Goal: Task Accomplishment & Management: Manage account settings

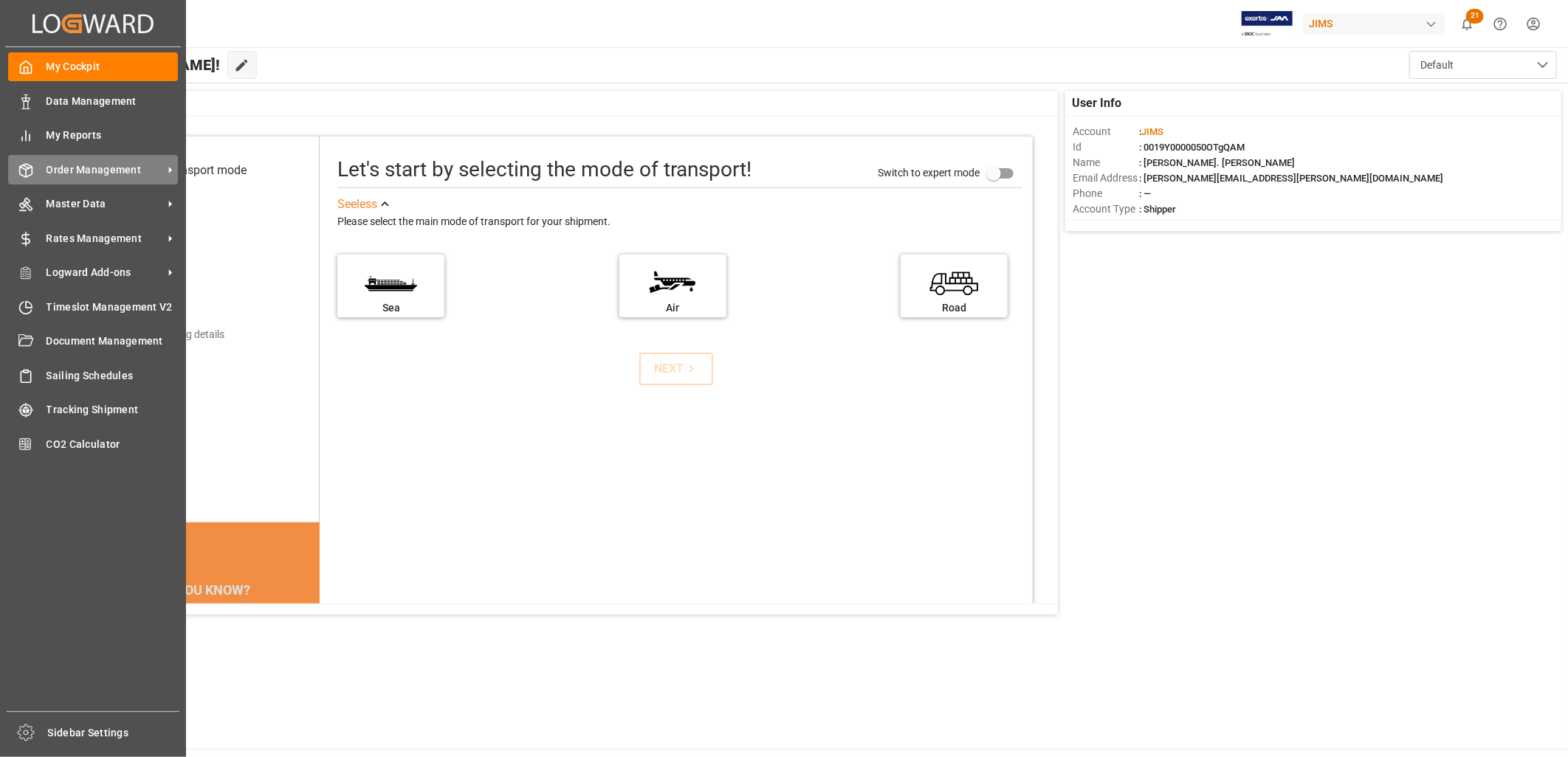
click at [82, 168] on span "Order Management" at bounding box center [104, 169] width 117 height 16
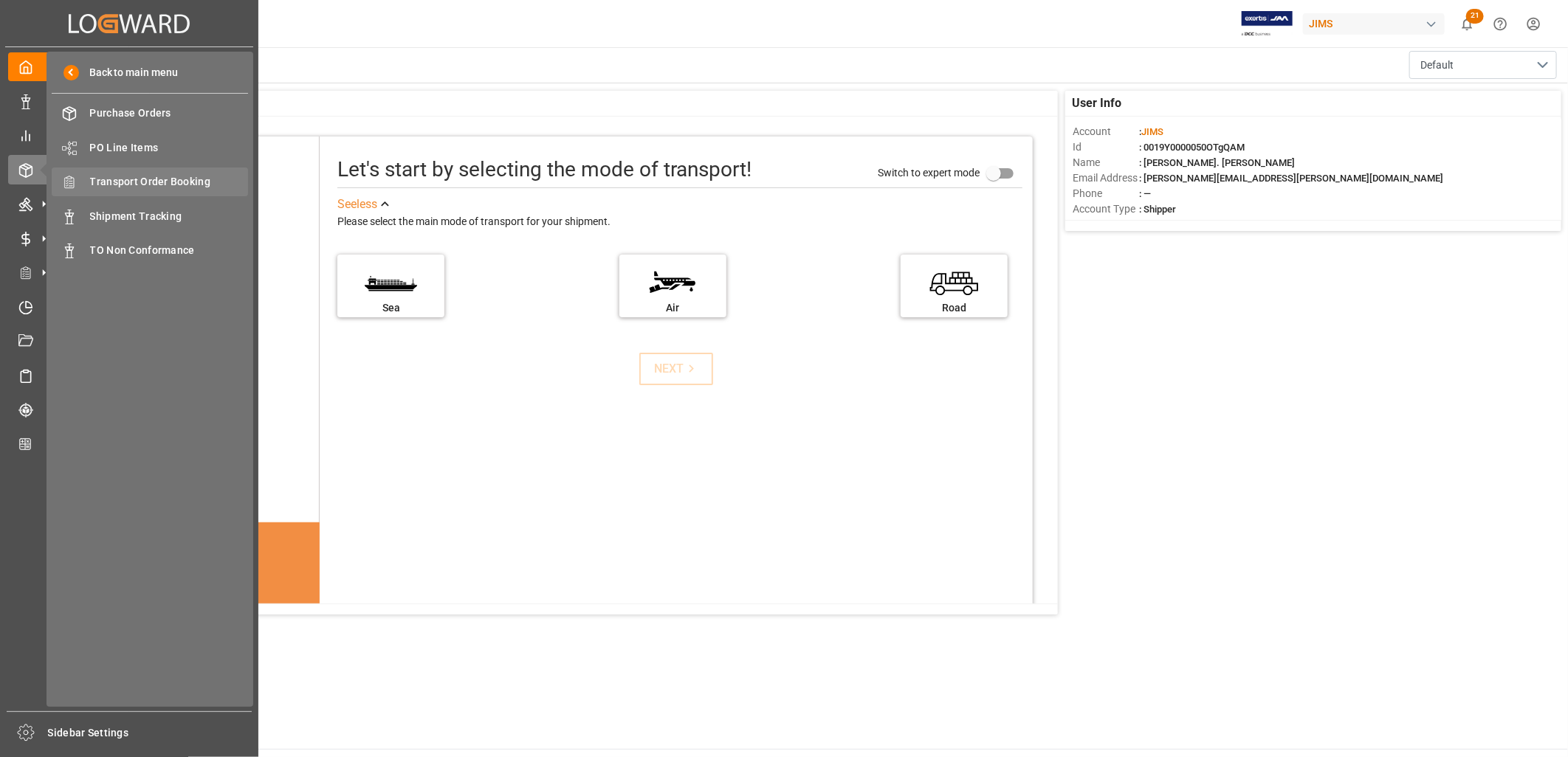
click at [157, 176] on span "Transport Order Booking" at bounding box center [170, 181] width 158 height 16
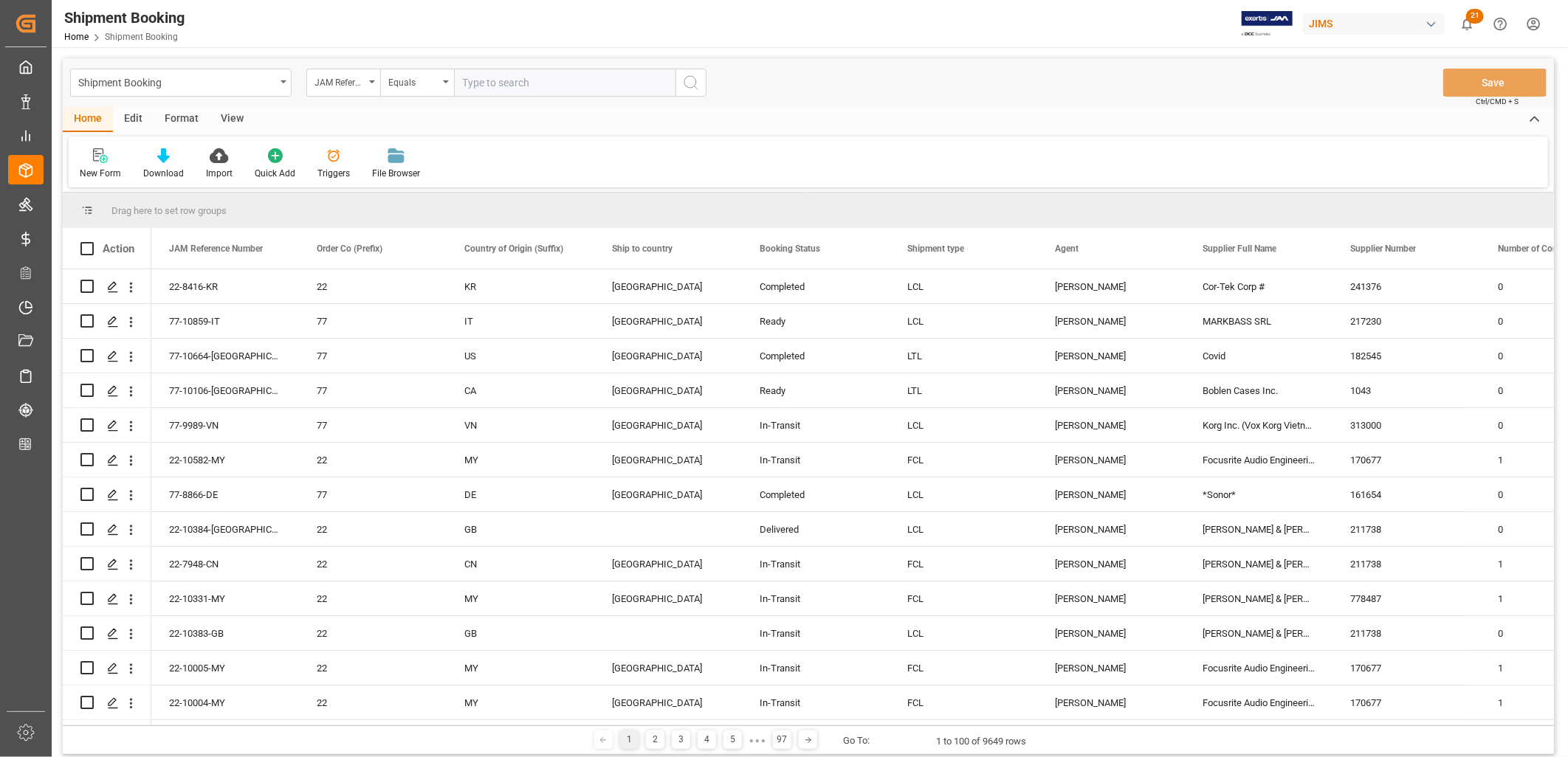
click at [466, 80] on input "text" at bounding box center [565, 83] width 221 height 28
type input "77-9818-CN"
click at [688, 80] on icon "search button" at bounding box center [690, 82] width 18 height 17
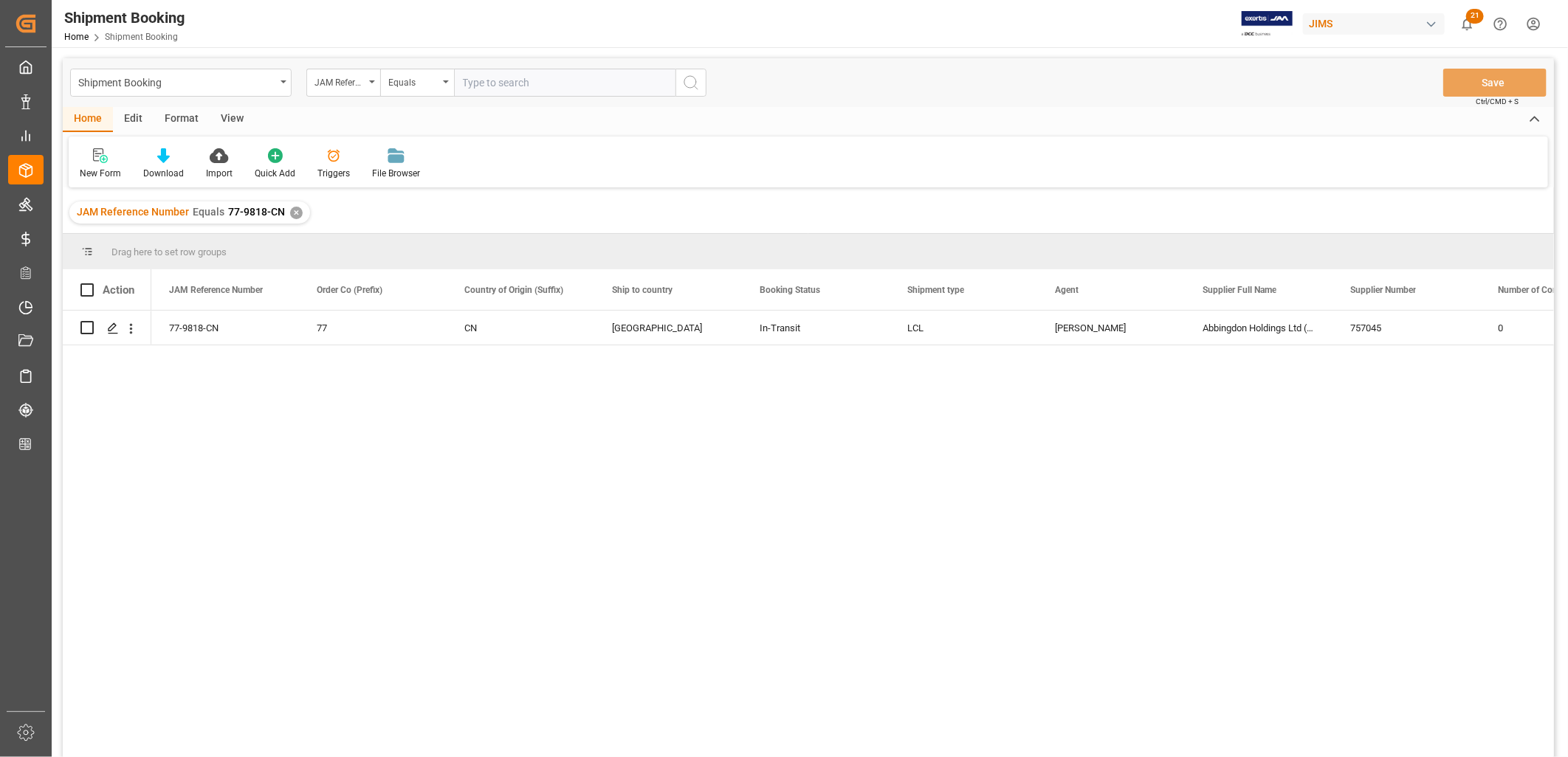
click at [294, 210] on div "✕" at bounding box center [297, 213] width 13 height 13
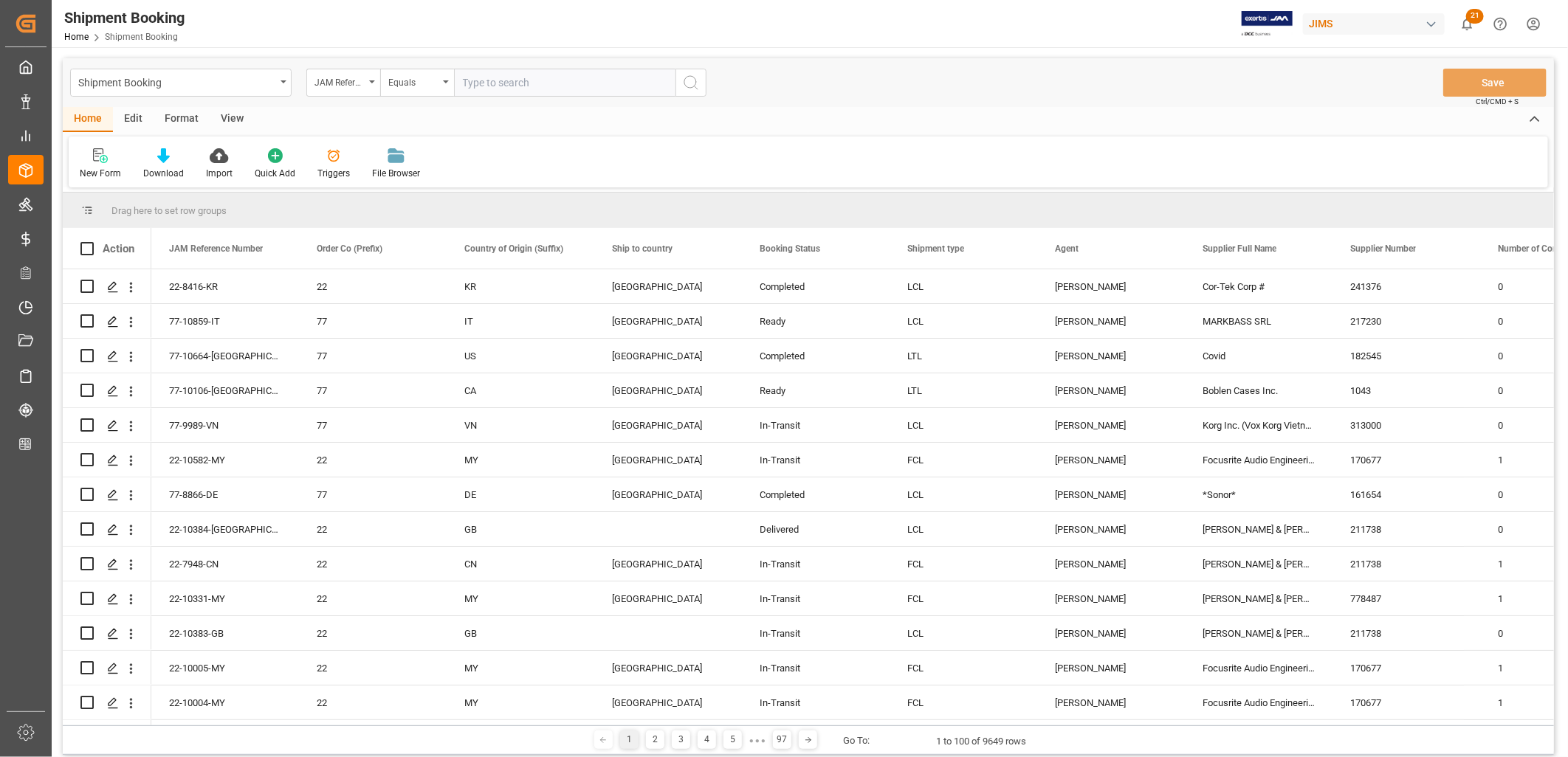
click at [469, 74] on input "text" at bounding box center [565, 83] width 221 height 28
paste input "77-10689-US"
type input "77-10689-US"
click at [692, 84] on icon "search button" at bounding box center [690, 82] width 18 height 17
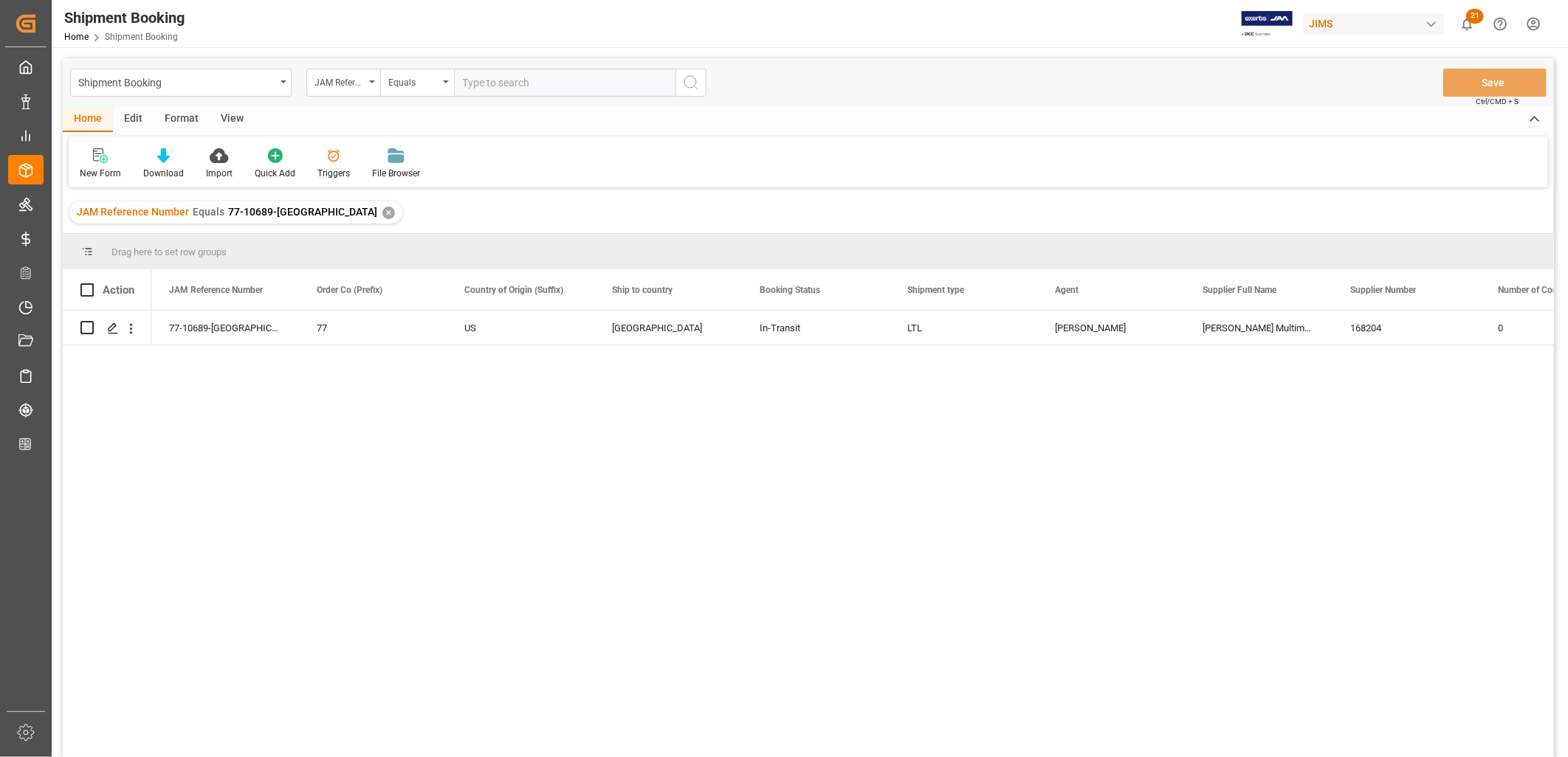
click at [382, 206] on div "✕" at bounding box center [389, 213] width 13 height 13
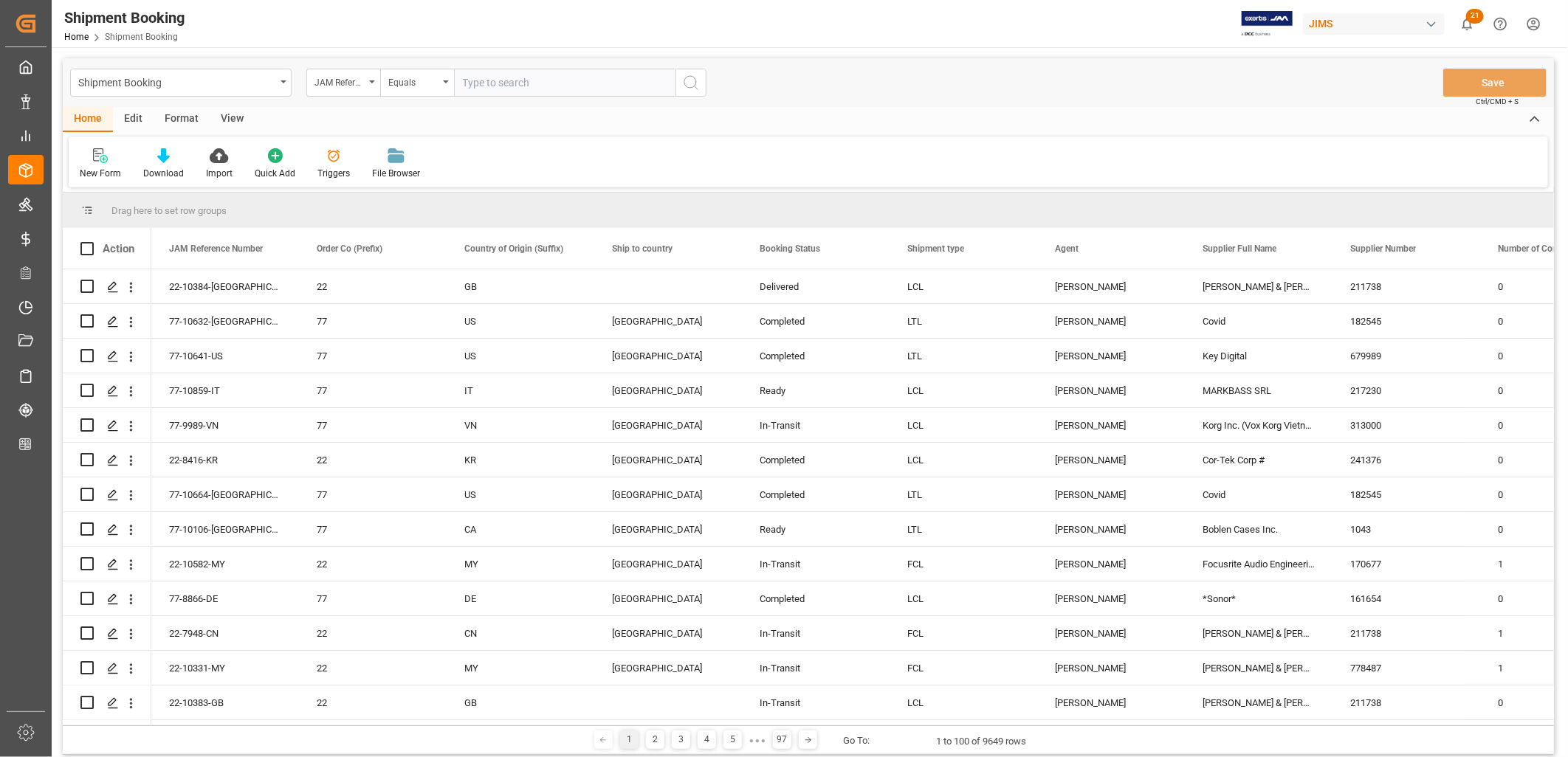
click at [481, 85] on input "text" at bounding box center [565, 83] width 221 height 28
type input "77-10648-ID"
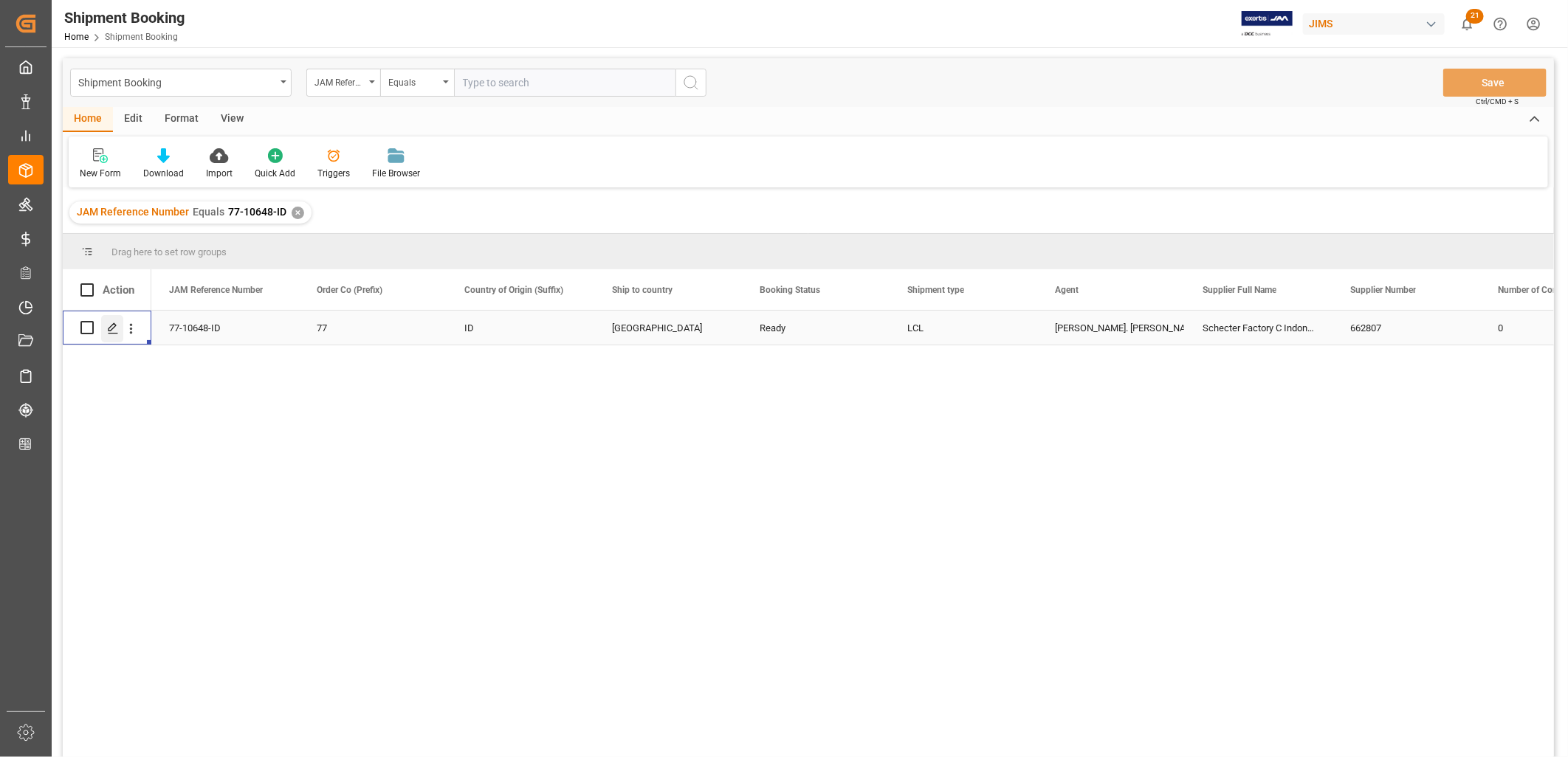
click at [112, 331] on icon "Press SPACE to select this row." at bounding box center [112, 328] width 12 height 12
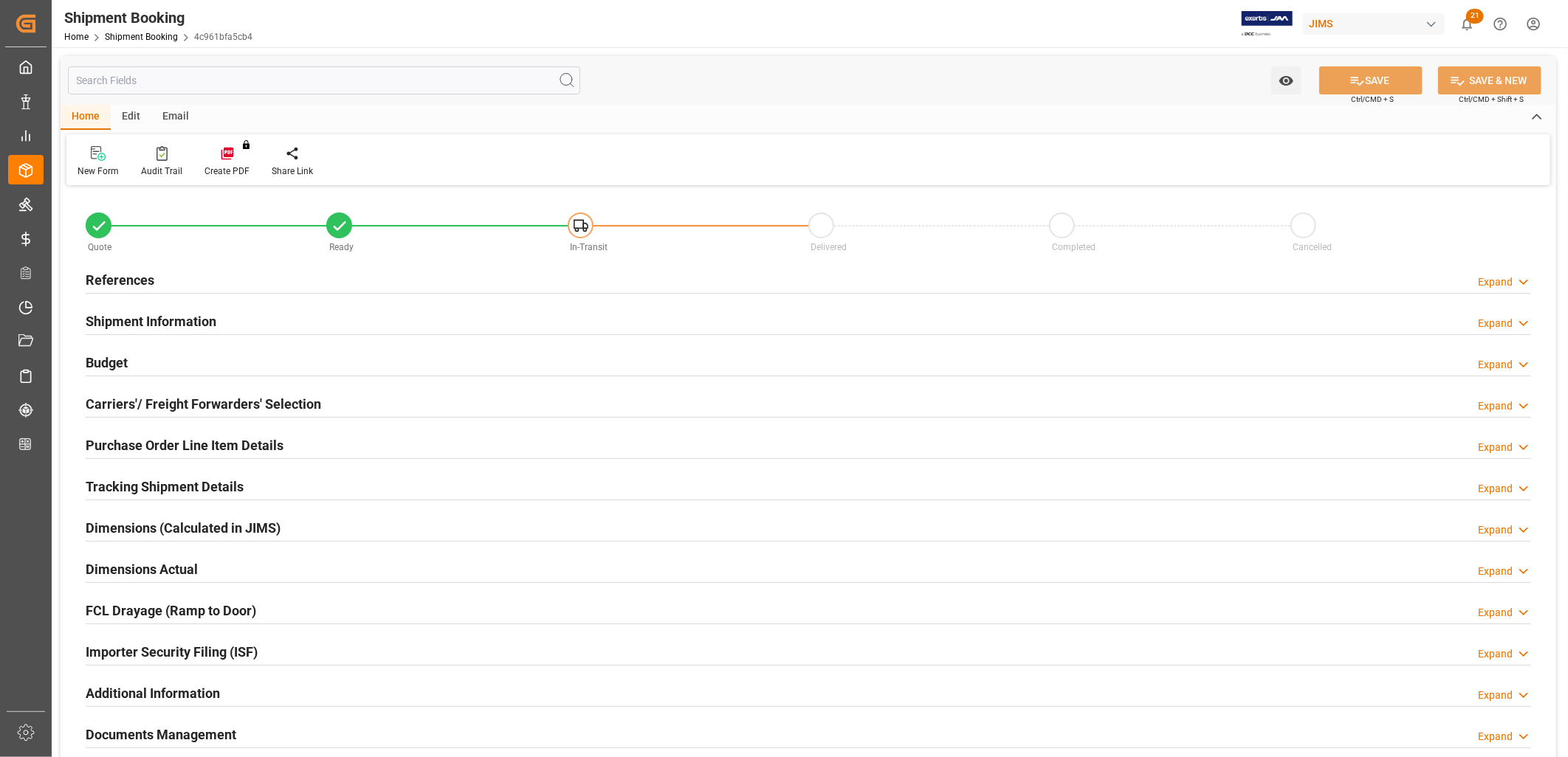
type input "0"
type input "22-08-2025"
click at [144, 275] on h2 "References" at bounding box center [120, 280] width 69 height 20
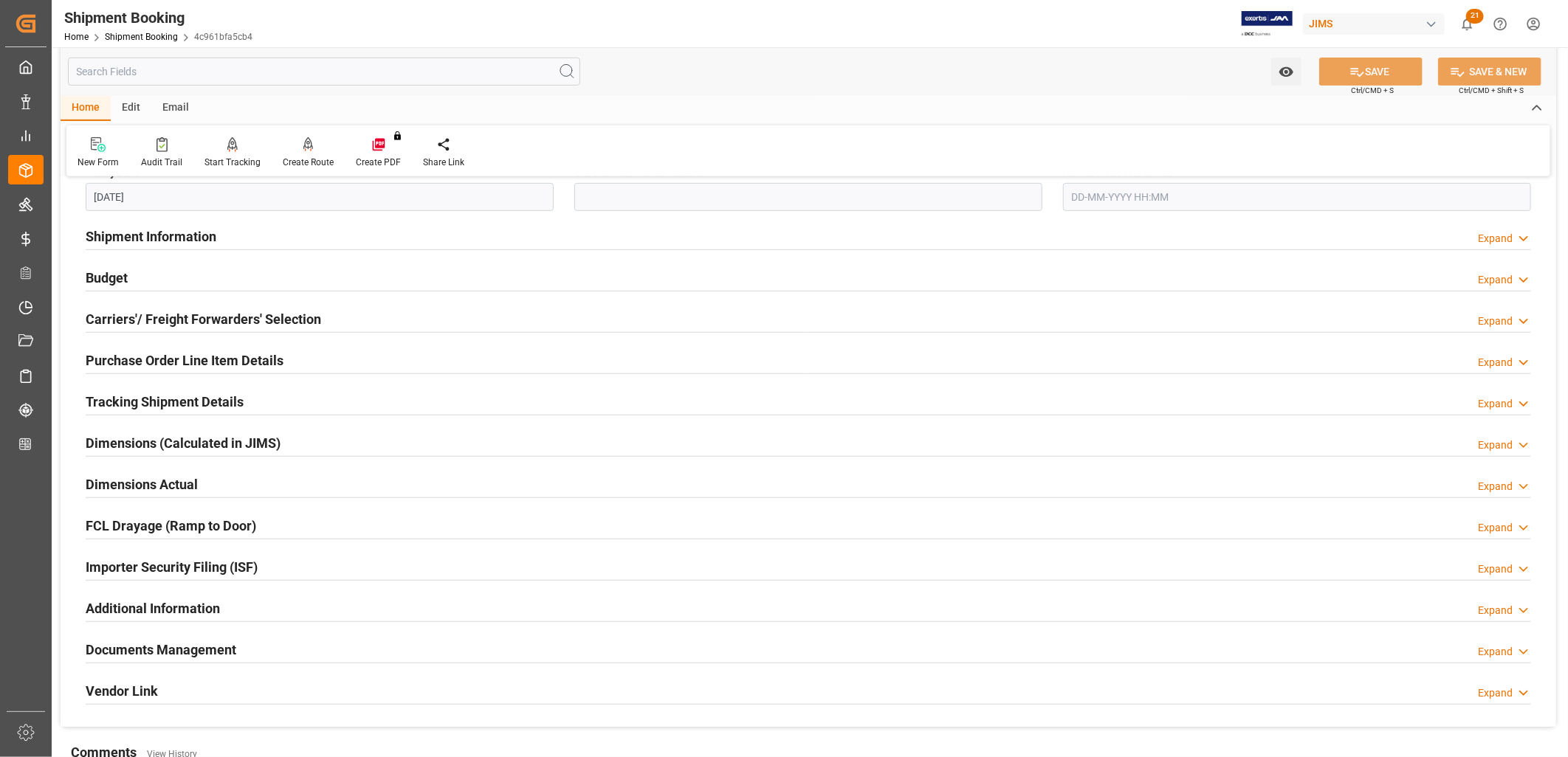
scroll to position [410, 0]
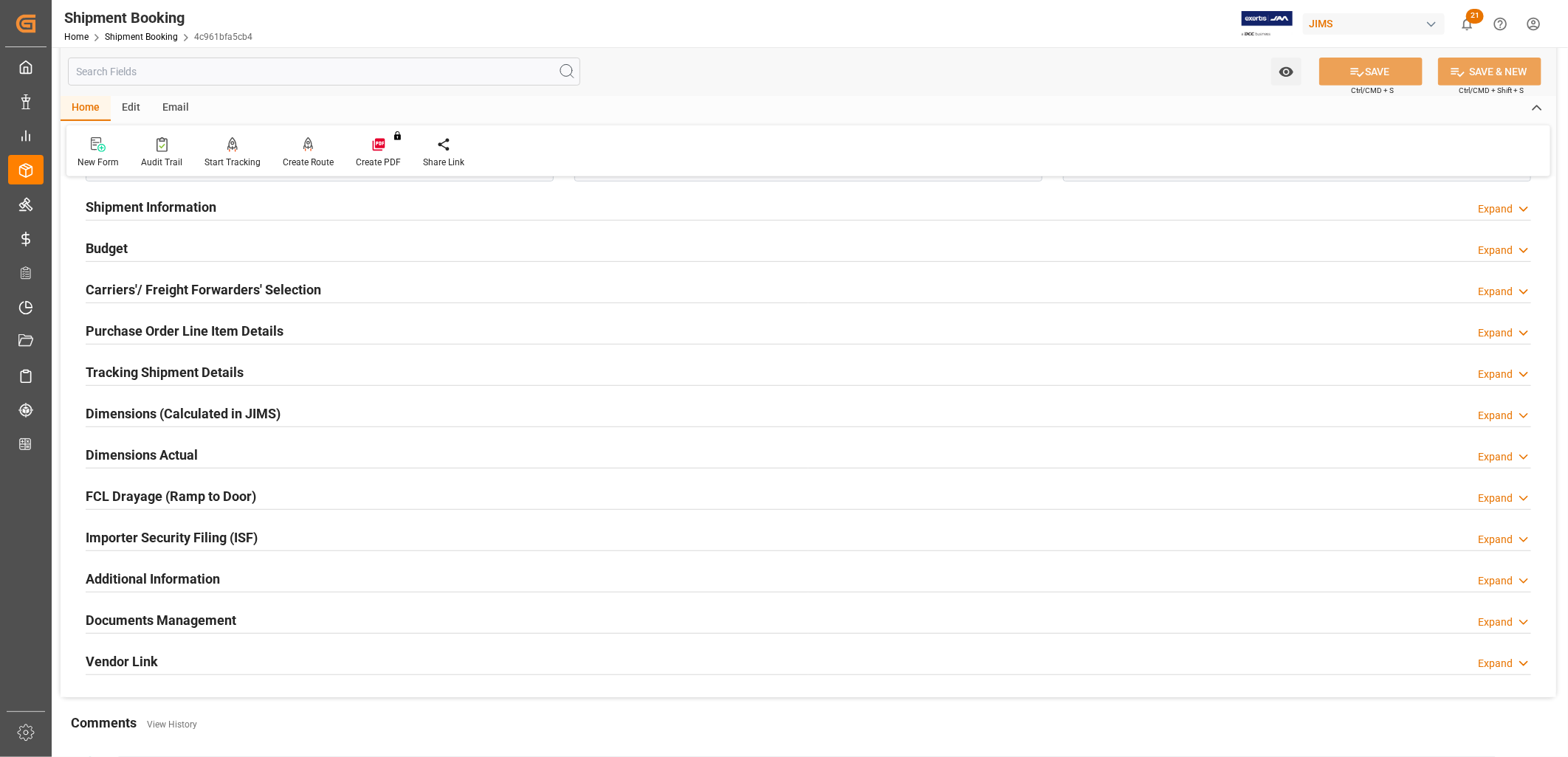
click at [204, 616] on h2 "Documents Management" at bounding box center [160, 621] width 150 height 20
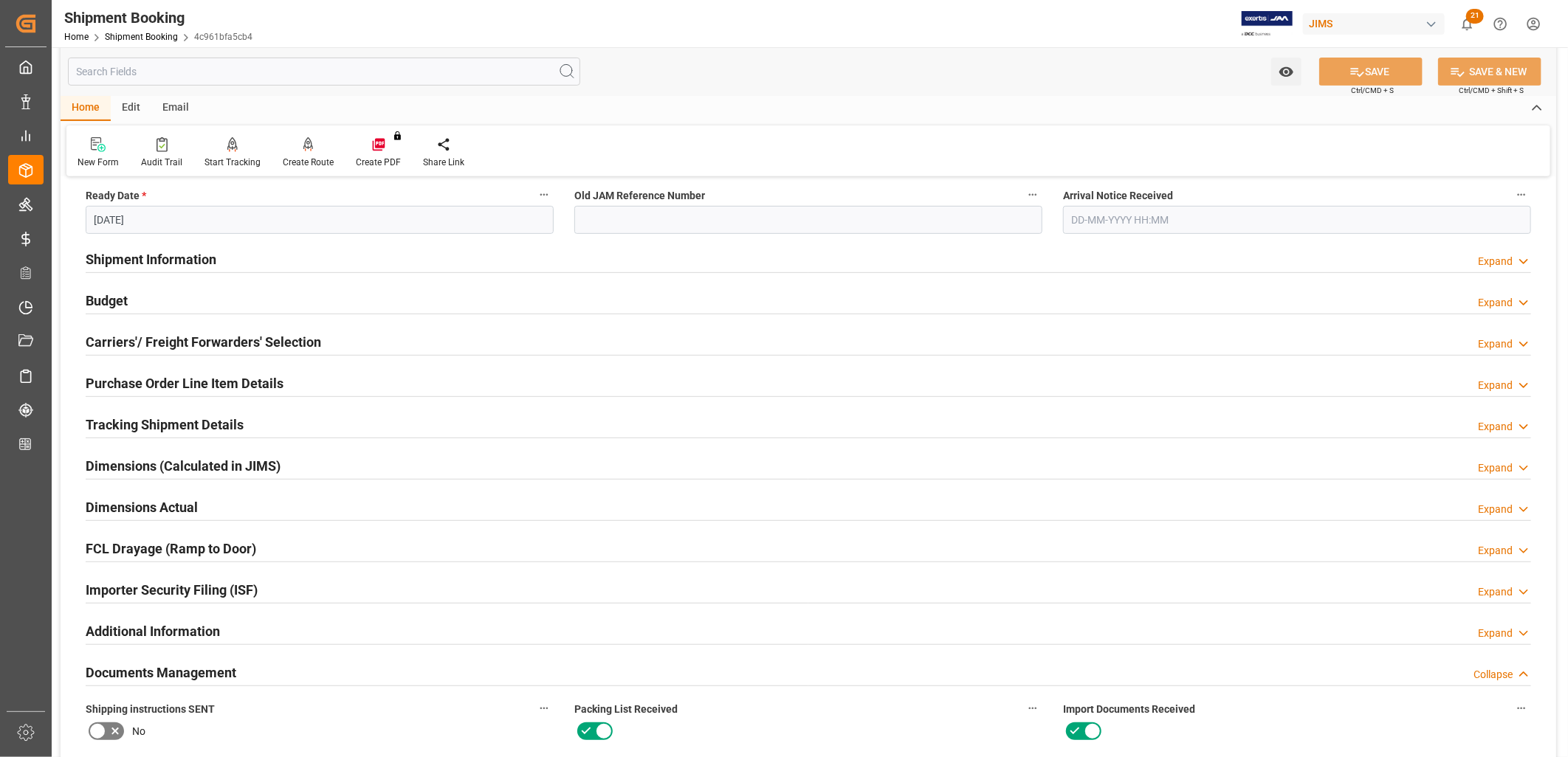
scroll to position [328, 0]
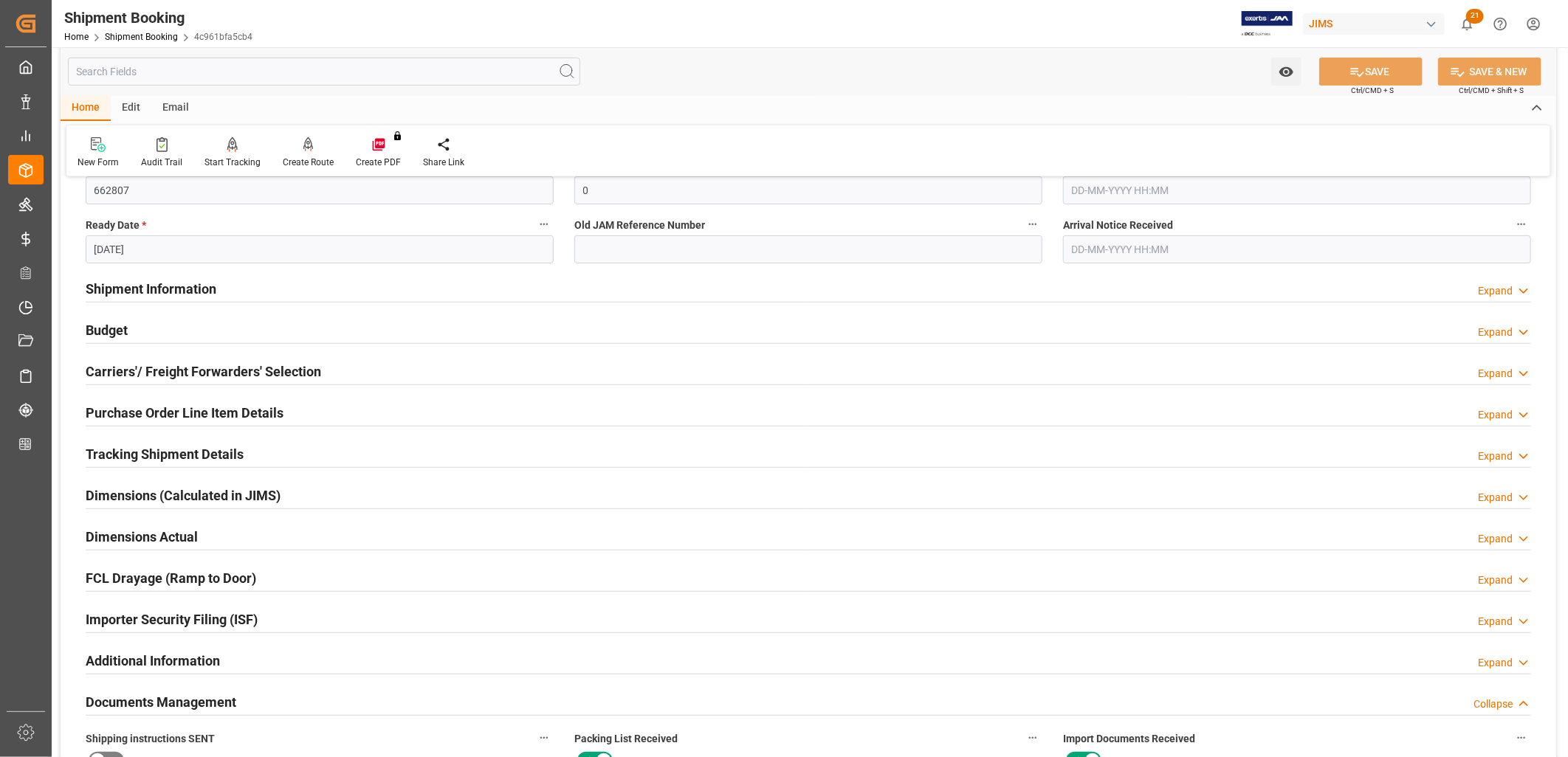
click at [242, 366] on h2 "Carriers'/ Freight Forwarders' Selection" at bounding box center [204, 372] width 236 height 20
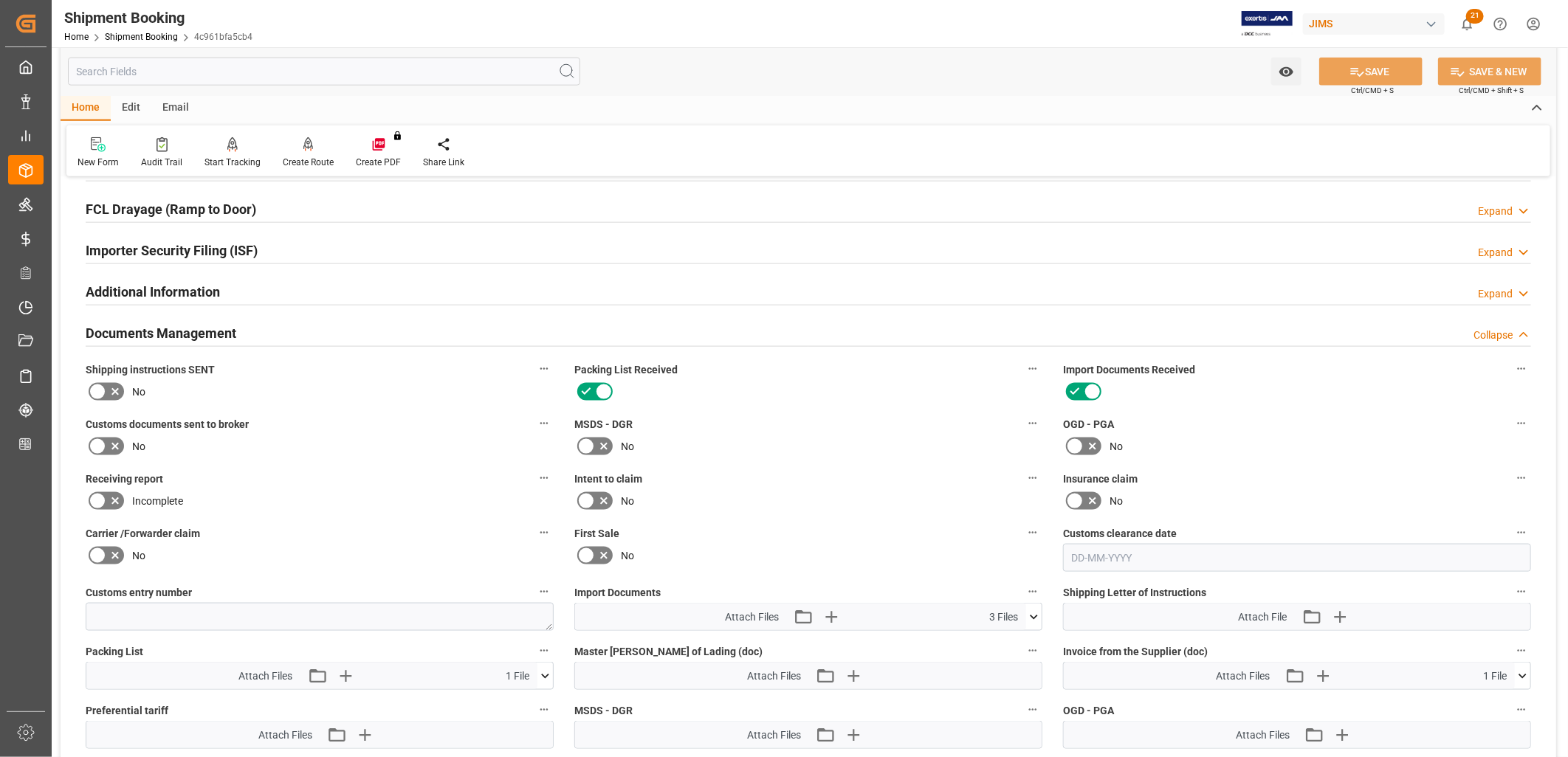
scroll to position [1147, 0]
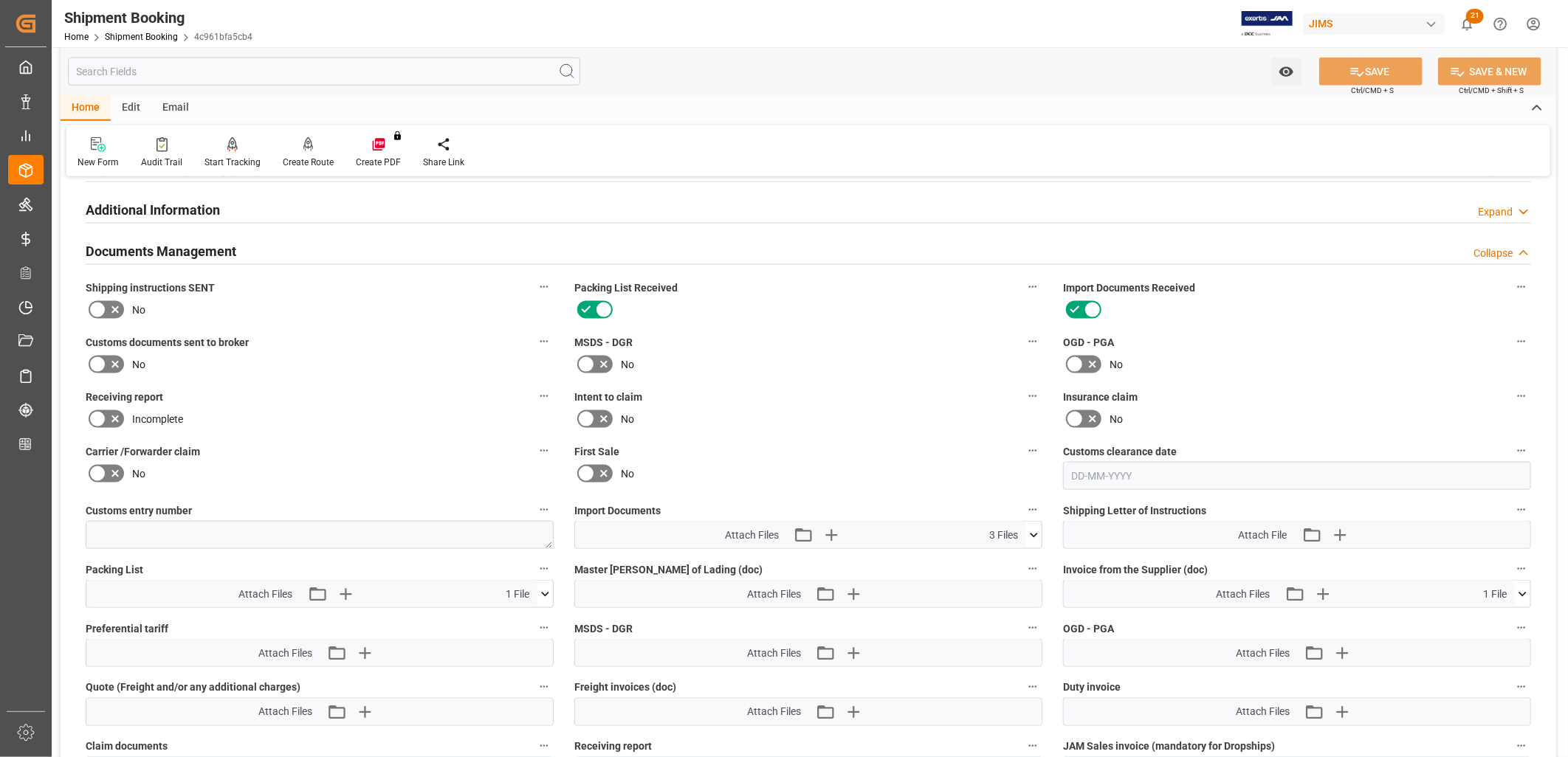
click at [544, 588] on icon at bounding box center [544, 594] width 16 height 16
click at [504, 617] on icon at bounding box center [506, 622] width 12 height 12
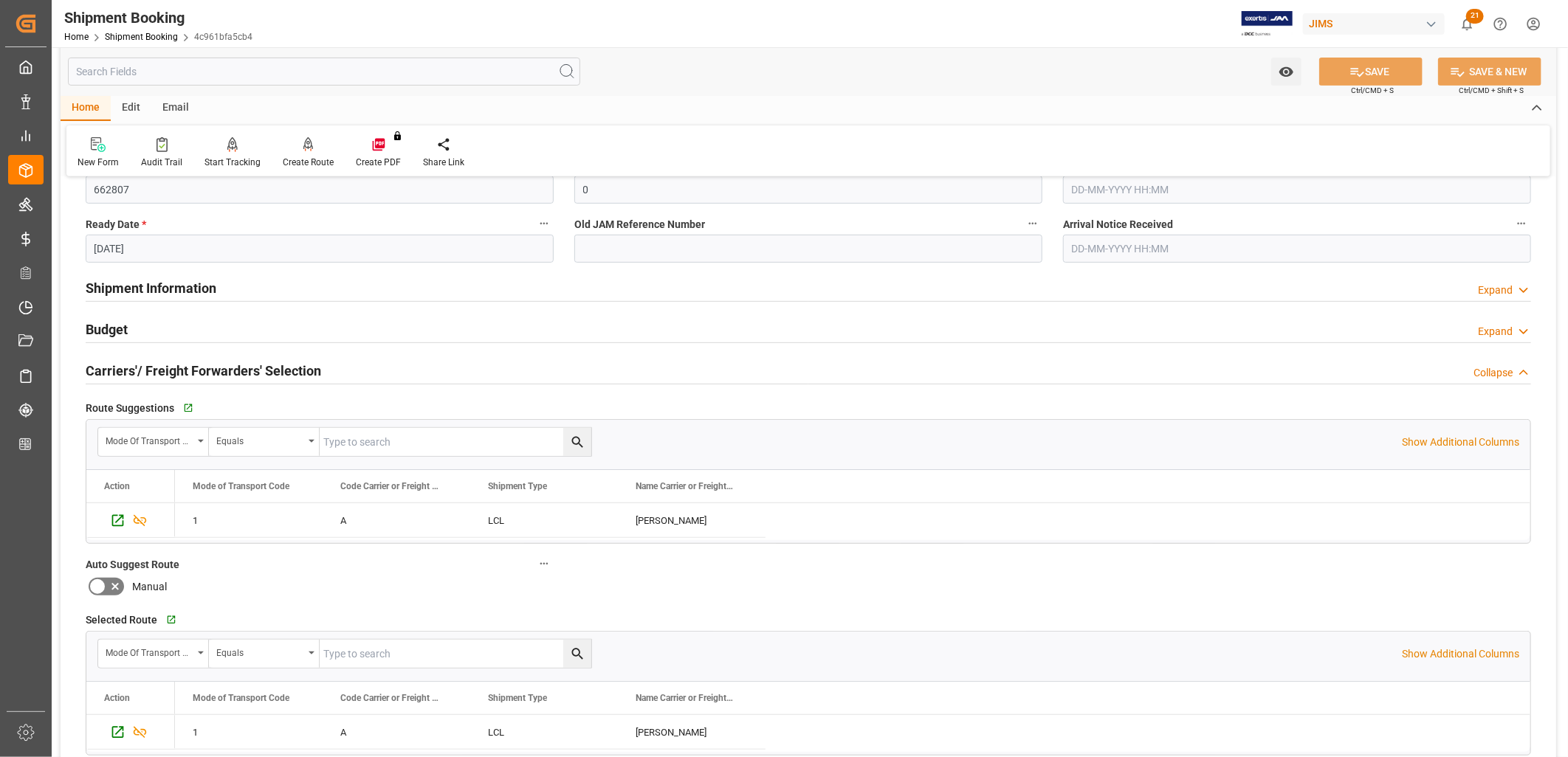
scroll to position [328, 0]
click at [179, 285] on h2 "Shipment Information" at bounding box center [151, 289] width 131 height 20
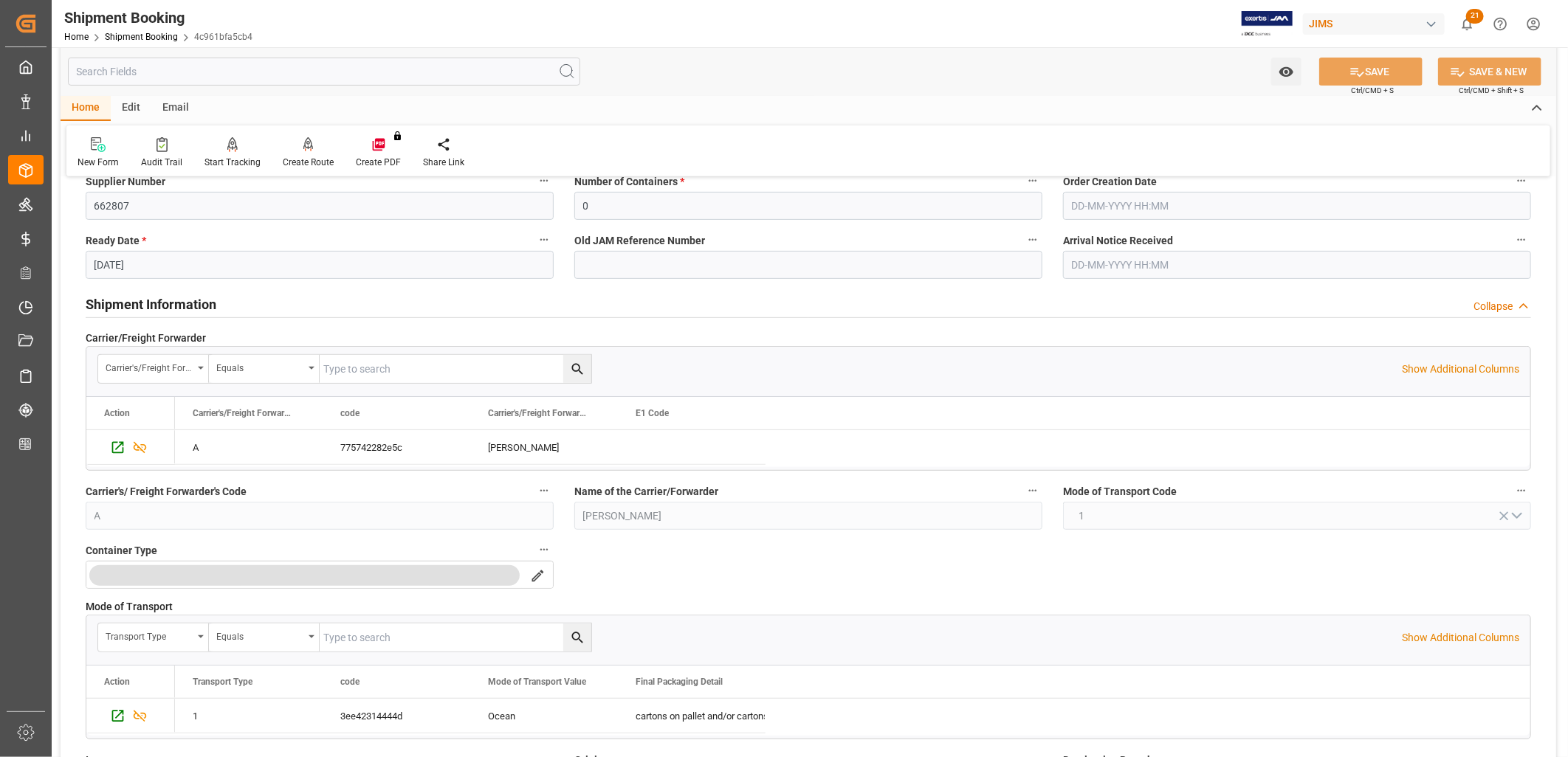
scroll to position [82, 0]
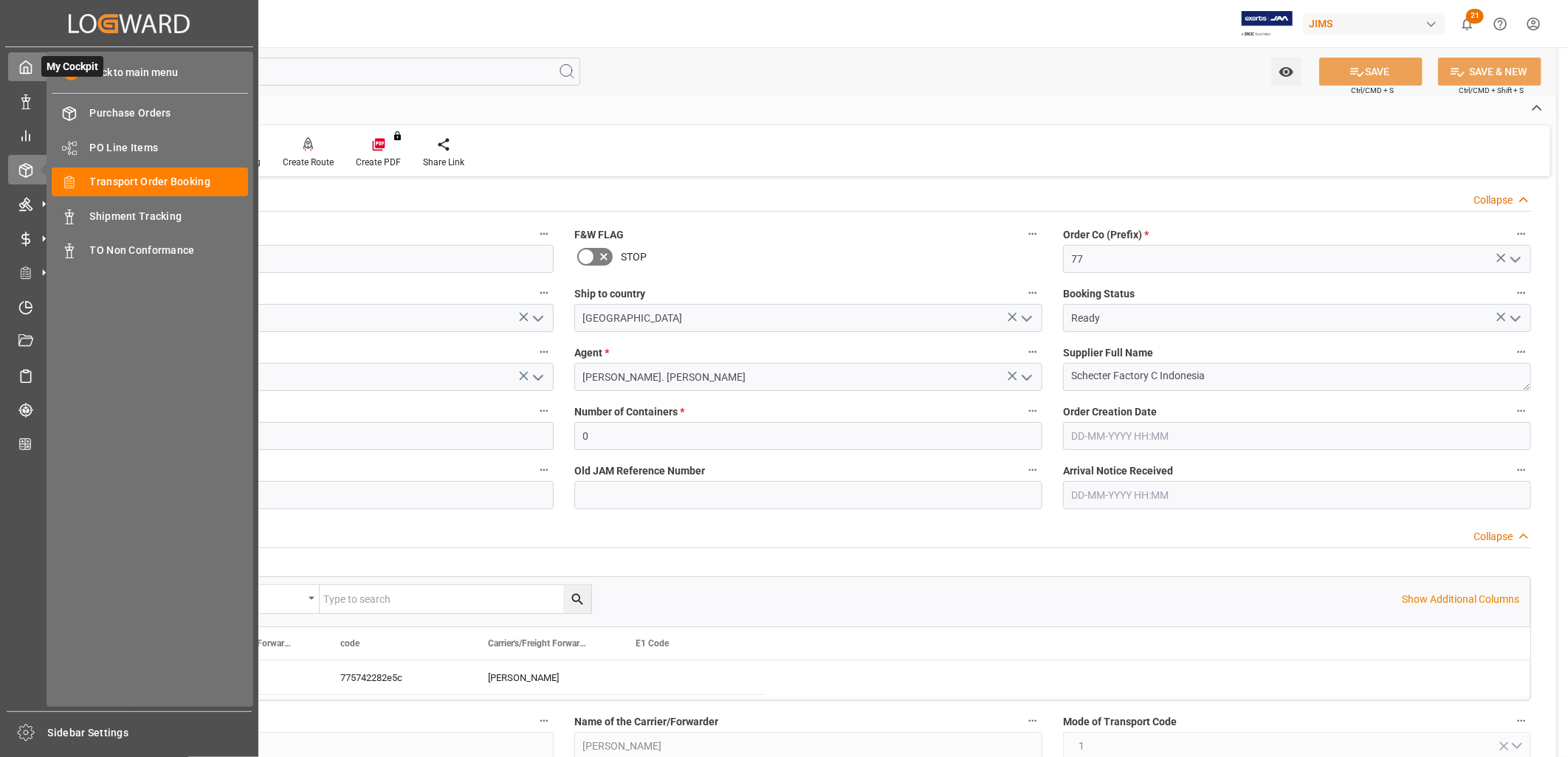
click at [27, 64] on icon at bounding box center [26, 67] width 15 height 15
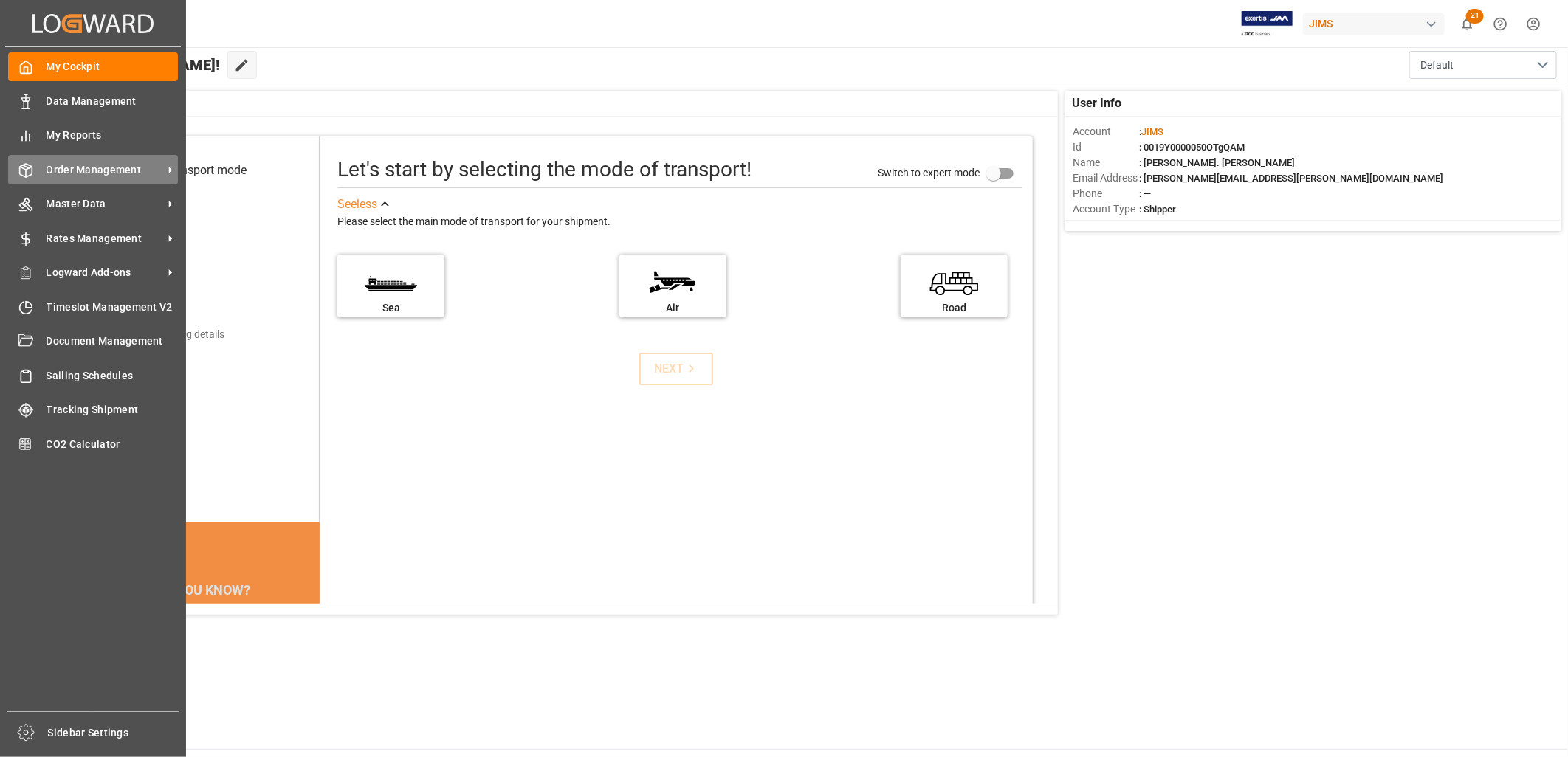
click at [126, 163] on span "Order Management" at bounding box center [104, 169] width 117 height 16
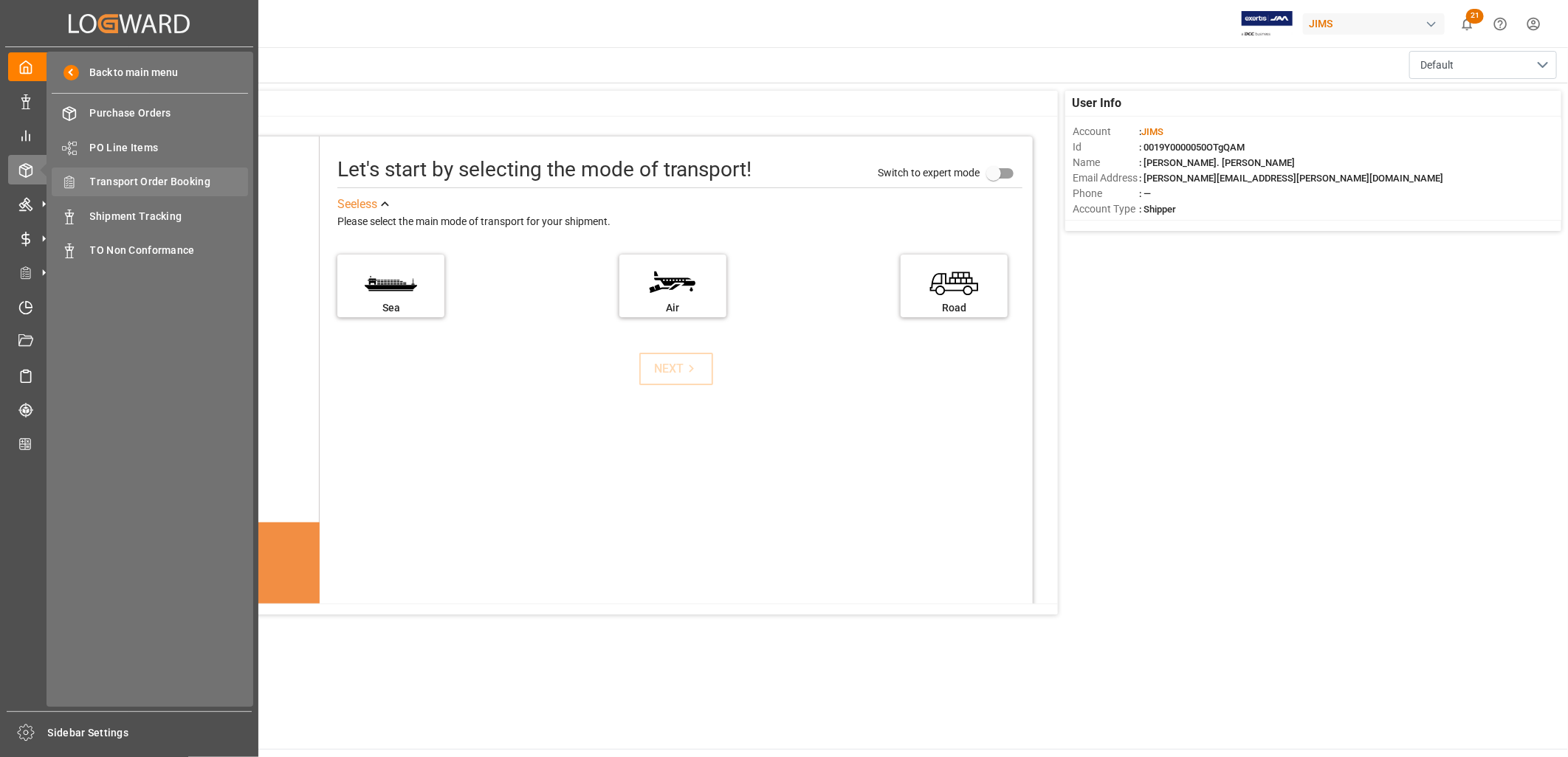
click at [182, 174] on span "Transport Order Booking" at bounding box center [170, 181] width 158 height 16
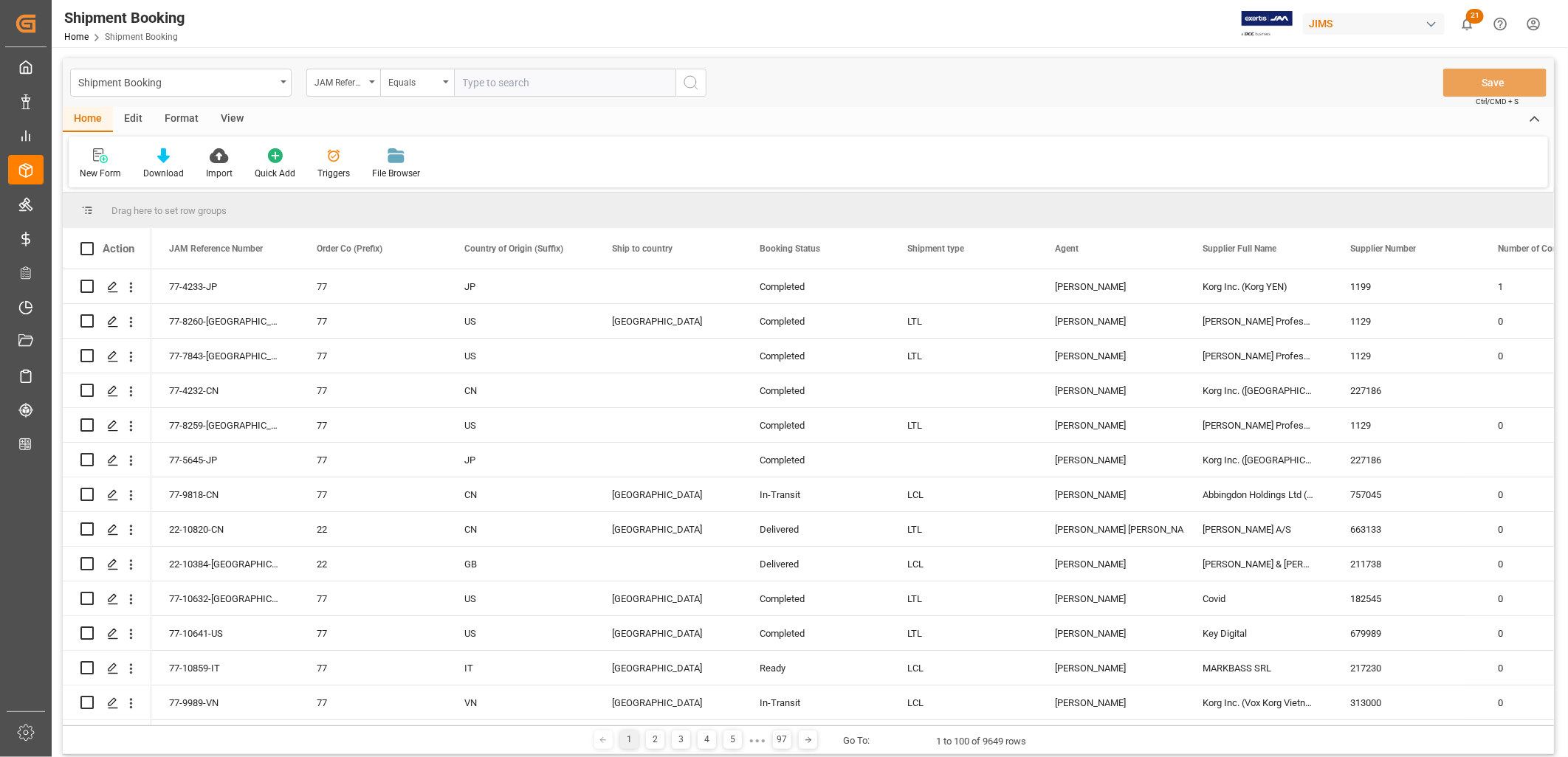
click at [476, 83] on input "text" at bounding box center [565, 83] width 221 height 28
type input "22-9739-KR"
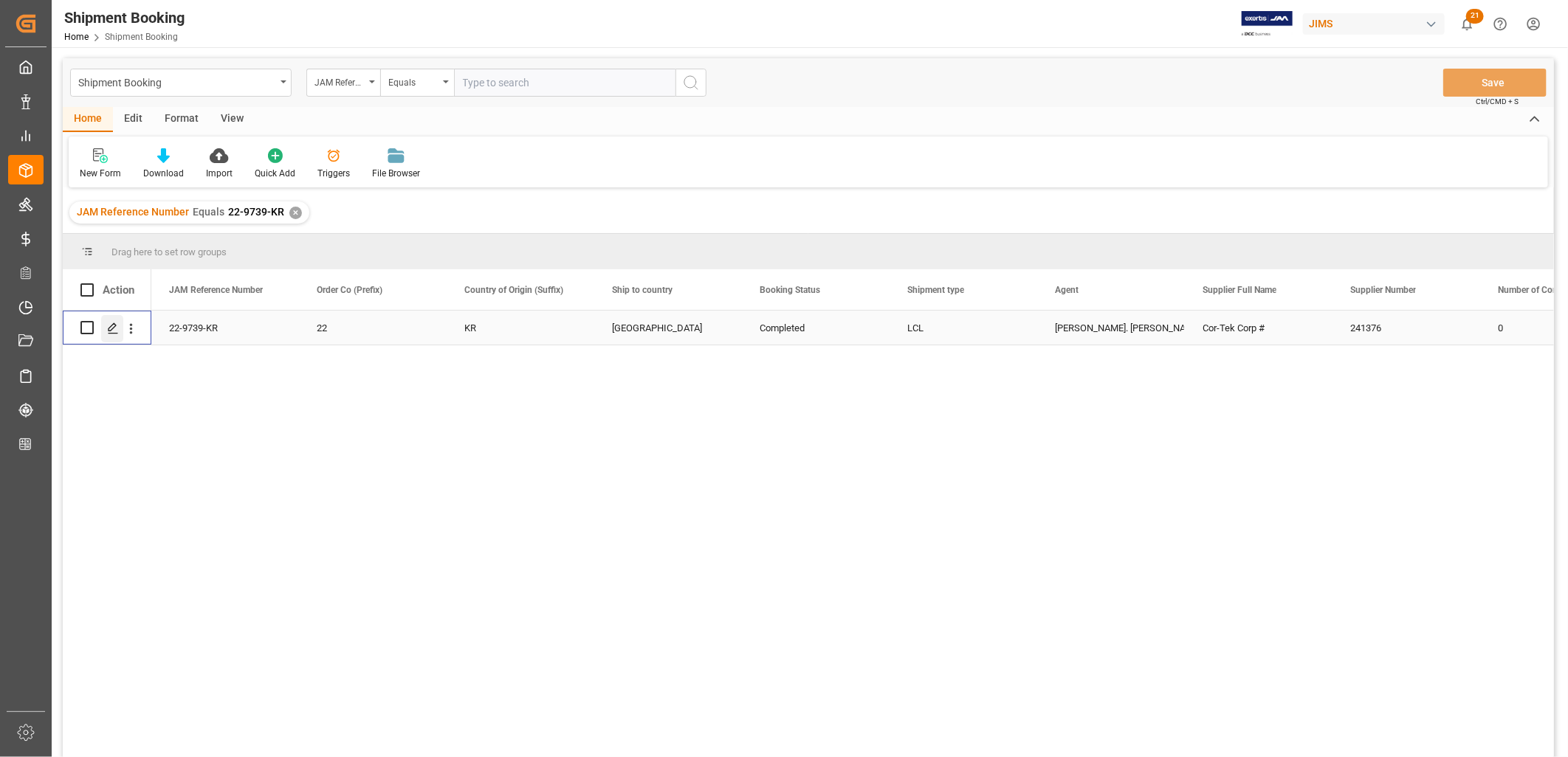
click at [111, 325] on polygon "Press SPACE to select this row." at bounding box center [112, 327] width 7 height 7
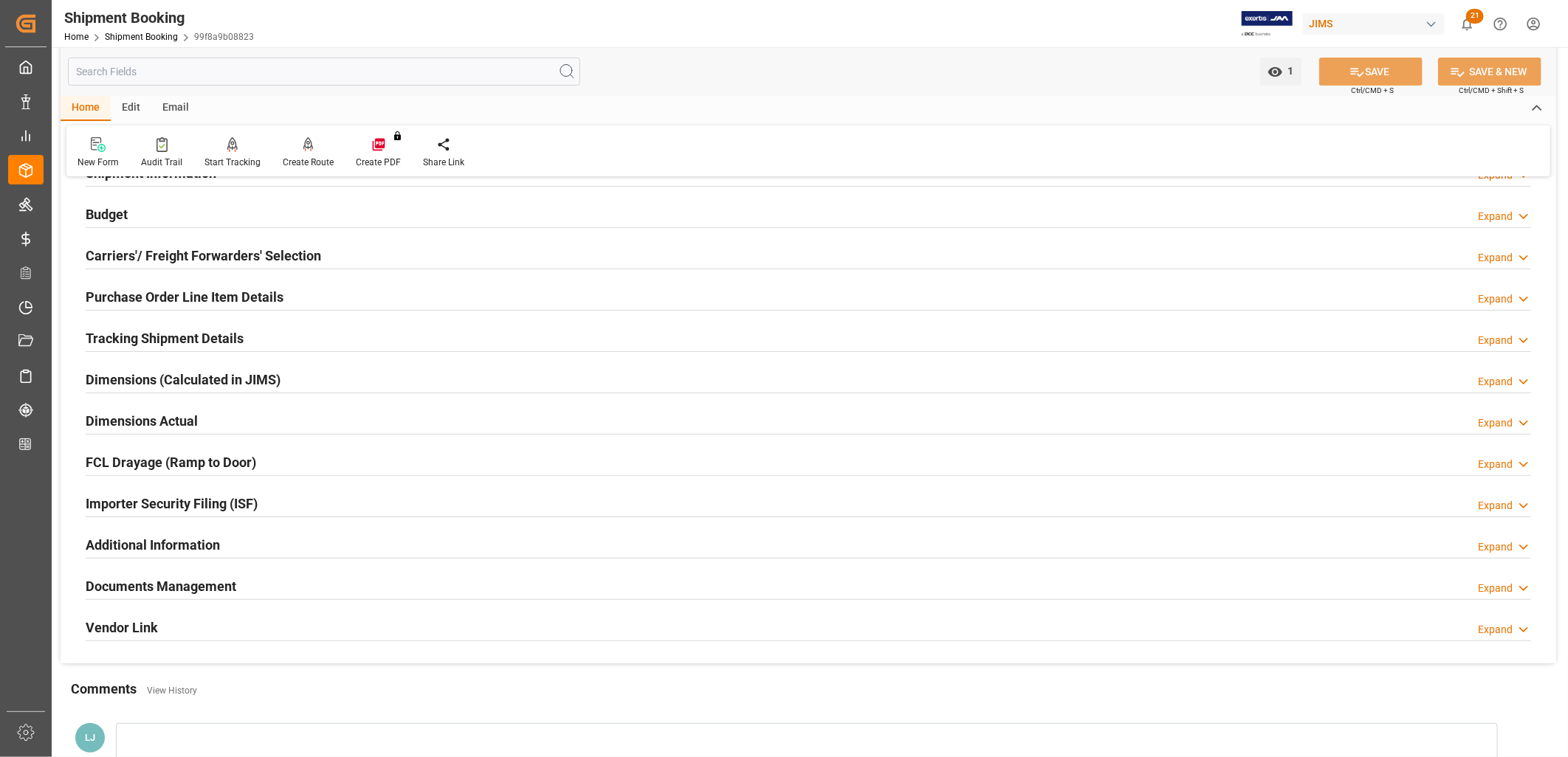
scroll to position [164, 0]
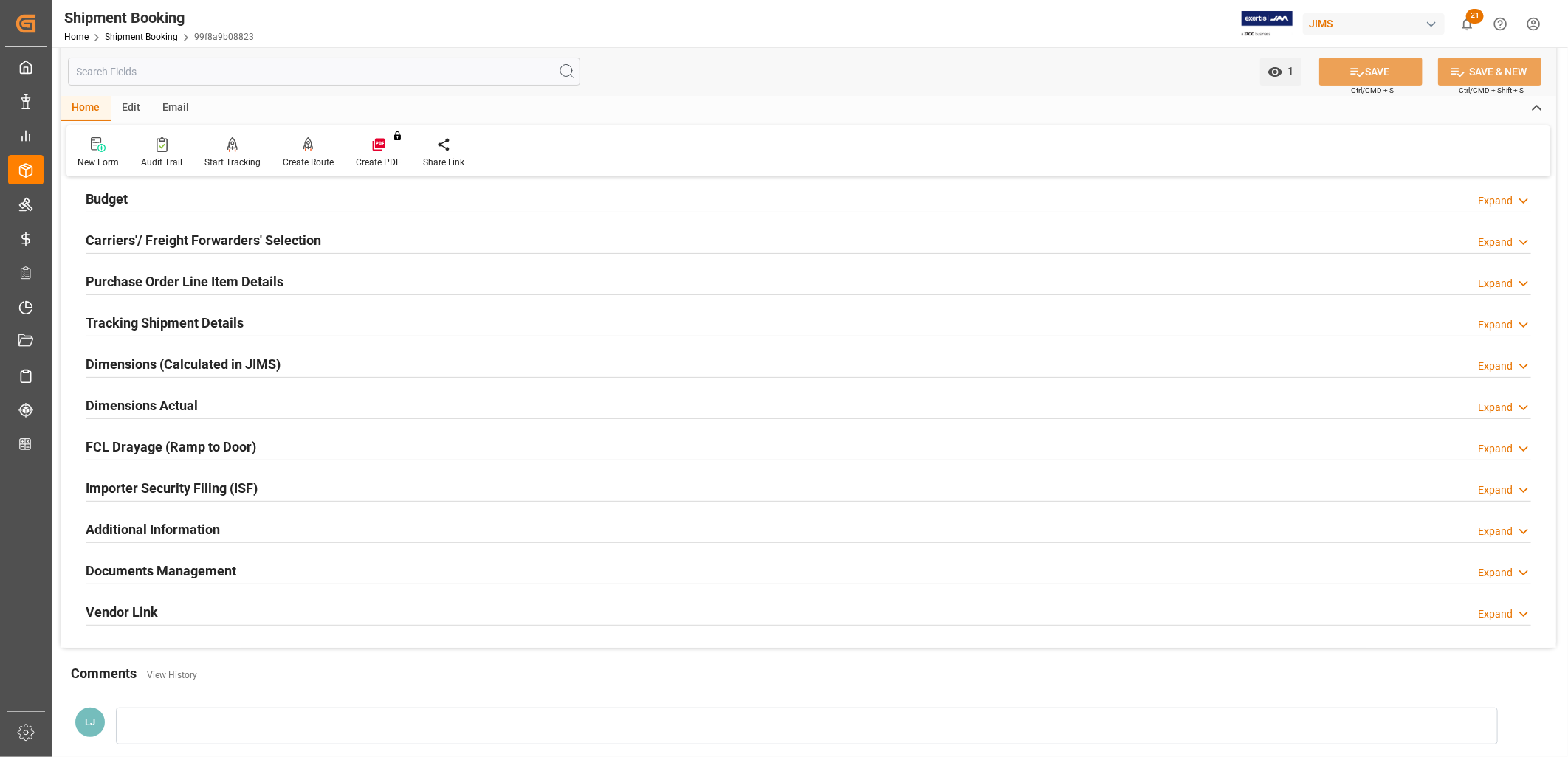
click at [214, 566] on h2 "Documents Management" at bounding box center [160, 571] width 150 height 20
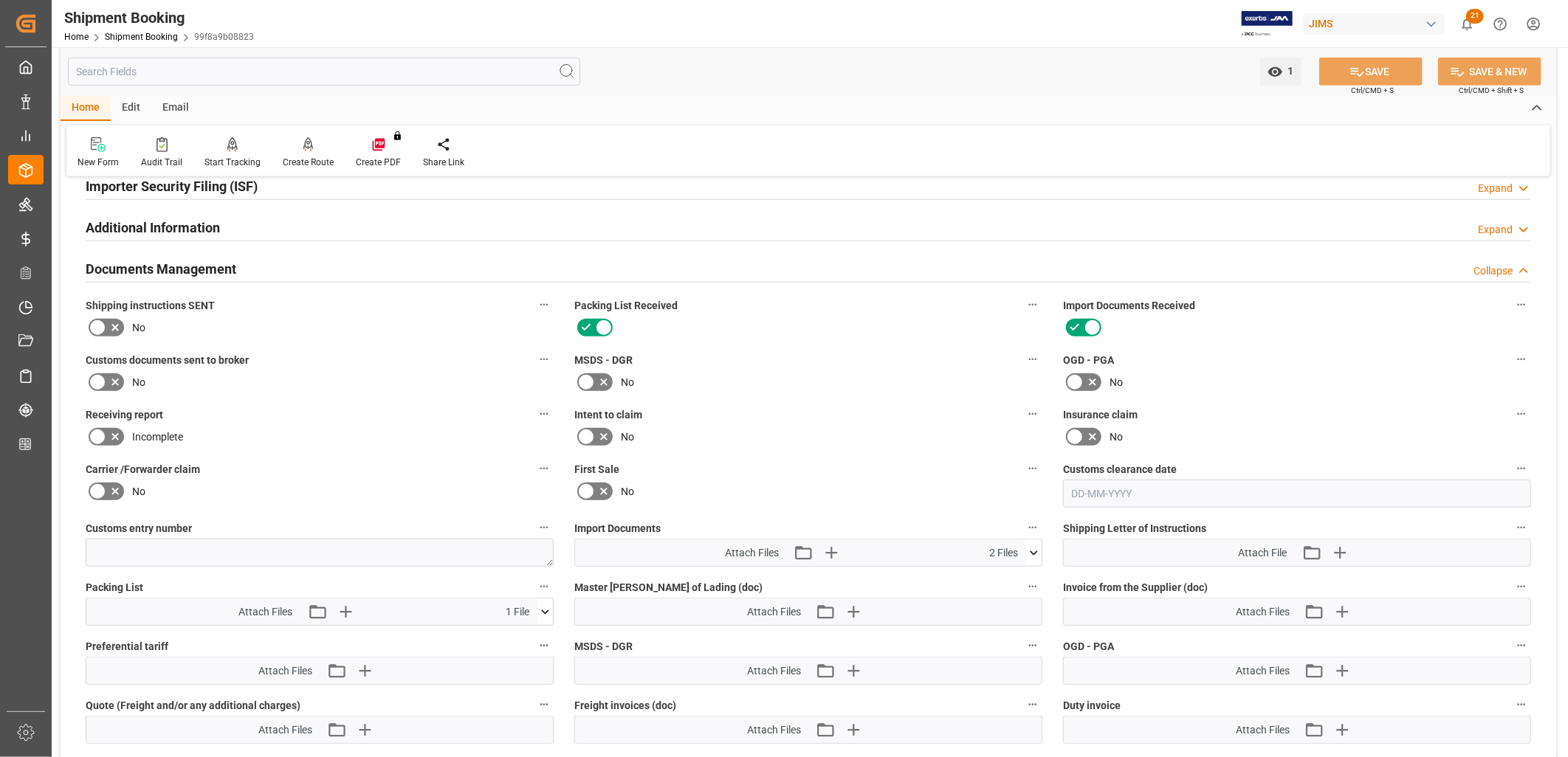
scroll to position [574, 0]
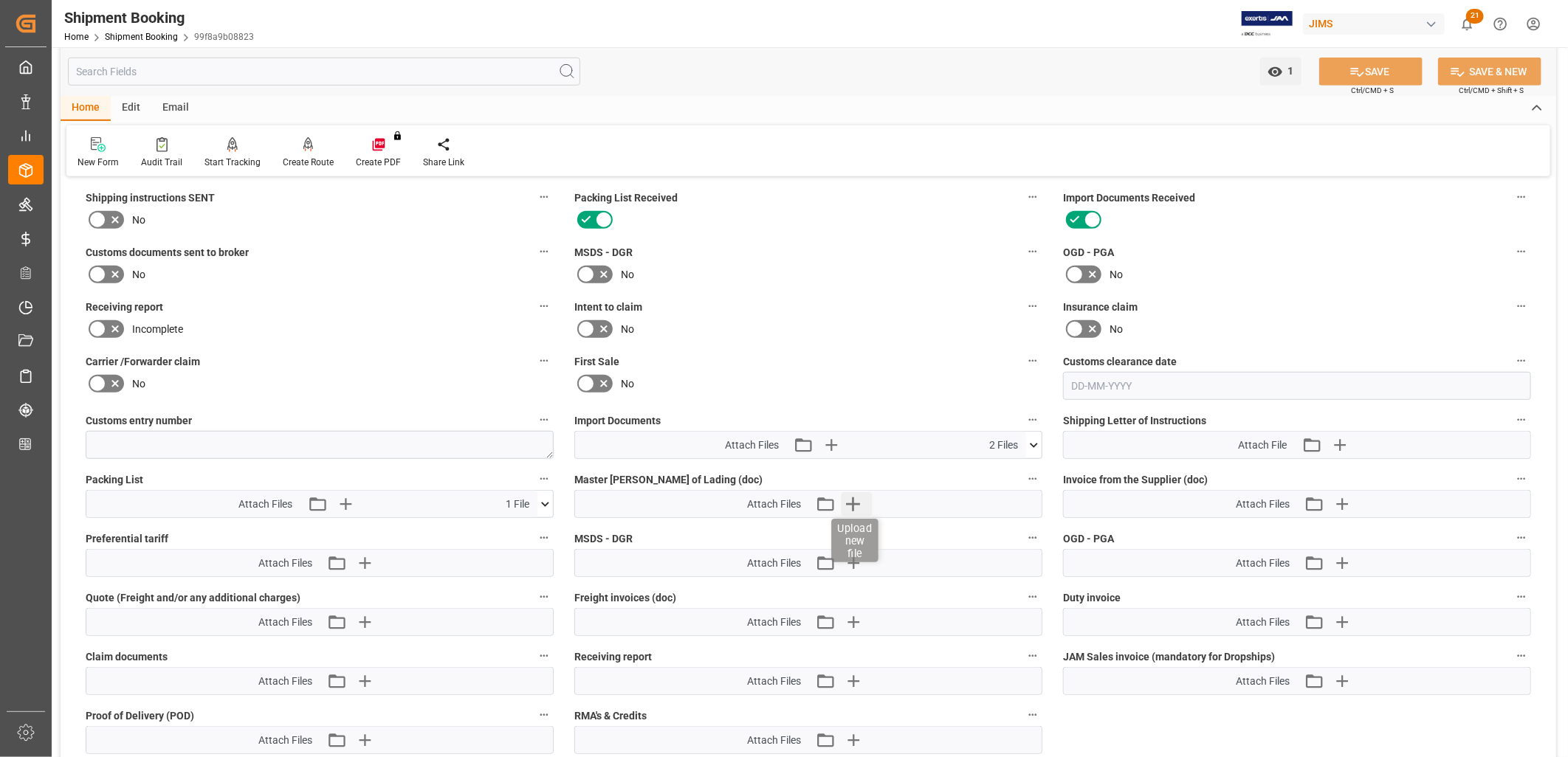
click at [853, 497] on icon "button" at bounding box center [852, 504] width 14 height 14
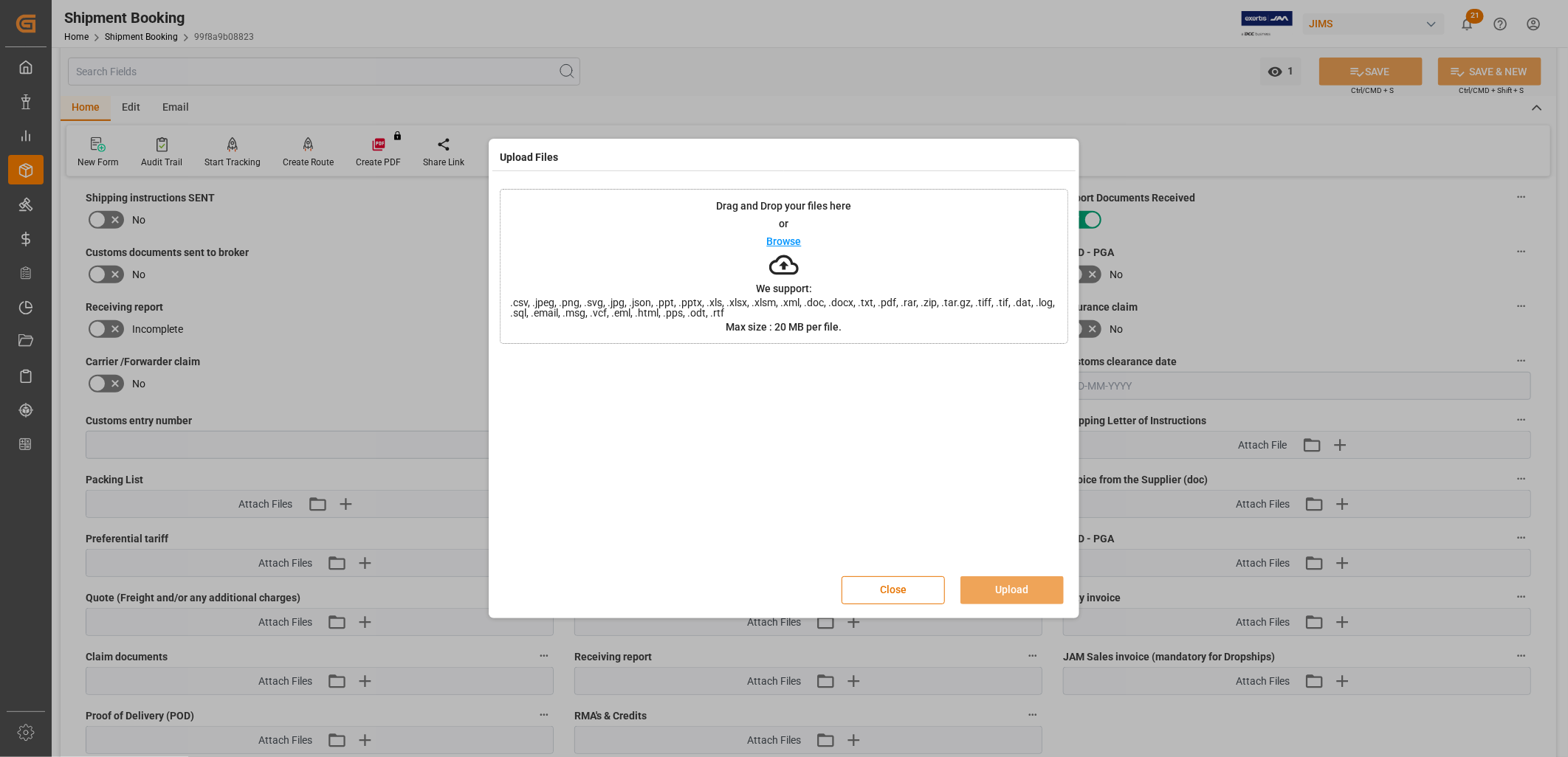
click at [793, 242] on p "Browse" at bounding box center [785, 240] width 35 height 10
click at [1031, 588] on button "Upload" at bounding box center [1012, 590] width 103 height 28
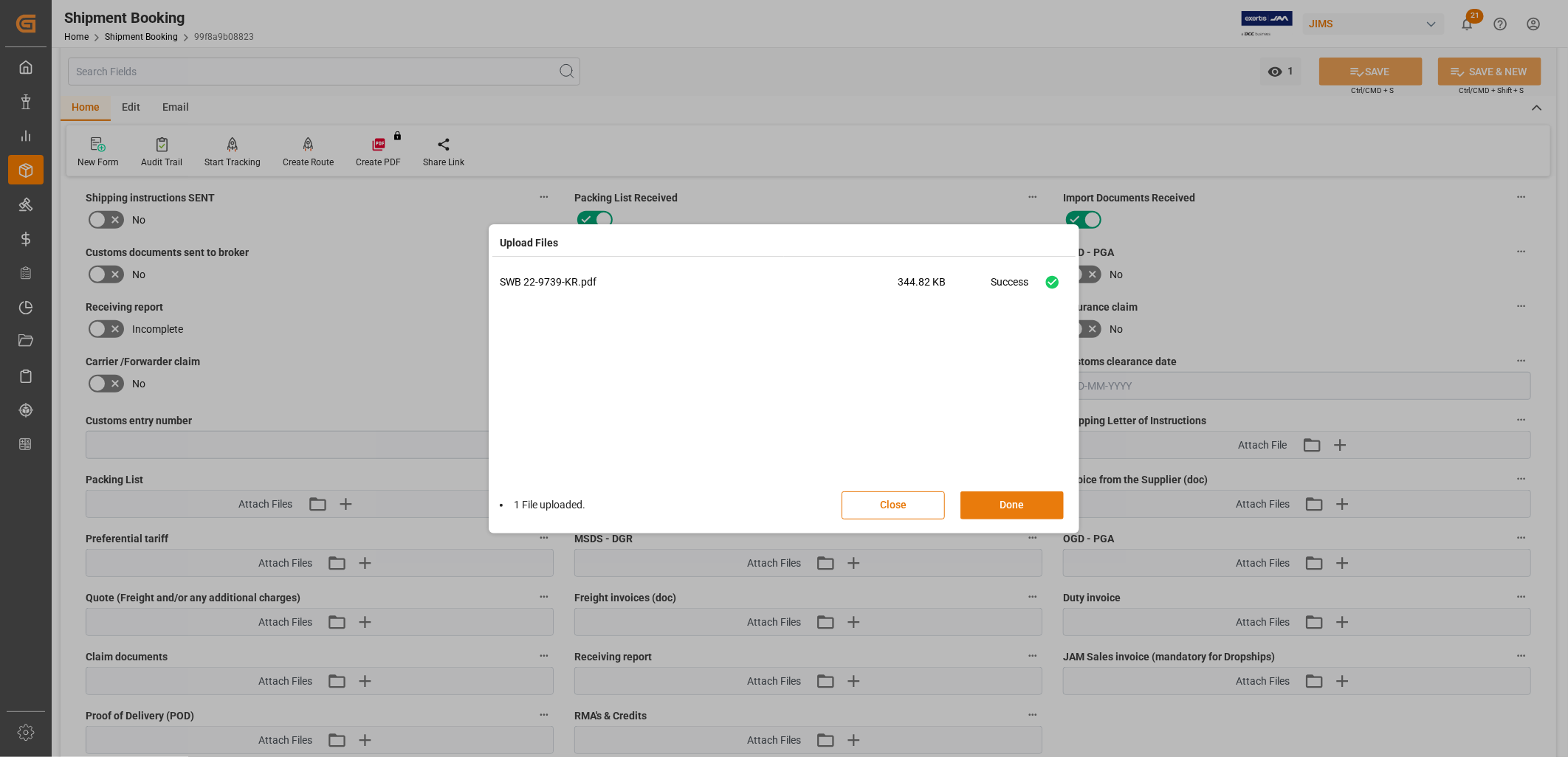
click at [1031, 503] on button "Done" at bounding box center [1012, 506] width 103 height 28
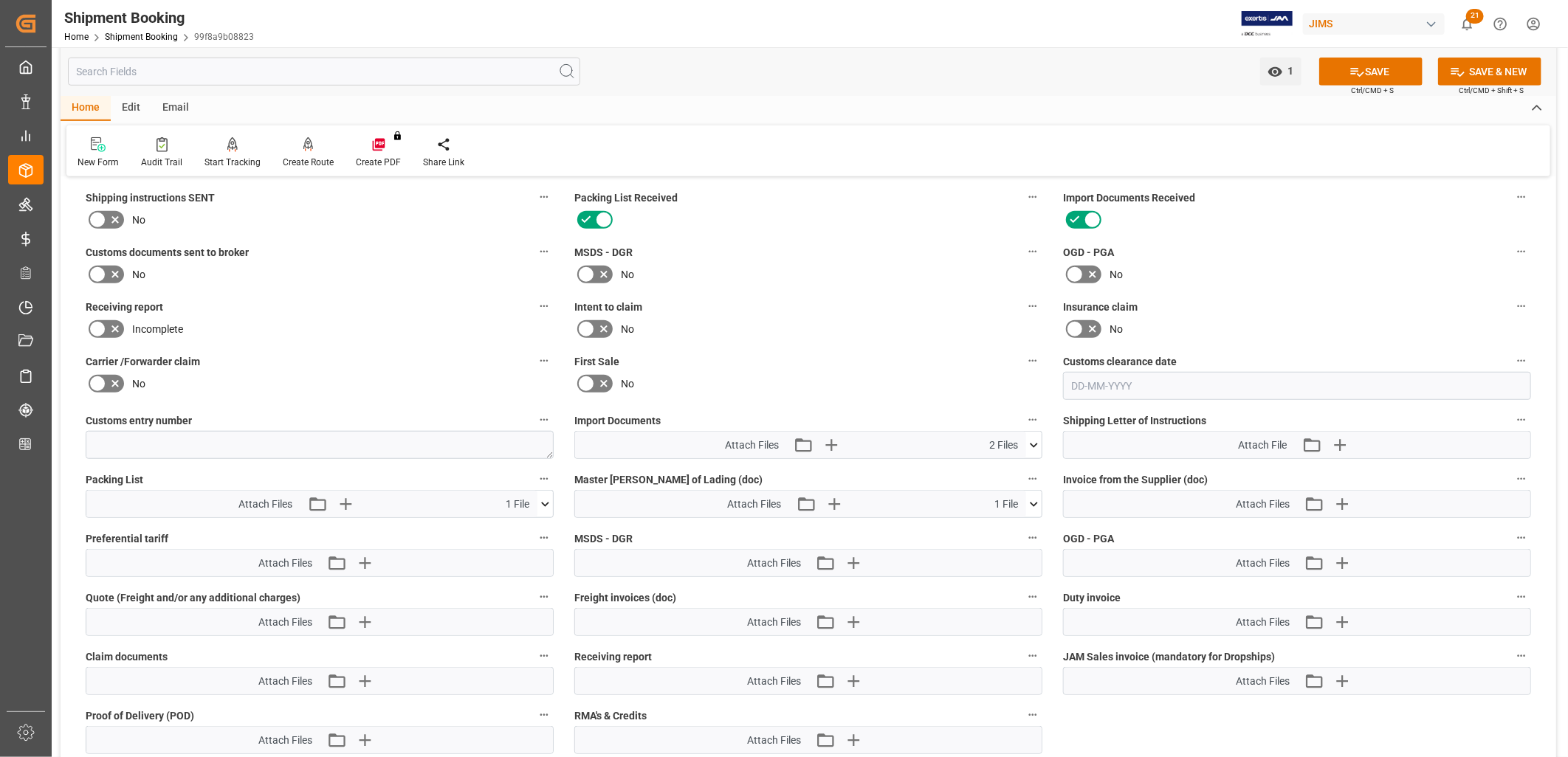
click at [1031, 443] on icon at bounding box center [1034, 445] width 8 height 5
click at [1032, 443] on icon at bounding box center [1034, 445] width 16 height 16
click at [1366, 69] on button "SAVE" at bounding box center [1371, 72] width 103 height 28
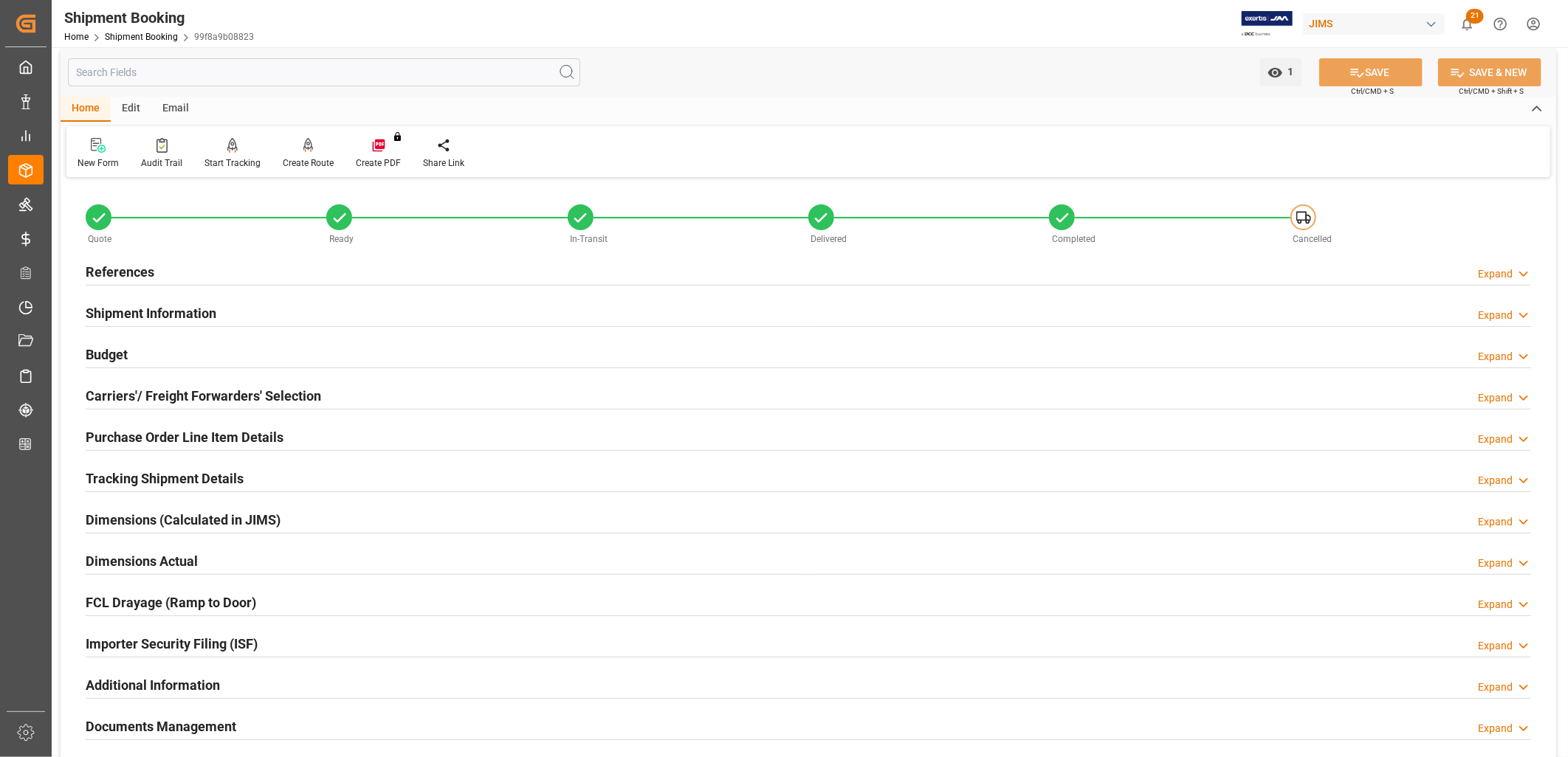
scroll to position [0, 0]
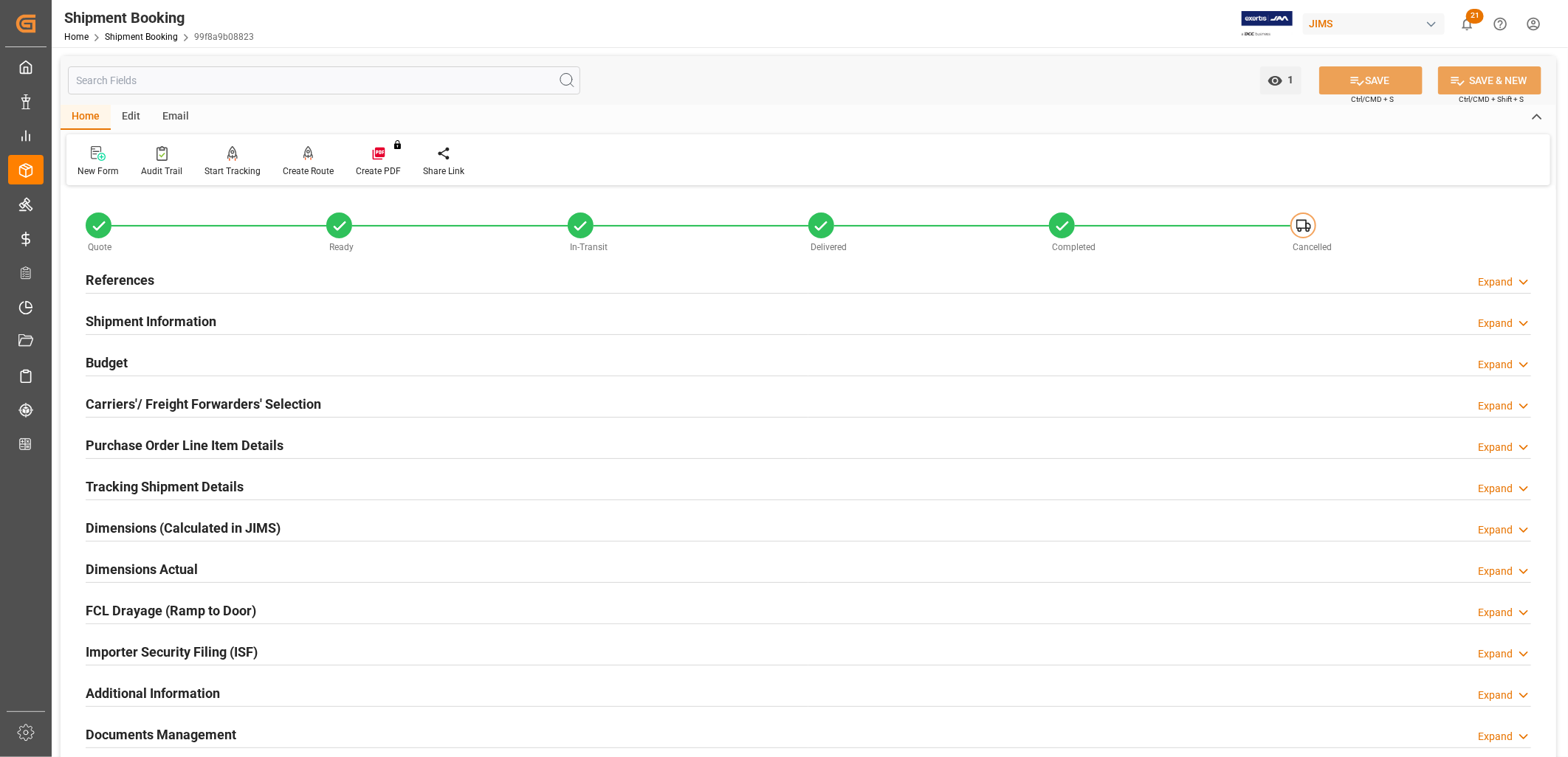
click at [135, 277] on h2 "References" at bounding box center [120, 280] width 69 height 20
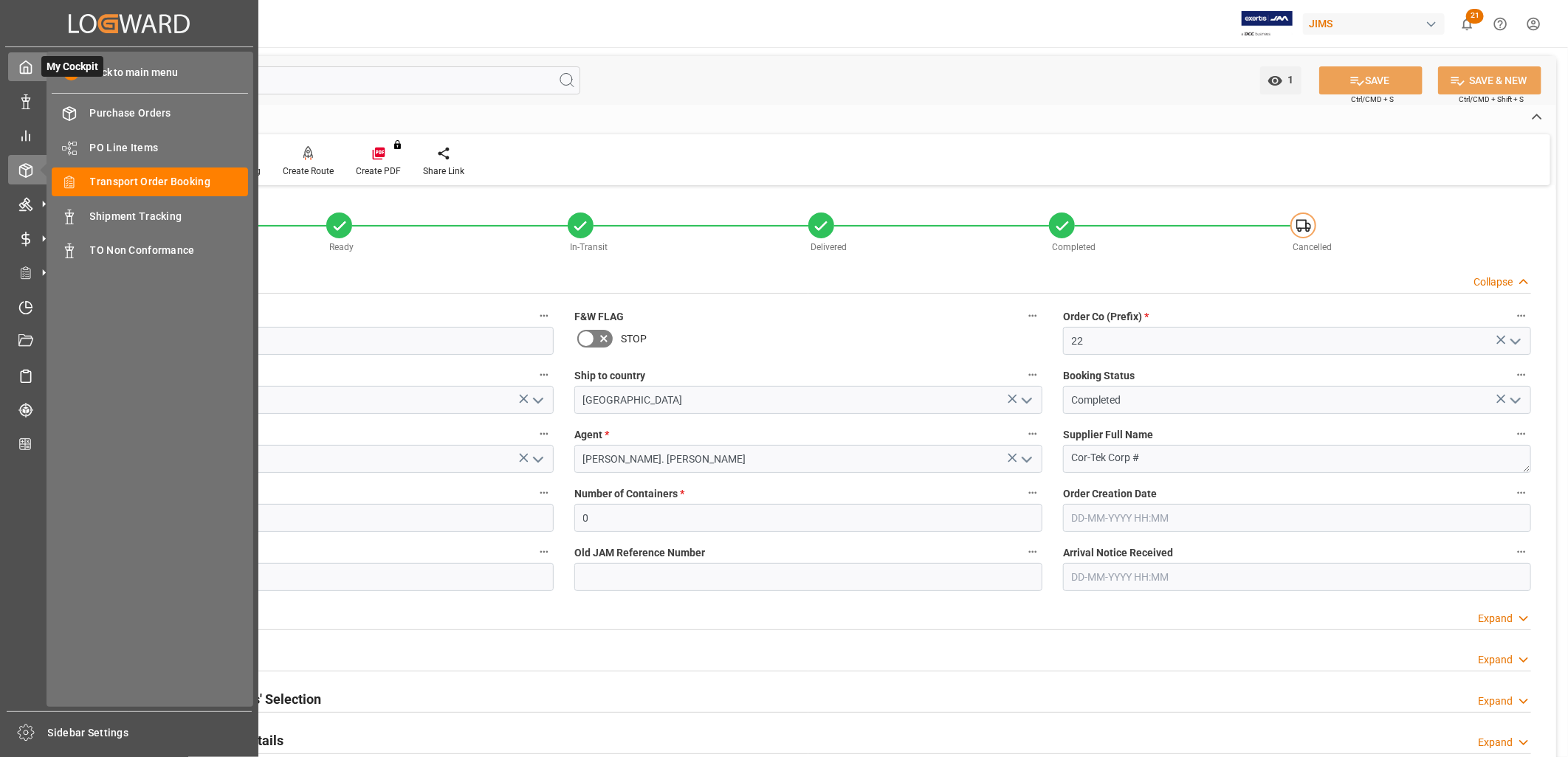
click at [29, 70] on icon at bounding box center [26, 67] width 15 height 15
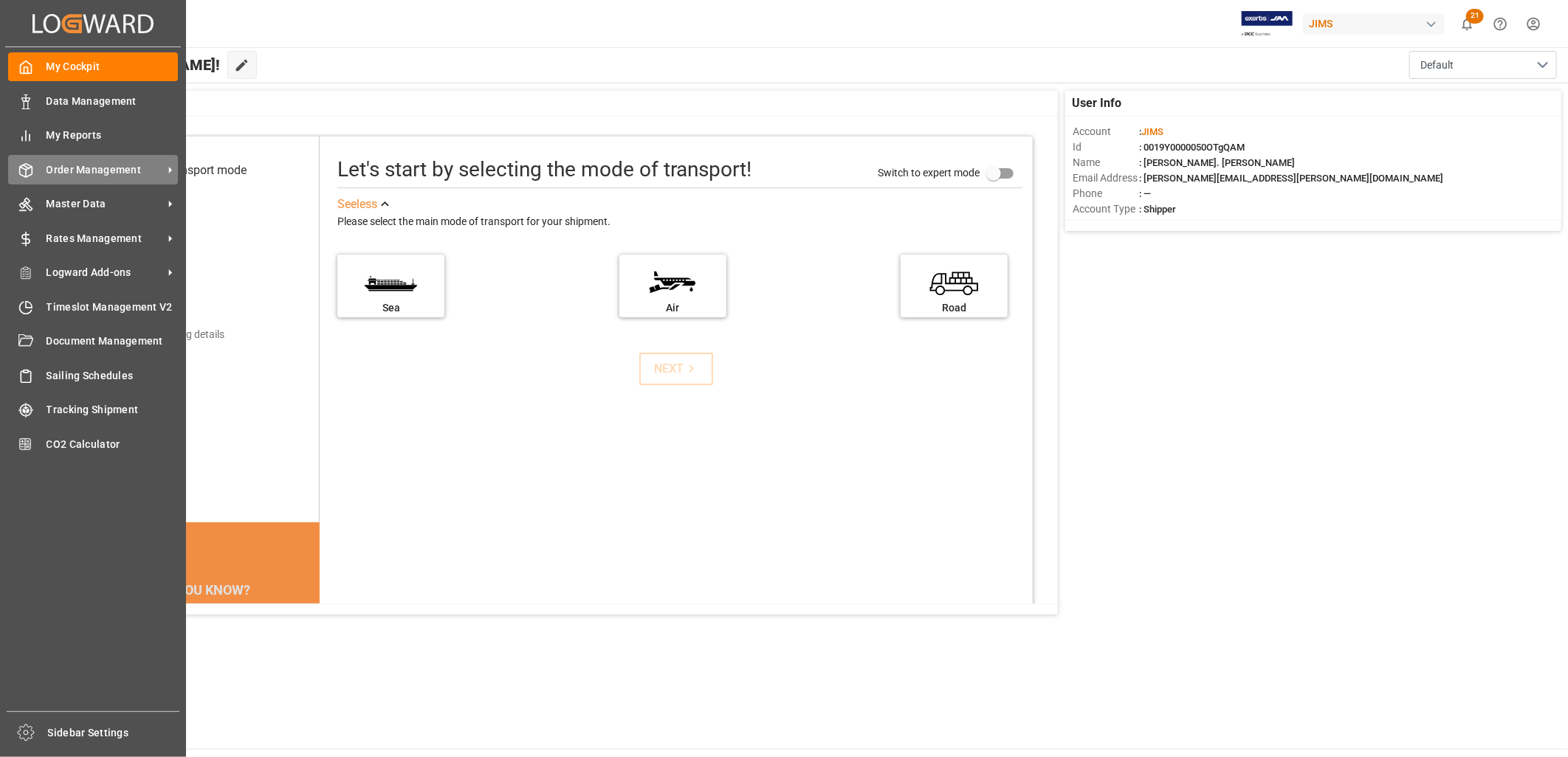
click at [106, 162] on span "Order Management" at bounding box center [104, 169] width 117 height 16
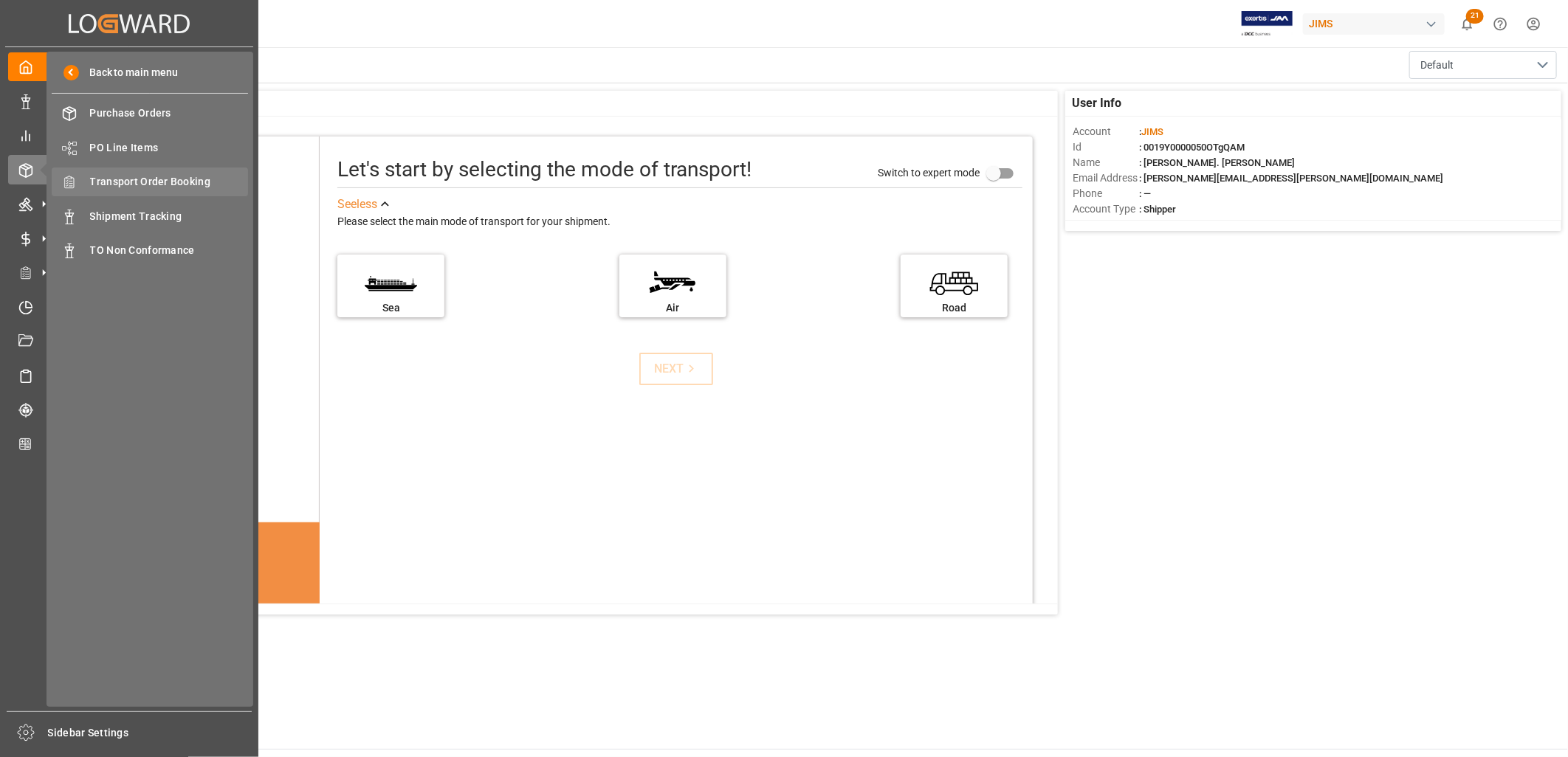
click at [184, 180] on span "Transport Order Booking" at bounding box center [170, 181] width 158 height 16
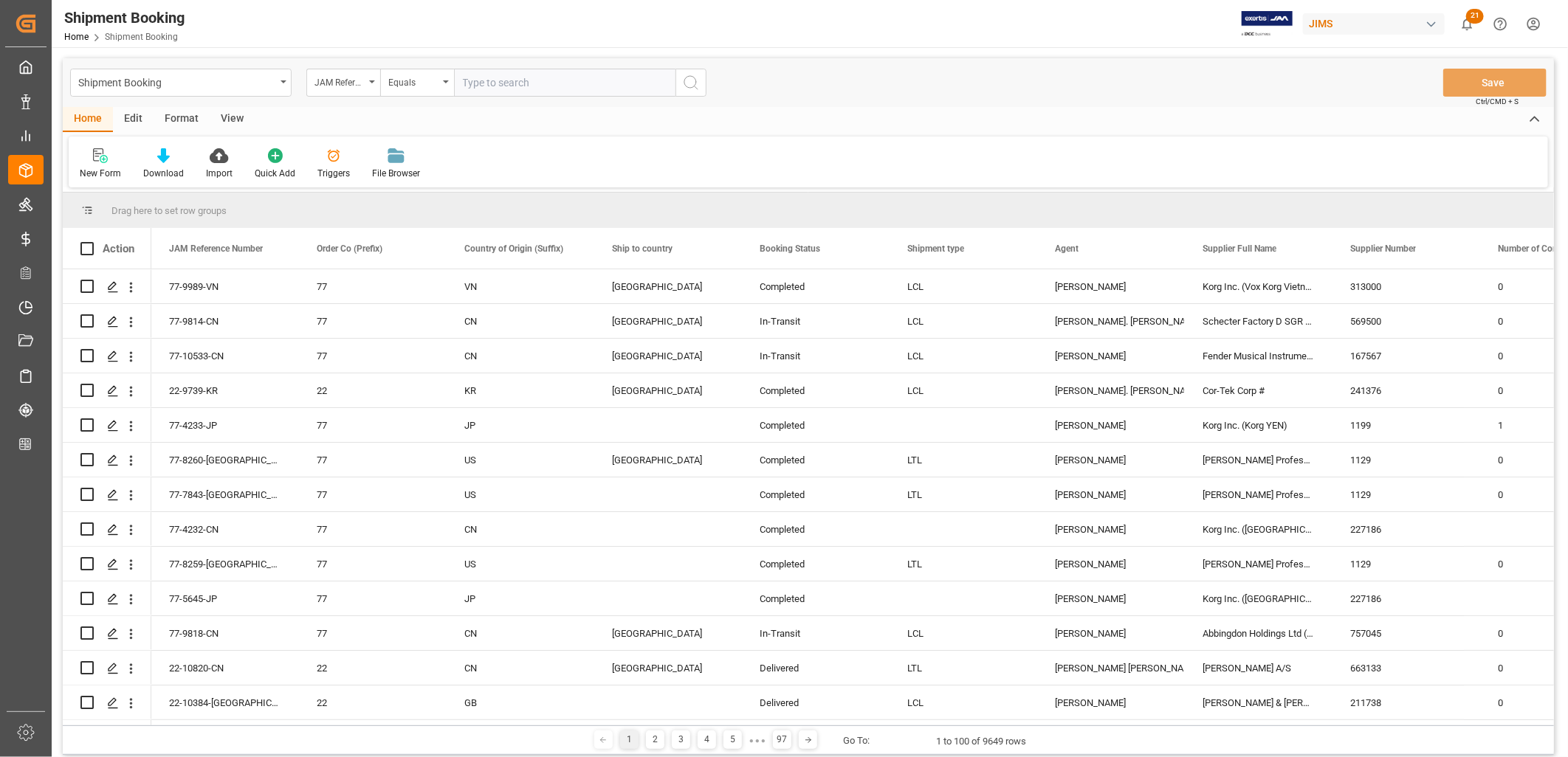
click at [486, 84] on input "text" at bounding box center [565, 83] width 221 height 28
type input "77-10648-ID"
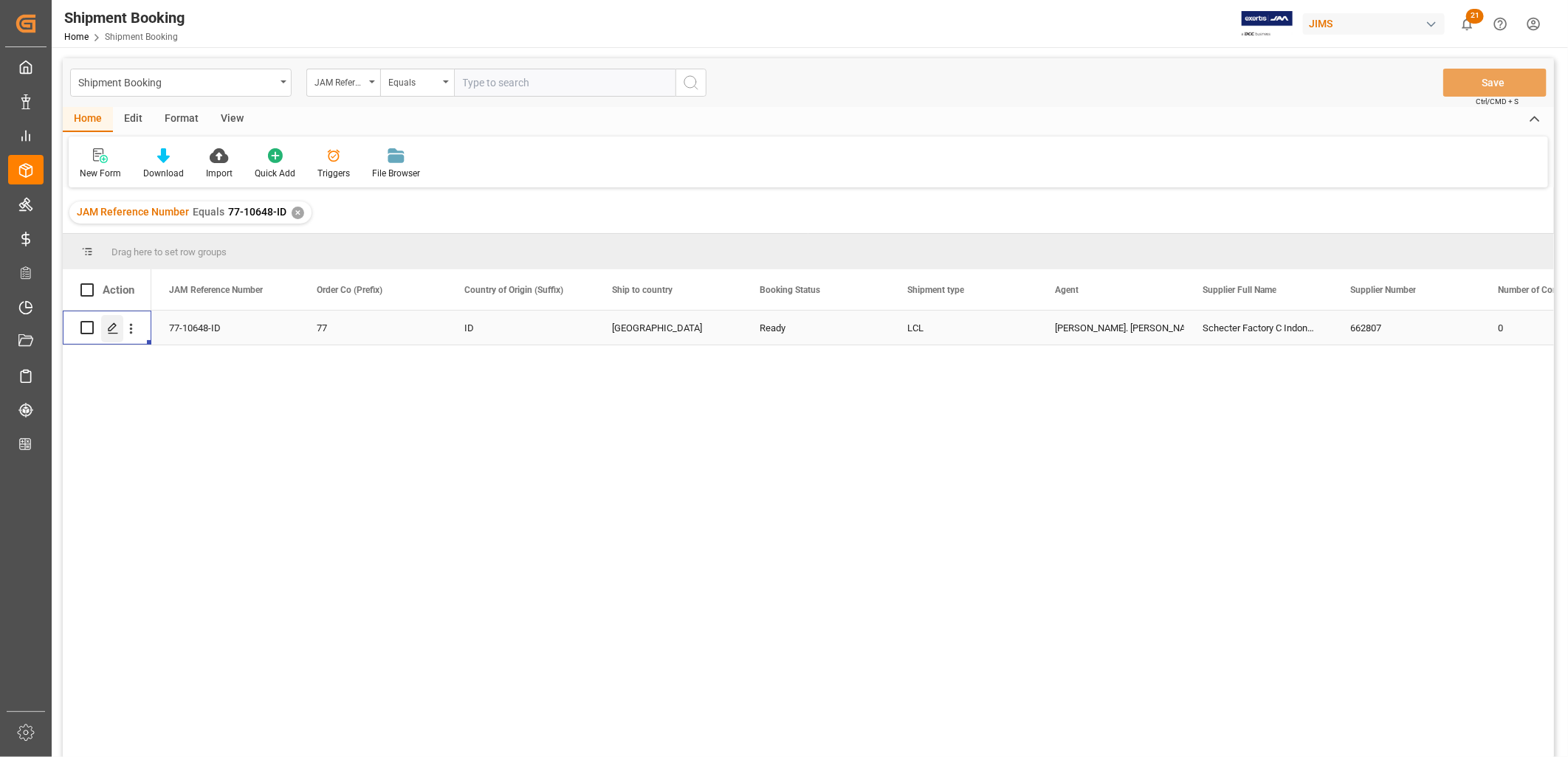
click at [113, 328] on icon "Press SPACE to select this row." at bounding box center [112, 328] width 12 height 12
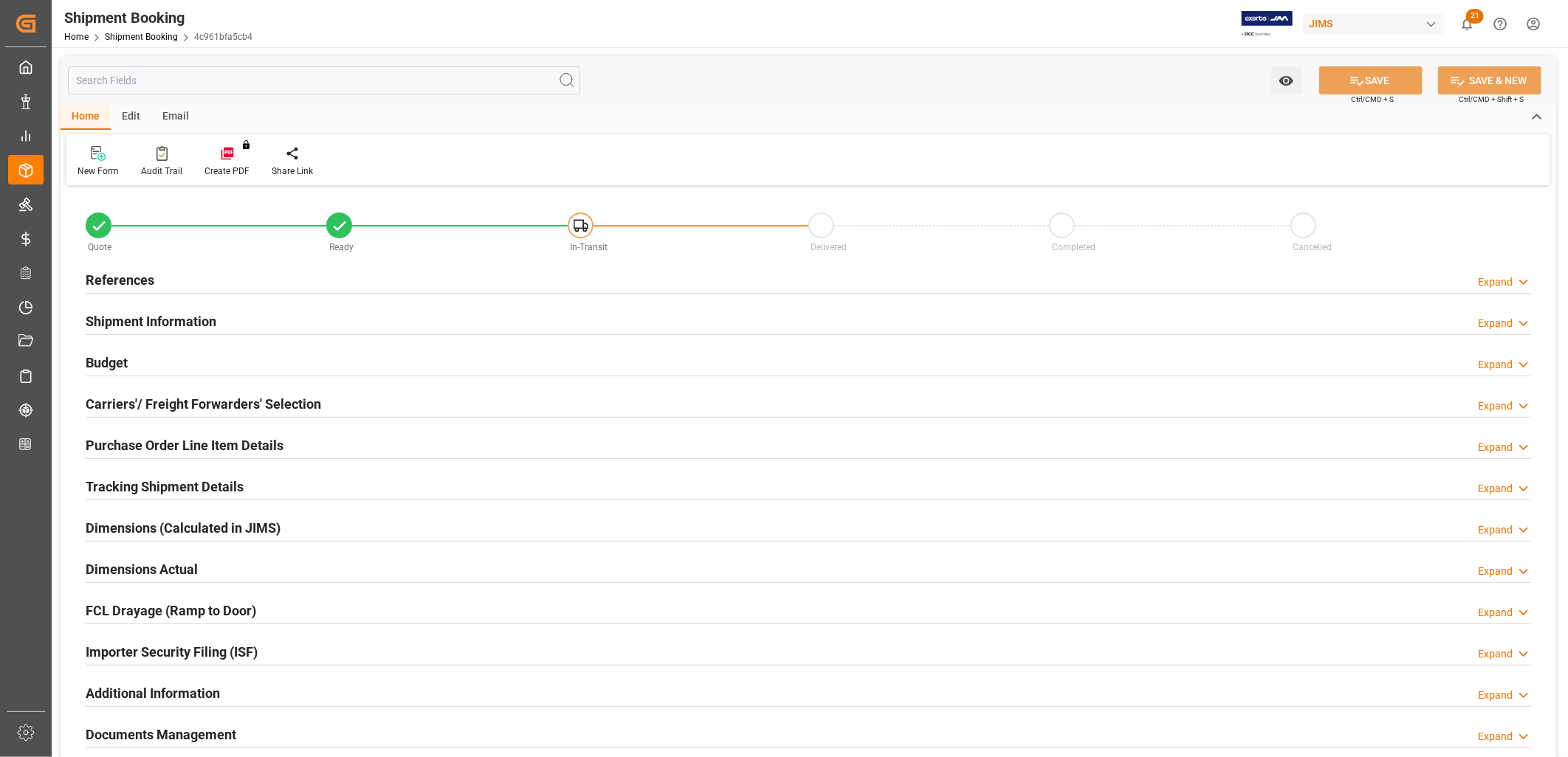
type input "119"
click at [187, 322] on h2 "Shipment Information" at bounding box center [151, 321] width 131 height 20
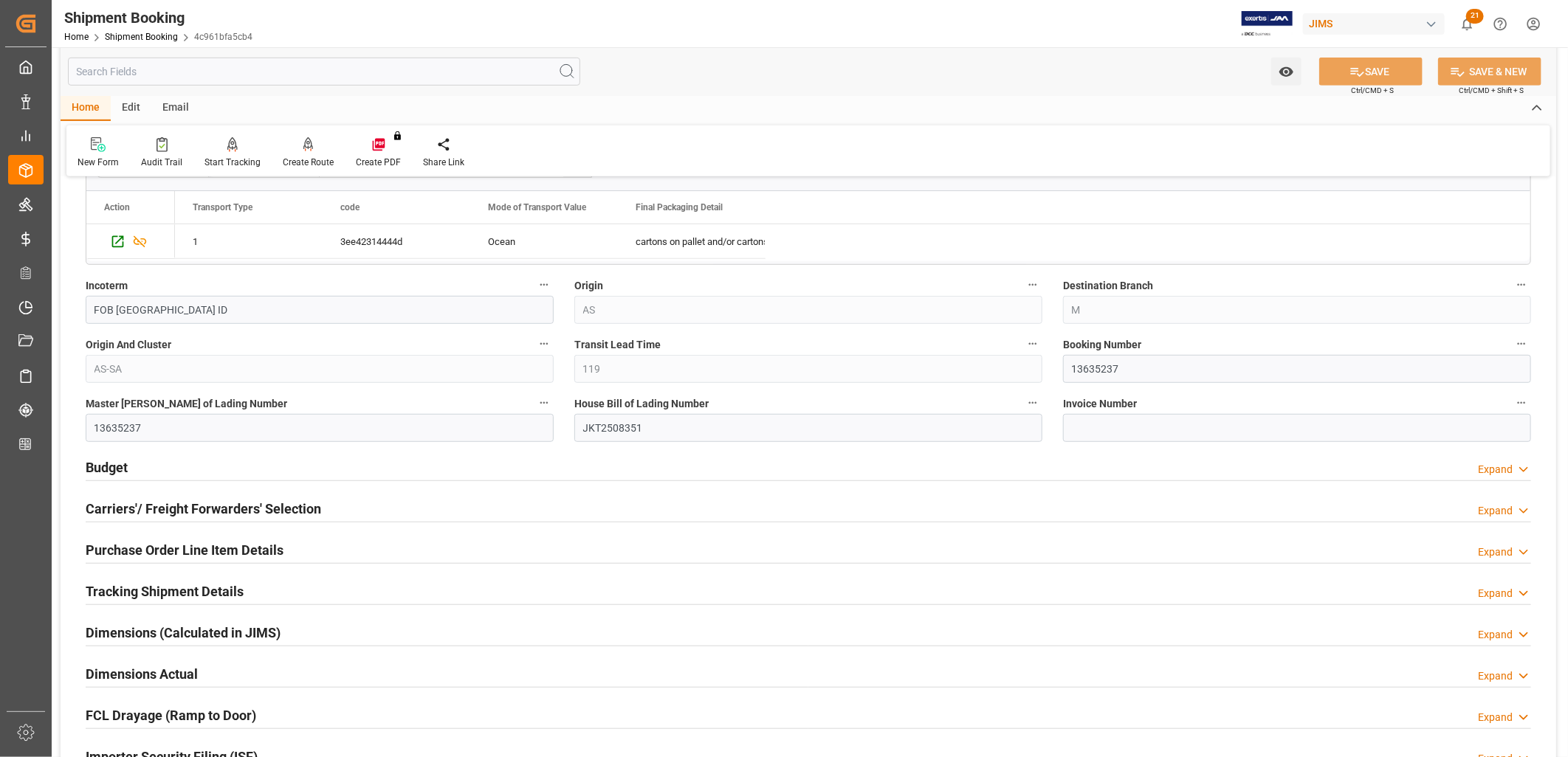
scroll to position [574, 0]
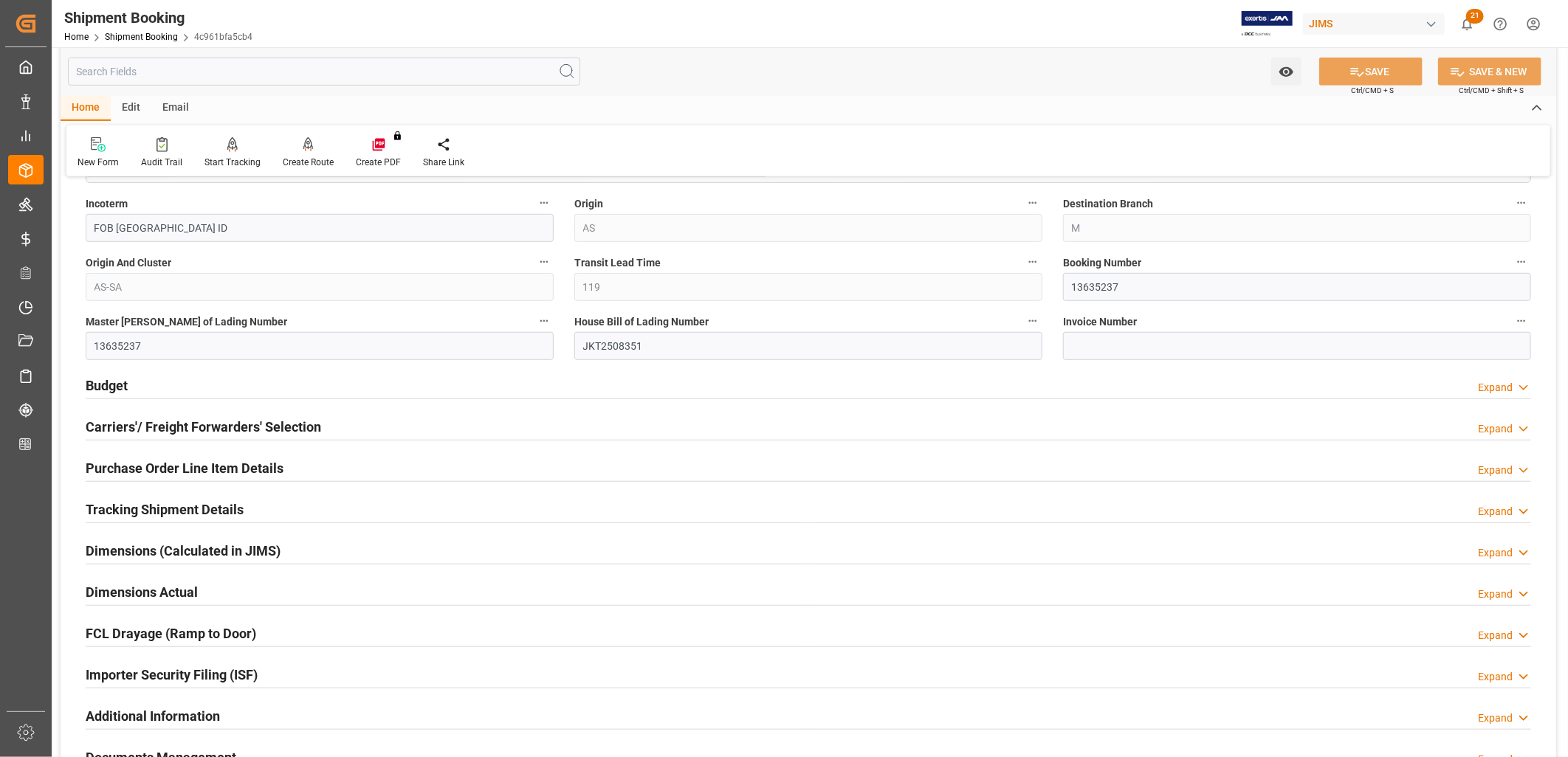
click at [250, 432] on h2 "Carriers'/ Freight Forwarders' Selection" at bounding box center [204, 427] width 236 height 20
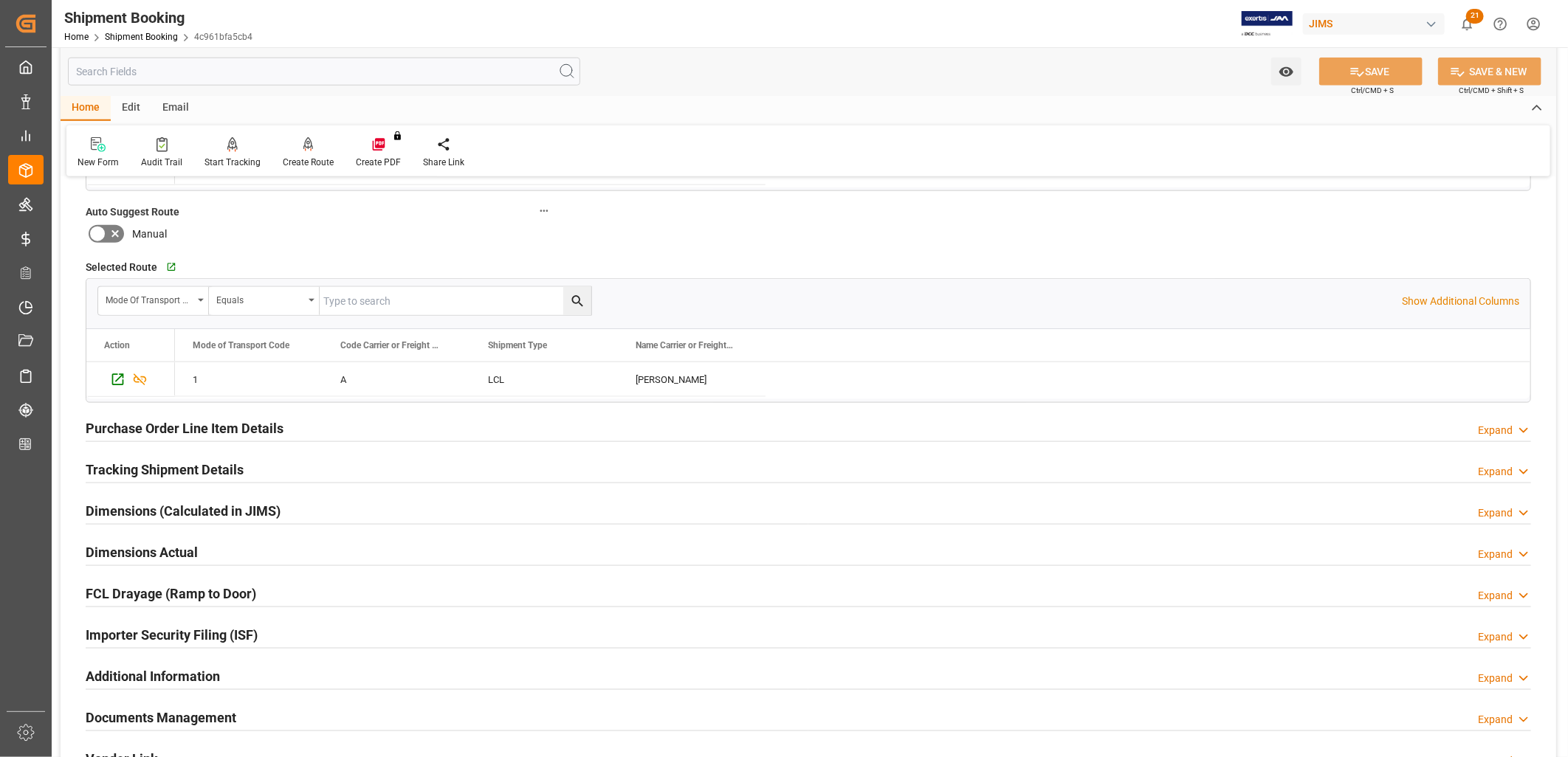
scroll to position [984, 0]
click at [219, 468] on h2 "Tracking Shipment Details" at bounding box center [164, 469] width 158 height 20
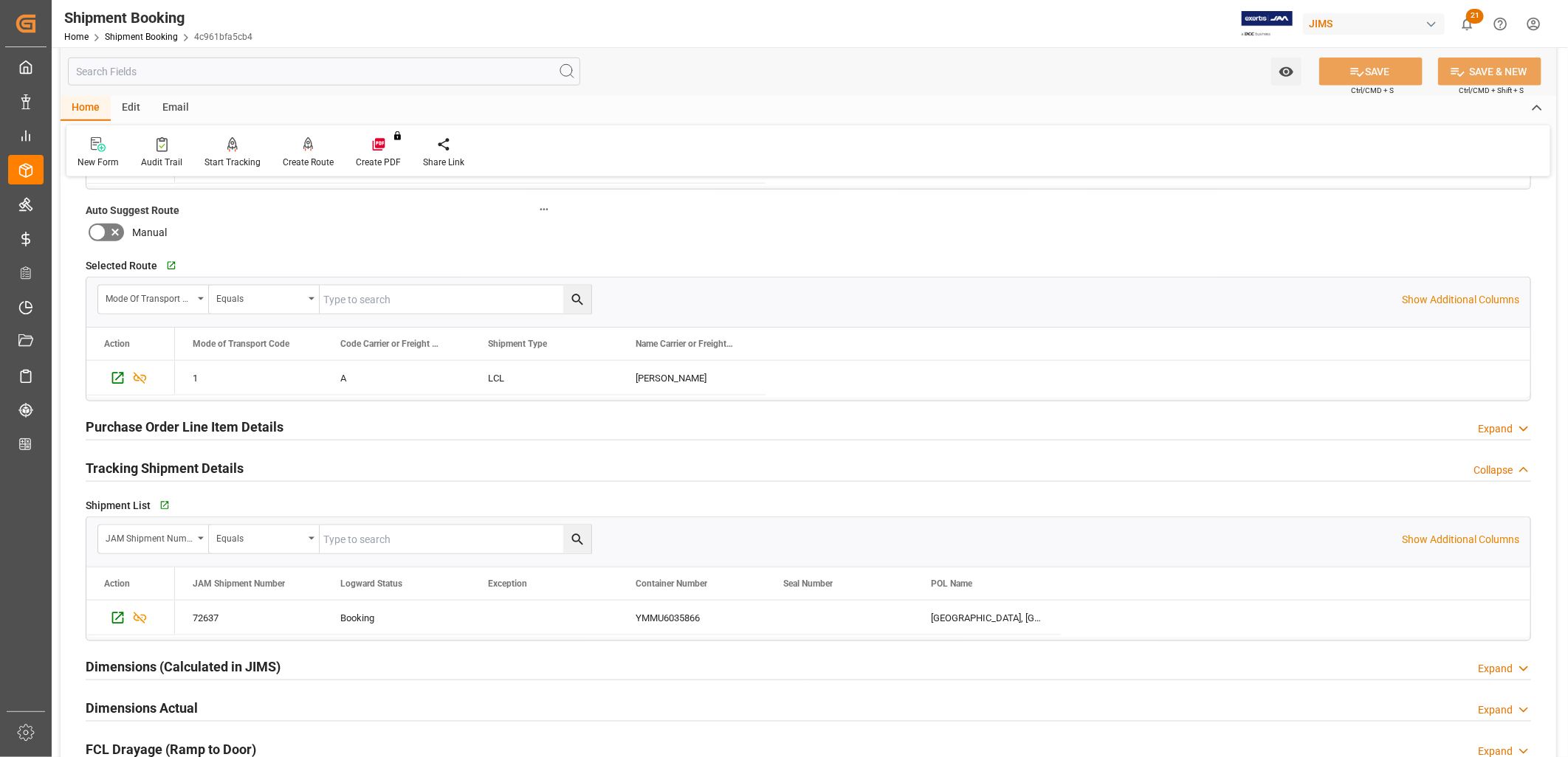
click at [240, 422] on h2 "Purchase Order Line Item Details" at bounding box center [184, 427] width 198 height 20
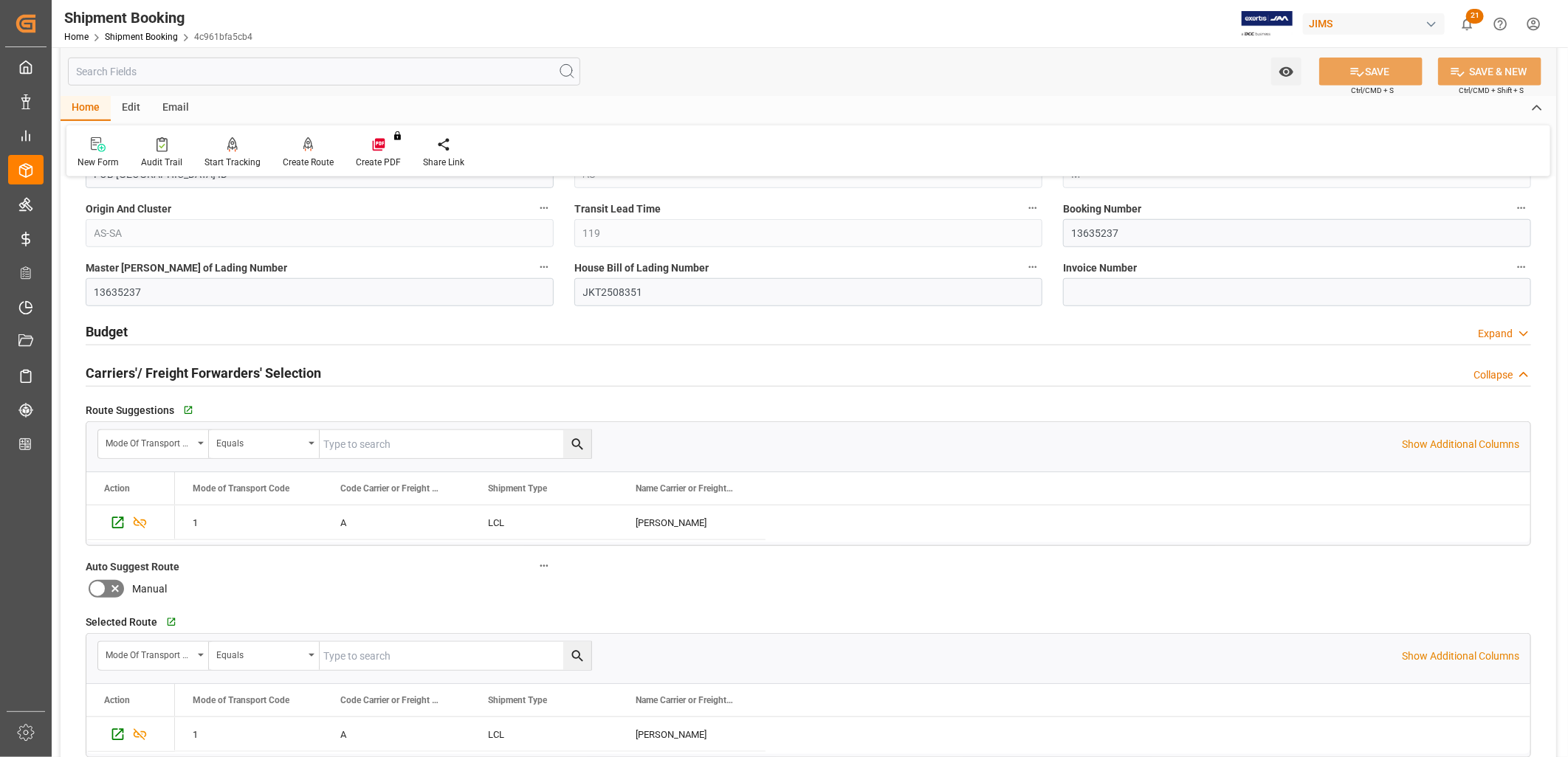
scroll to position [656, 0]
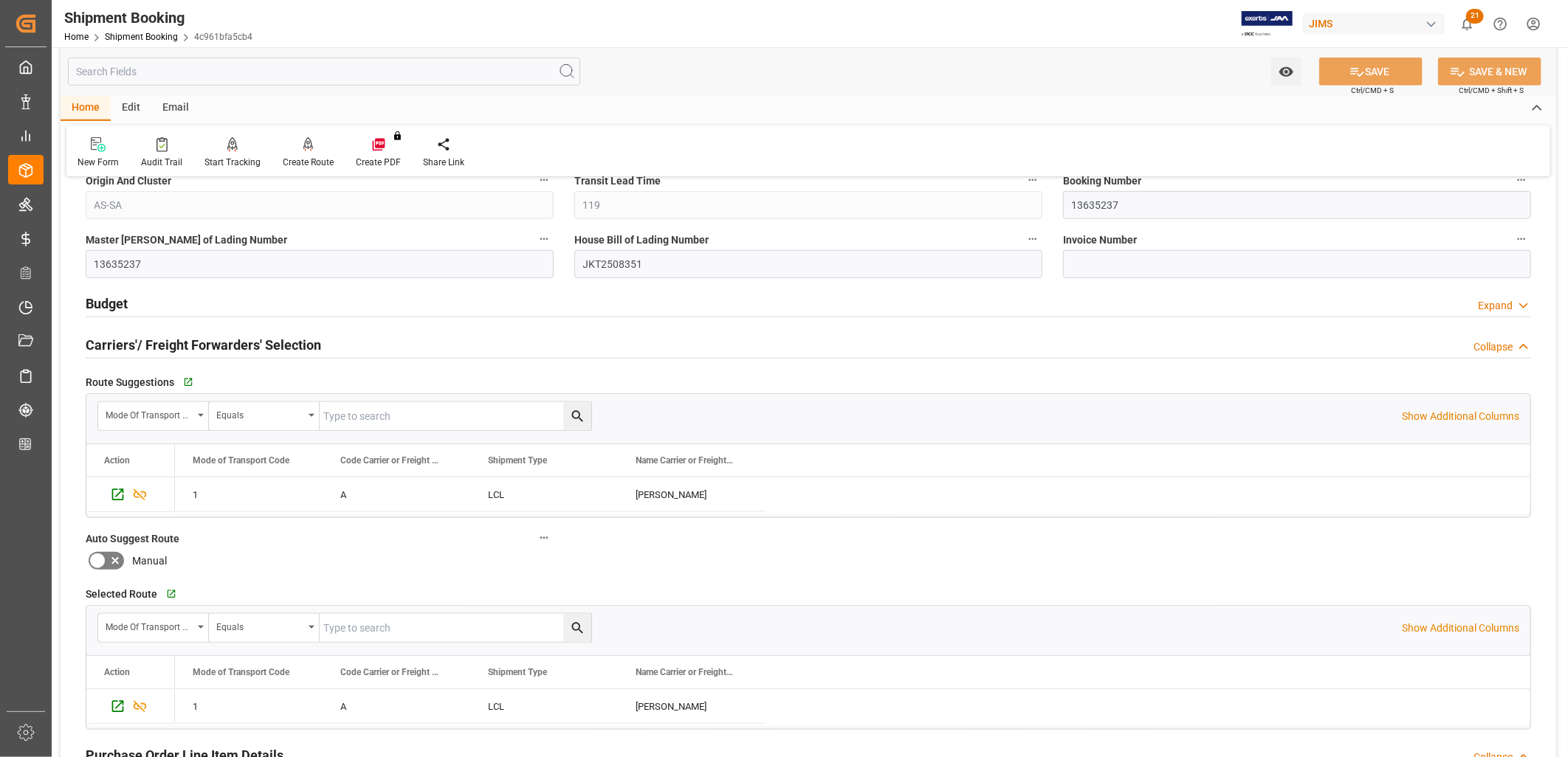
click at [101, 561] on icon at bounding box center [97, 560] width 18 height 17
click at [0, 0] on input "checkbox" at bounding box center [0, 0] width 0 height 0
click at [1356, 64] on icon at bounding box center [1357, 72] width 16 height 16
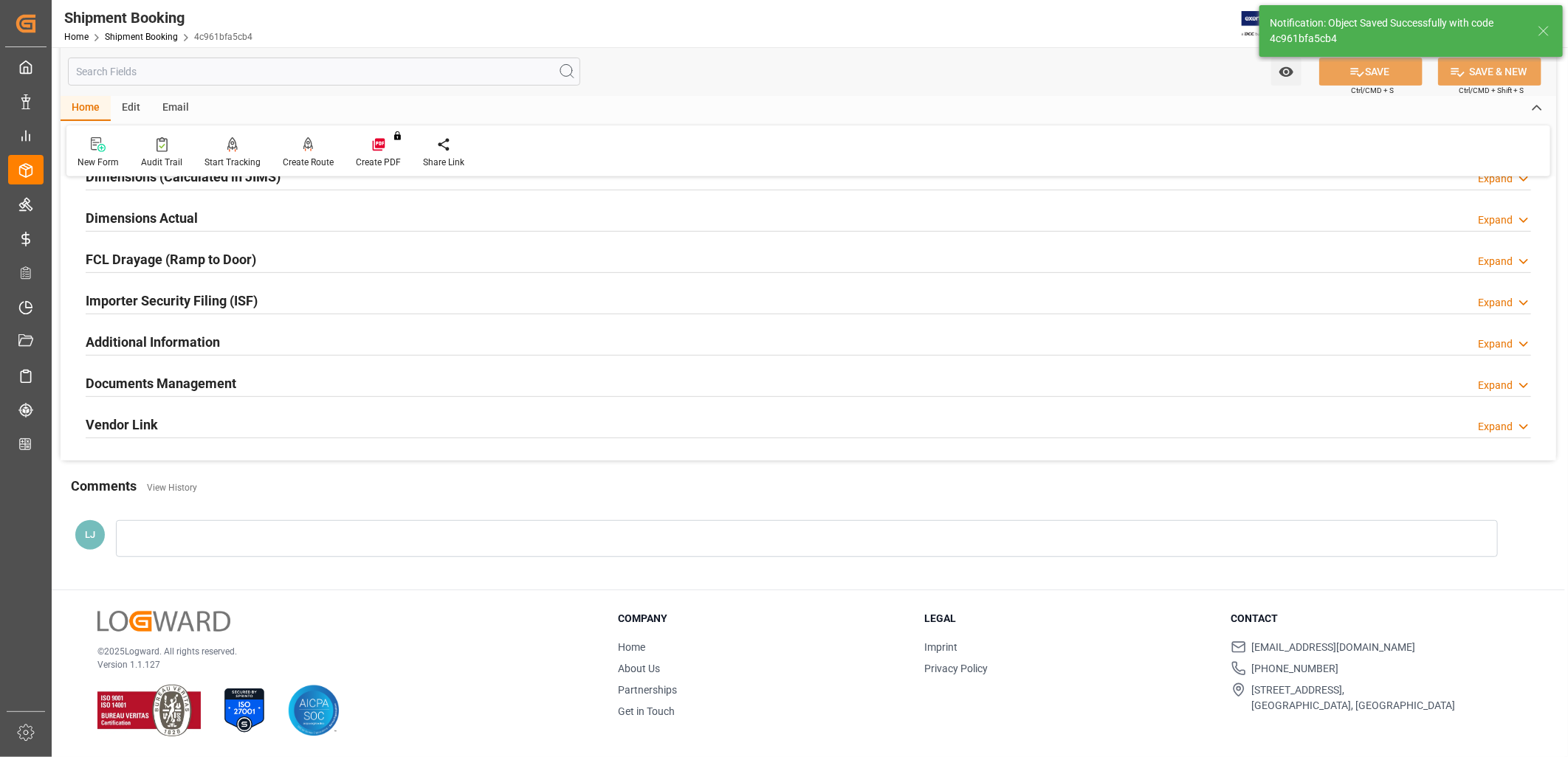
scroll to position [59, 0]
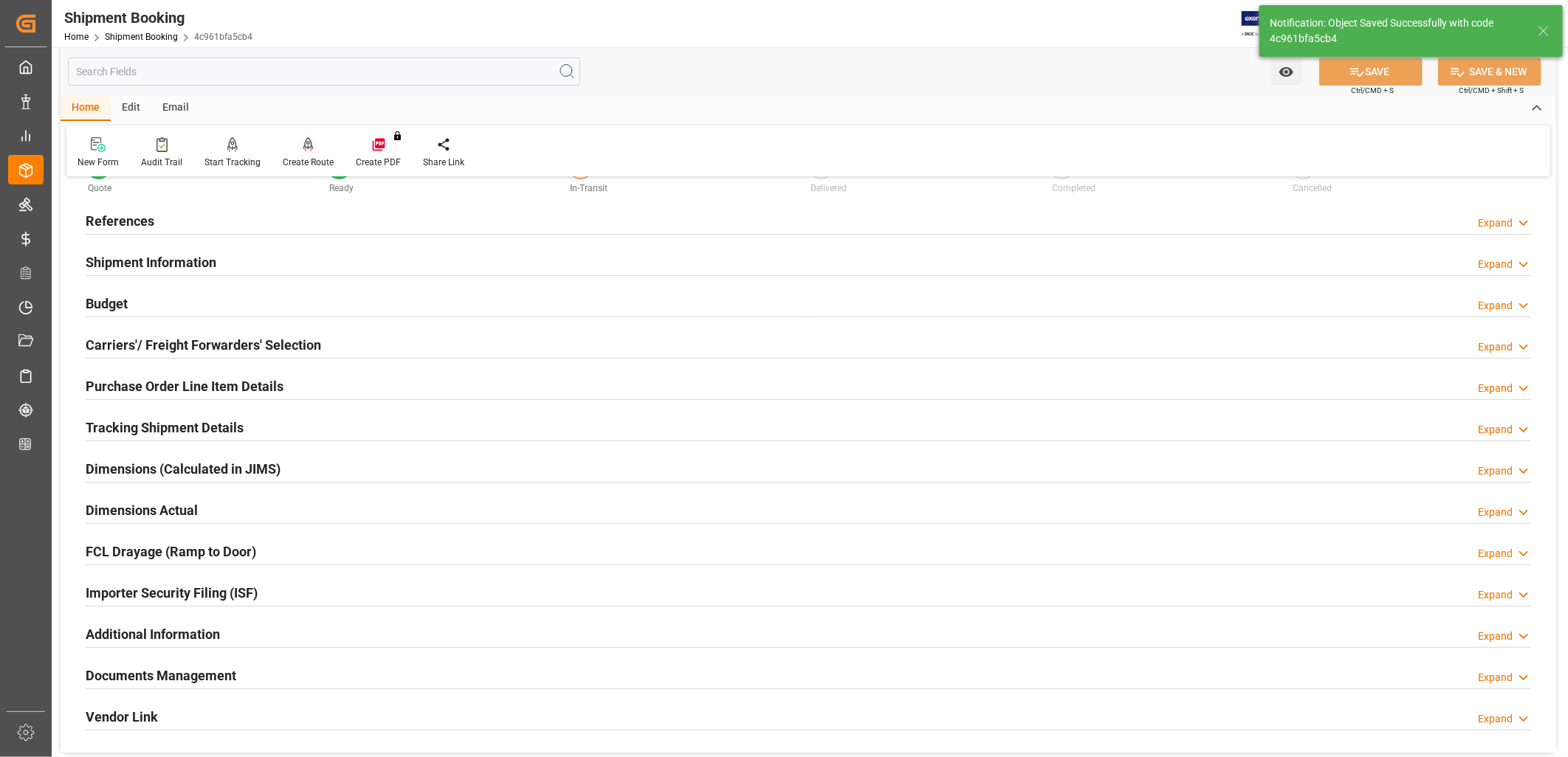
click at [307, 149] on icon at bounding box center [308, 145] width 10 height 15
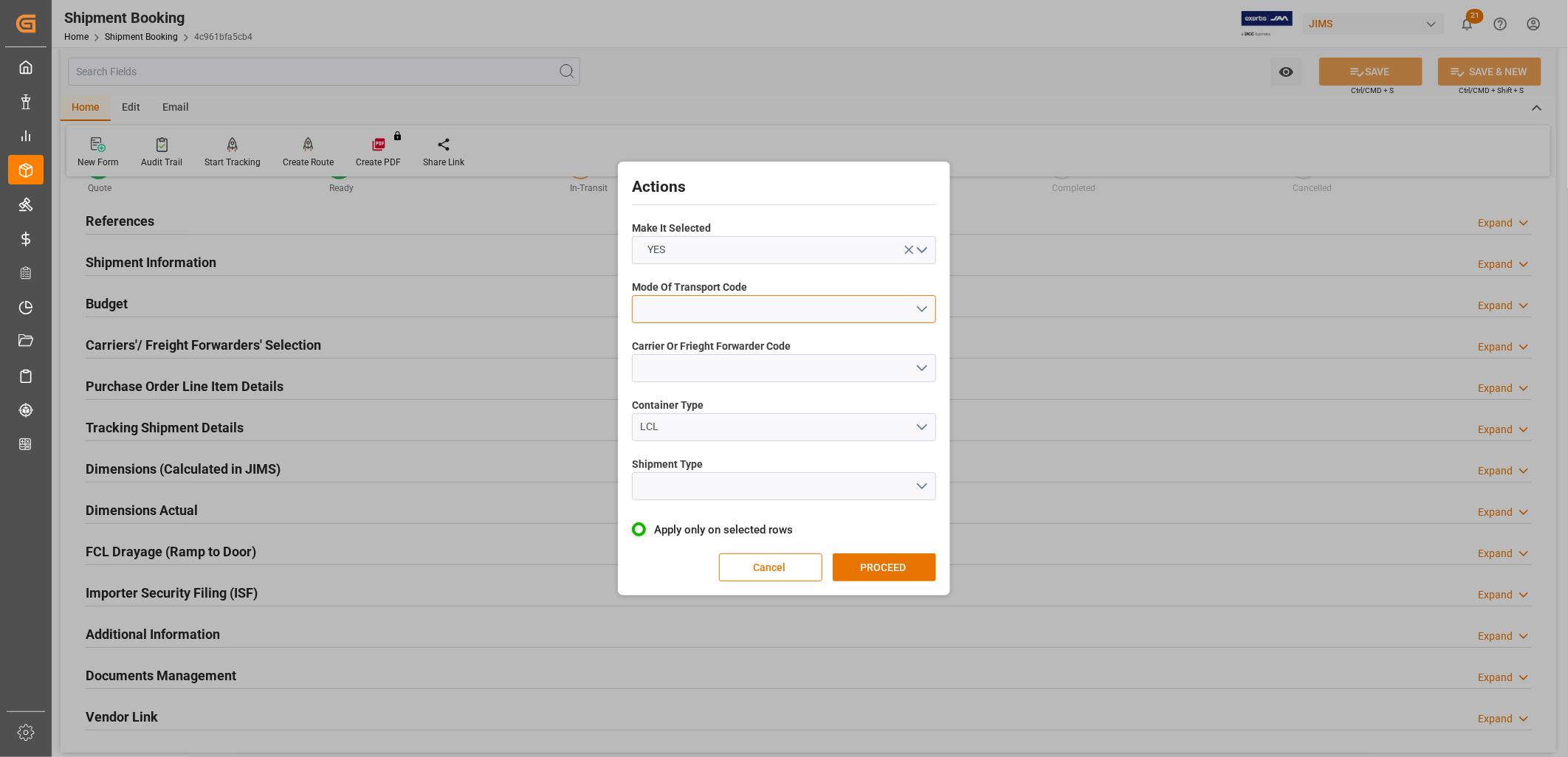
click at [924, 306] on button "open menu" at bounding box center [784, 309] width 304 height 28
click at [680, 311] on div "1- OCEAN" at bounding box center [784, 313] width 303 height 31
click at [924, 366] on button "open menu" at bounding box center [784, 368] width 304 height 28
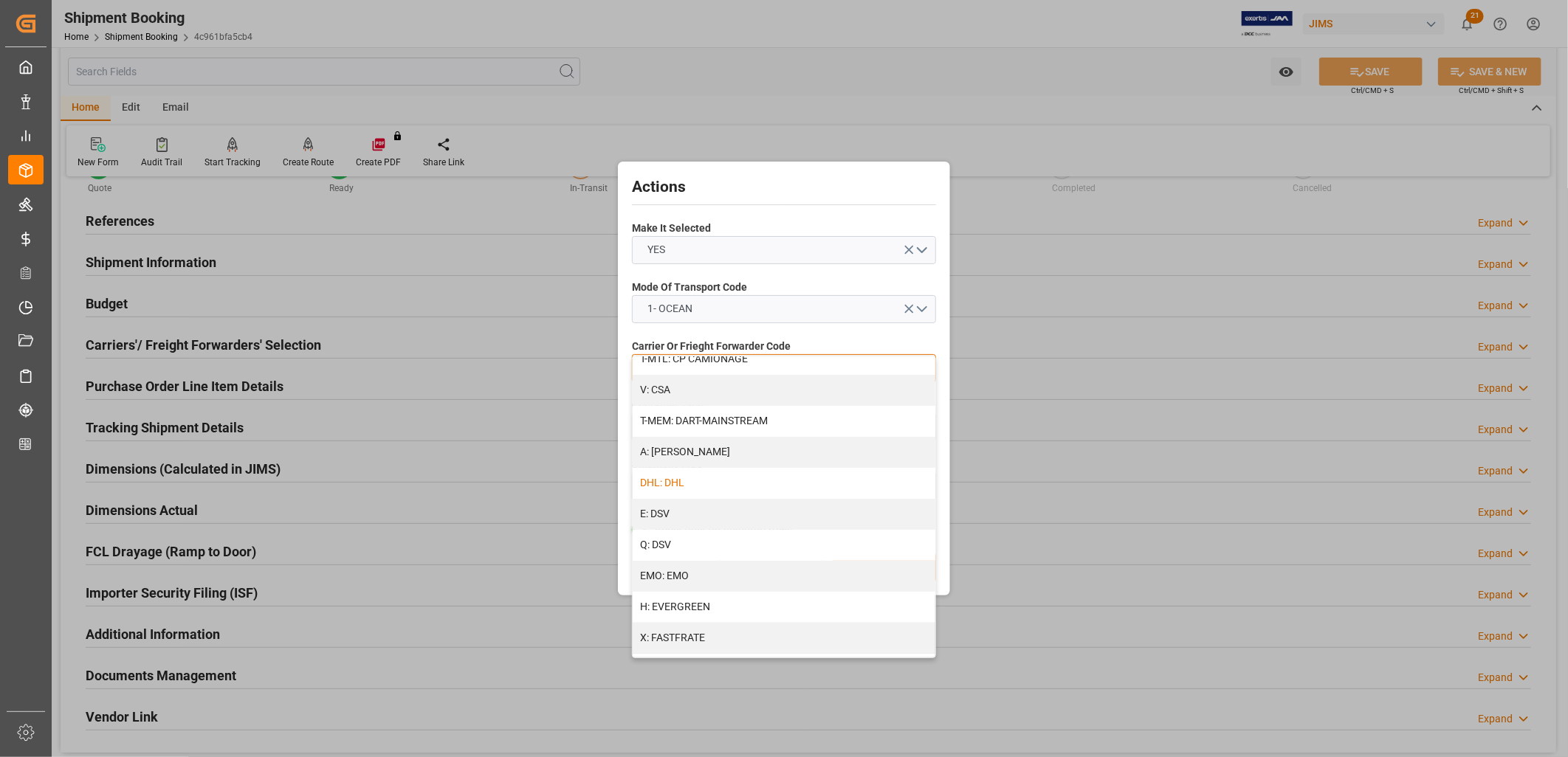
scroll to position [164, 0]
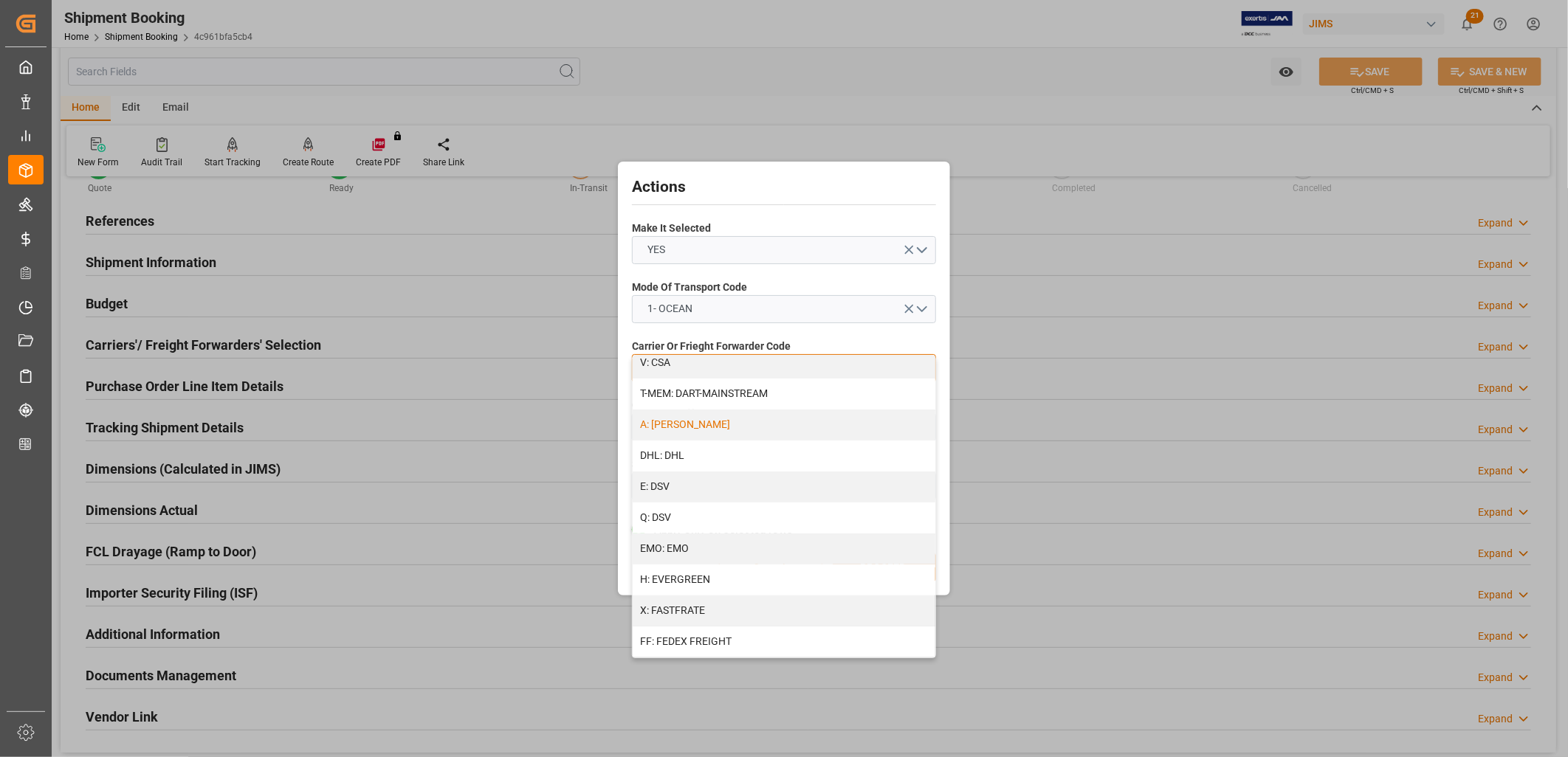
click at [686, 421] on div "A: DELMAR" at bounding box center [784, 425] width 303 height 31
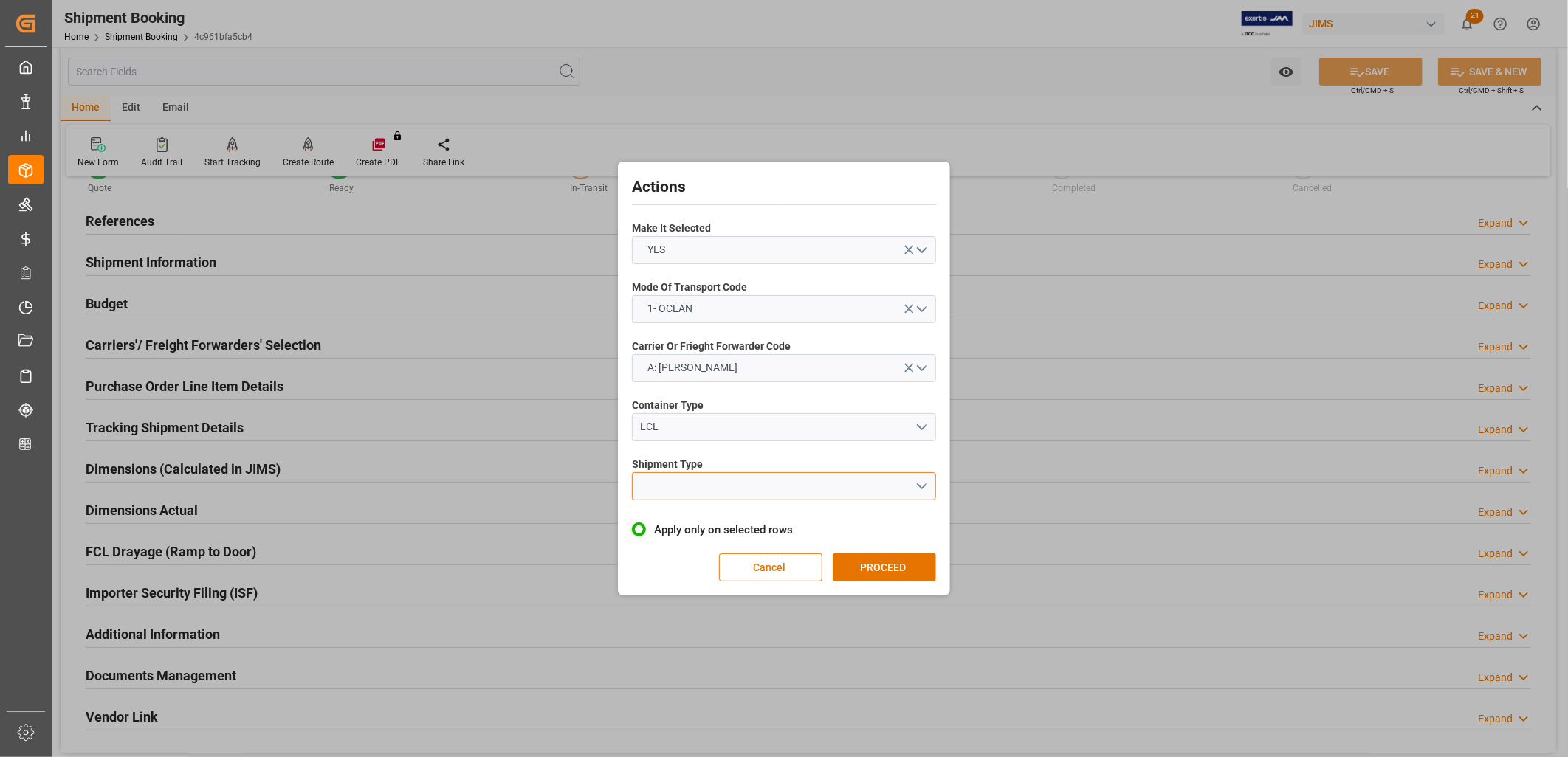
click at [919, 485] on button "open menu" at bounding box center [784, 486] width 304 height 28
click at [658, 518] on div "LCL" at bounding box center [784, 521] width 303 height 31
click at [895, 565] on button "PROCEED" at bounding box center [884, 567] width 103 height 28
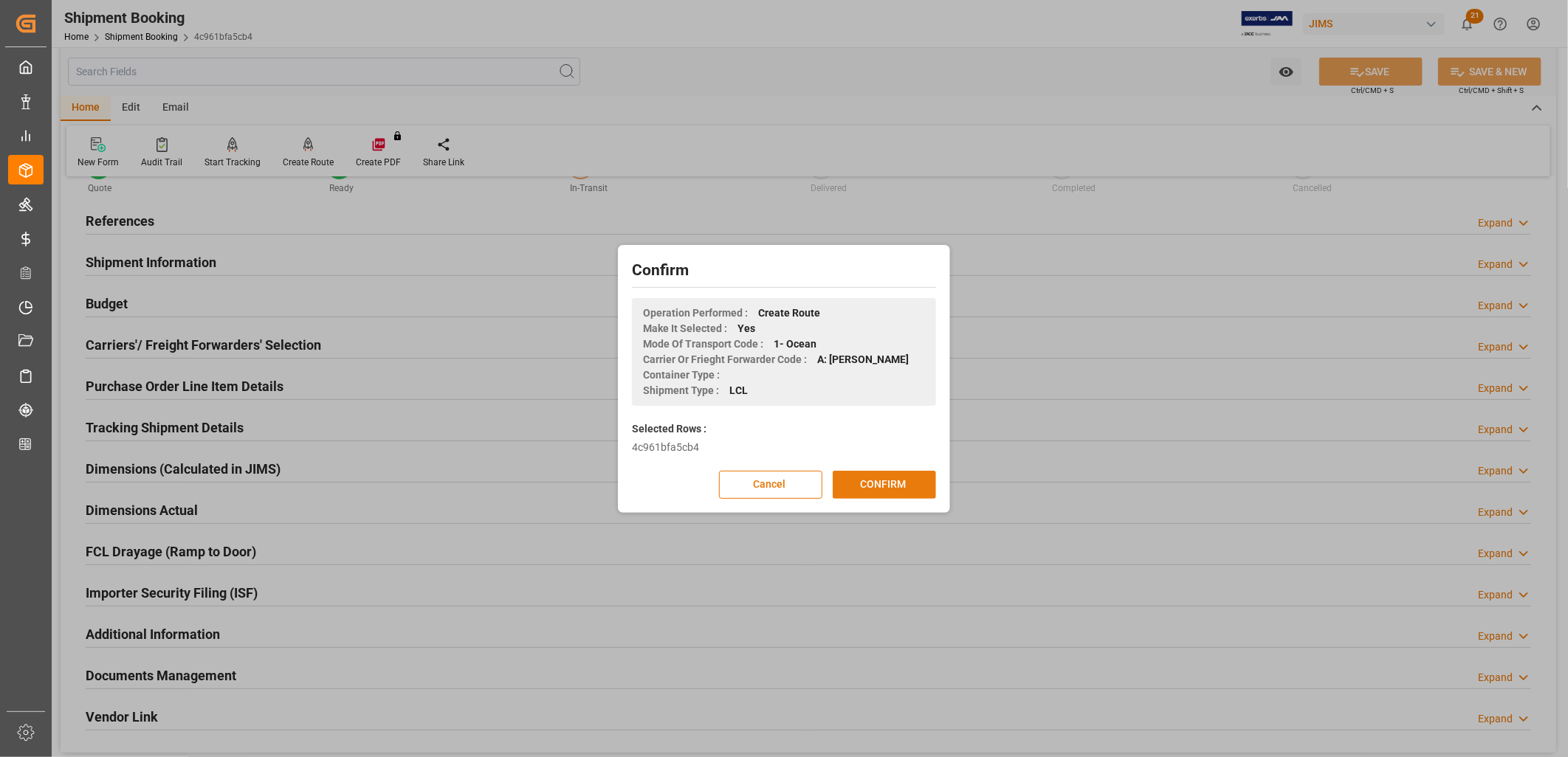
click at [892, 484] on button "CONFIRM" at bounding box center [884, 484] width 103 height 28
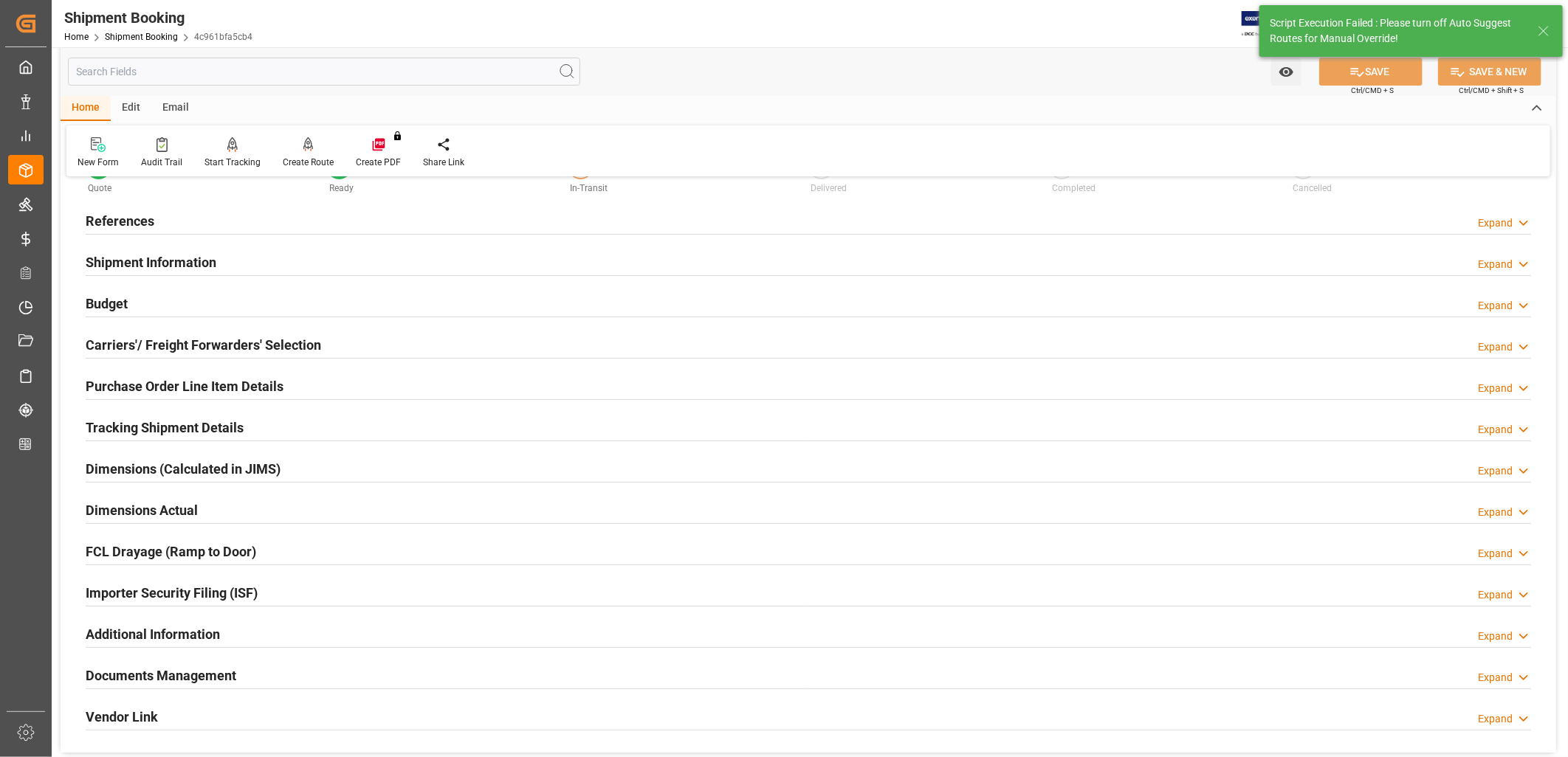
type input "0"
type input "[DATE]"
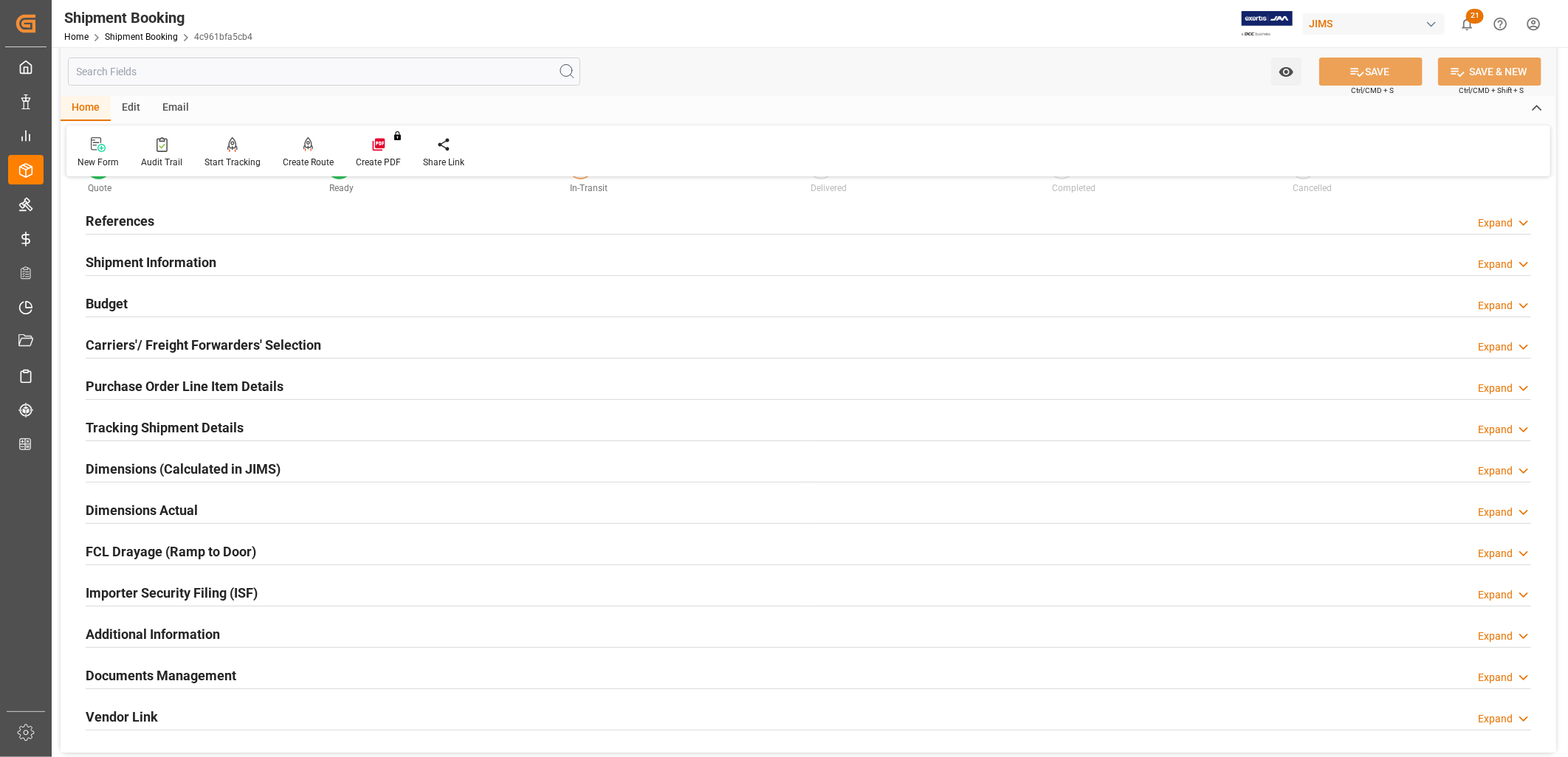
click at [139, 217] on h2 "References" at bounding box center [120, 221] width 69 height 20
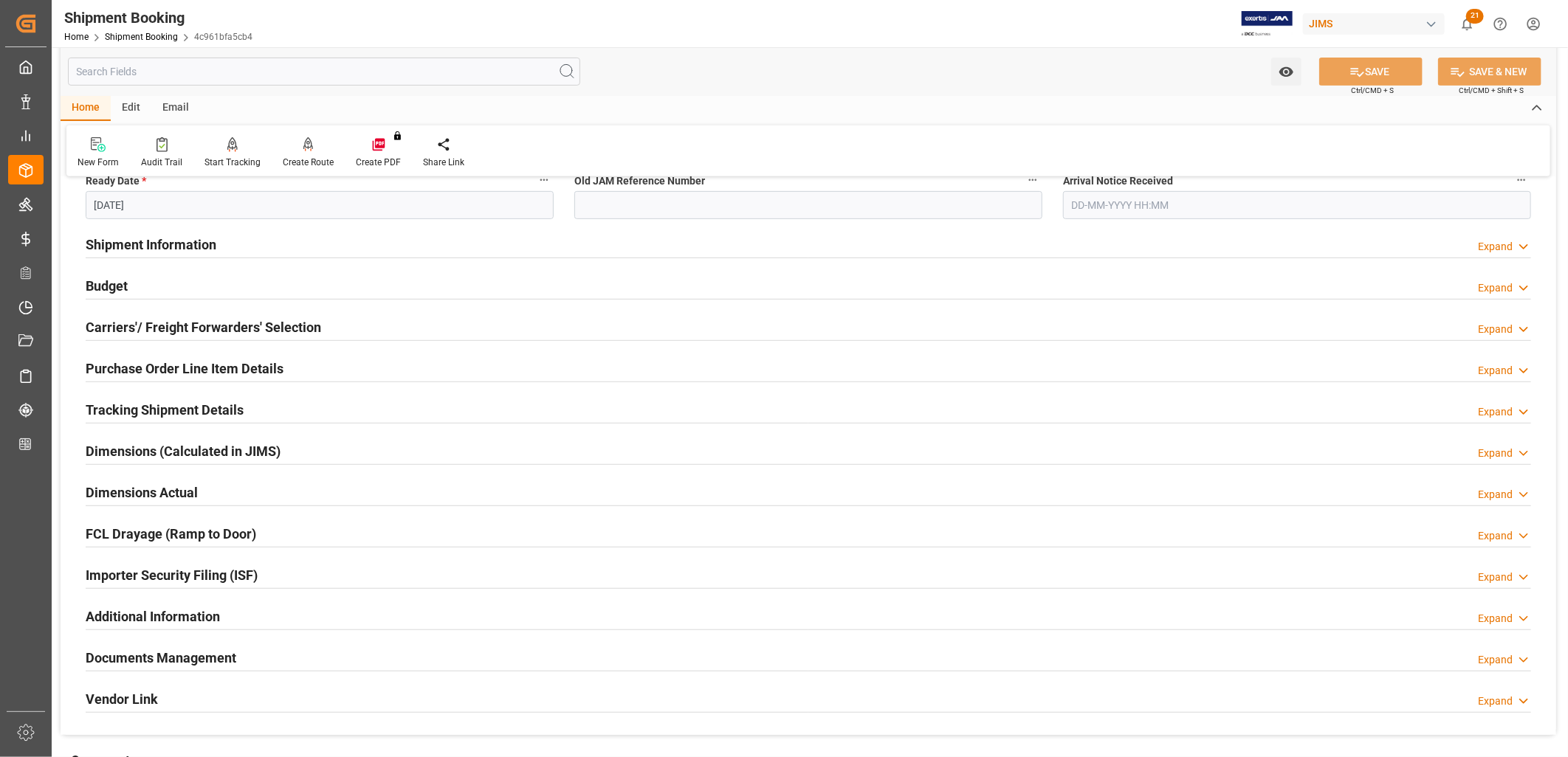
scroll to position [387, 0]
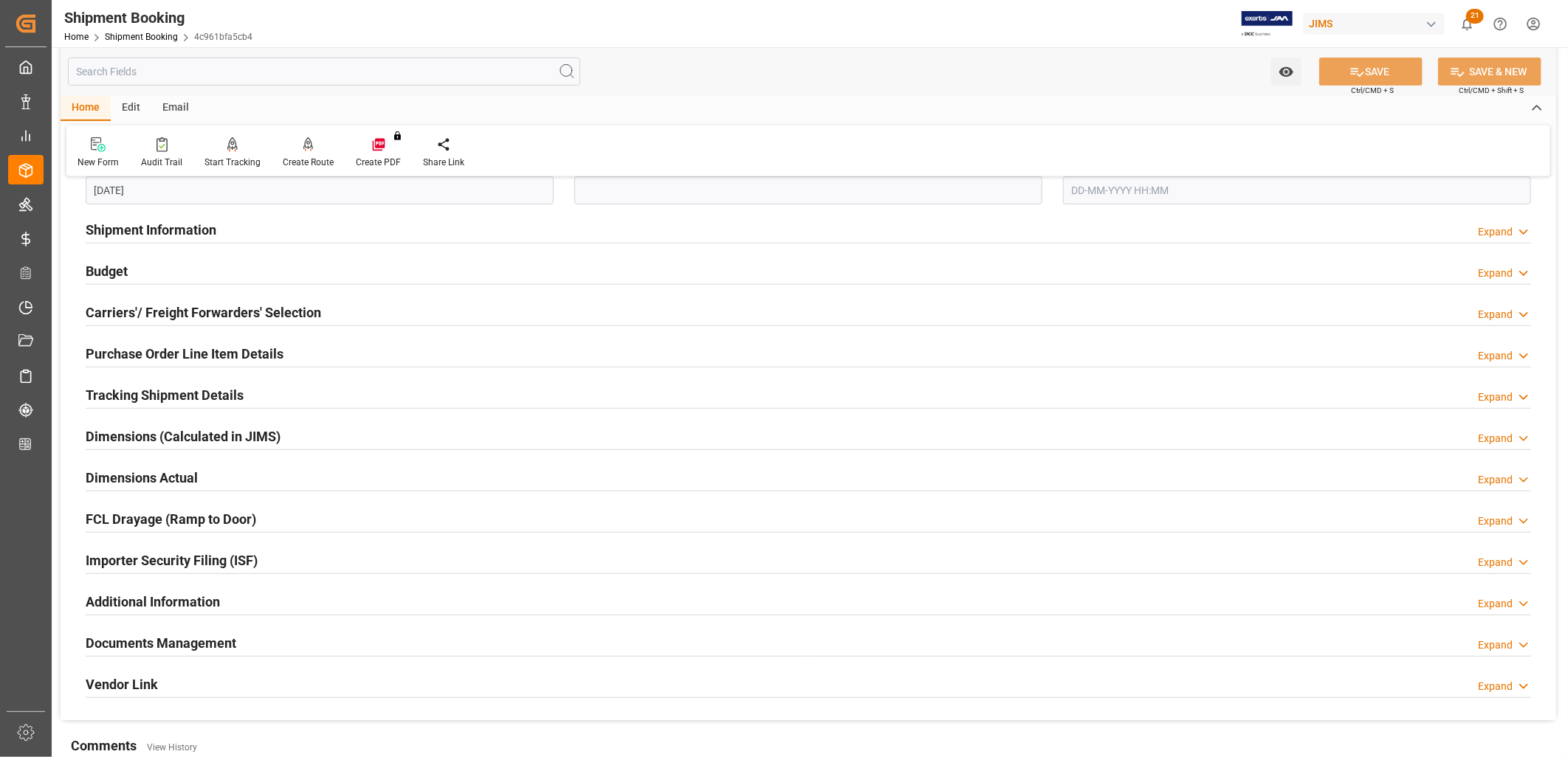
click at [179, 234] on h2 "Shipment Information" at bounding box center [151, 230] width 131 height 20
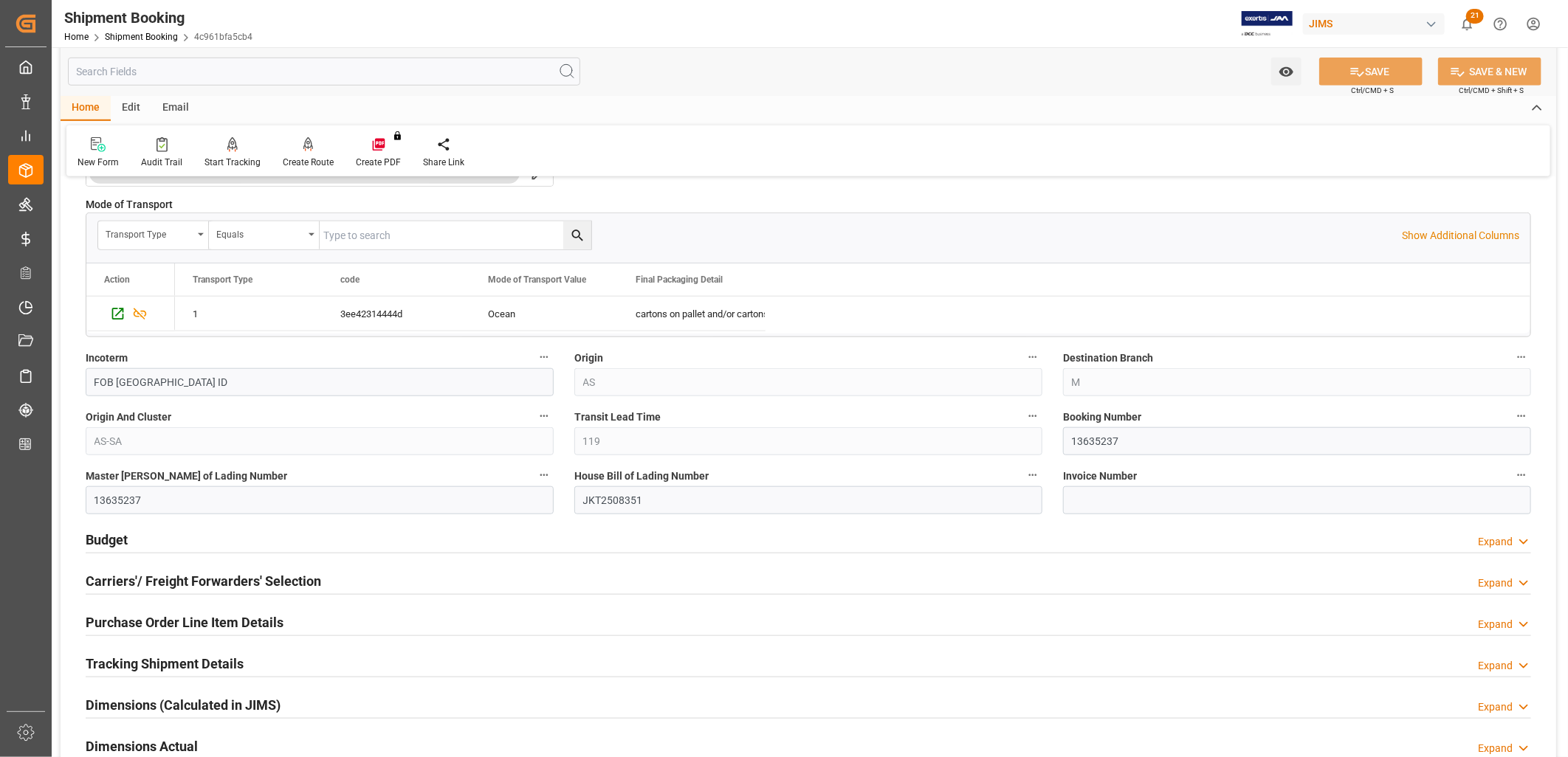
scroll to position [797, 0]
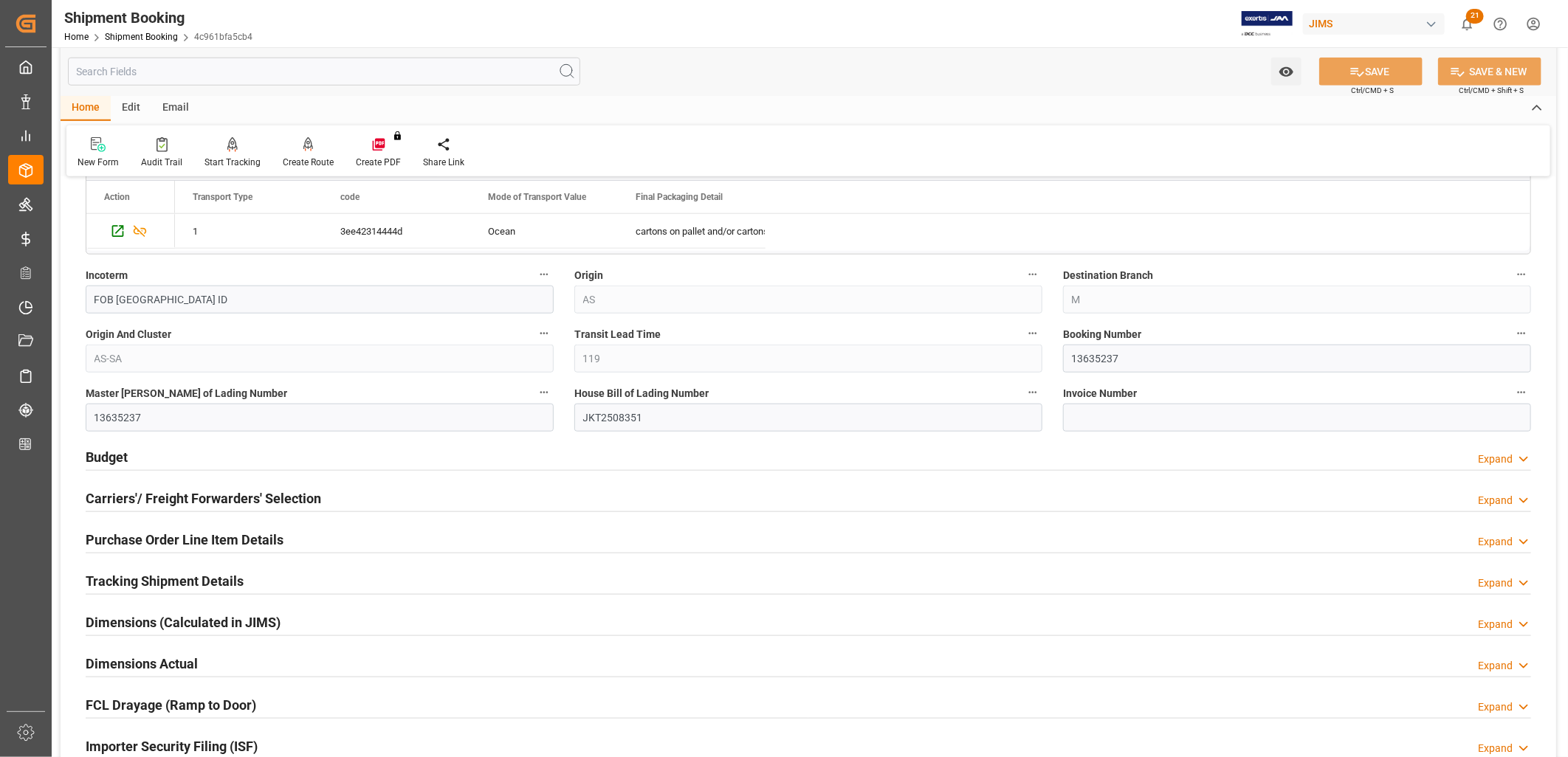
click at [113, 455] on h2 "Budget" at bounding box center [107, 458] width 42 height 20
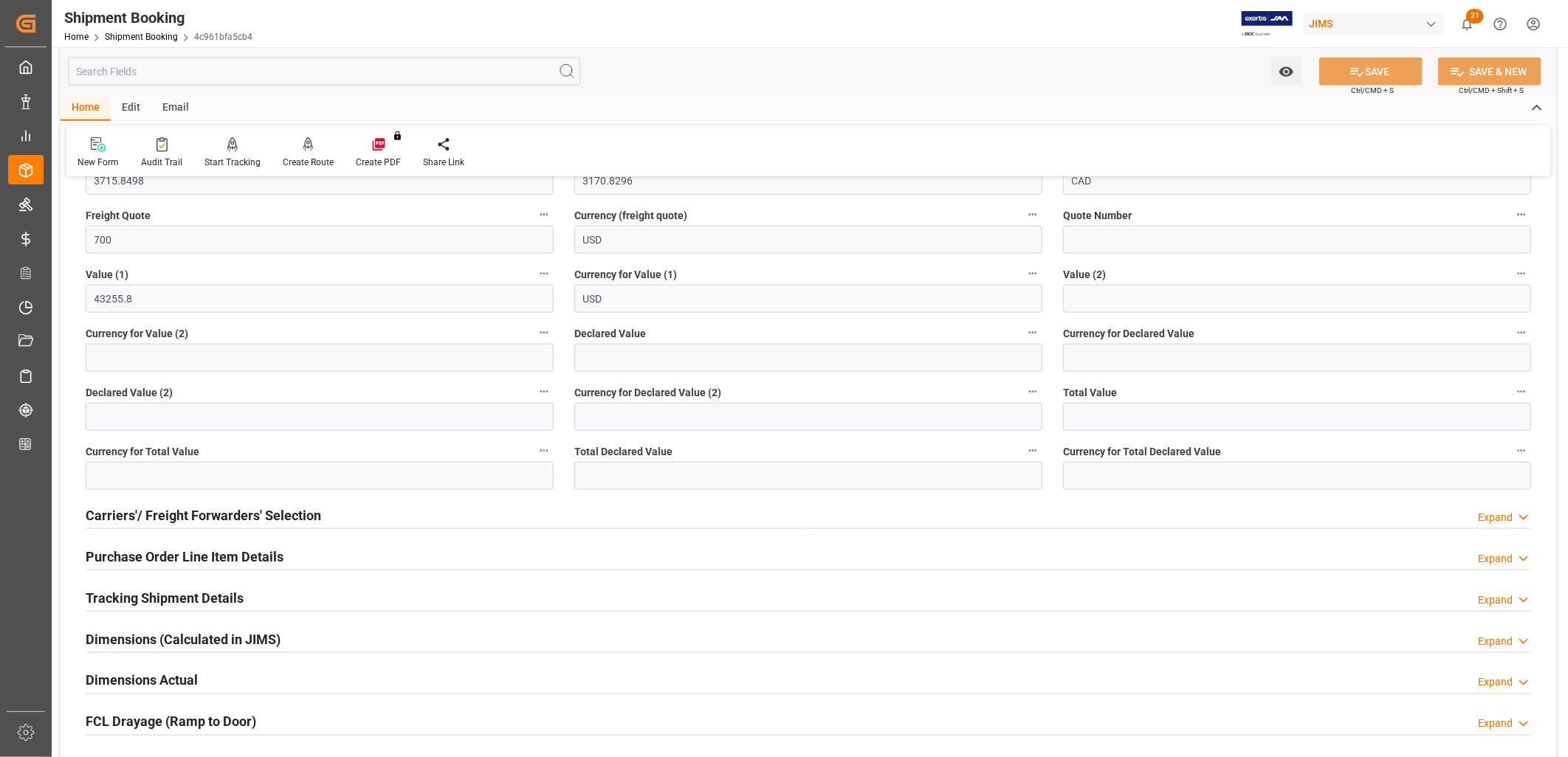
scroll to position [1206, 0]
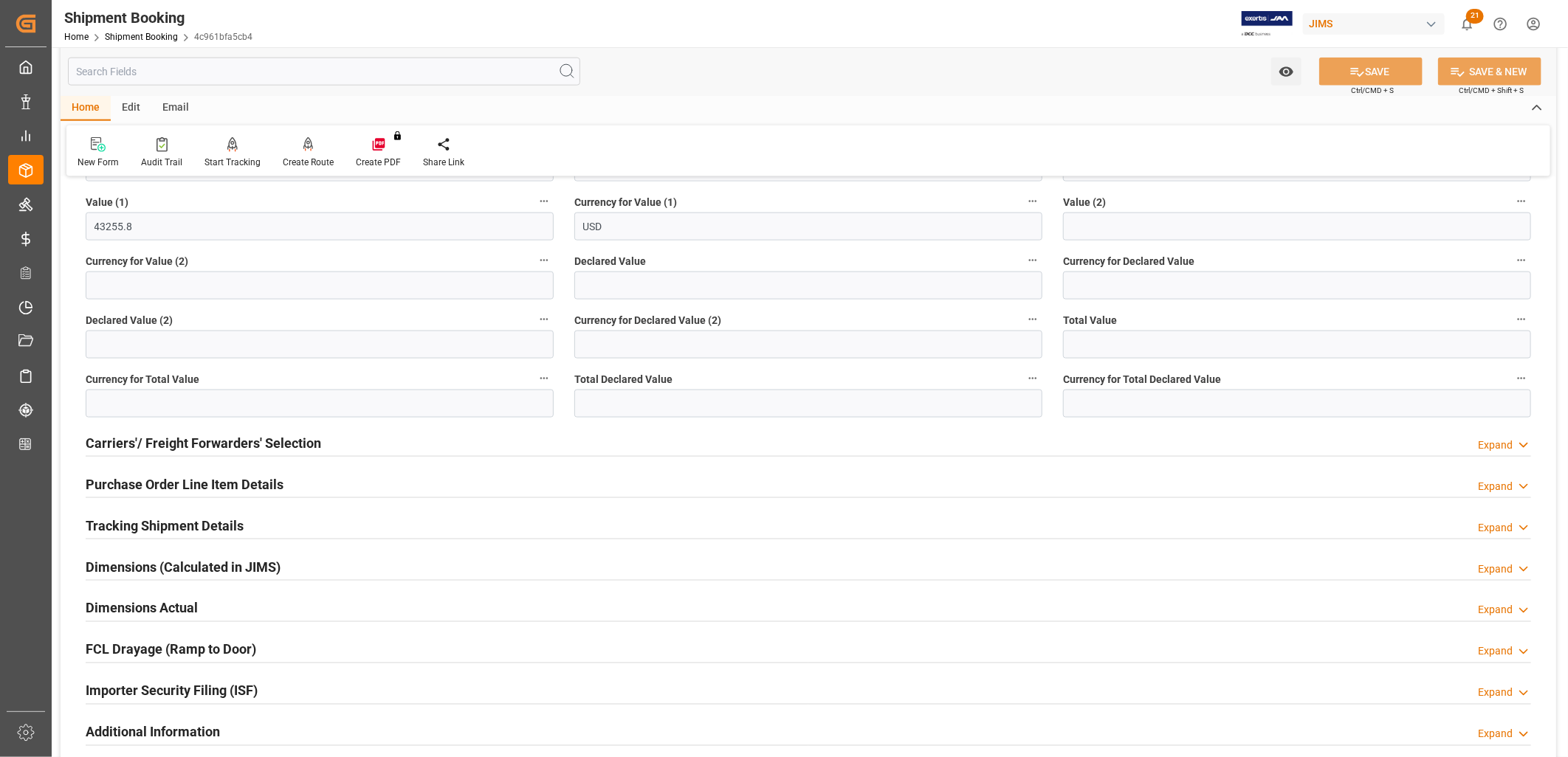
click at [218, 437] on h2 "Carriers'/ Freight Forwarders' Selection" at bounding box center [204, 443] width 236 height 20
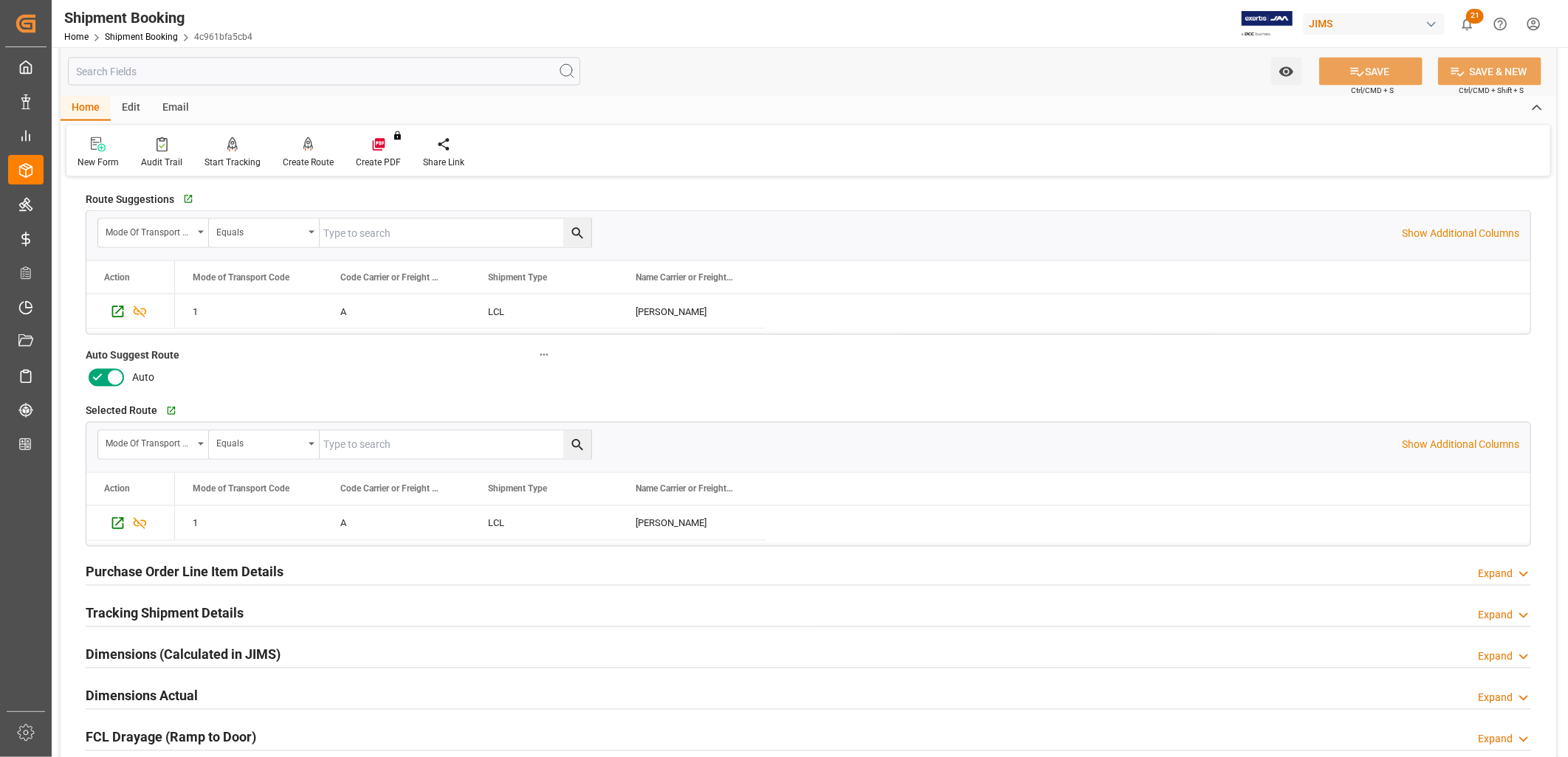
scroll to position [1535, 0]
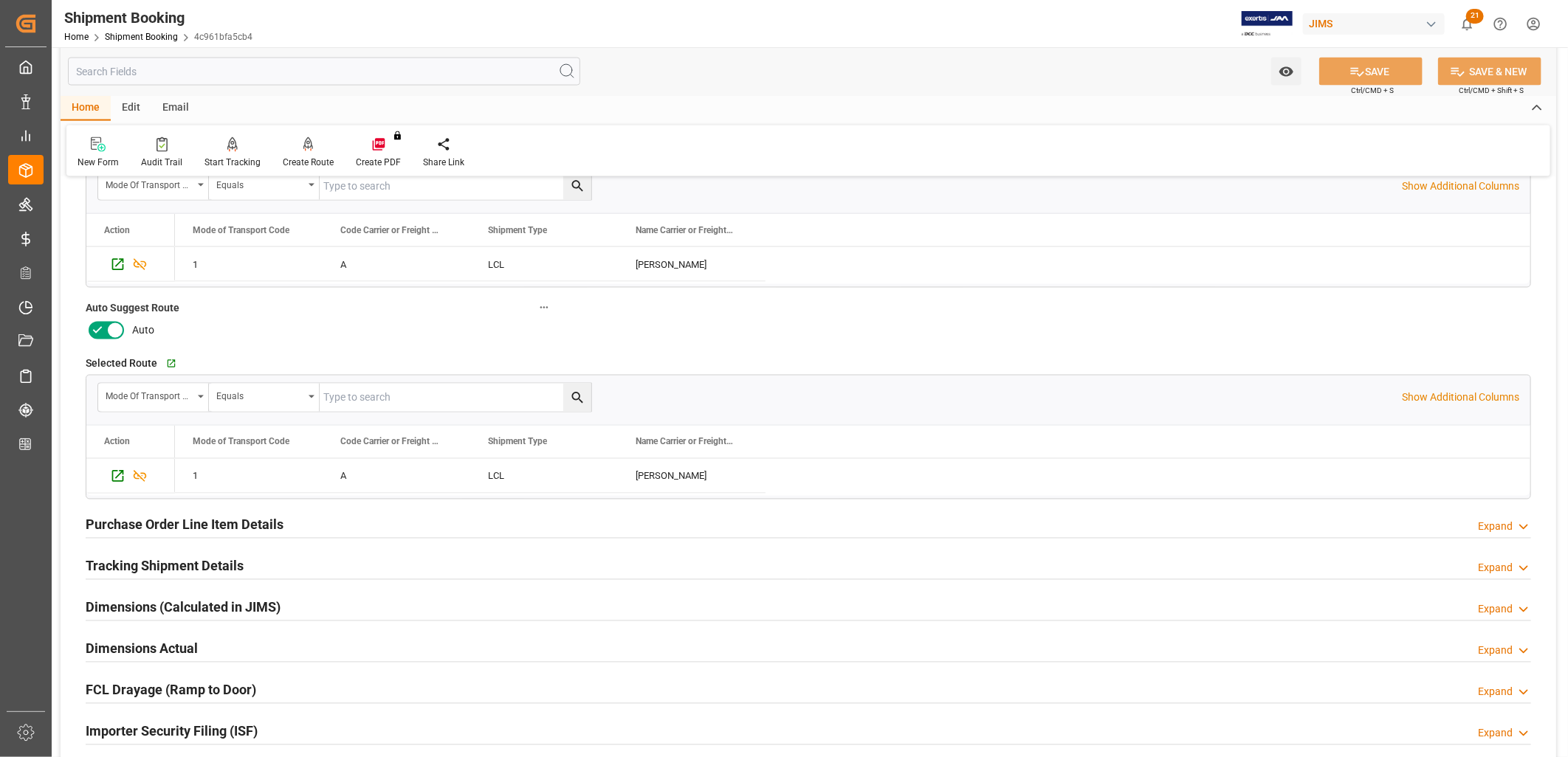
click at [228, 563] on h2 "Tracking Shipment Details" at bounding box center [164, 566] width 158 height 20
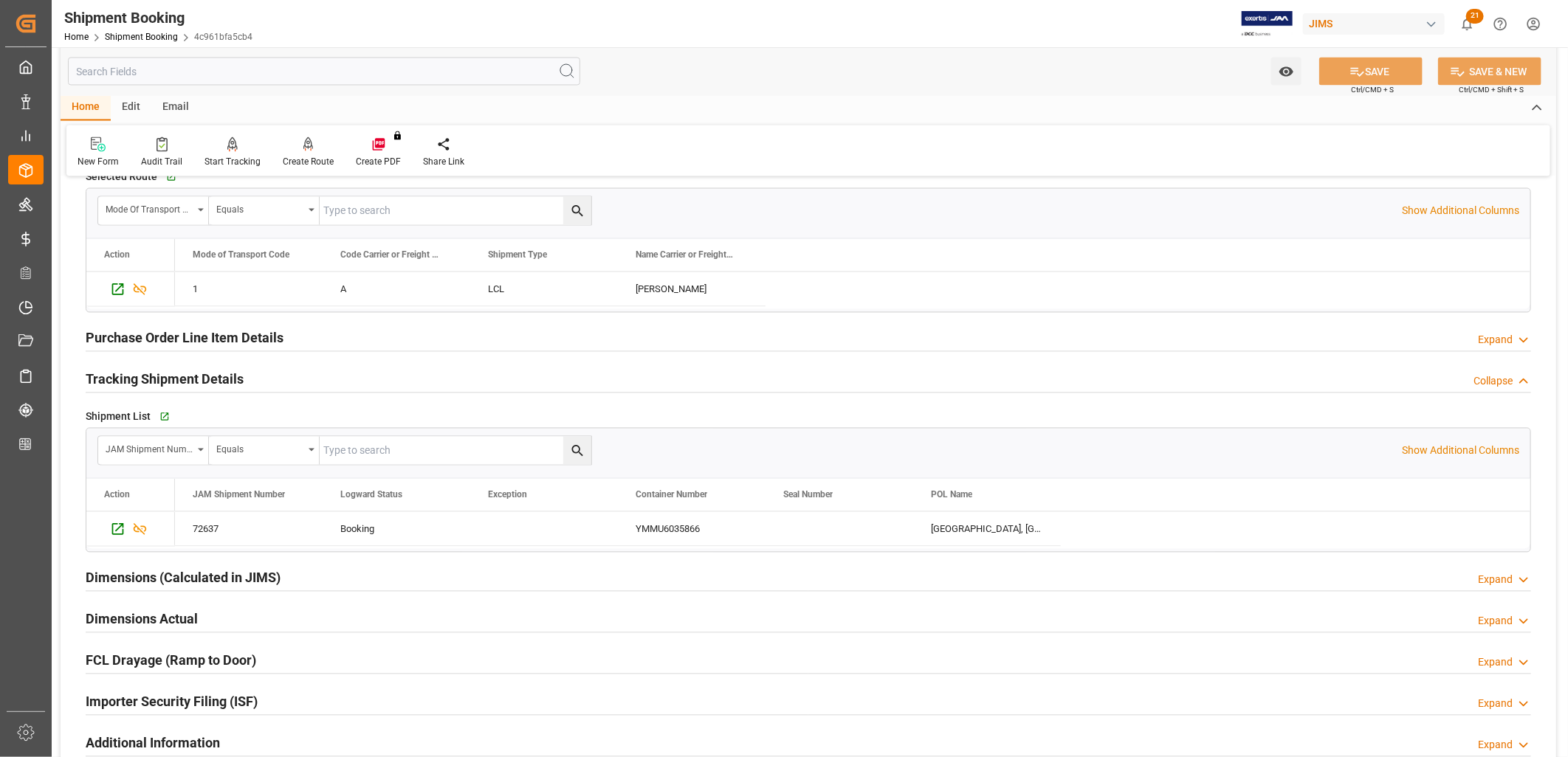
scroll to position [1803, 0]
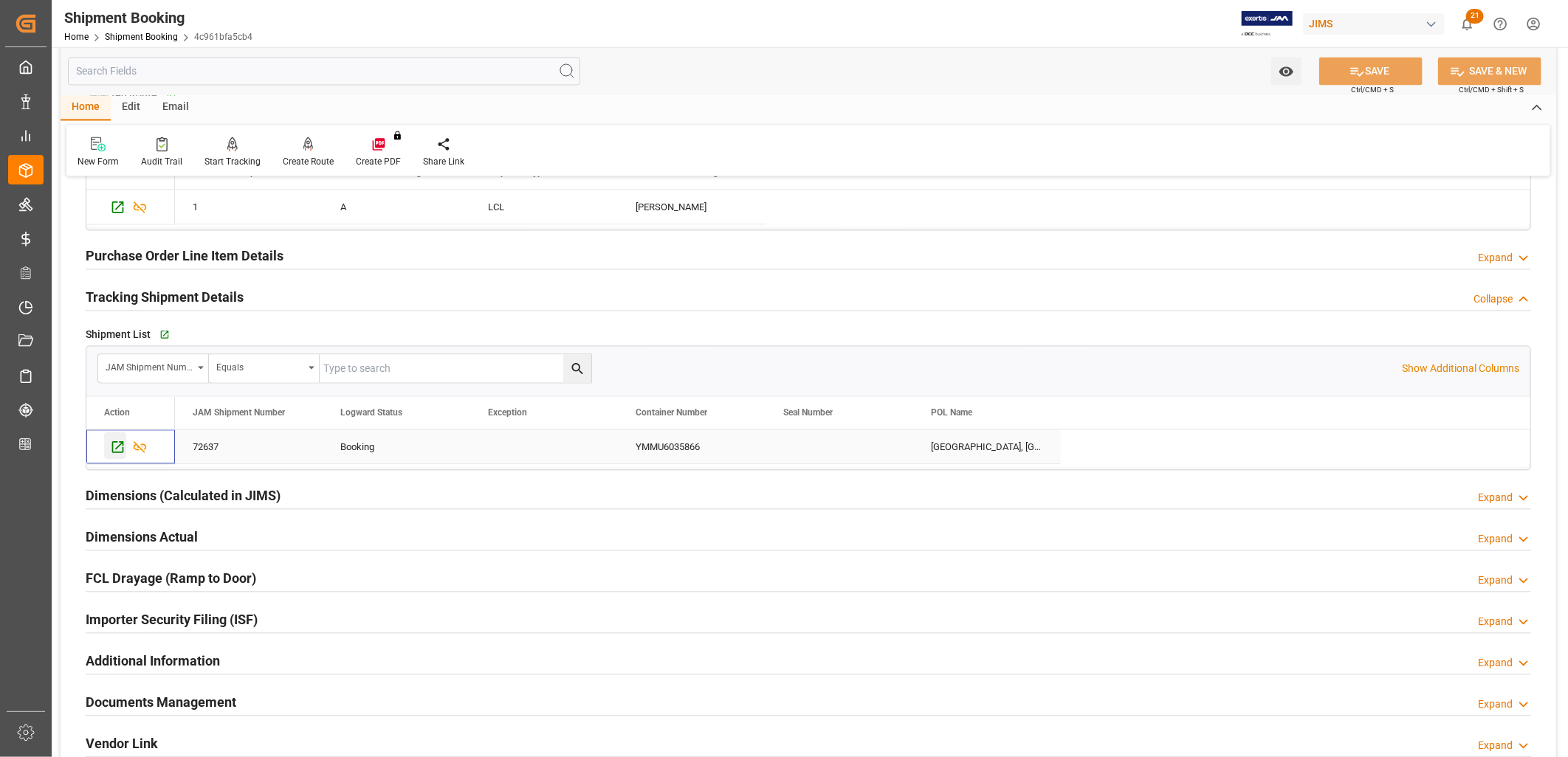
click at [111, 445] on icon "Press SPACE to select this row." at bounding box center [117, 448] width 16 height 16
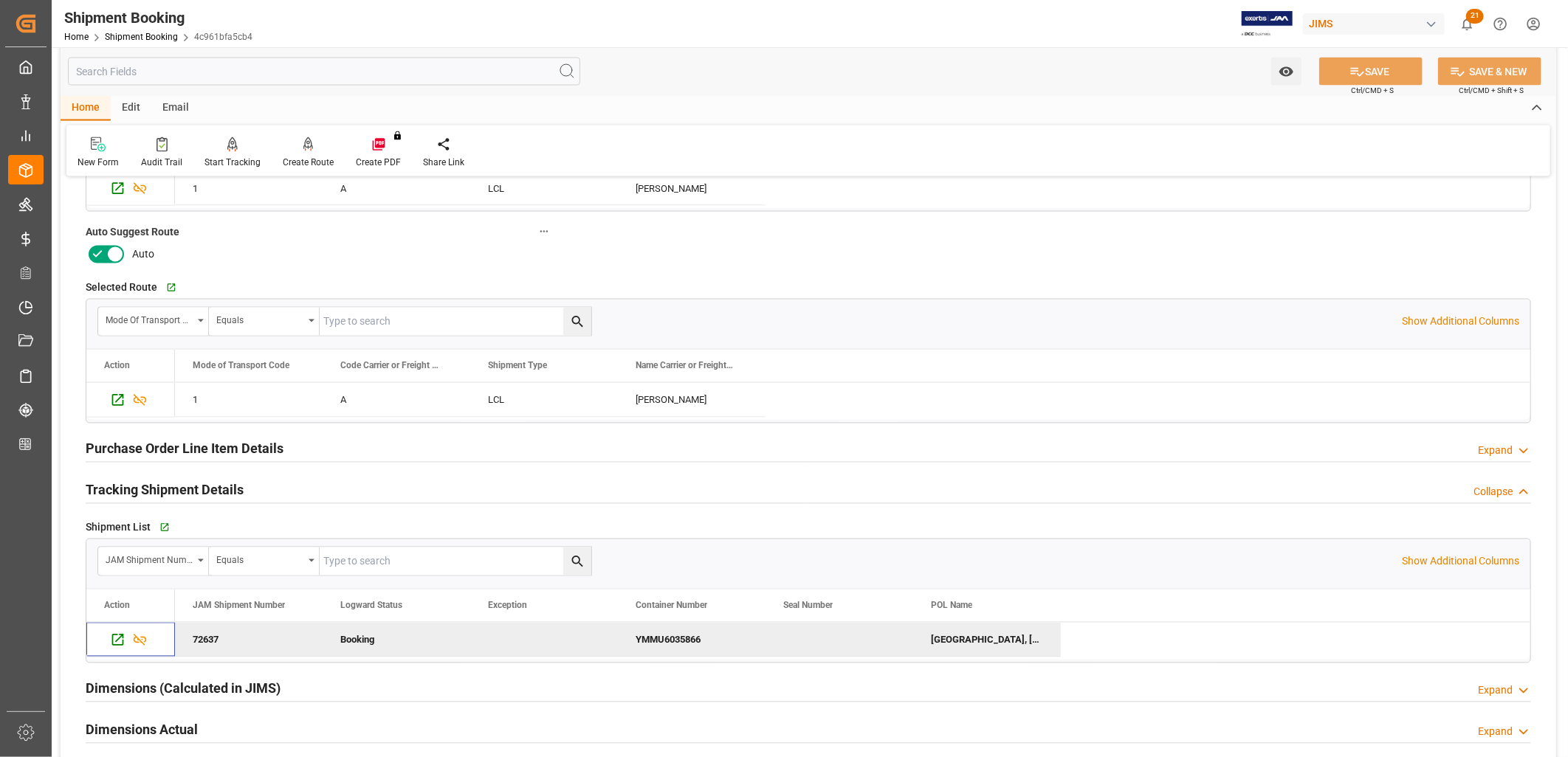
scroll to position [1639, 0]
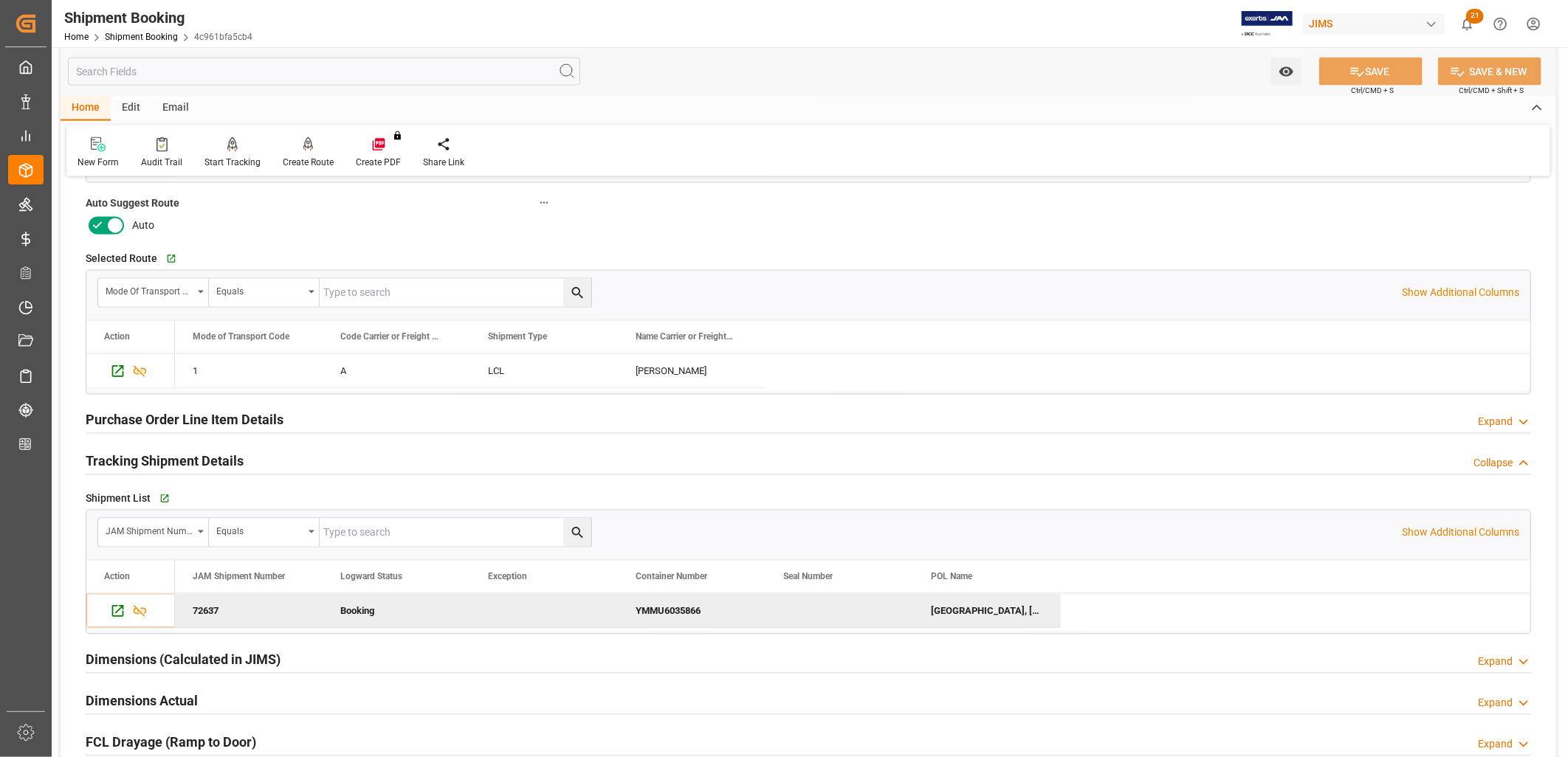
click at [241, 424] on h2 "Purchase Order Line Item Details" at bounding box center [184, 421] width 198 height 20
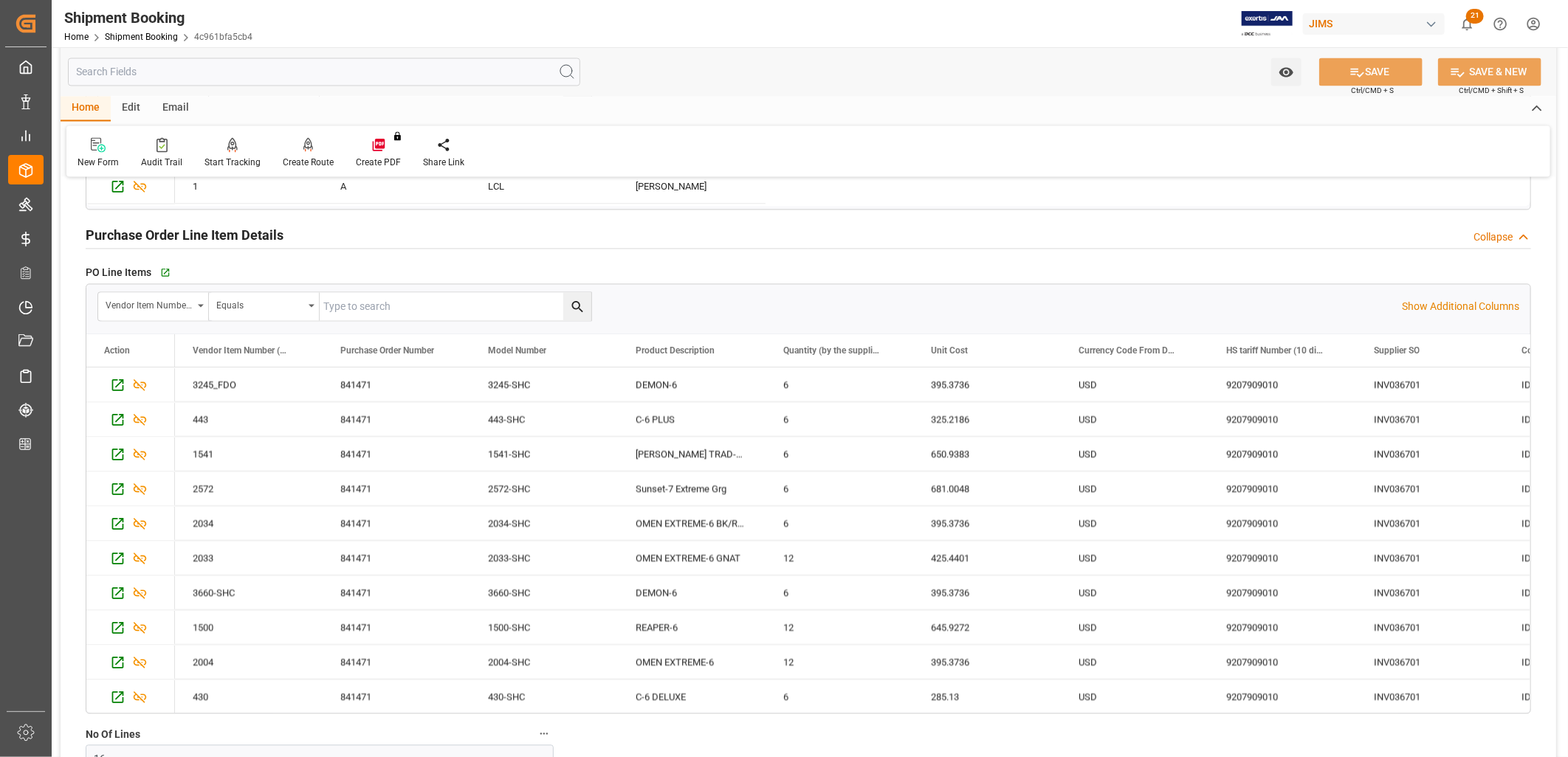
scroll to position [1885, 0]
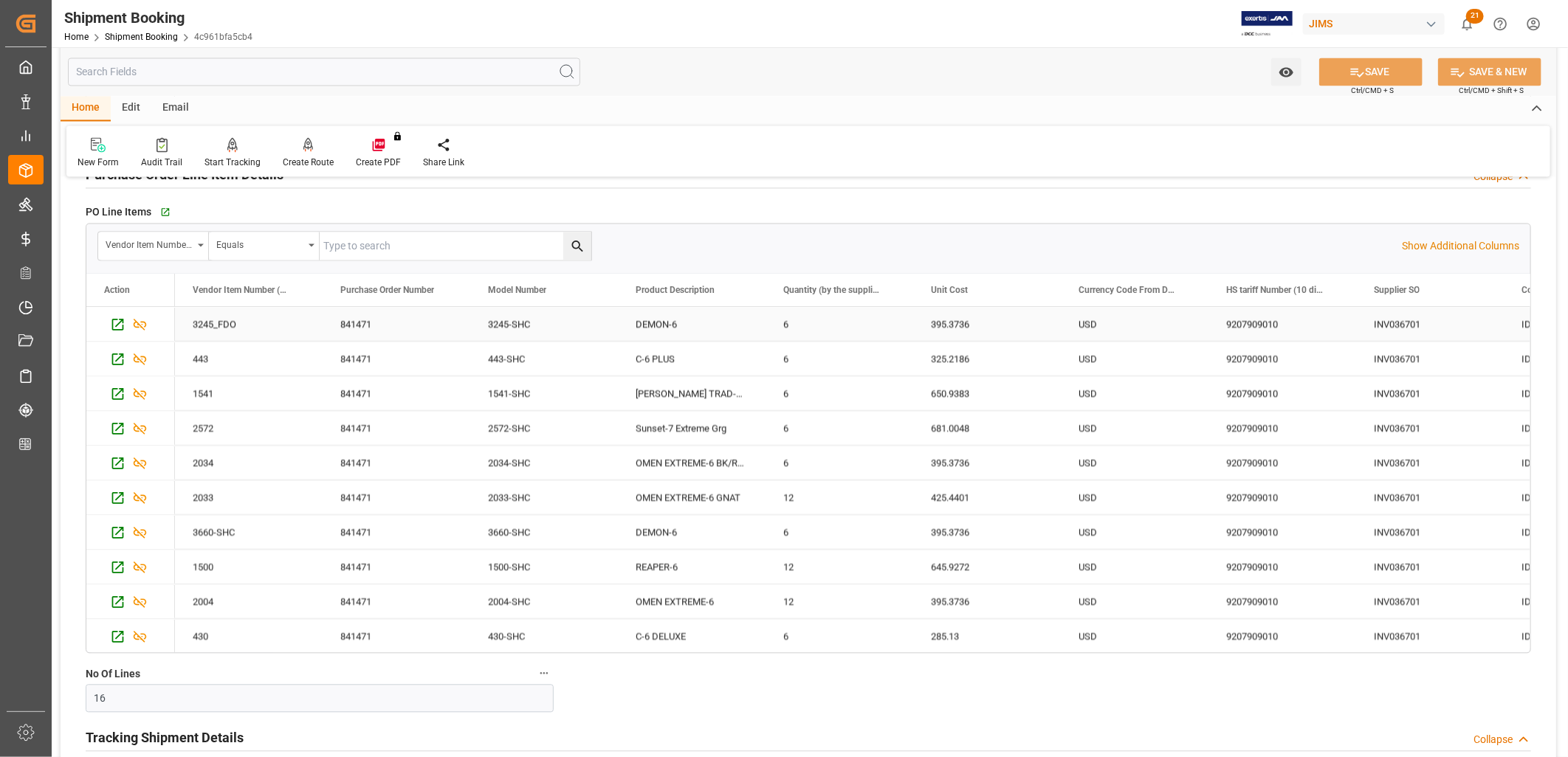
click at [499, 329] on div "3245-SHC" at bounding box center [544, 323] width 147 height 34
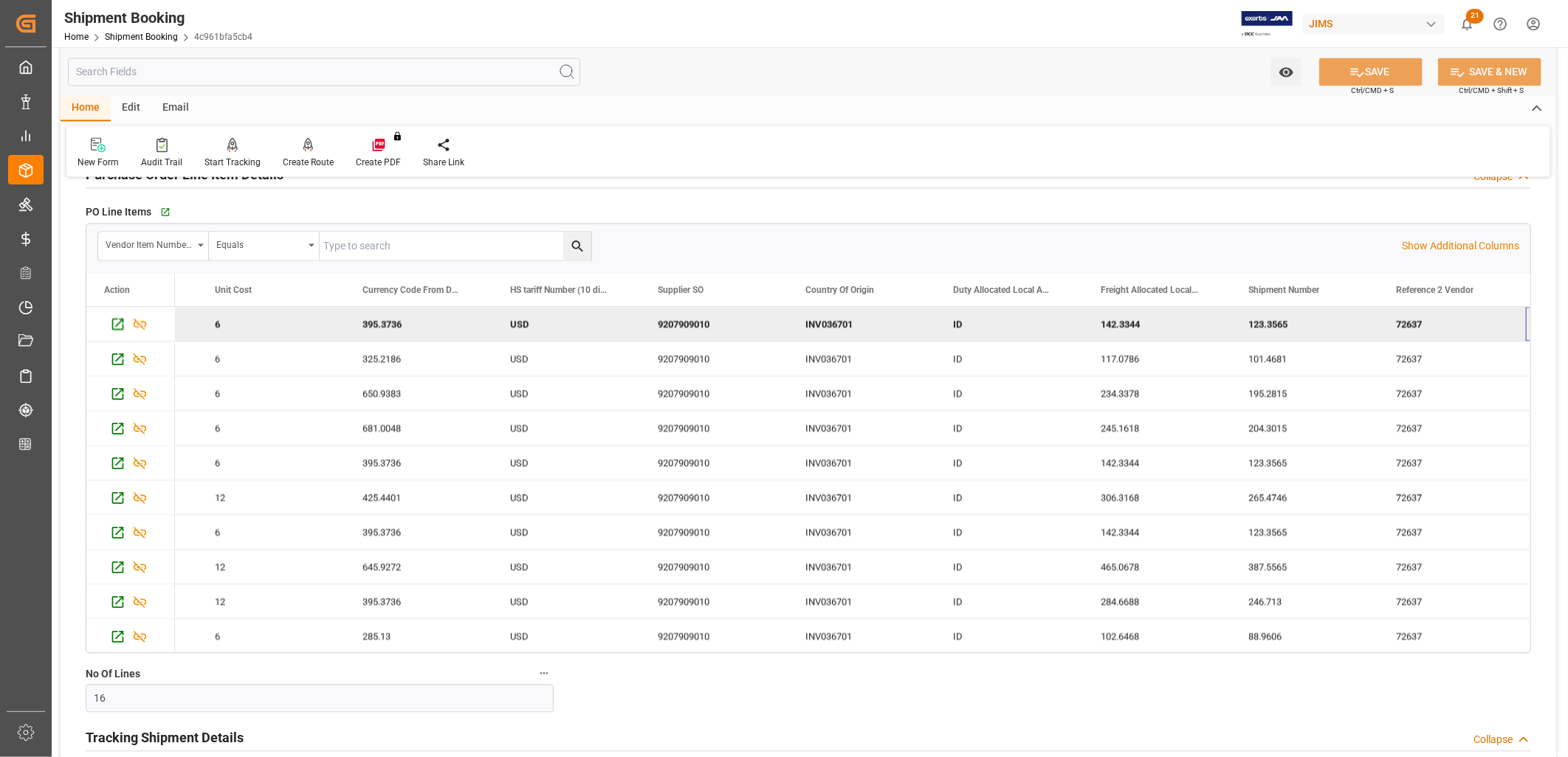
scroll to position [0, 716]
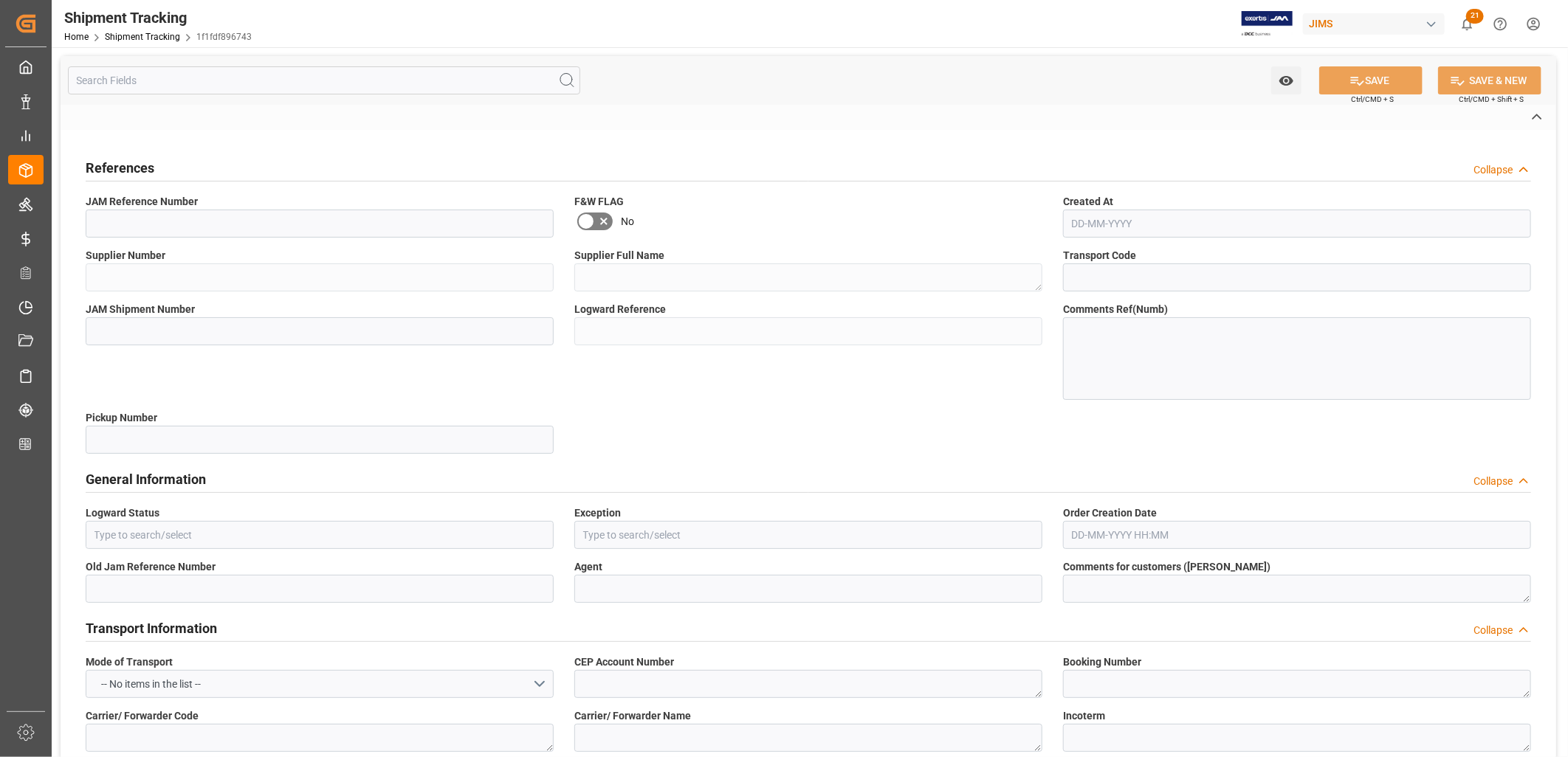
type input "77-10648-ID"
type input "662807"
type textarea "Schecter Factory C Indonesia"
type input "4c961bfa5cb4"
type input "72637"
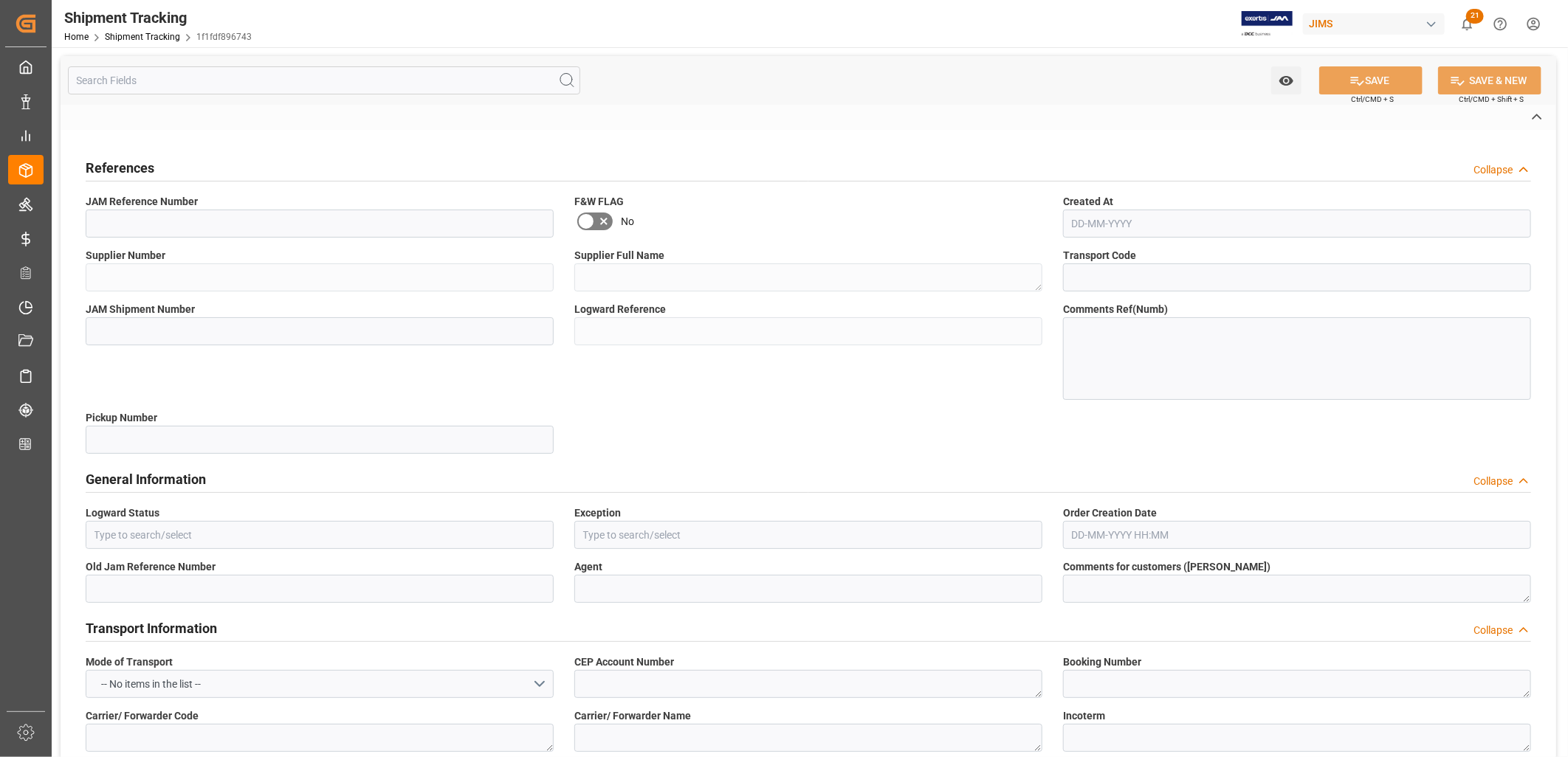
type input "1f1fdf896743"
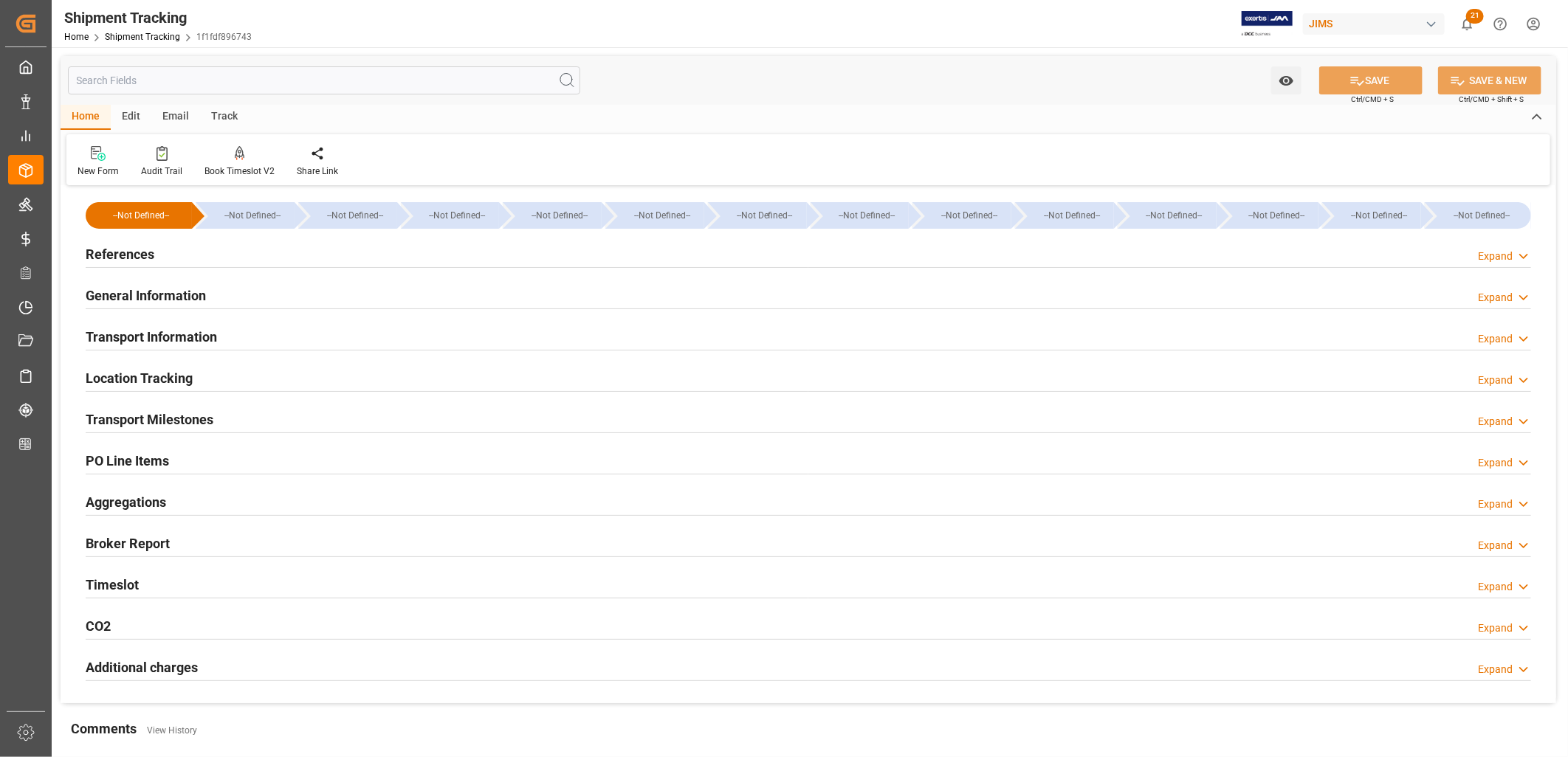
type input "19-08-2025"
click at [134, 253] on h2 "References" at bounding box center [120, 254] width 69 height 20
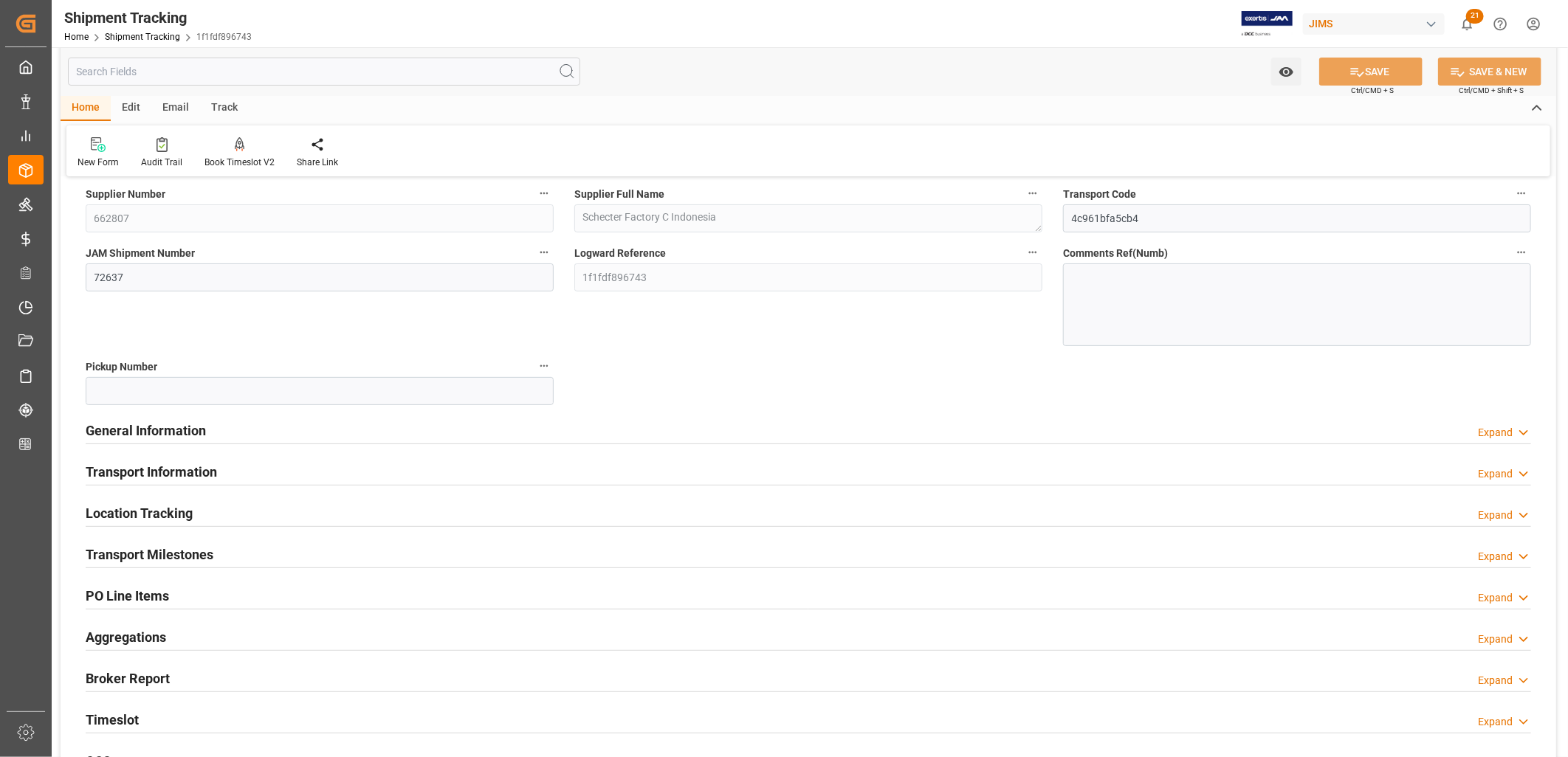
scroll to position [164, 0]
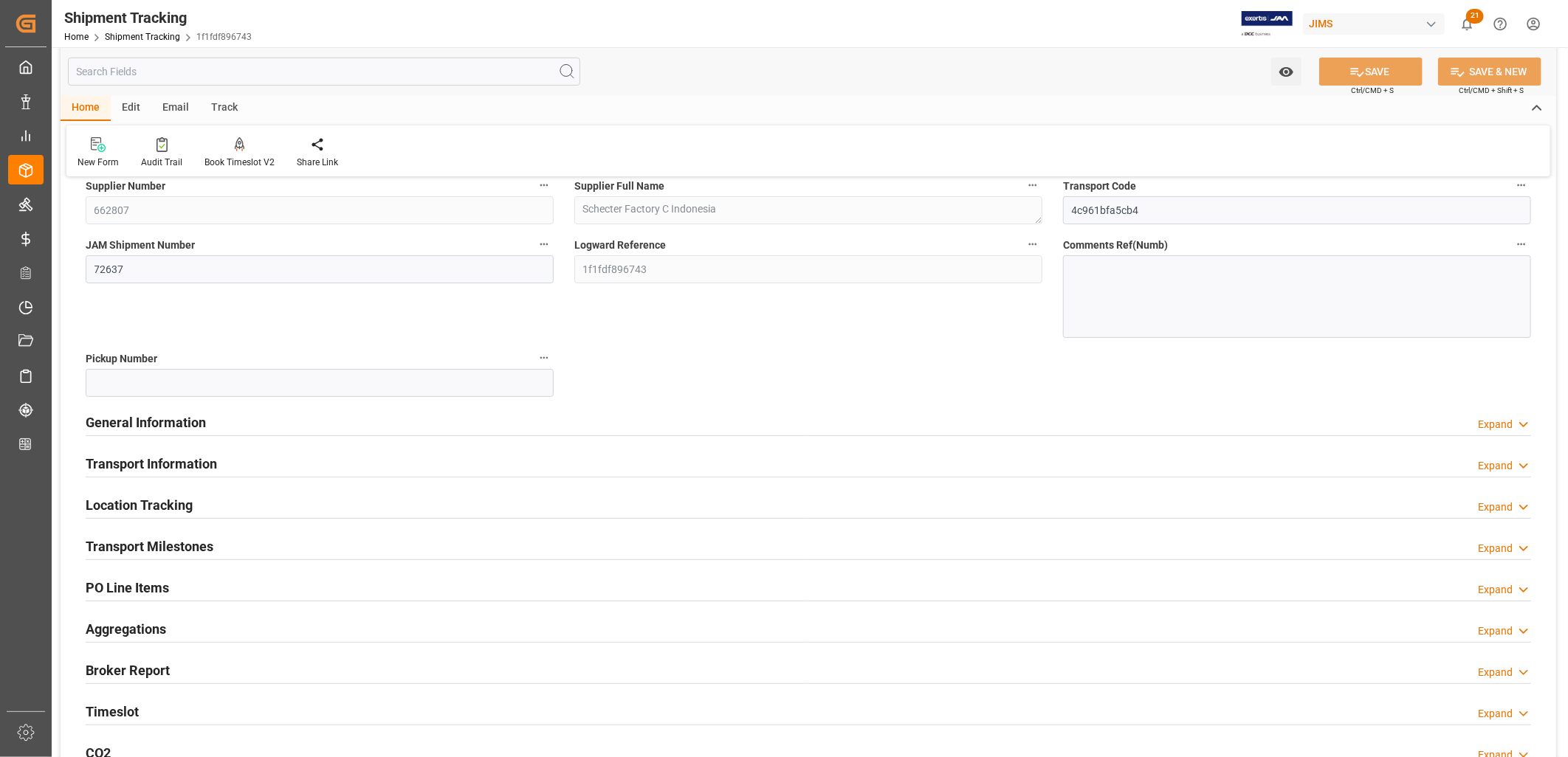
click at [191, 548] on h2 "Transport Milestones" at bounding box center [149, 547] width 128 height 20
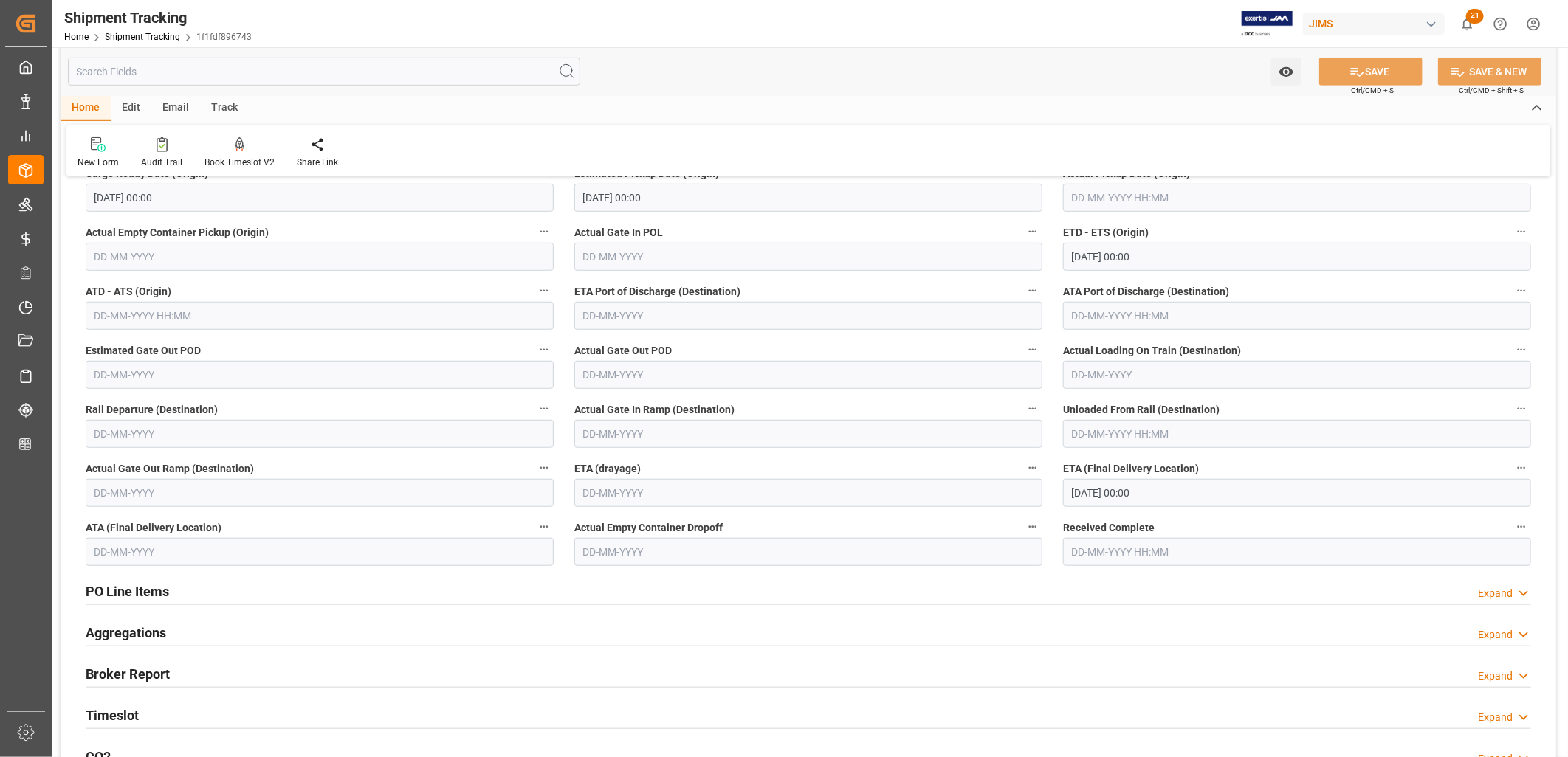
scroll to position [492, 0]
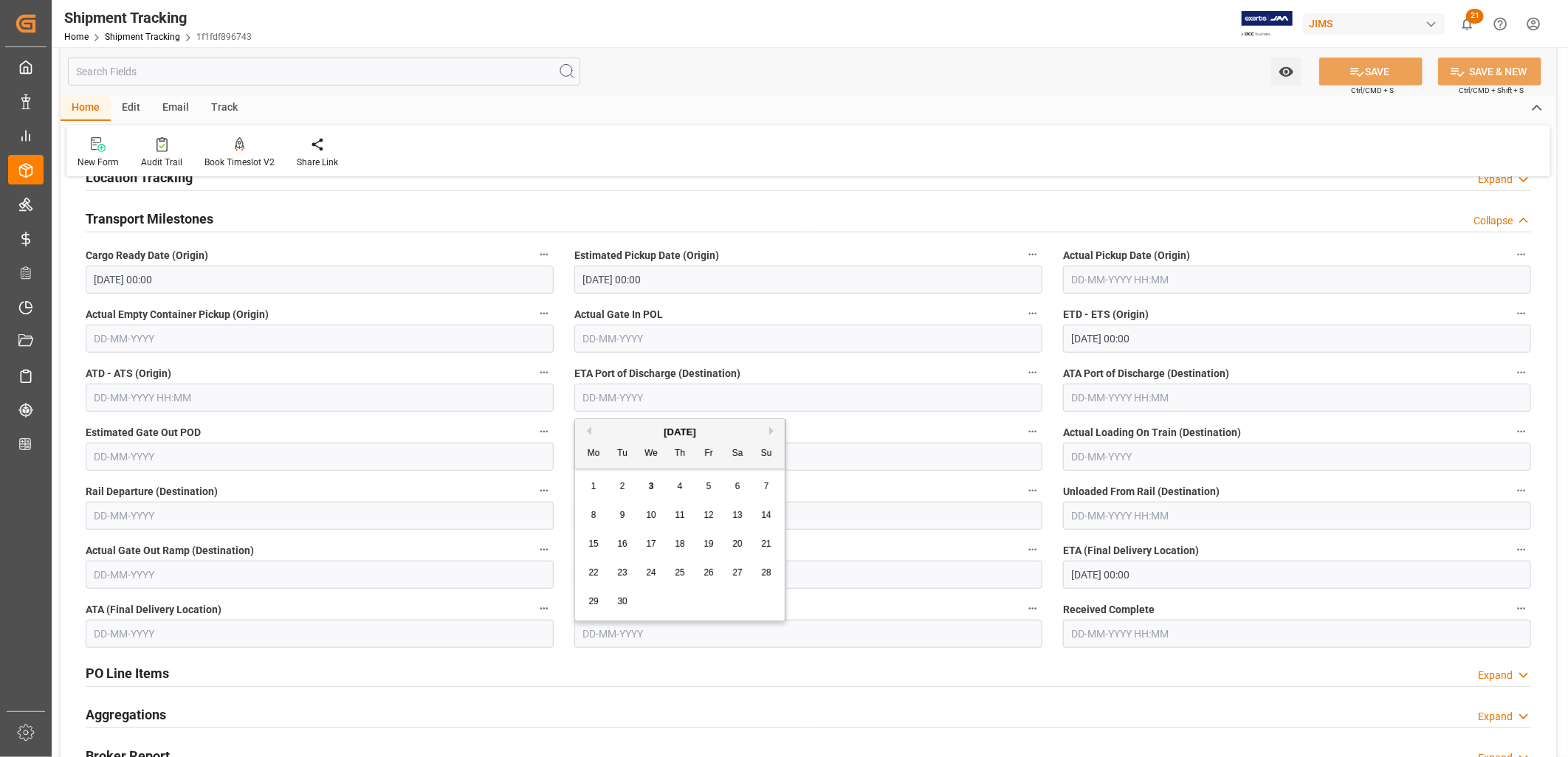
click at [596, 400] on input "text" at bounding box center [808, 398] width 468 height 28
click at [603, 393] on input "text" at bounding box center [808, 398] width 468 height 28
click at [602, 455] on div "Mo" at bounding box center [594, 454] width 18 height 18
click at [772, 430] on button "Next Month" at bounding box center [774, 431] width 9 height 9
click at [676, 517] on div "9" at bounding box center [680, 515] width 18 height 17
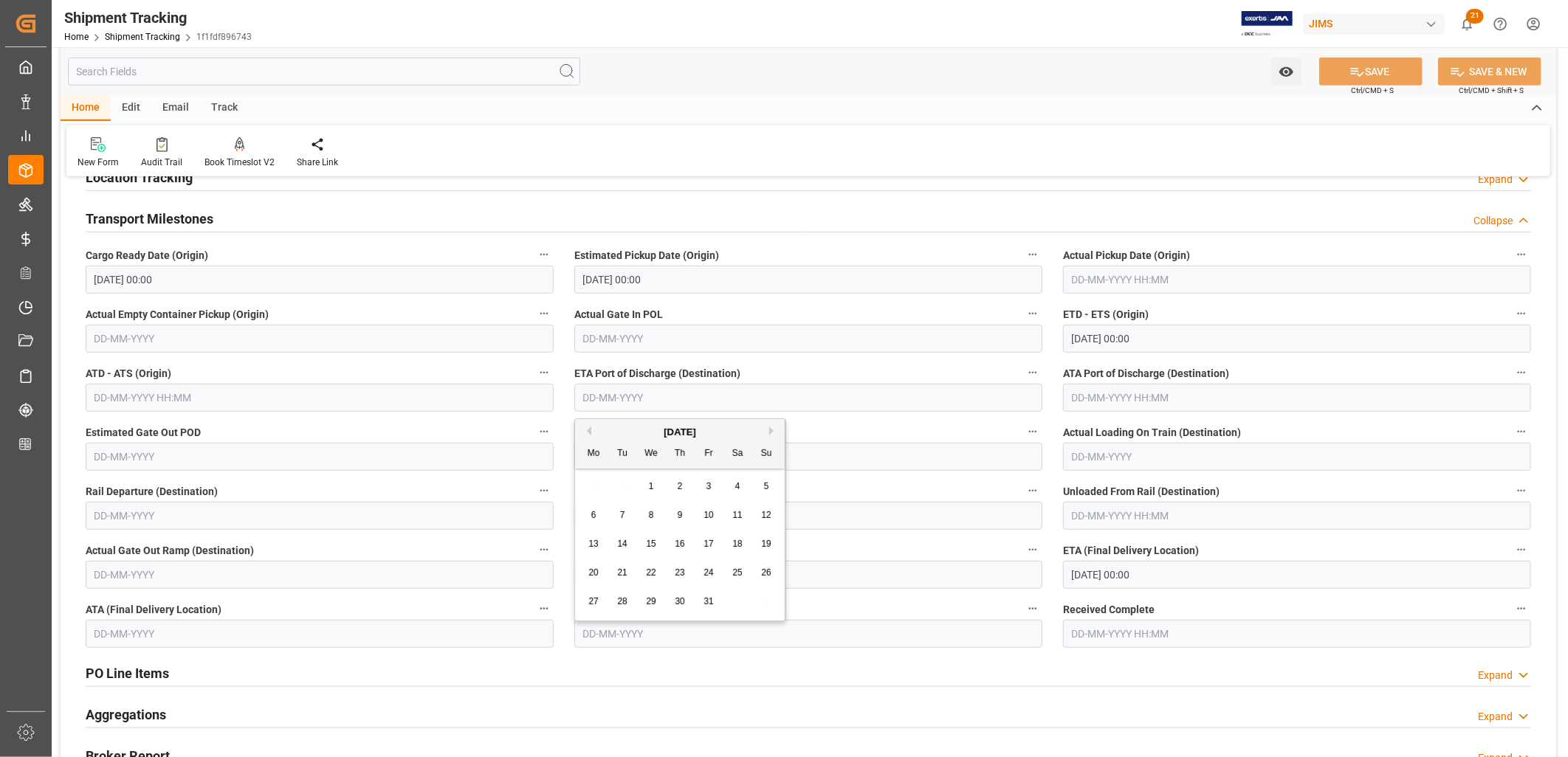
type input "09-10-2025"
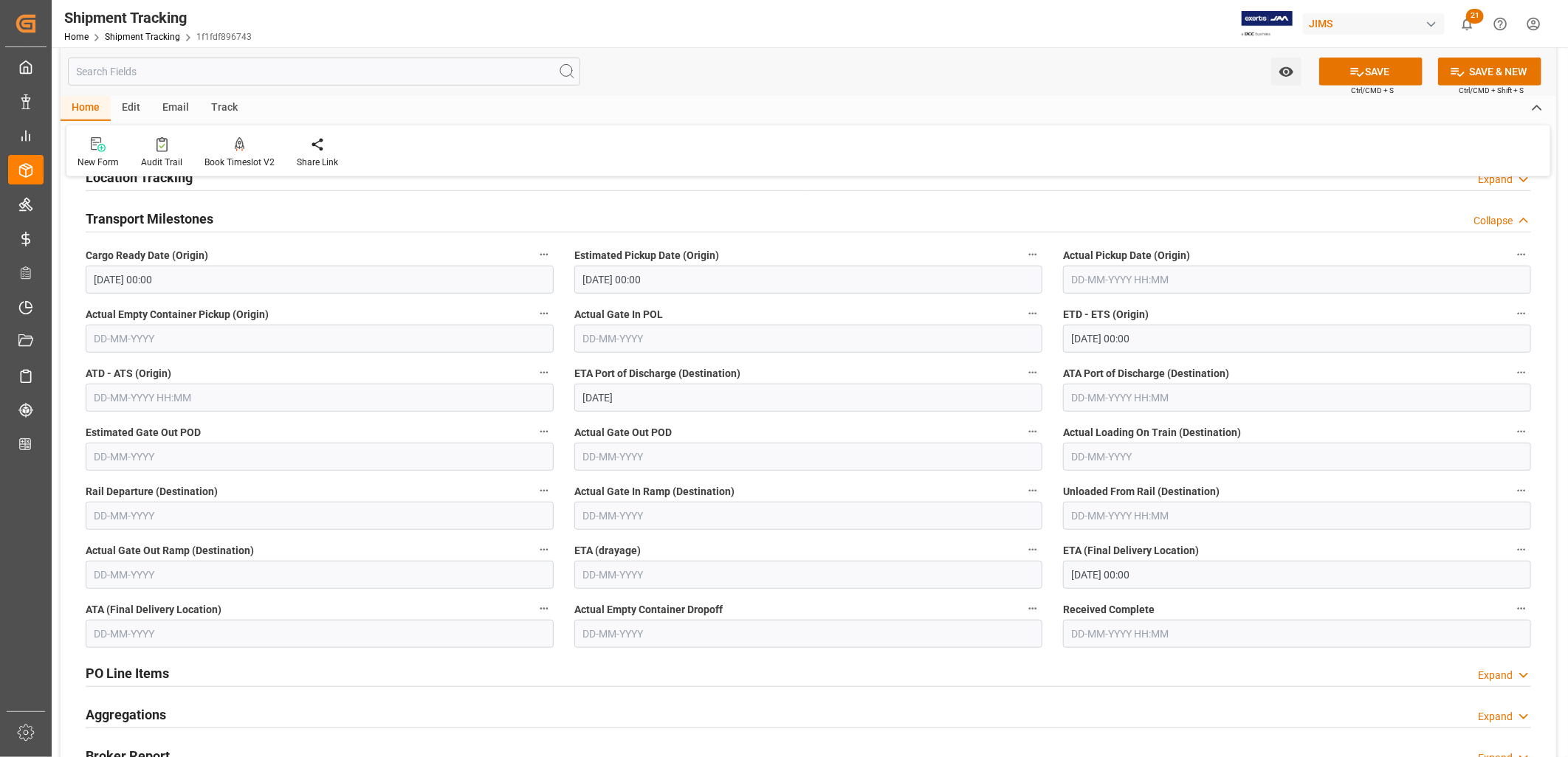
click at [1096, 576] on input "24-10-2025 00:00" at bounding box center [1297, 575] width 468 height 28
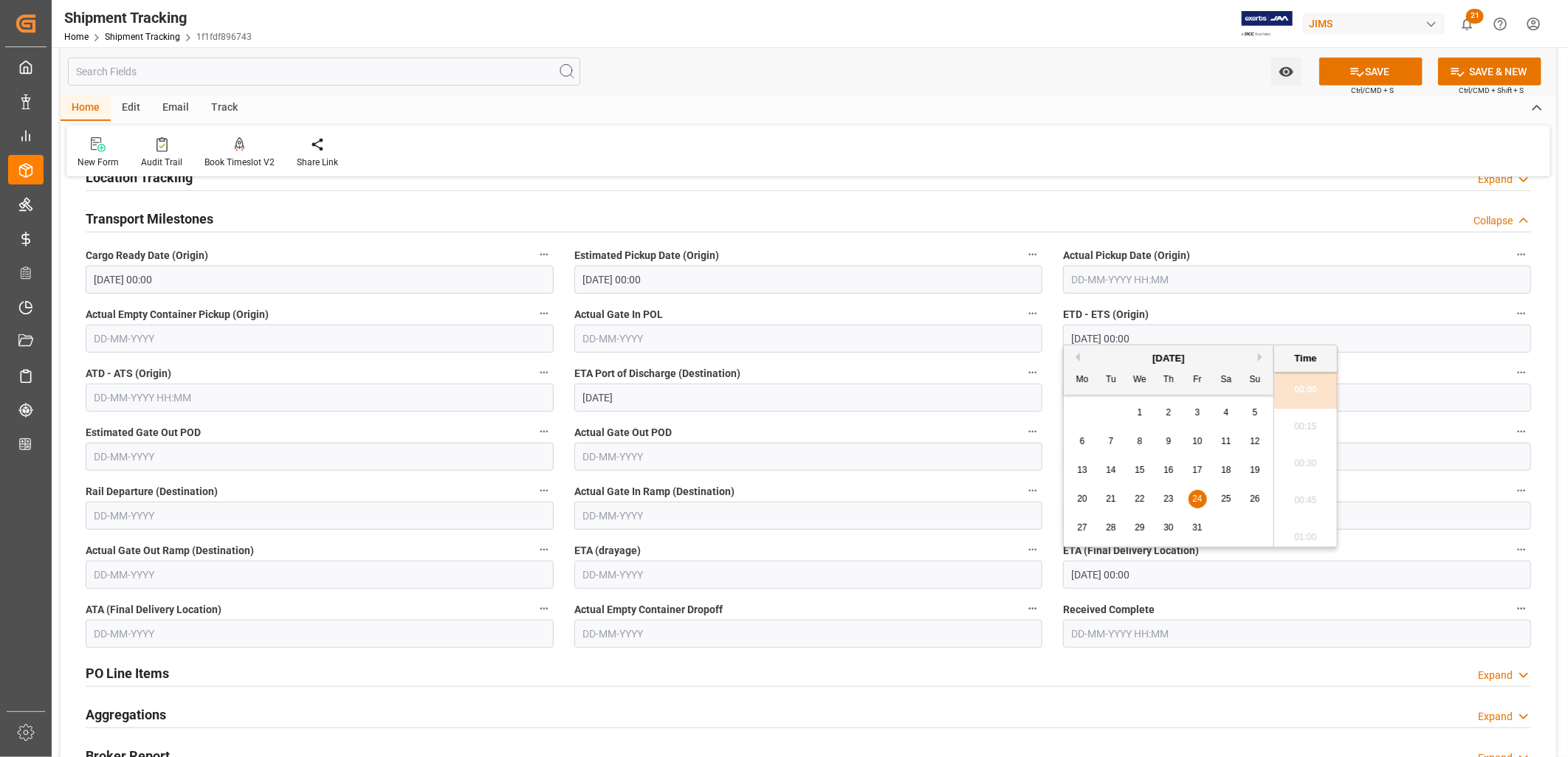
click at [1261, 355] on button "Next Month" at bounding box center [1262, 357] width 9 height 9
click at [1113, 437] on div "4" at bounding box center [1111, 441] width 18 height 17
type input "04-11-2025 00:00"
click at [1376, 67] on button "SAVE" at bounding box center [1371, 72] width 103 height 28
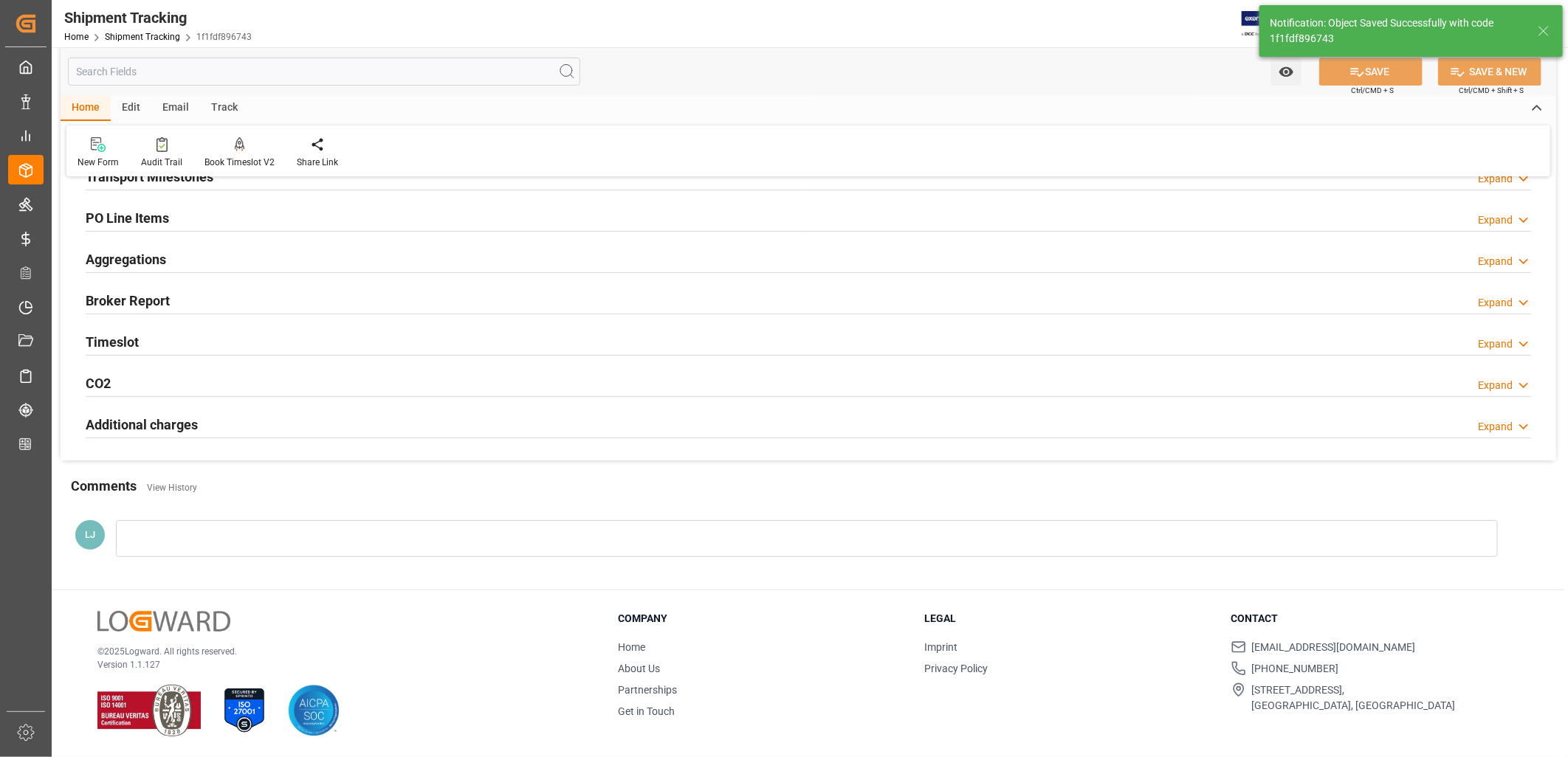
scroll to position [201, 0]
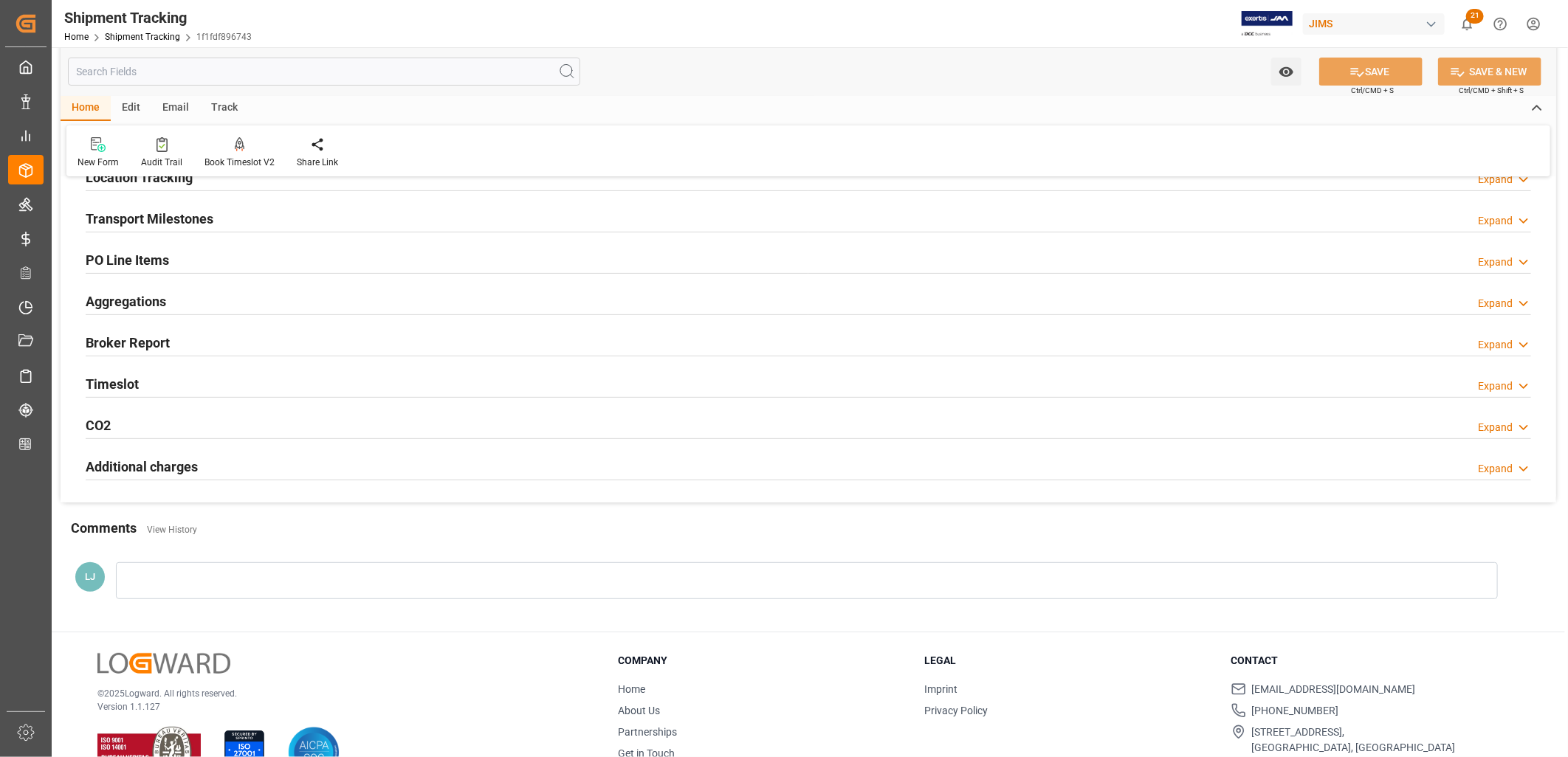
click at [150, 216] on h2 "Transport Milestones" at bounding box center [149, 219] width 128 height 20
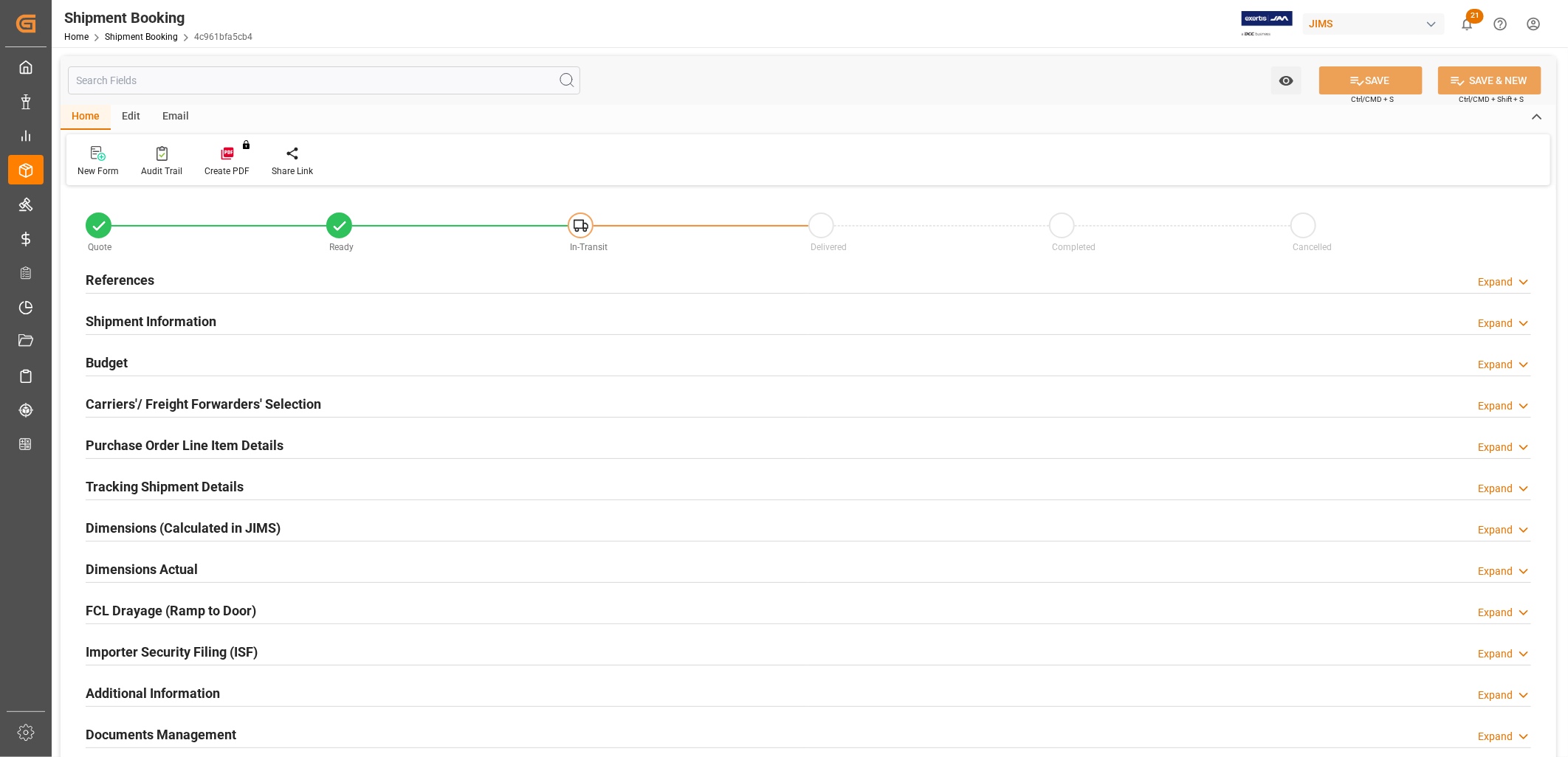
type input "0"
type input "22-08-2025"
click at [133, 274] on h2 "References" at bounding box center [120, 280] width 69 height 20
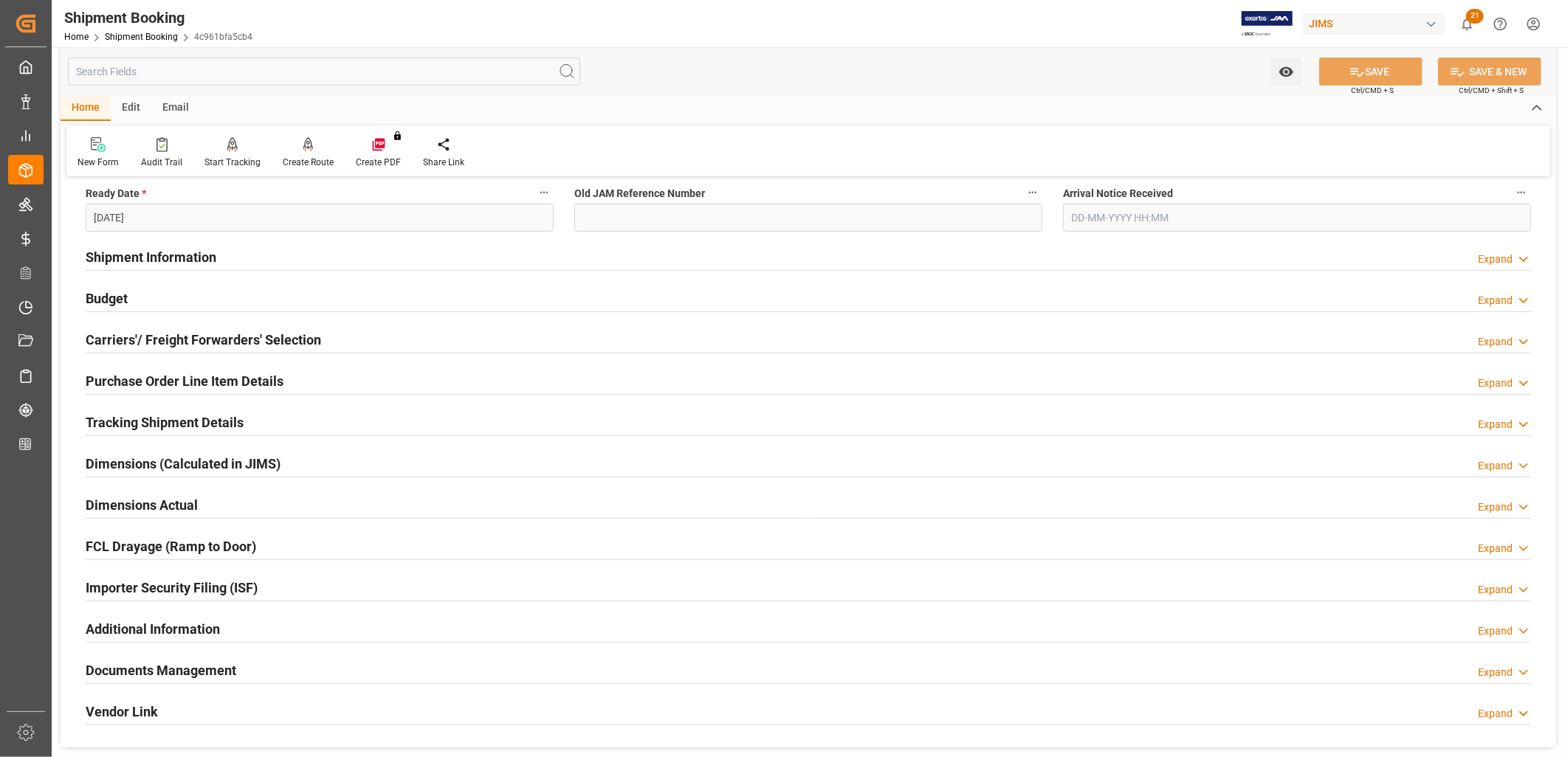
scroll to position [410, 0]
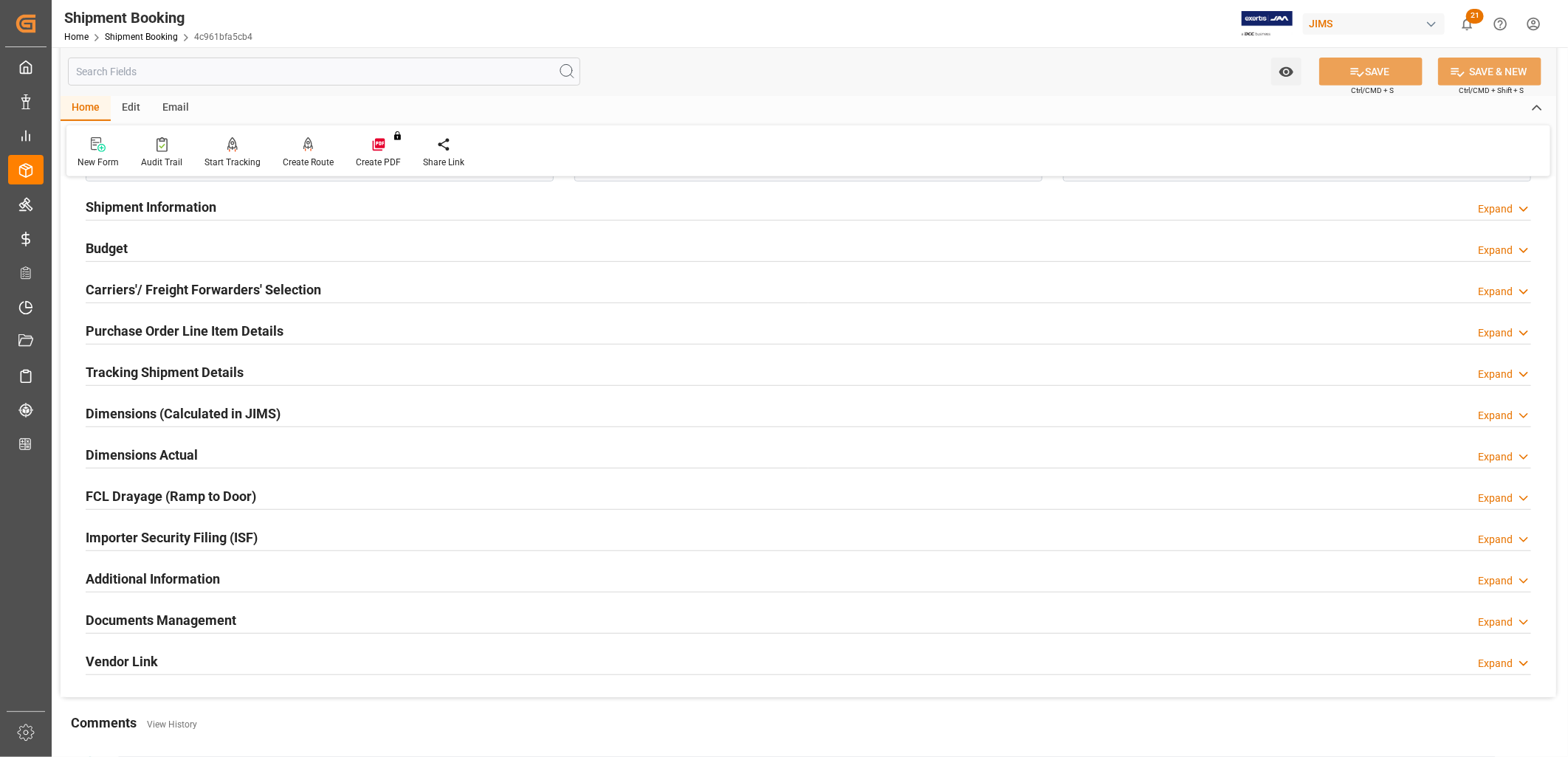
click at [165, 290] on h2 "Carriers'/ Freight Forwarders' Selection" at bounding box center [204, 290] width 236 height 20
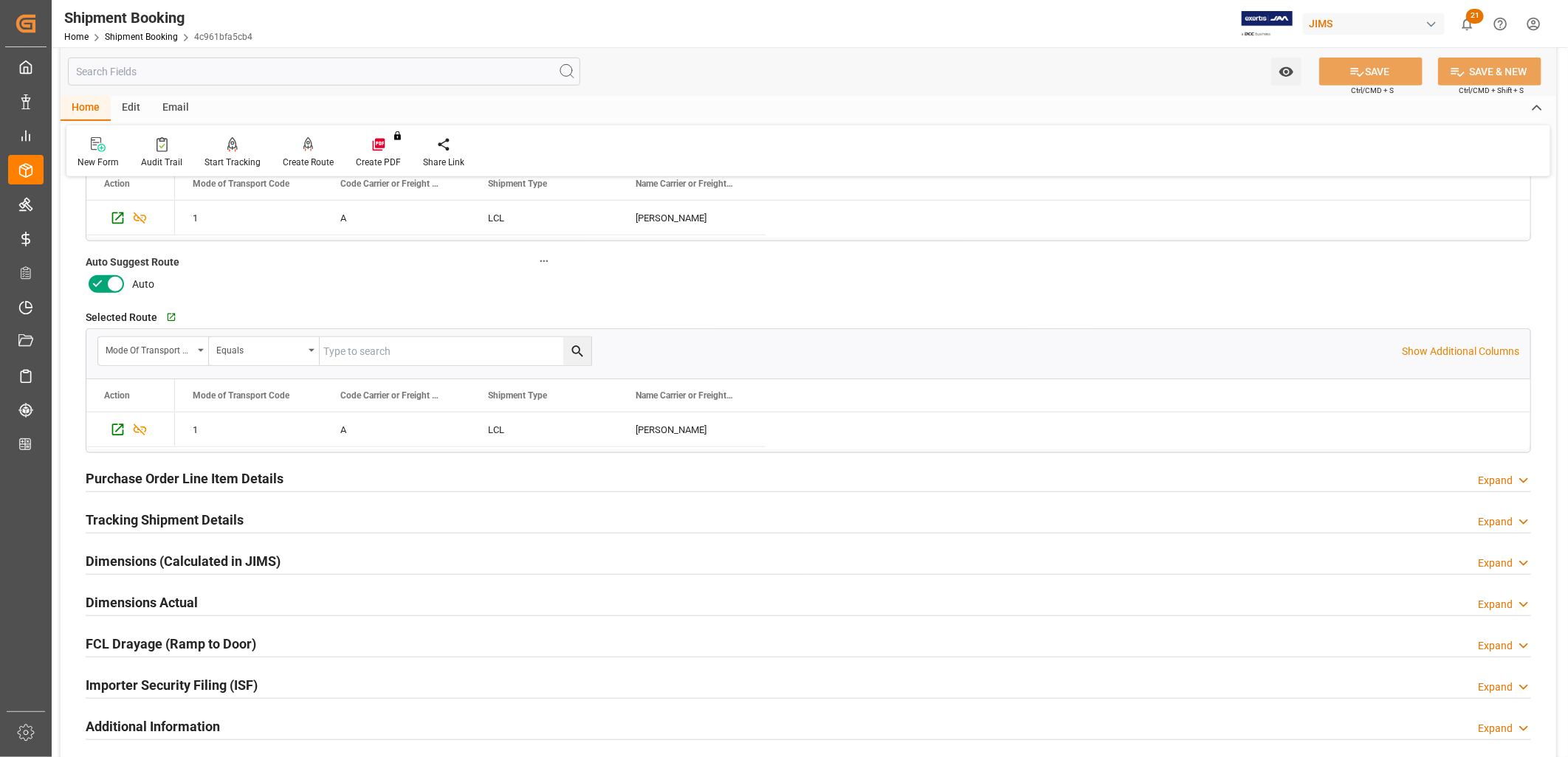
scroll to position [656, 0]
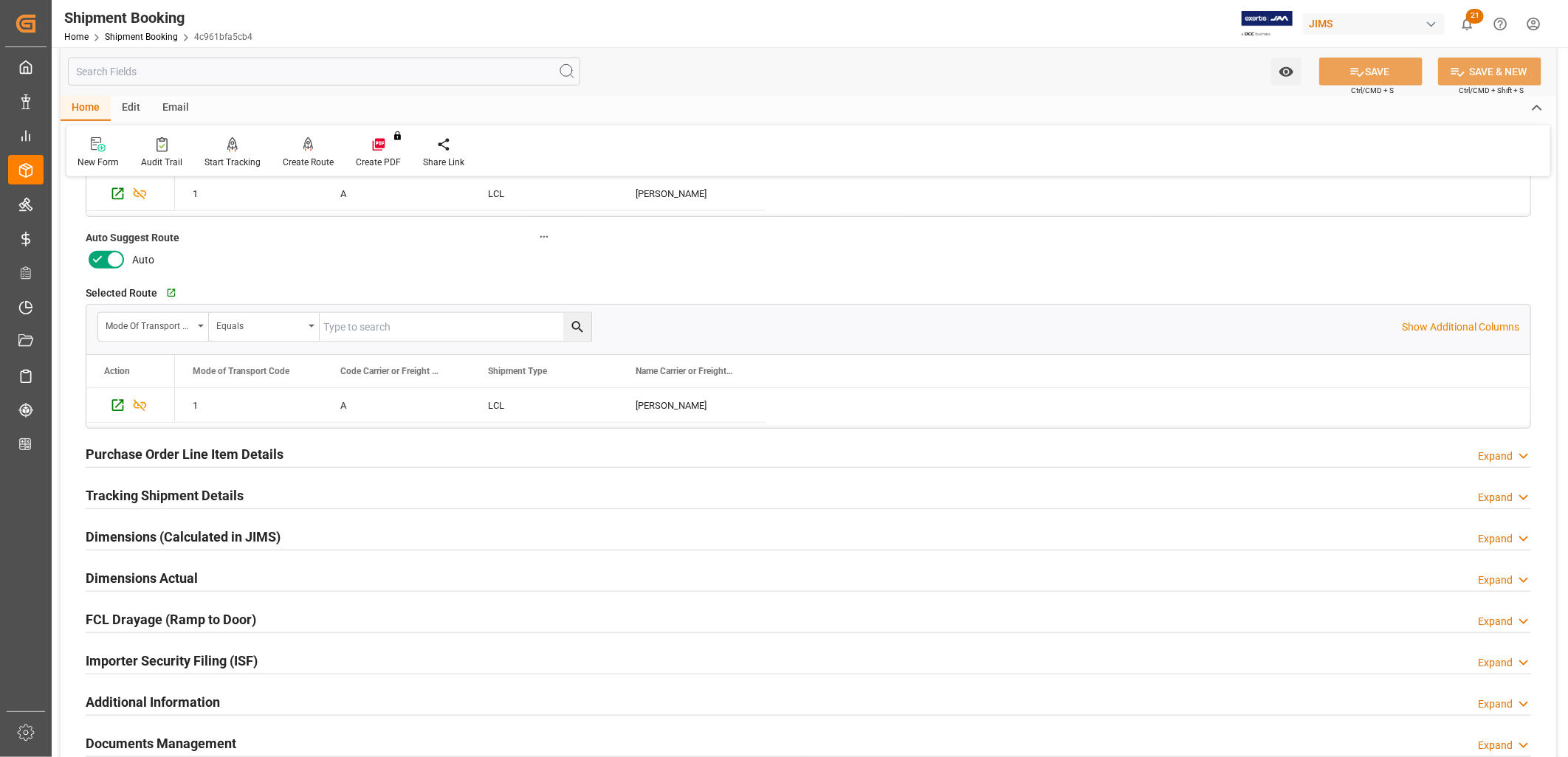
click at [186, 495] on h2 "Tracking Shipment Details" at bounding box center [164, 495] width 158 height 20
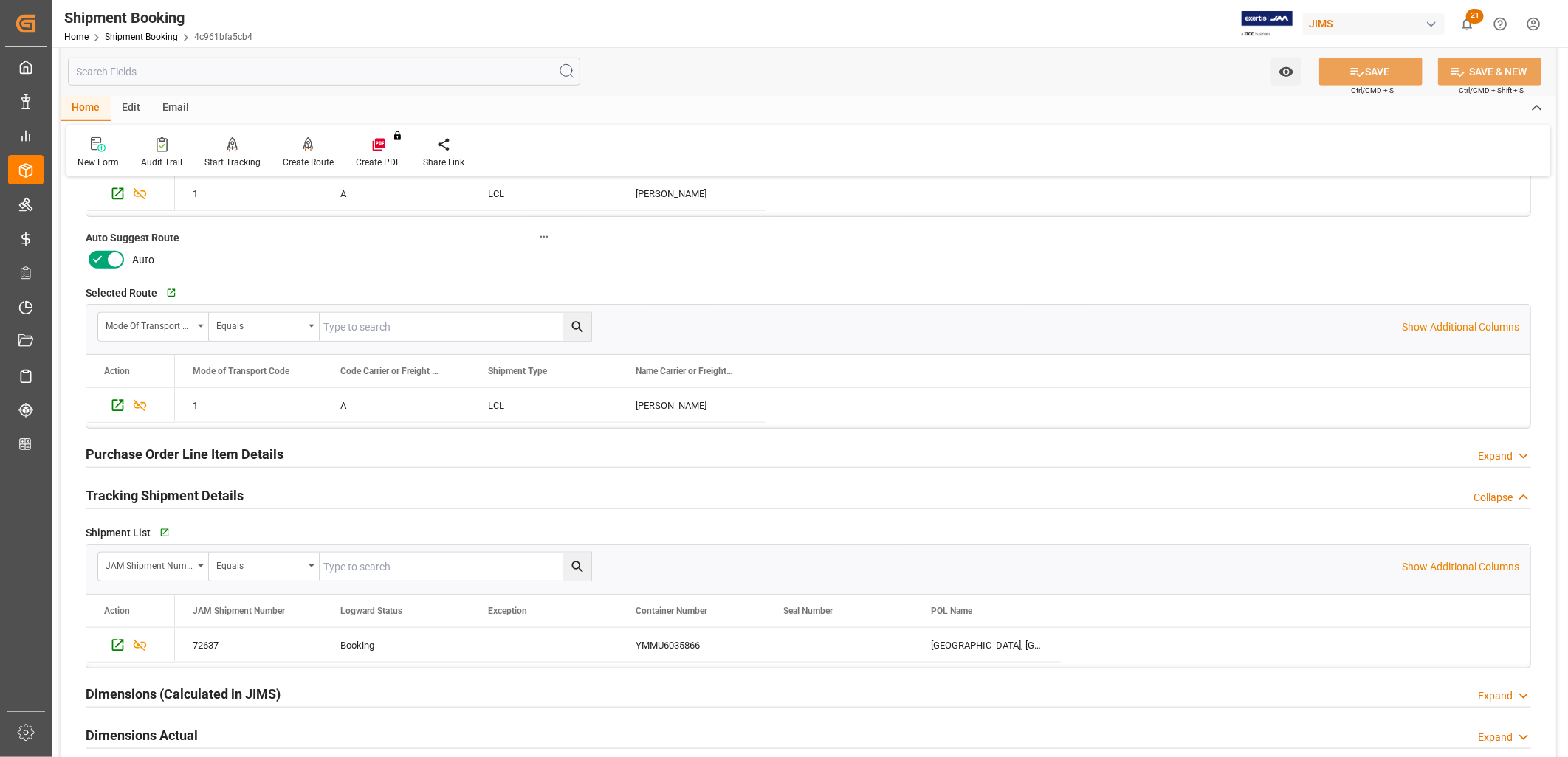
scroll to position [0, 0]
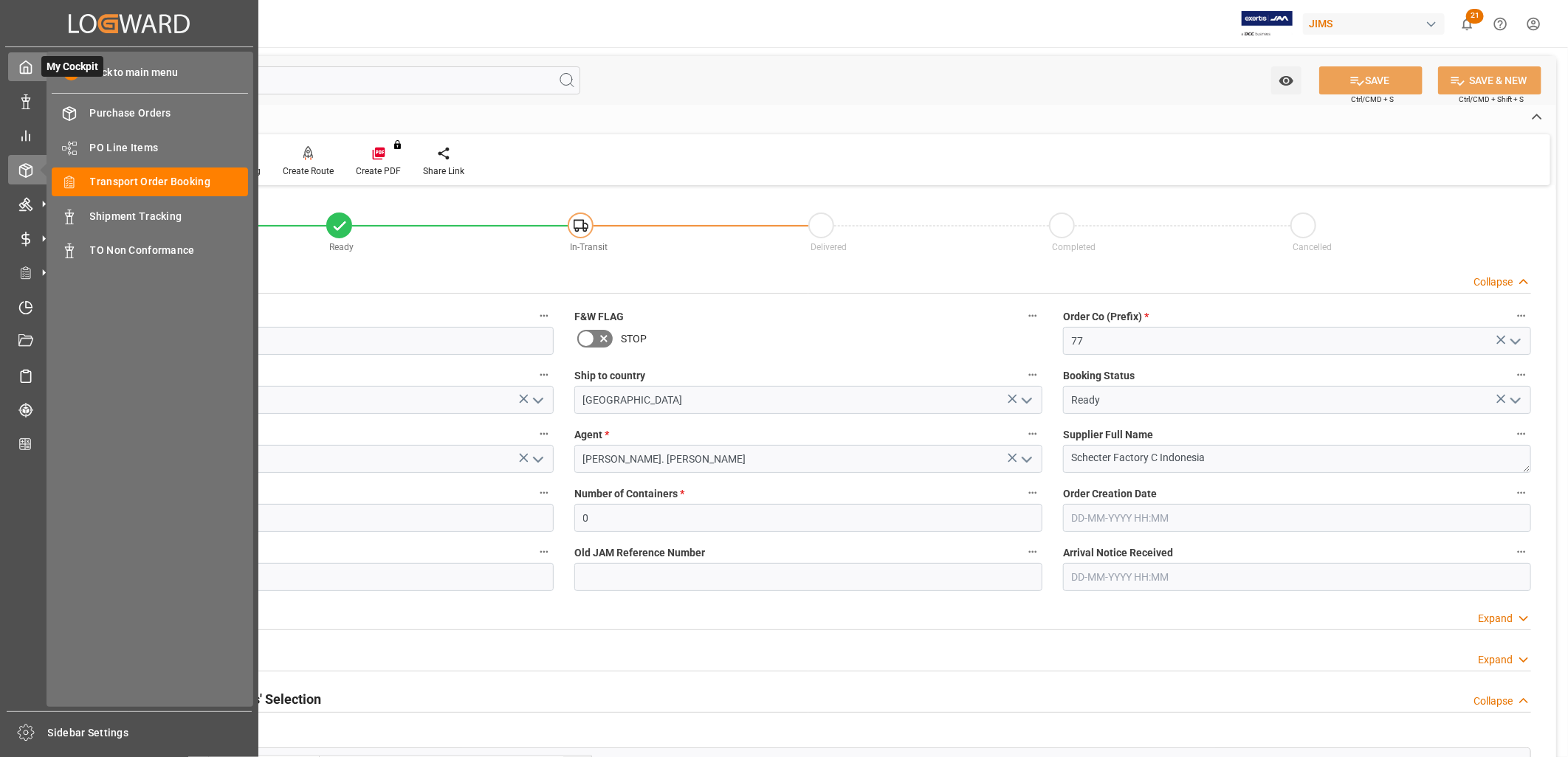
click at [24, 63] on icon at bounding box center [26, 68] width 11 height 13
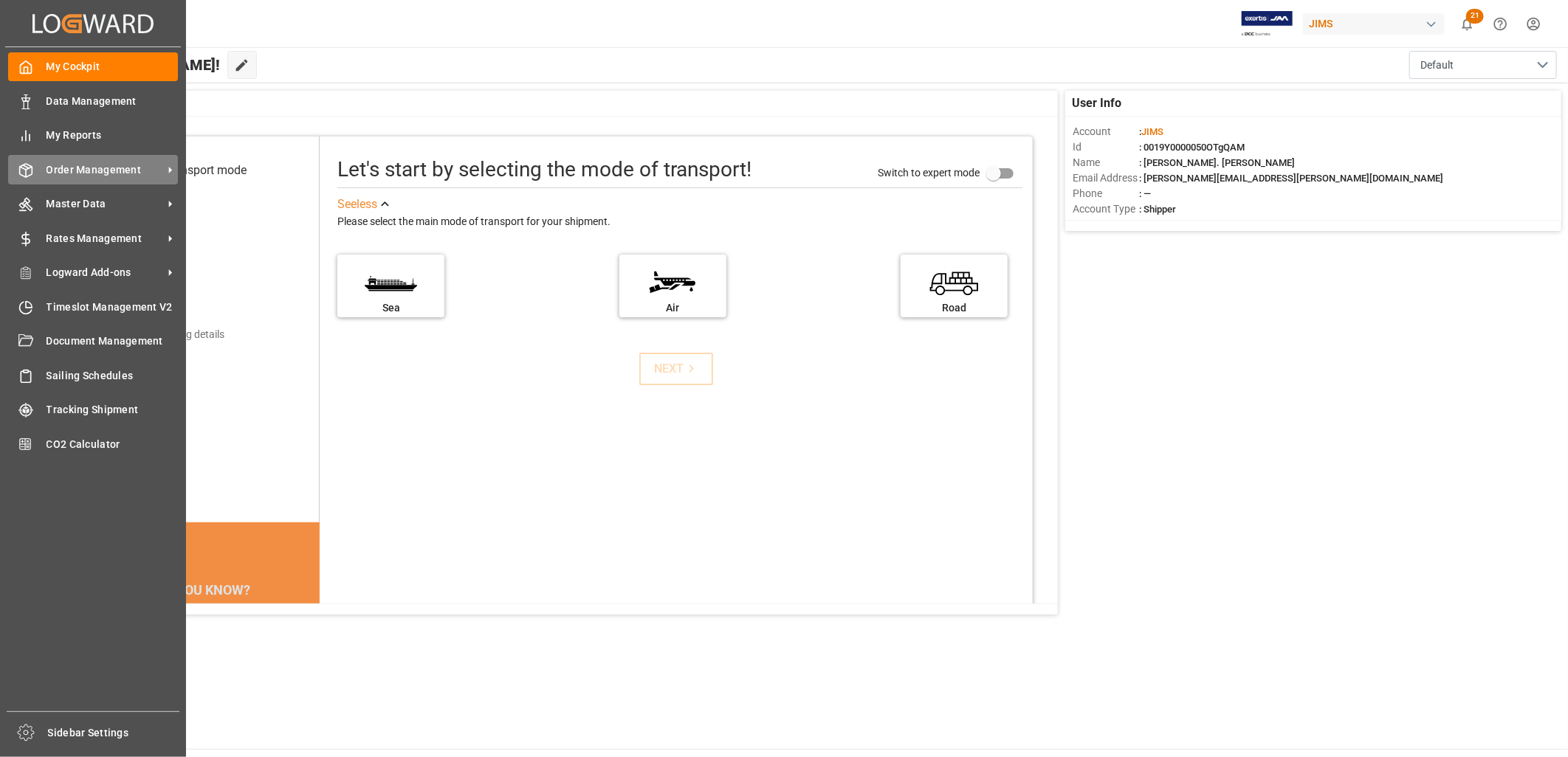
click at [99, 166] on span "Order Management" at bounding box center [104, 169] width 117 height 16
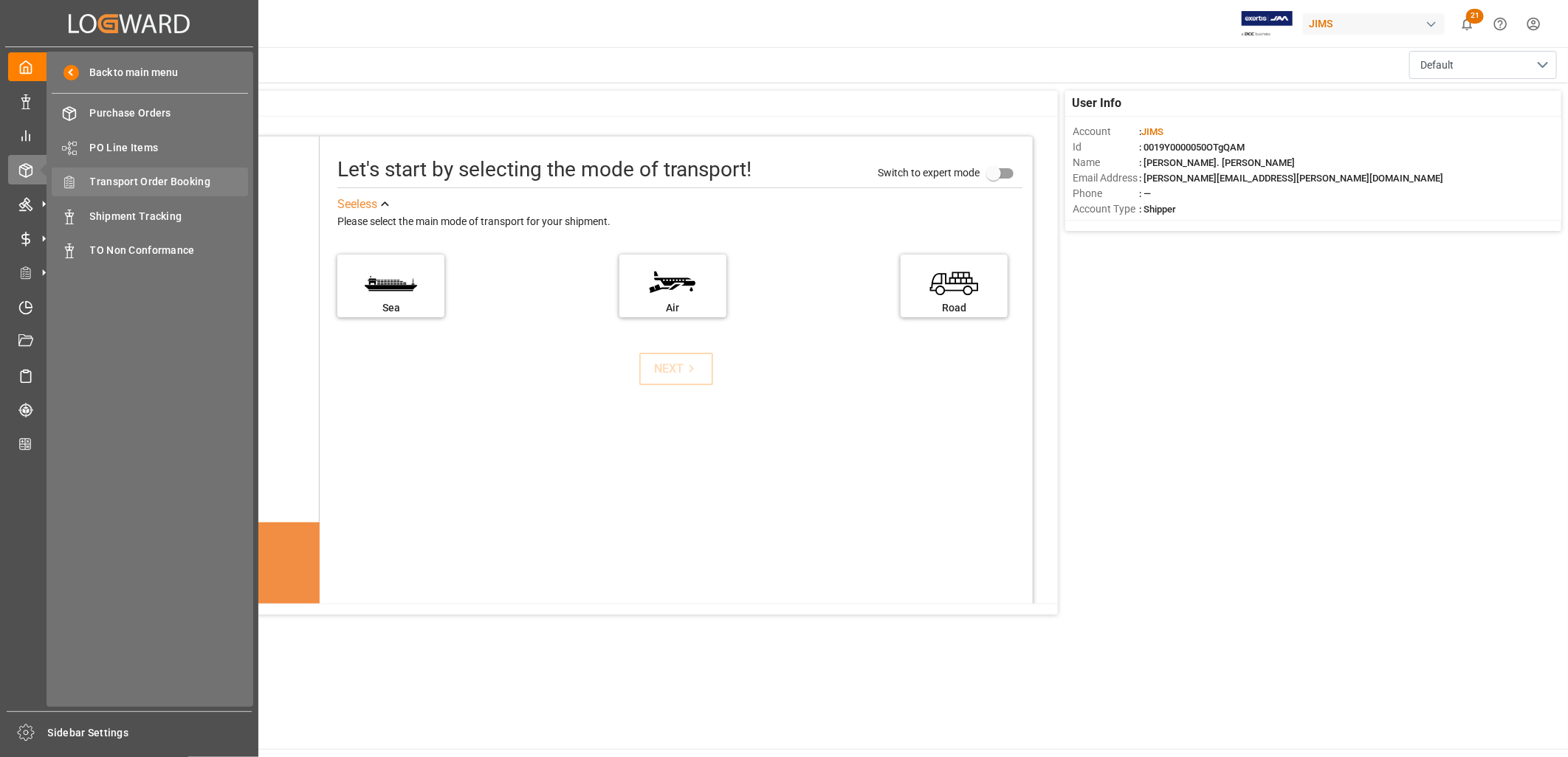
click at [169, 183] on span "Transport Order Booking" at bounding box center [170, 181] width 158 height 16
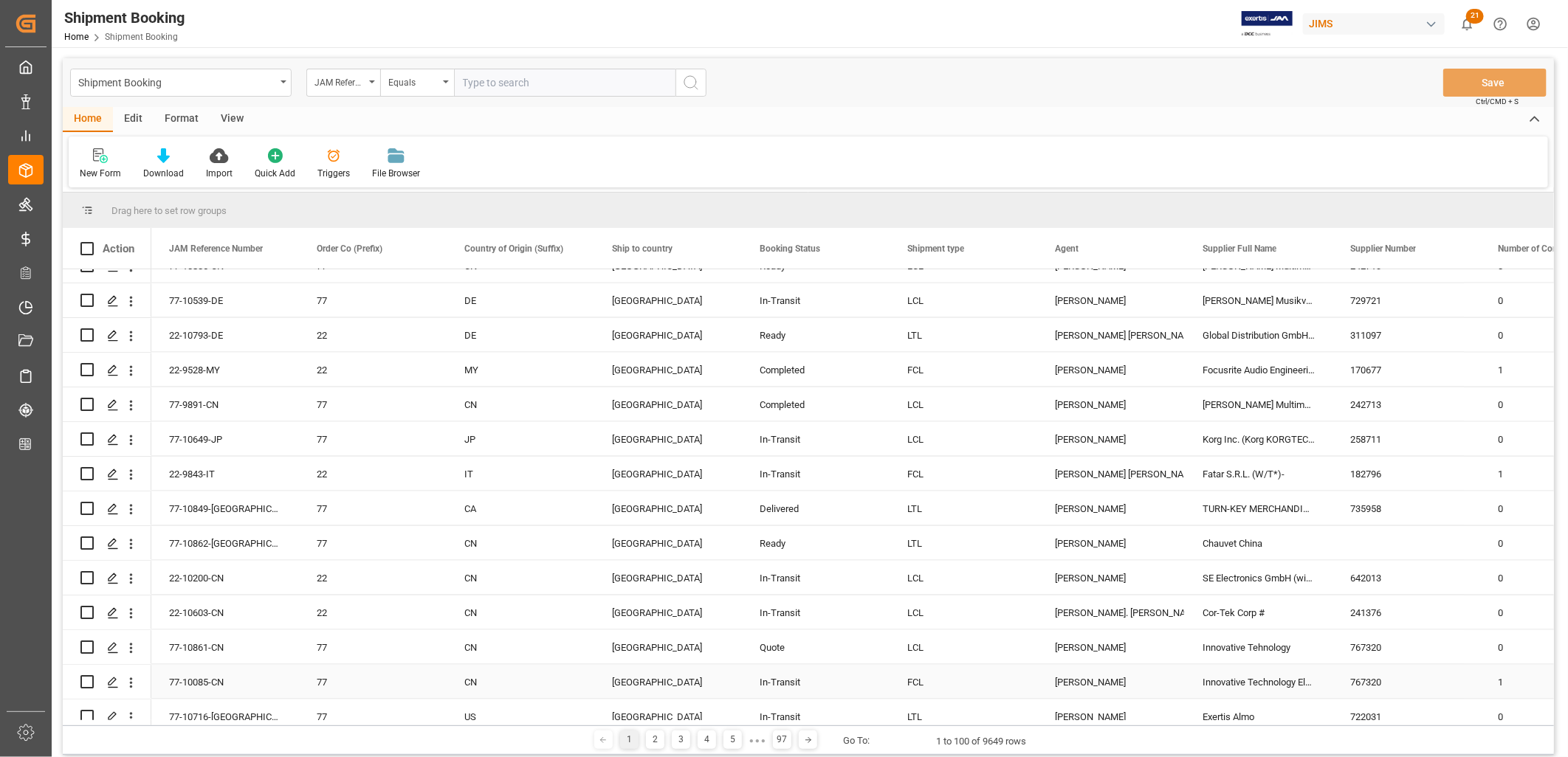
scroll to position [1229, 0]
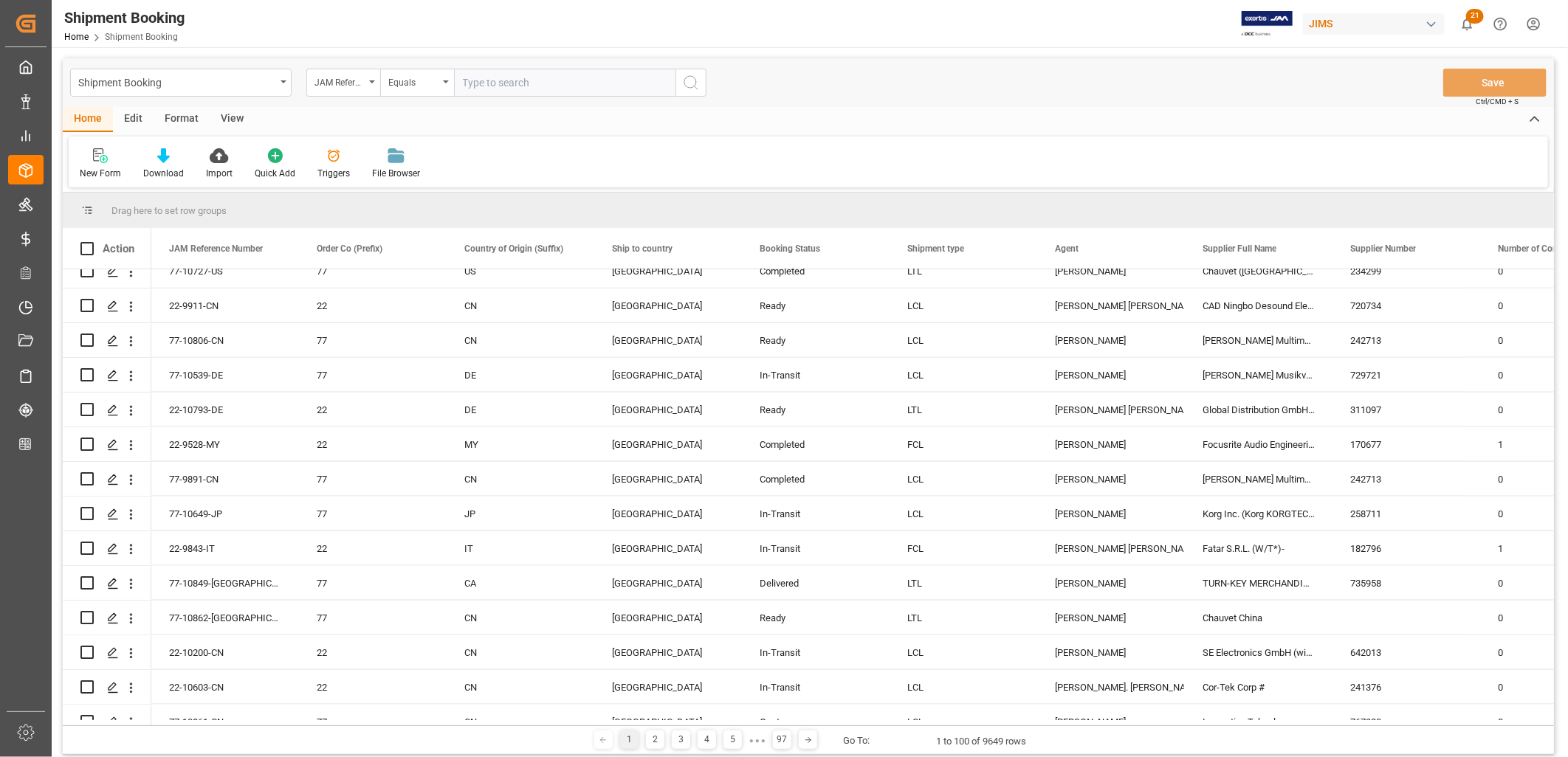
click at [484, 77] on input "text" at bounding box center [565, 83] width 221 height 28
type input "22-9739-KR"
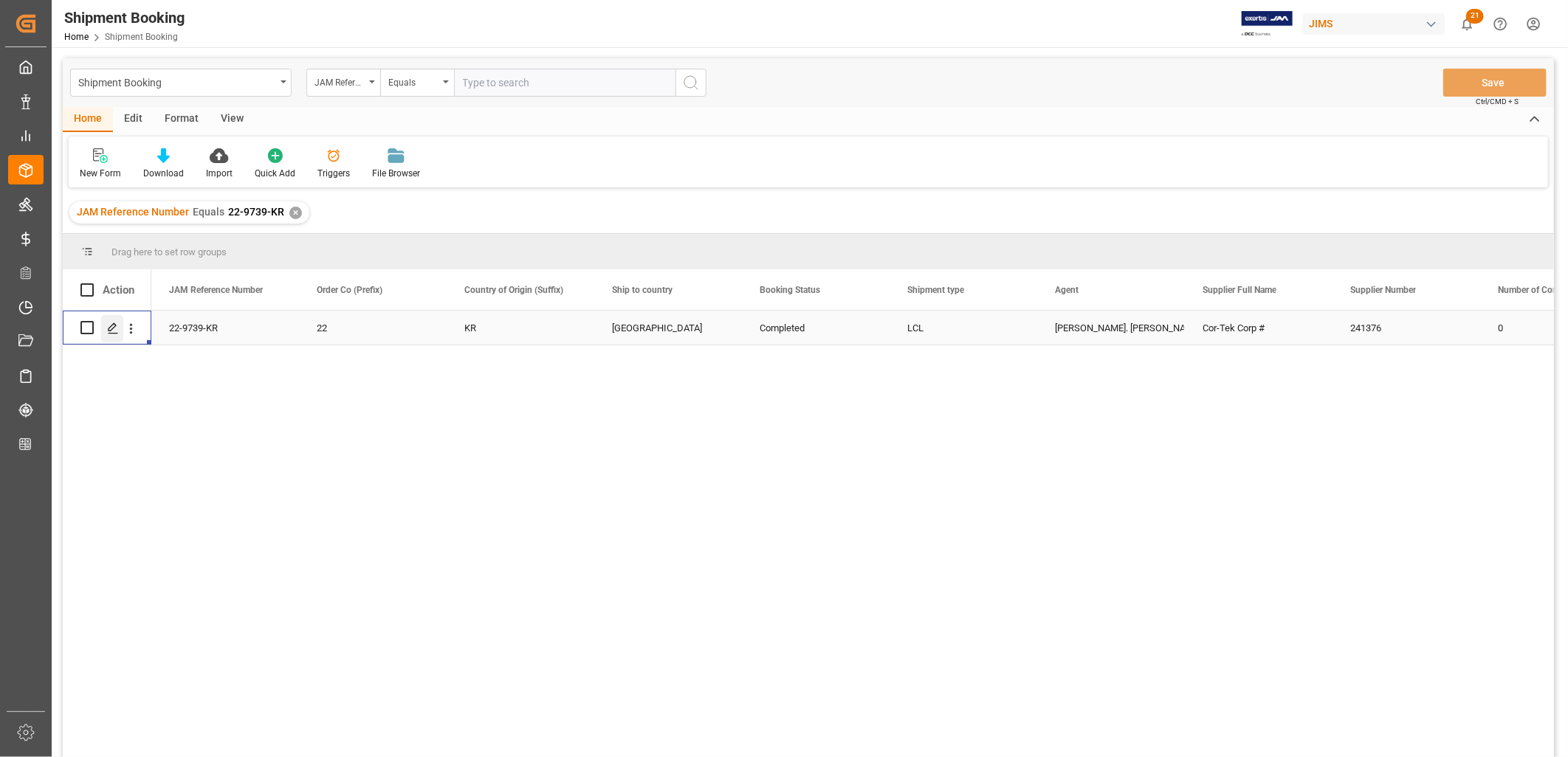
click at [113, 326] on polygon "Press SPACE to select this row." at bounding box center [112, 327] width 7 height 7
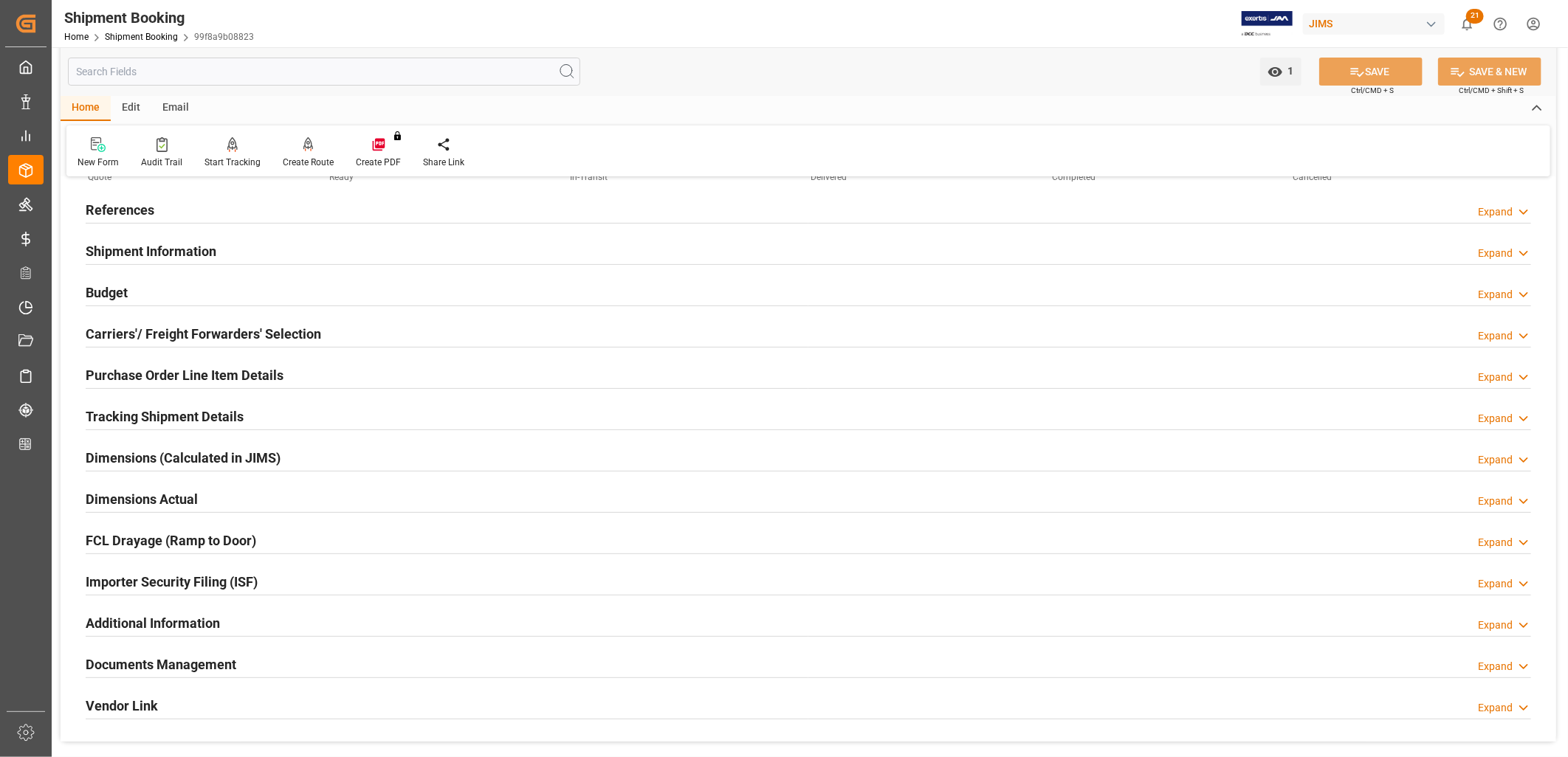
scroll to position [164, 0]
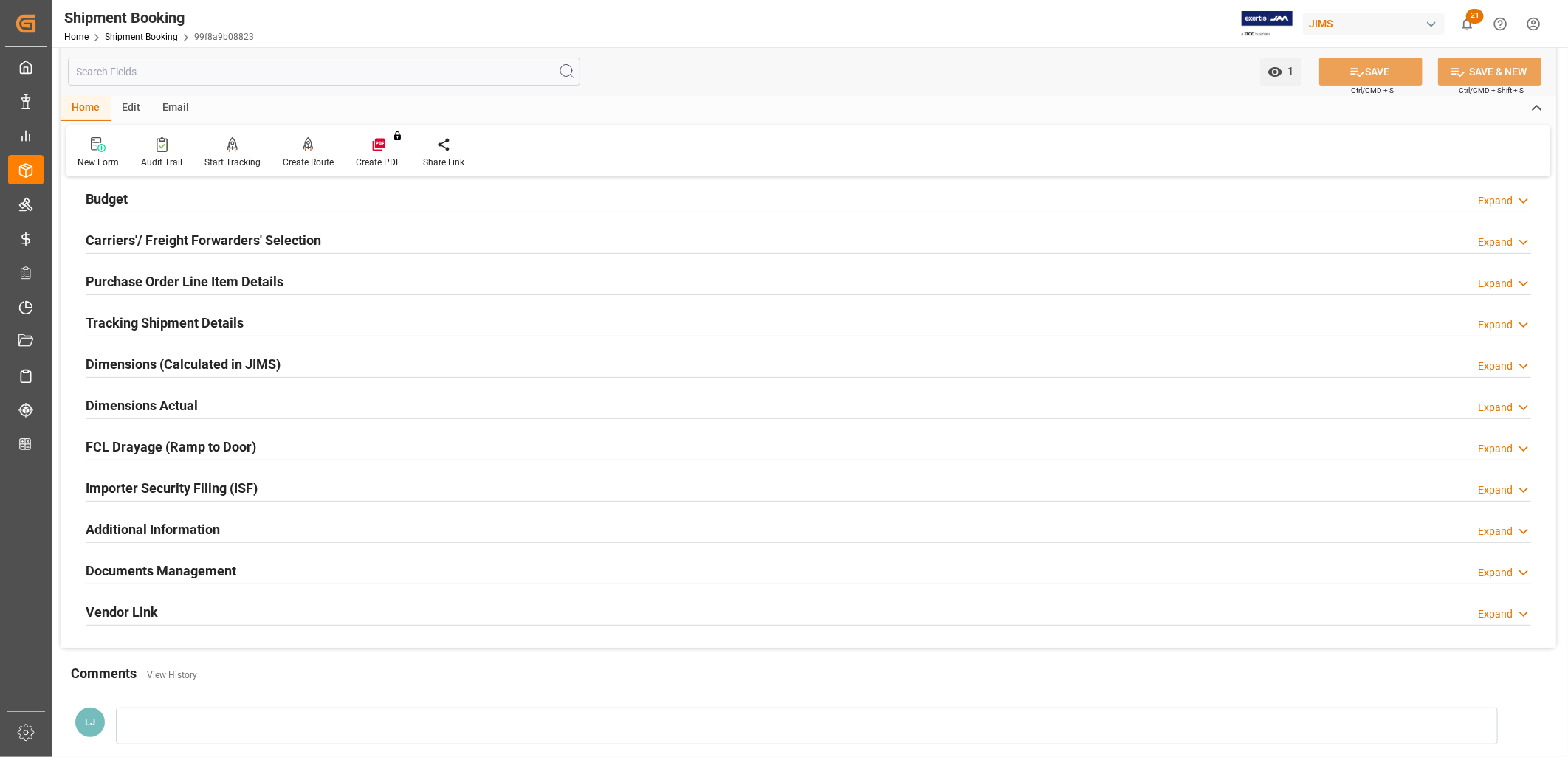
click at [187, 576] on h2 "Documents Management" at bounding box center [160, 571] width 150 height 20
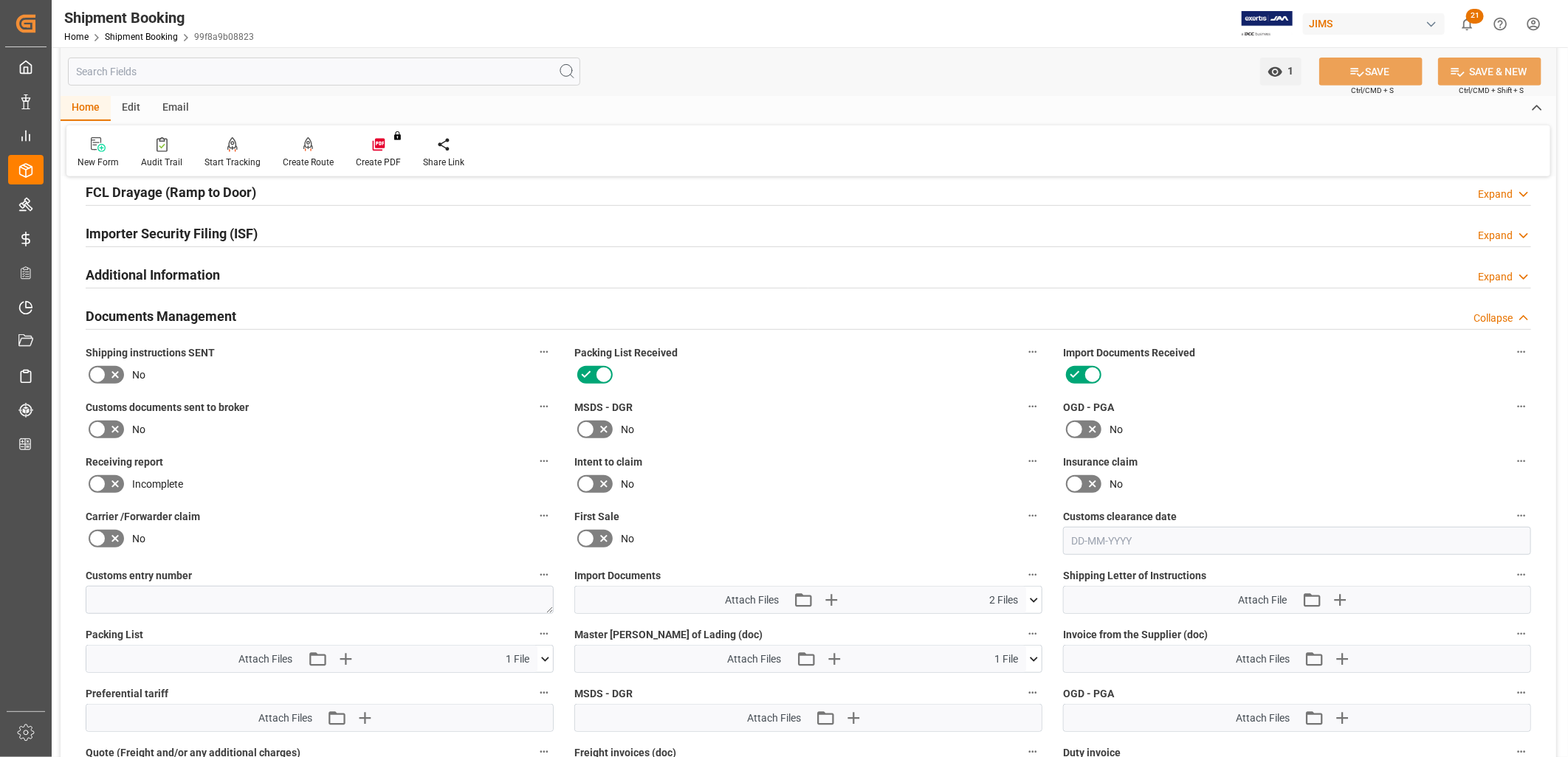
scroll to position [492, 0]
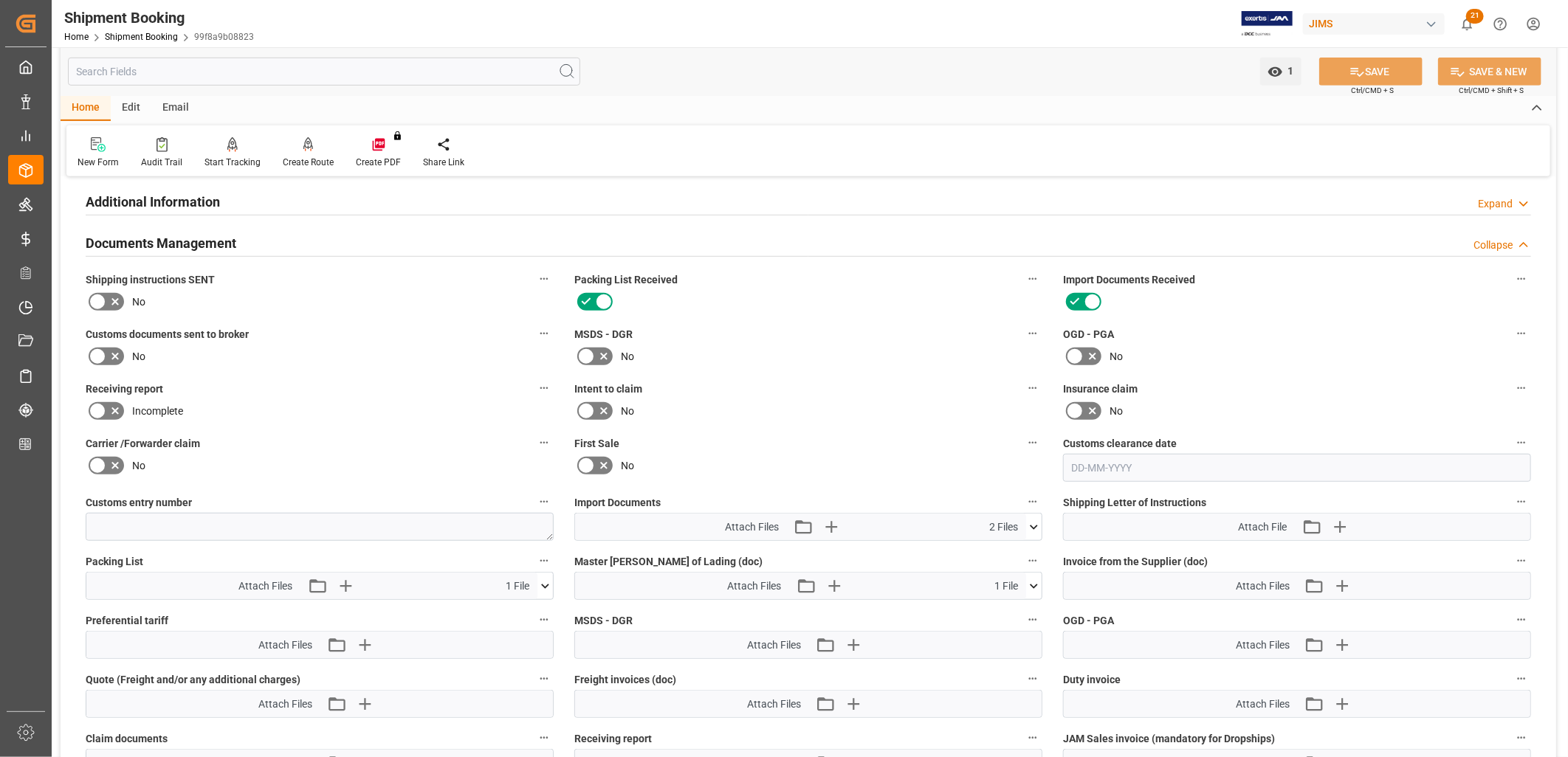
click at [1036, 519] on icon at bounding box center [1034, 527] width 16 height 16
click at [991, 548] on icon at bounding box center [994, 554] width 16 height 16
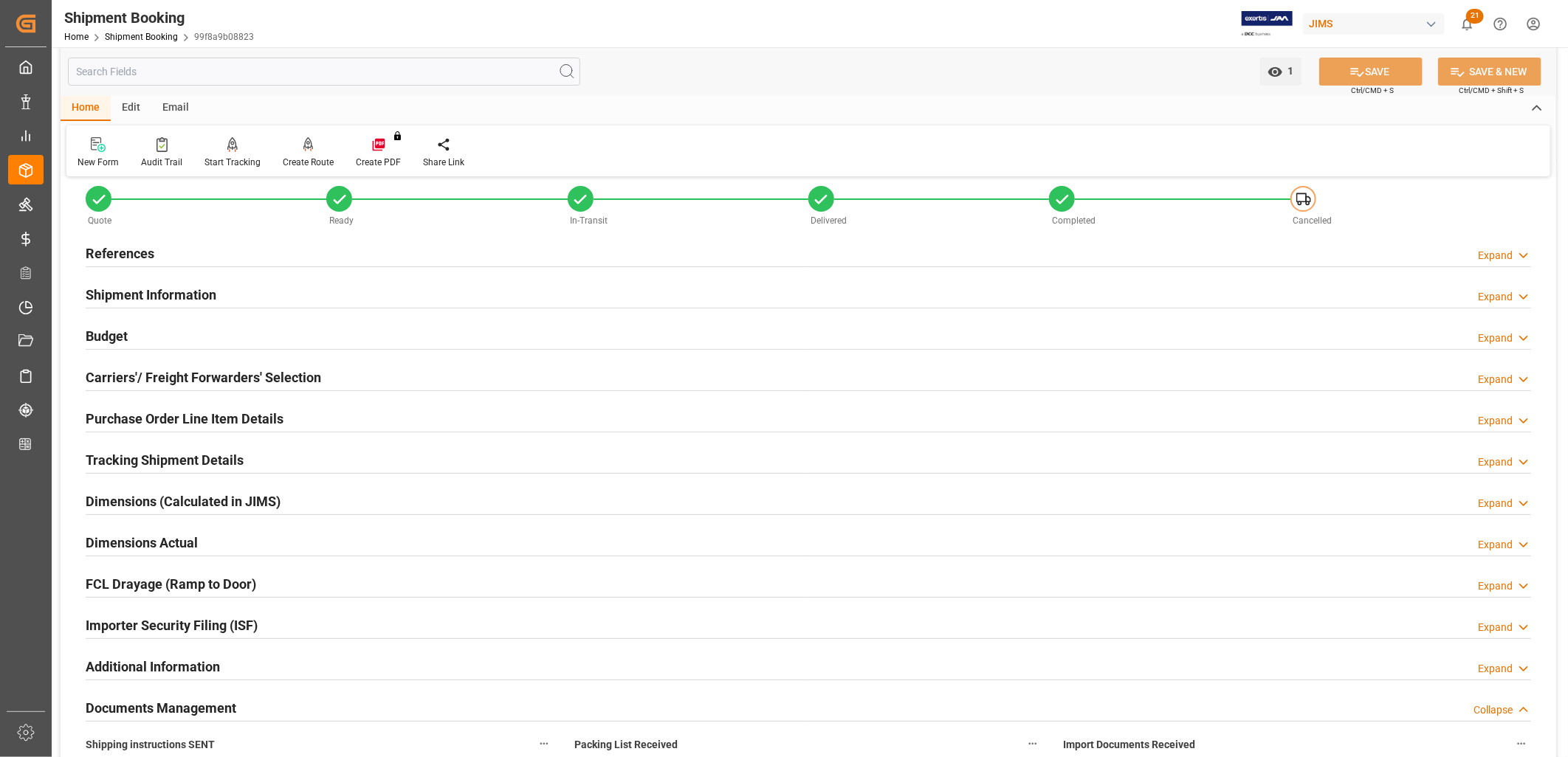
scroll to position [0, 0]
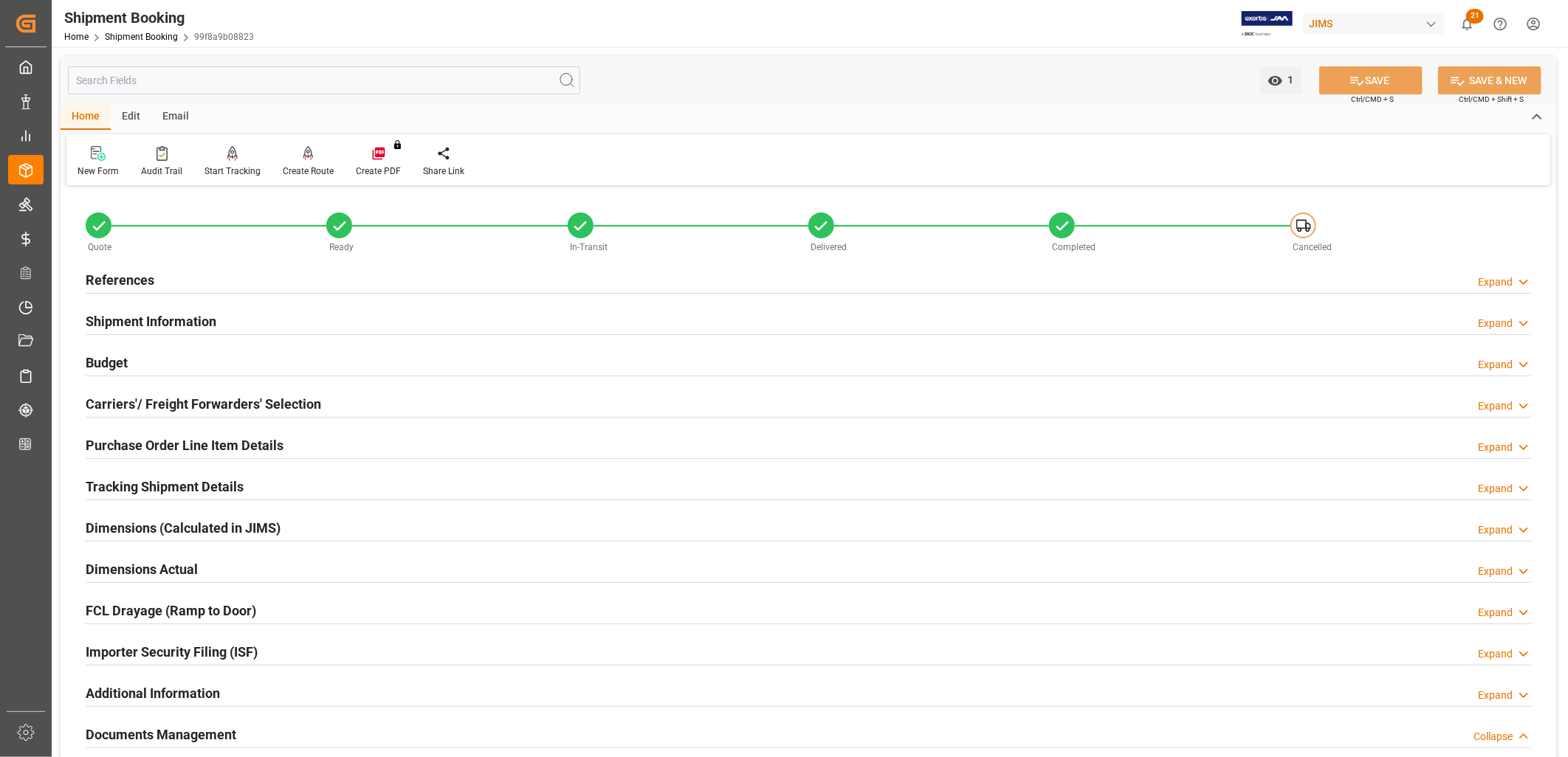
click at [135, 280] on h2 "References" at bounding box center [120, 280] width 69 height 20
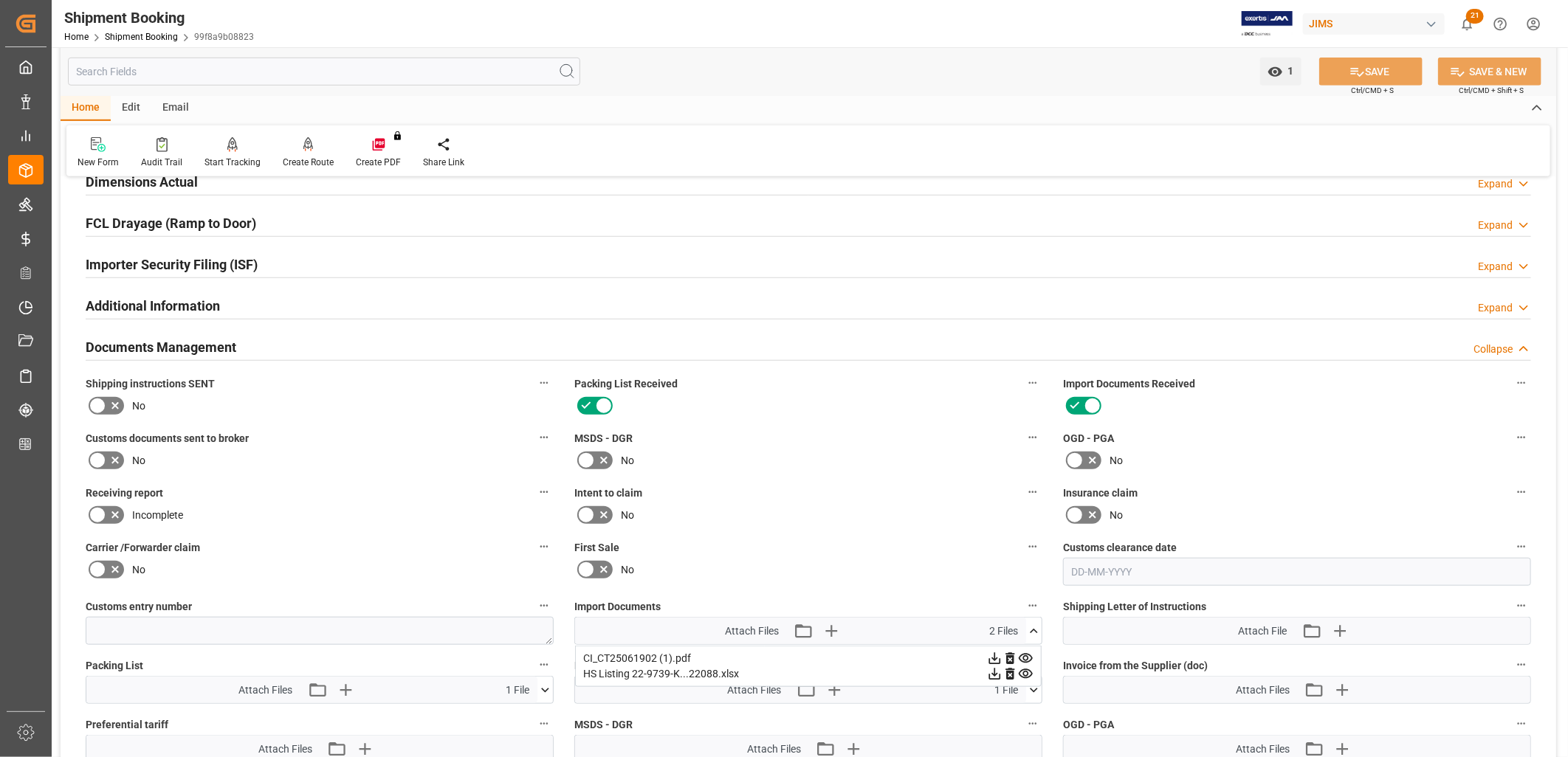
scroll to position [656, 0]
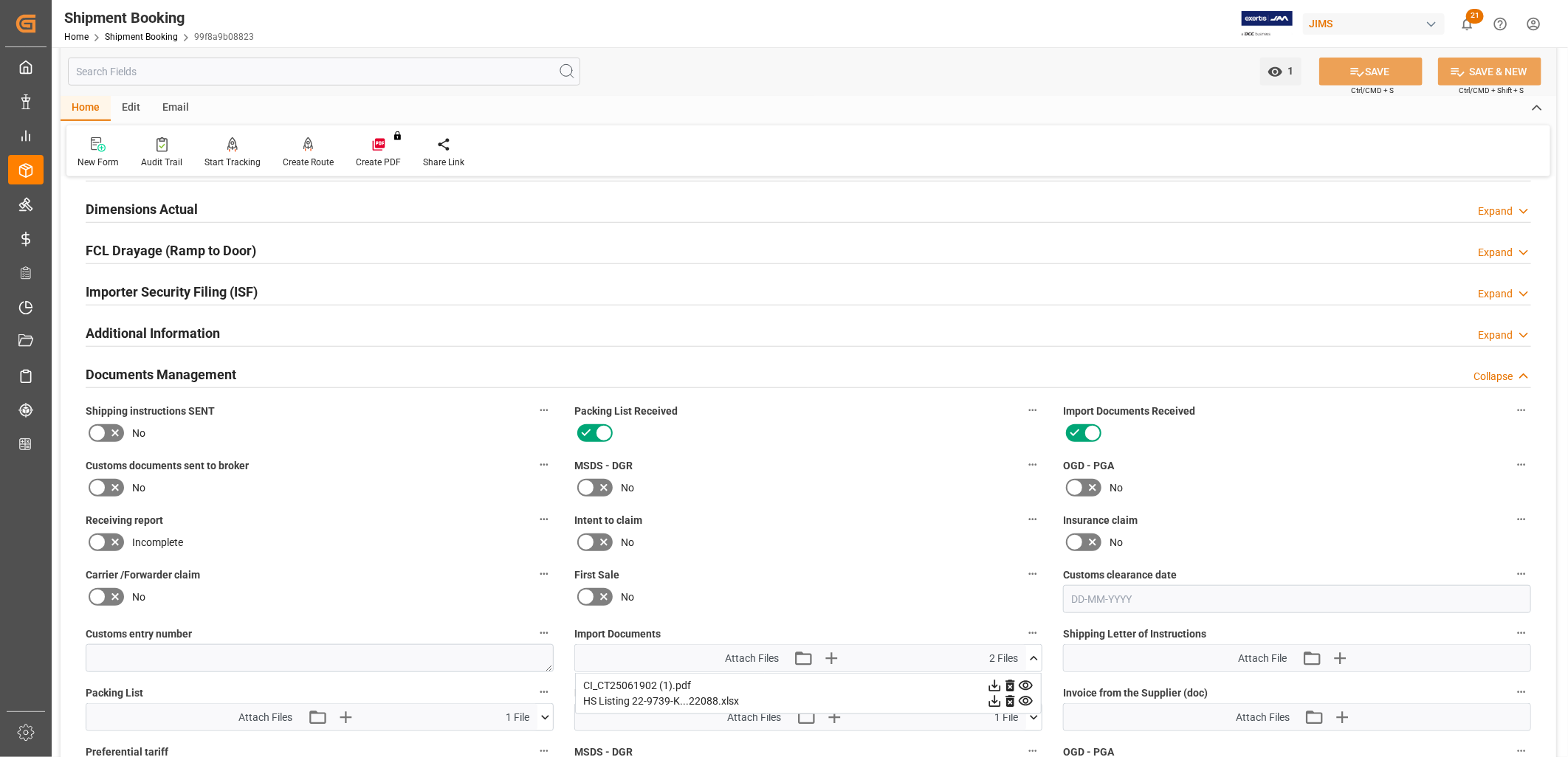
click at [1034, 652] on icon at bounding box center [1034, 658] width 16 height 16
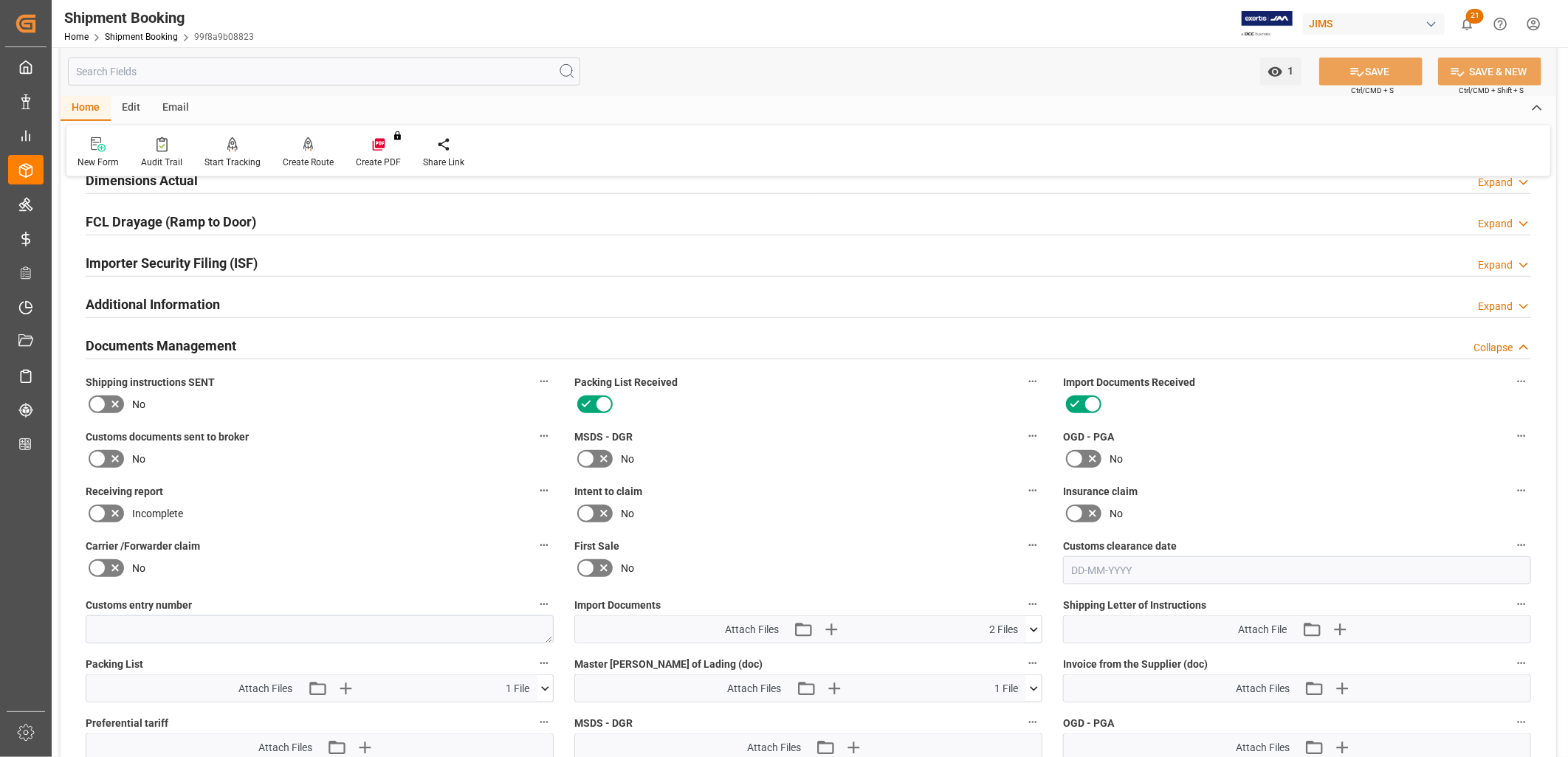
scroll to position [820, 0]
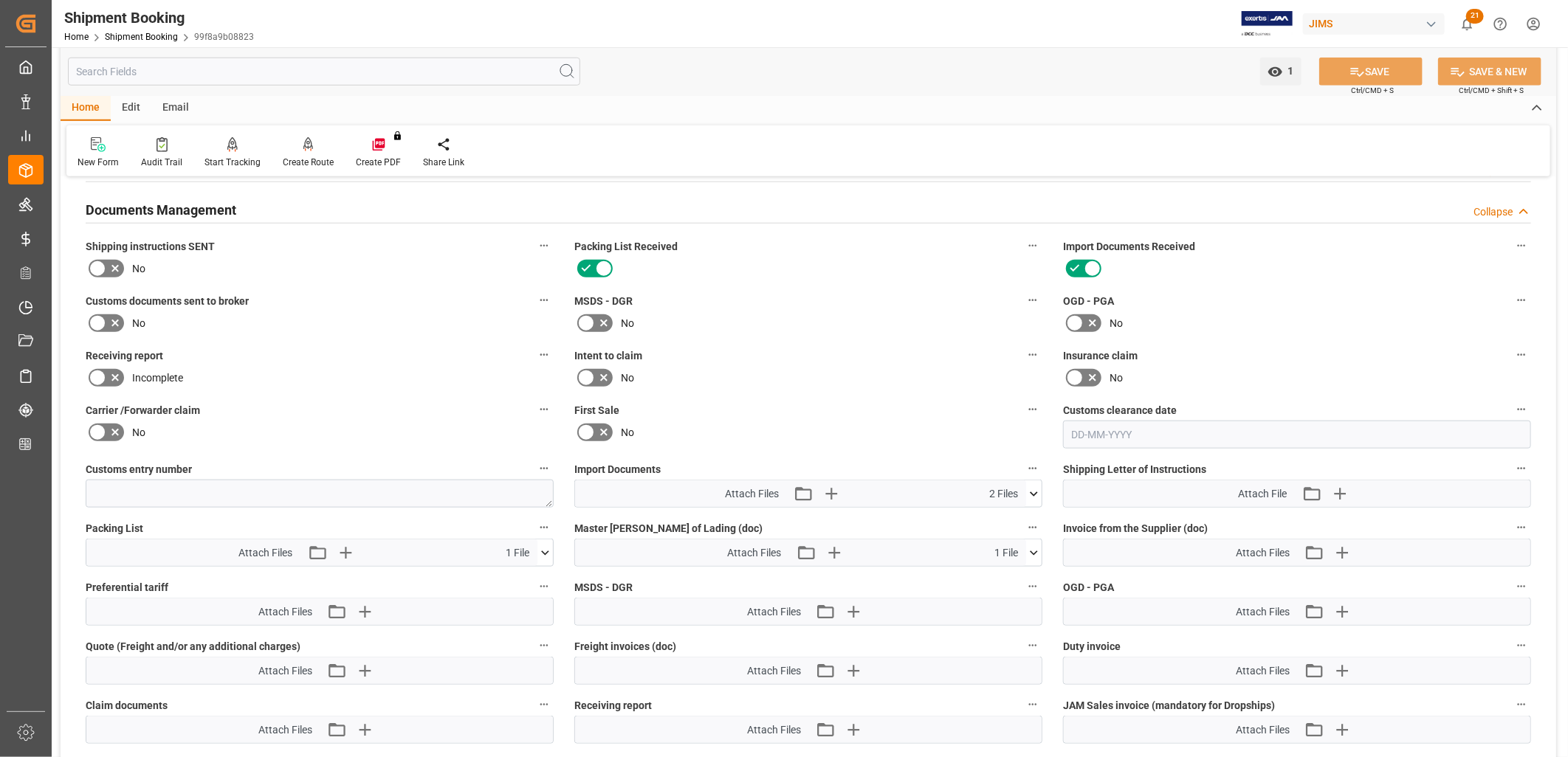
click at [1031, 545] on icon at bounding box center [1034, 553] width 16 height 16
click at [1001, 575] on icon at bounding box center [995, 580] width 12 height 12
click at [853, 546] on icon "button" at bounding box center [852, 553] width 14 height 14
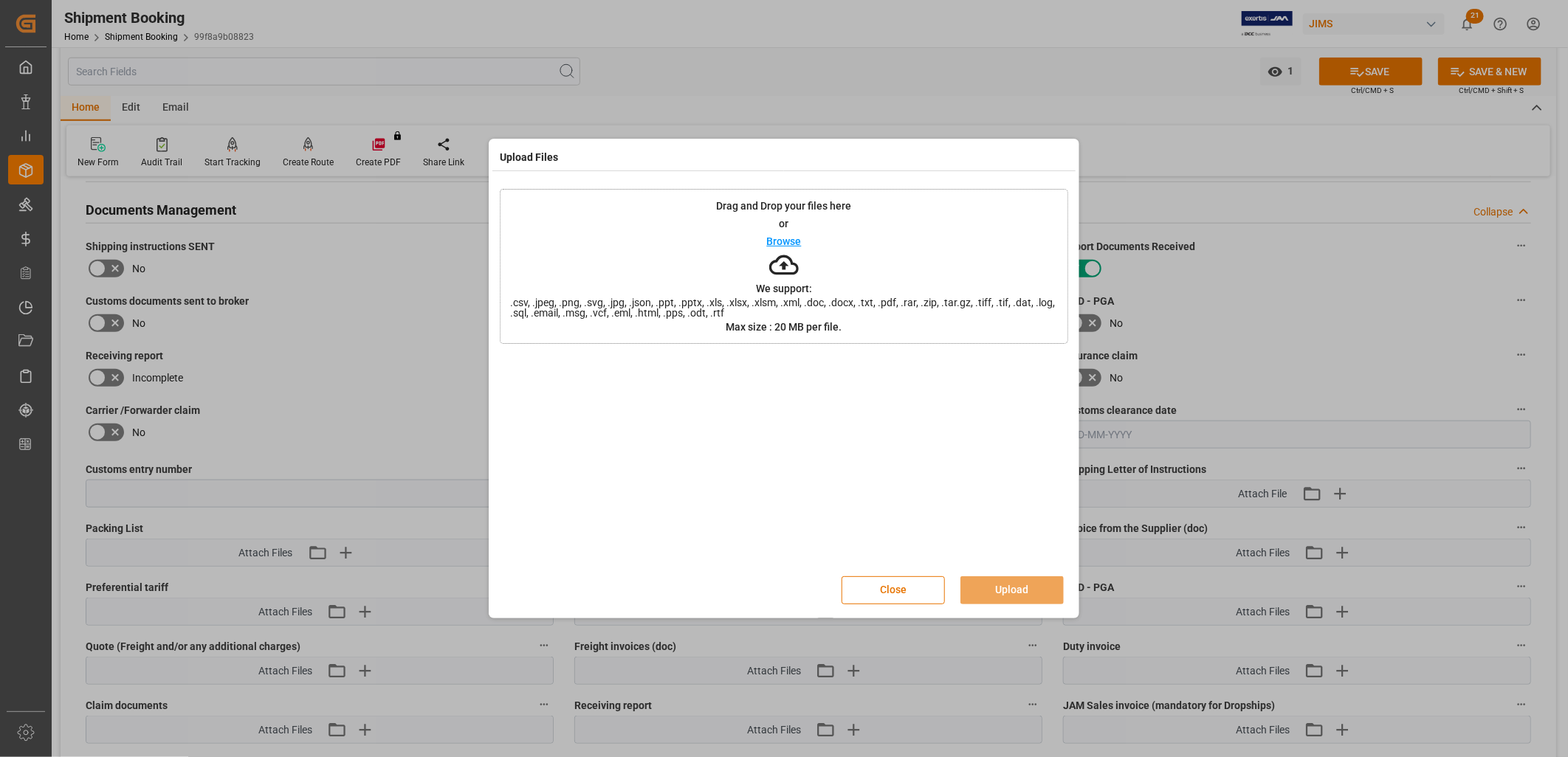
click at [778, 236] on p "Browse" at bounding box center [785, 240] width 35 height 10
click at [1027, 588] on button "Upload" at bounding box center [1012, 590] width 103 height 28
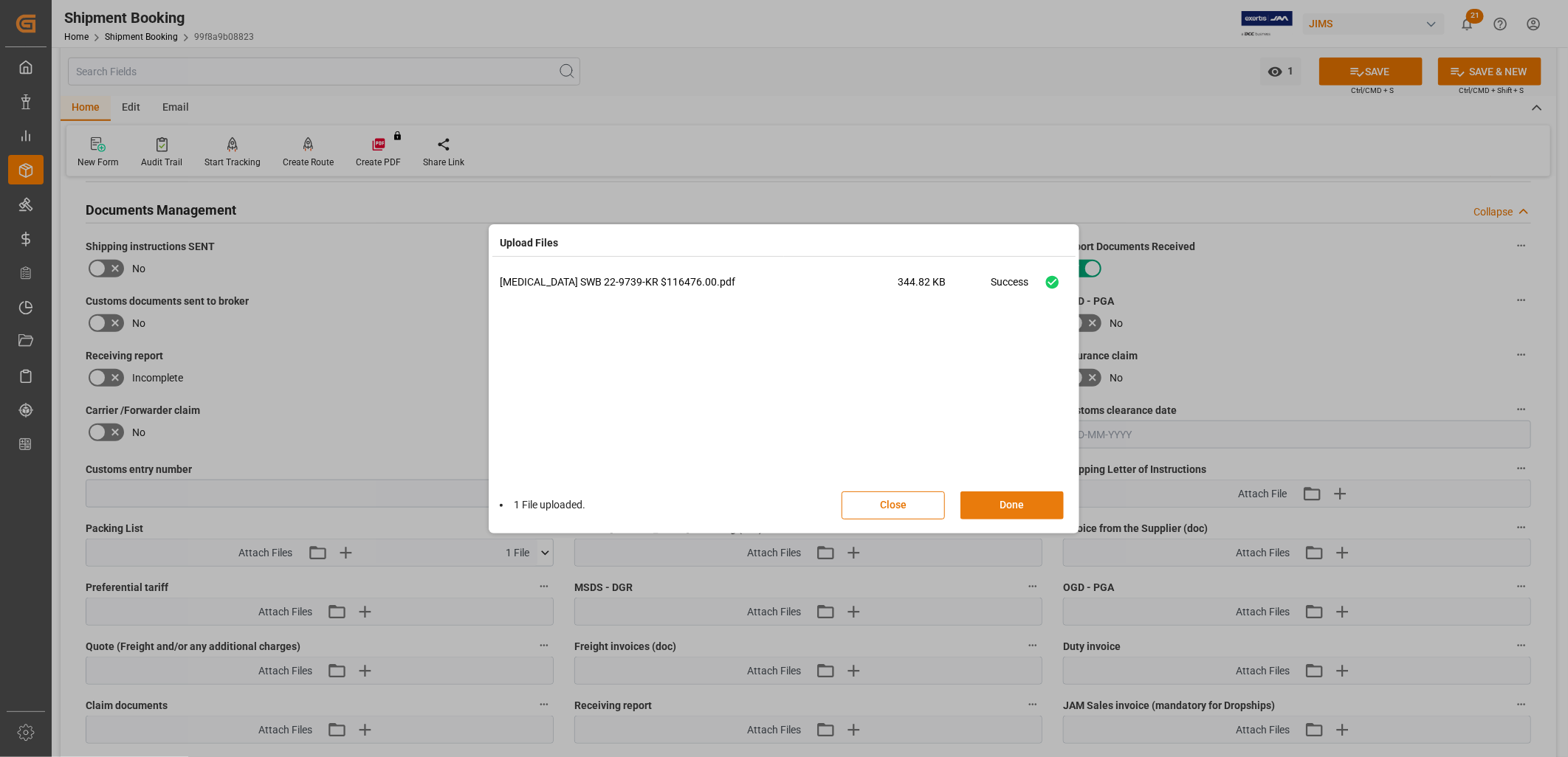
click at [1020, 502] on button "Done" at bounding box center [1012, 506] width 103 height 28
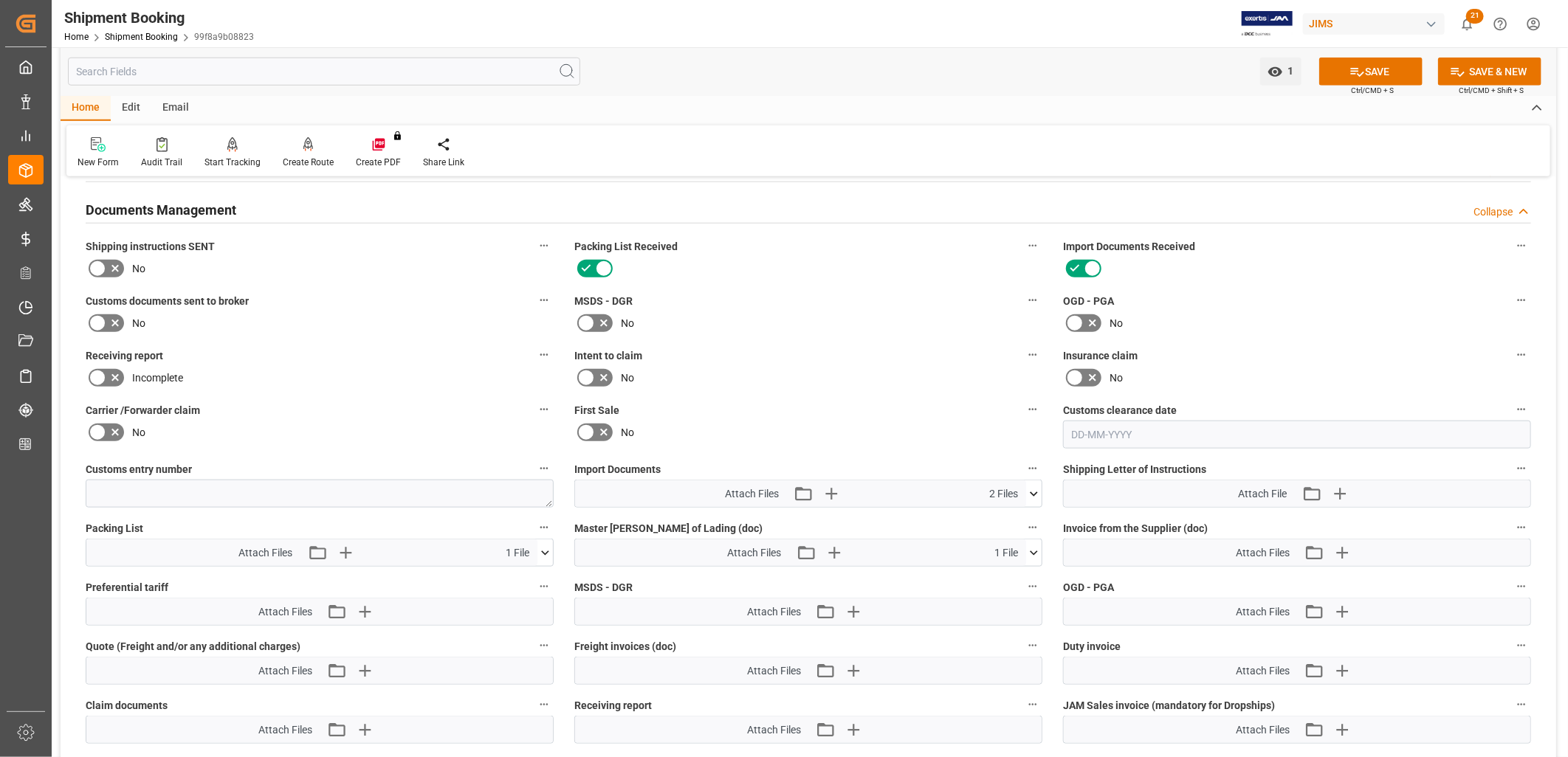
click at [1036, 487] on icon at bounding box center [1034, 494] width 16 height 16
click at [994, 531] on icon at bounding box center [994, 537] width 16 height 16
click at [1373, 67] on button "SAVE" at bounding box center [1371, 72] width 103 height 28
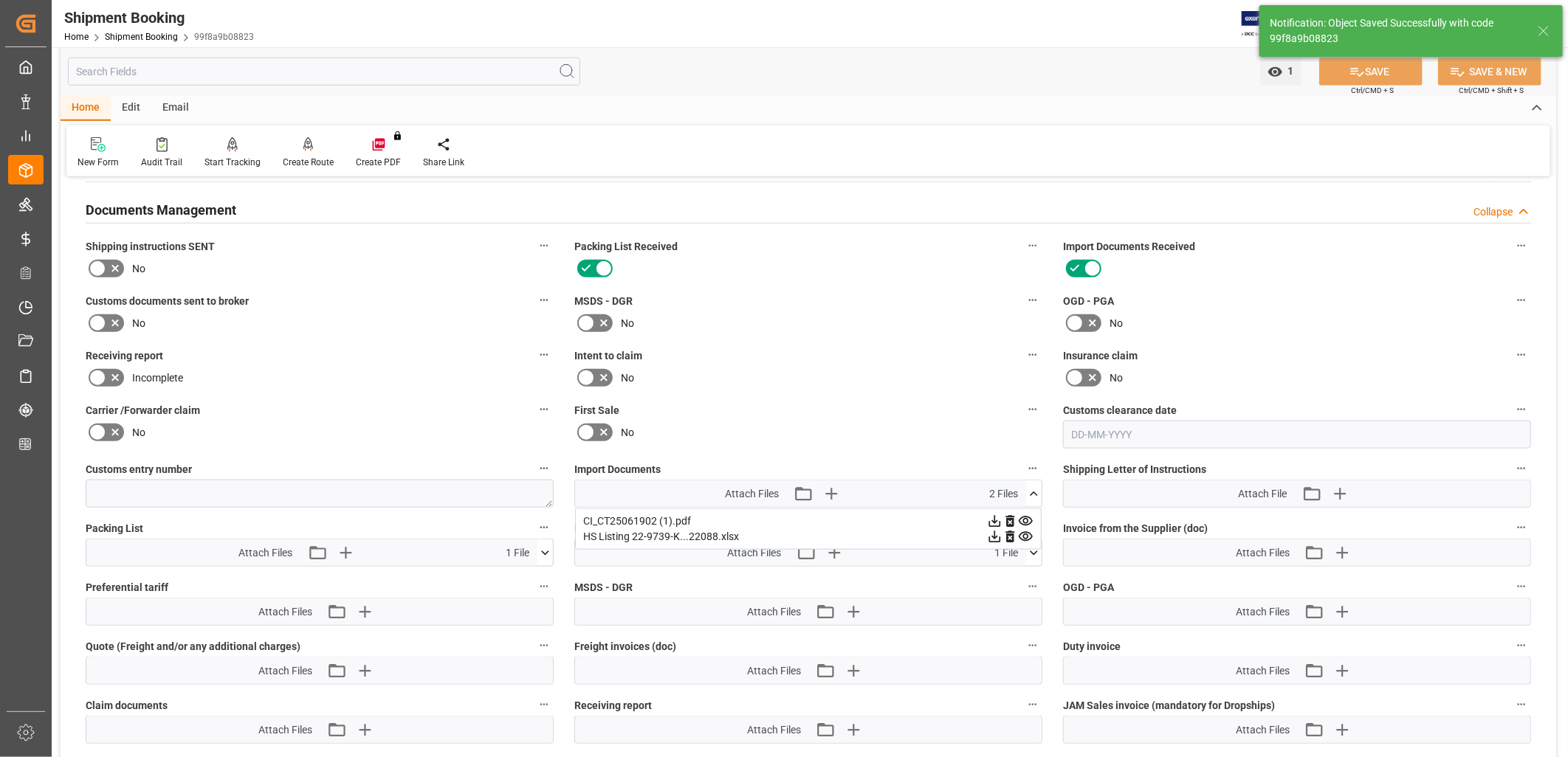
click at [1038, 486] on icon at bounding box center [1034, 494] width 16 height 16
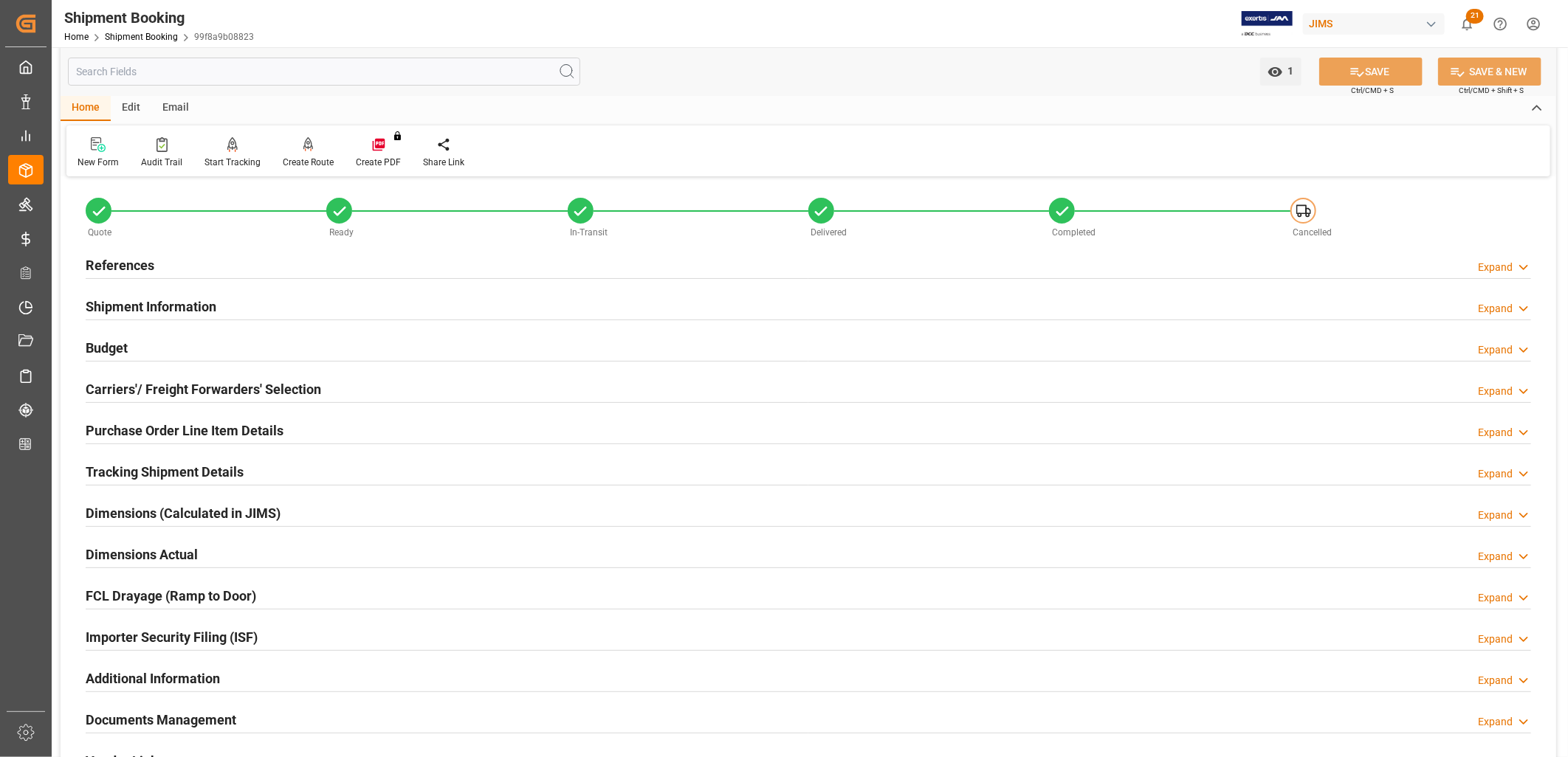
scroll to position [0, 0]
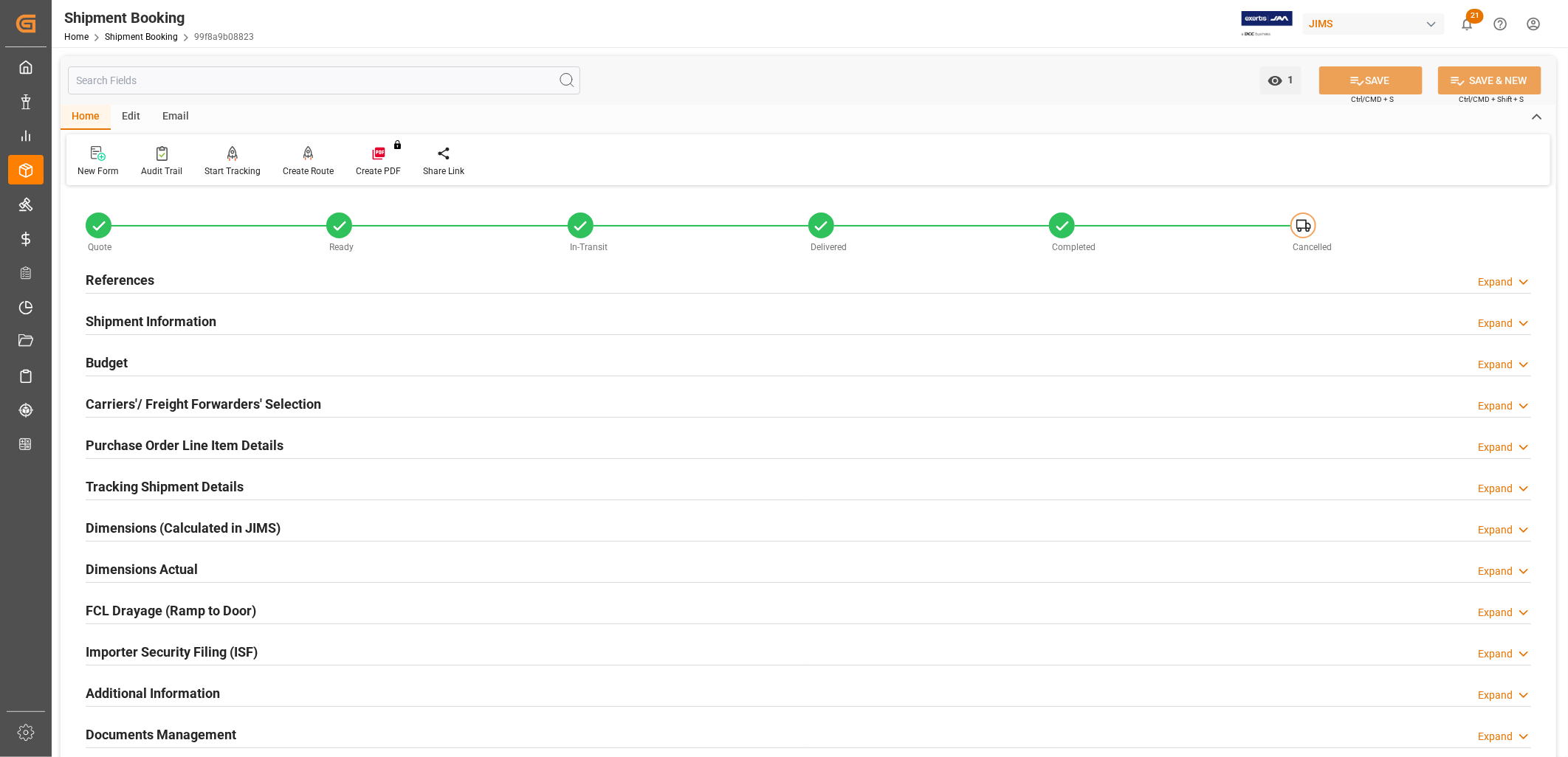
click at [103, 357] on h2 "Budget" at bounding box center [107, 363] width 42 height 20
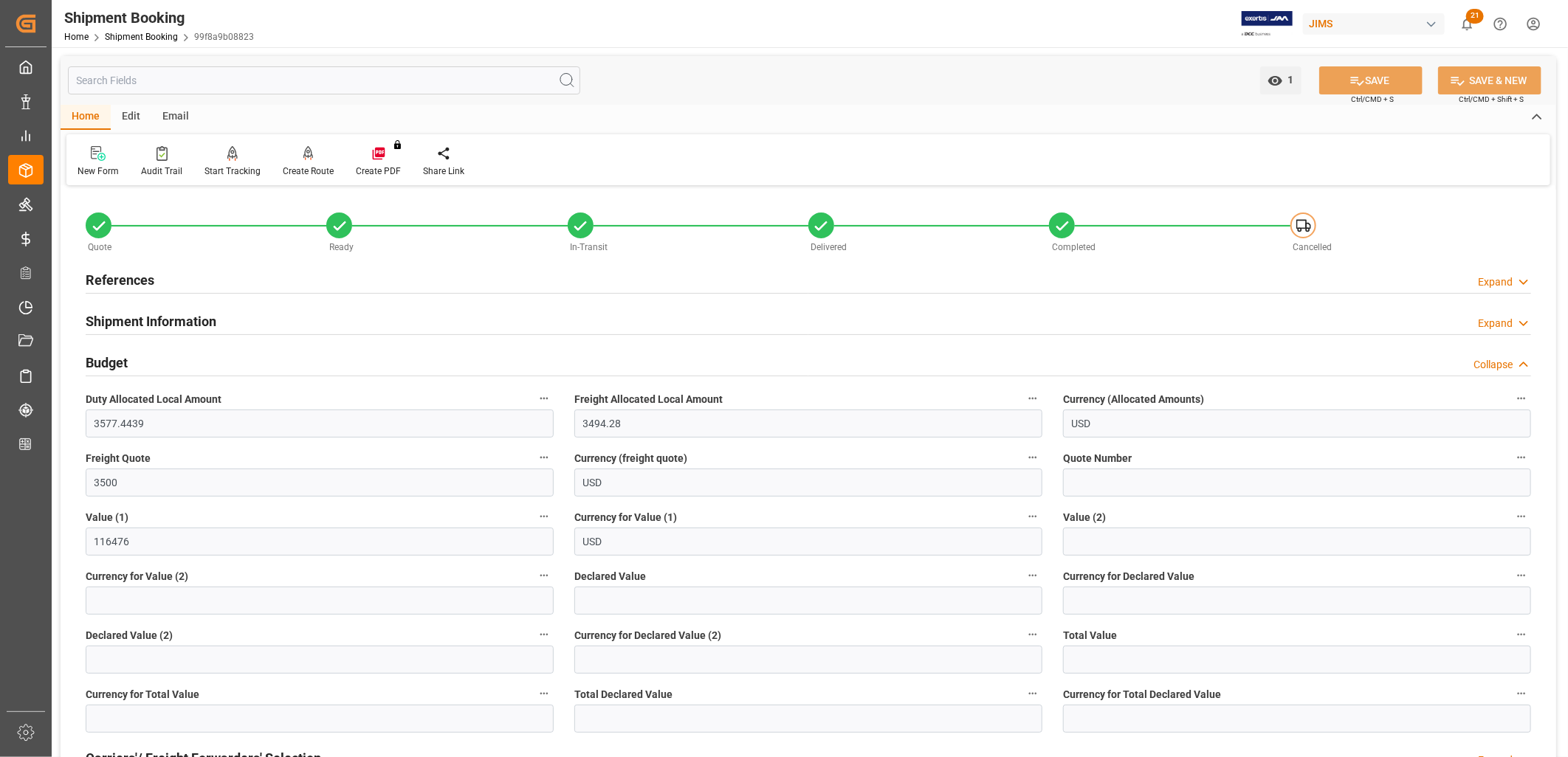
click at [144, 276] on h2 "References" at bounding box center [120, 280] width 69 height 20
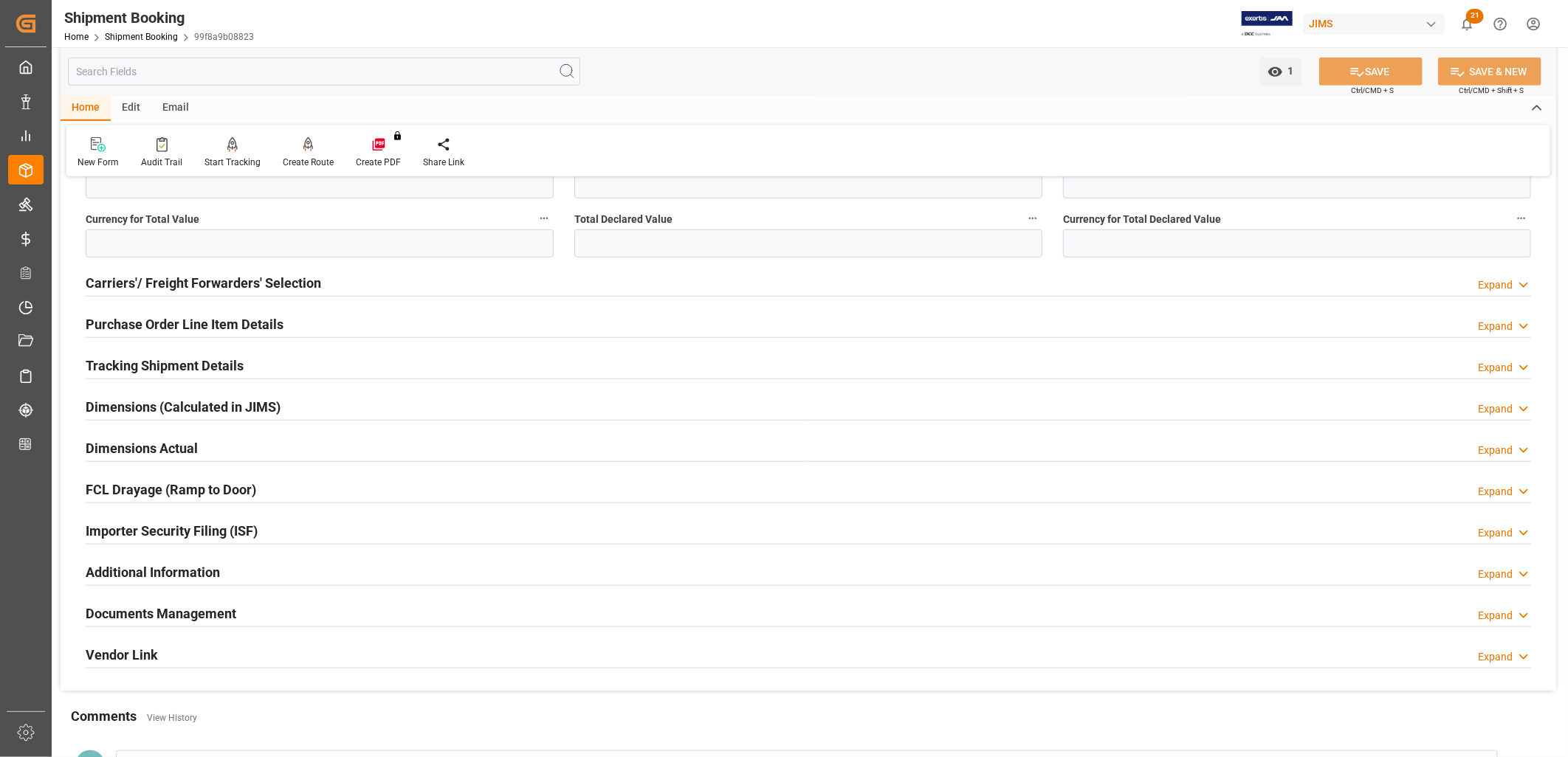
scroll to position [820, 0]
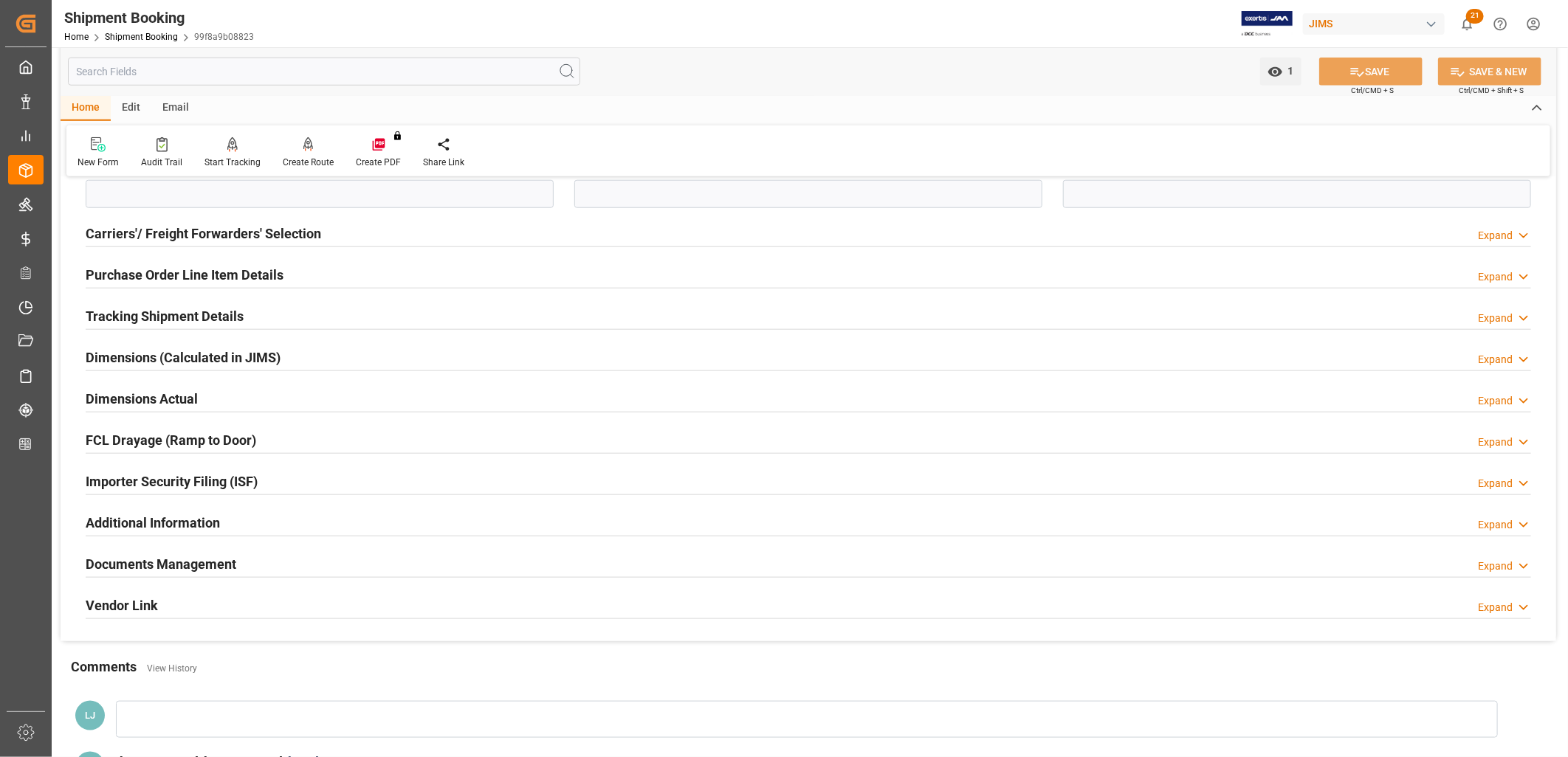
click at [183, 557] on h2 "Documents Management" at bounding box center [160, 565] width 150 height 20
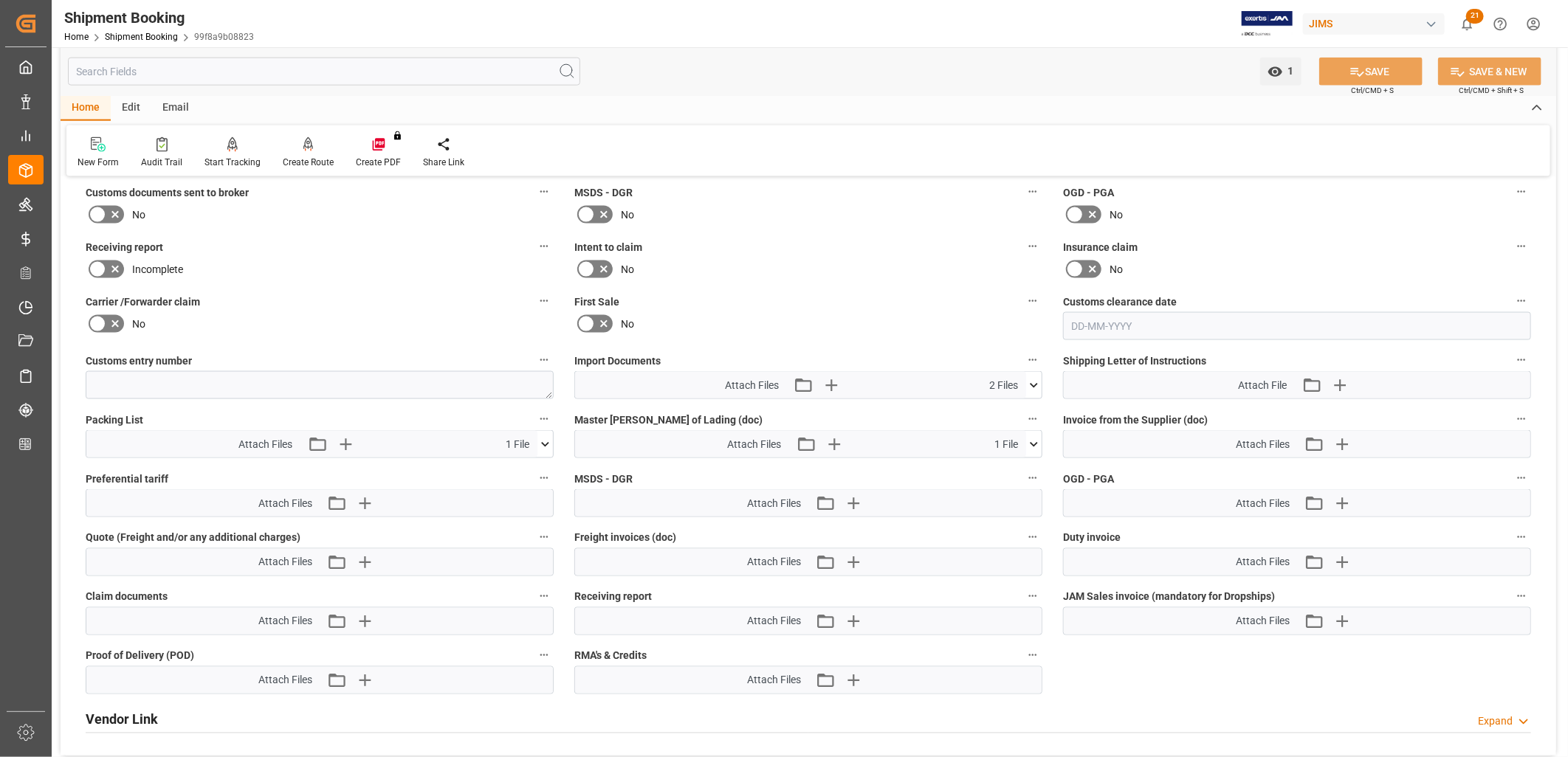
scroll to position [1311, 0]
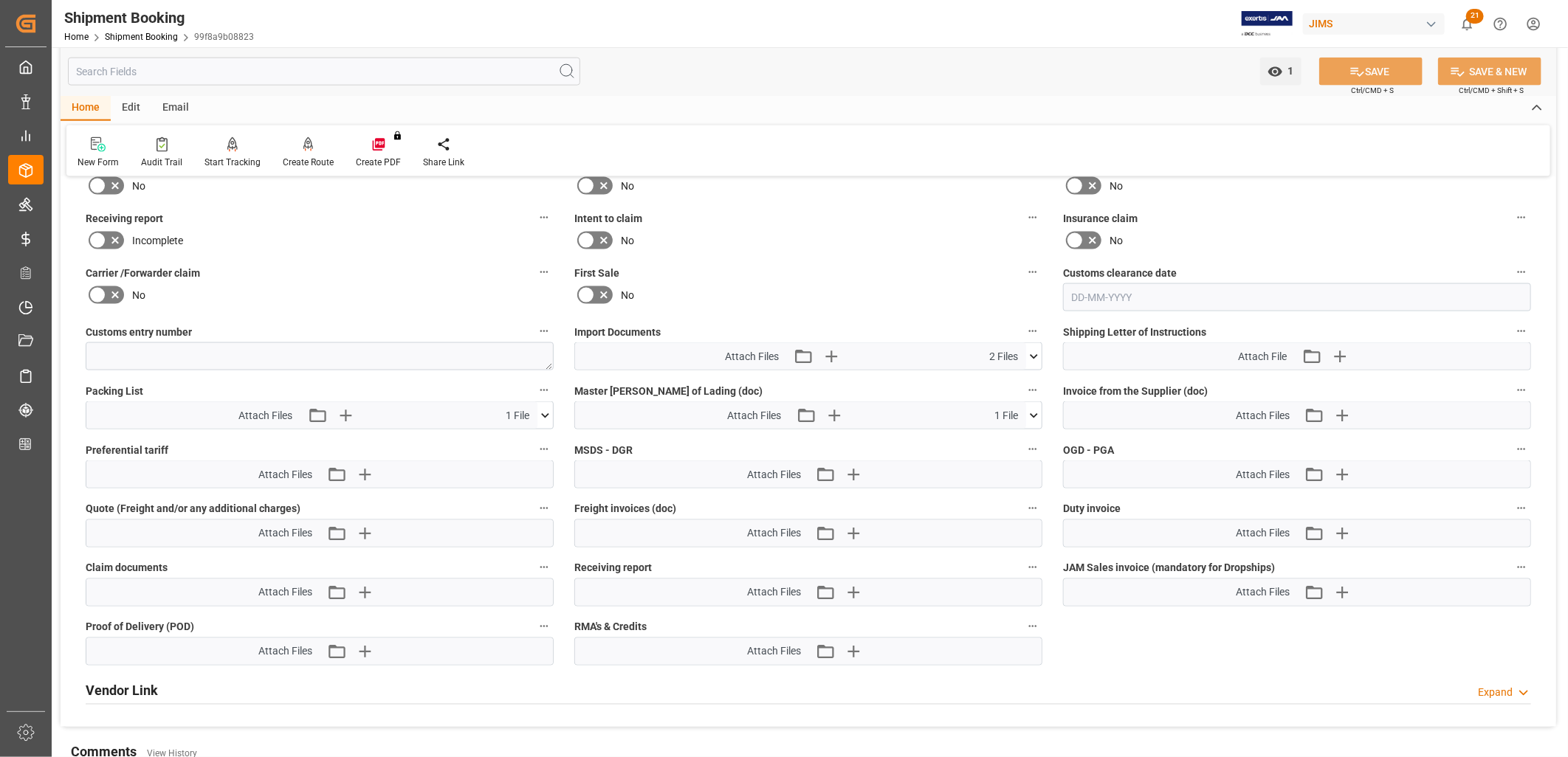
click at [1032, 351] on icon at bounding box center [1034, 356] width 16 height 16
click at [1001, 378] on icon at bounding box center [995, 384] width 12 height 12
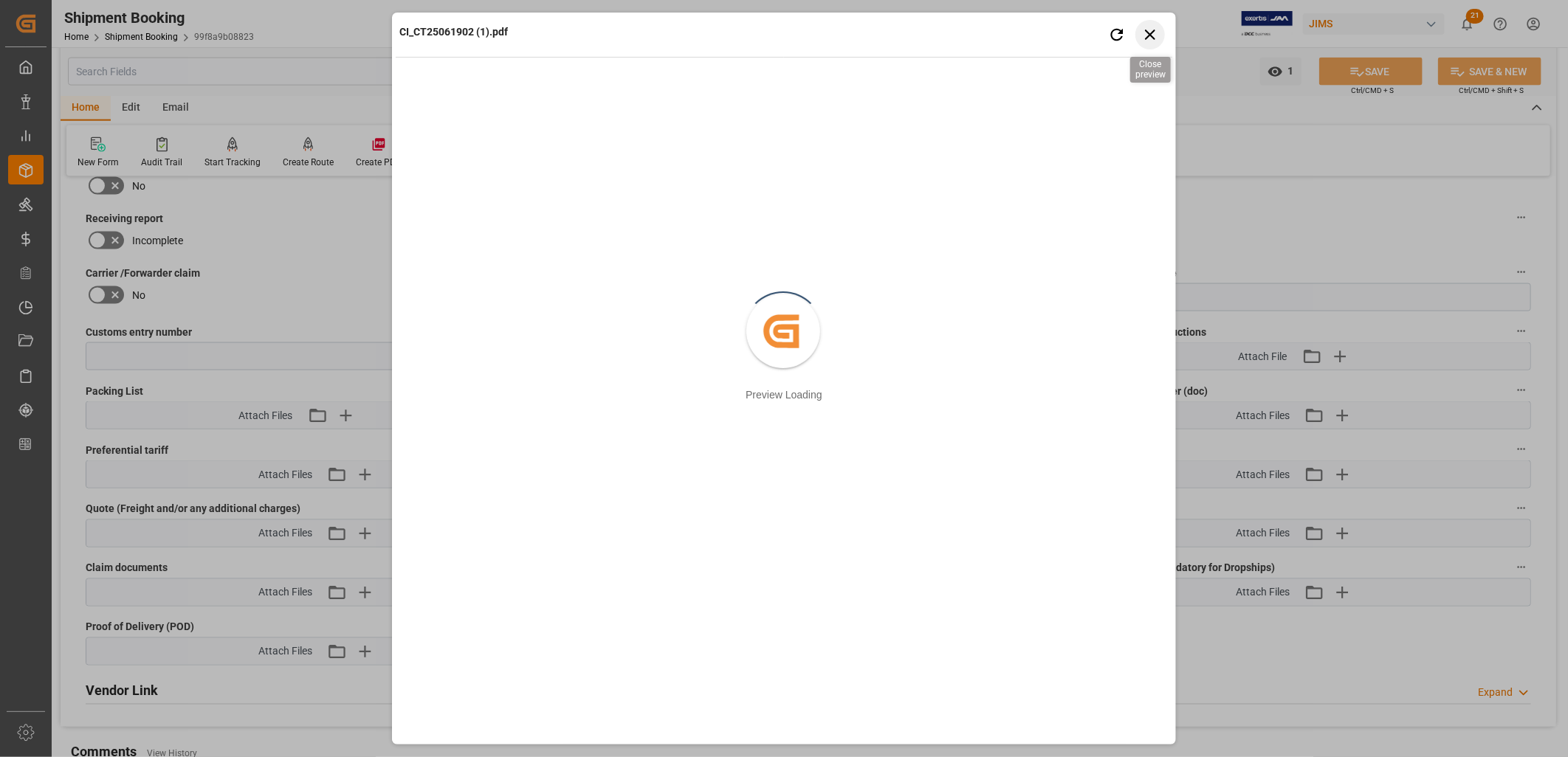
click at [1153, 35] on icon "button" at bounding box center [1150, 34] width 10 height 10
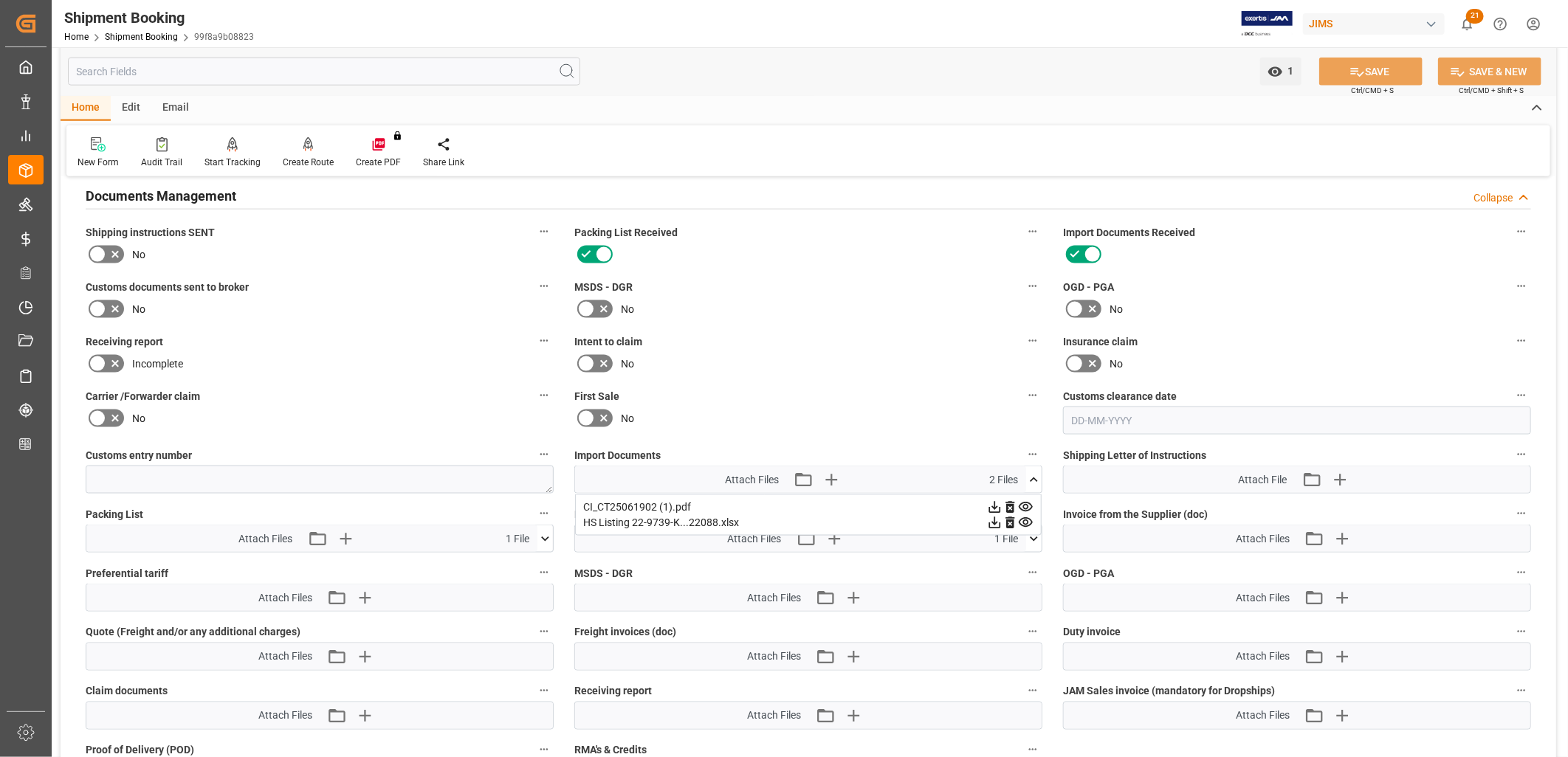
scroll to position [1147, 0]
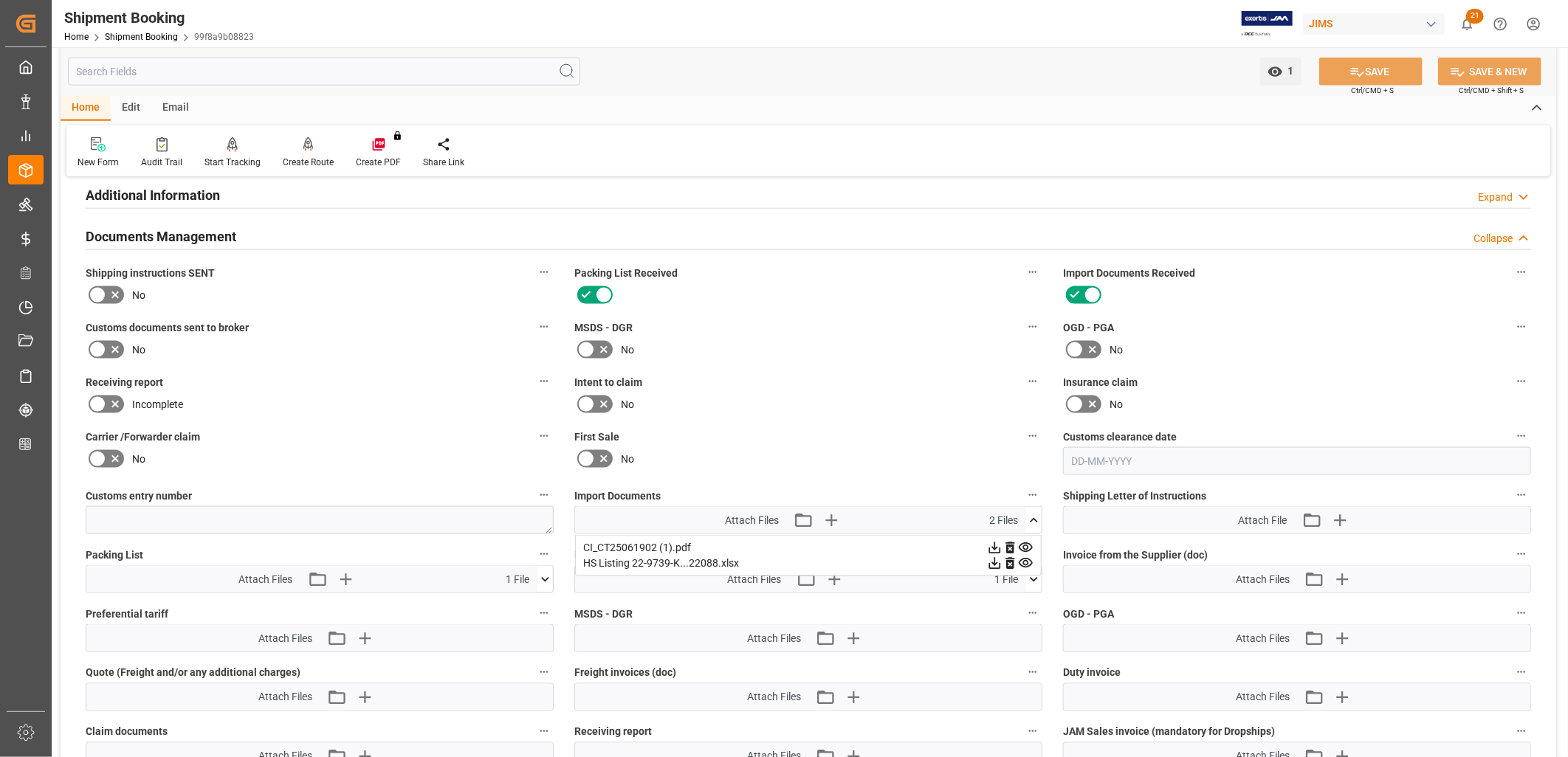
click at [547, 572] on icon at bounding box center [544, 579] width 16 height 16
click at [987, 555] on icon at bounding box center [994, 548] width 16 height 16
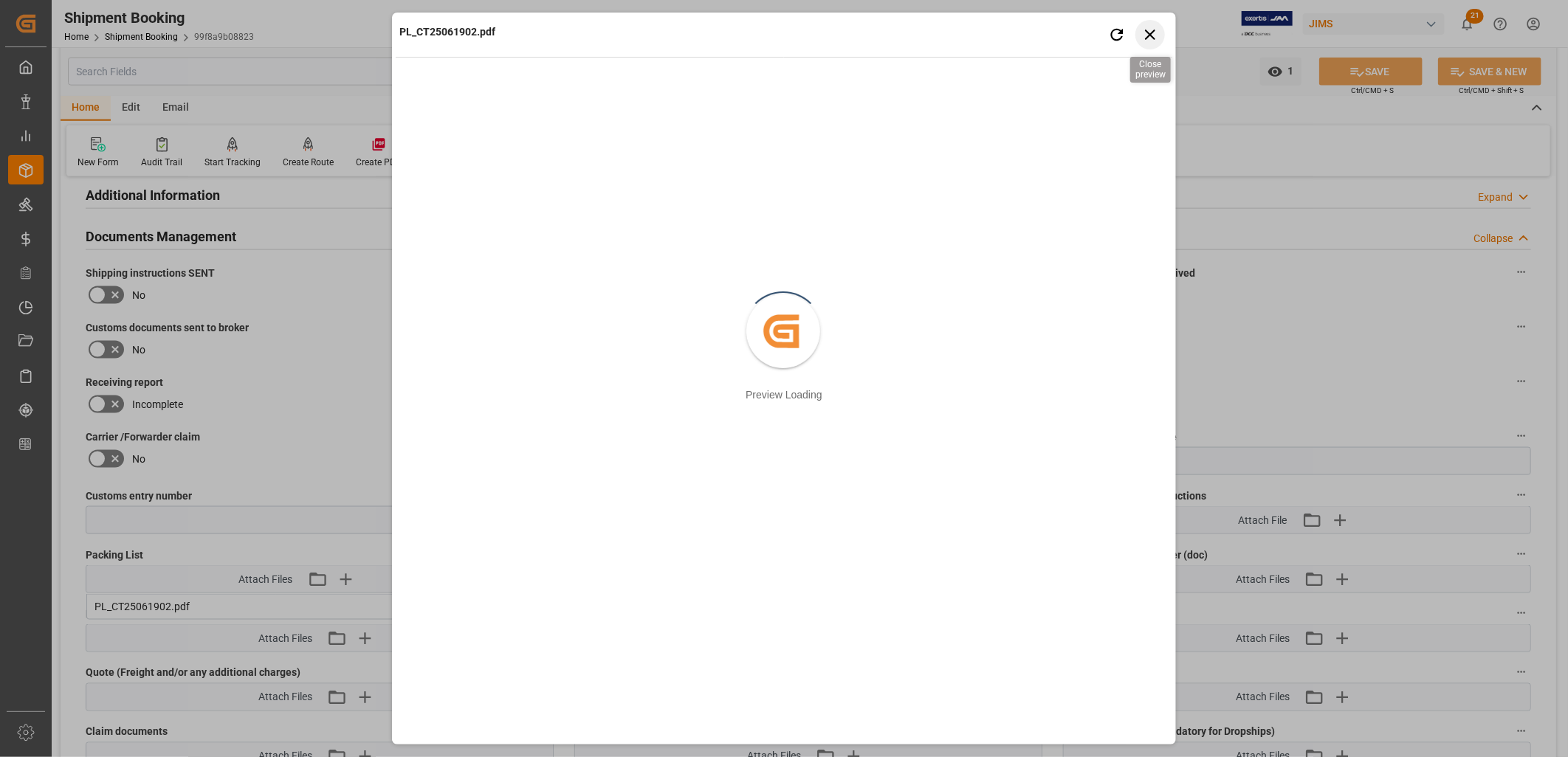
click at [1153, 35] on icon "button" at bounding box center [1151, 34] width 18 height 18
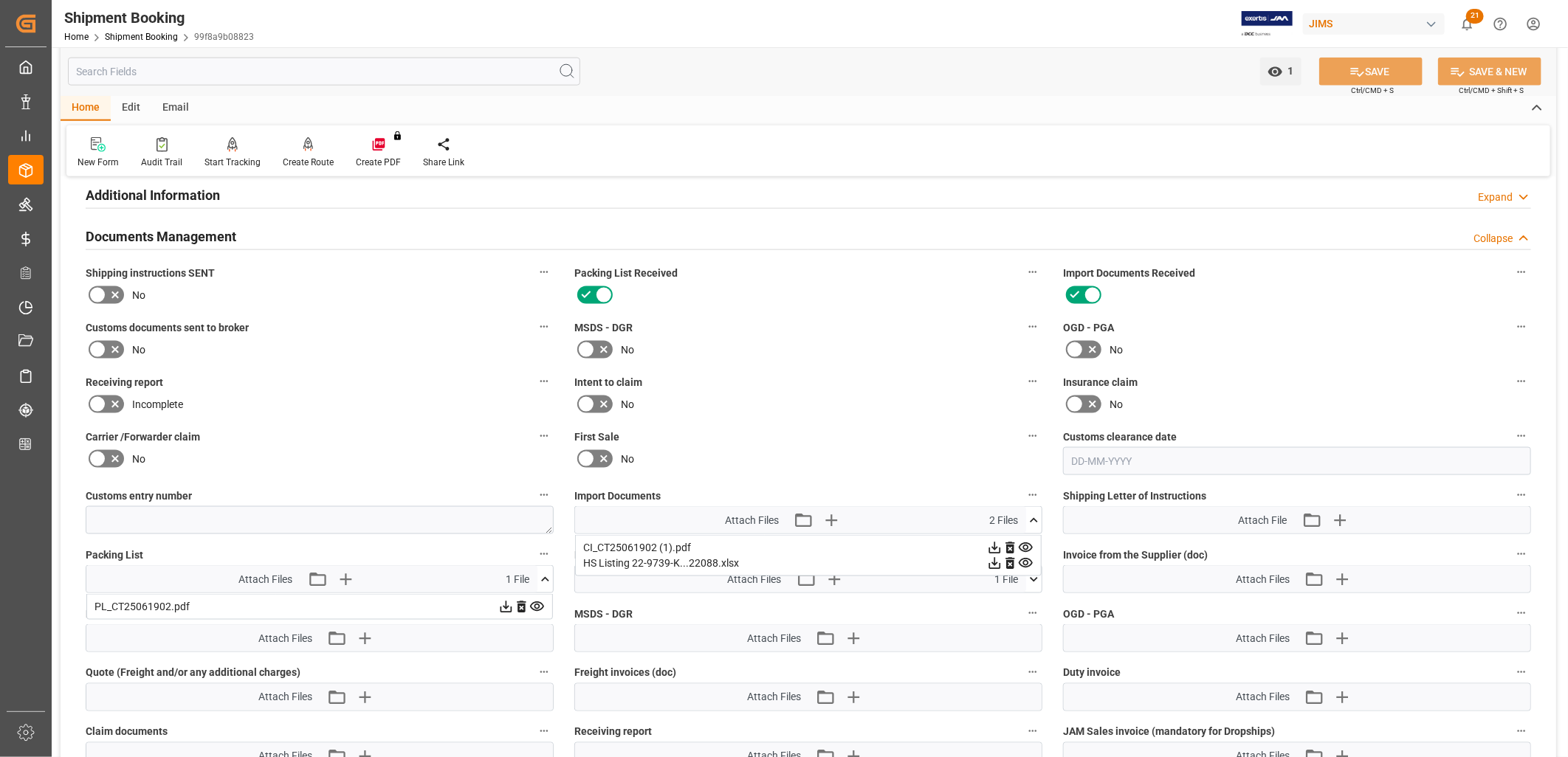
click at [1034, 513] on icon at bounding box center [1034, 520] width 16 height 16
click at [1035, 572] on icon at bounding box center [1034, 579] width 16 height 16
click at [512, 601] on icon at bounding box center [506, 607] width 12 height 12
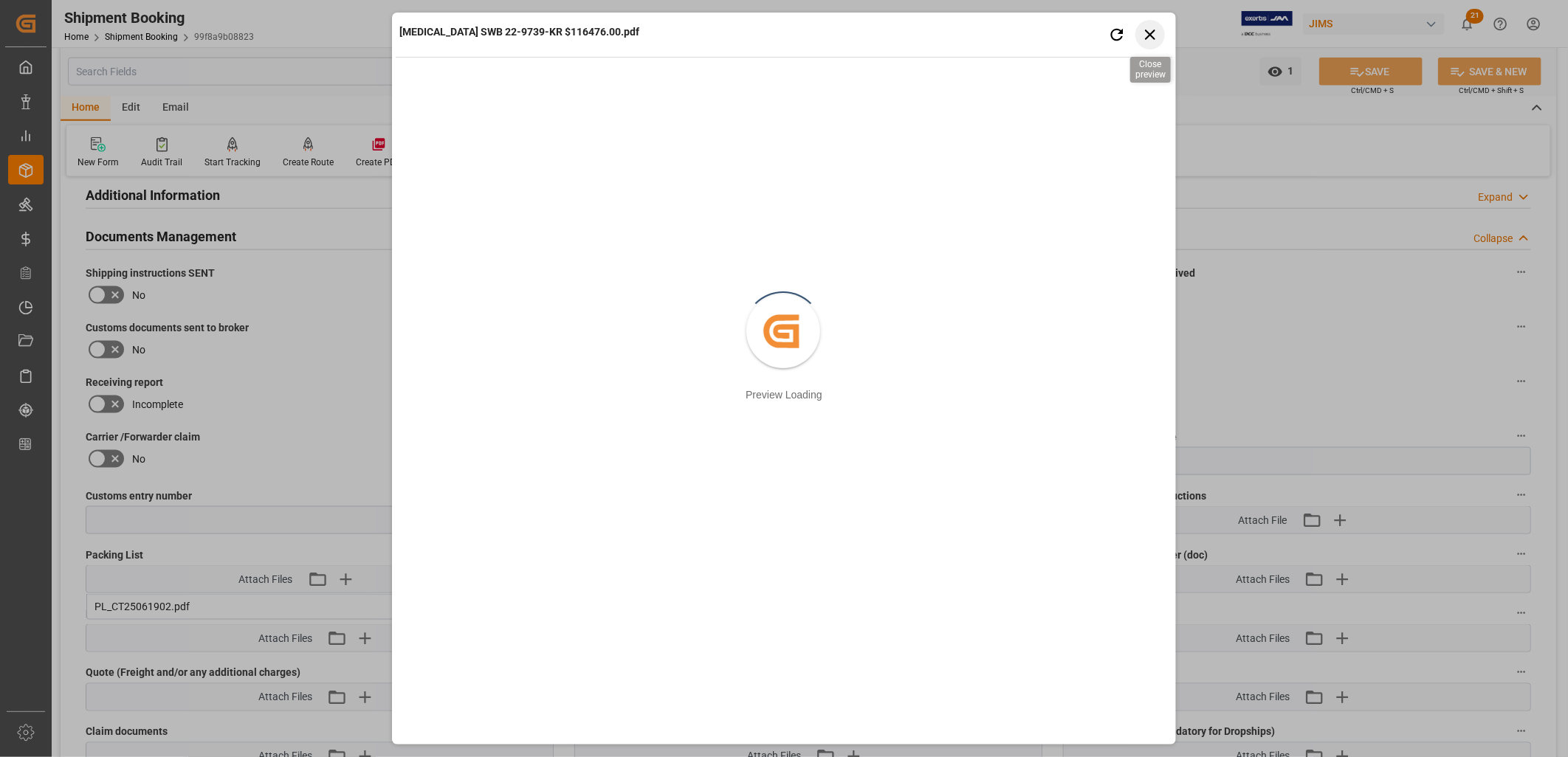
click at [1153, 31] on icon "button" at bounding box center [1151, 34] width 18 height 18
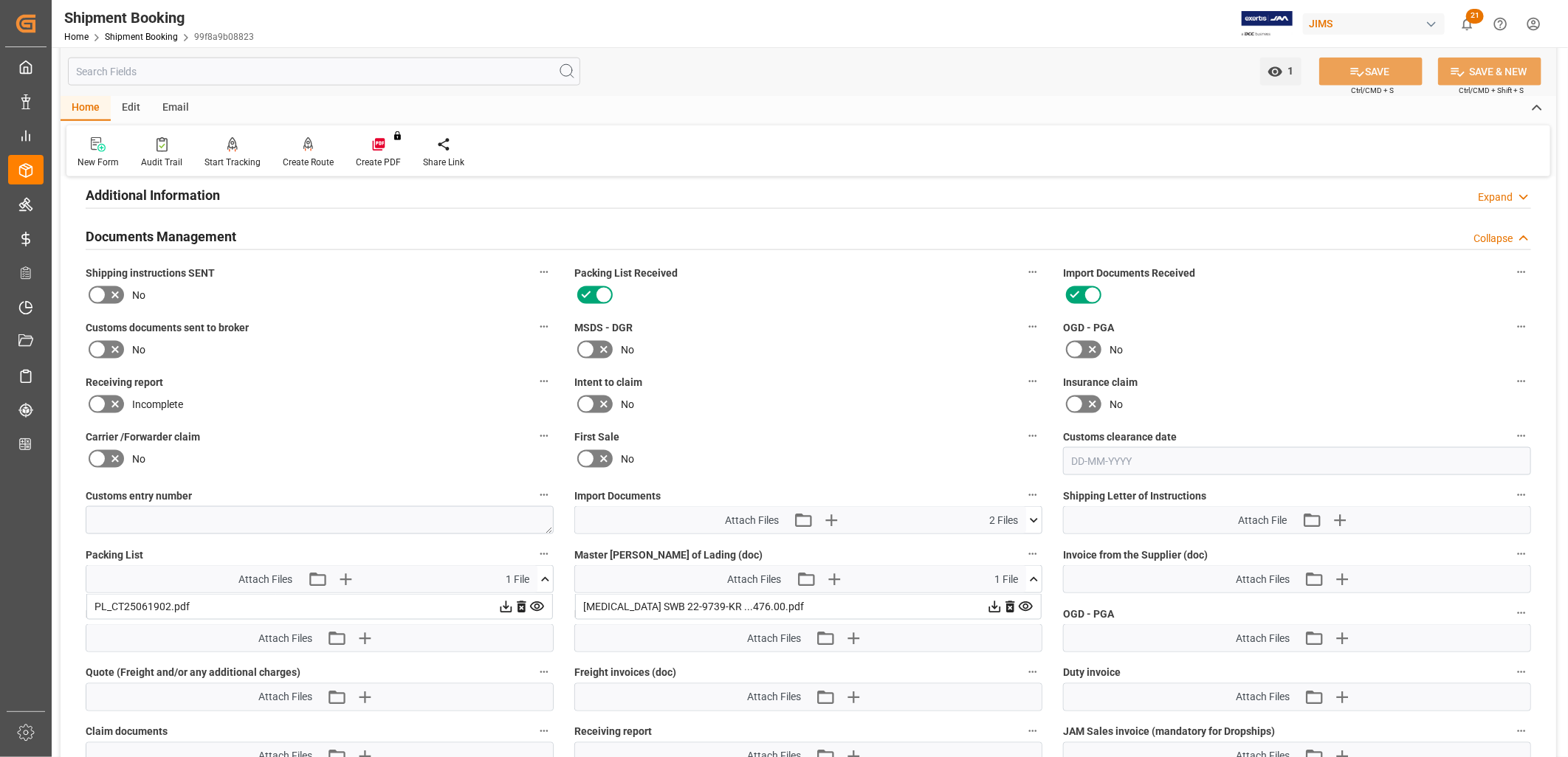
click at [1036, 576] on icon at bounding box center [1034, 579] width 16 height 16
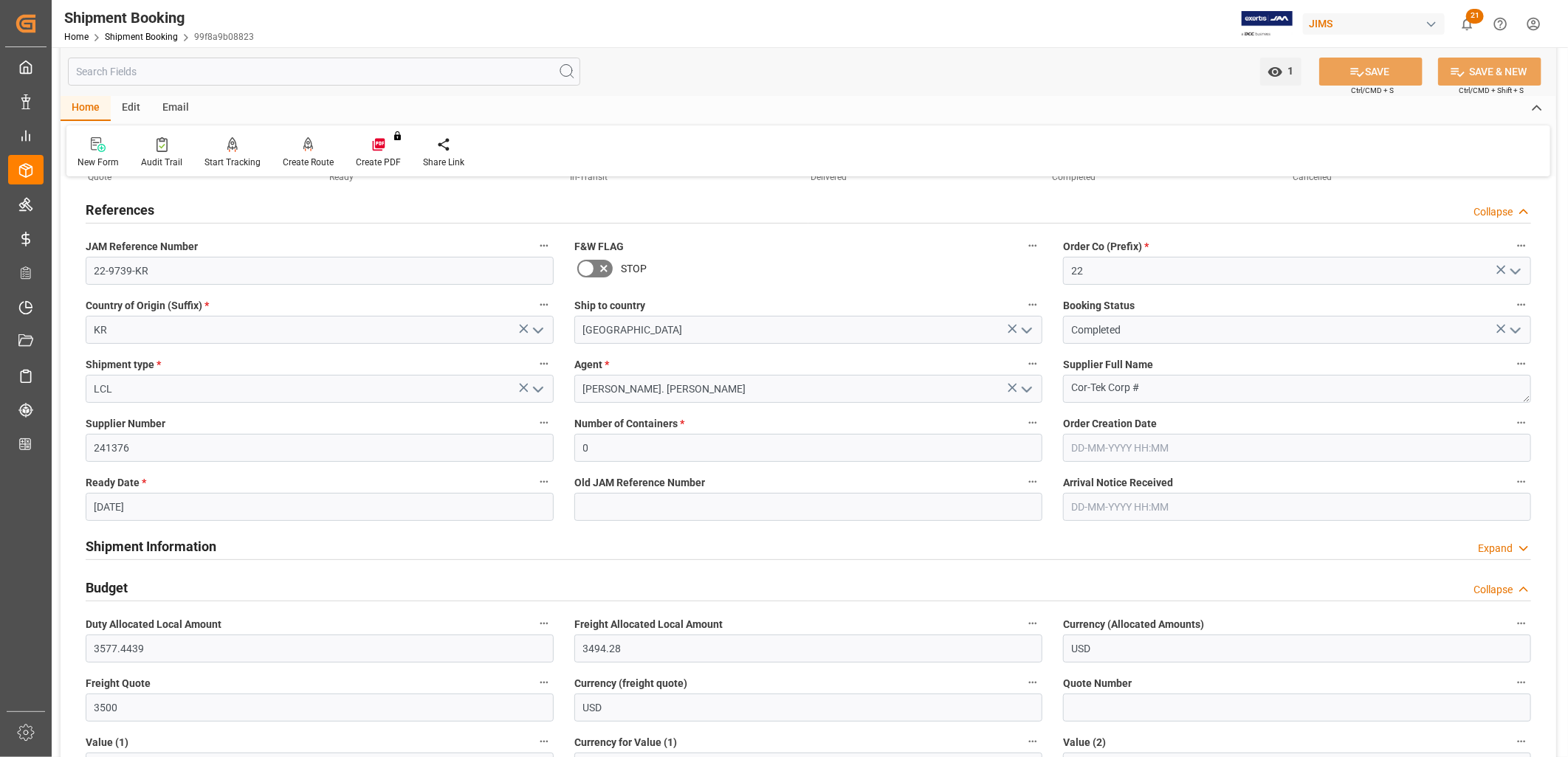
scroll to position [164, 0]
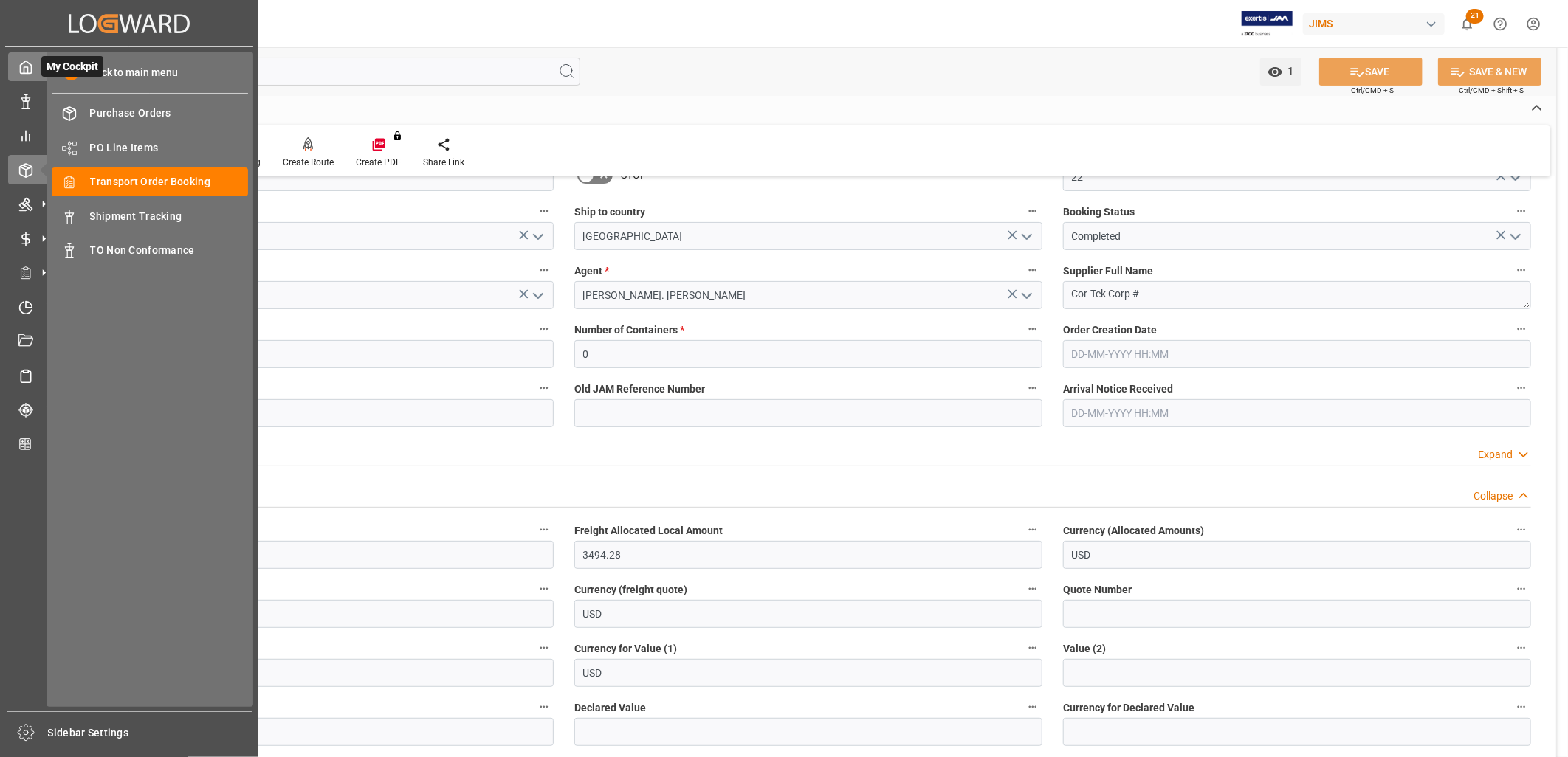
click at [18, 69] on div at bounding box center [20, 66] width 25 height 16
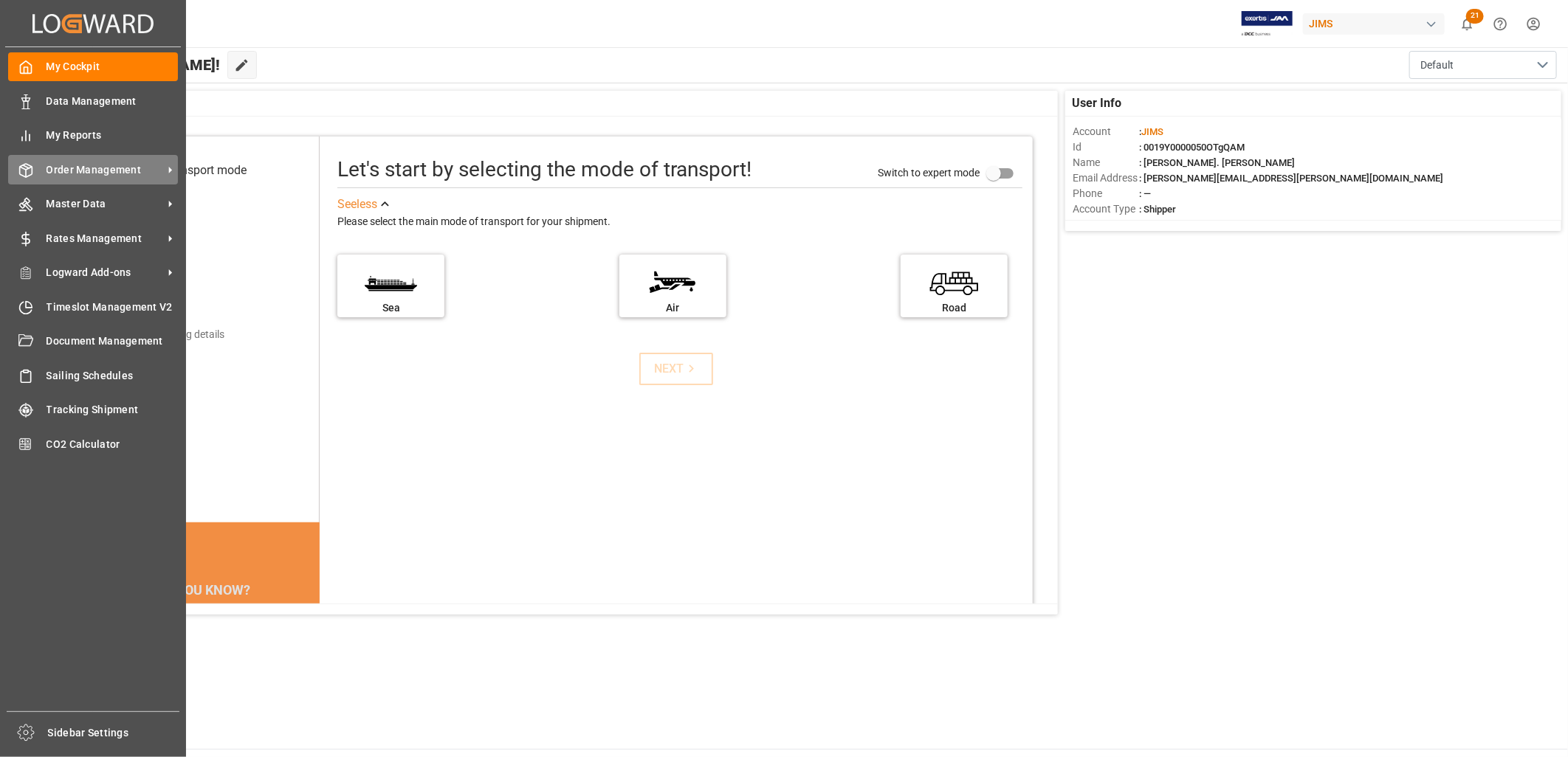
click at [113, 166] on span "Order Management" at bounding box center [104, 169] width 117 height 16
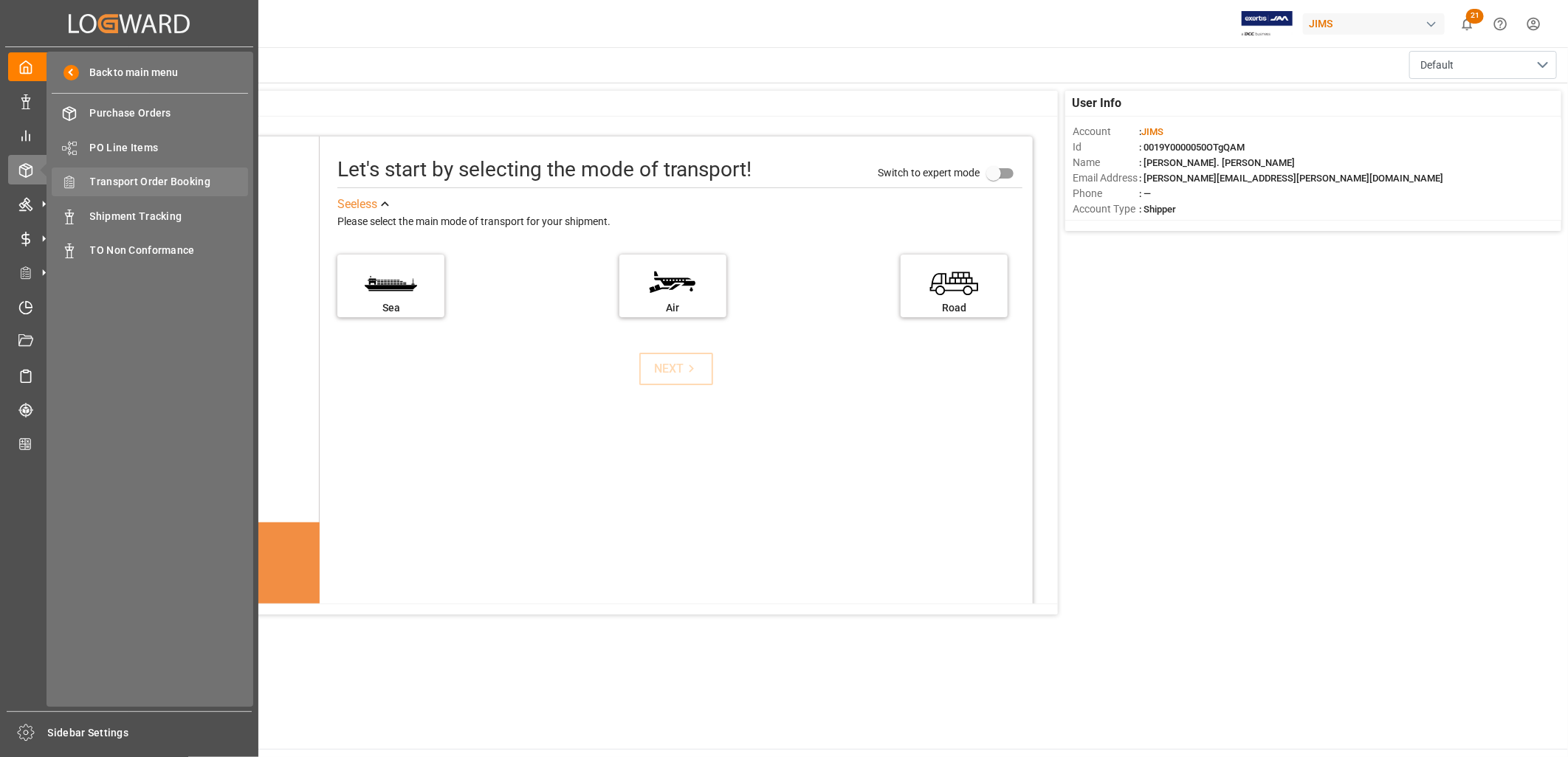
click at [175, 180] on span "Transport Order Booking" at bounding box center [170, 181] width 158 height 16
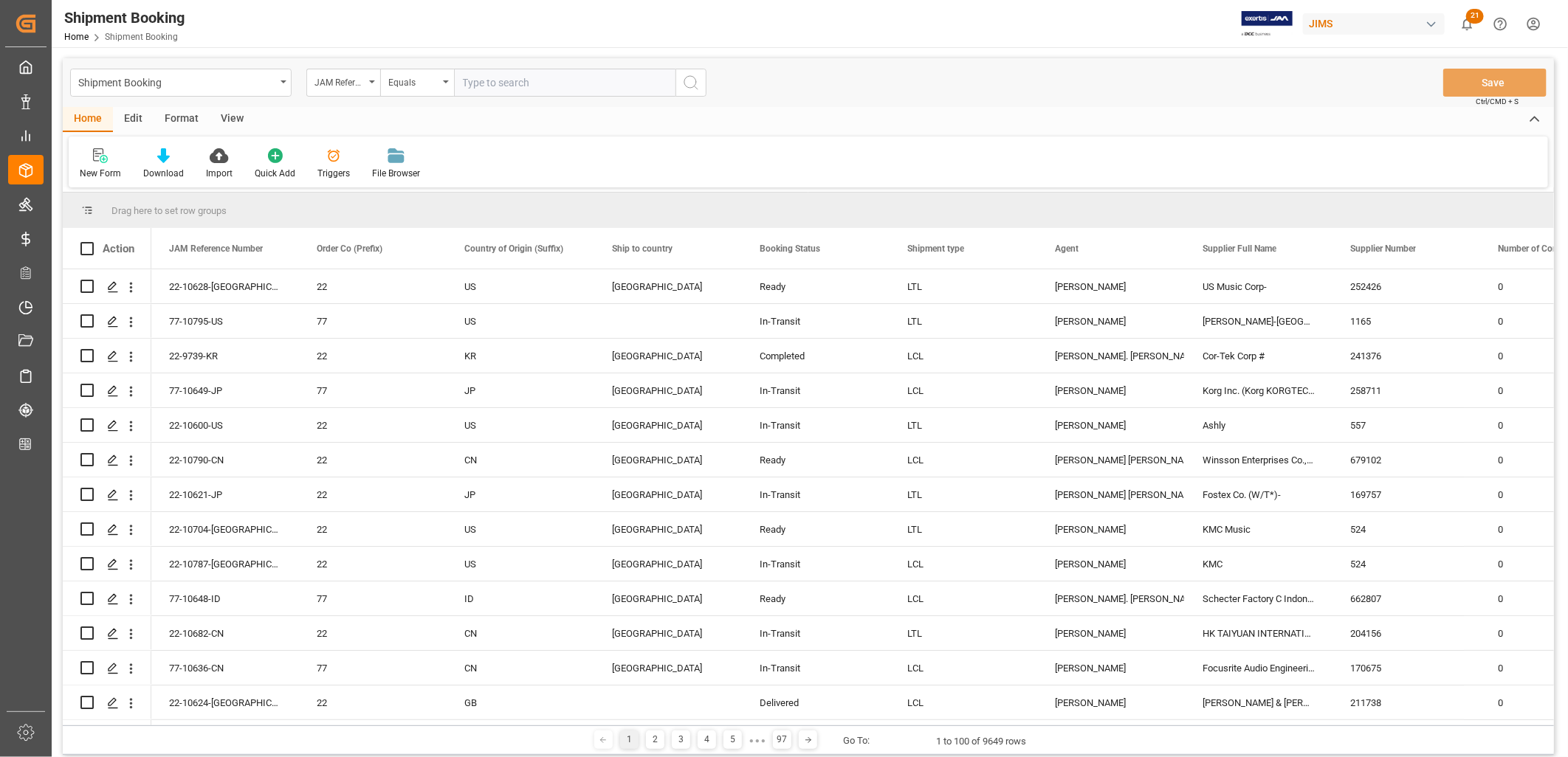
click at [469, 84] on input "text" at bounding box center [565, 83] width 221 height 28
type input "22-9738-TW"
click at [689, 83] on icon "search button" at bounding box center [690, 82] width 18 height 17
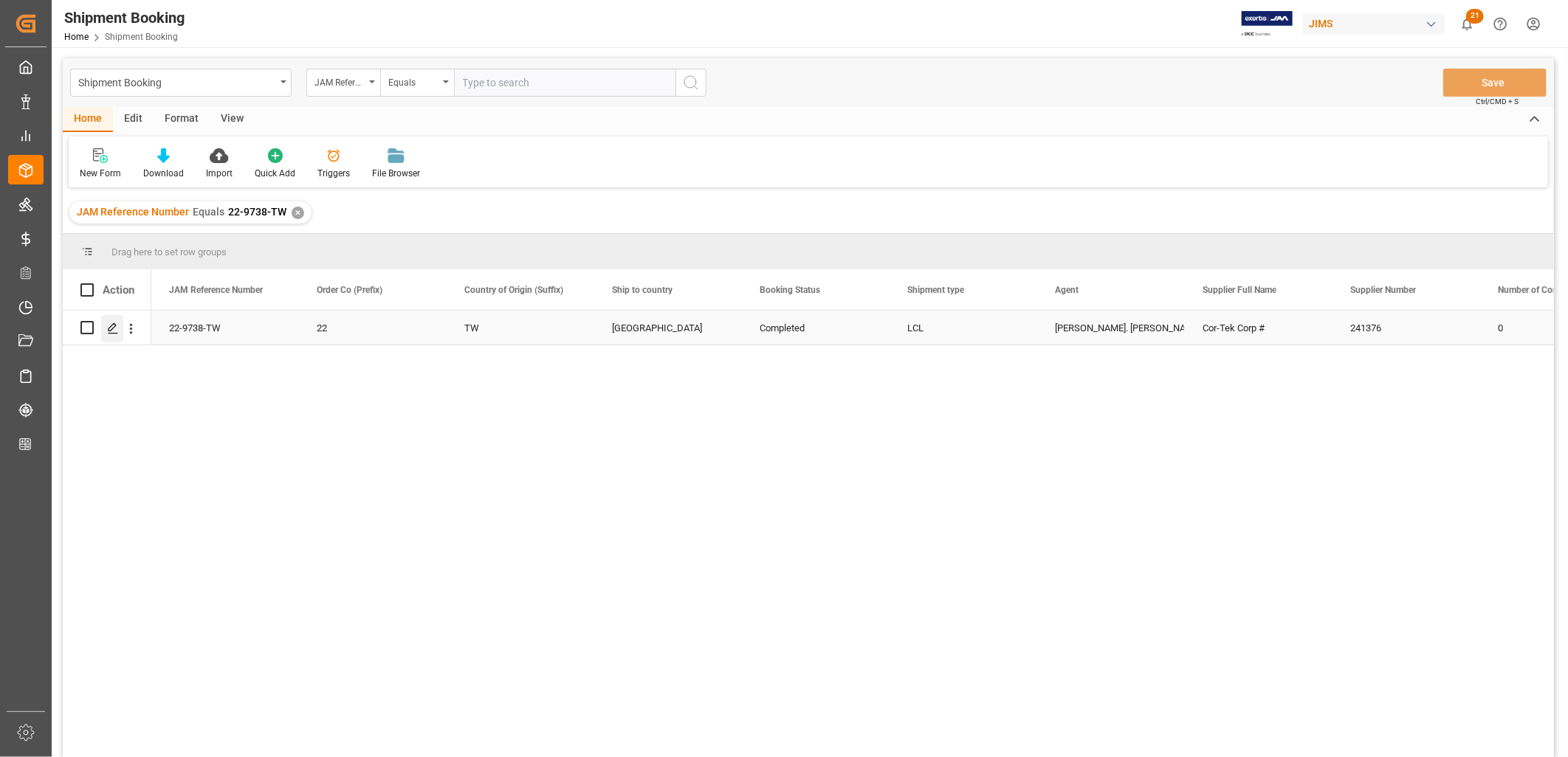
click at [115, 328] on icon "Press SPACE to select this row." at bounding box center [112, 328] width 12 height 12
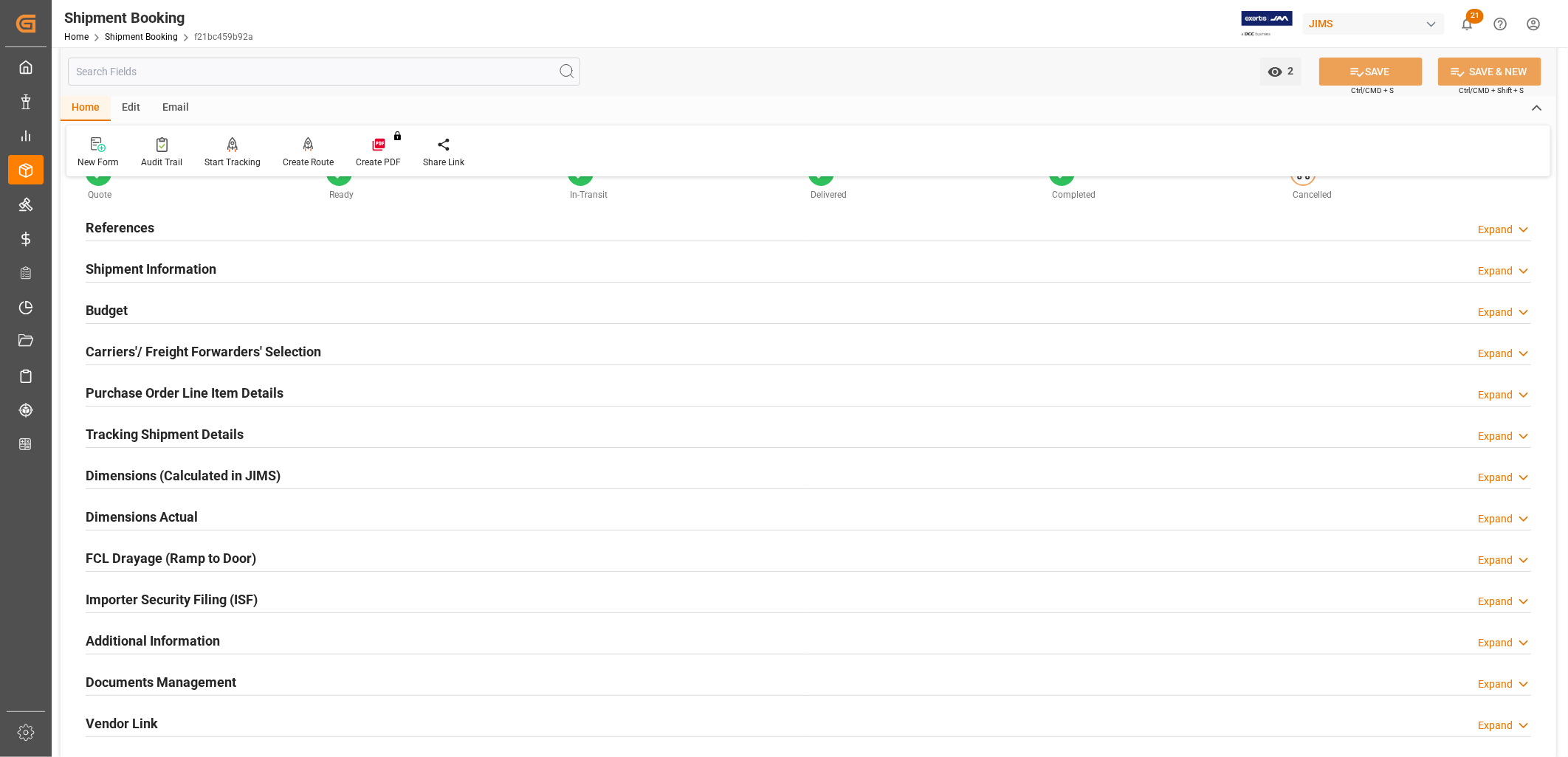
scroll to position [164, 0]
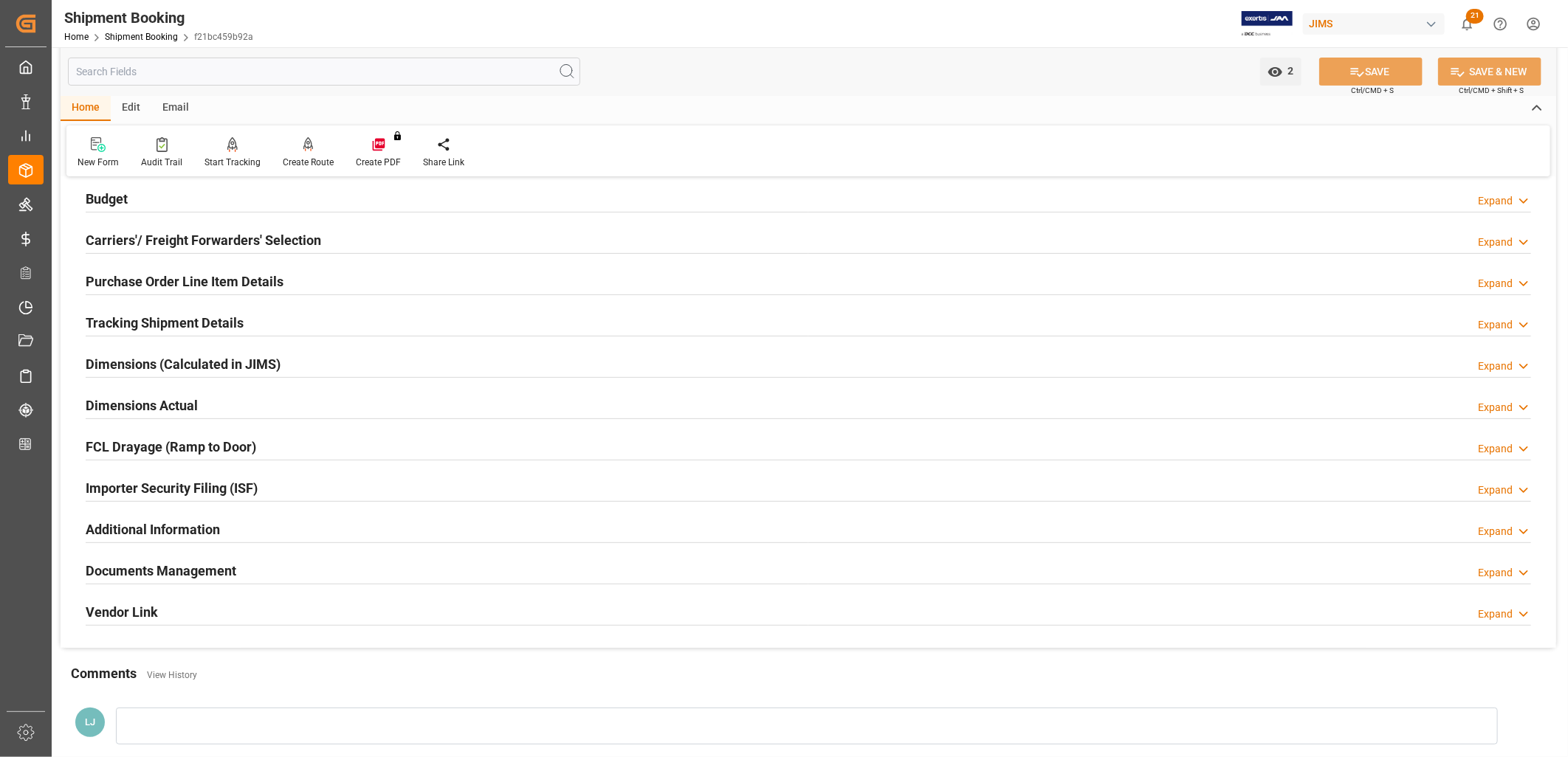
click at [222, 570] on h2 "Documents Management" at bounding box center [160, 571] width 150 height 20
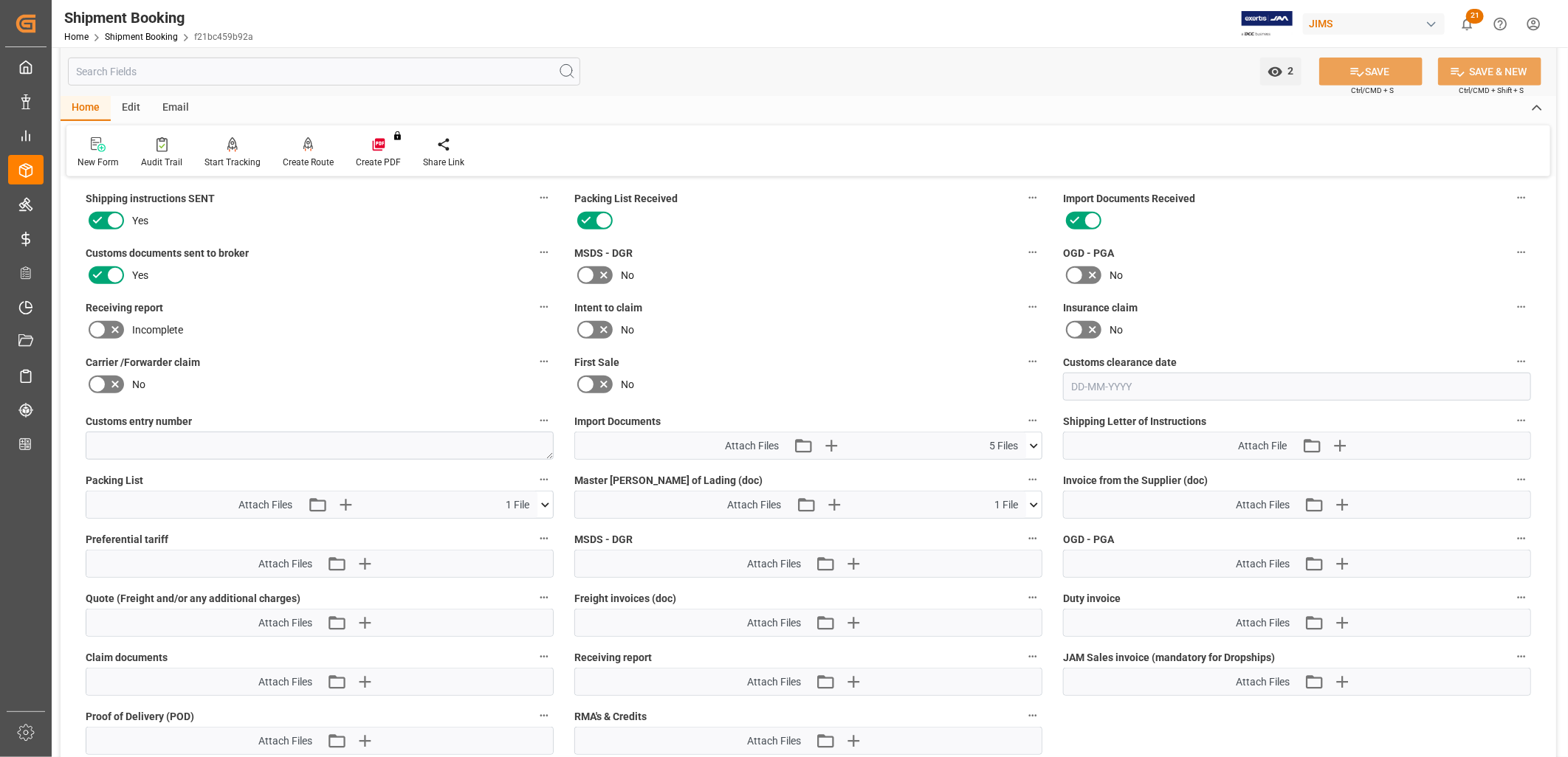
scroll to position [574, 0]
click at [1035, 439] on icon at bounding box center [1034, 445] width 16 height 16
click at [1001, 498] on icon at bounding box center [995, 504] width 12 height 12
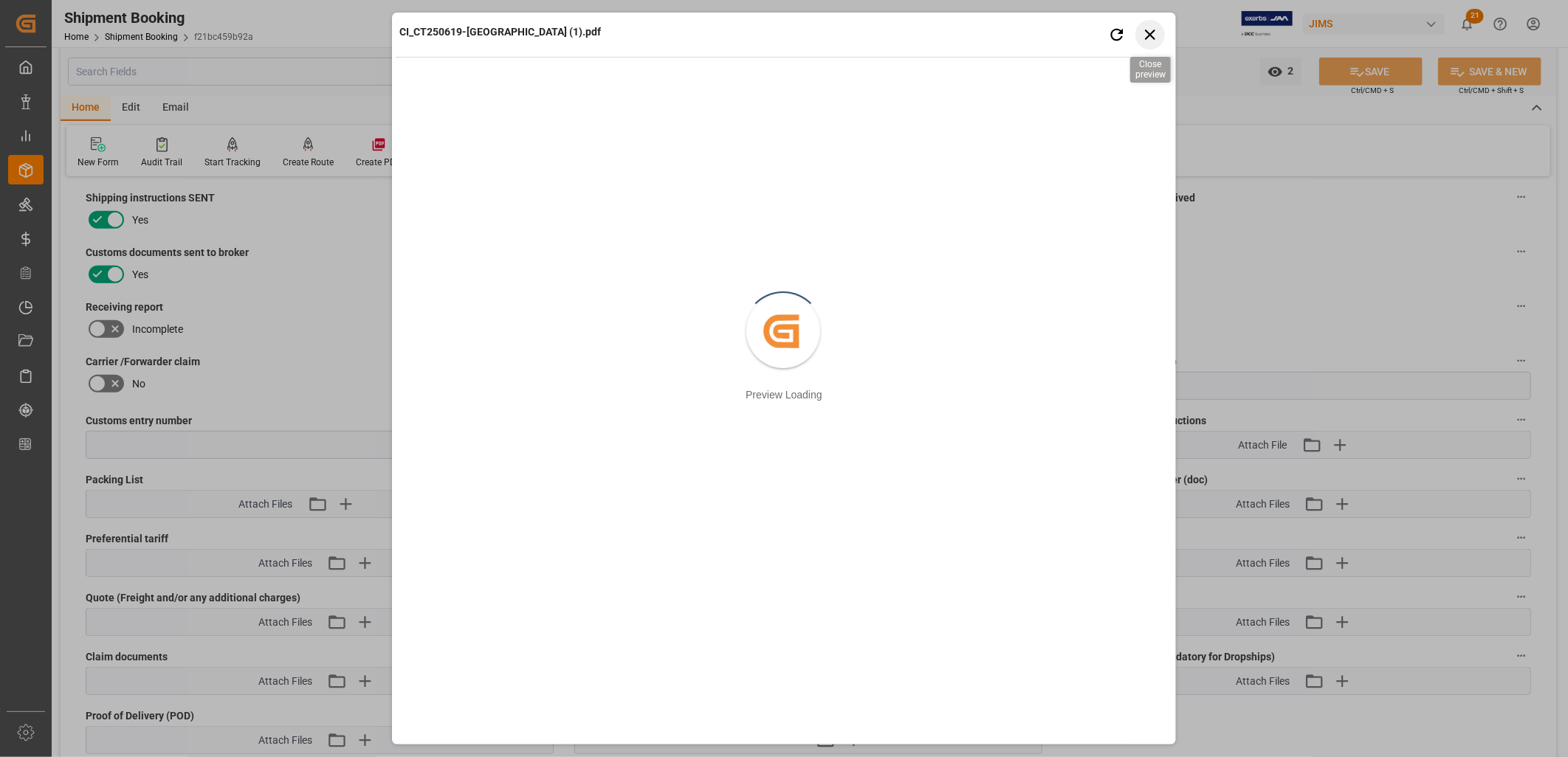
click at [1152, 29] on icon "button" at bounding box center [1151, 34] width 18 height 18
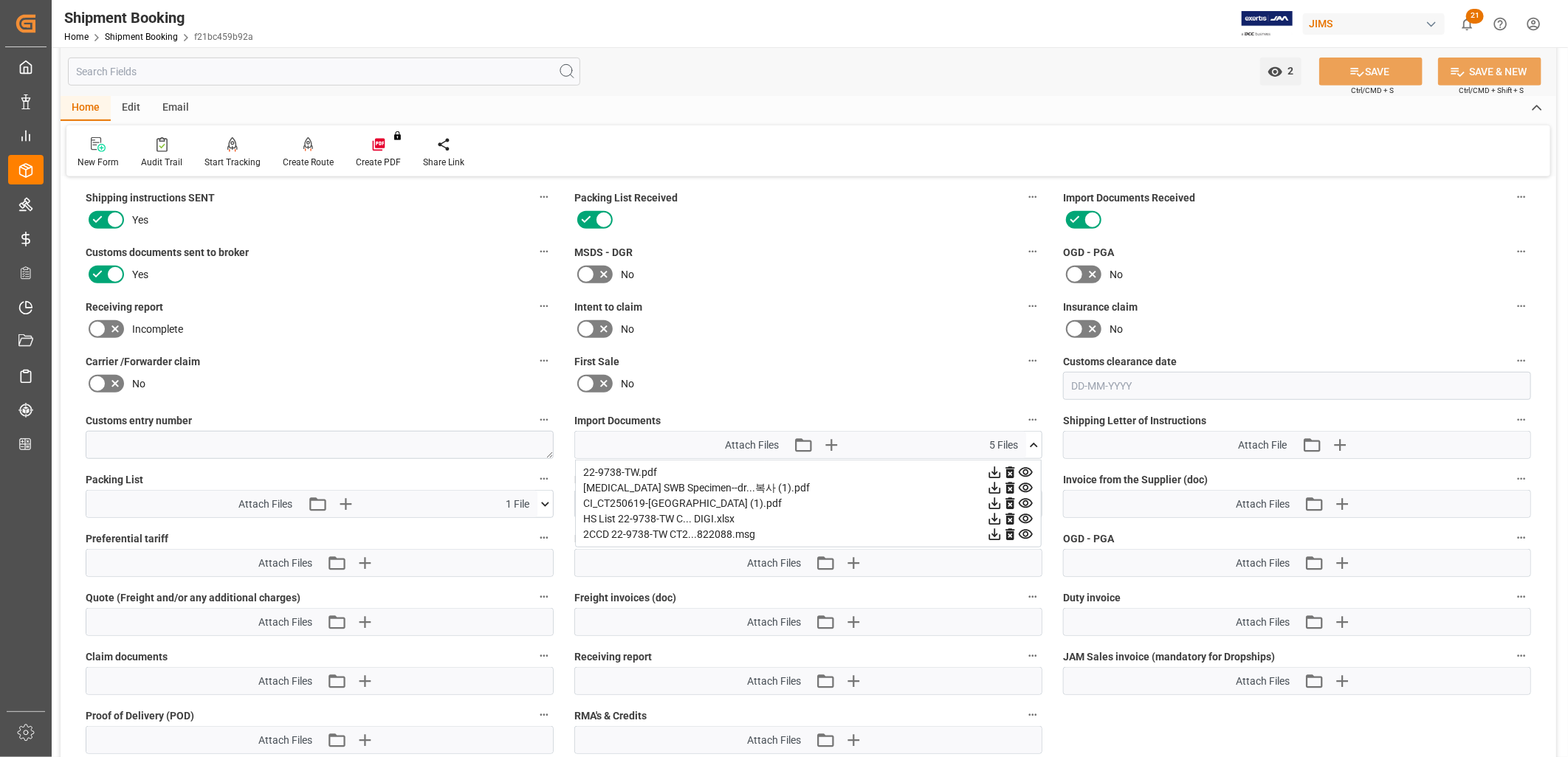
click at [1002, 512] on icon at bounding box center [994, 518] width 16 height 16
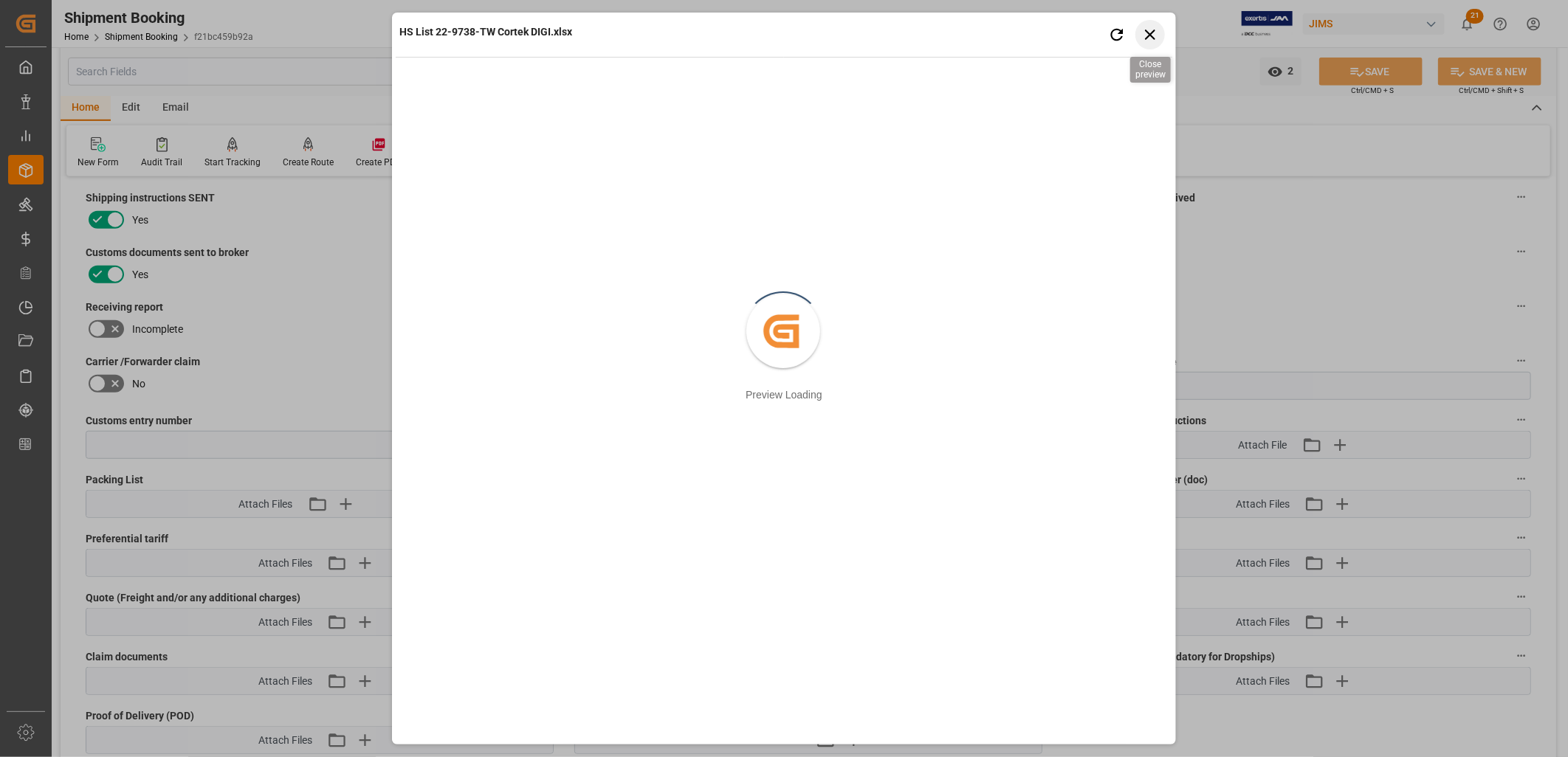
click at [1153, 34] on icon "button" at bounding box center [1151, 34] width 18 height 18
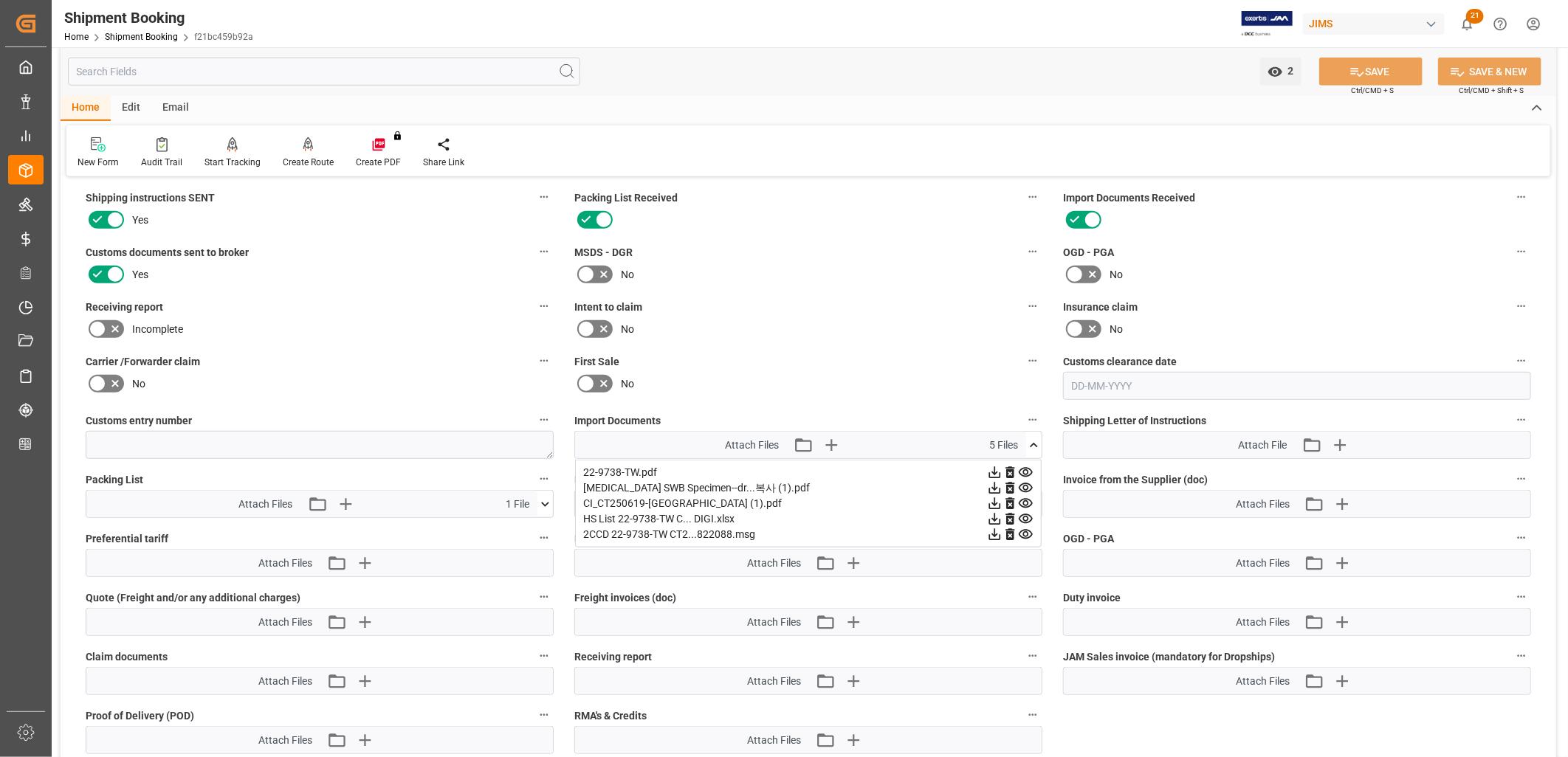
click at [997, 515] on icon at bounding box center [995, 519] width 12 height 12
click at [997, 517] on icon at bounding box center [994, 518] width 16 height 16
click at [1035, 437] on icon at bounding box center [1034, 445] width 16 height 16
click at [1035, 497] on icon at bounding box center [1034, 504] width 16 height 16
click at [1002, 528] on icon at bounding box center [994, 531] width 16 height 16
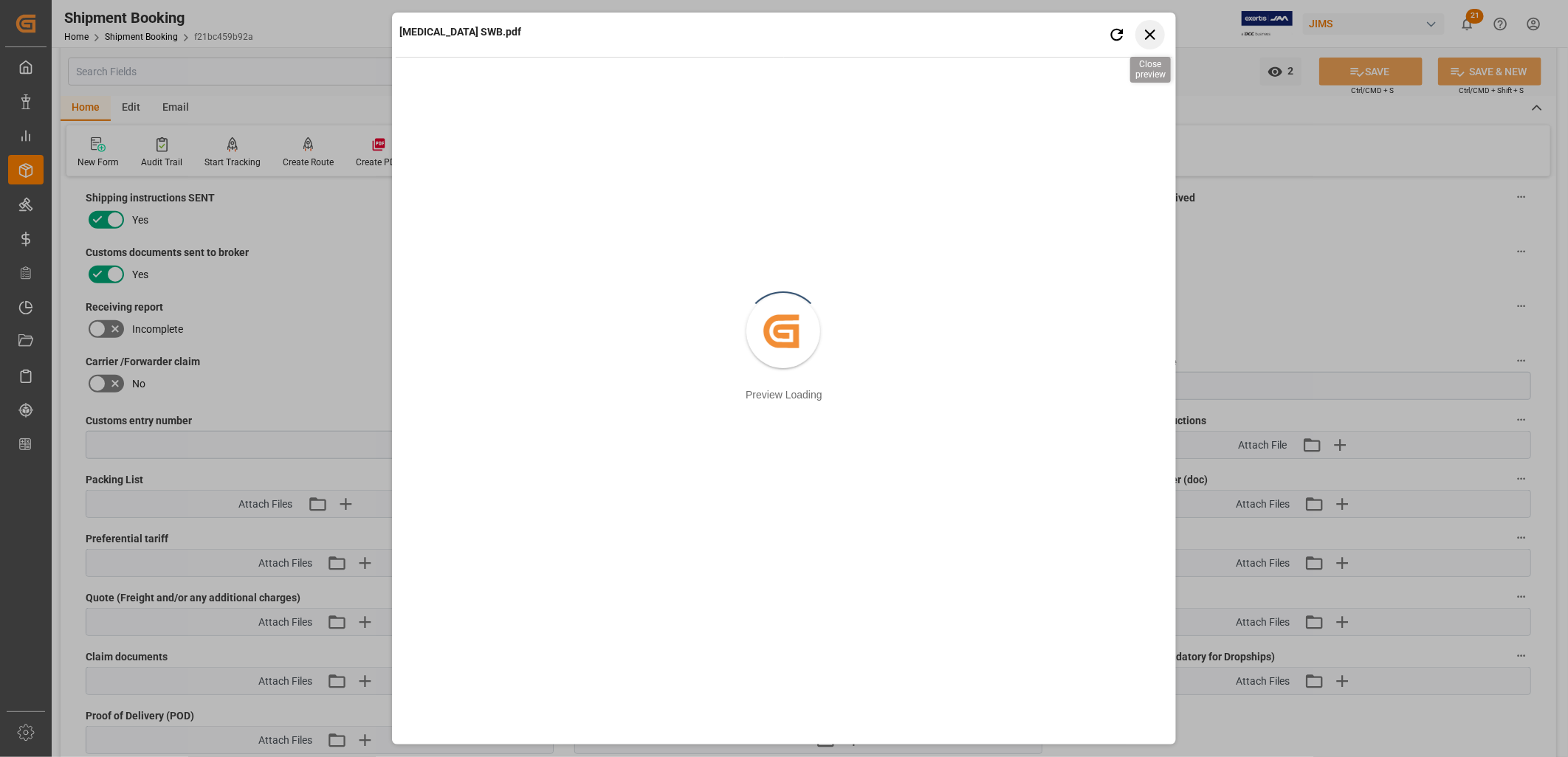
click at [1153, 42] on icon "button" at bounding box center [1151, 34] width 18 height 18
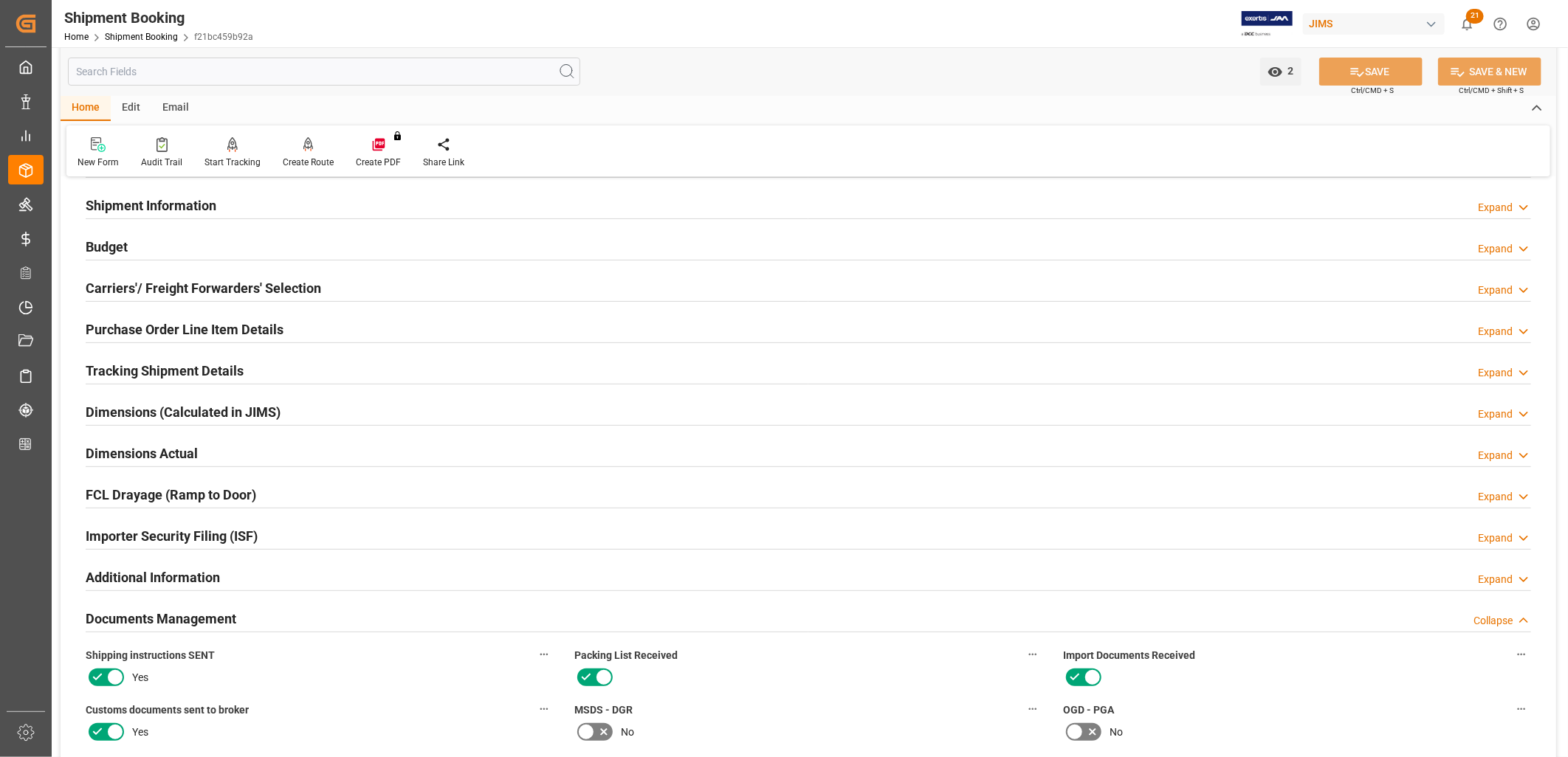
scroll to position [0, 0]
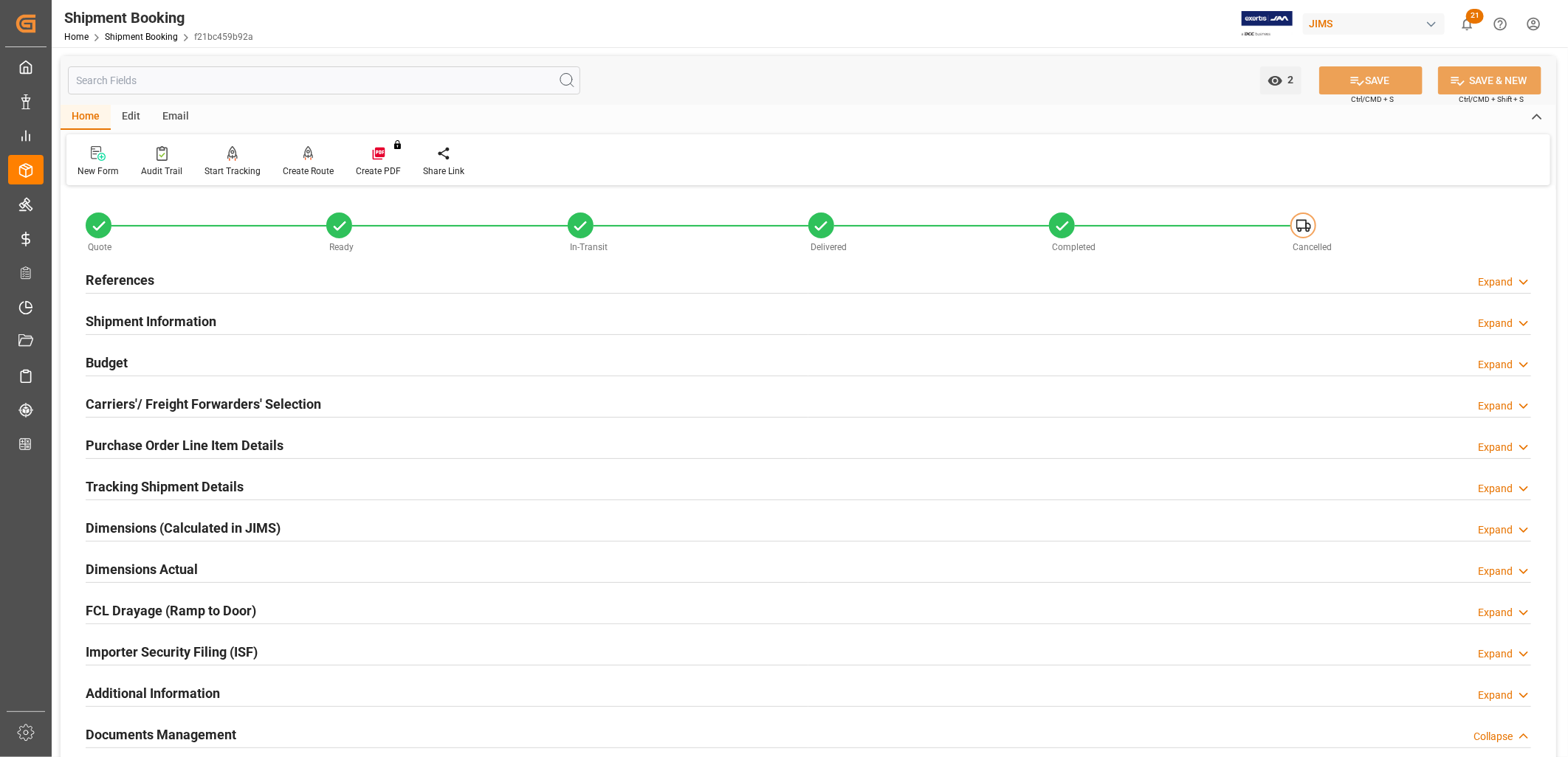
click at [144, 270] on h2 "References" at bounding box center [120, 280] width 69 height 20
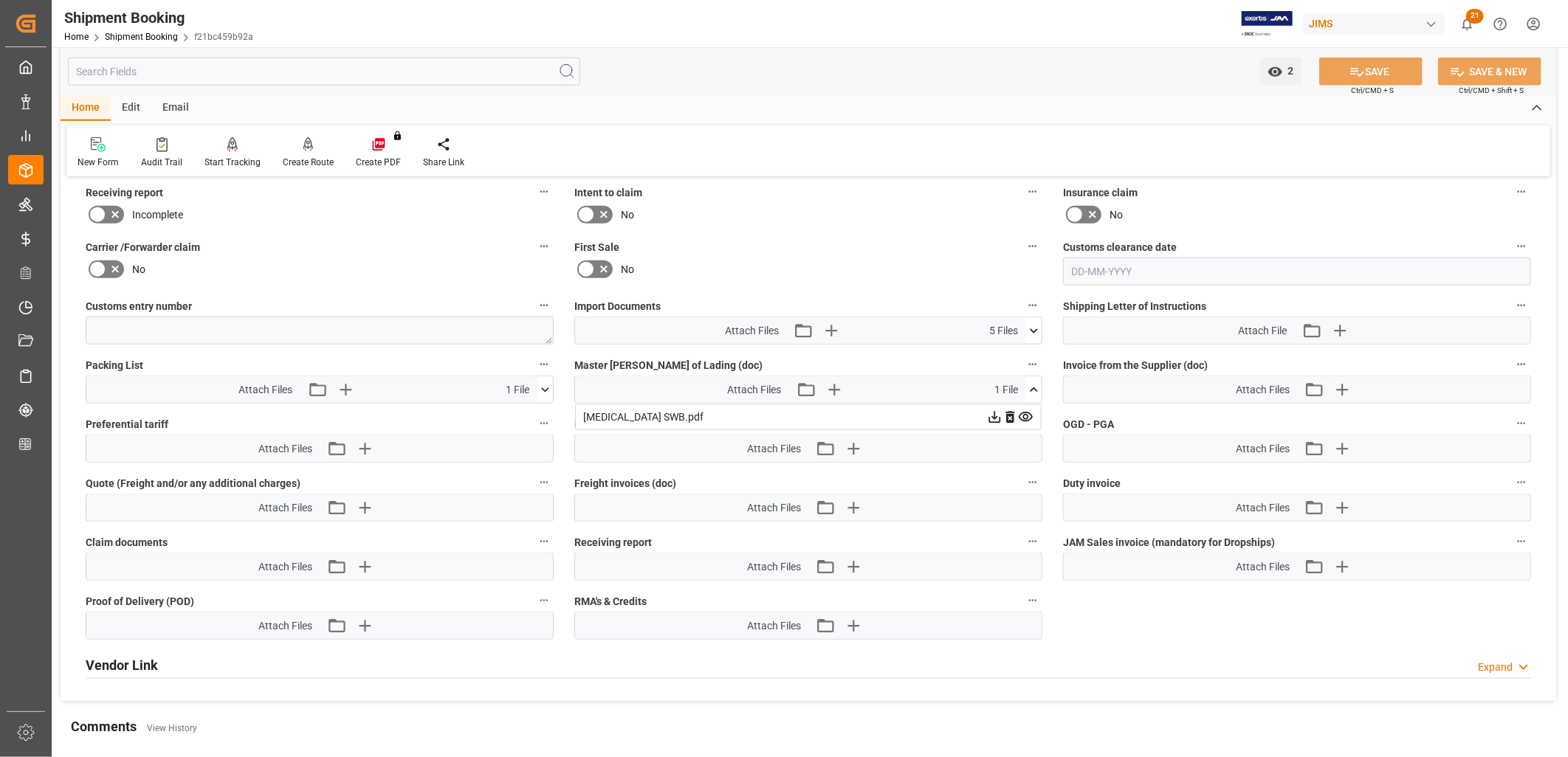
scroll to position [984, 0]
click at [834, 385] on icon "button" at bounding box center [833, 389] width 14 height 14
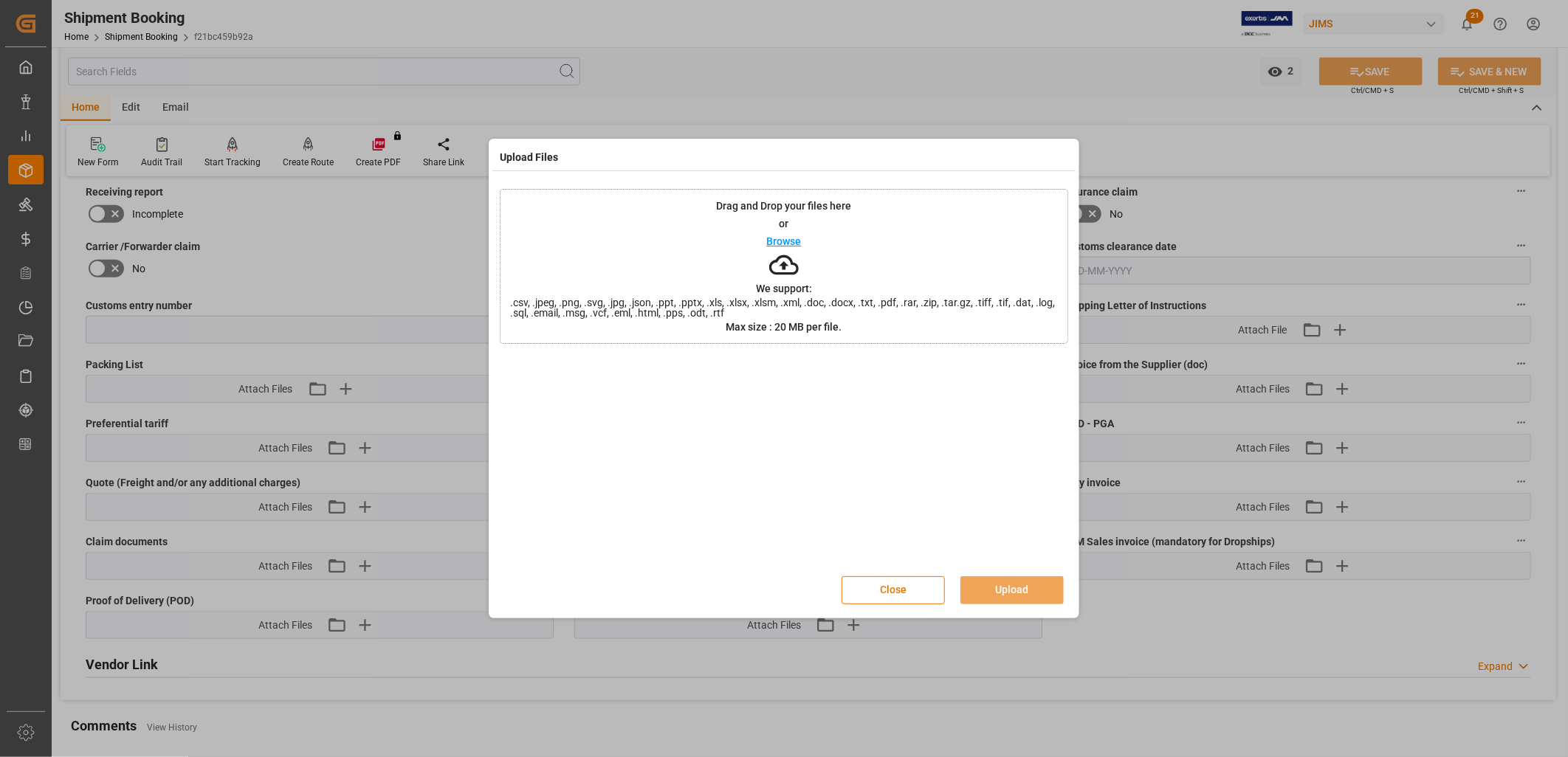
click at [793, 239] on p "Browse" at bounding box center [785, 240] width 35 height 10
click at [1054, 367] on icon at bounding box center [1052, 367] width 16 height 16
click at [882, 588] on button "Close" at bounding box center [893, 590] width 103 height 28
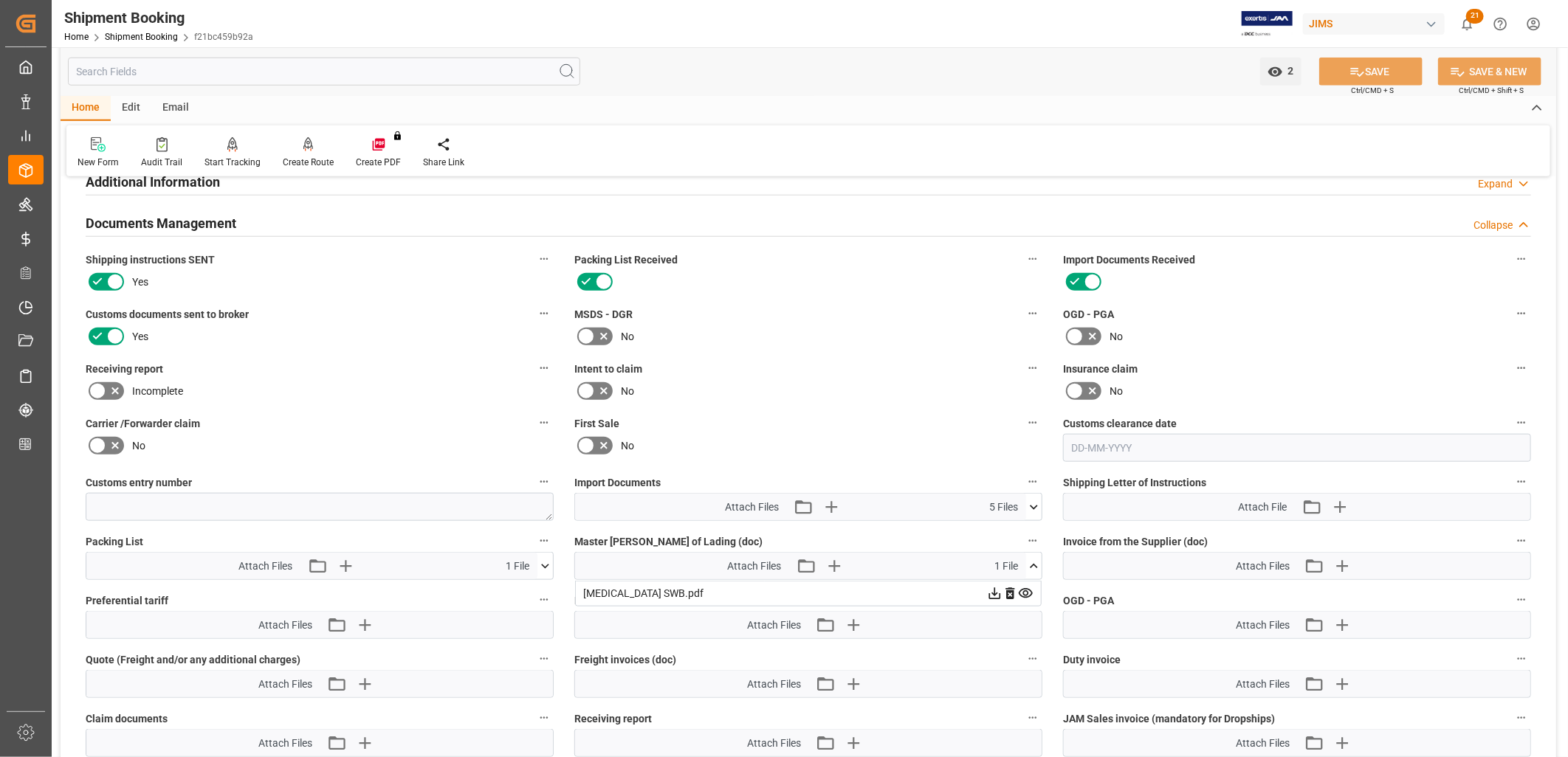
scroll to position [902, 0]
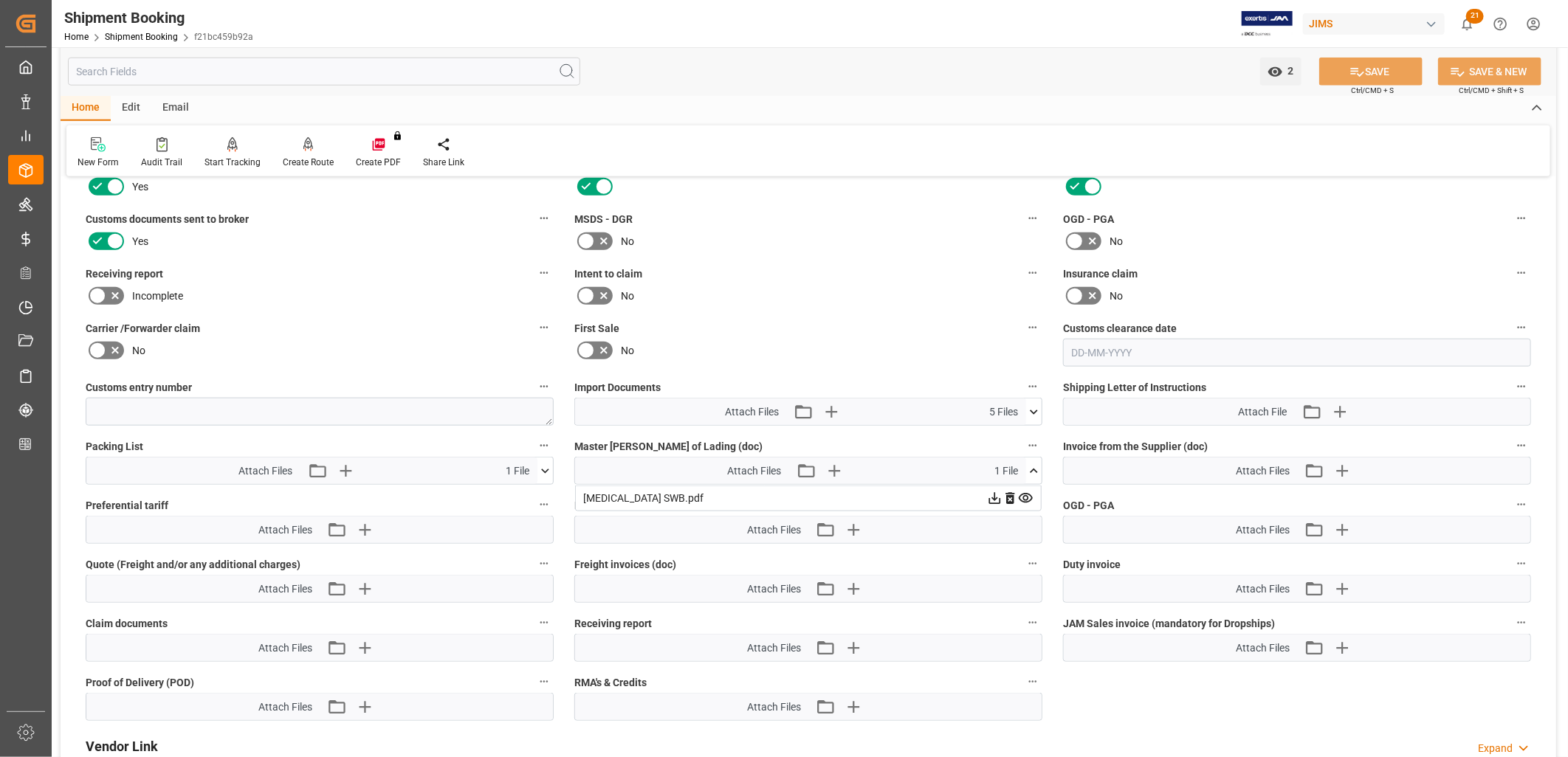
click at [1002, 492] on icon at bounding box center [994, 498] width 16 height 16
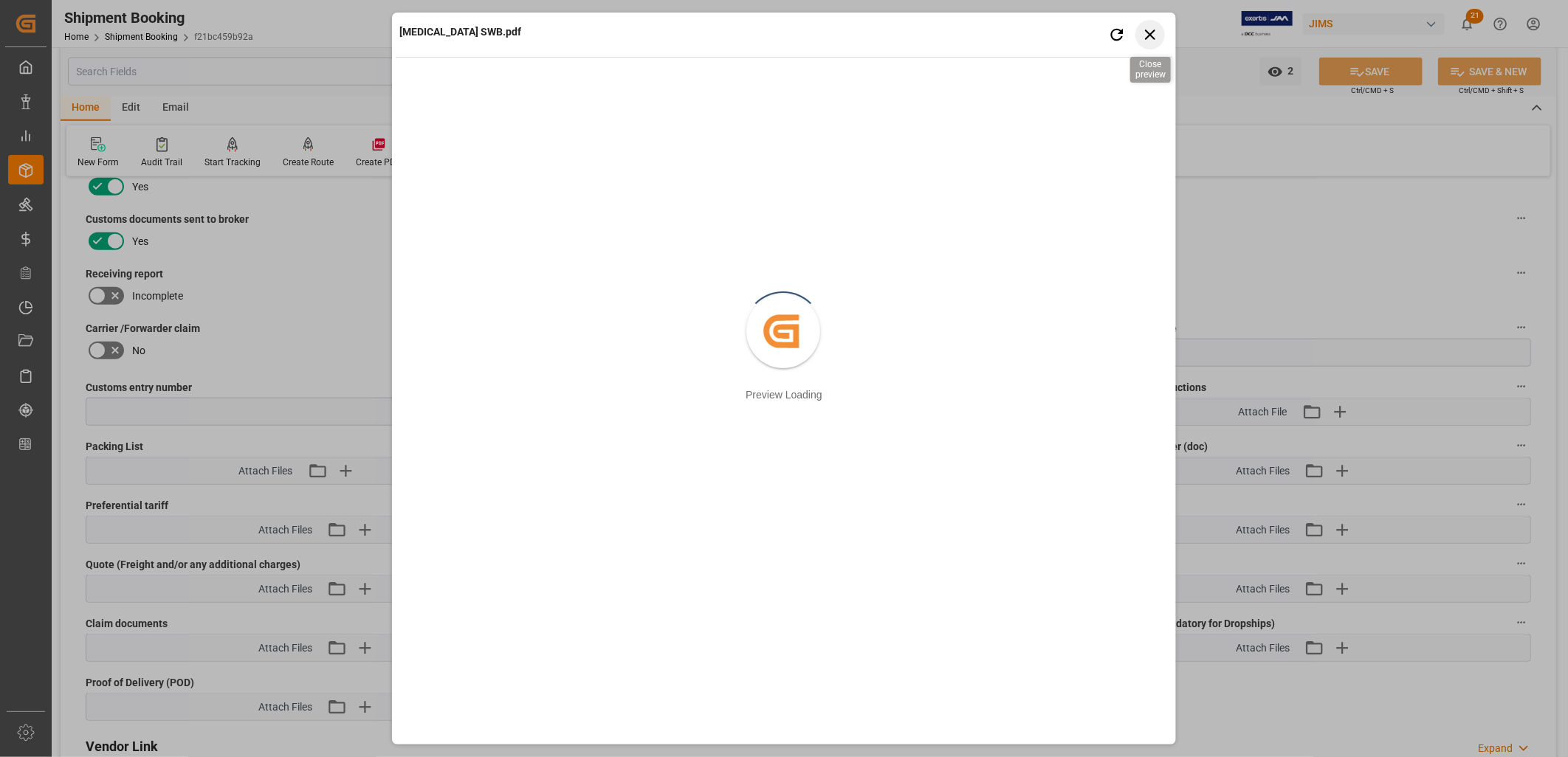
click at [1153, 38] on icon "button" at bounding box center [1151, 34] width 18 height 18
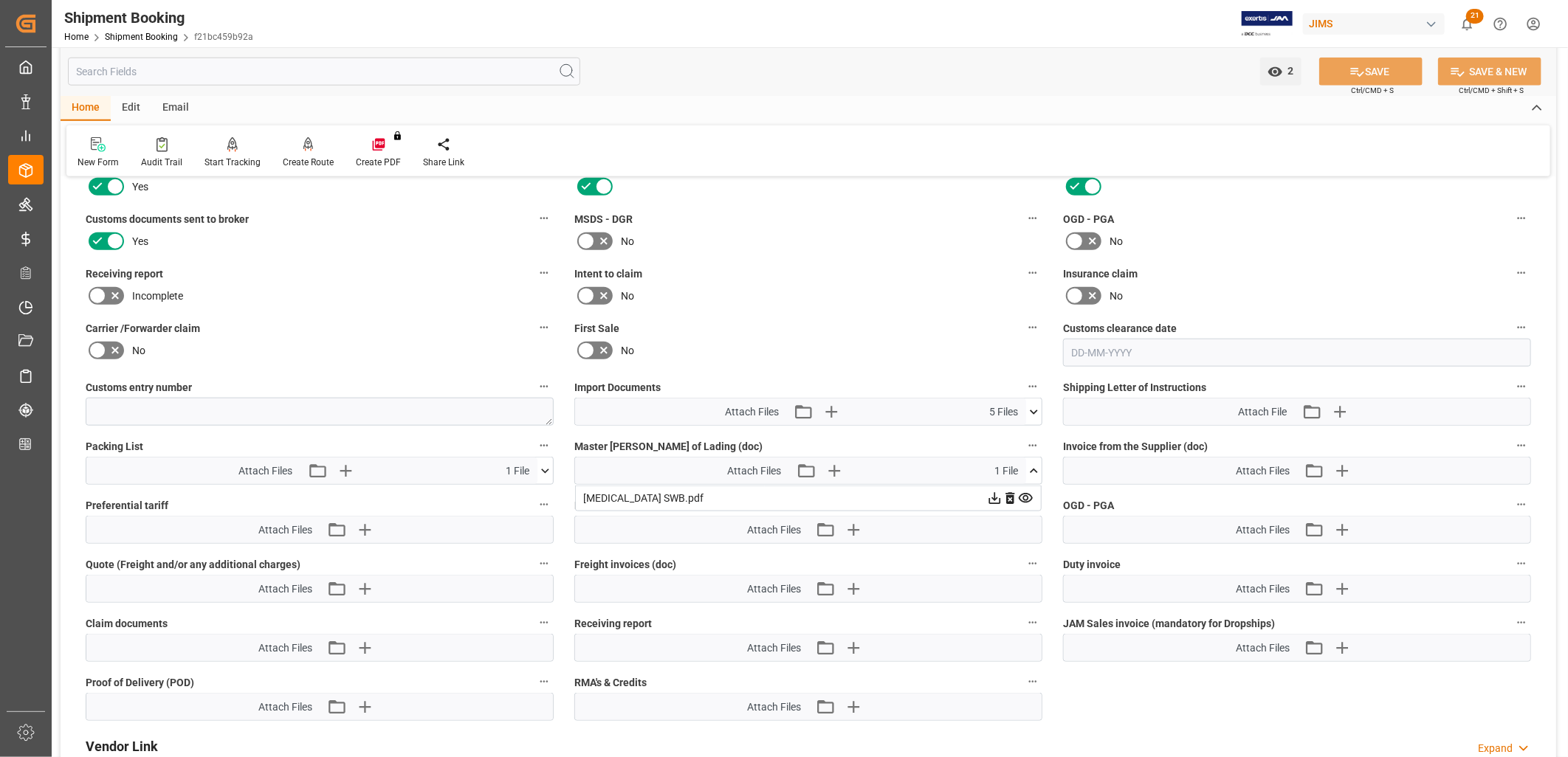
click at [1001, 493] on icon at bounding box center [995, 498] width 12 height 12
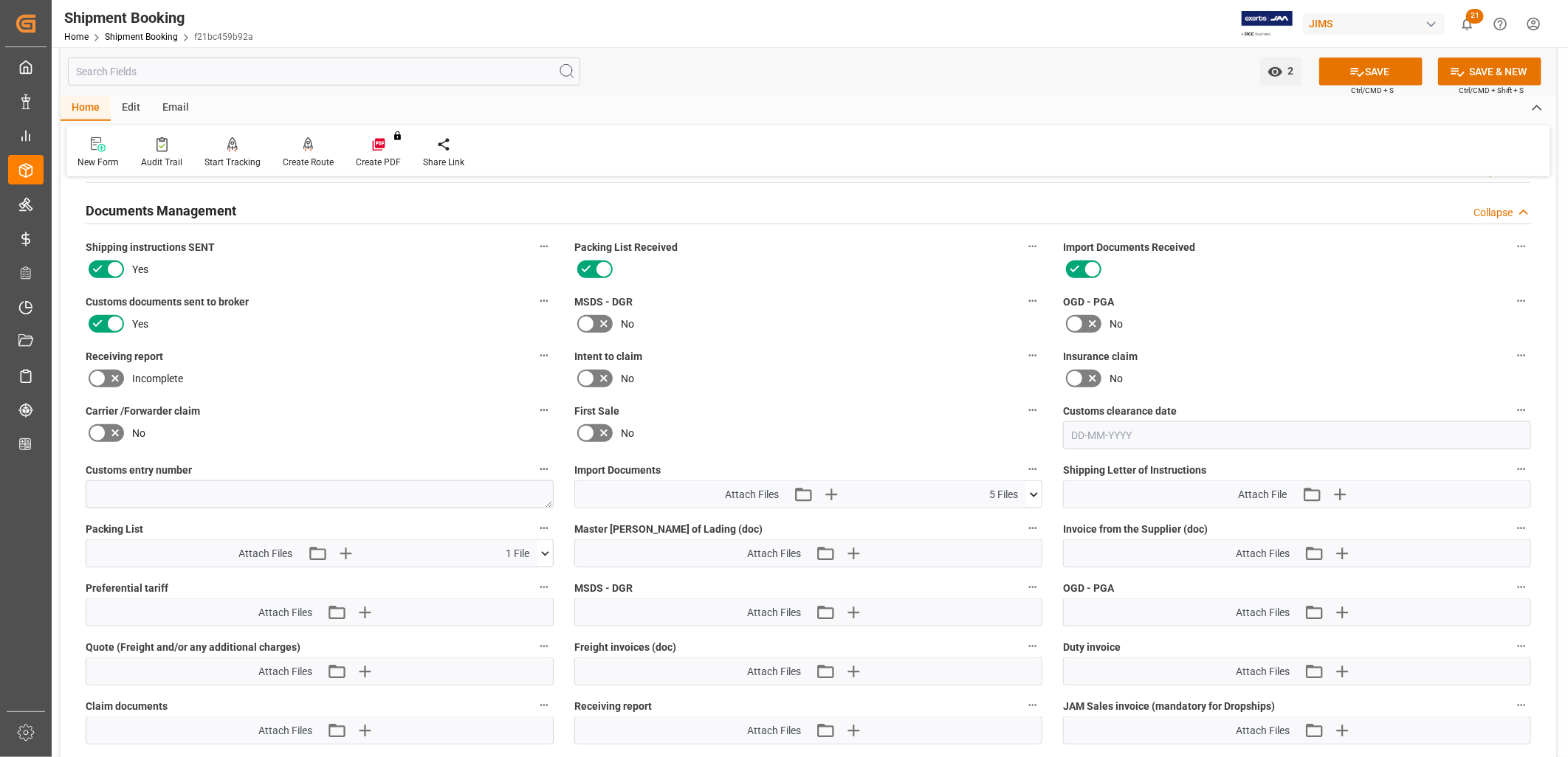
scroll to position [820, 0]
click at [854, 546] on icon "button" at bounding box center [853, 553] width 24 height 24
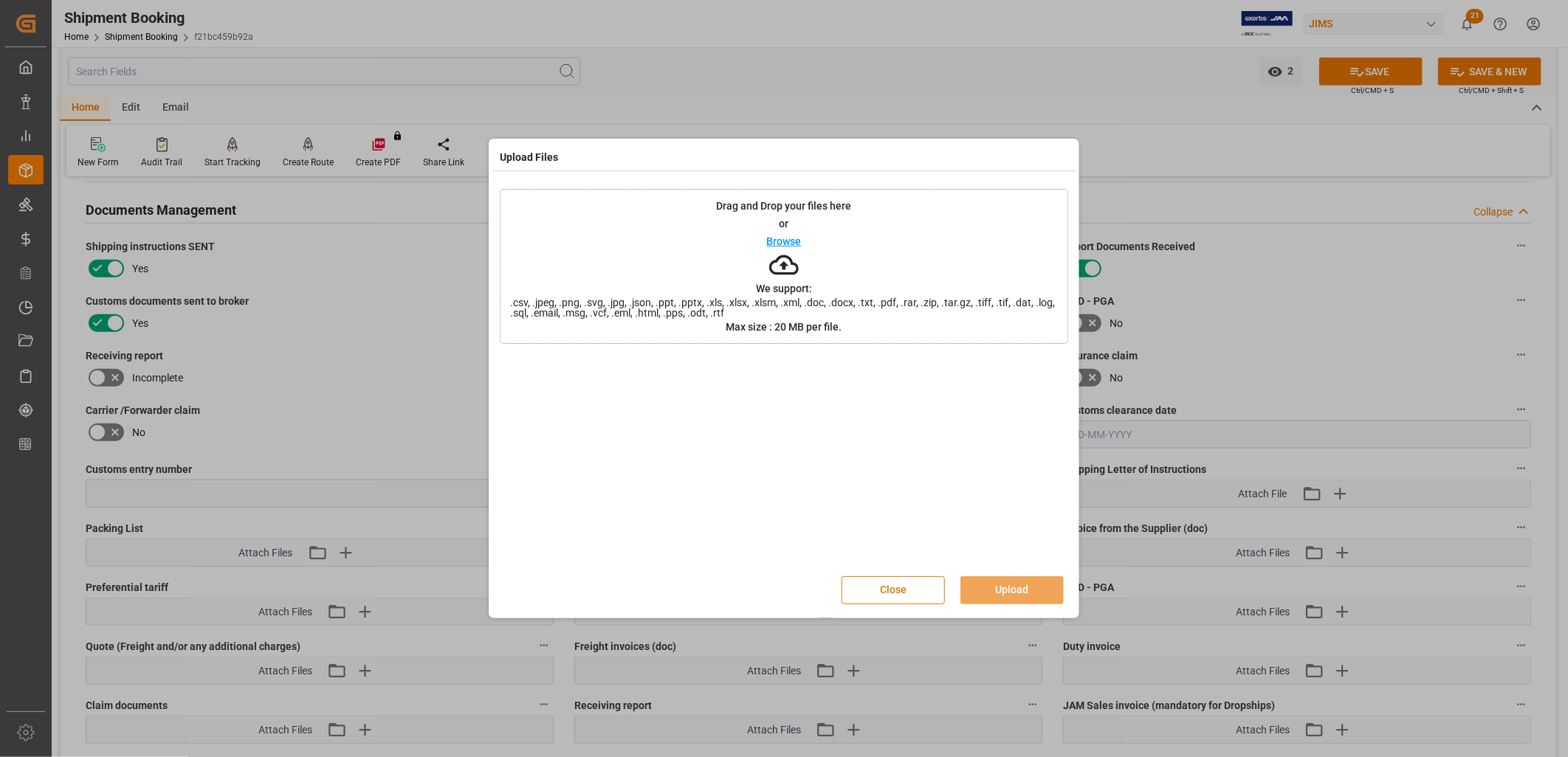
click at [779, 237] on p "Browse" at bounding box center [785, 240] width 35 height 10
click at [1012, 587] on button "Upload" at bounding box center [1012, 590] width 103 height 28
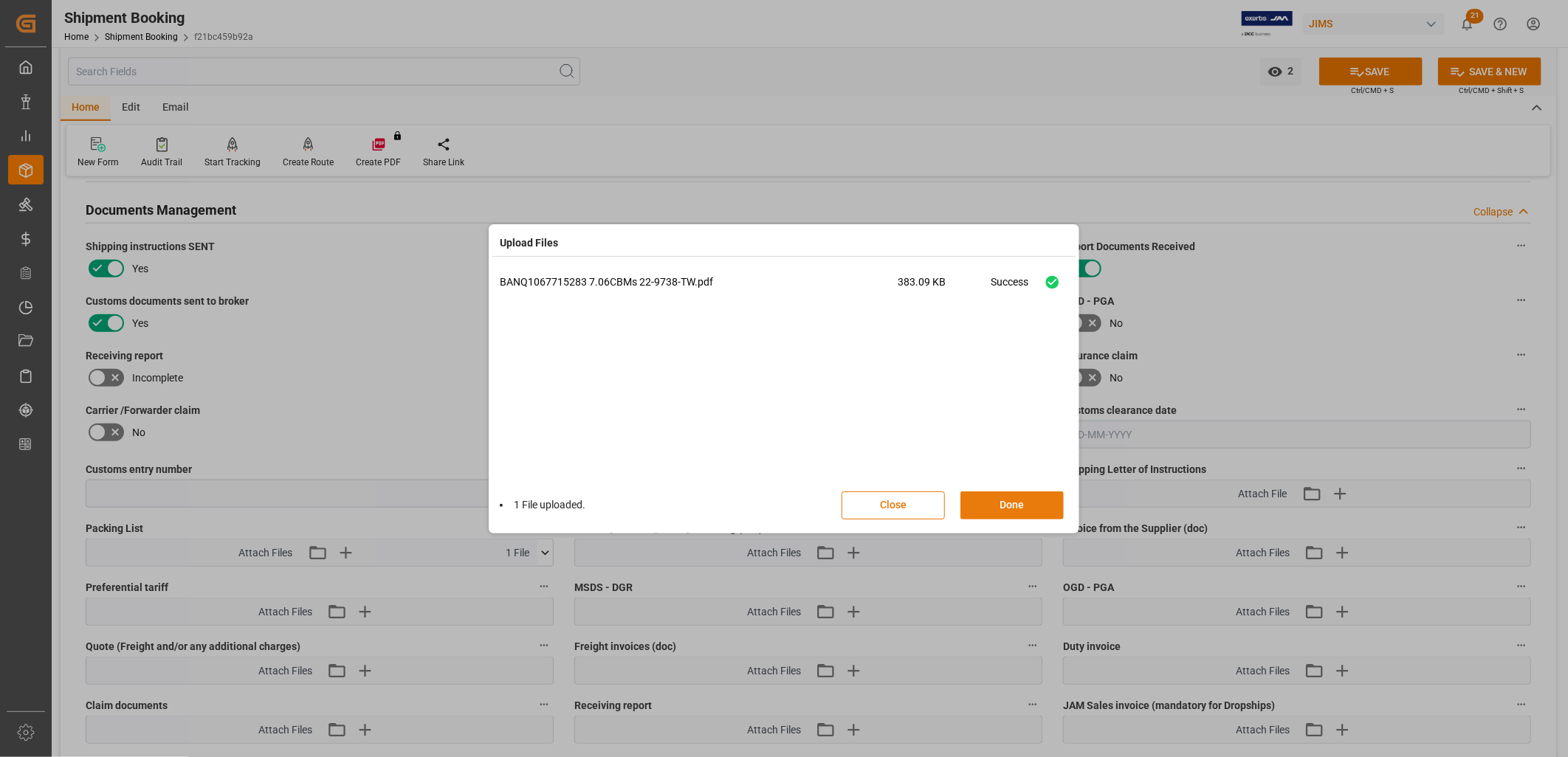
click at [1027, 504] on button "Done" at bounding box center [1012, 506] width 103 height 28
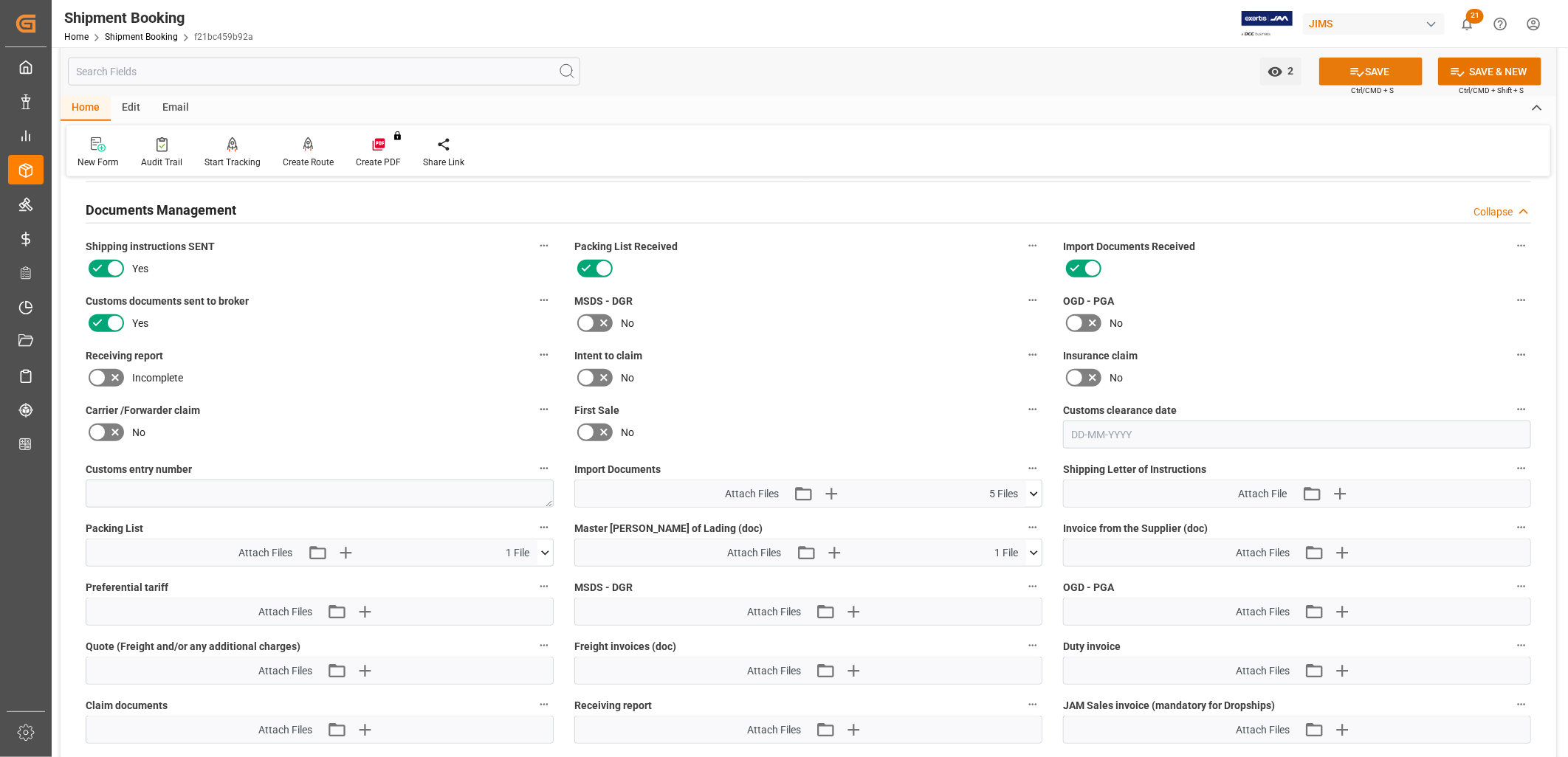
click at [1362, 71] on button "SAVE" at bounding box center [1371, 72] width 103 height 28
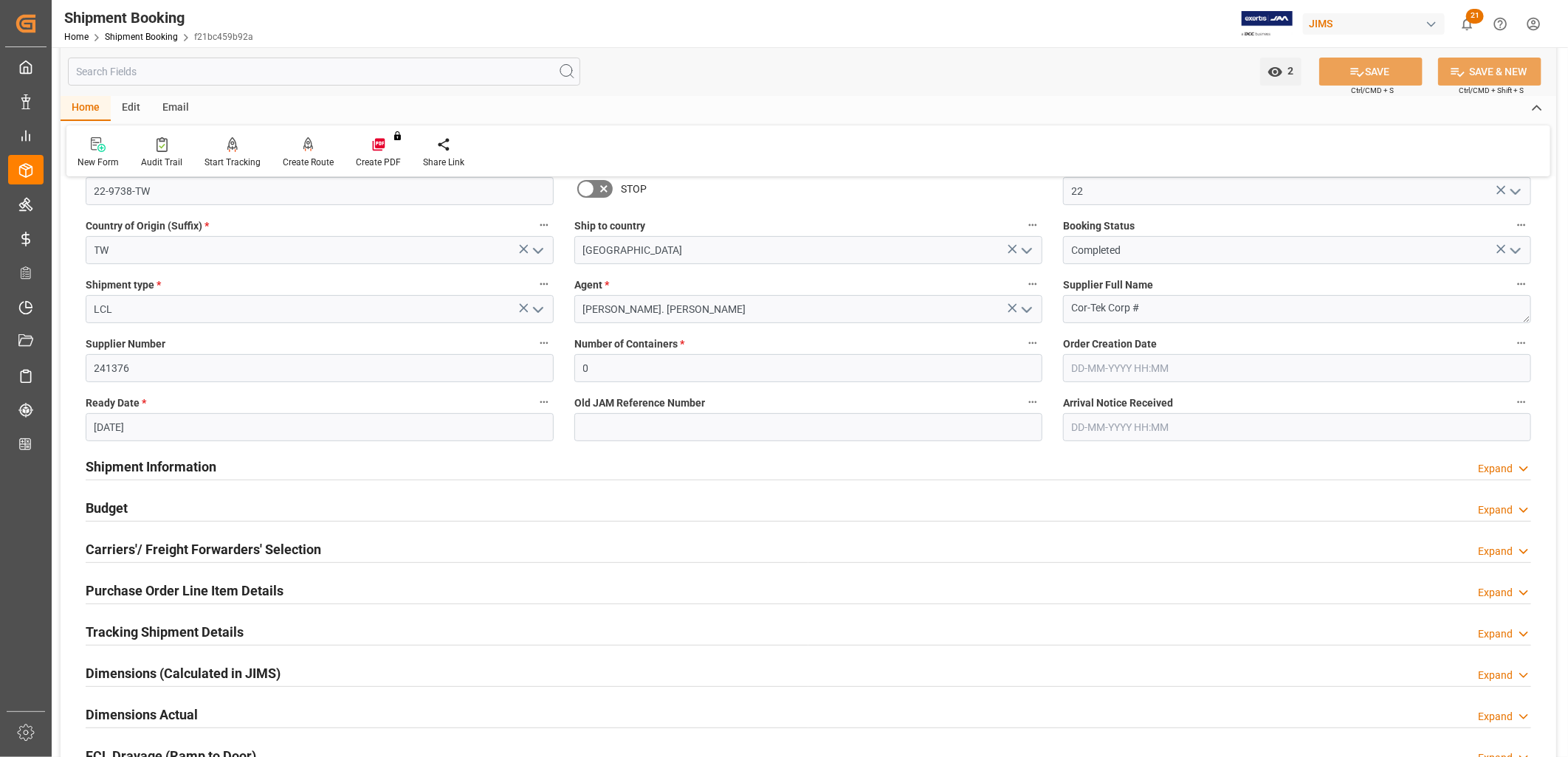
scroll to position [0, 0]
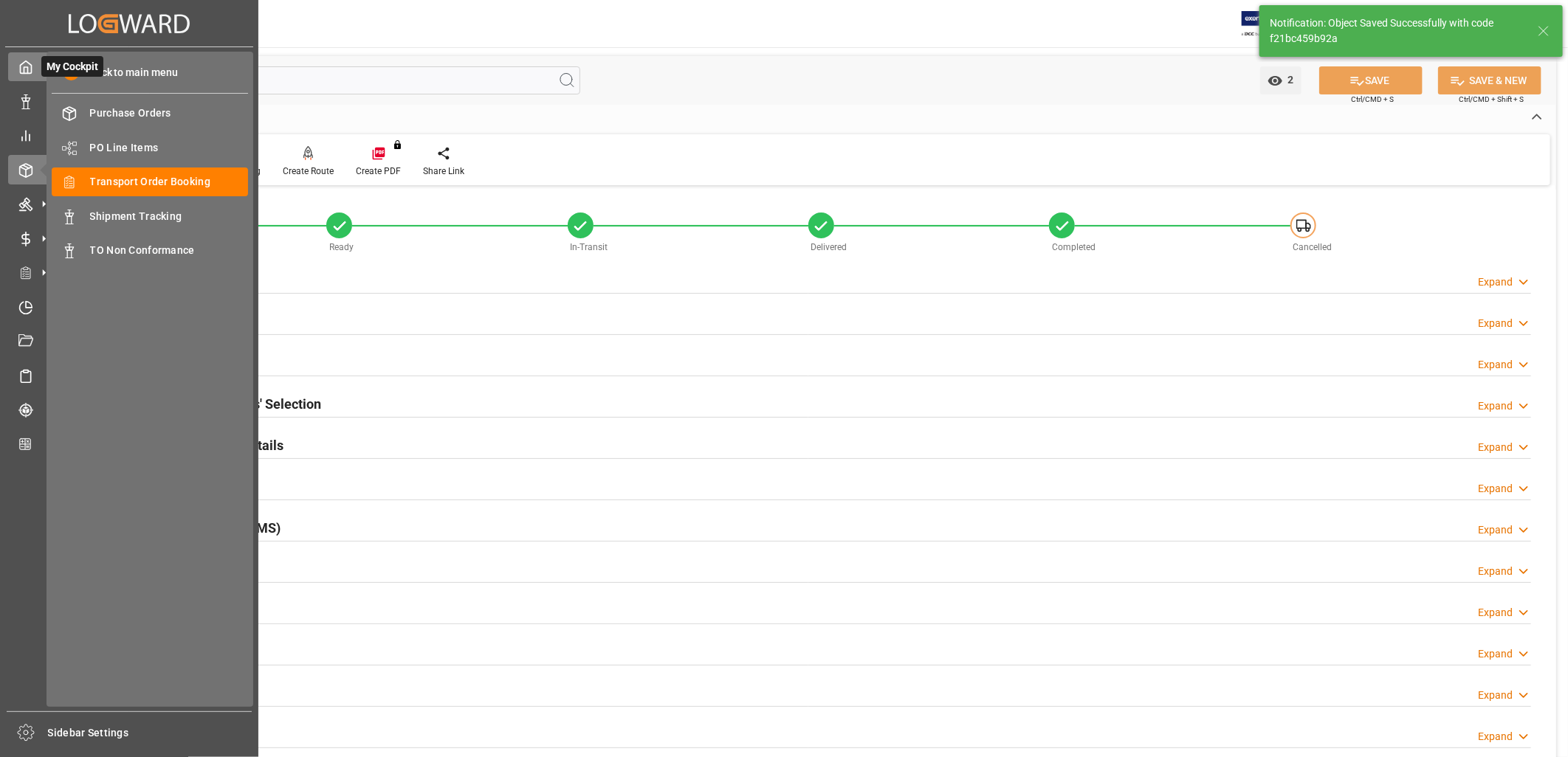
click at [28, 64] on icon at bounding box center [26, 67] width 15 height 15
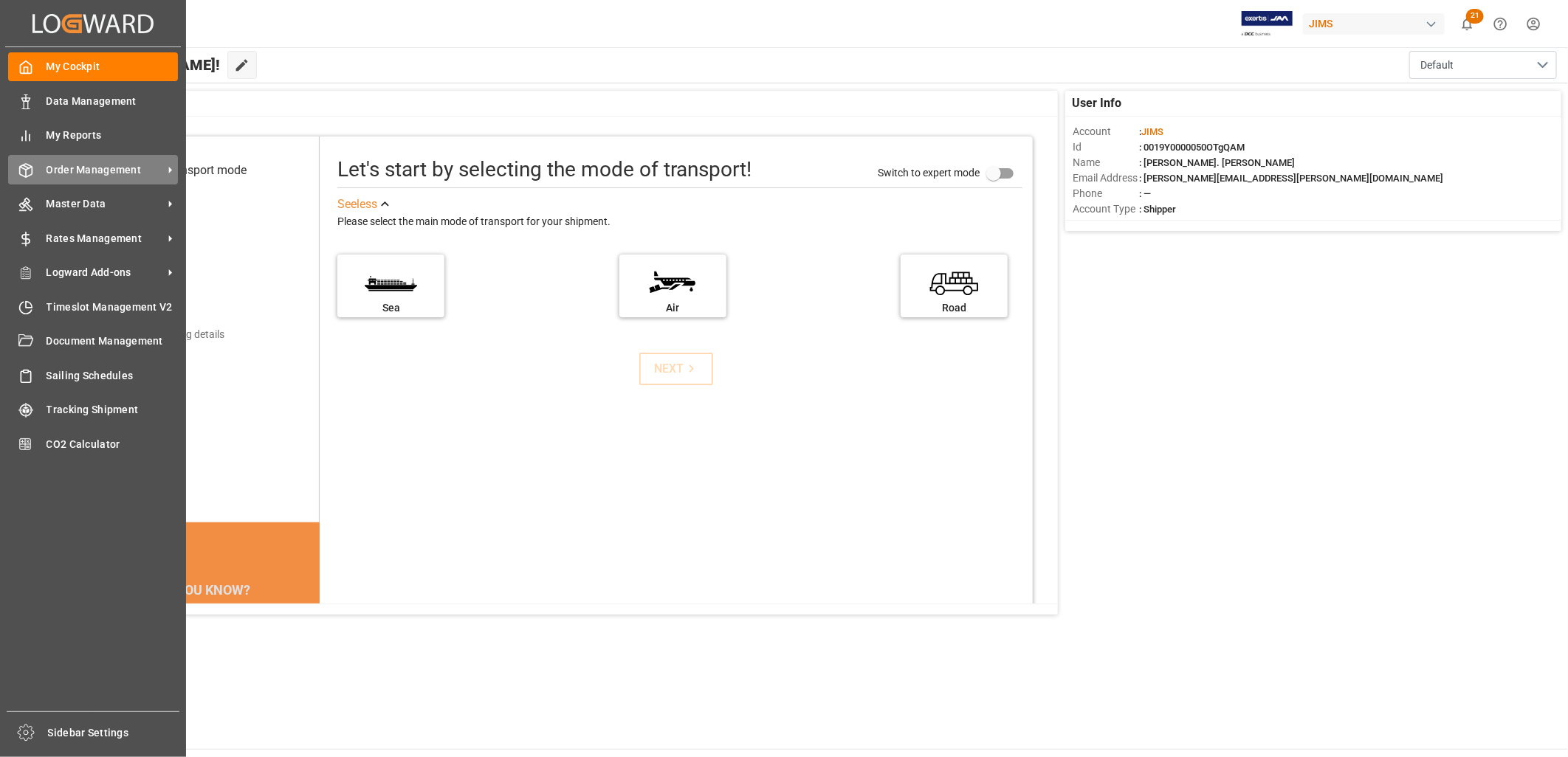
click at [110, 163] on span "Order Management" at bounding box center [104, 169] width 117 height 16
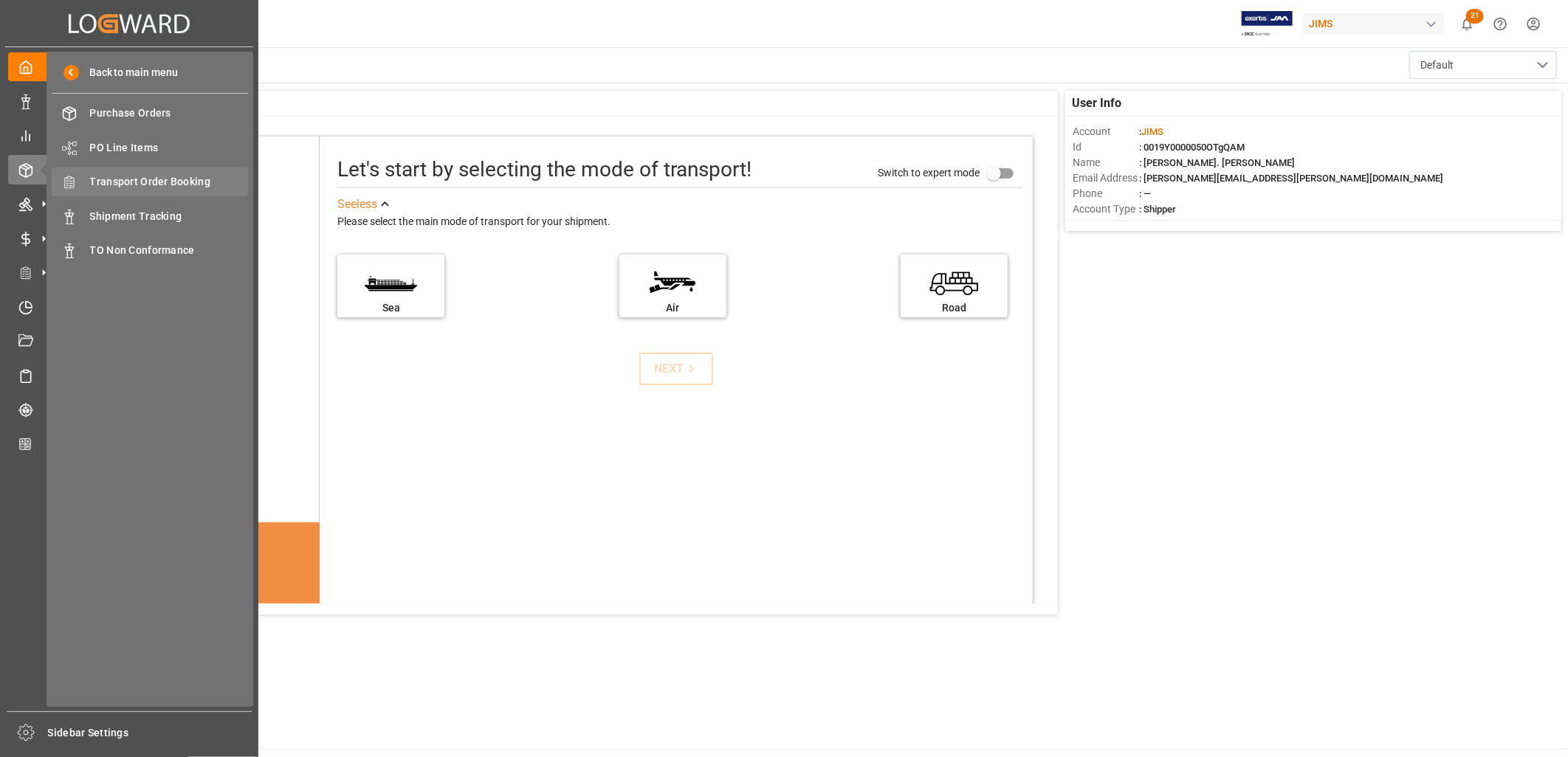
click at [170, 176] on span "Transport Order Booking" at bounding box center [170, 181] width 158 height 16
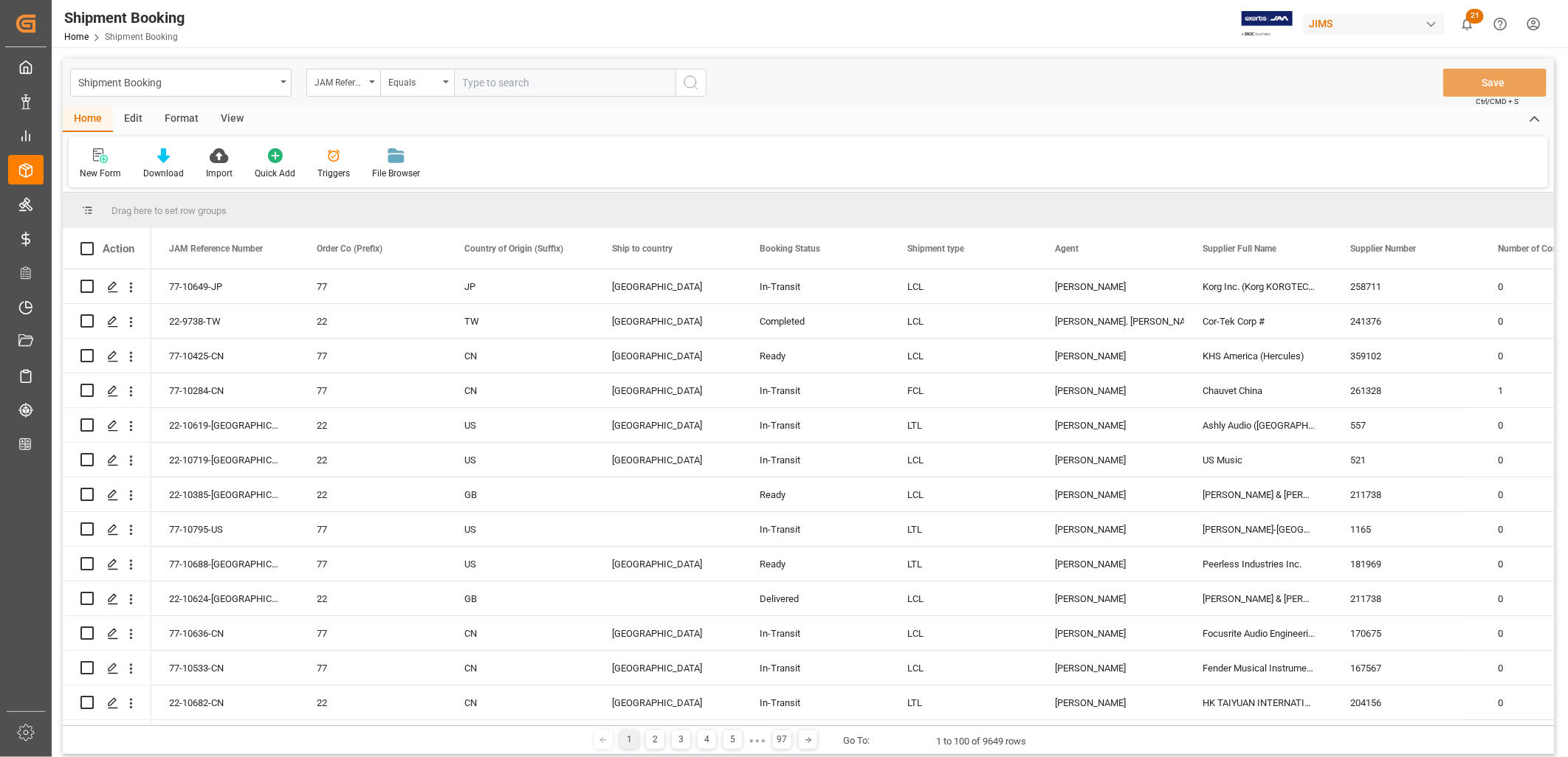
click at [474, 82] on input "text" at bounding box center [565, 83] width 221 height 28
type input "22-9739-KR"
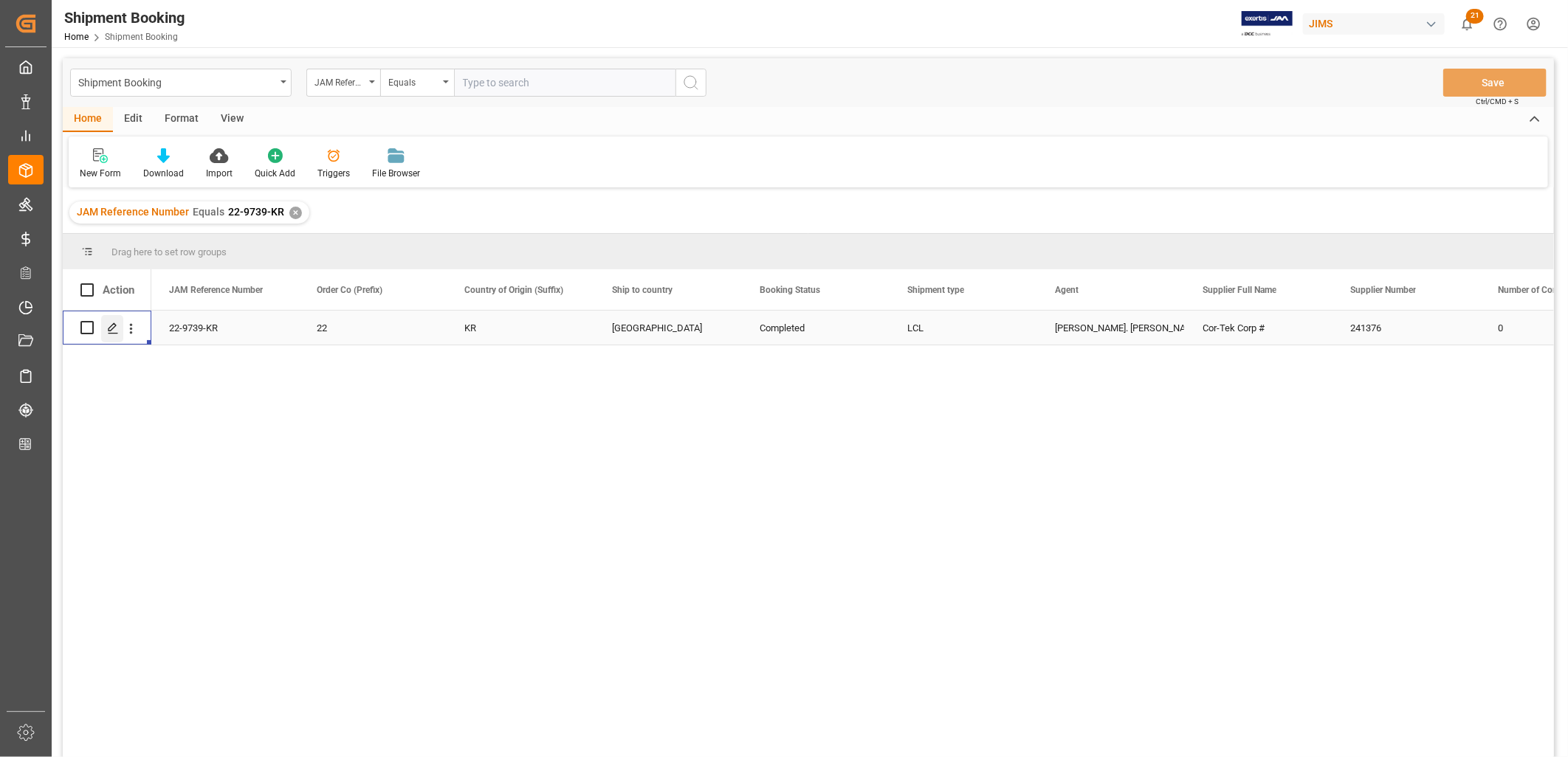
click at [114, 323] on polygon "Press SPACE to select this row." at bounding box center [112, 327] width 7 height 7
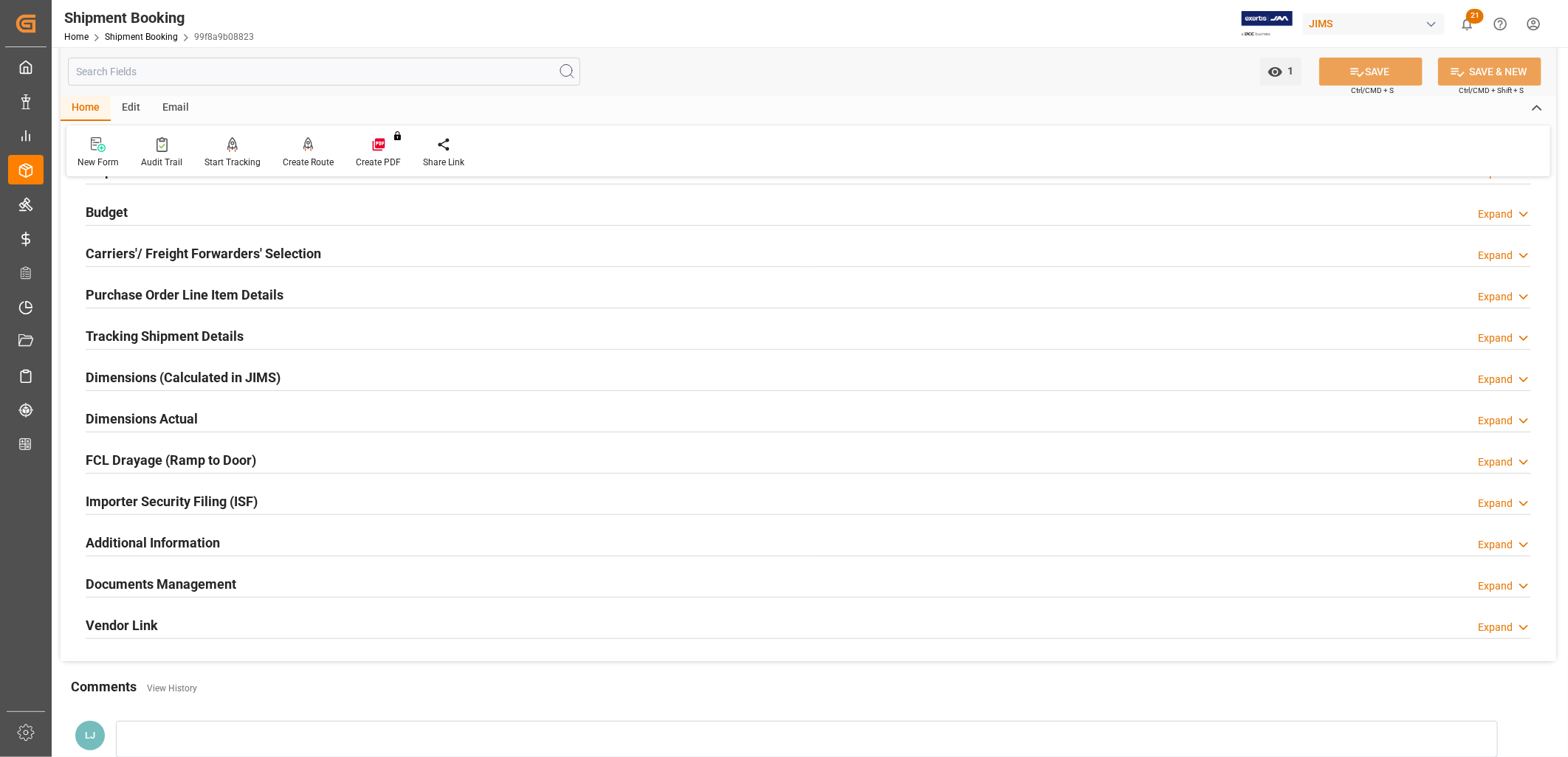
scroll to position [164, 0]
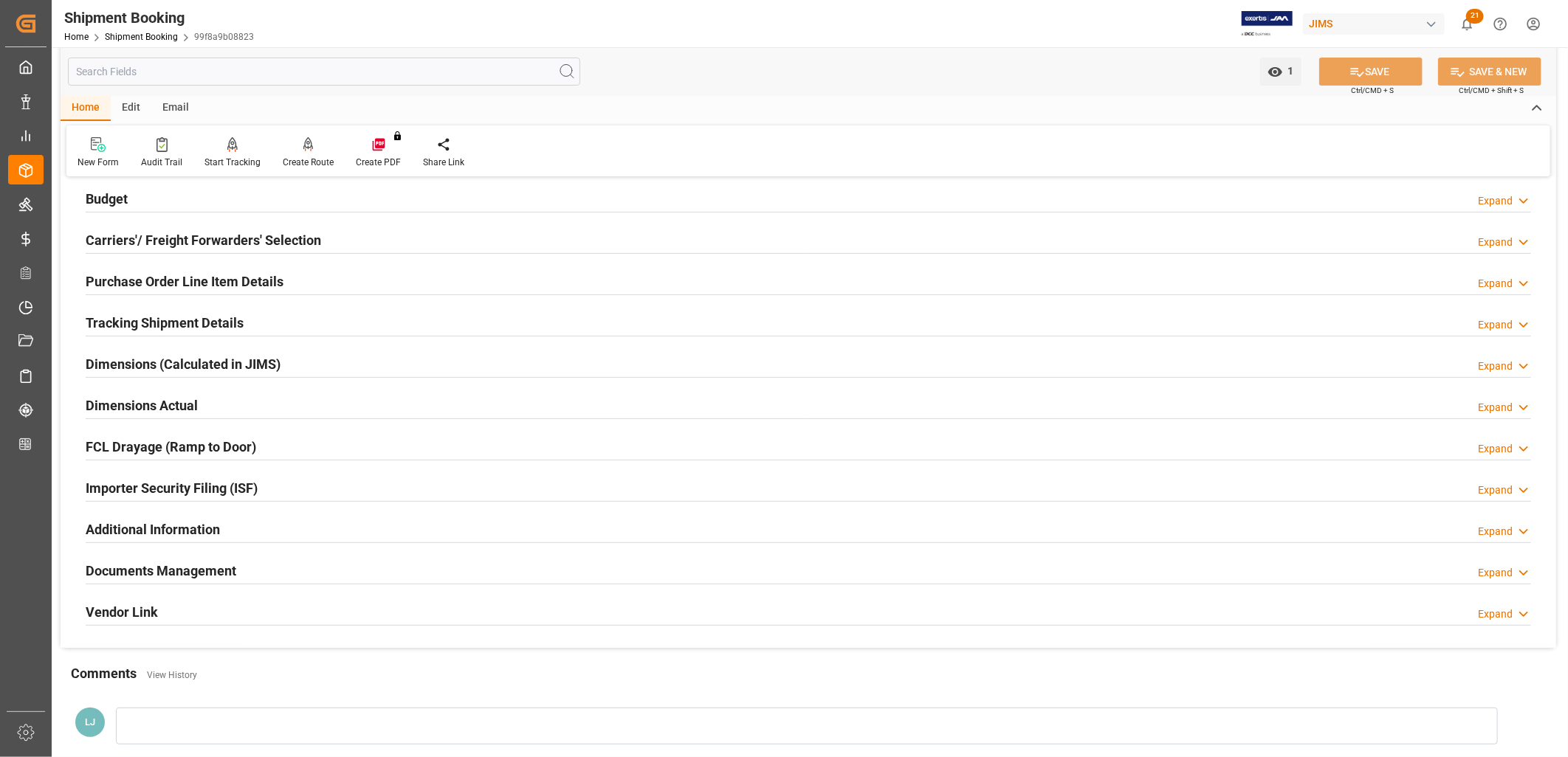
click at [210, 573] on h2 "Documents Management" at bounding box center [160, 571] width 150 height 20
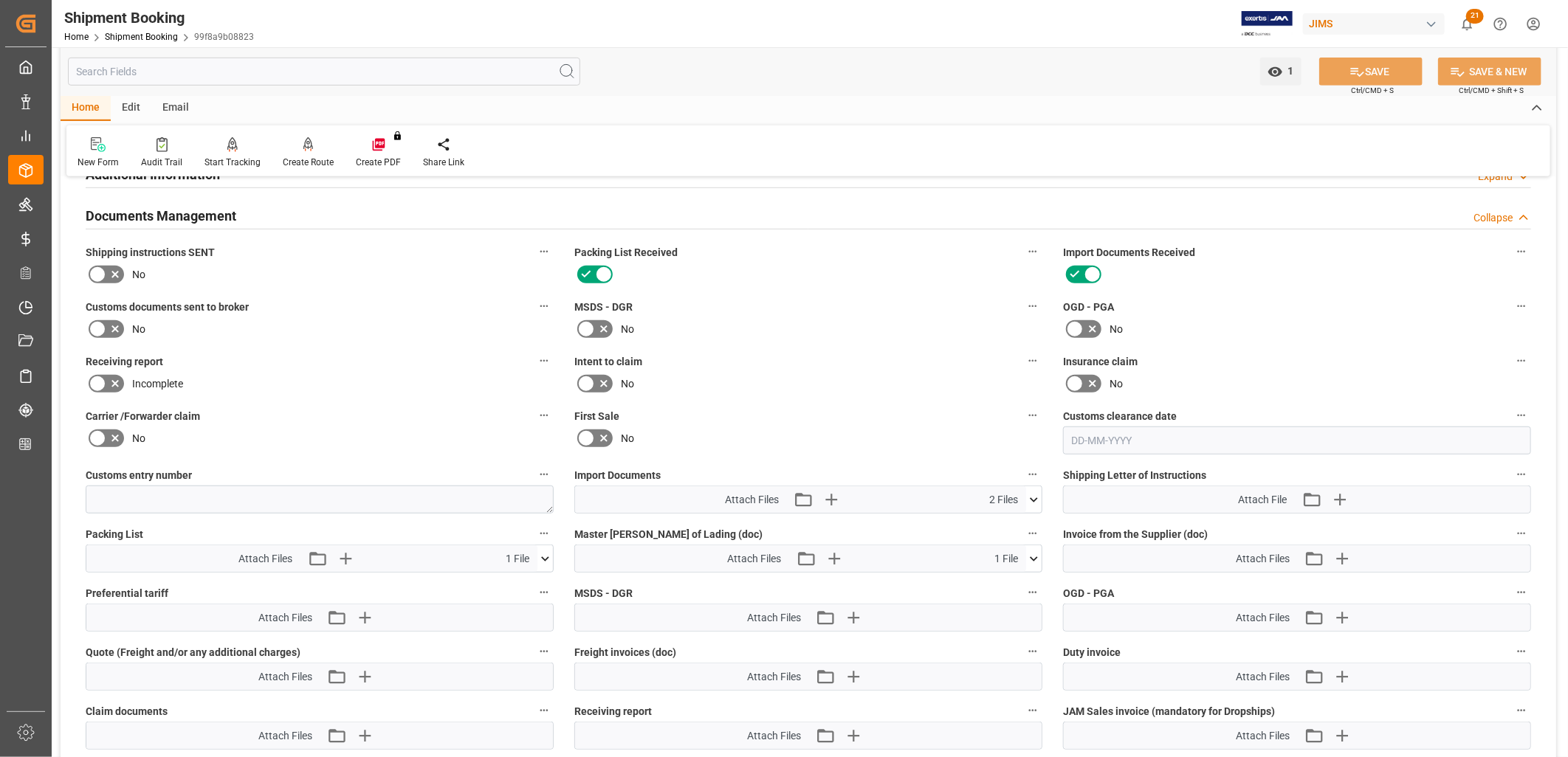
scroll to position [574, 0]
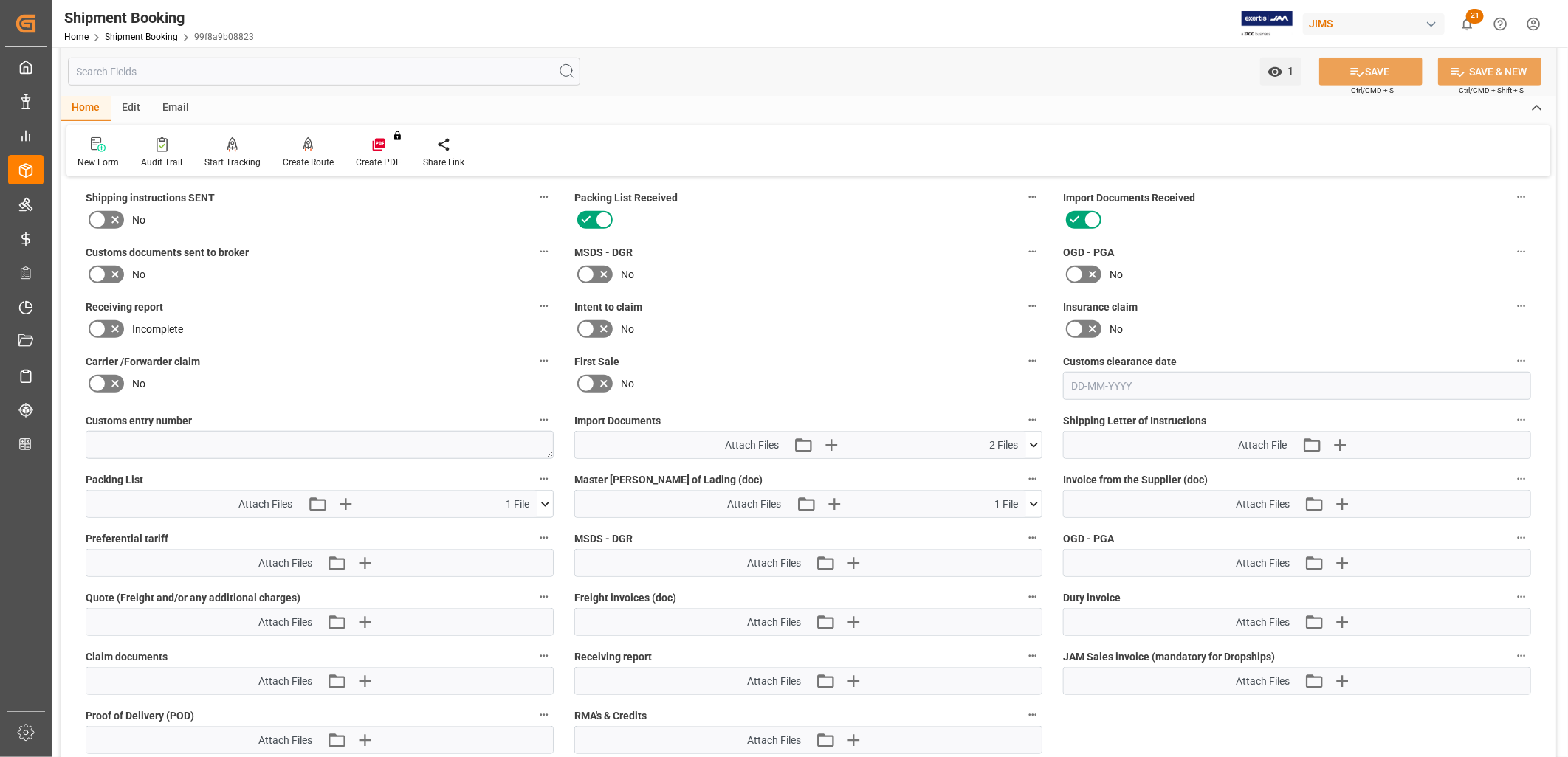
click at [1032, 502] on icon at bounding box center [1034, 504] width 8 height 5
click at [1001, 526] on icon at bounding box center [995, 531] width 12 height 12
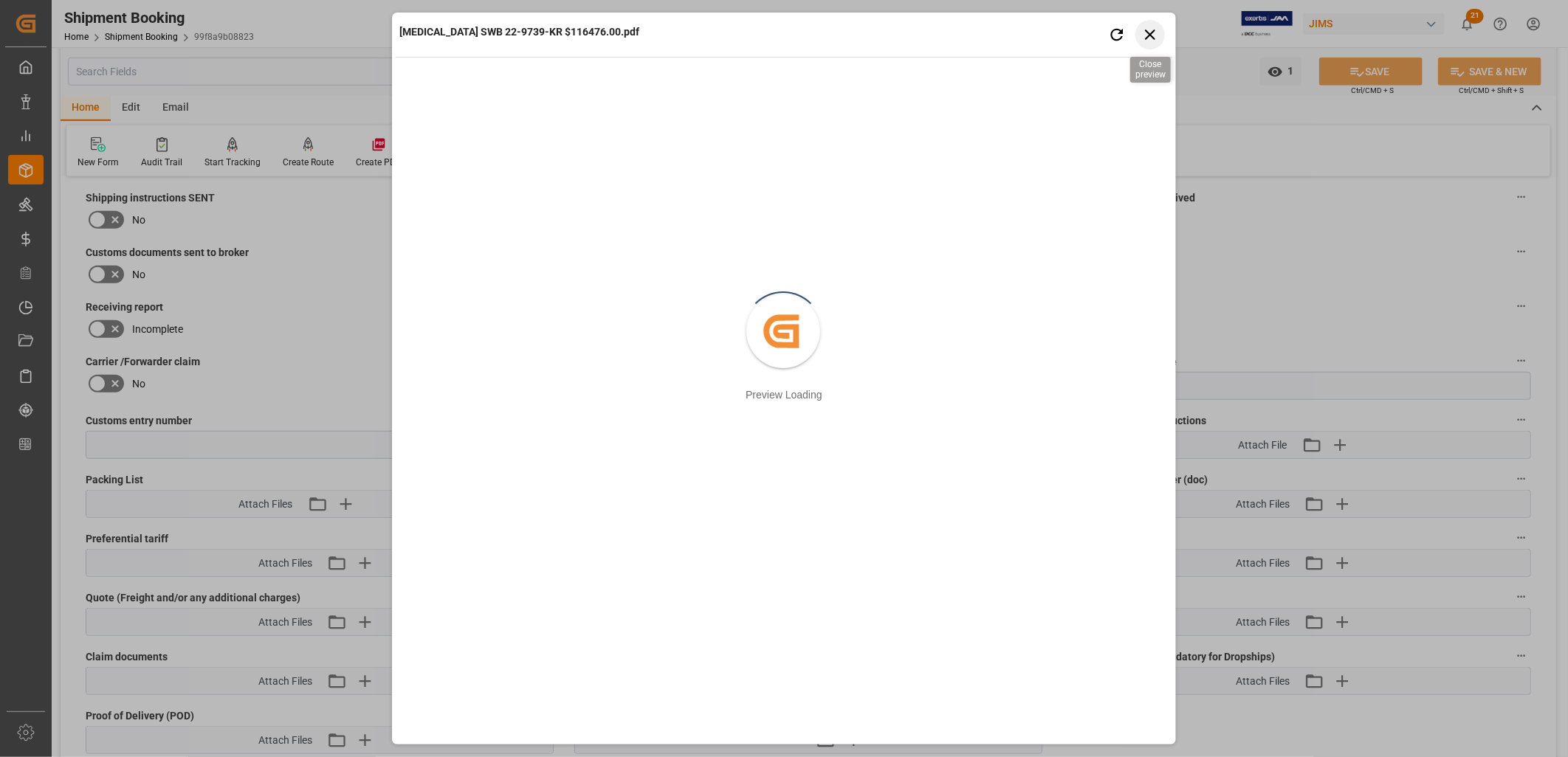
click at [1152, 31] on icon "button" at bounding box center [1151, 34] width 18 height 18
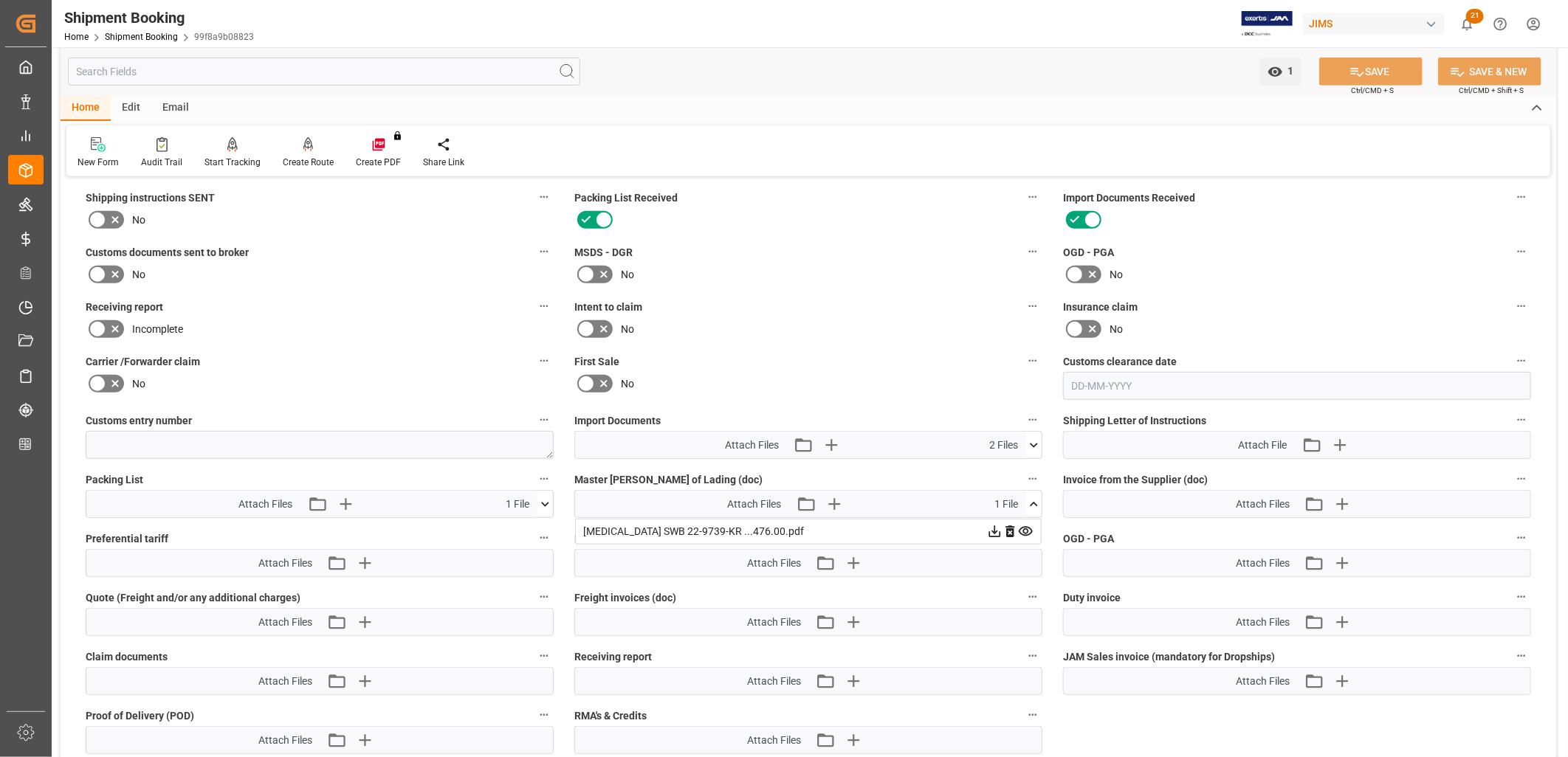
click at [1032, 496] on icon at bounding box center [1034, 504] width 16 height 16
click at [1036, 437] on icon at bounding box center [1034, 445] width 16 height 16
click at [635, 466] on div "CI_CT25061902 (1).pdf" at bounding box center [808, 472] width 451 height 16
click at [1001, 467] on icon at bounding box center [995, 472] width 12 height 12
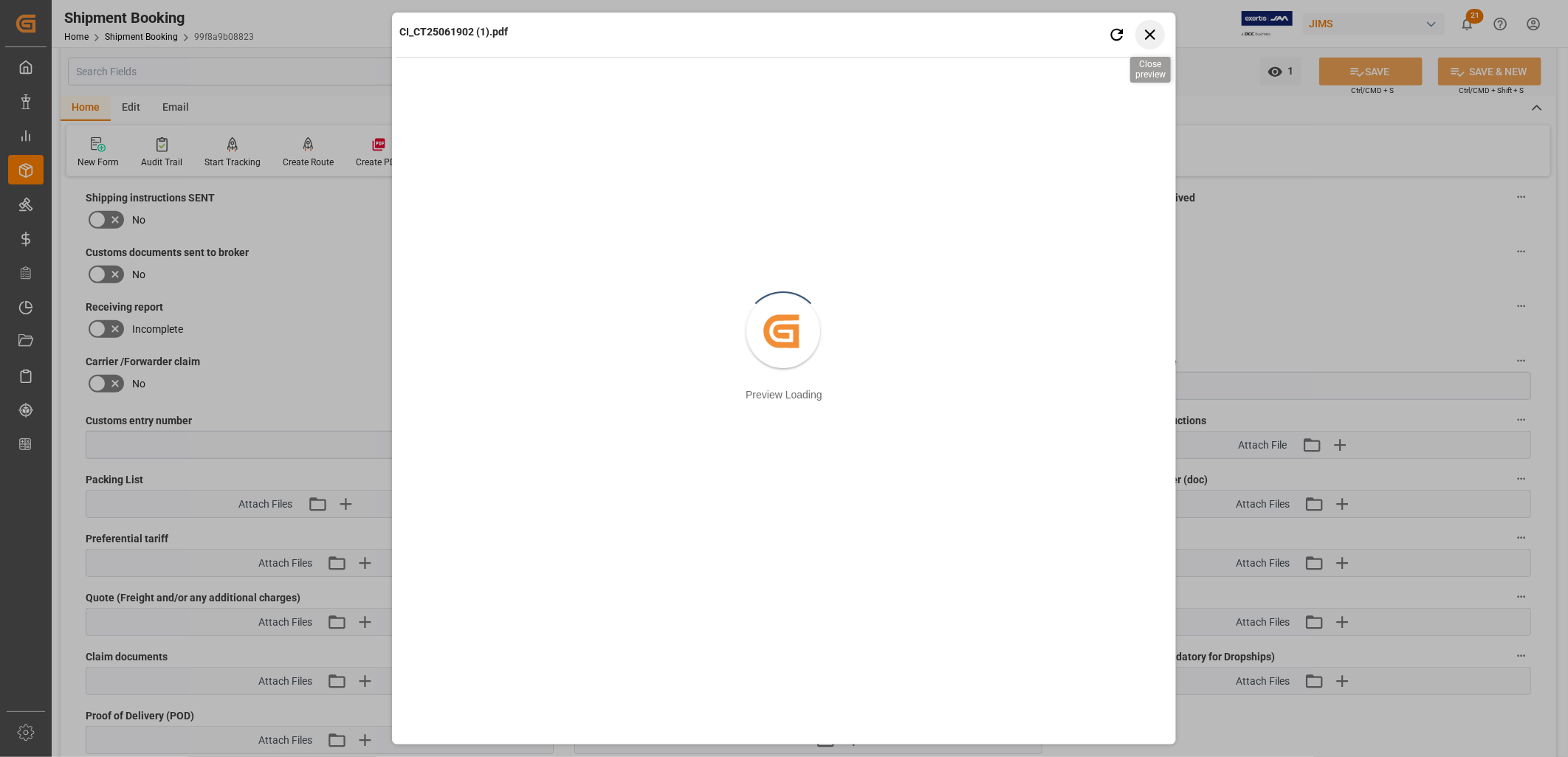
click at [1150, 35] on icon "button" at bounding box center [1151, 34] width 18 height 18
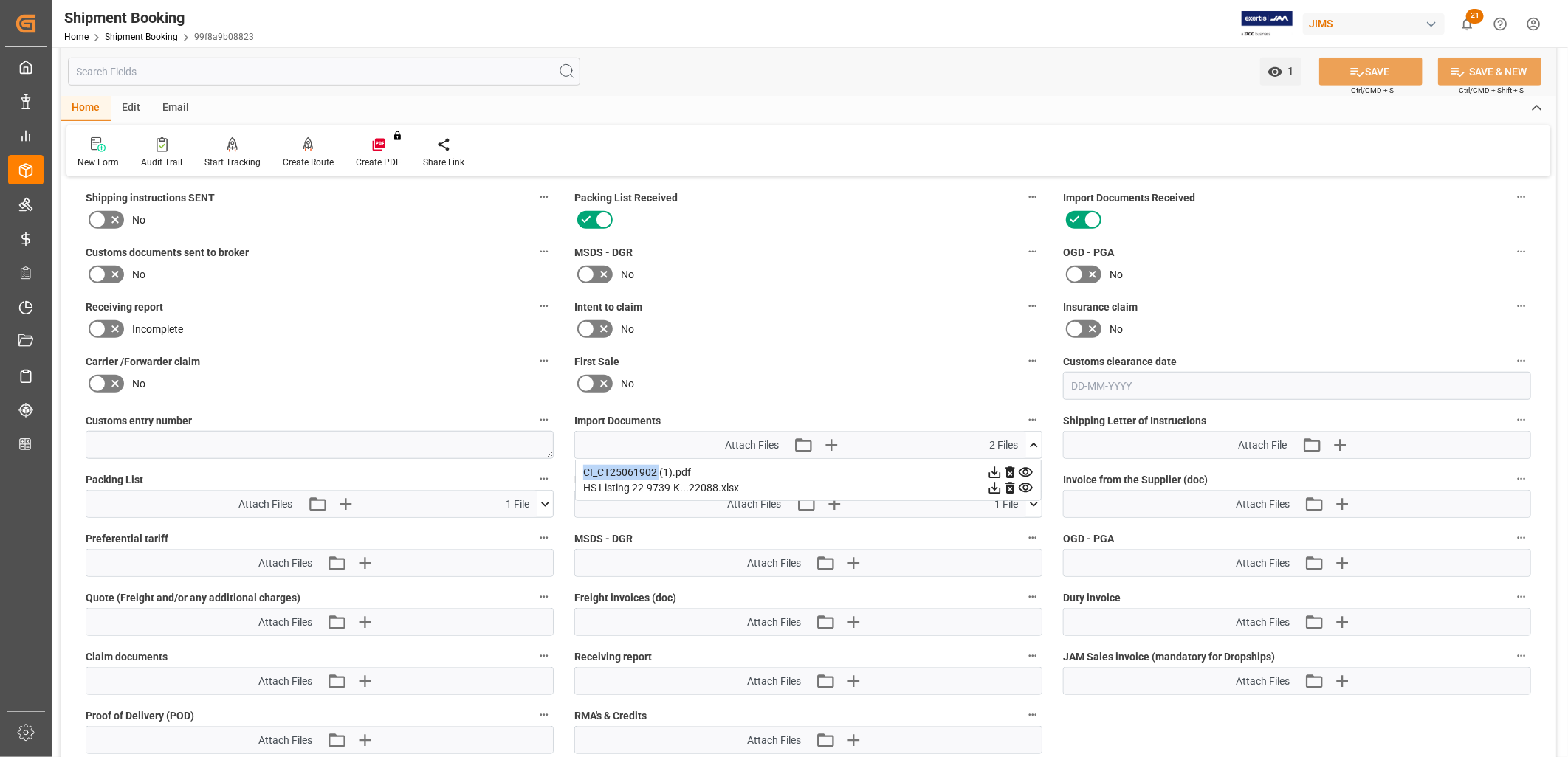
click at [1001, 468] on icon at bounding box center [995, 472] width 12 height 12
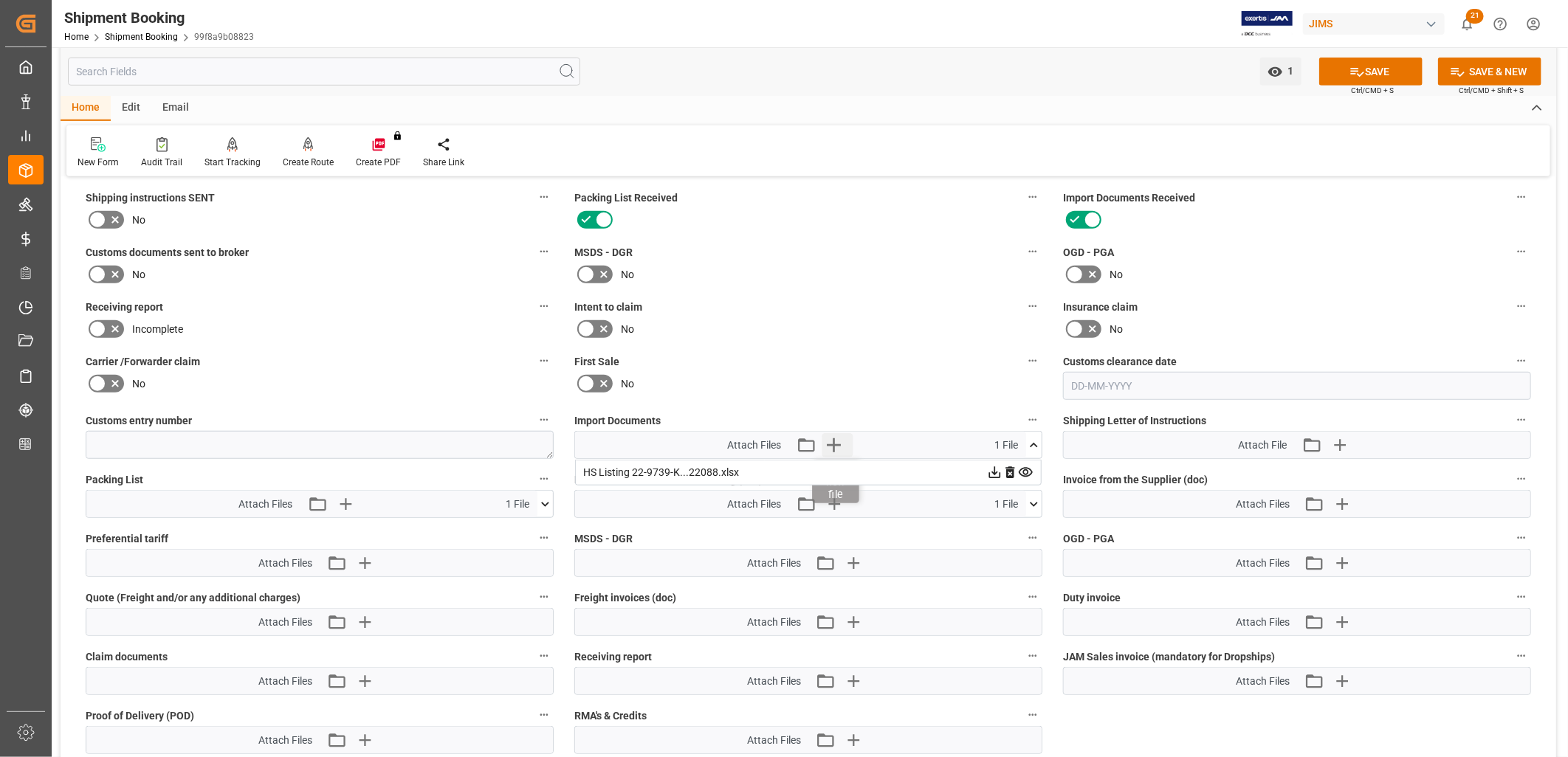
click at [836, 439] on icon "button" at bounding box center [834, 445] width 24 height 24
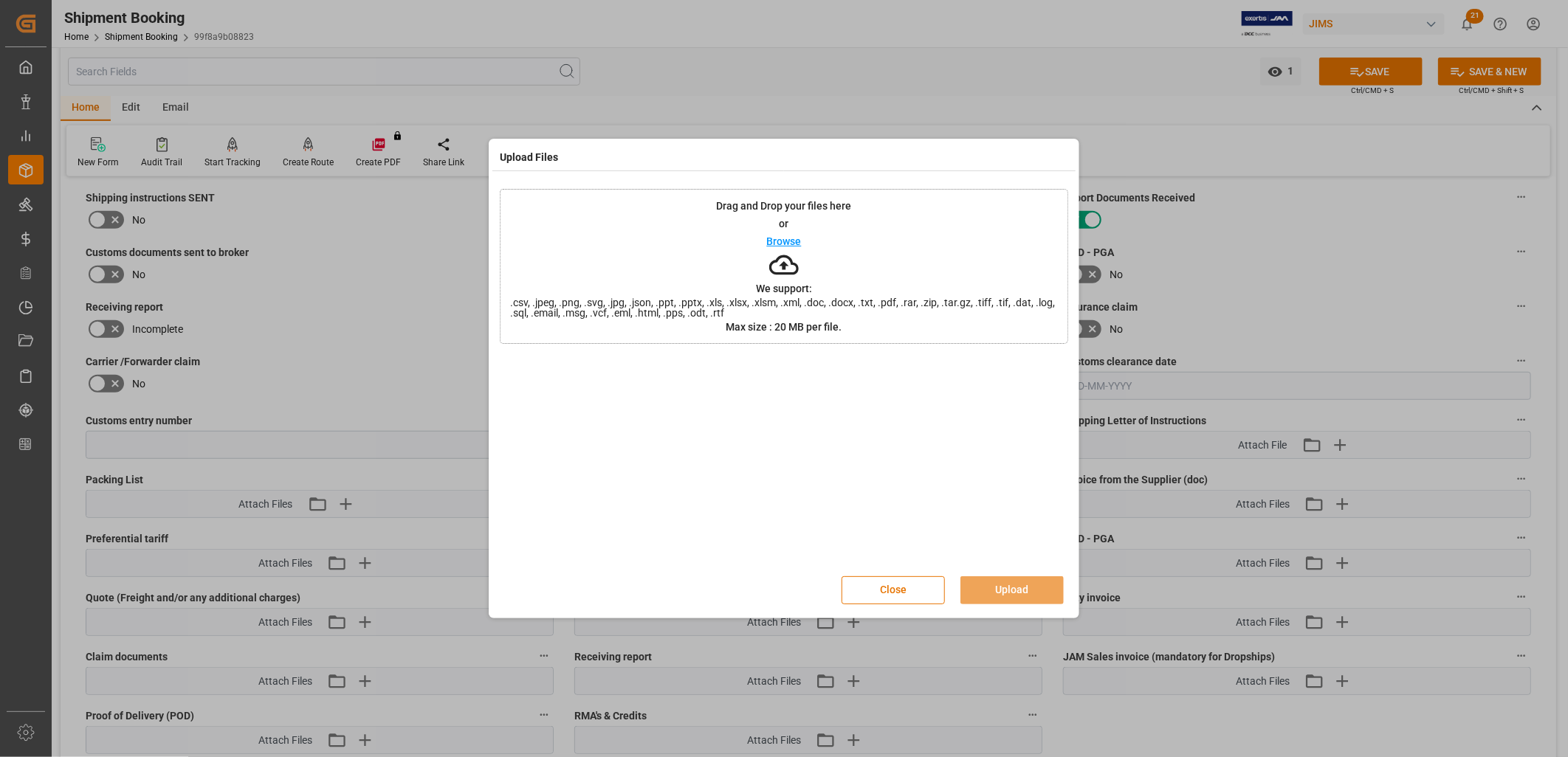
click at [778, 239] on p "Browse" at bounding box center [785, 240] width 35 height 10
click at [1027, 587] on button "Upload" at bounding box center [1012, 590] width 103 height 28
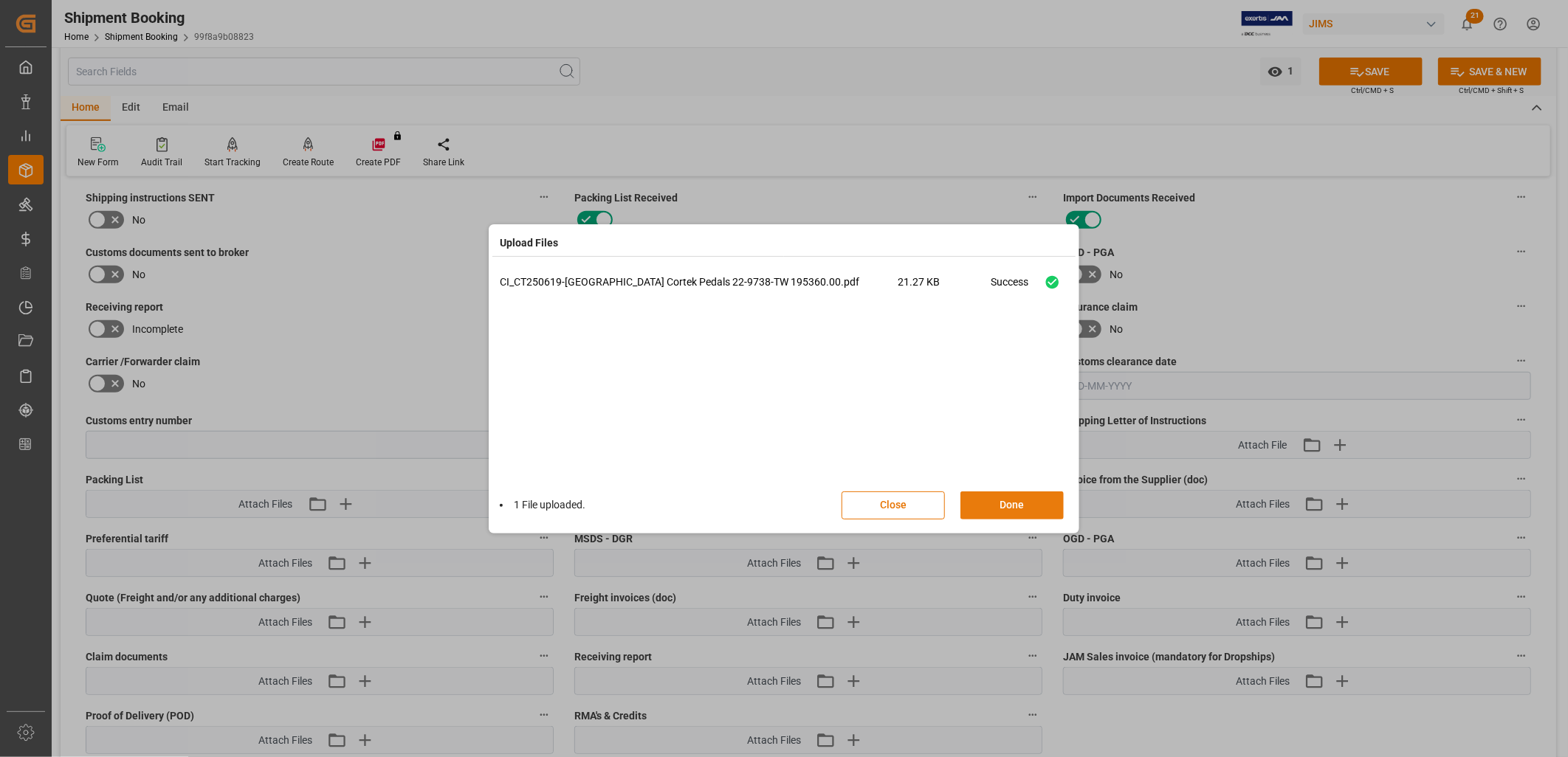
click at [1012, 498] on button "Done" at bounding box center [1012, 506] width 103 height 28
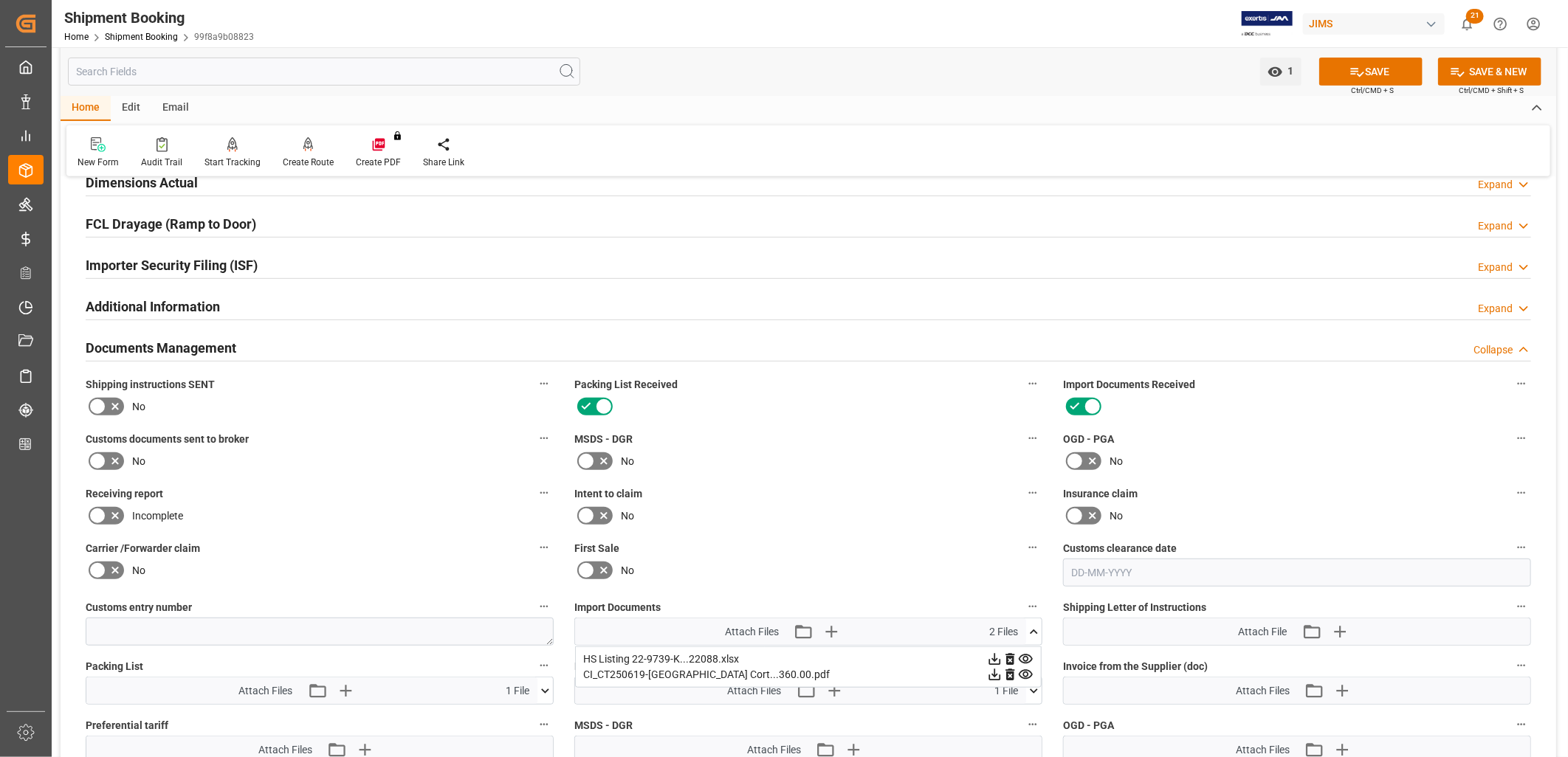
scroll to position [164, 0]
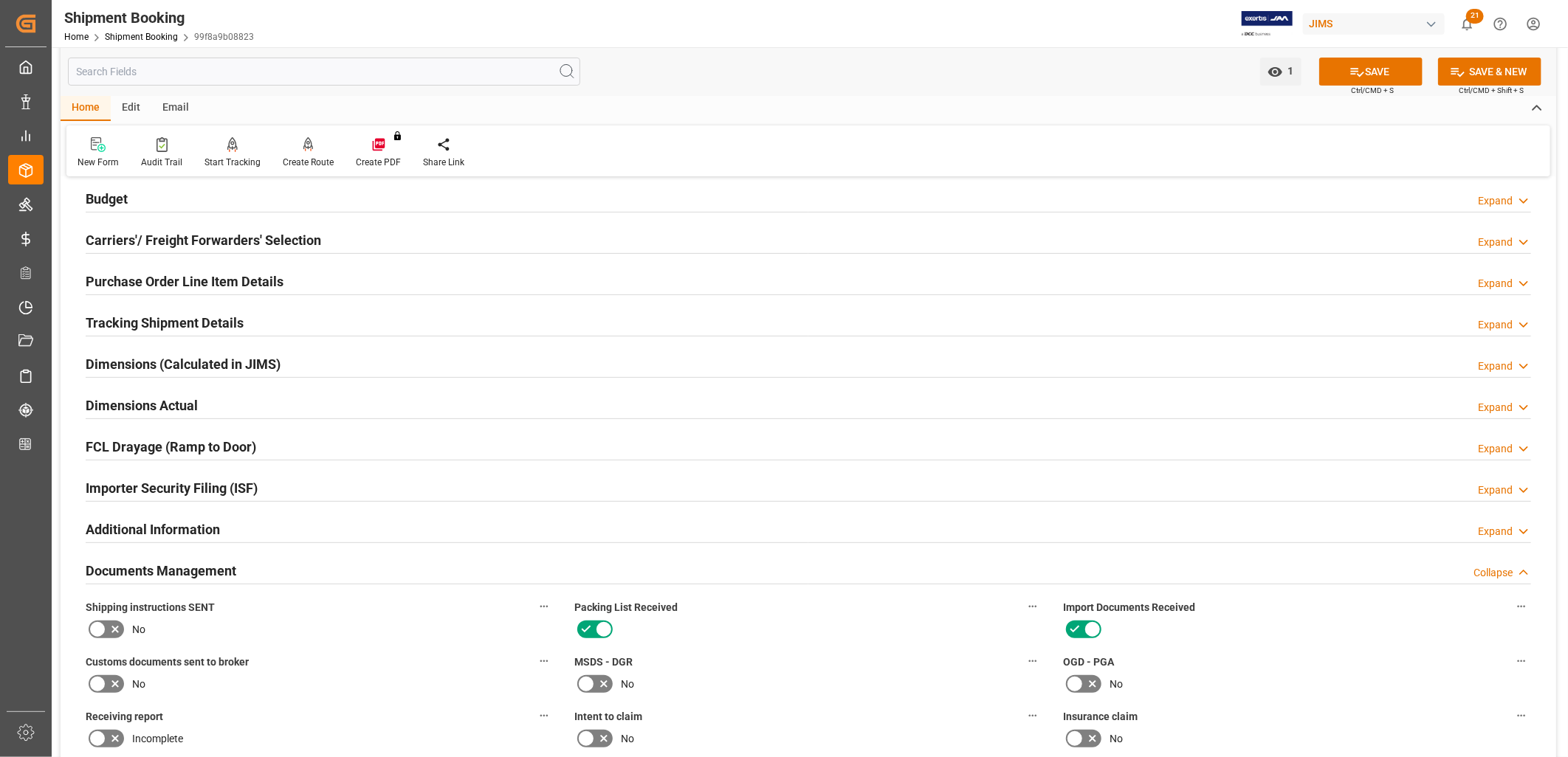
click at [119, 195] on h2 "Budget" at bounding box center [107, 199] width 42 height 20
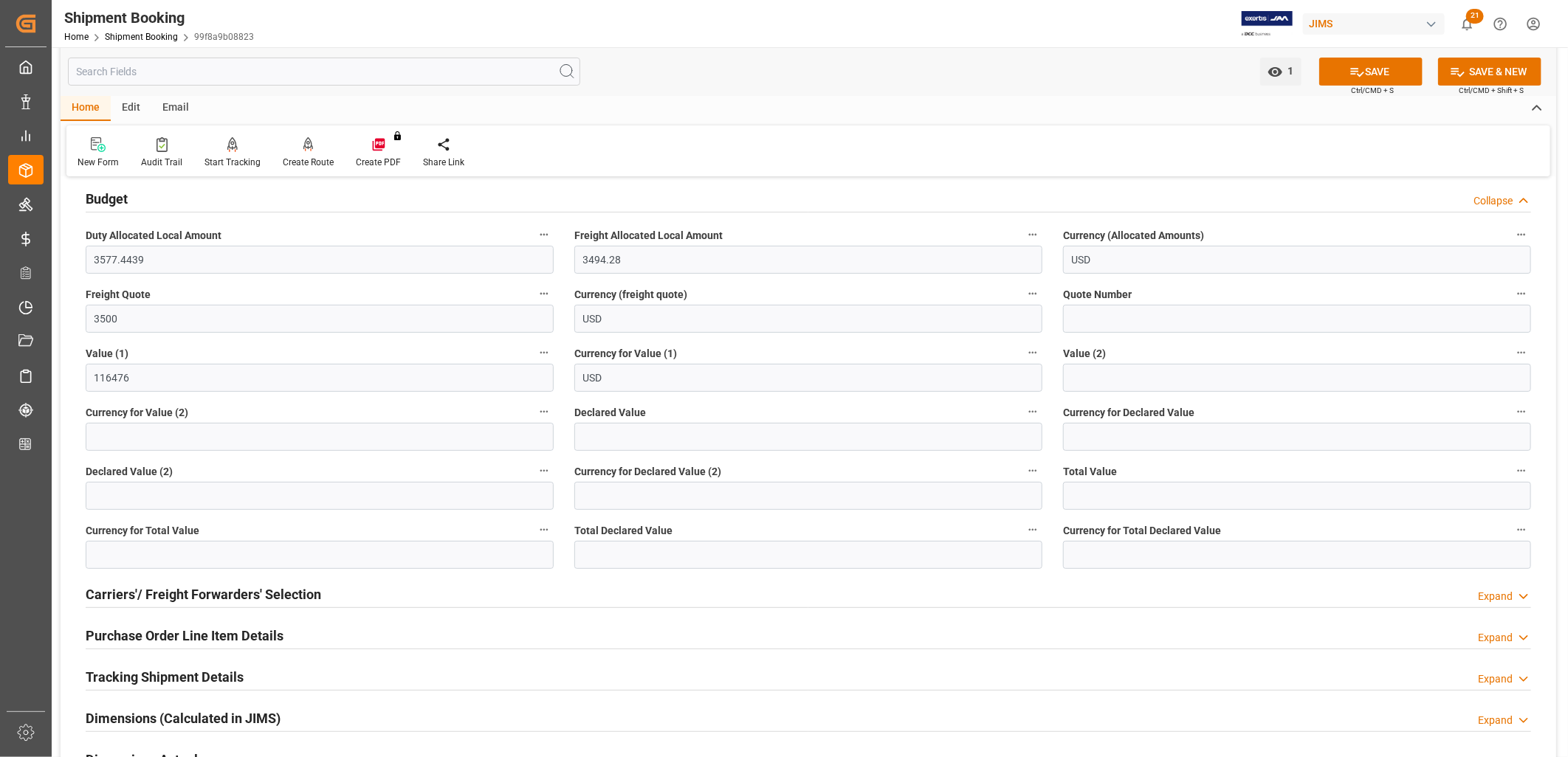
scroll to position [0, 0]
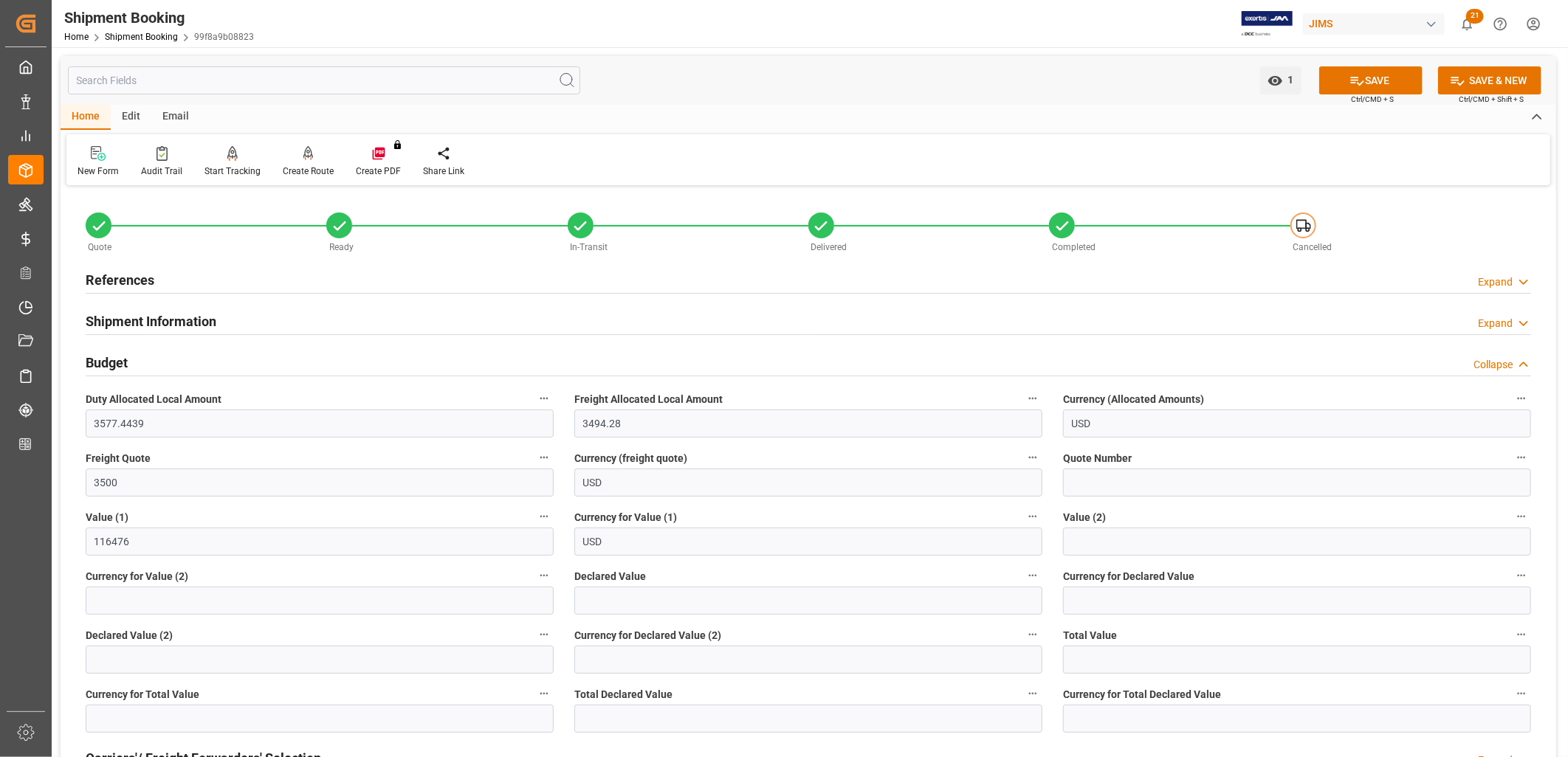
click at [129, 275] on h2 "References" at bounding box center [120, 280] width 69 height 20
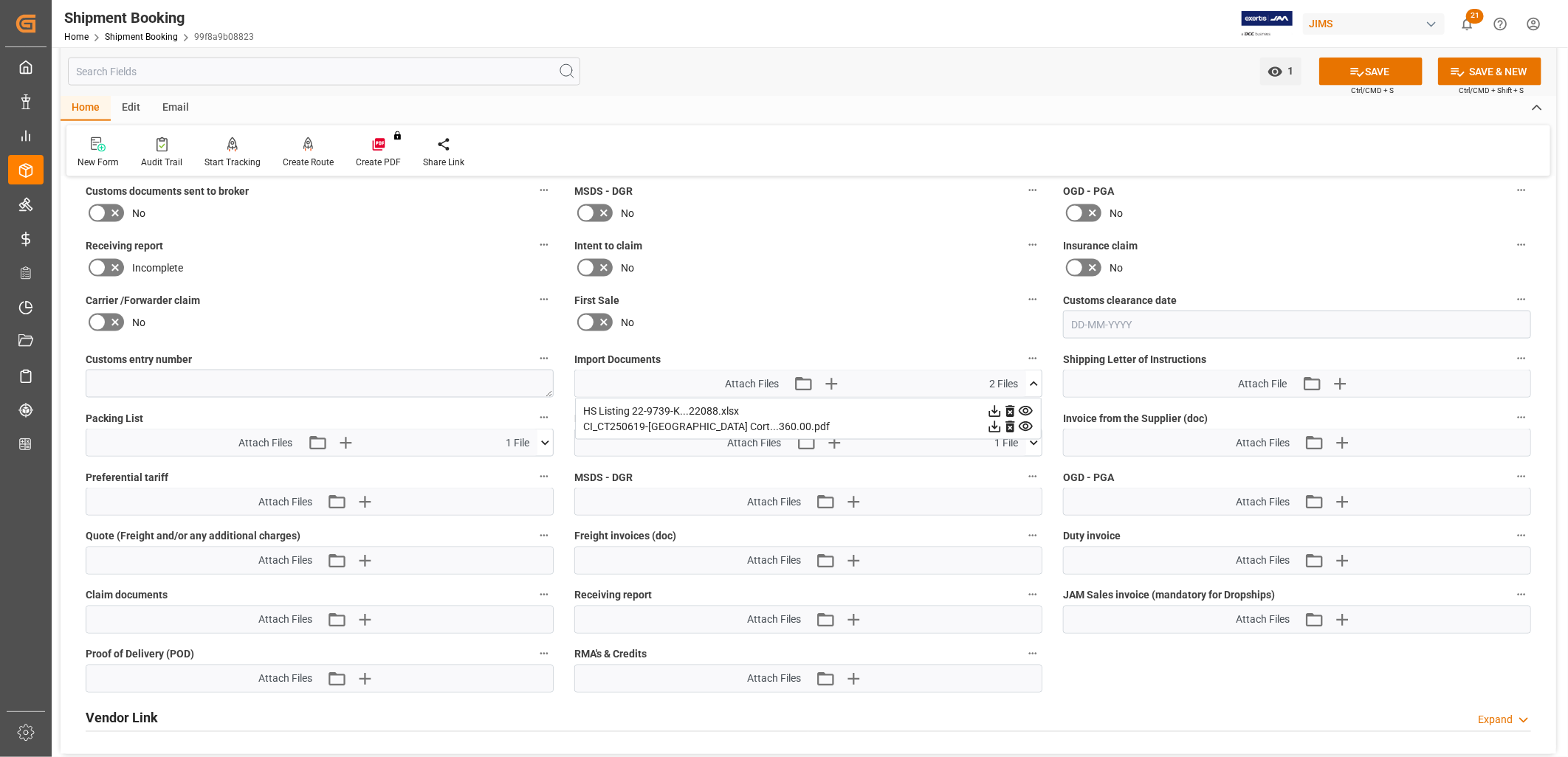
scroll to position [1311, 0]
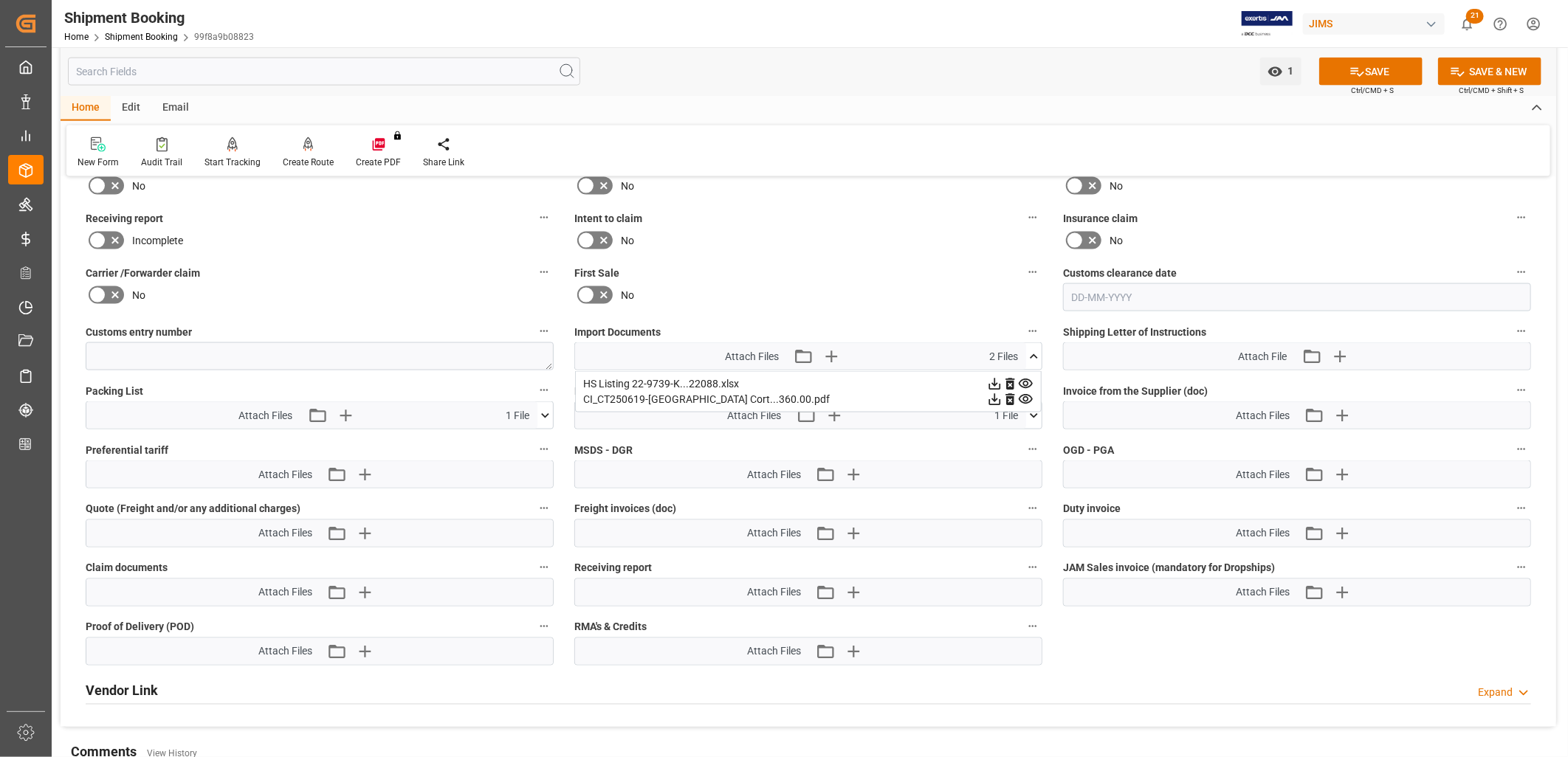
click at [1002, 396] on icon at bounding box center [994, 399] width 16 height 16
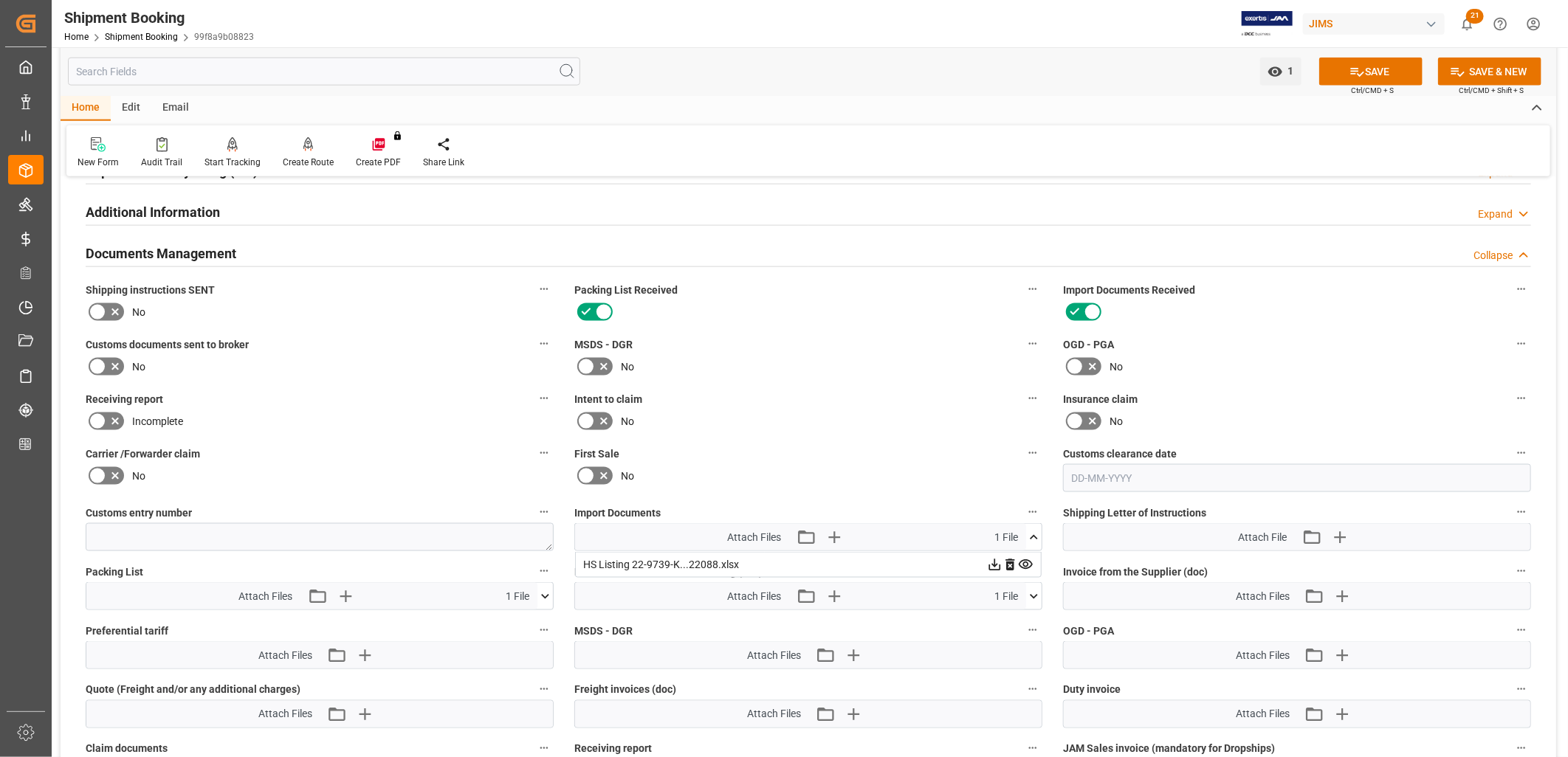
scroll to position [1147, 0]
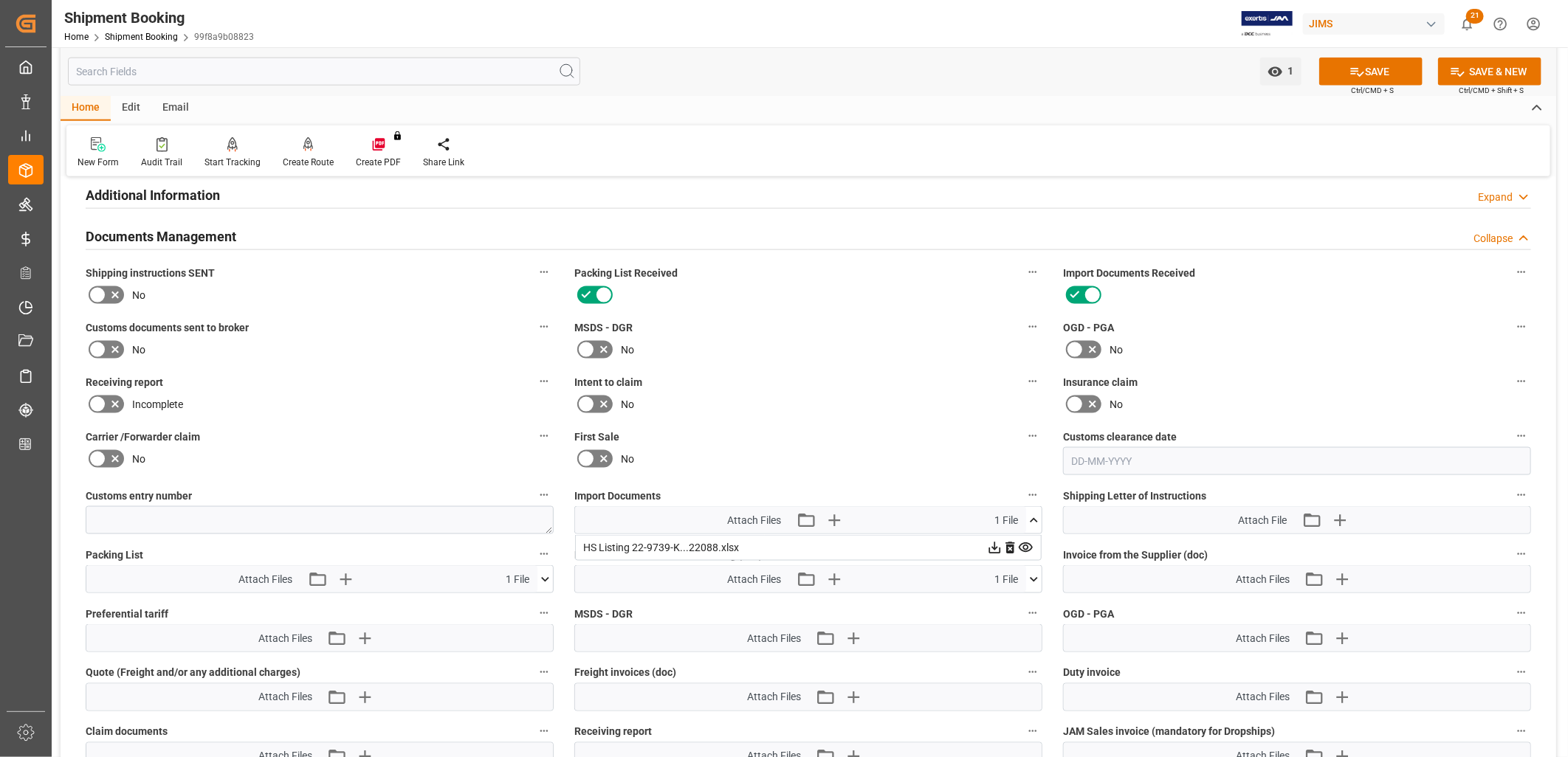
click at [1001, 542] on icon at bounding box center [995, 548] width 12 height 12
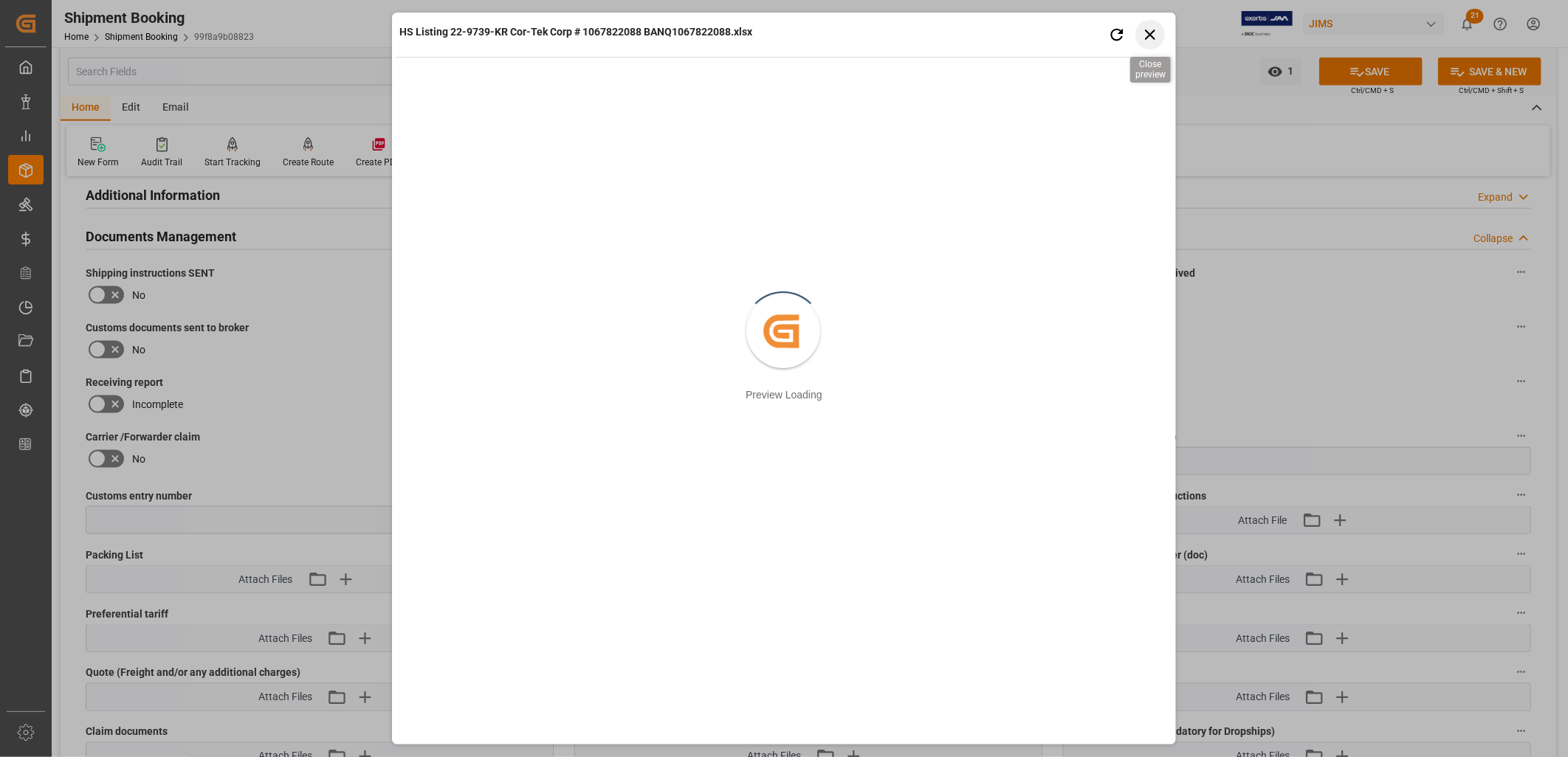
click at [1148, 32] on icon "button" at bounding box center [1151, 34] width 18 height 18
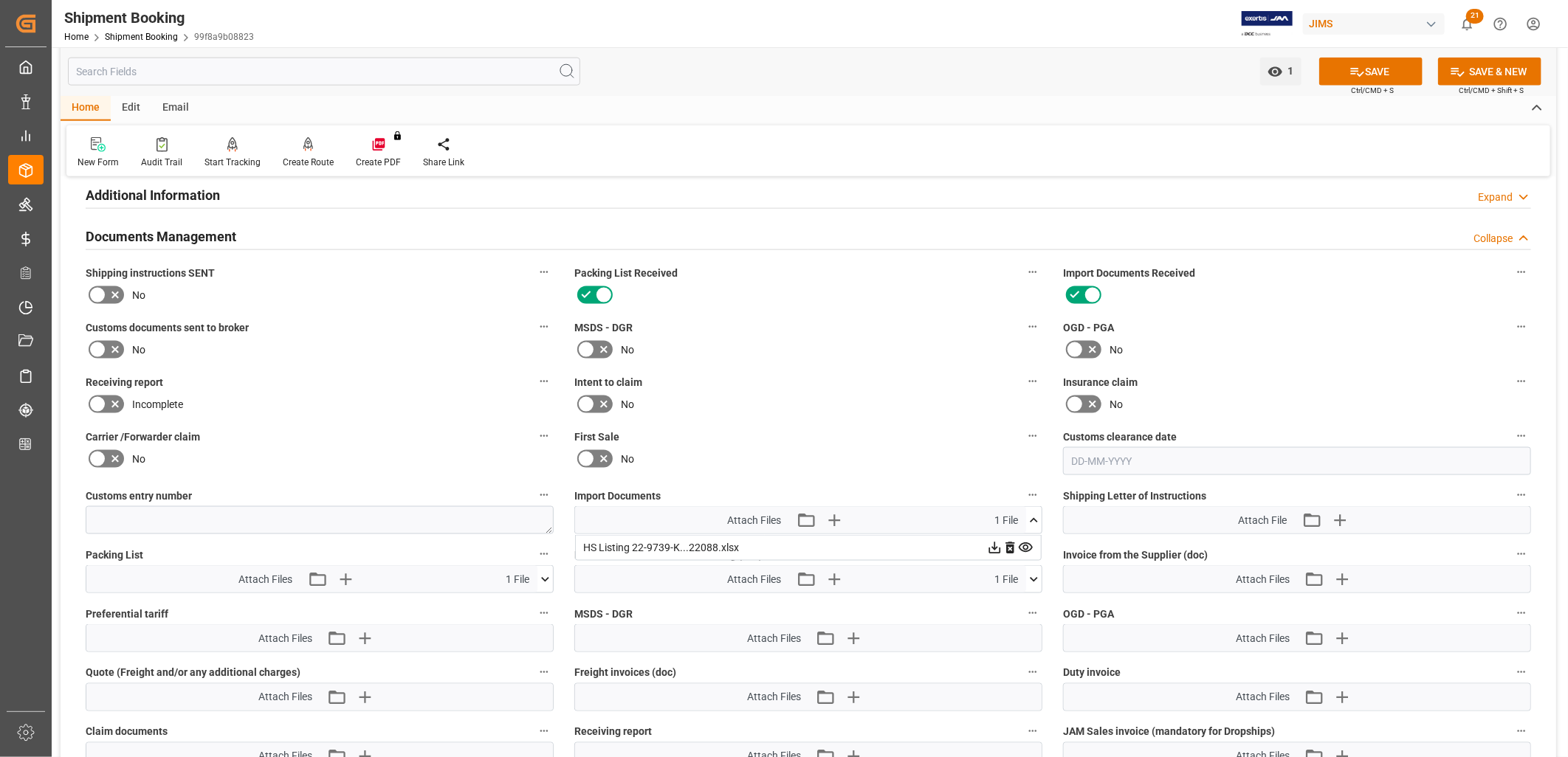
click at [994, 542] on icon at bounding box center [994, 548] width 16 height 16
click at [836, 513] on icon "button" at bounding box center [834, 520] width 24 height 24
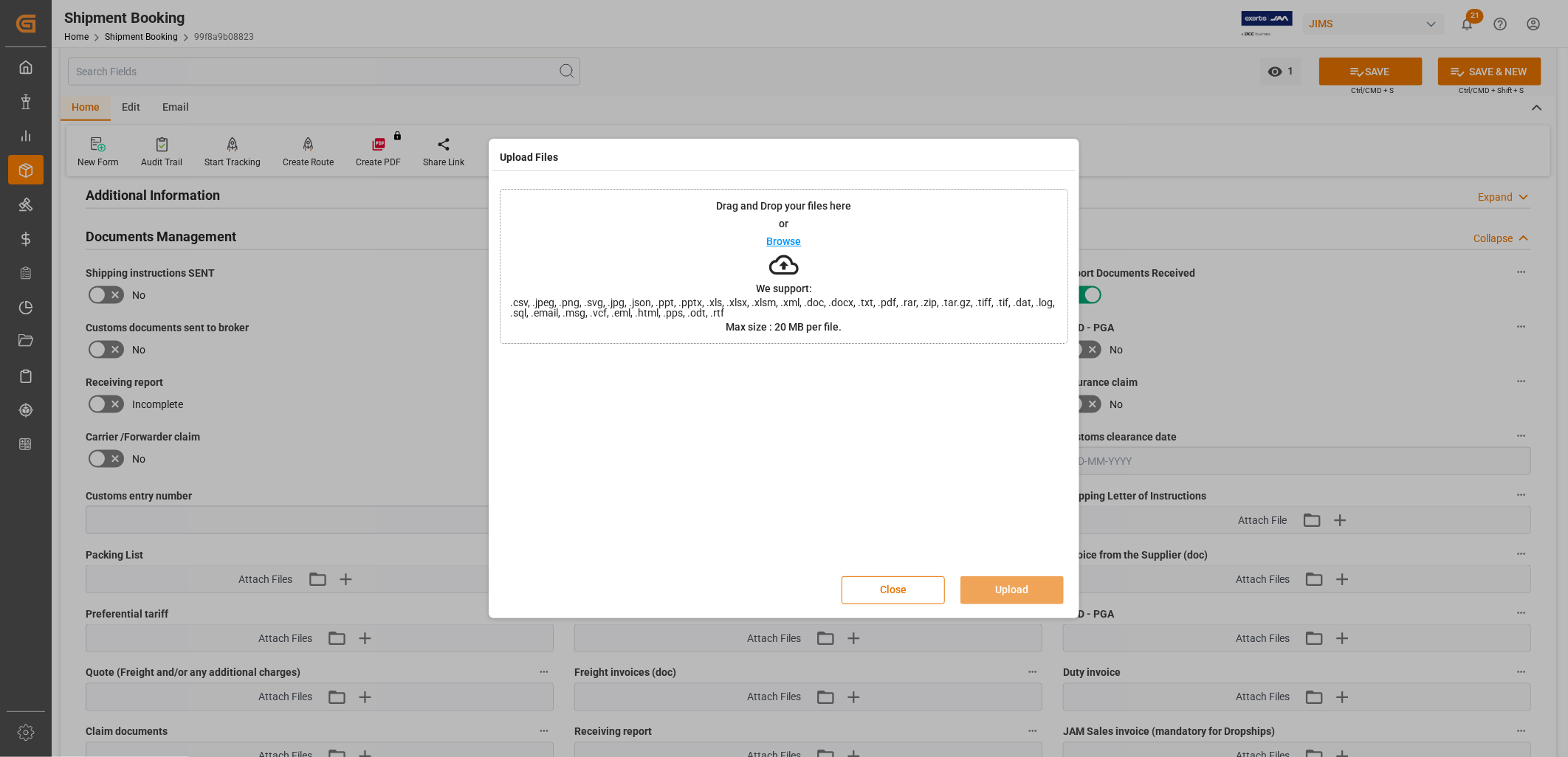
click at [793, 239] on p "Browse" at bounding box center [785, 240] width 35 height 10
click at [1023, 587] on button "Upload" at bounding box center [1012, 590] width 103 height 28
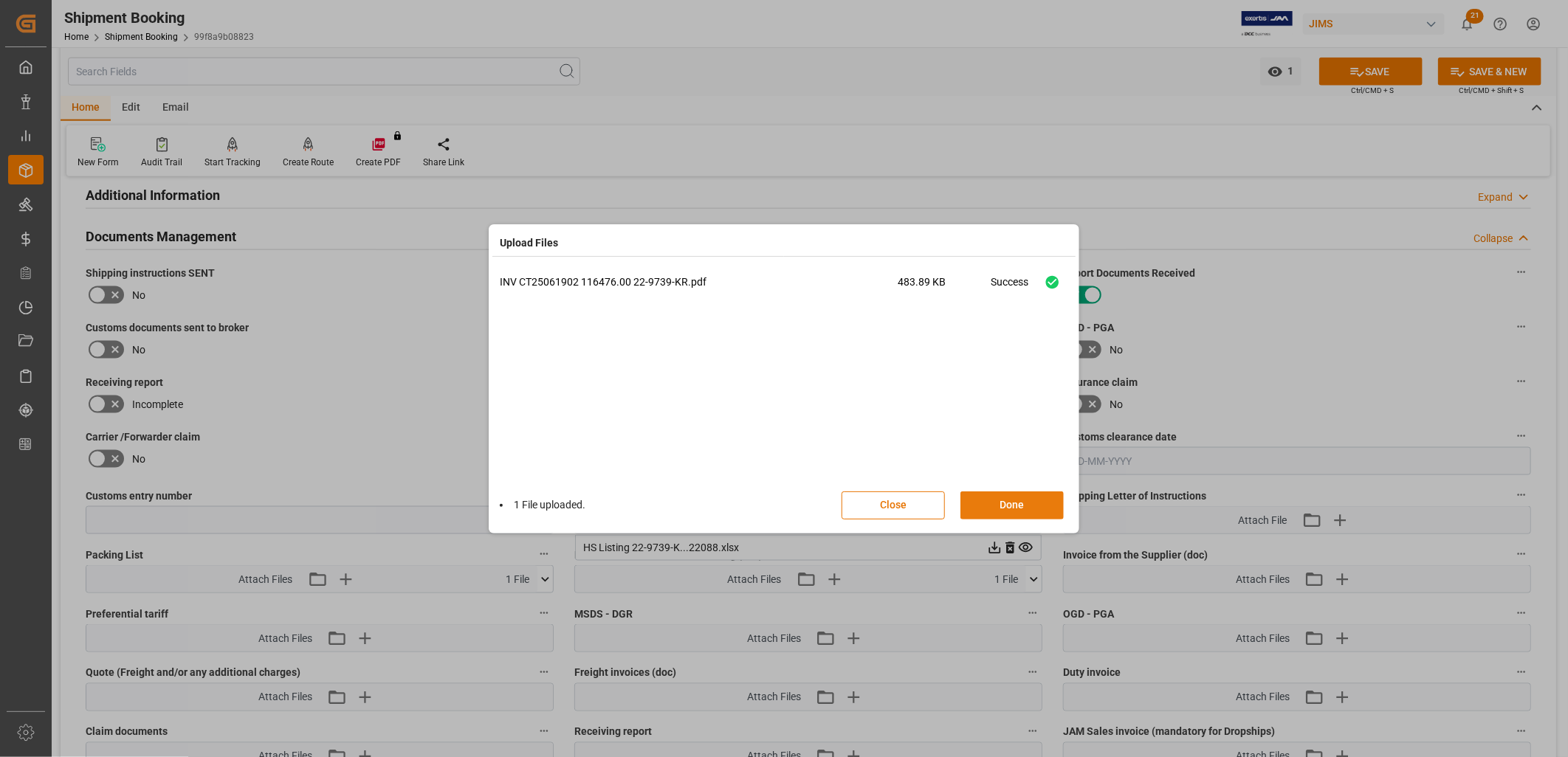
click at [1008, 504] on button "Done" at bounding box center [1012, 506] width 103 height 28
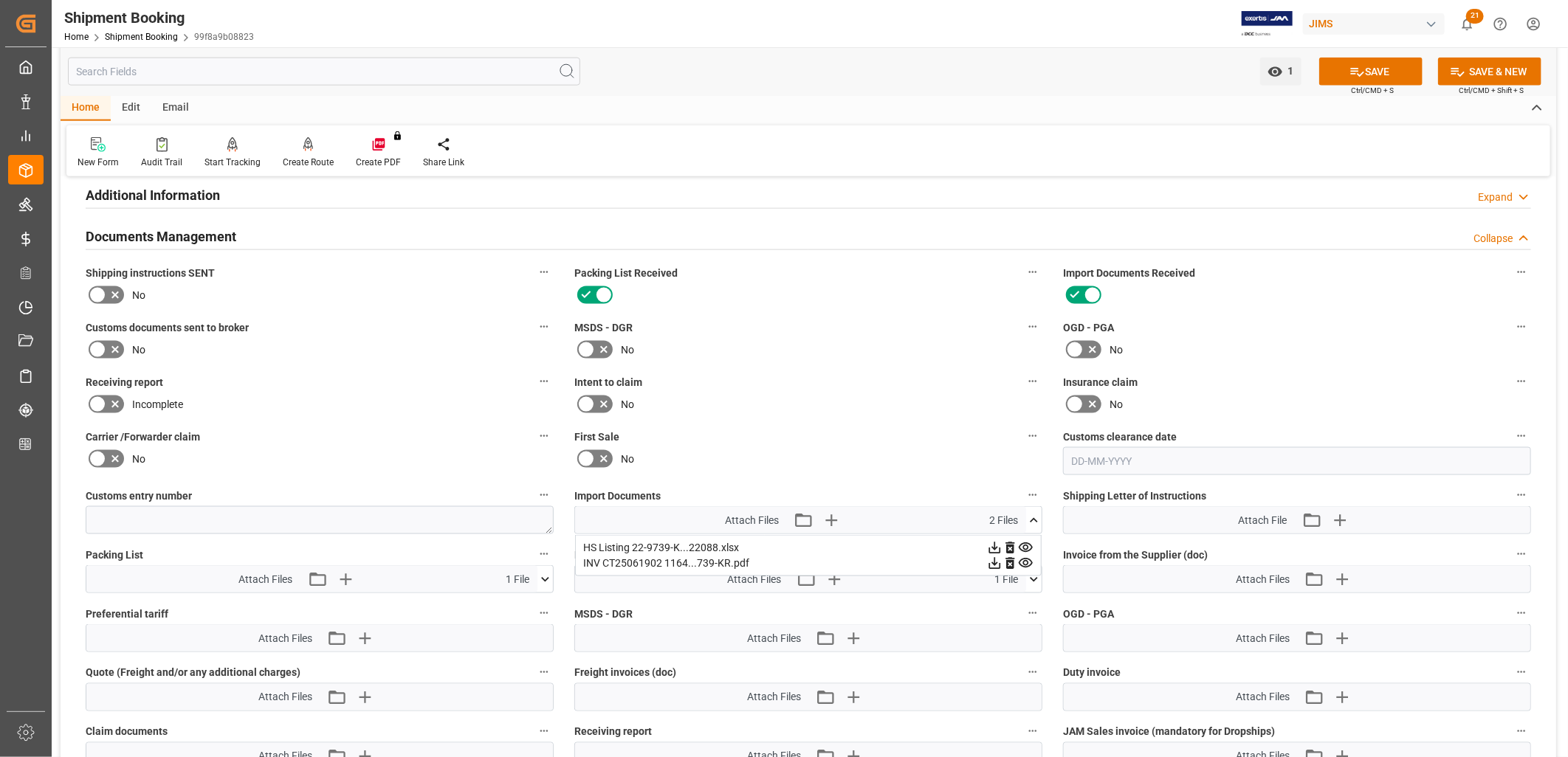
click at [994, 542] on icon at bounding box center [994, 548] width 16 height 16
click at [1385, 70] on button "SAVE" at bounding box center [1371, 72] width 103 height 28
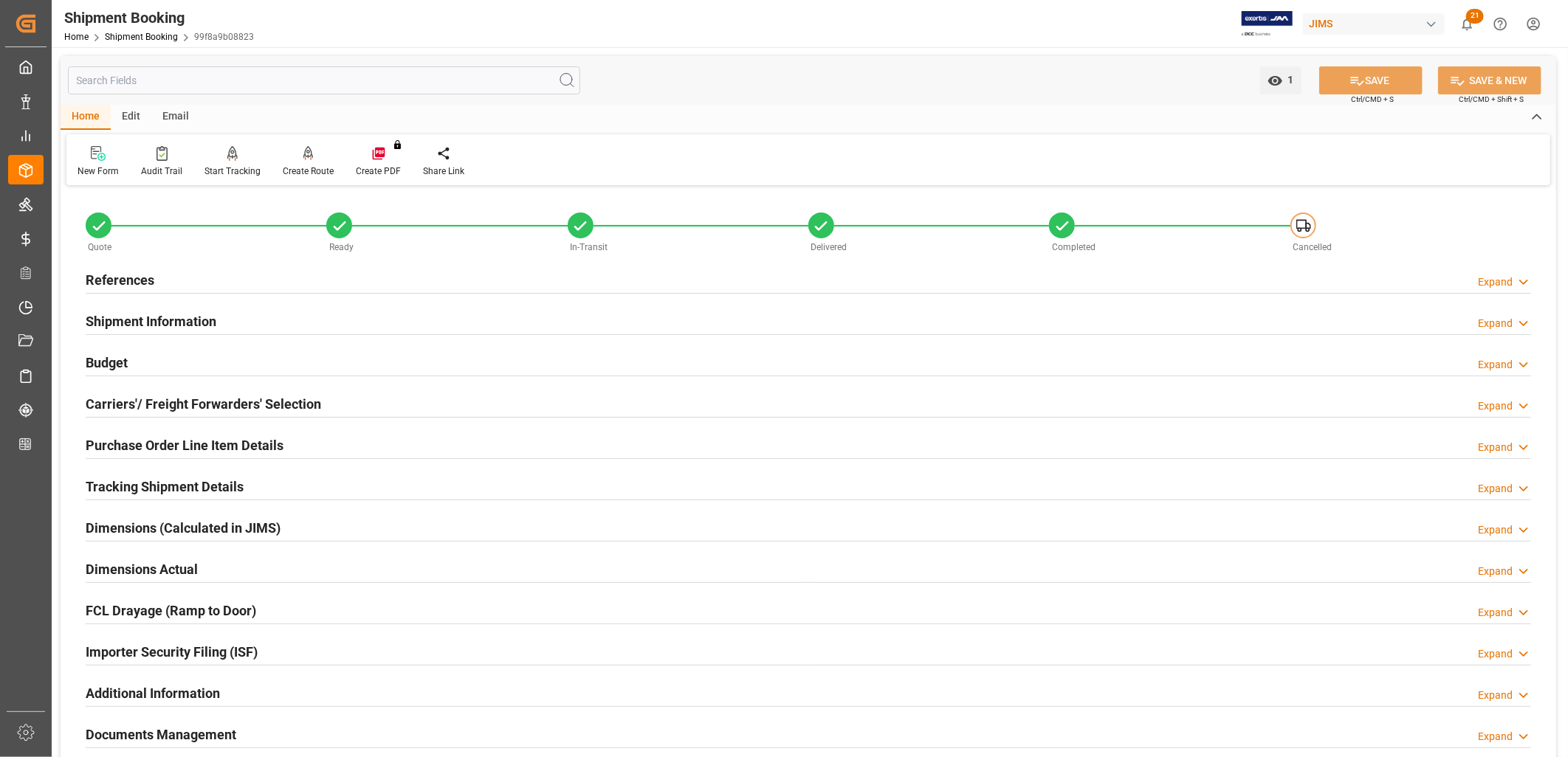
scroll to position [164, 0]
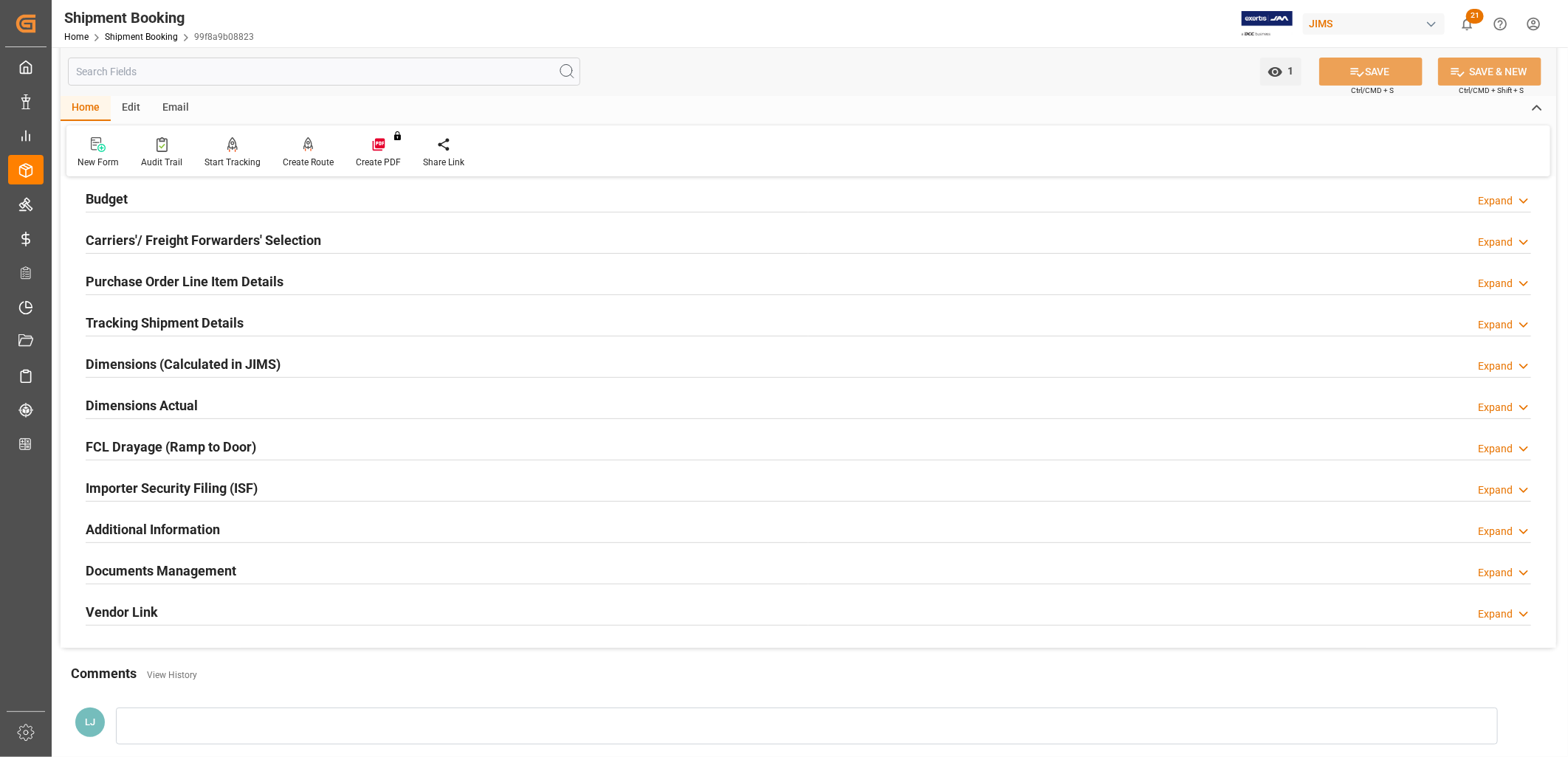
click at [183, 565] on h2 "Documents Management" at bounding box center [160, 571] width 150 height 20
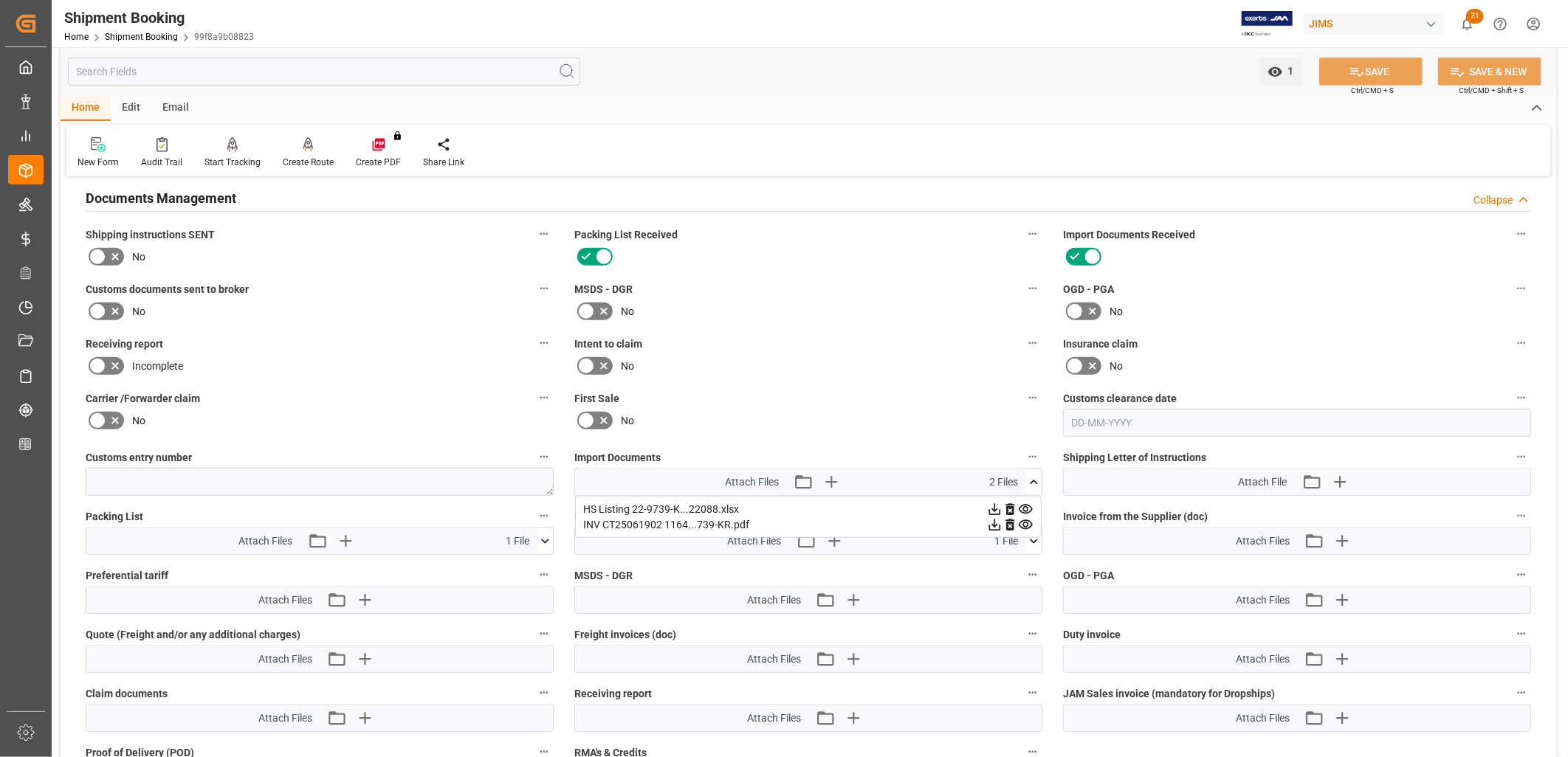
scroll to position [574, 0]
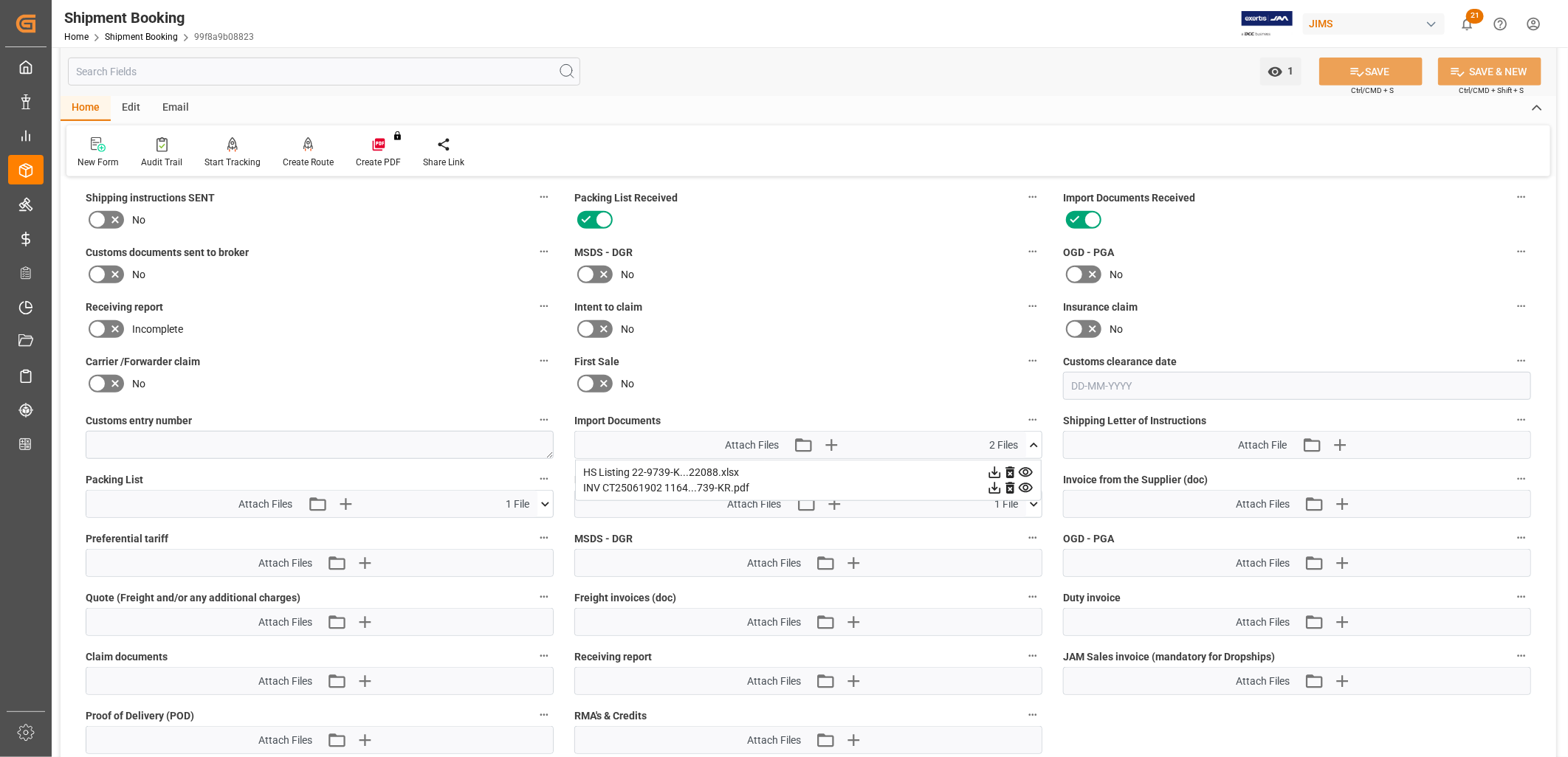
click at [993, 468] on icon at bounding box center [994, 472] width 16 height 16
click at [1001, 467] on icon at bounding box center [995, 472] width 12 height 12
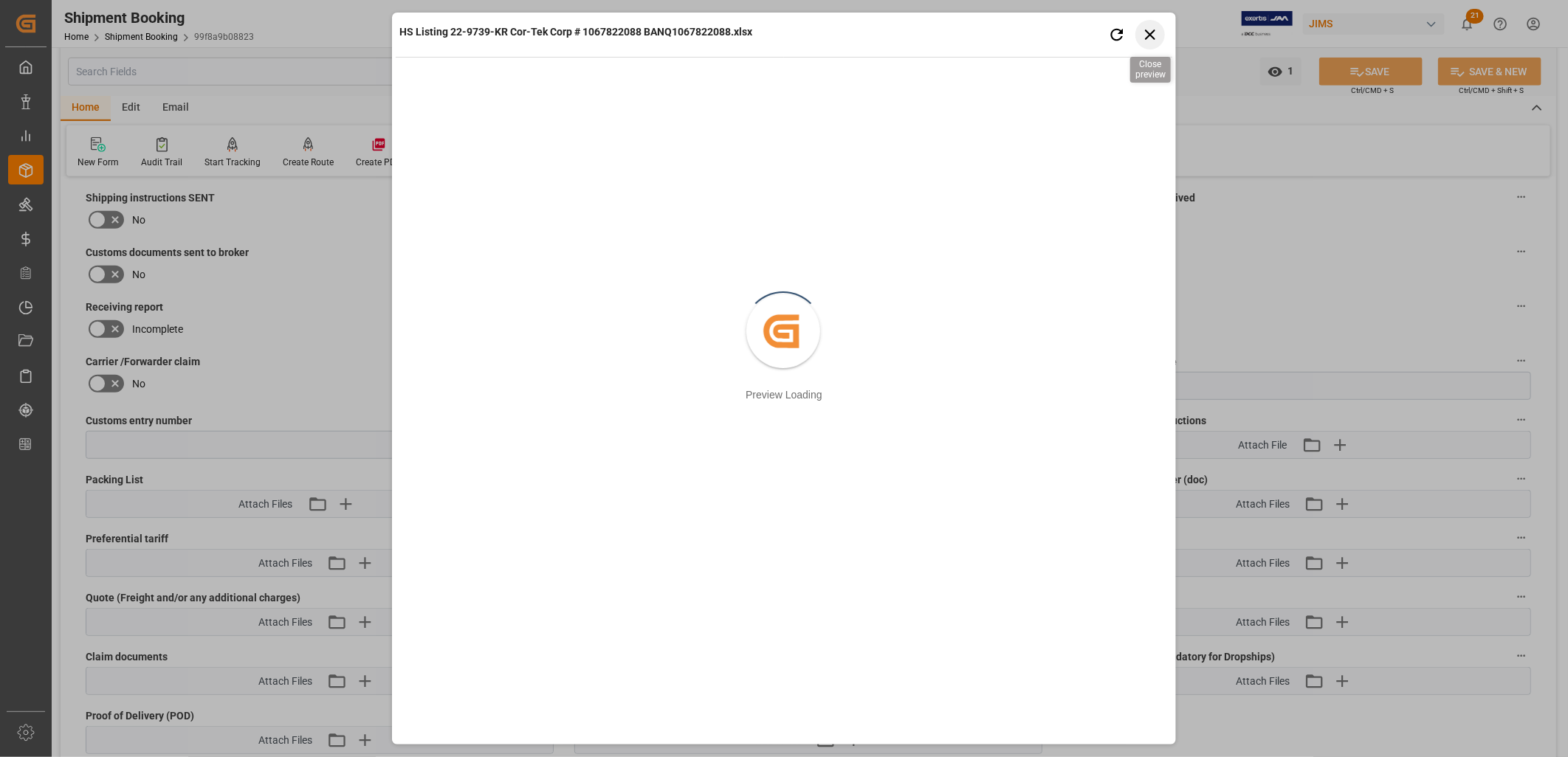
click at [1152, 32] on icon "button" at bounding box center [1150, 34] width 10 height 10
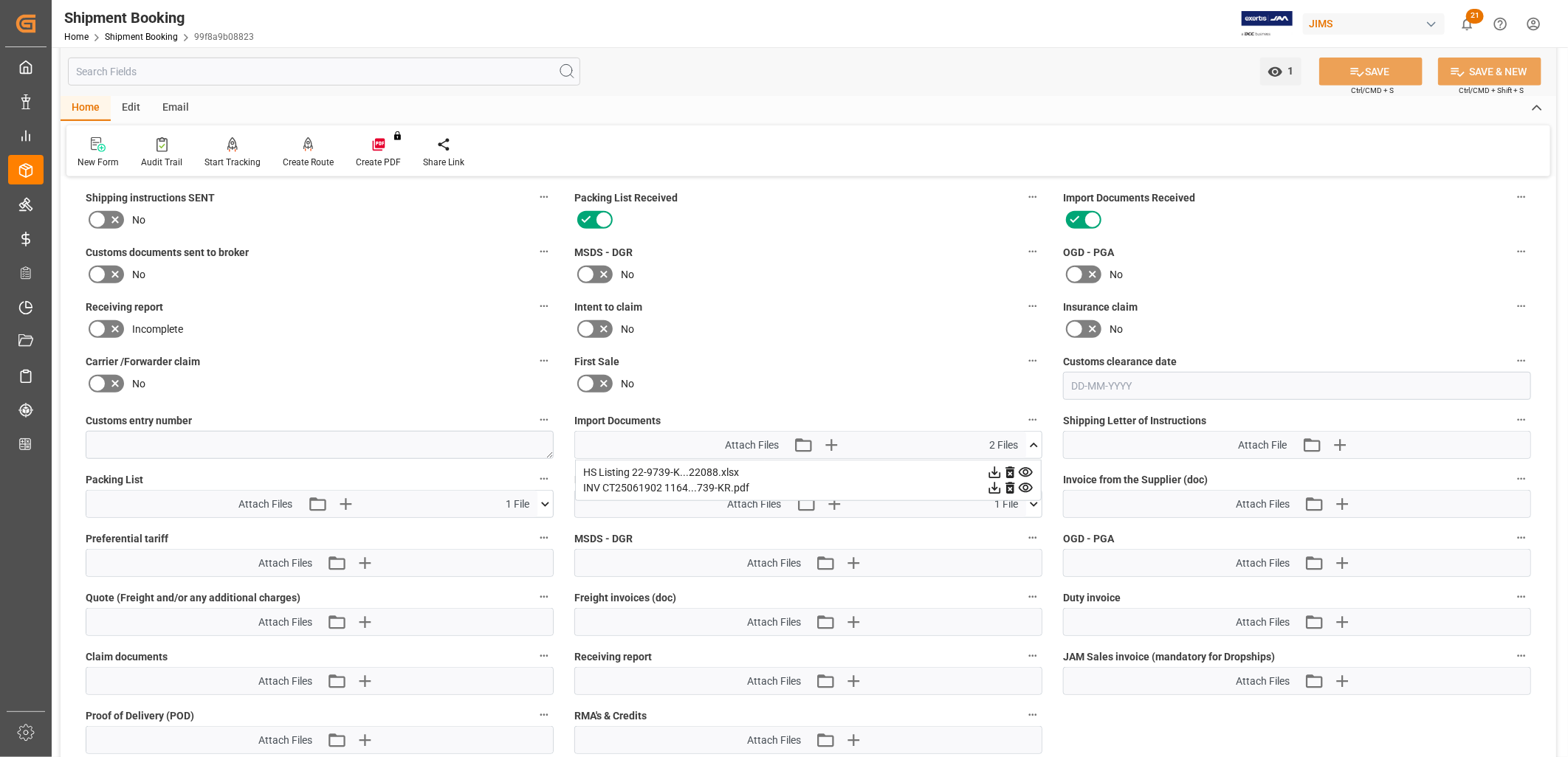
click at [1034, 443] on icon at bounding box center [1034, 445] width 8 height 5
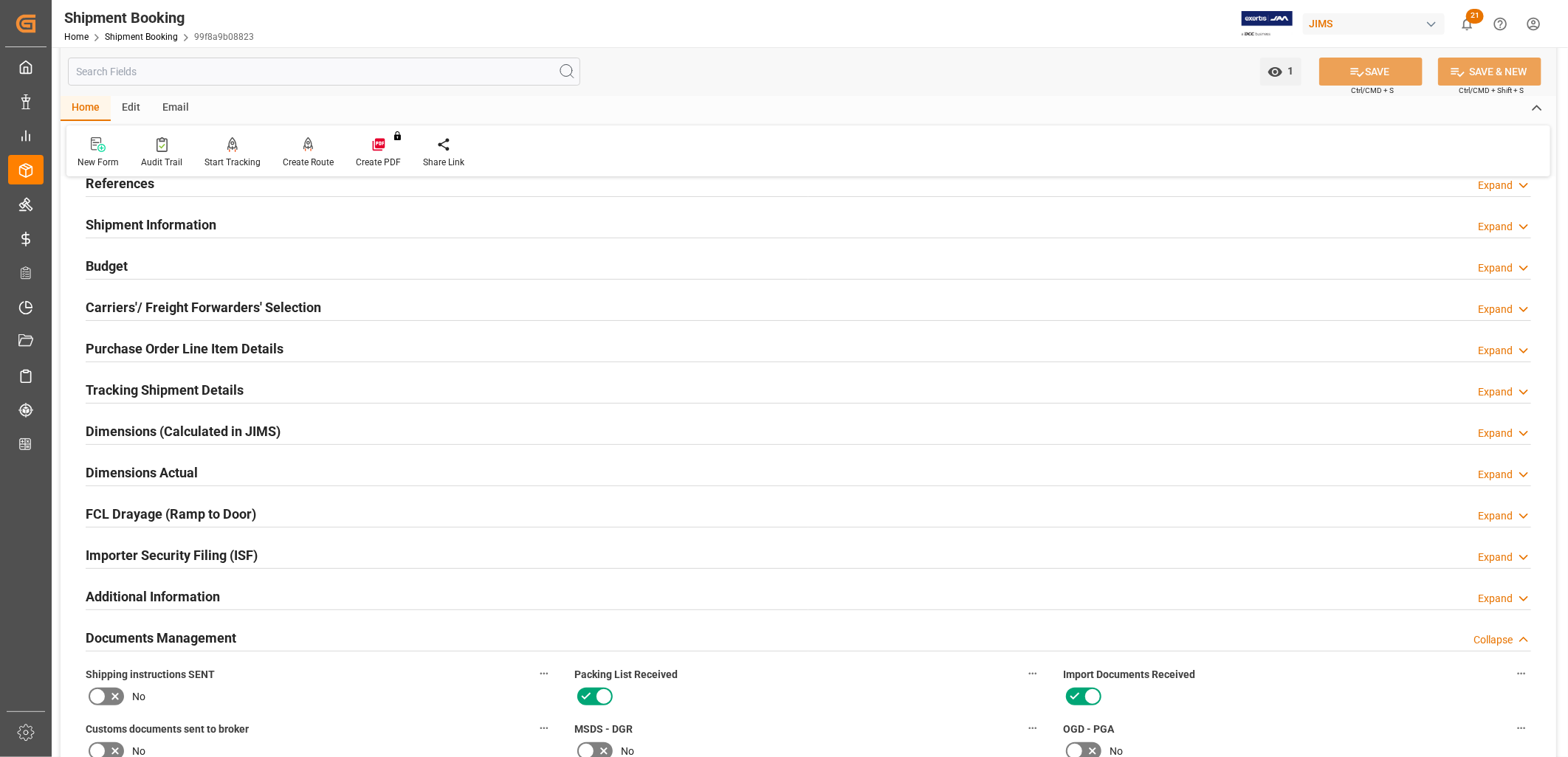
scroll to position [0, 0]
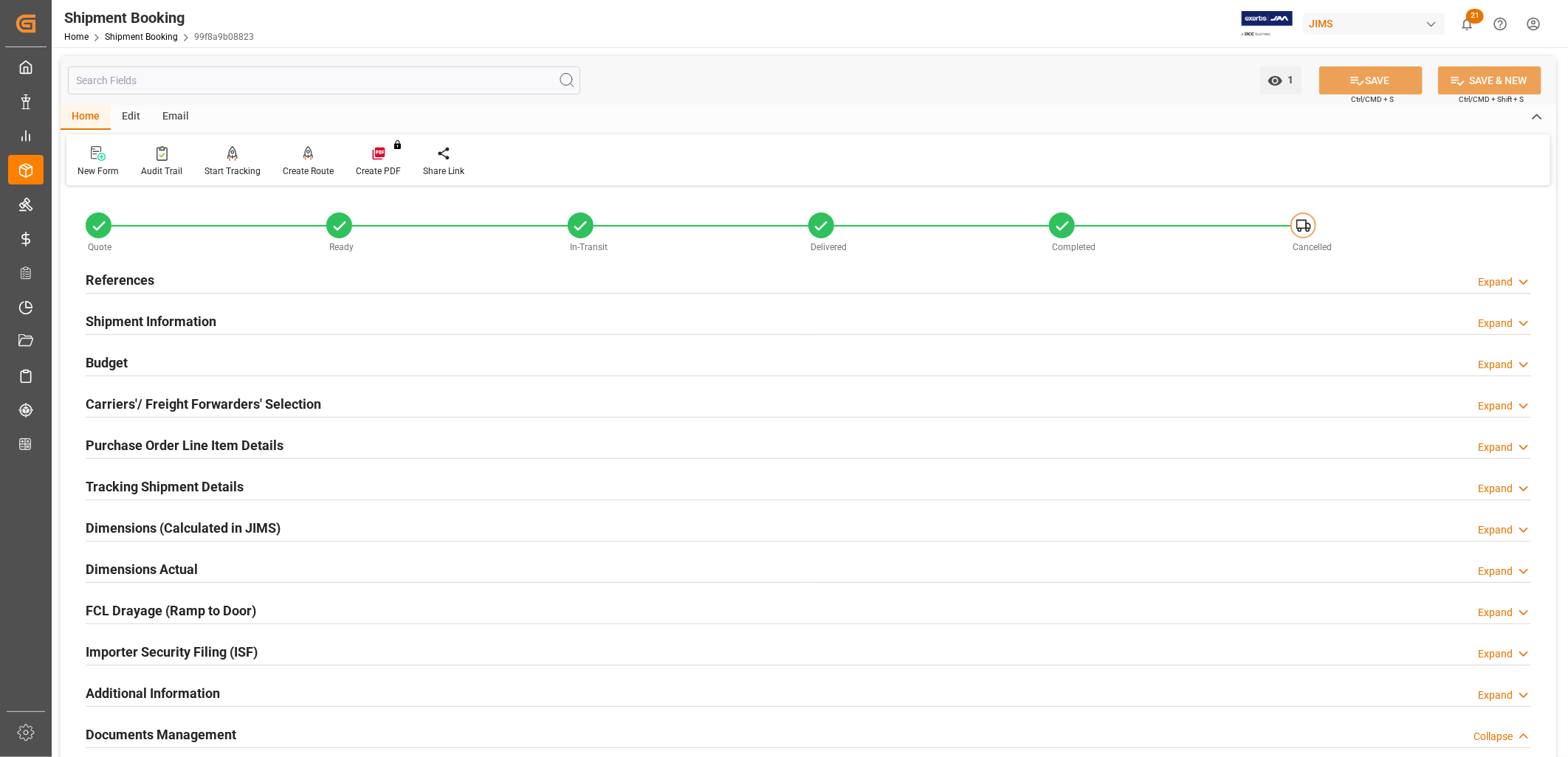
click at [134, 276] on h2 "References" at bounding box center [120, 280] width 69 height 20
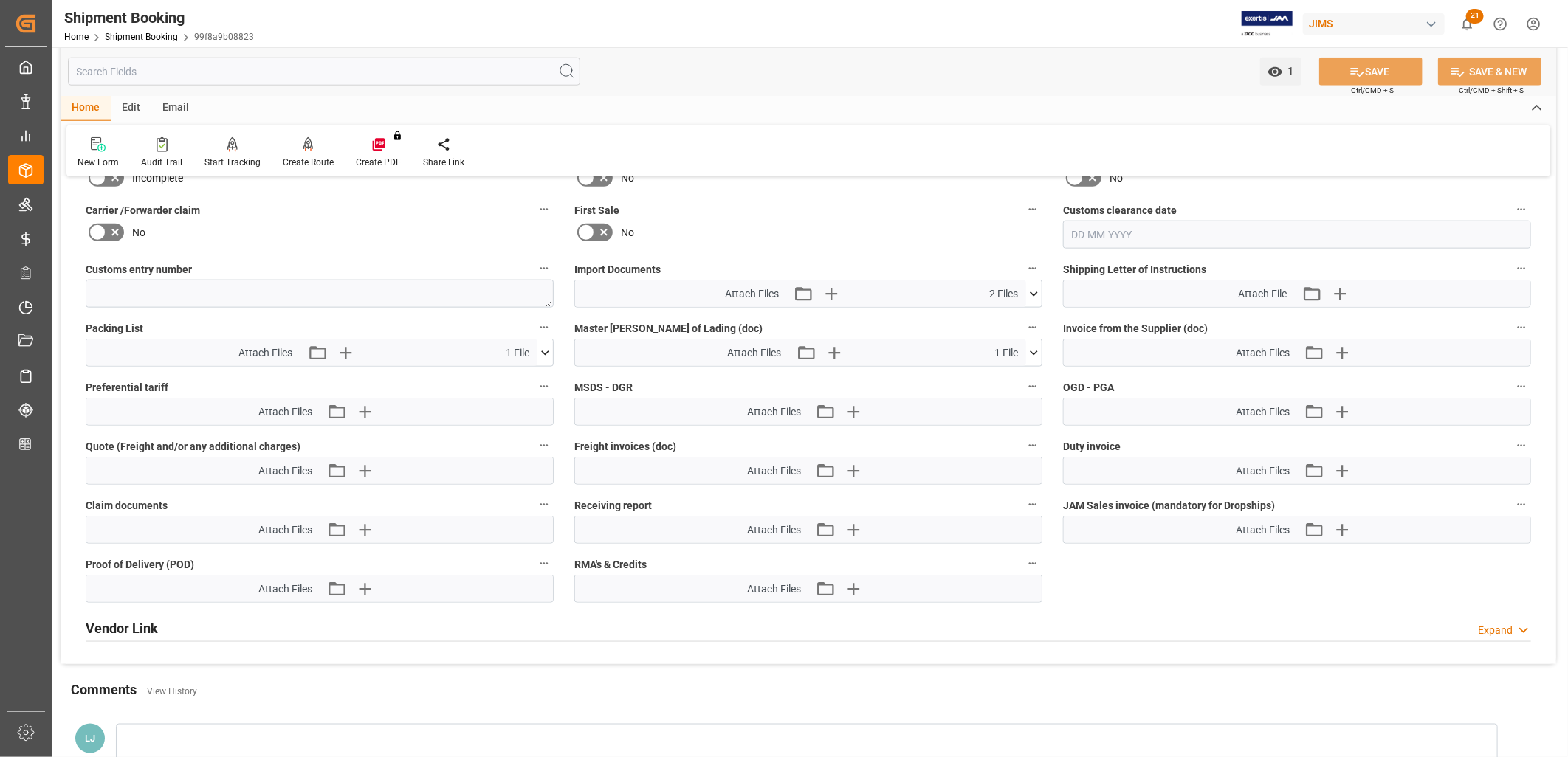
scroll to position [984, 0]
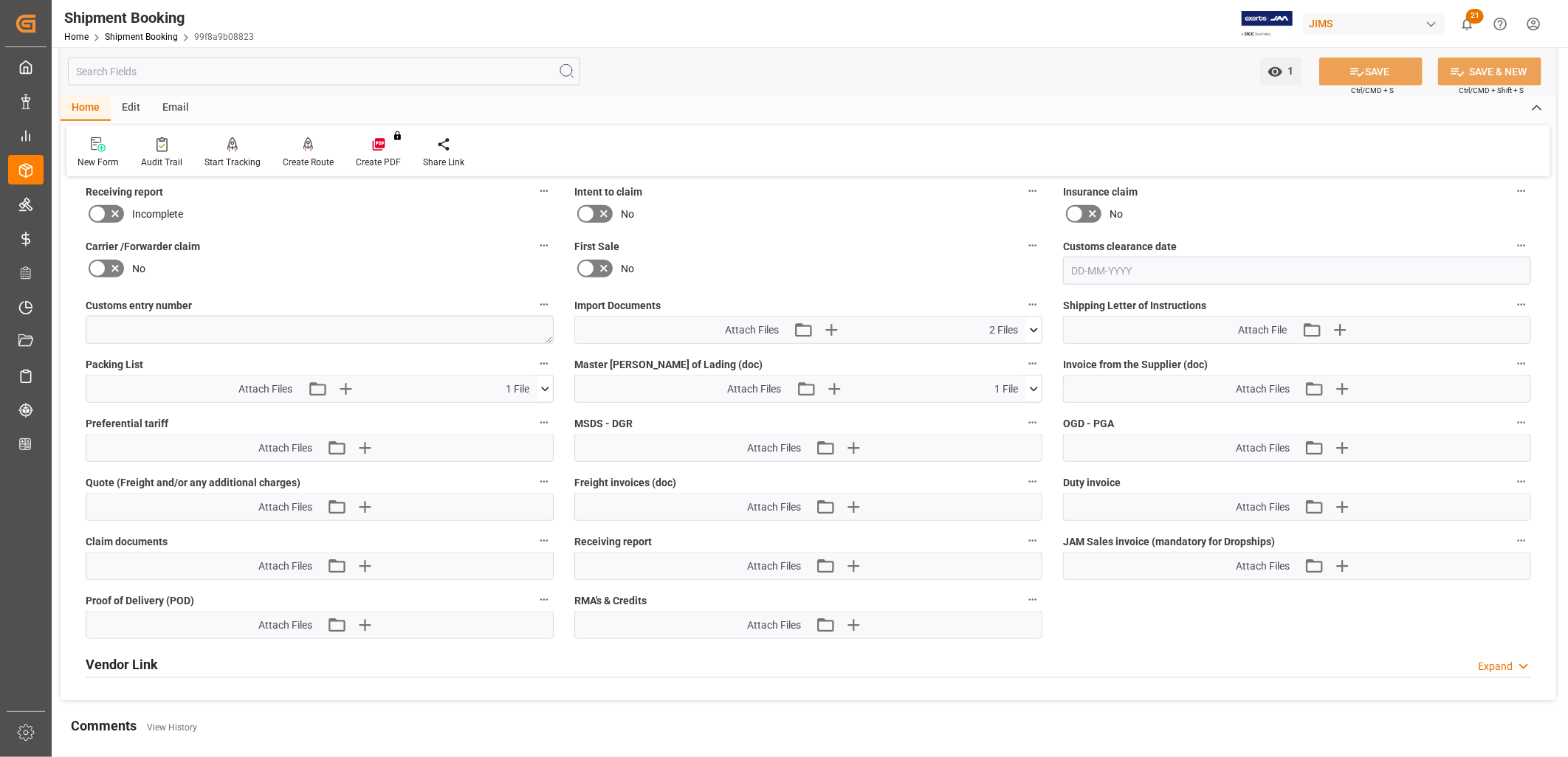
click at [1037, 323] on icon at bounding box center [1034, 330] width 16 height 16
click at [995, 352] on icon at bounding box center [994, 357] width 16 height 16
click at [1031, 322] on icon at bounding box center [1034, 330] width 16 height 16
click at [1034, 384] on icon at bounding box center [1034, 389] width 16 height 16
click at [1002, 410] on icon at bounding box center [994, 416] width 16 height 16
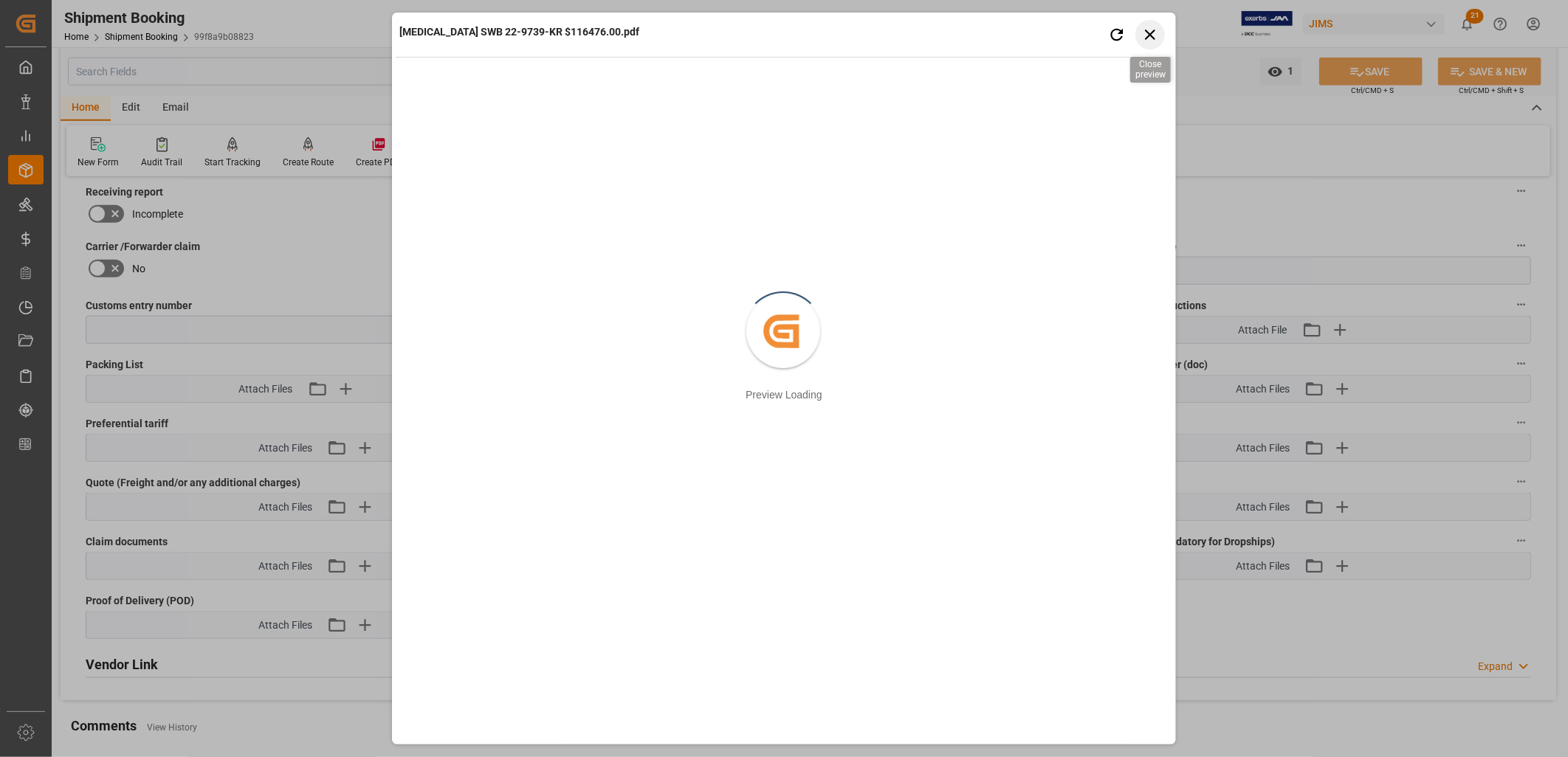
click at [1152, 35] on icon "button" at bounding box center [1150, 34] width 10 height 10
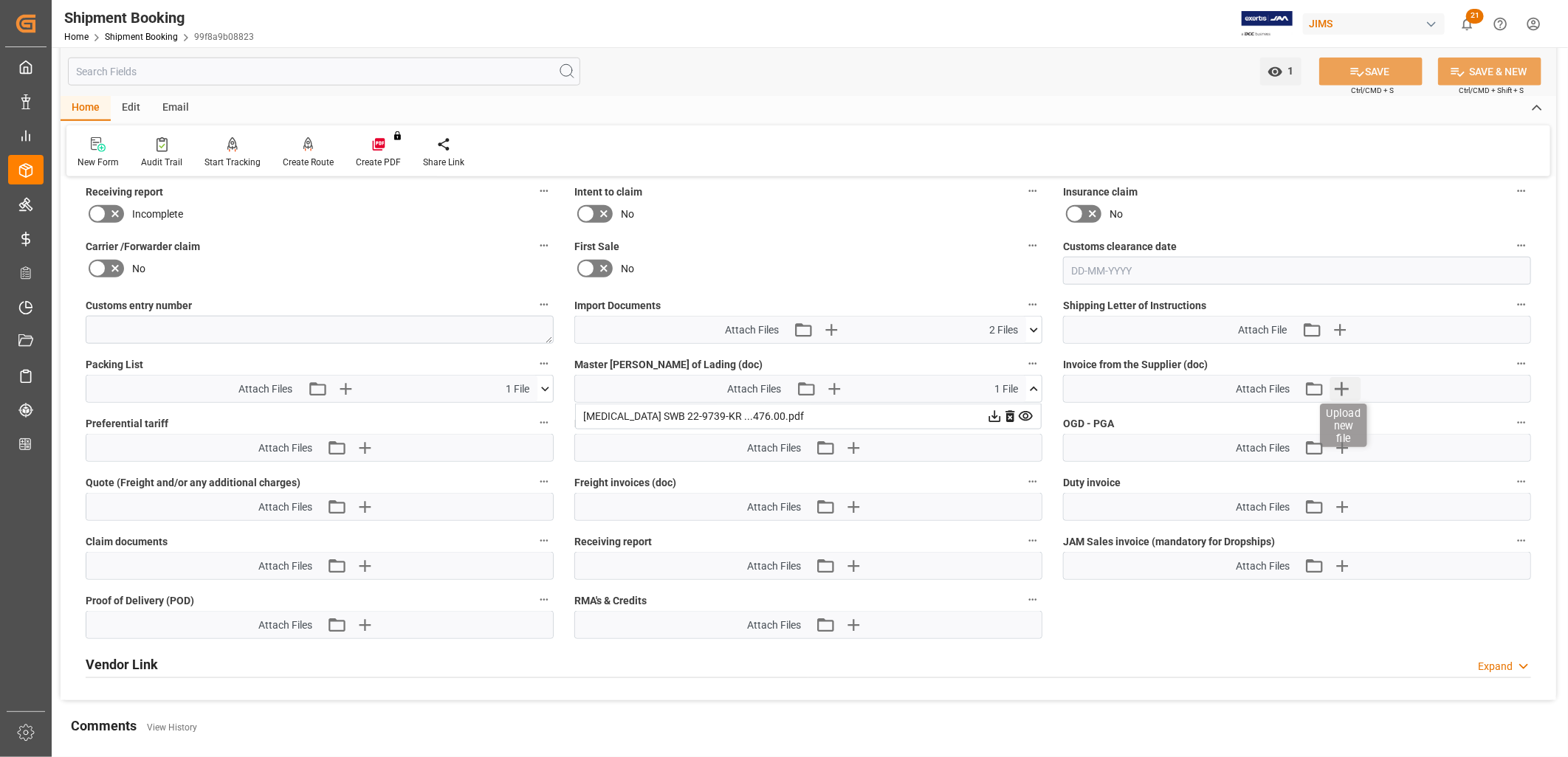
click at [1344, 380] on icon "button" at bounding box center [1342, 389] width 24 height 24
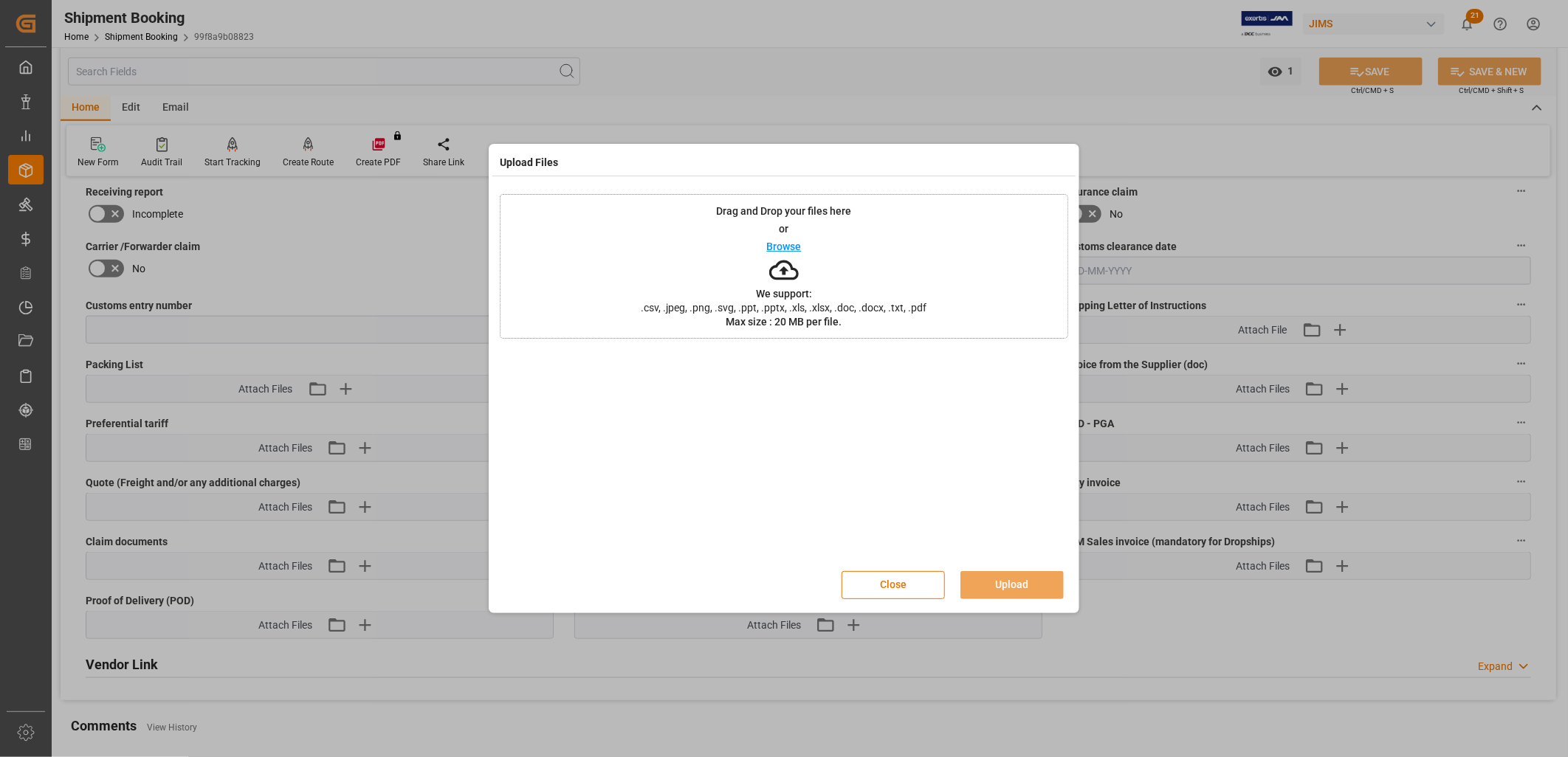
click at [780, 247] on p "Browse" at bounding box center [785, 246] width 35 height 10
click at [902, 585] on button "Close" at bounding box center [893, 585] width 103 height 28
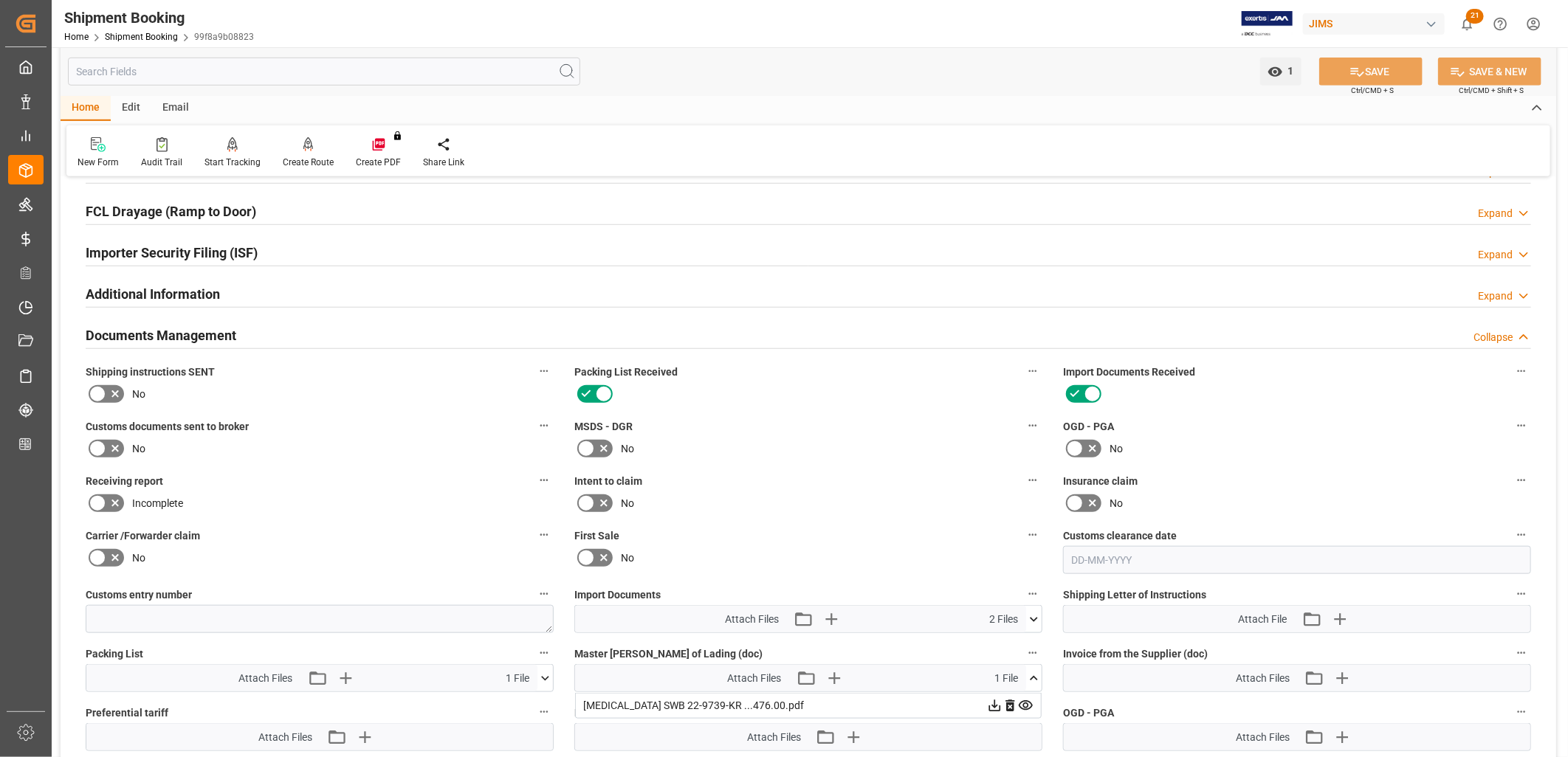
scroll to position [820, 0]
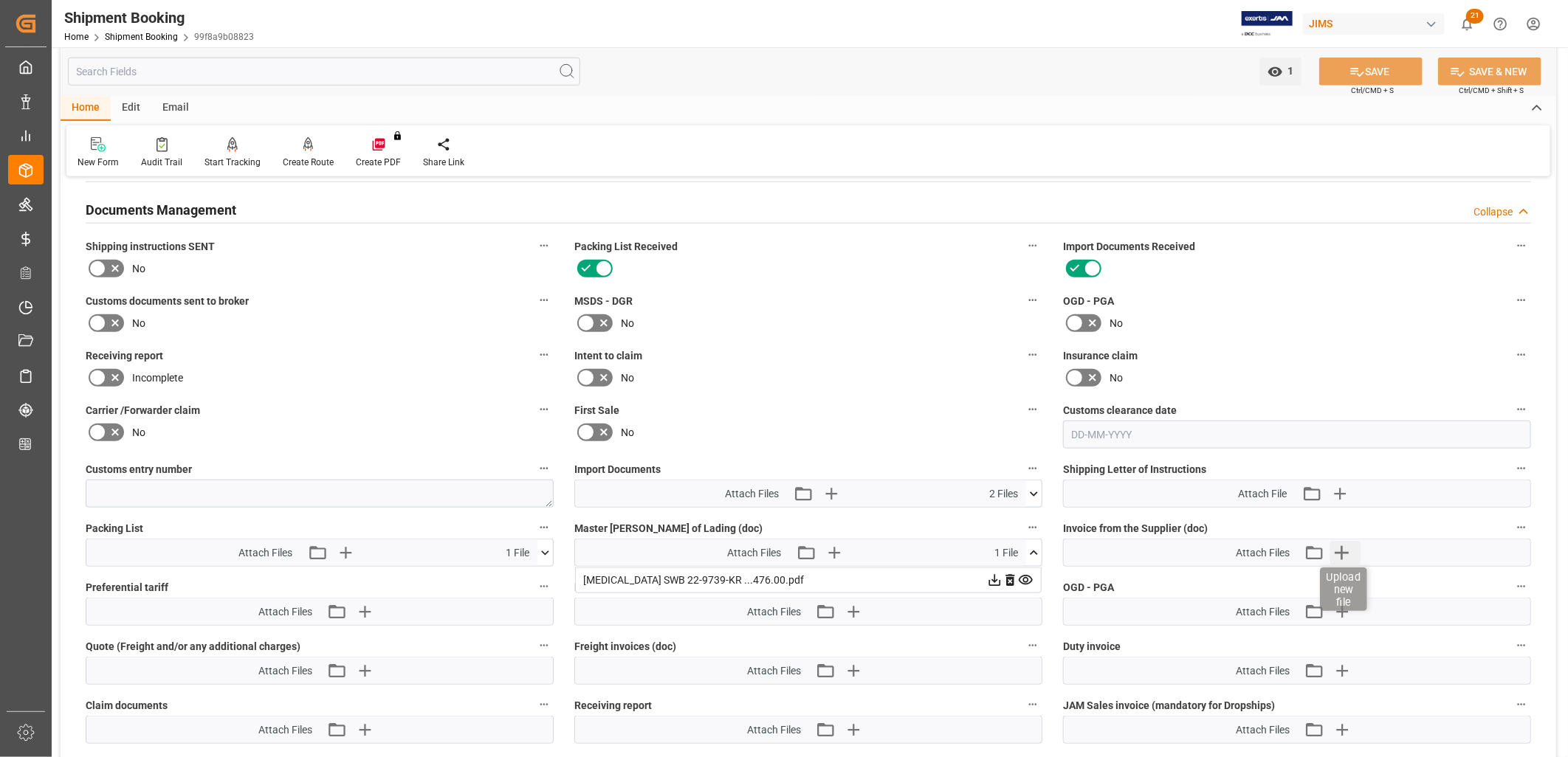
click at [1342, 548] on icon "button" at bounding box center [1341, 553] width 14 height 14
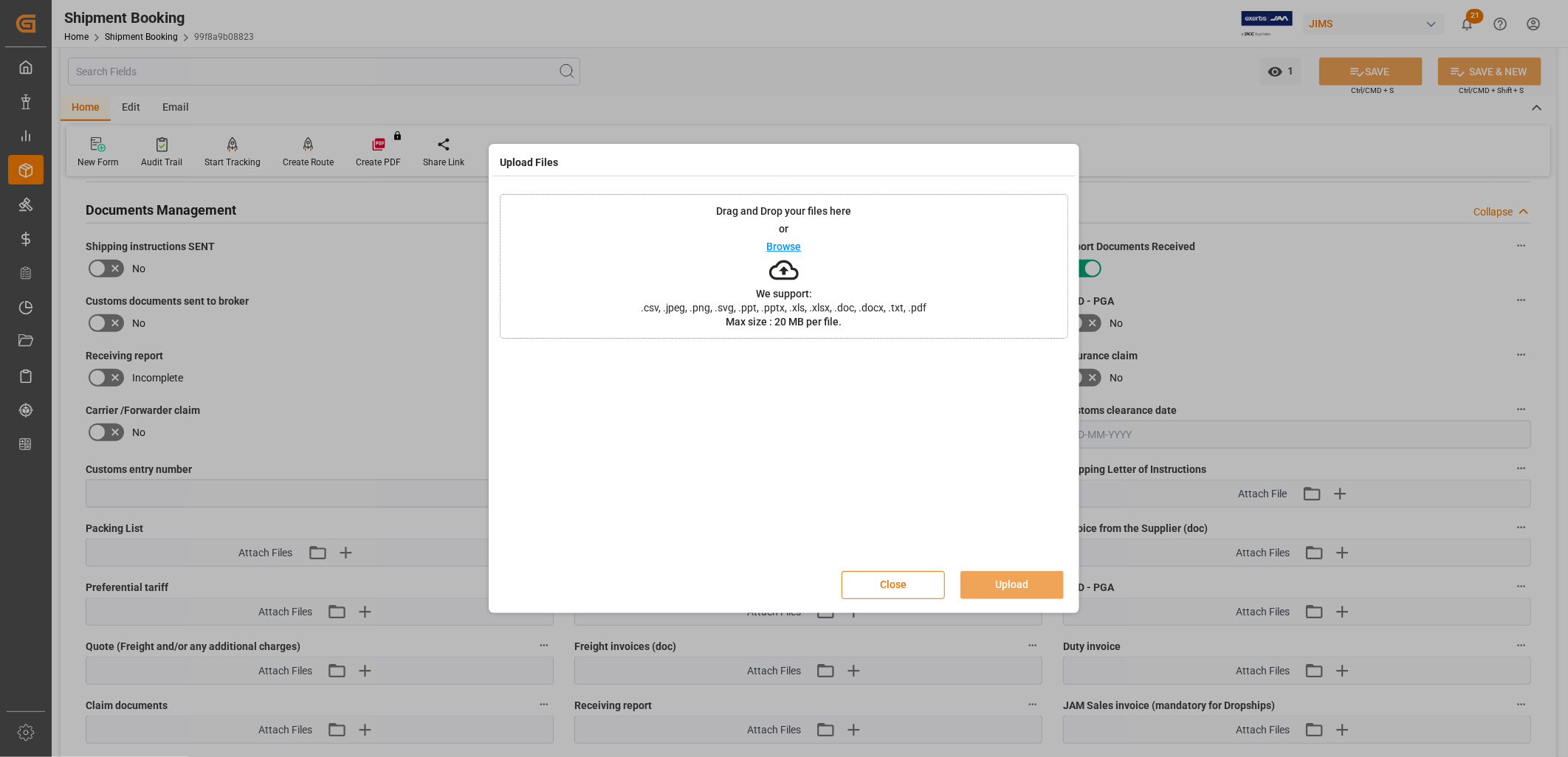
click at [786, 244] on p "Browse" at bounding box center [785, 246] width 35 height 10
click at [1012, 585] on button "Upload" at bounding box center [1012, 585] width 103 height 28
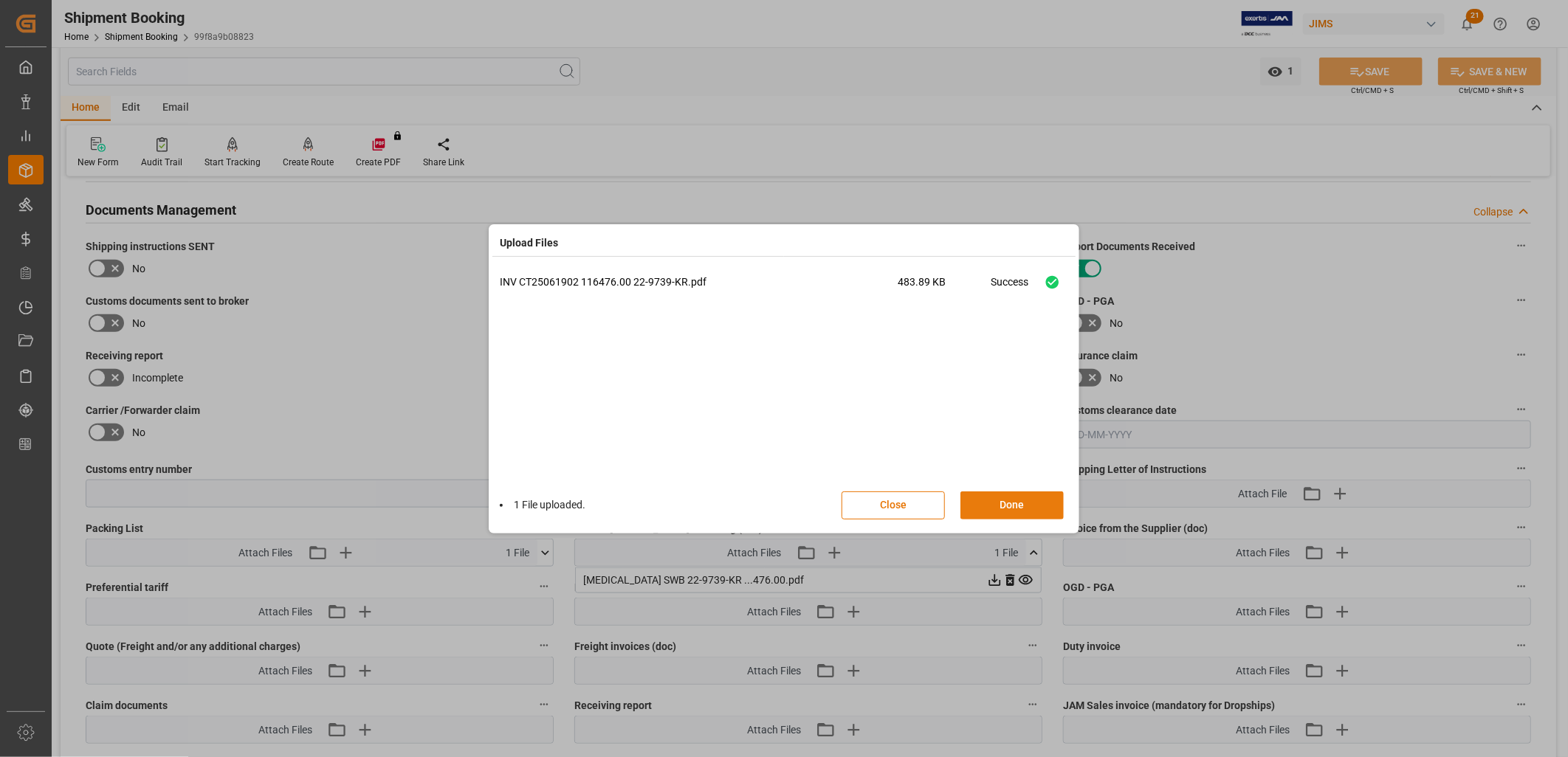
click at [1024, 504] on button "Done" at bounding box center [1012, 506] width 103 height 28
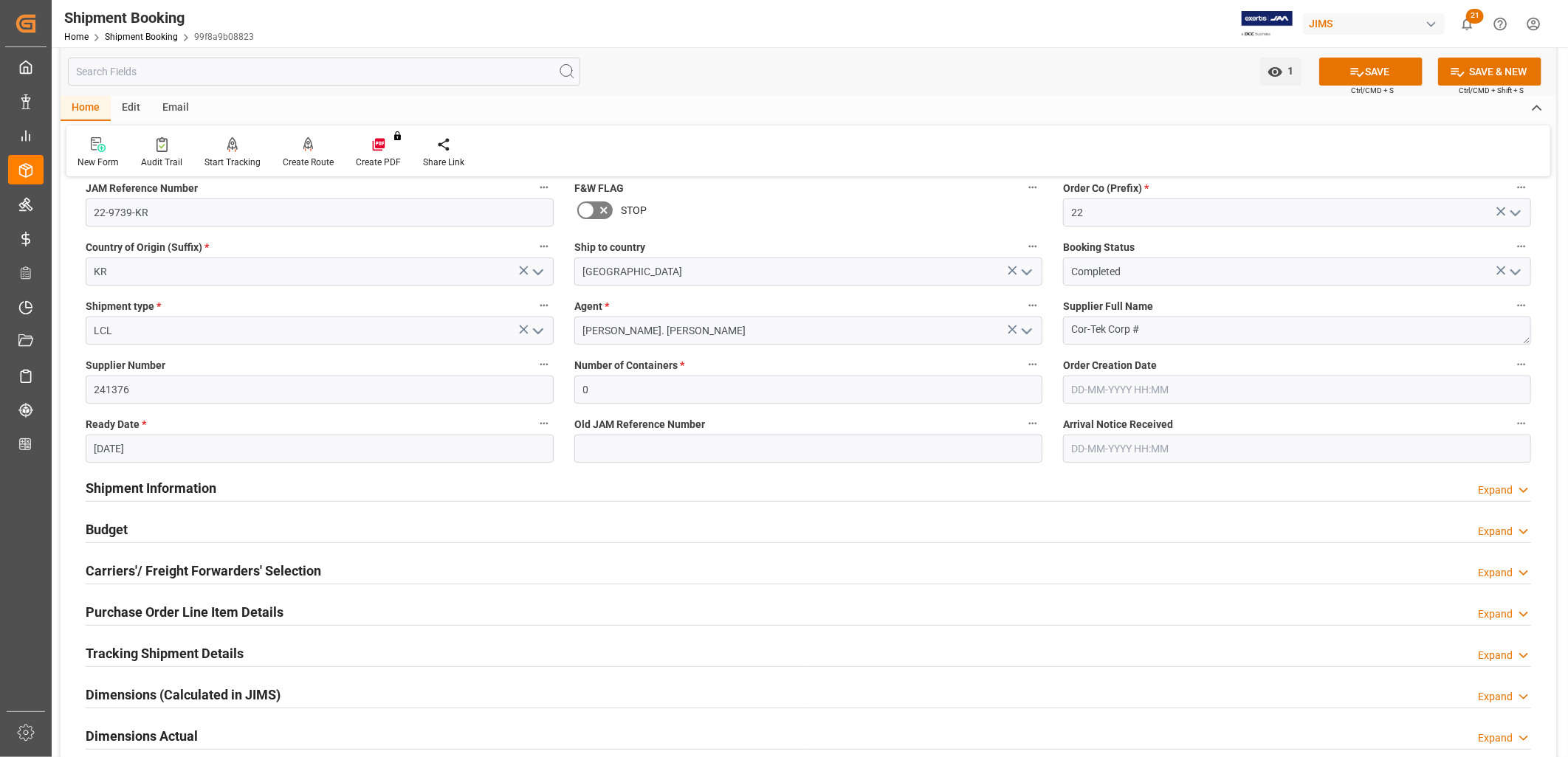
scroll to position [82, 0]
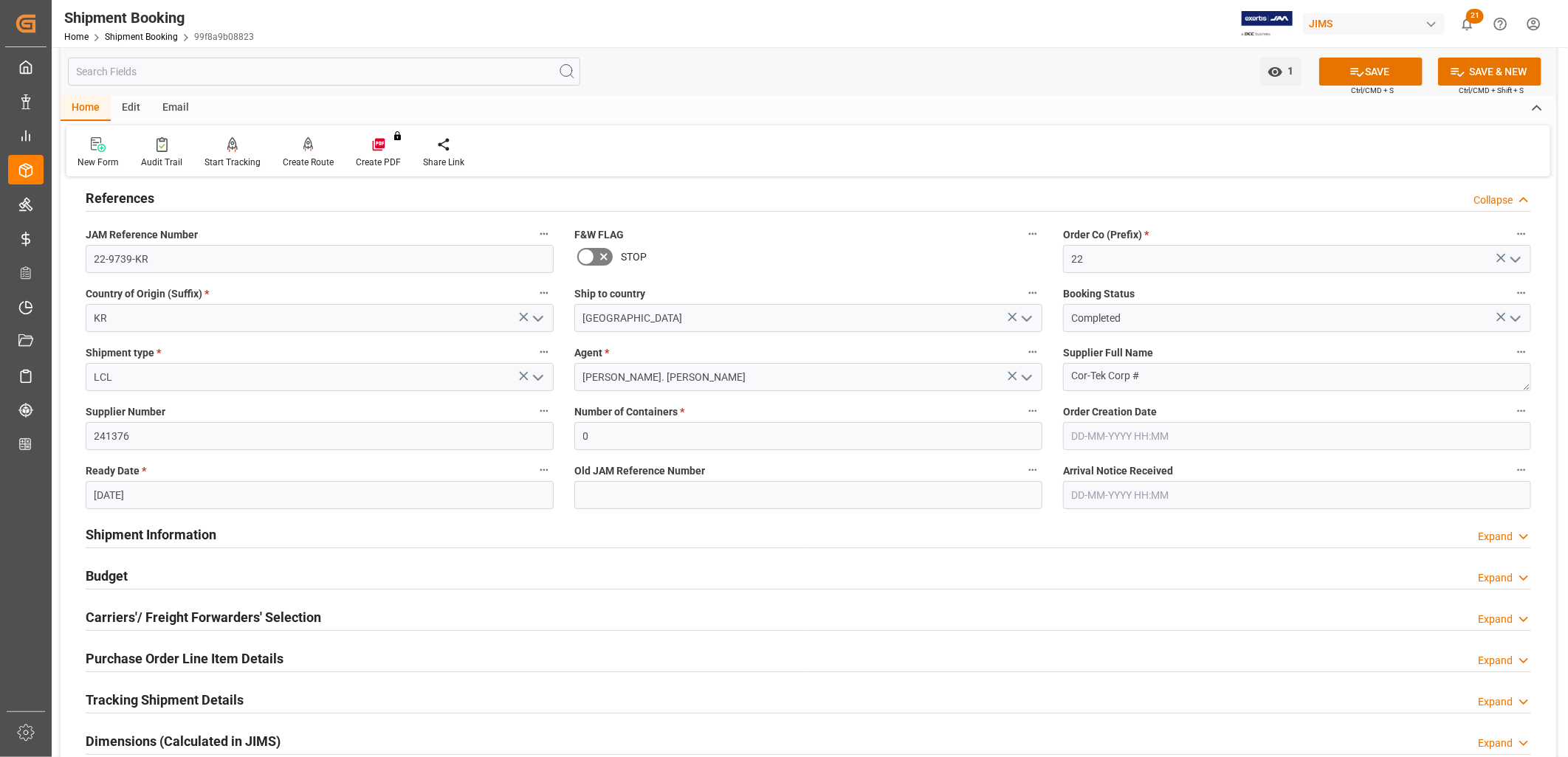
click at [114, 577] on h2 "Budget" at bounding box center [107, 576] width 42 height 20
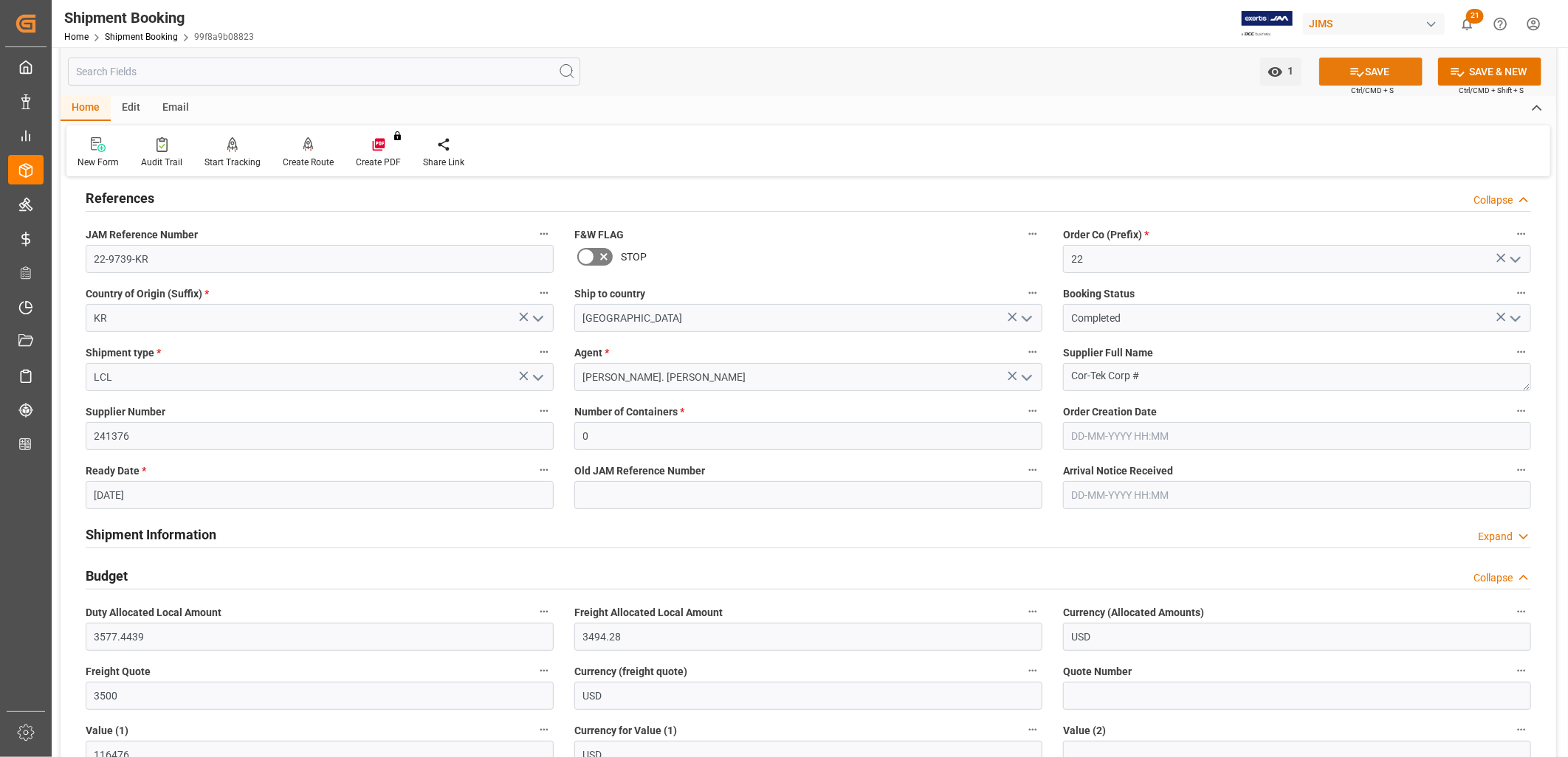
click at [1373, 71] on button "SAVE" at bounding box center [1371, 72] width 103 height 28
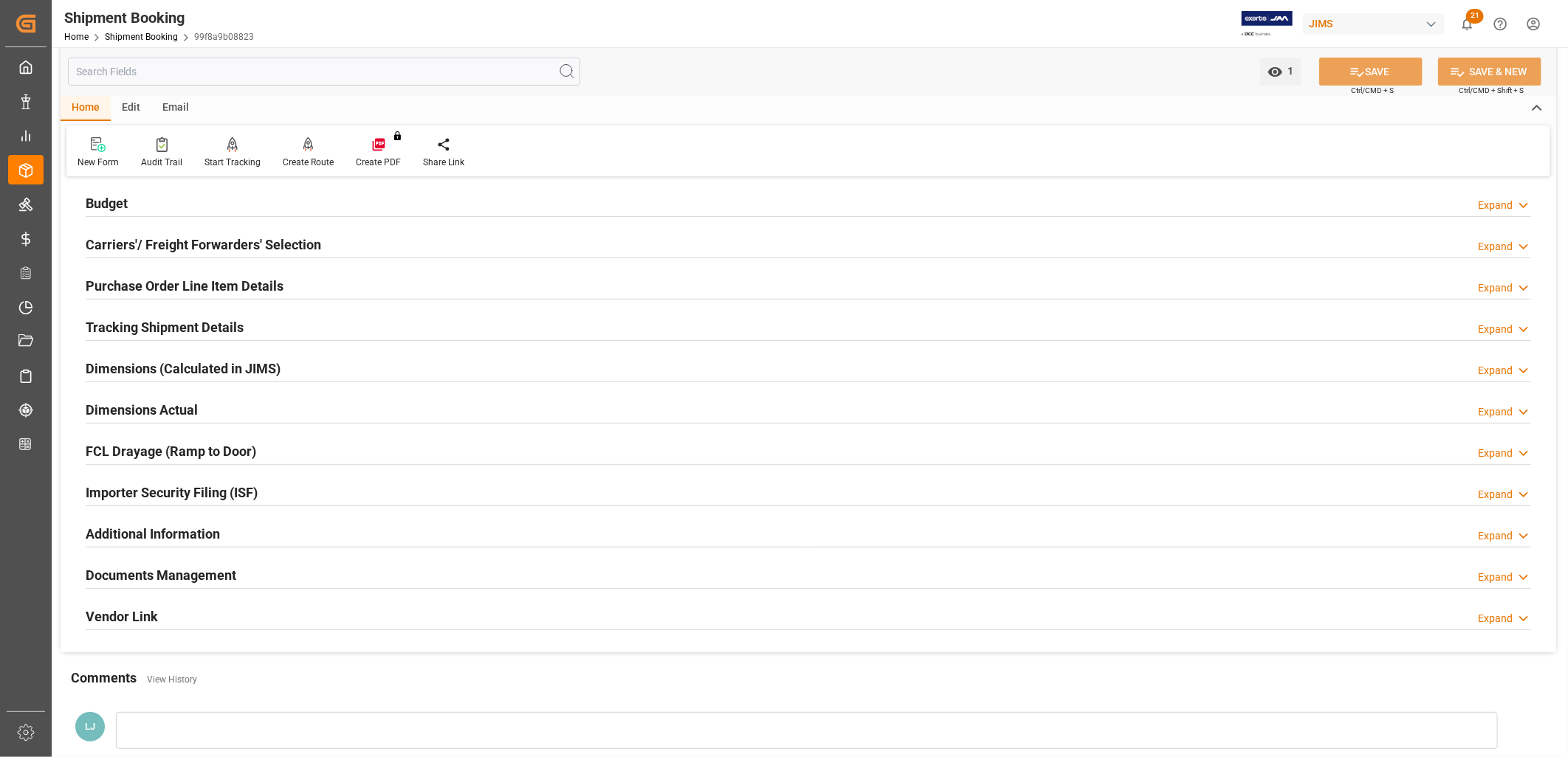
scroll to position [164, 0]
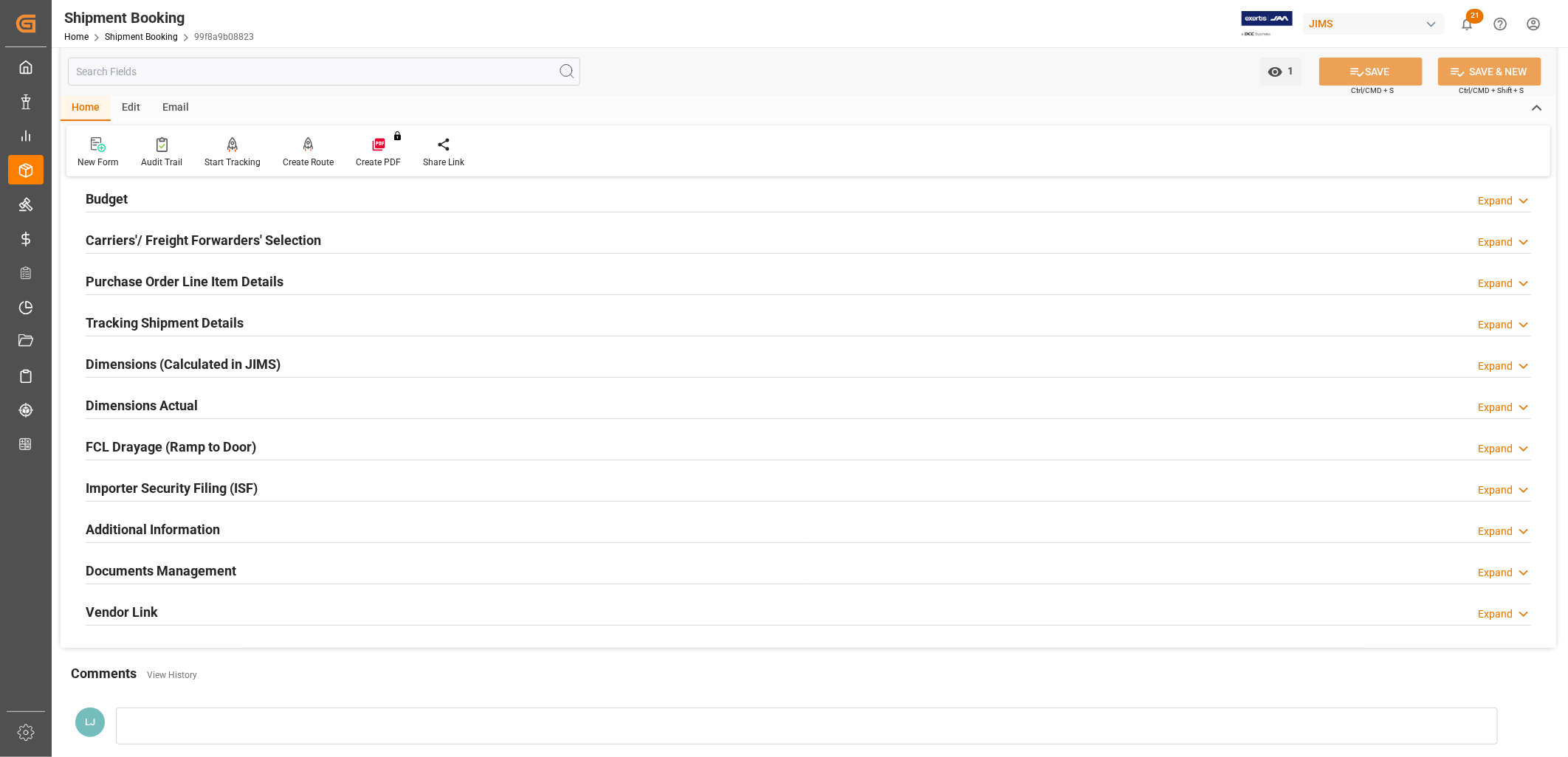
click at [204, 568] on h2 "Documents Management" at bounding box center [160, 571] width 150 height 20
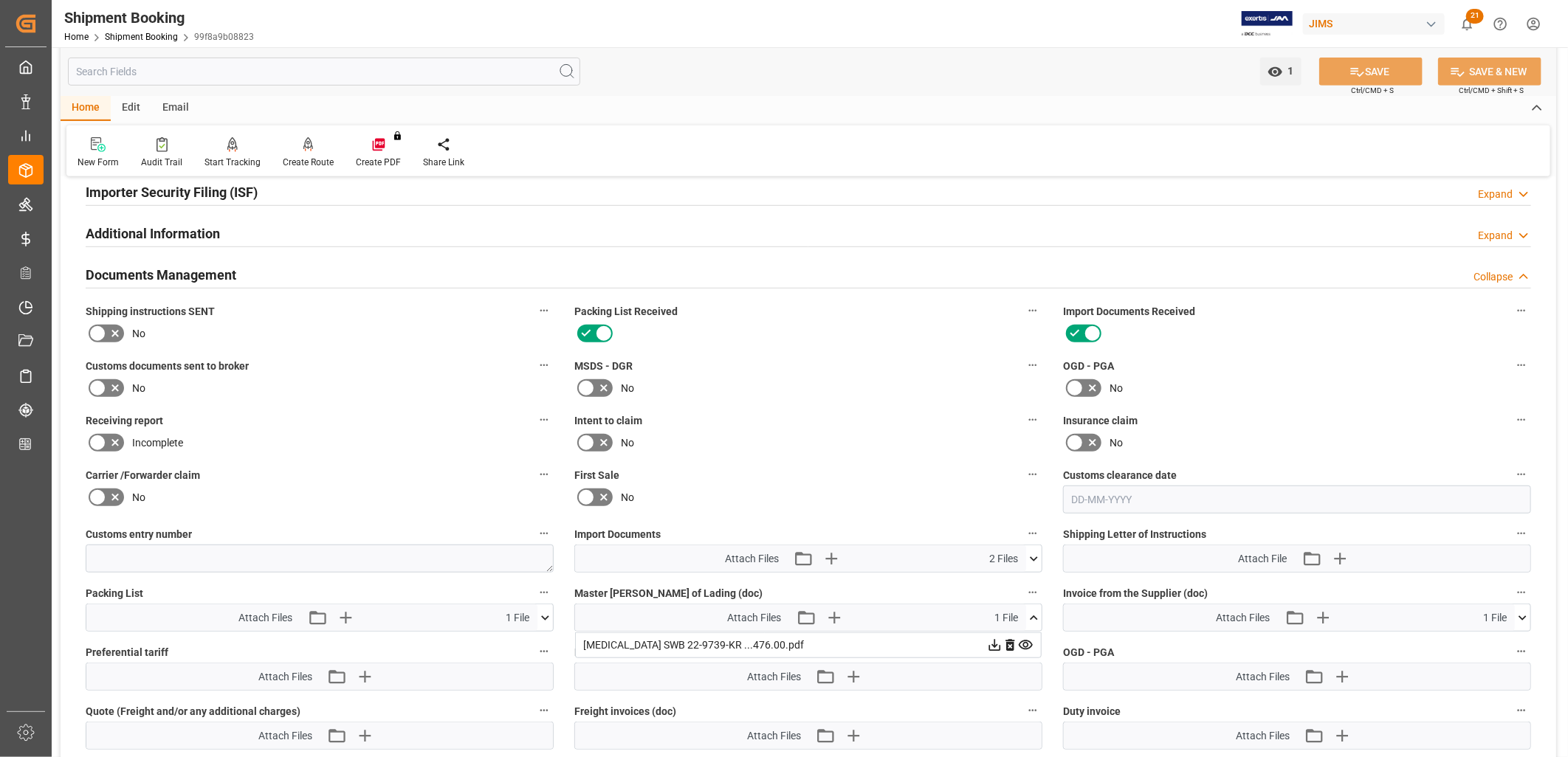
scroll to position [492, 0]
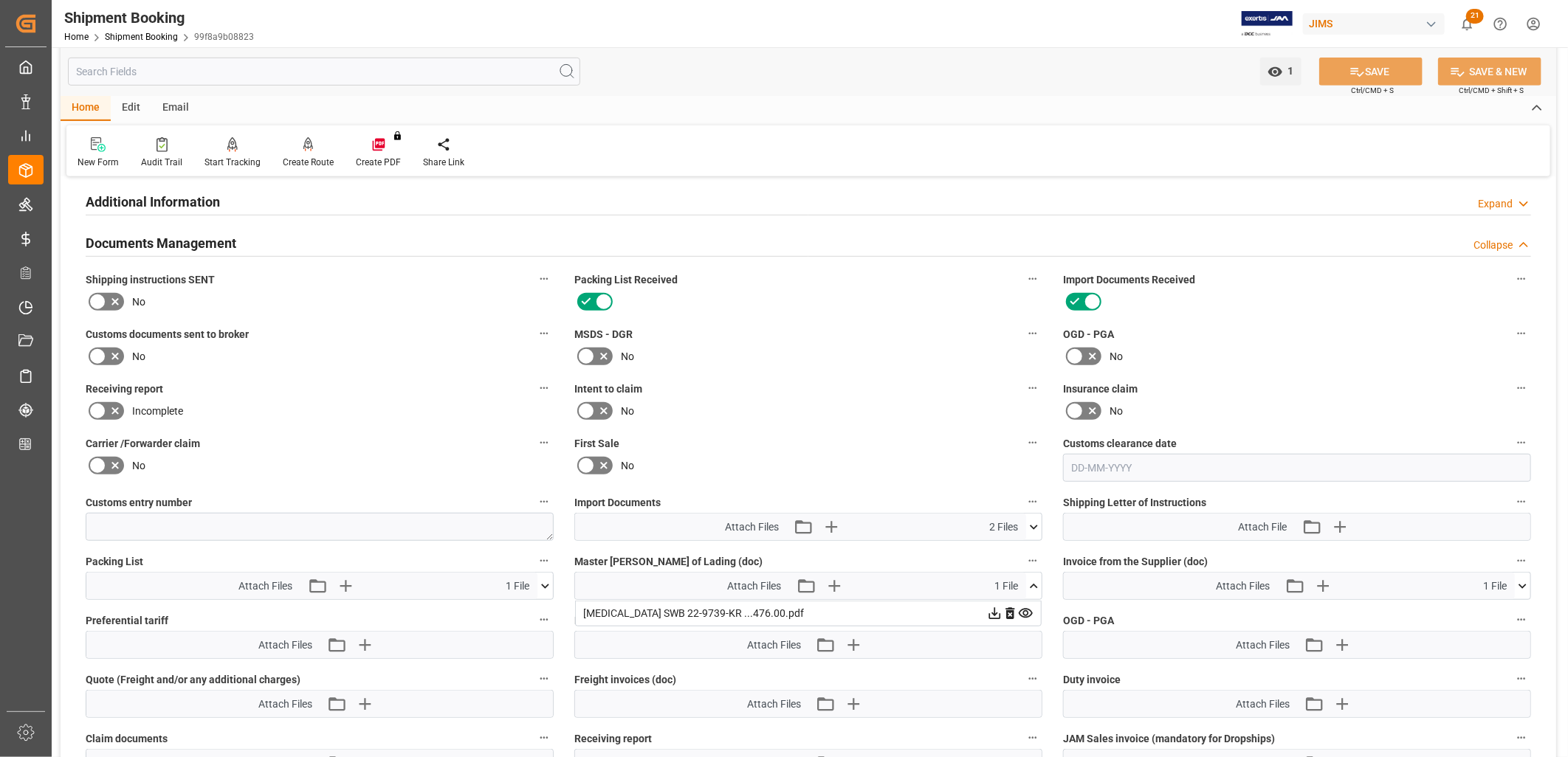
click at [1035, 521] on icon at bounding box center [1034, 527] width 16 height 16
click at [992, 548] on icon at bounding box center [994, 554] width 16 height 16
click at [994, 549] on icon at bounding box center [995, 554] width 12 height 12
click at [995, 549] on icon at bounding box center [994, 554] width 16 height 16
click at [1036, 519] on icon at bounding box center [1034, 527] width 16 height 16
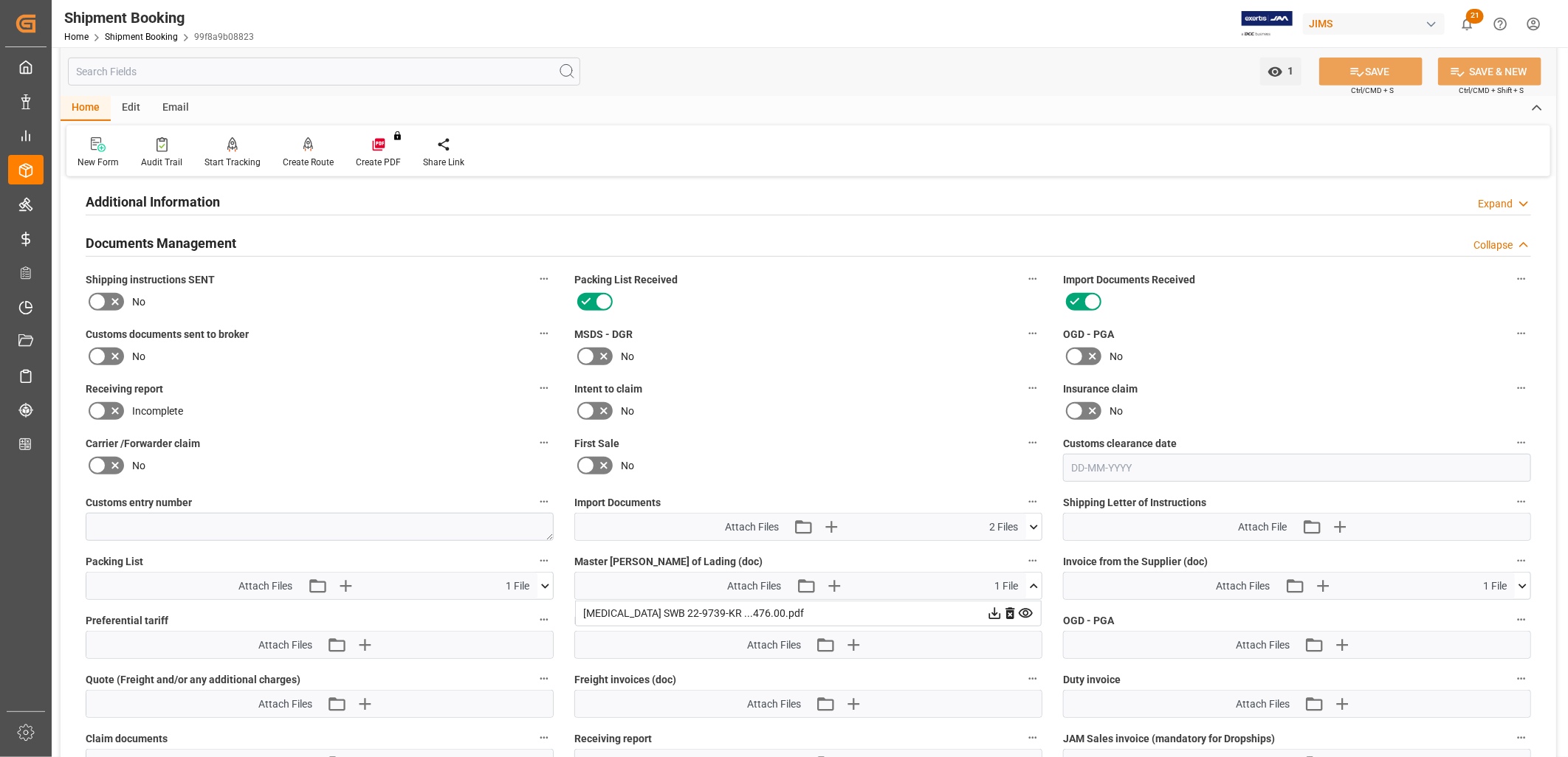
scroll to position [656, 0]
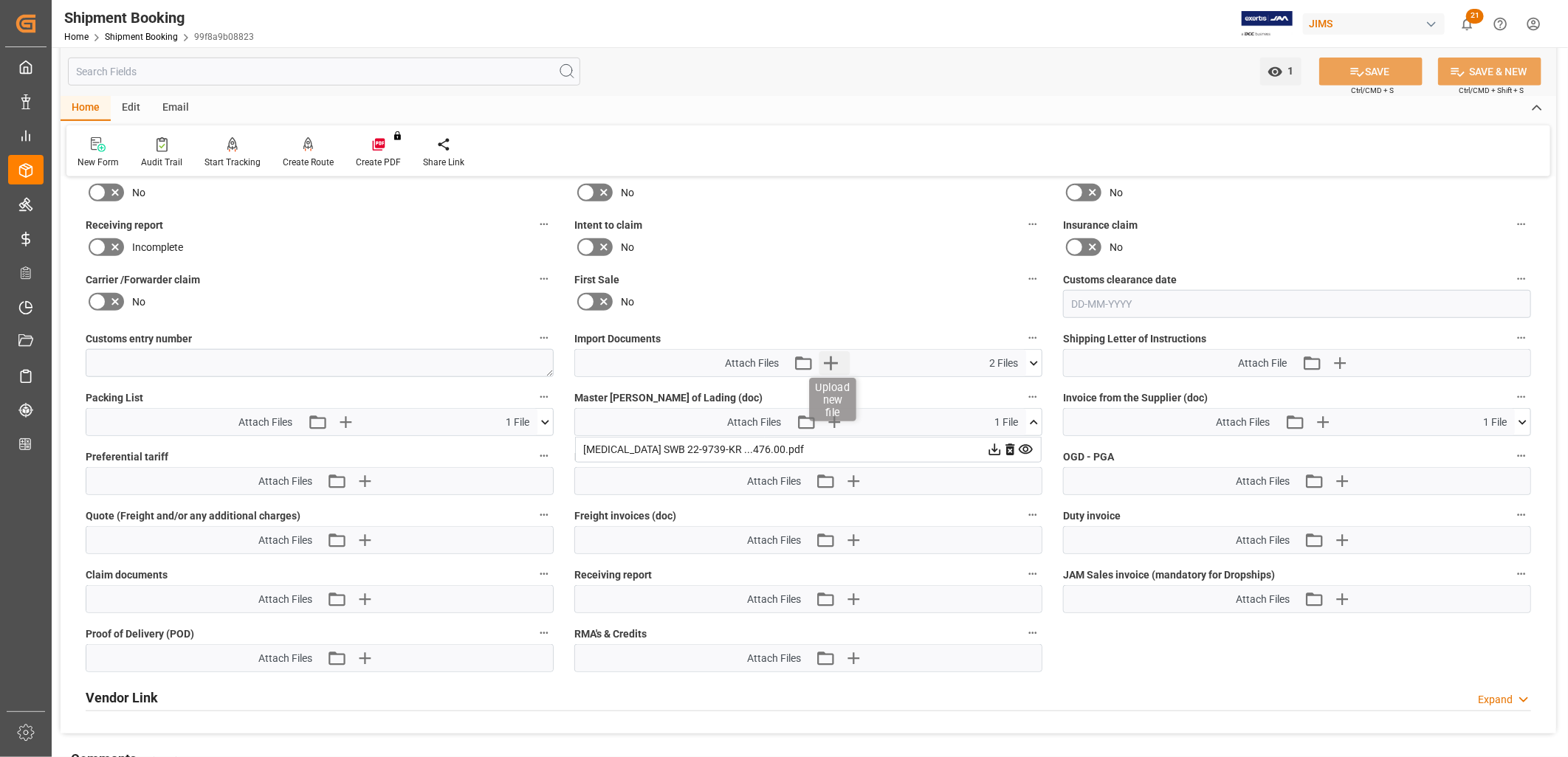
click at [832, 359] on icon "button" at bounding box center [830, 363] width 14 height 14
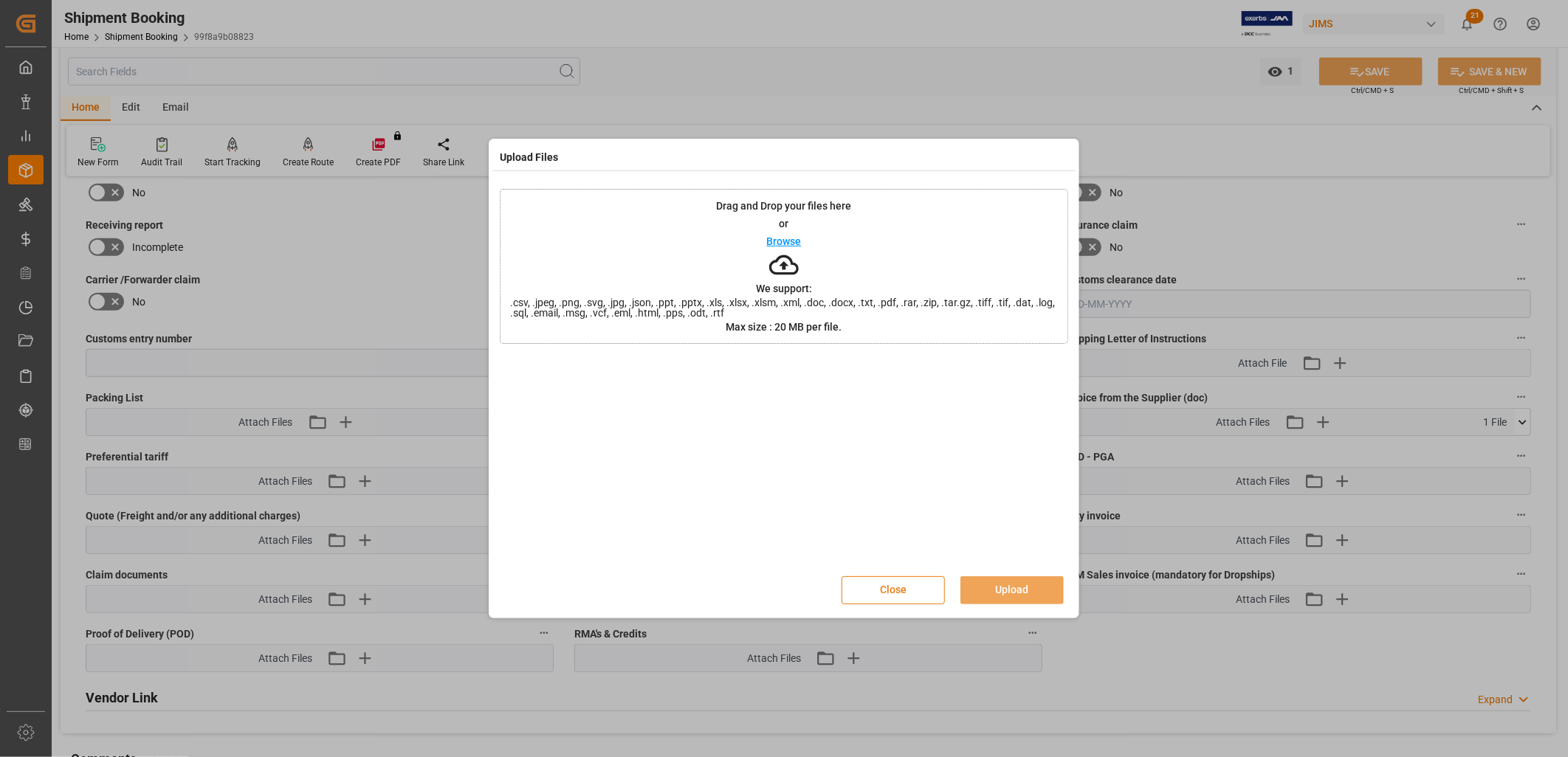
click at [887, 585] on button "Close" at bounding box center [893, 590] width 103 height 28
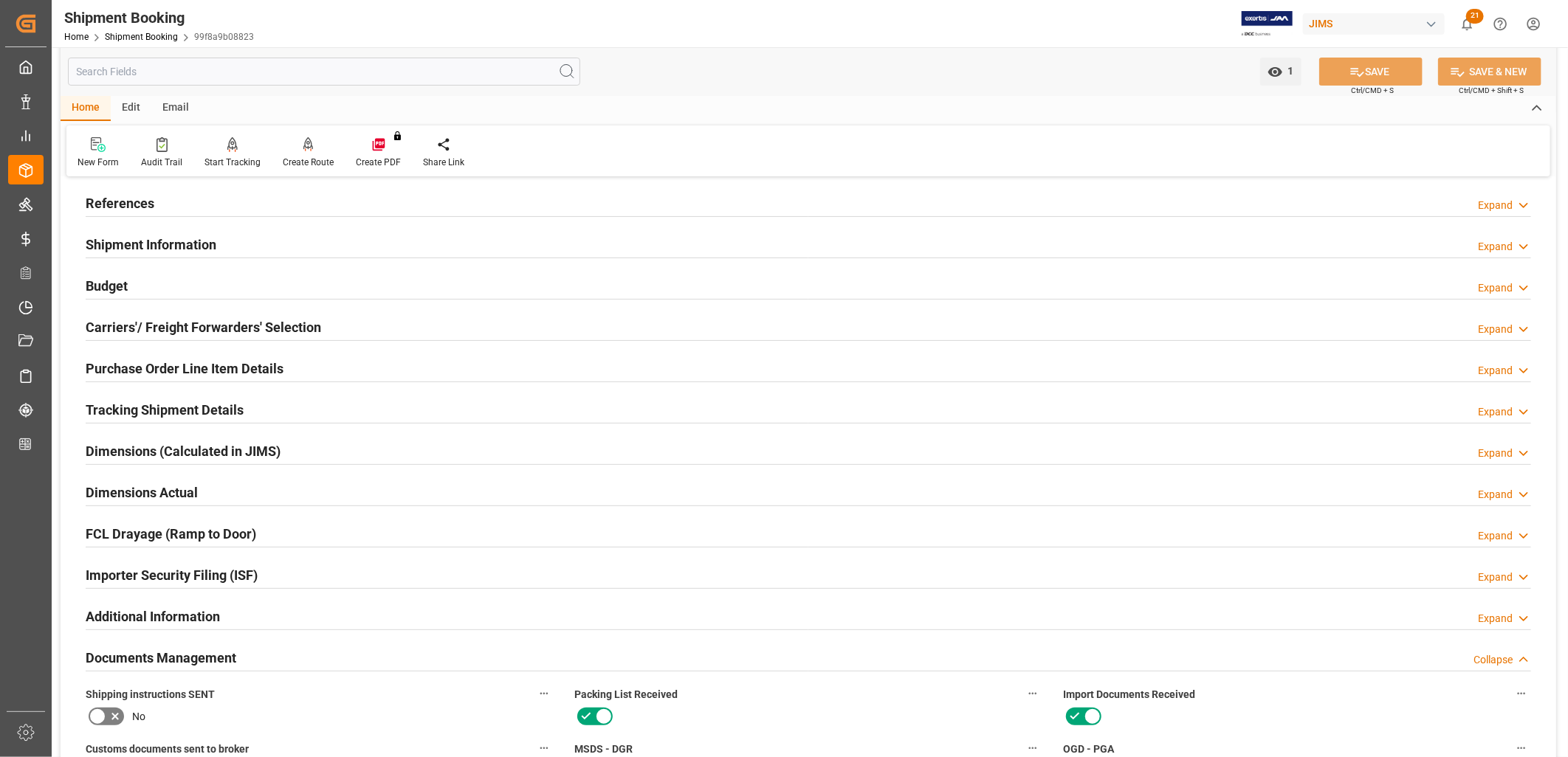
scroll to position [0, 0]
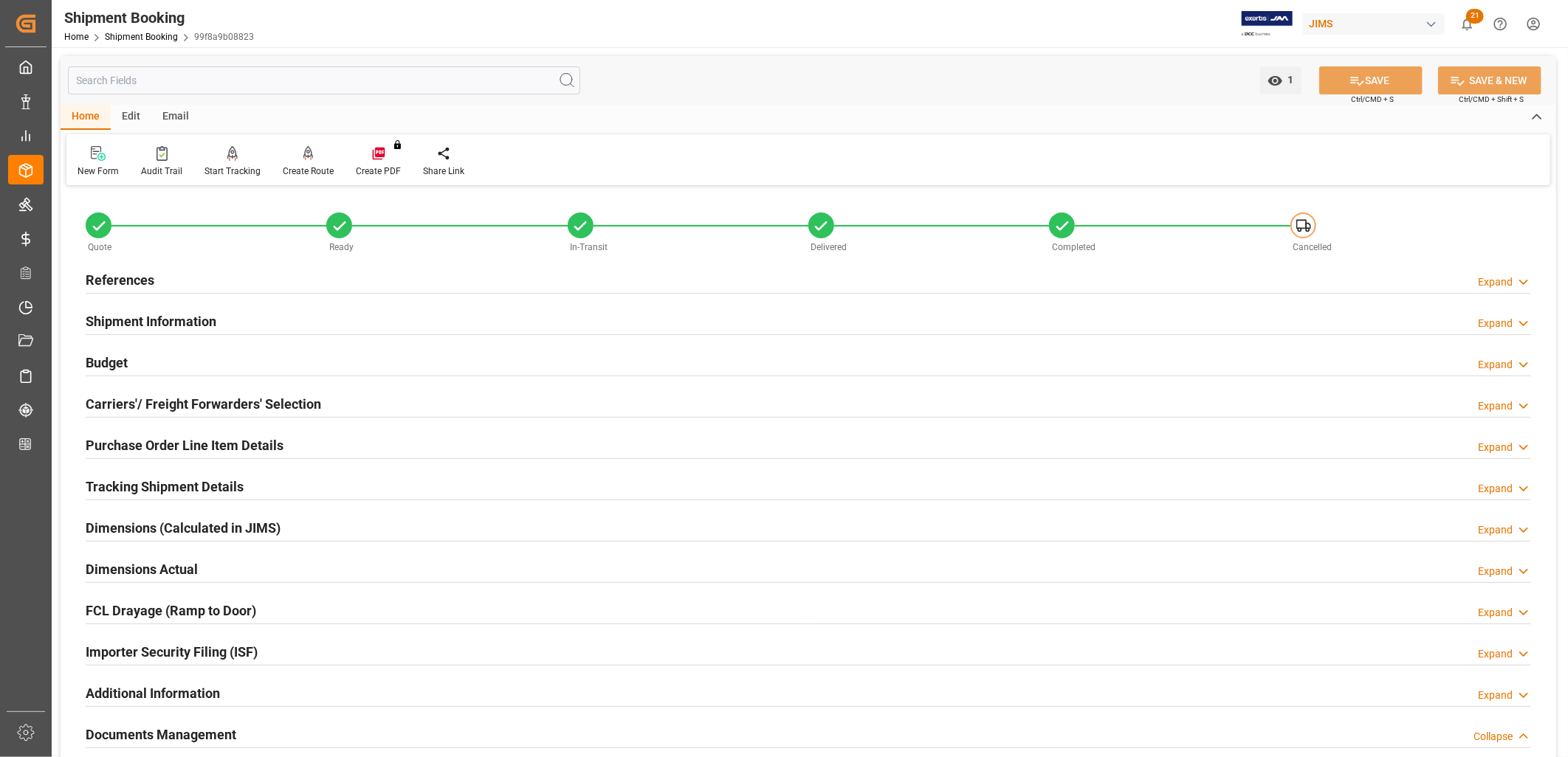
click at [99, 273] on h2 "References" at bounding box center [120, 280] width 69 height 20
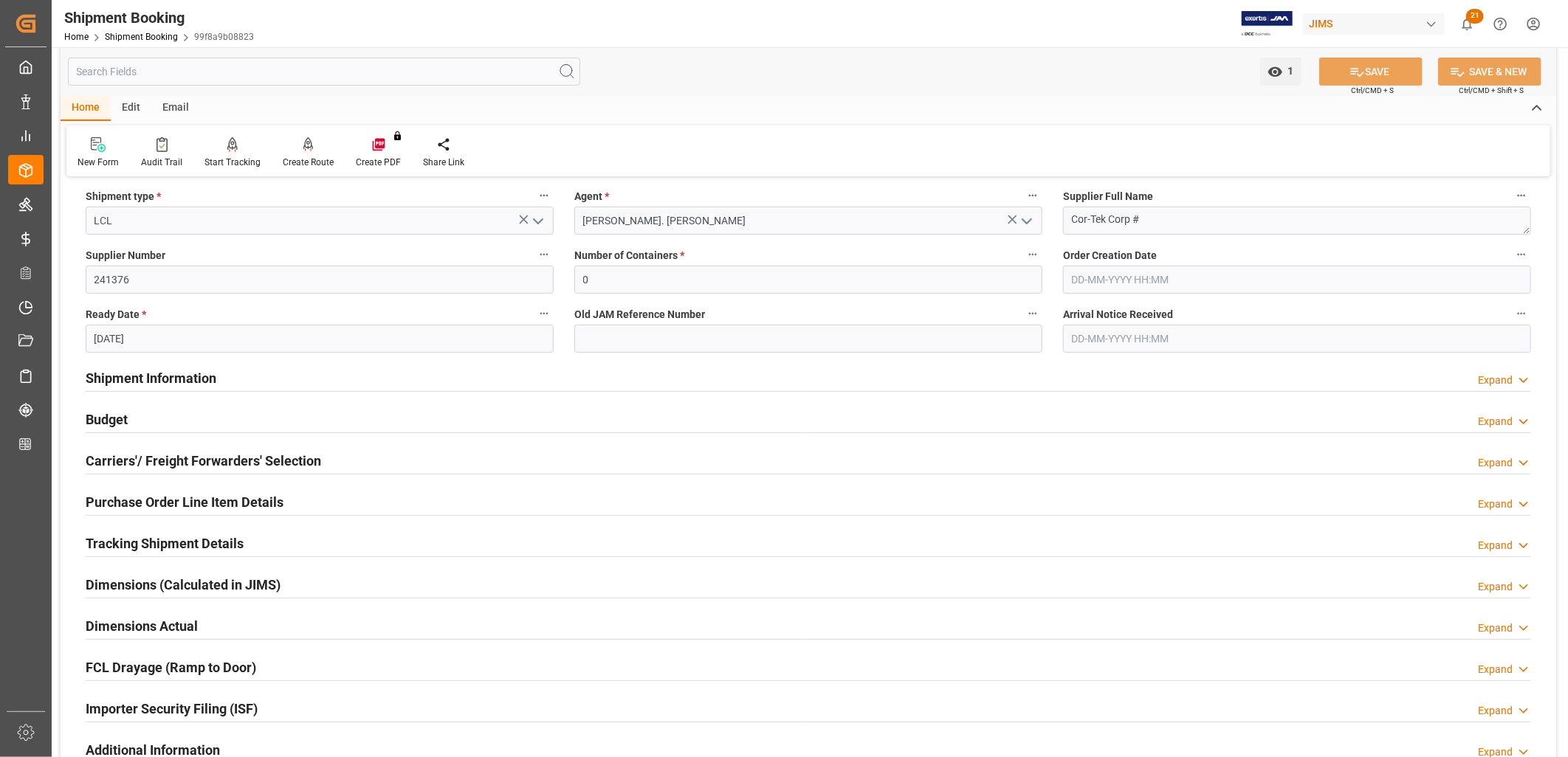
scroll to position [410, 0]
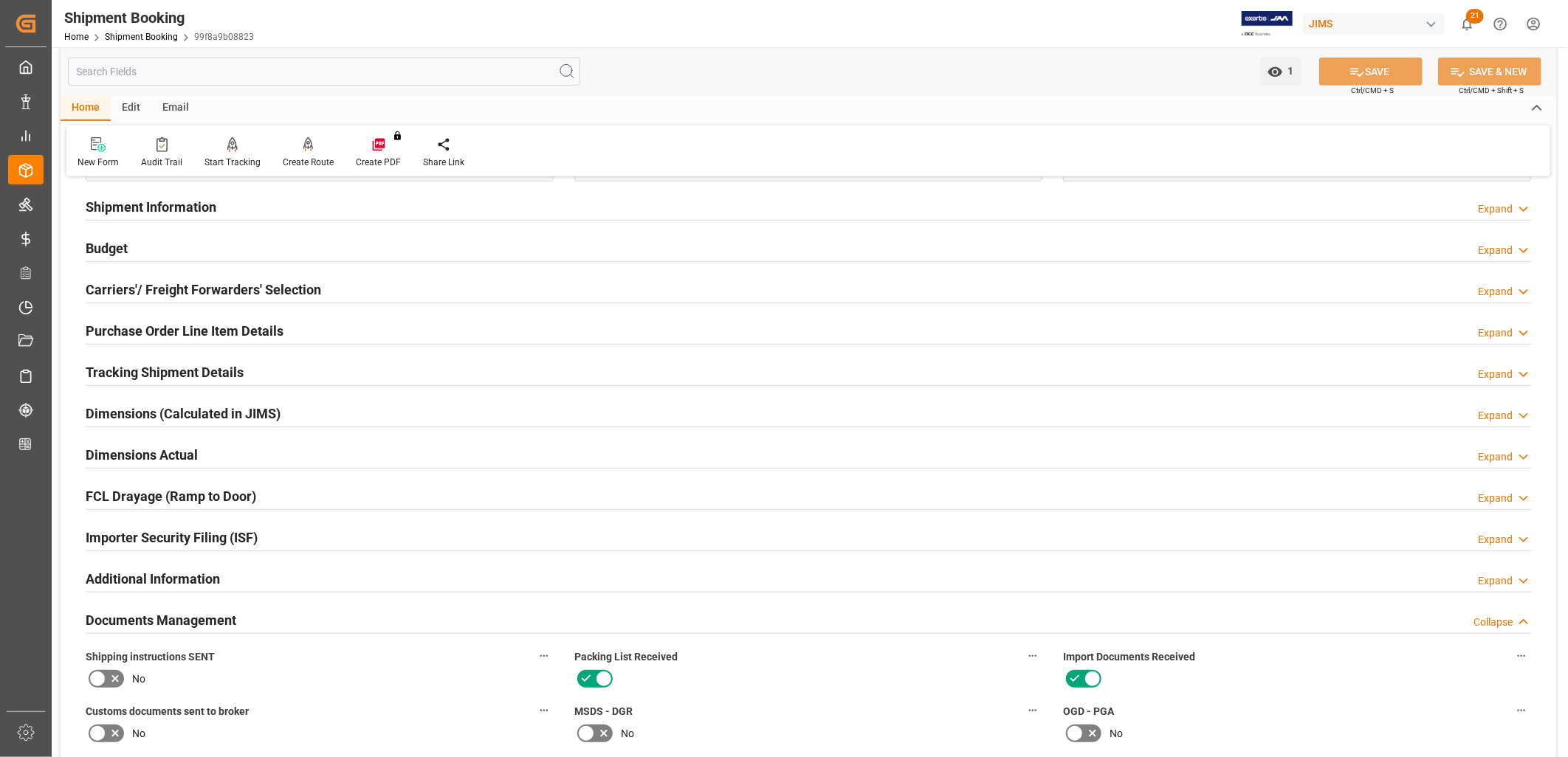
click at [103, 240] on h2 "Budget" at bounding box center [107, 249] width 42 height 20
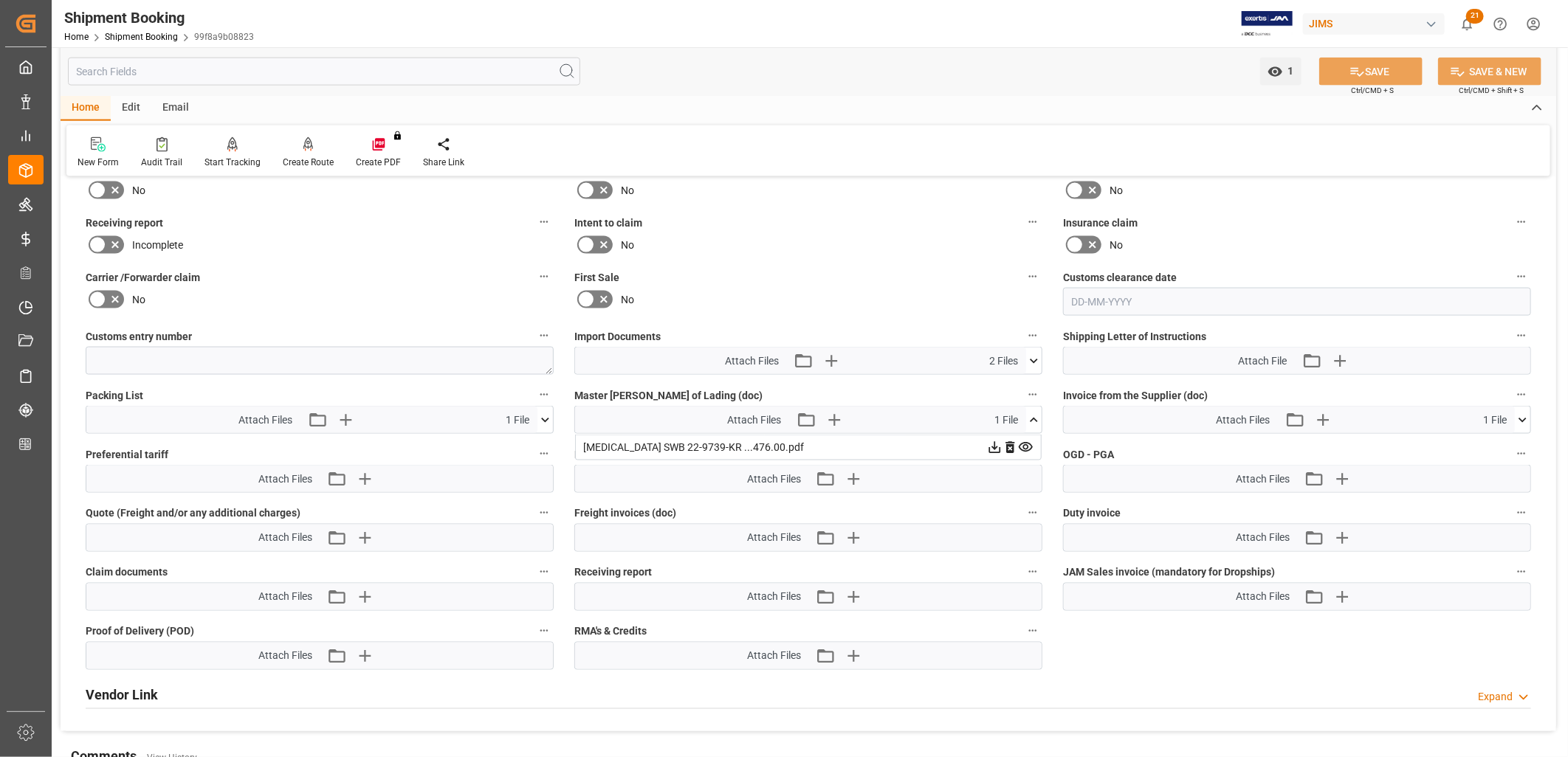
scroll to position [1311, 0]
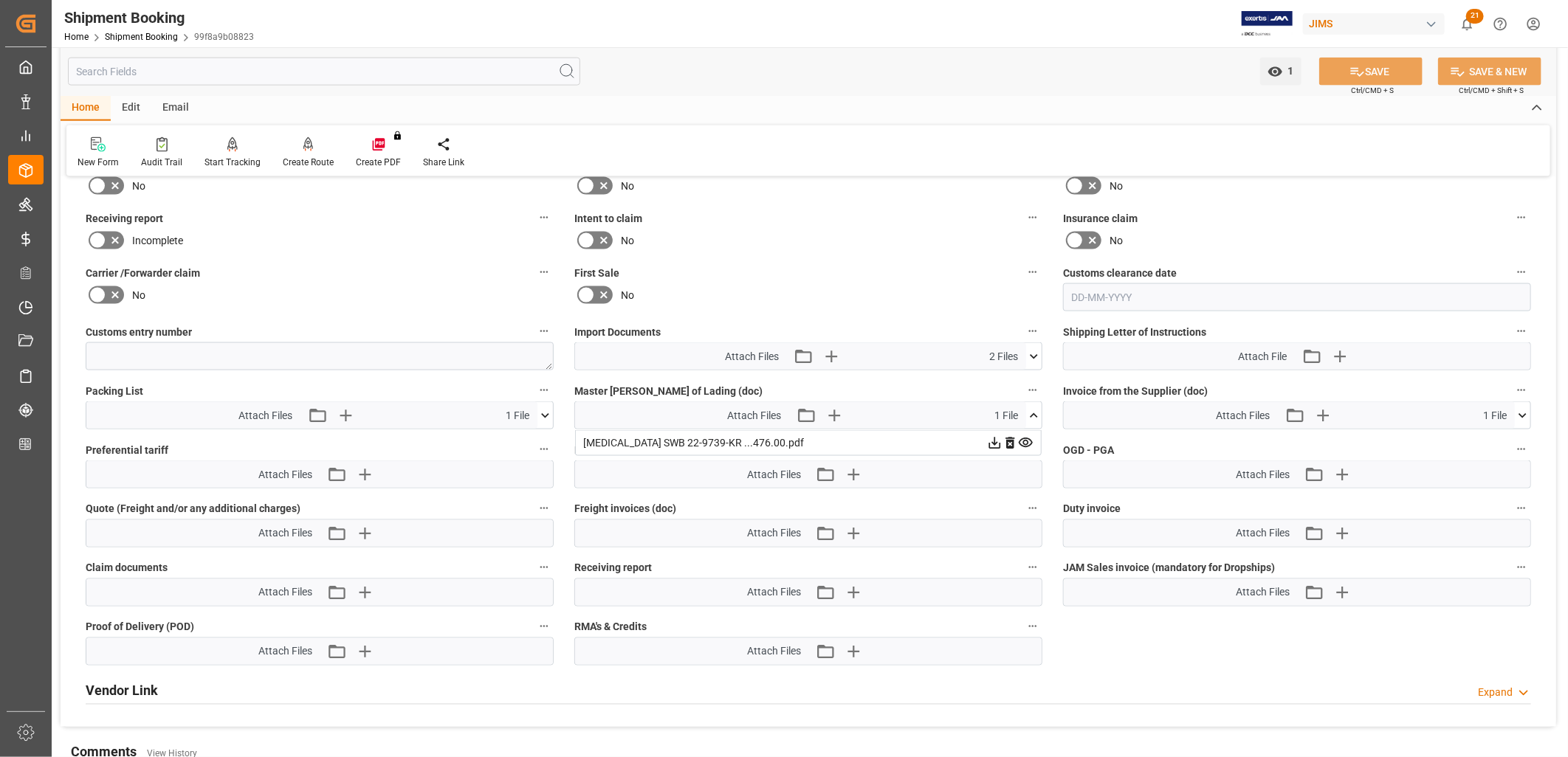
click at [1035, 408] on icon at bounding box center [1034, 415] width 16 height 16
click at [1035, 350] on icon at bounding box center [1034, 356] width 16 height 16
click at [1001, 378] on icon at bounding box center [995, 384] width 12 height 12
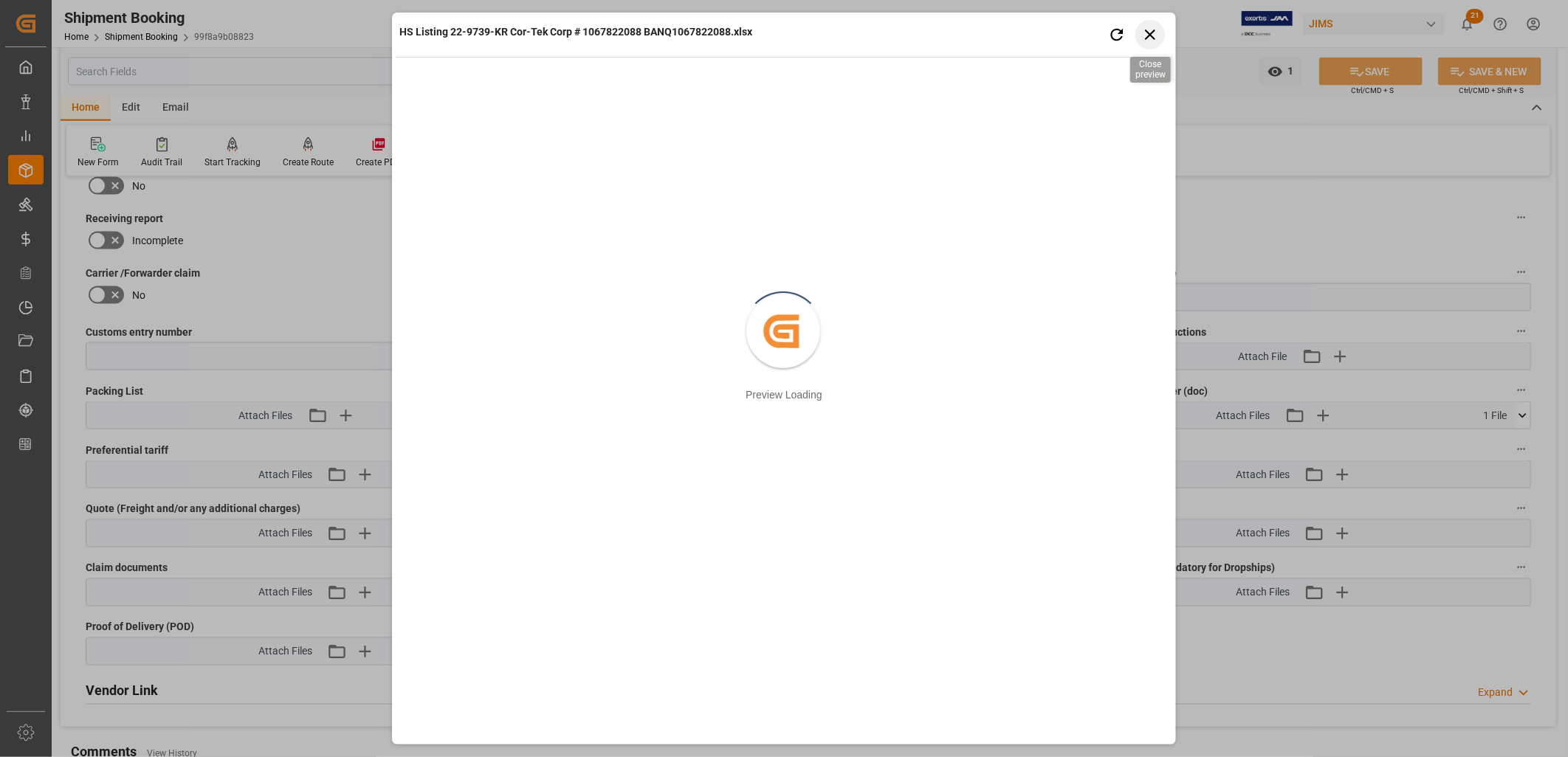
click at [1153, 32] on icon "button" at bounding box center [1151, 34] width 18 height 18
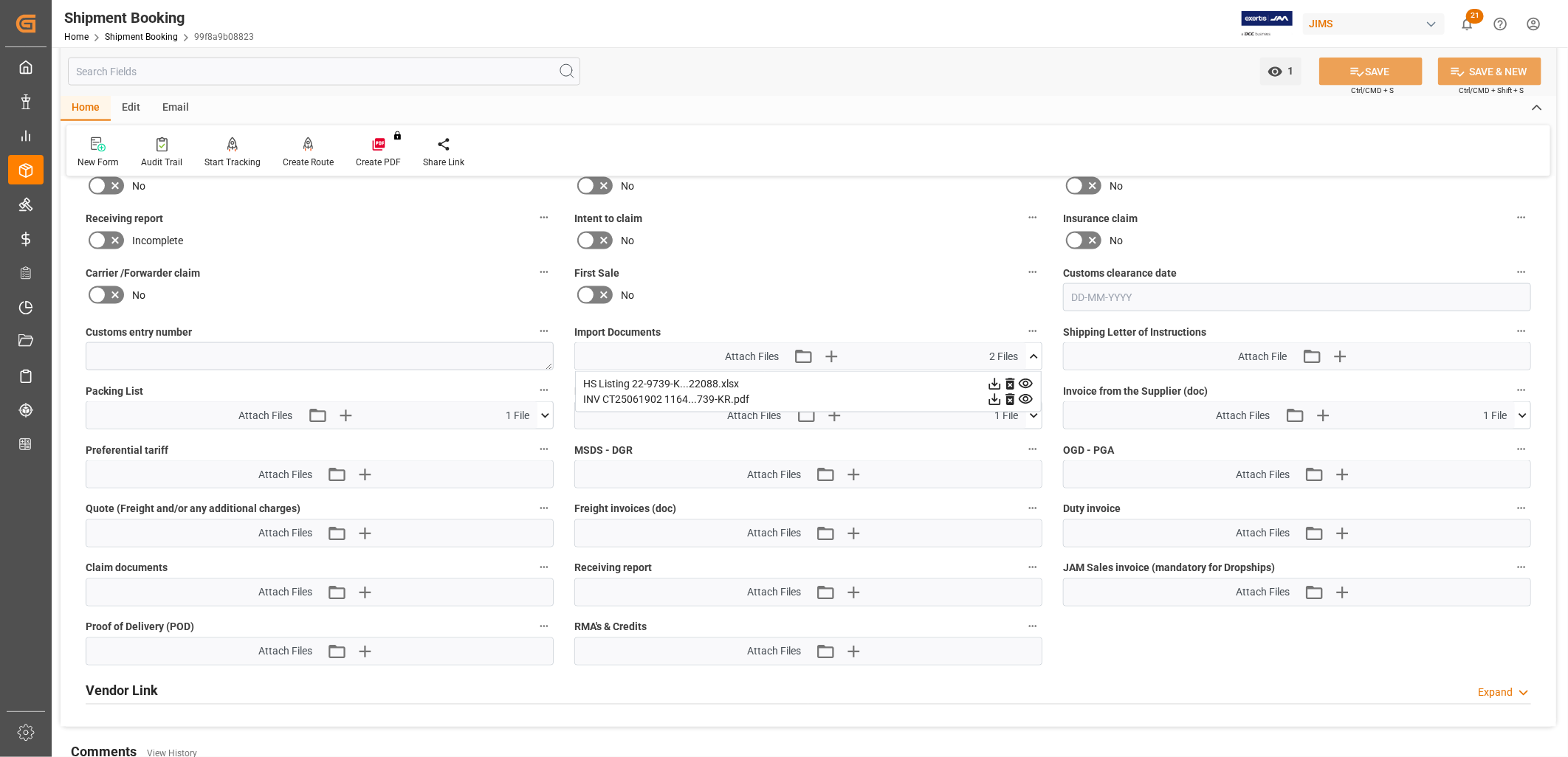
click at [994, 378] on icon at bounding box center [994, 384] width 16 height 16
click at [995, 380] on icon at bounding box center [995, 384] width 12 height 12
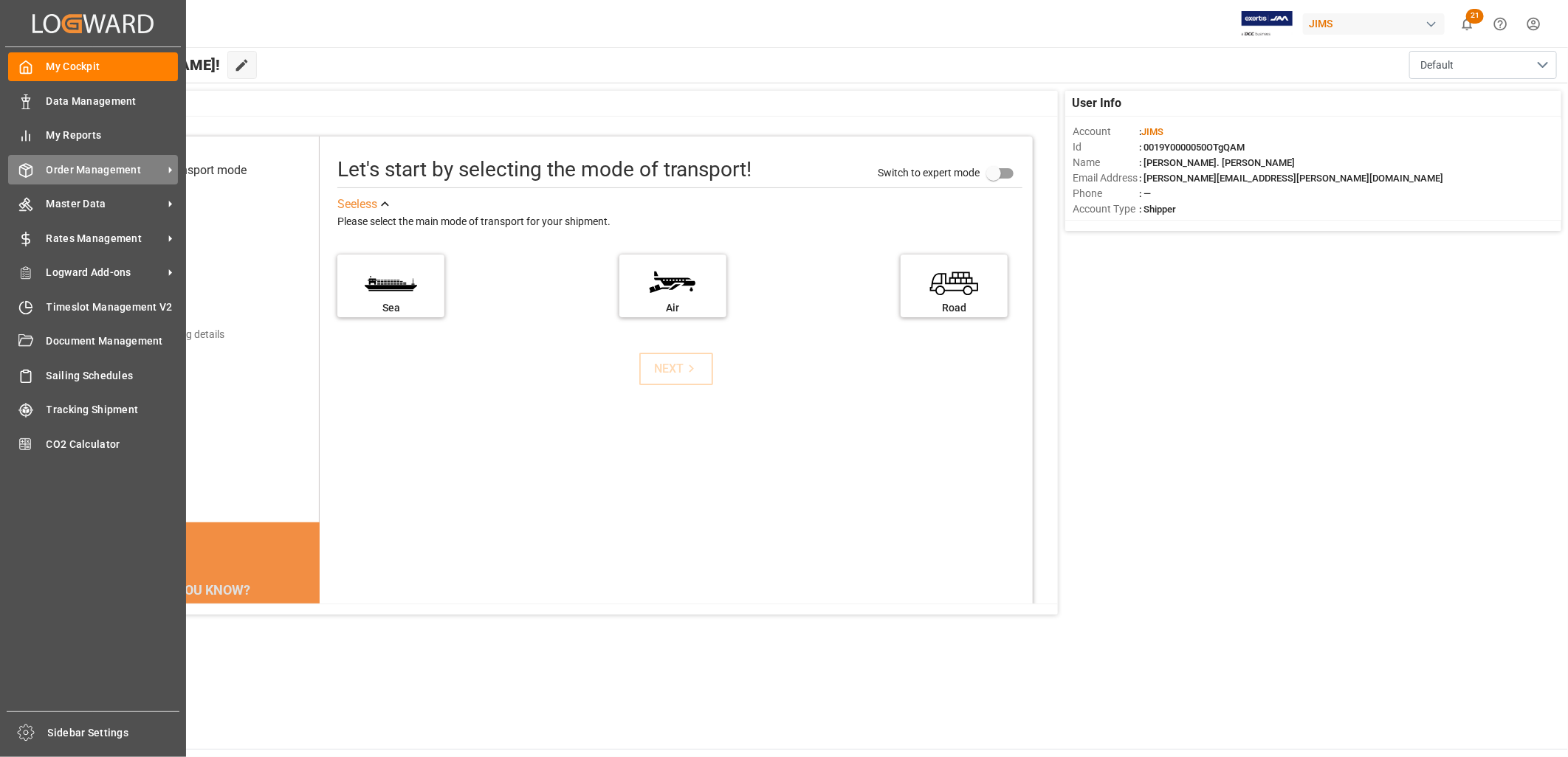
click at [75, 164] on span "Order Management" at bounding box center [104, 169] width 117 height 16
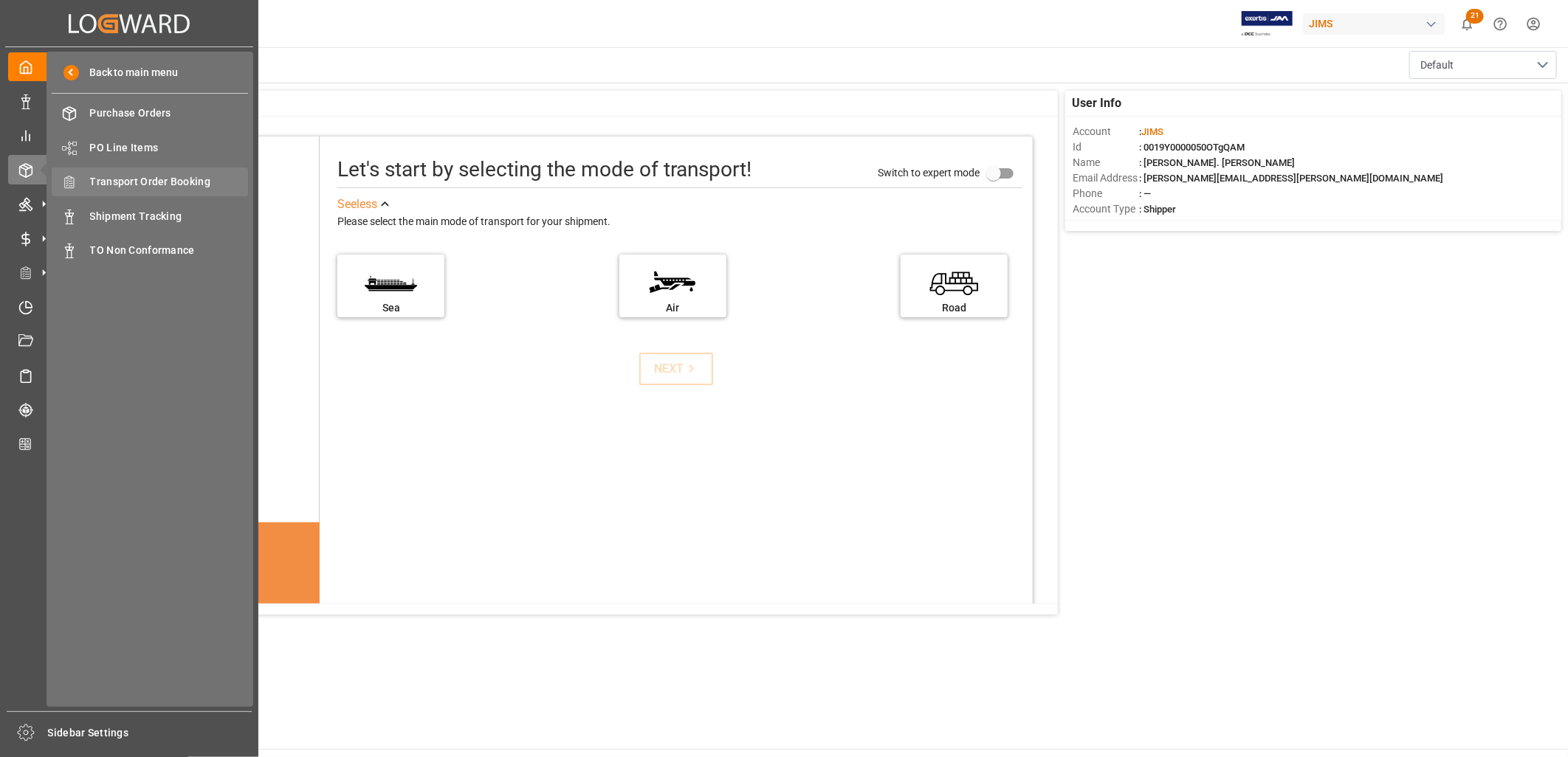
click at [165, 172] on div "Transport Order Booking Transport Order Booking" at bounding box center [149, 181] width 196 height 29
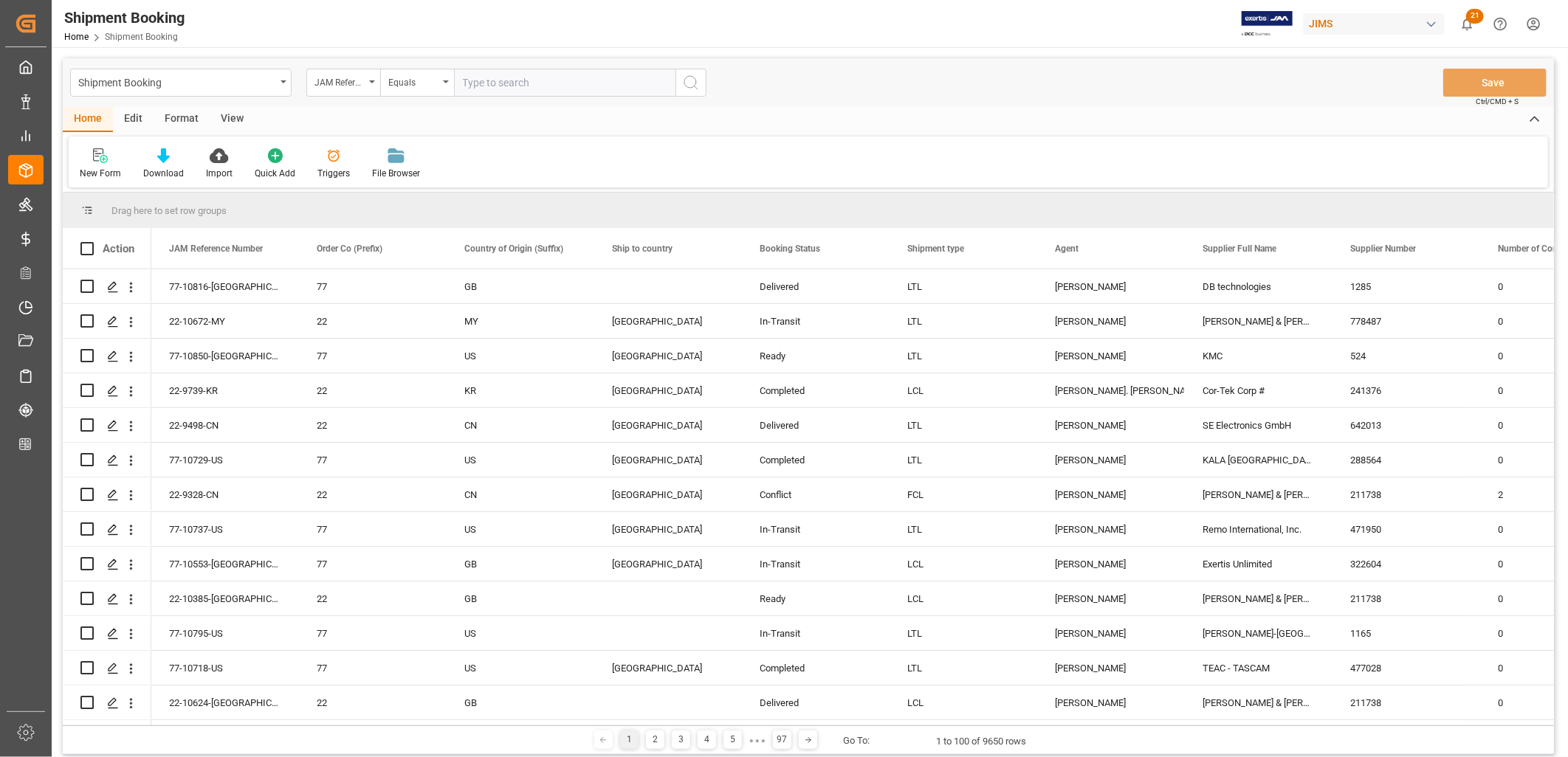
click at [471, 77] on input "text" at bounding box center [565, 83] width 221 height 28
type input "22-9739-KR"
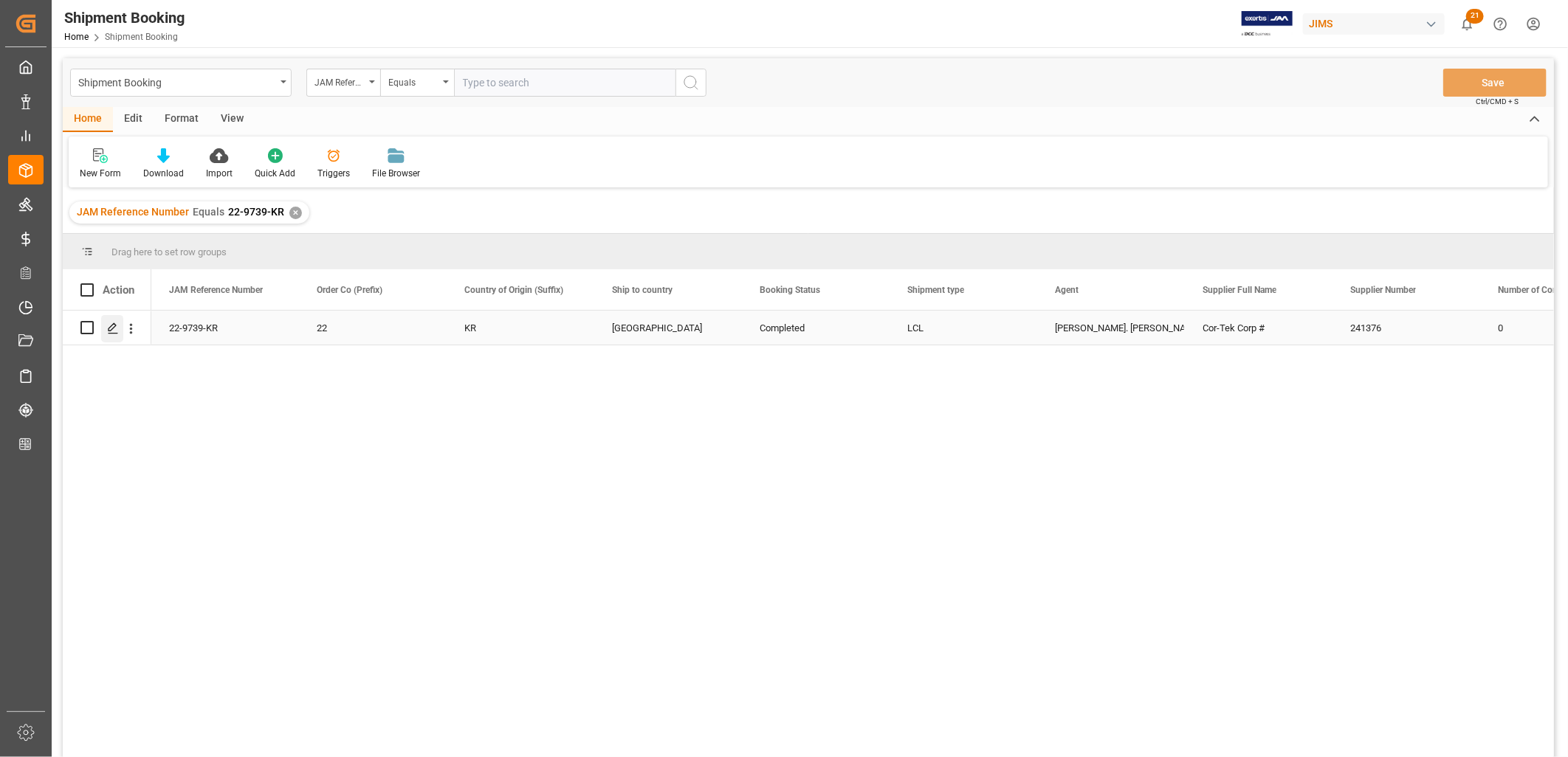
click at [110, 328] on icon "Press SPACE to select this row." at bounding box center [112, 328] width 12 height 12
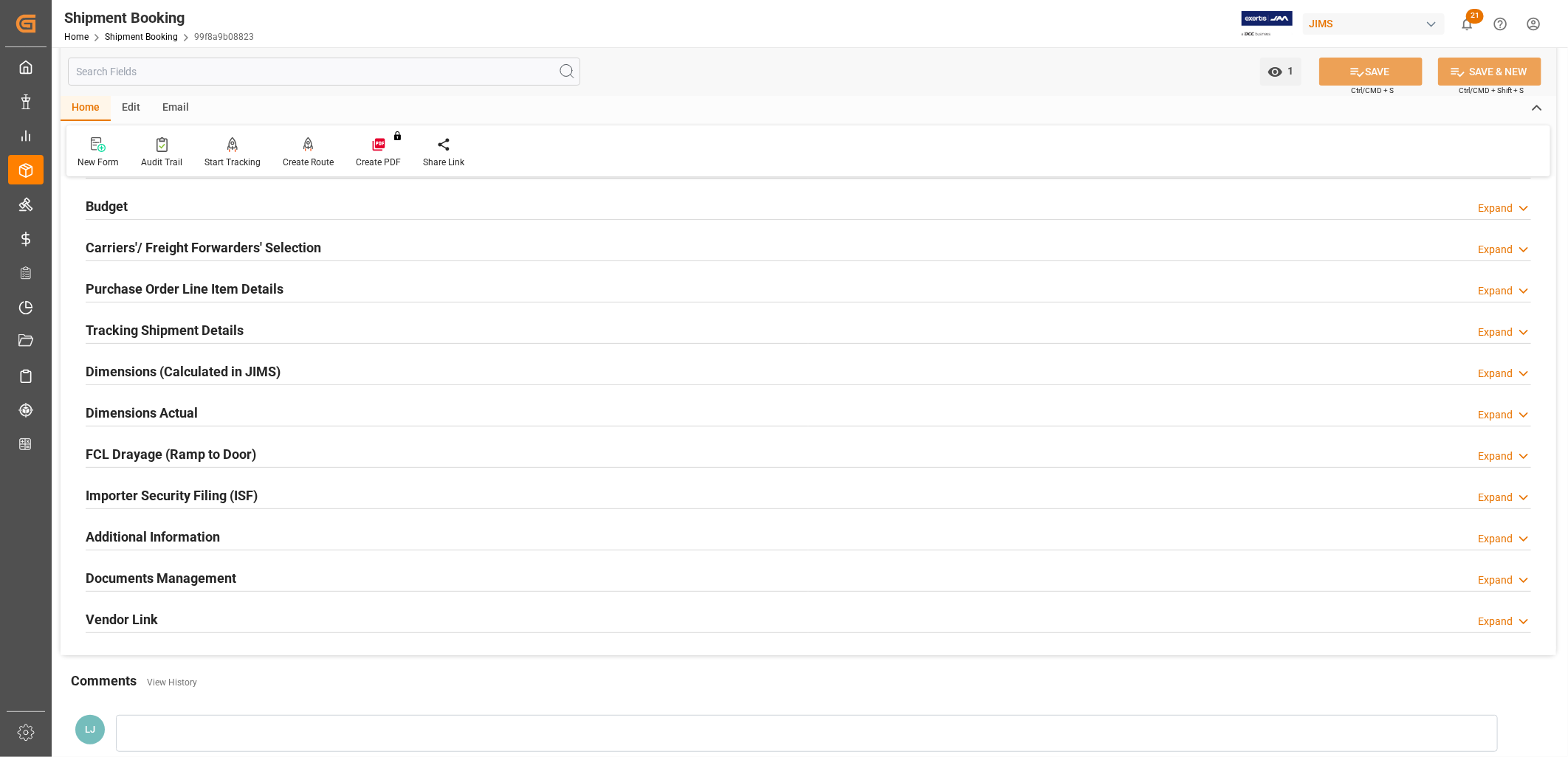
scroll to position [164, 0]
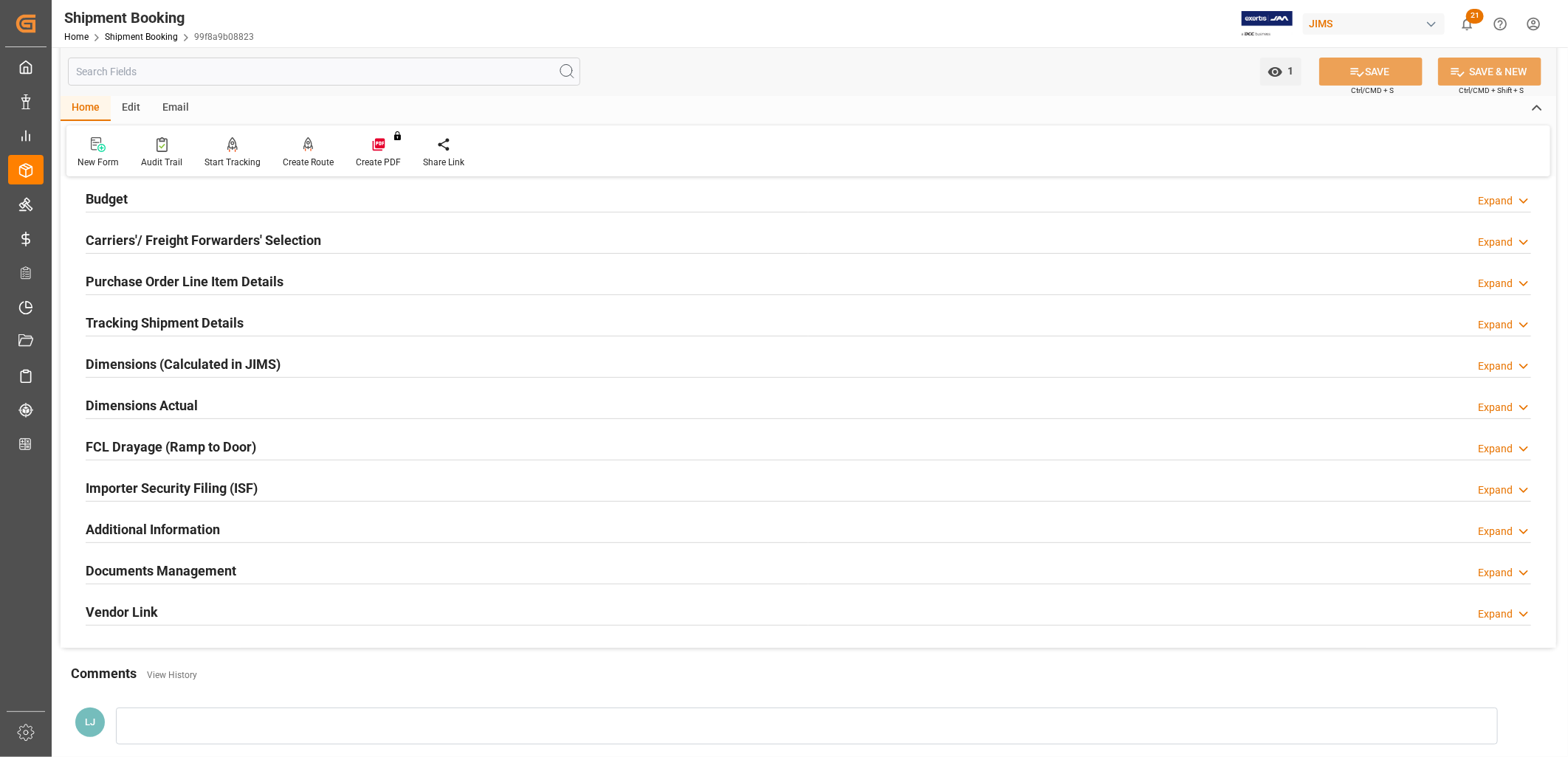
click at [178, 566] on h2 "Documents Management" at bounding box center [160, 571] width 150 height 20
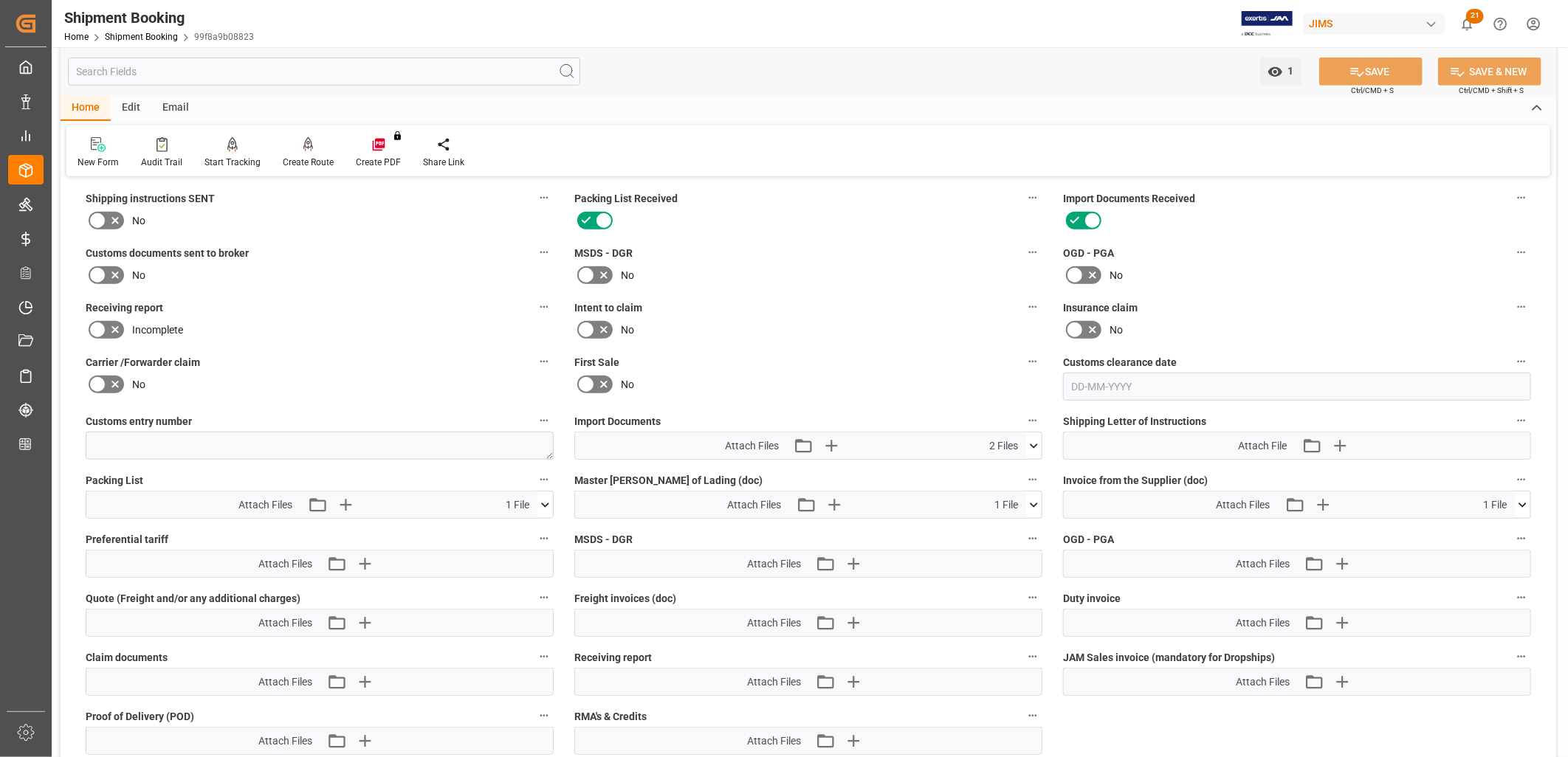
scroll to position [574, 0]
click at [1035, 439] on icon at bounding box center [1034, 445] width 16 height 16
click at [994, 466] on icon at bounding box center [994, 472] width 16 height 16
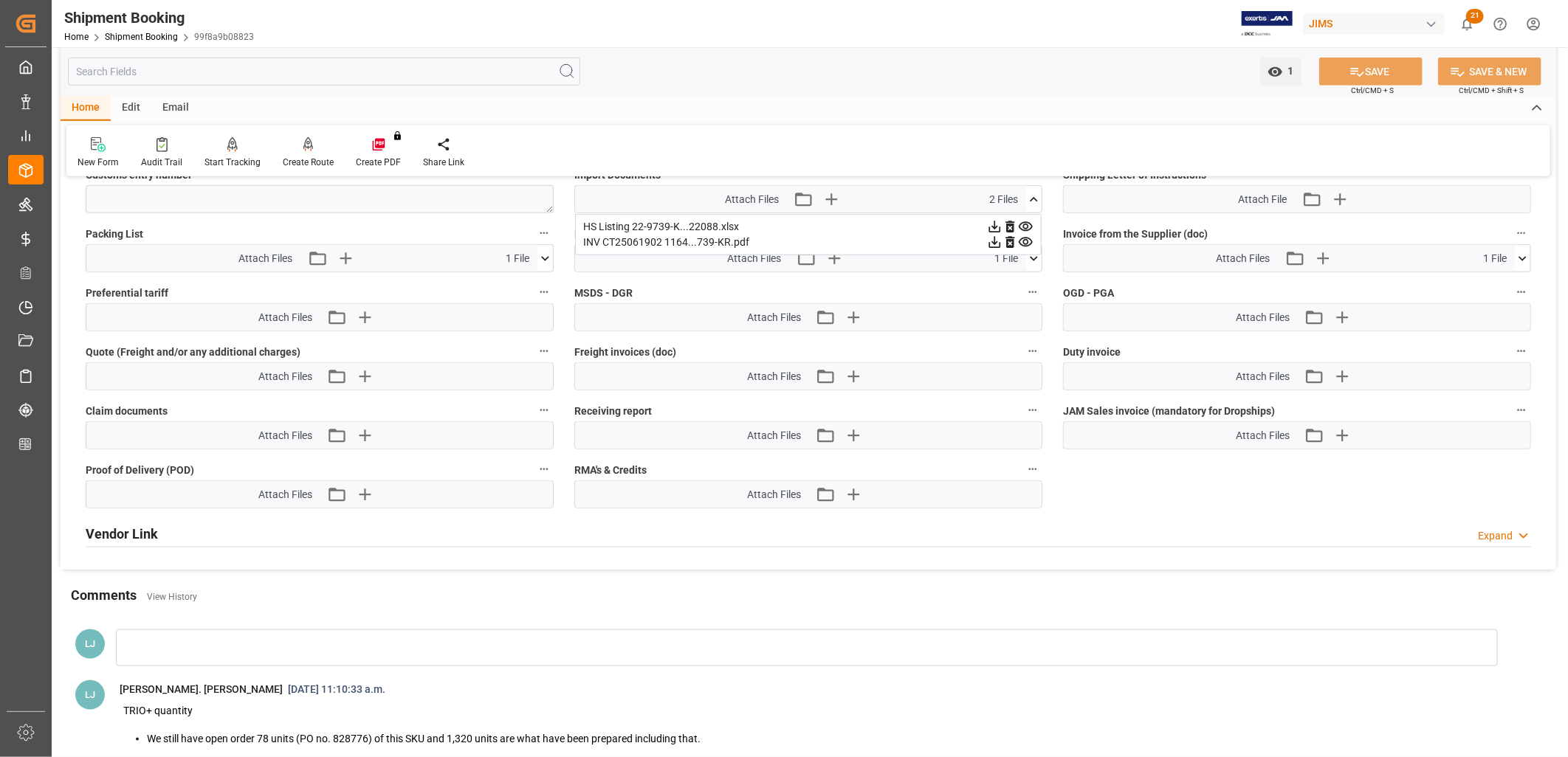
scroll to position [738, 0]
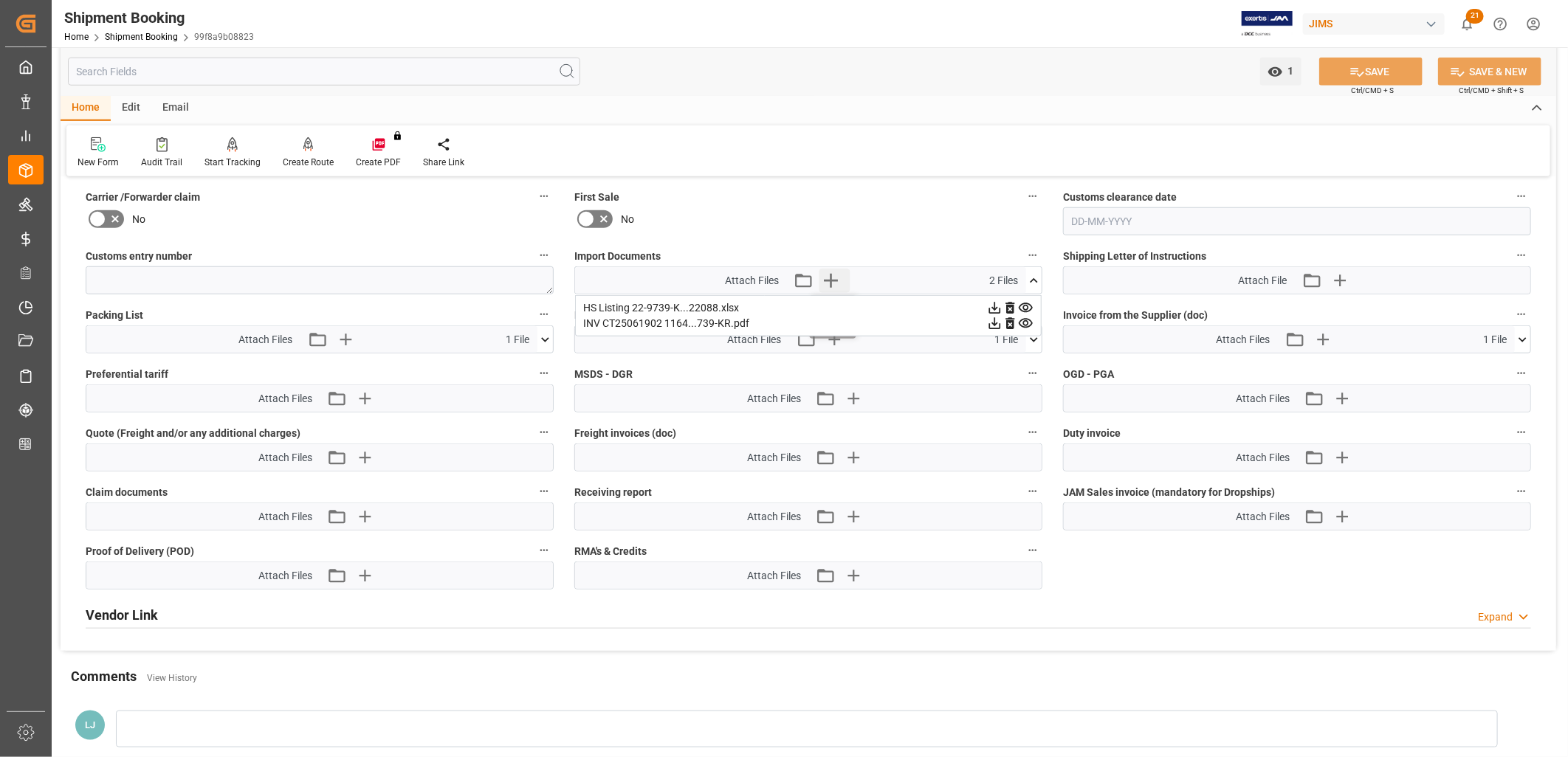
click at [830, 274] on icon "button" at bounding box center [830, 280] width 14 height 14
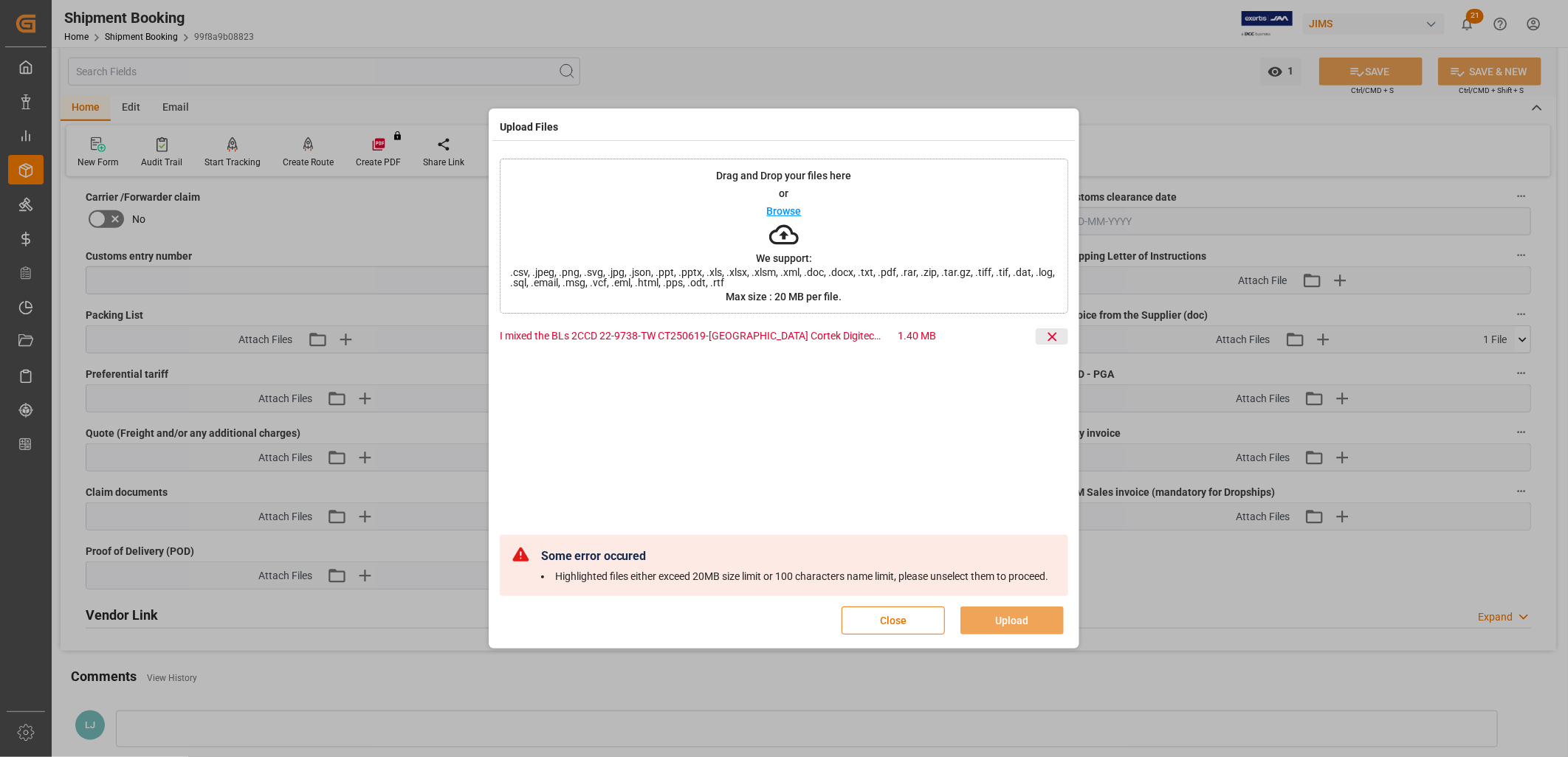
click at [1053, 332] on icon at bounding box center [1052, 337] width 9 height 9
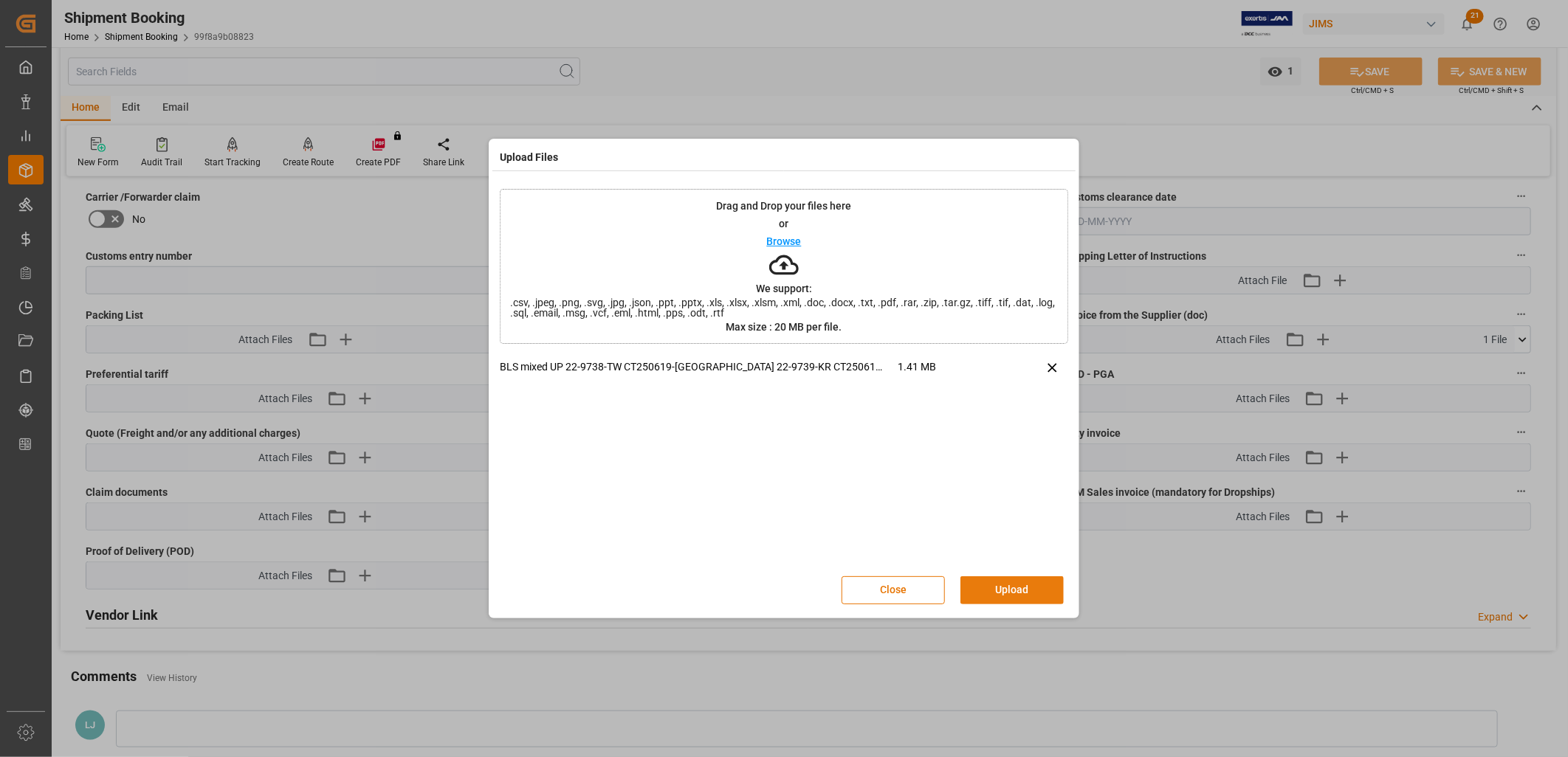
click at [1021, 588] on button "Upload" at bounding box center [1012, 590] width 103 height 28
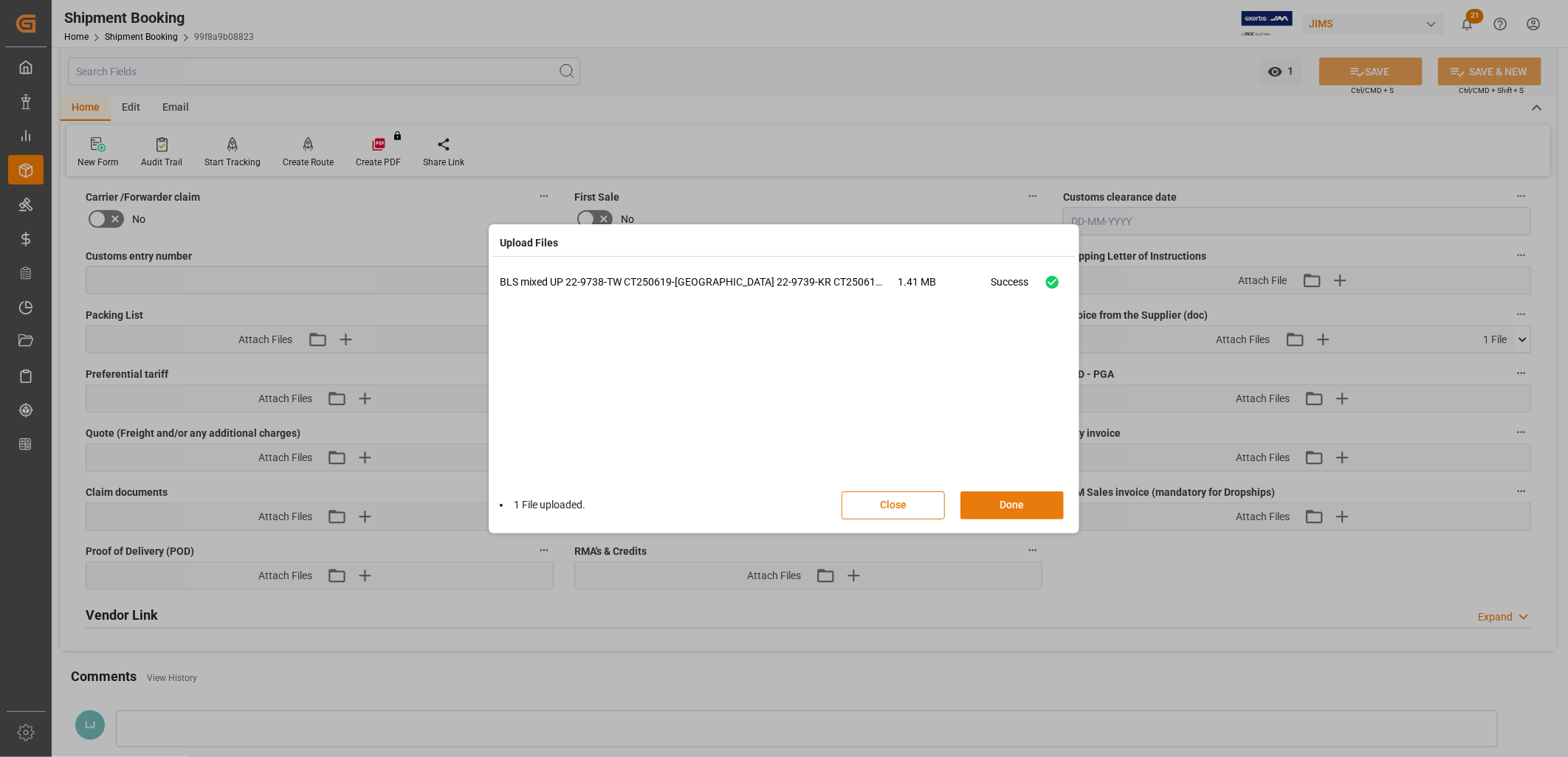
click at [1016, 507] on button "Done" at bounding box center [1012, 506] width 103 height 28
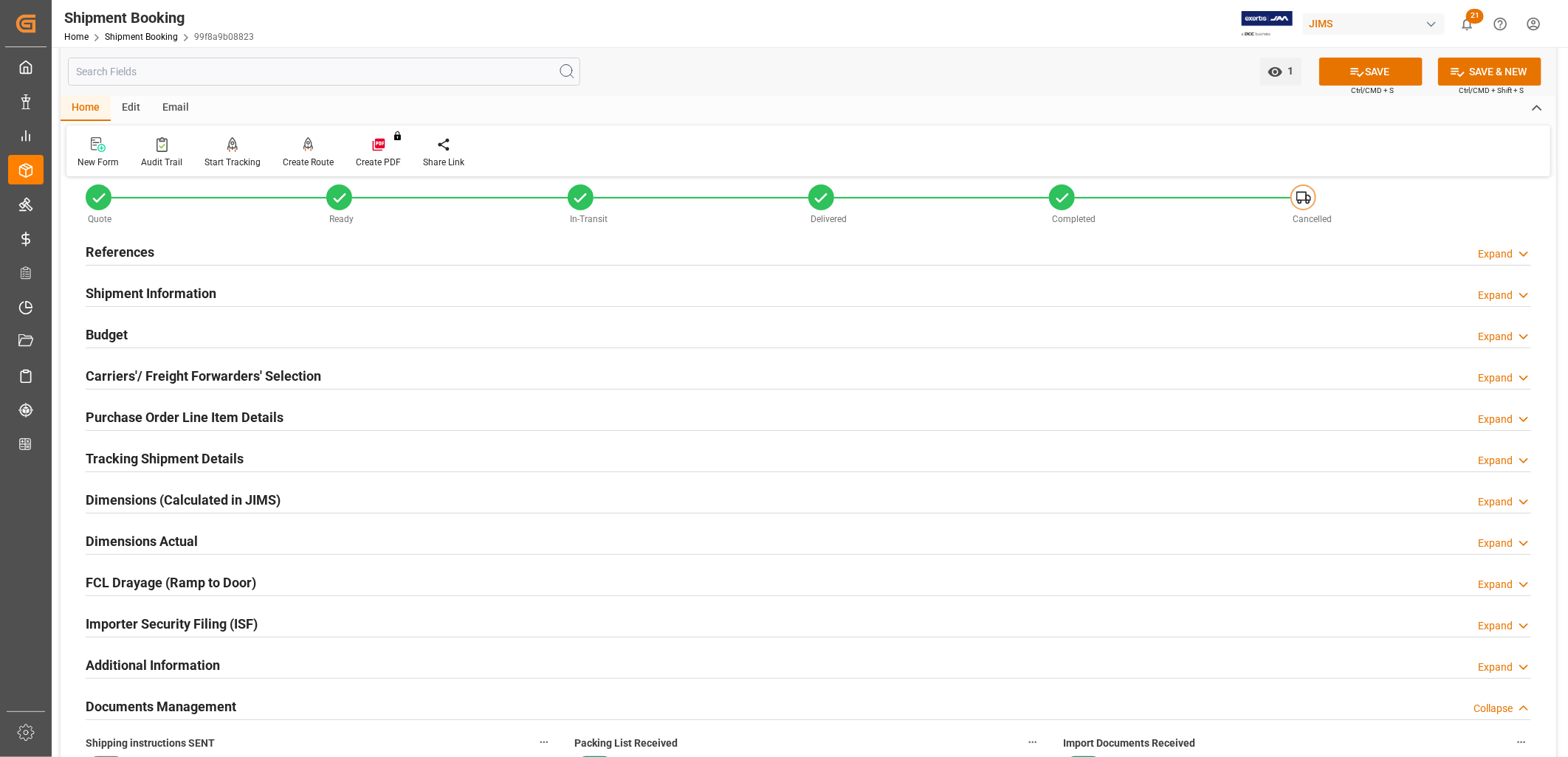
scroll to position [0, 0]
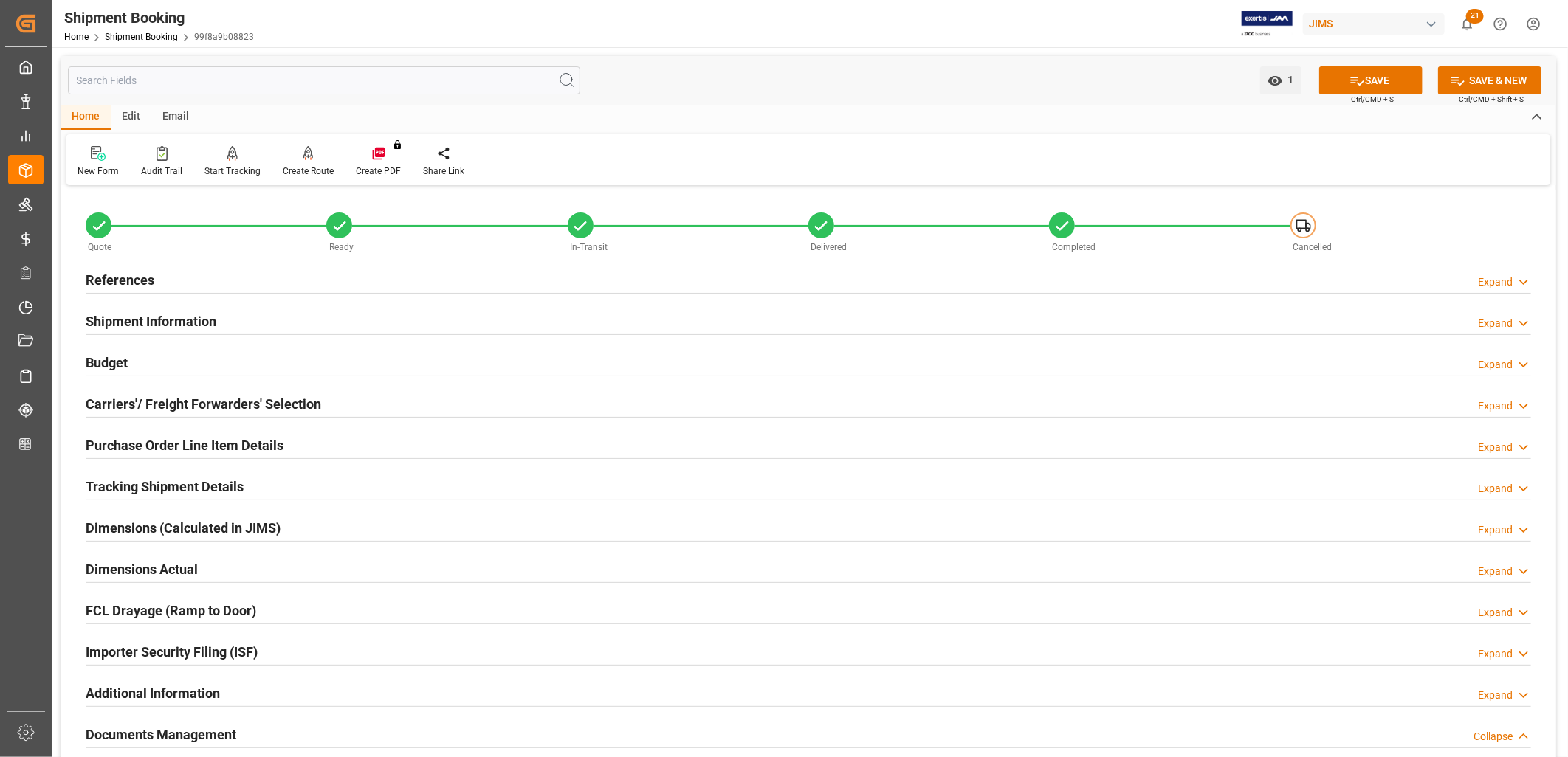
click at [117, 277] on h2 "References" at bounding box center [120, 280] width 69 height 20
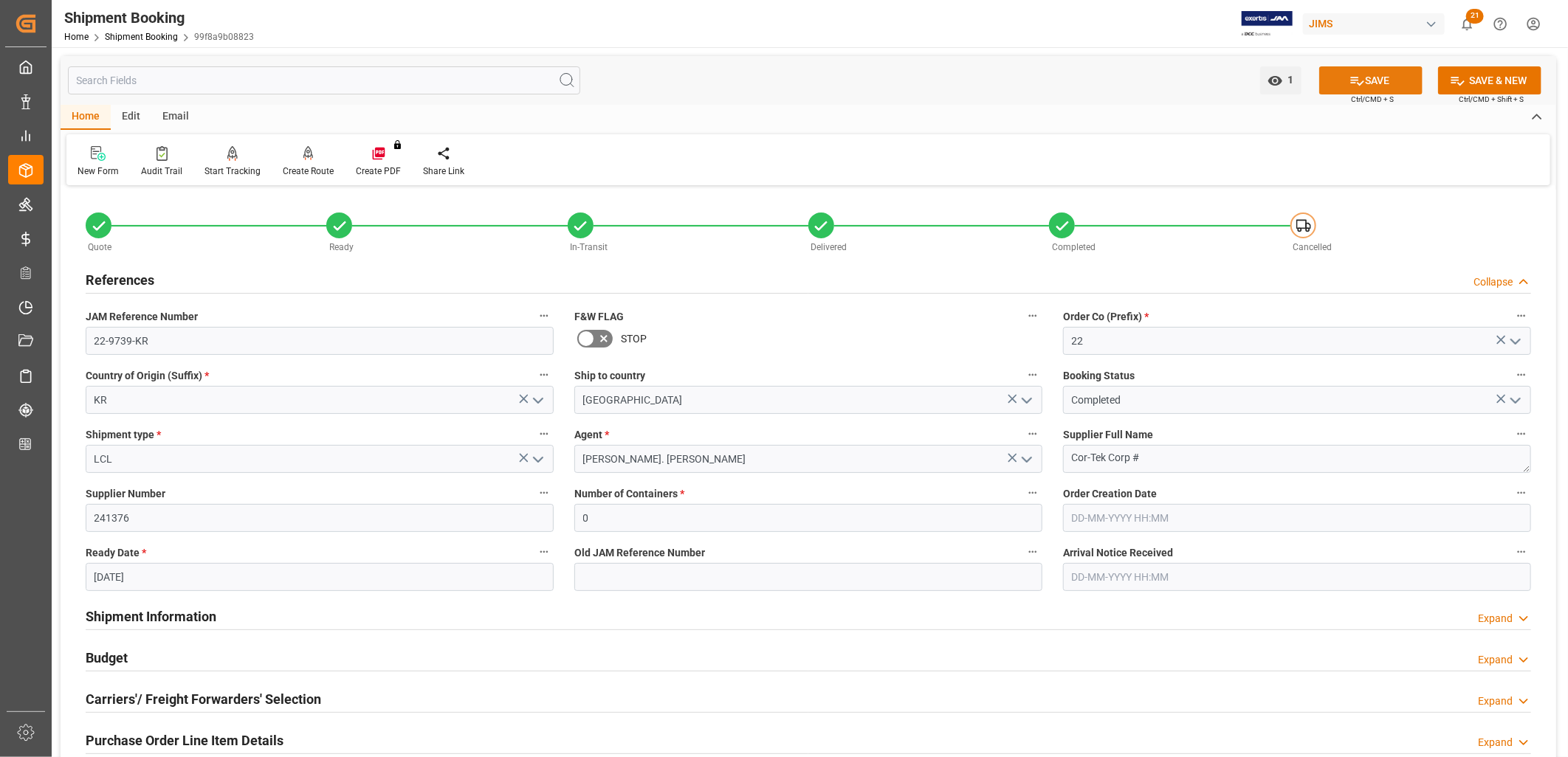
click at [1384, 78] on button "SAVE" at bounding box center [1371, 80] width 103 height 28
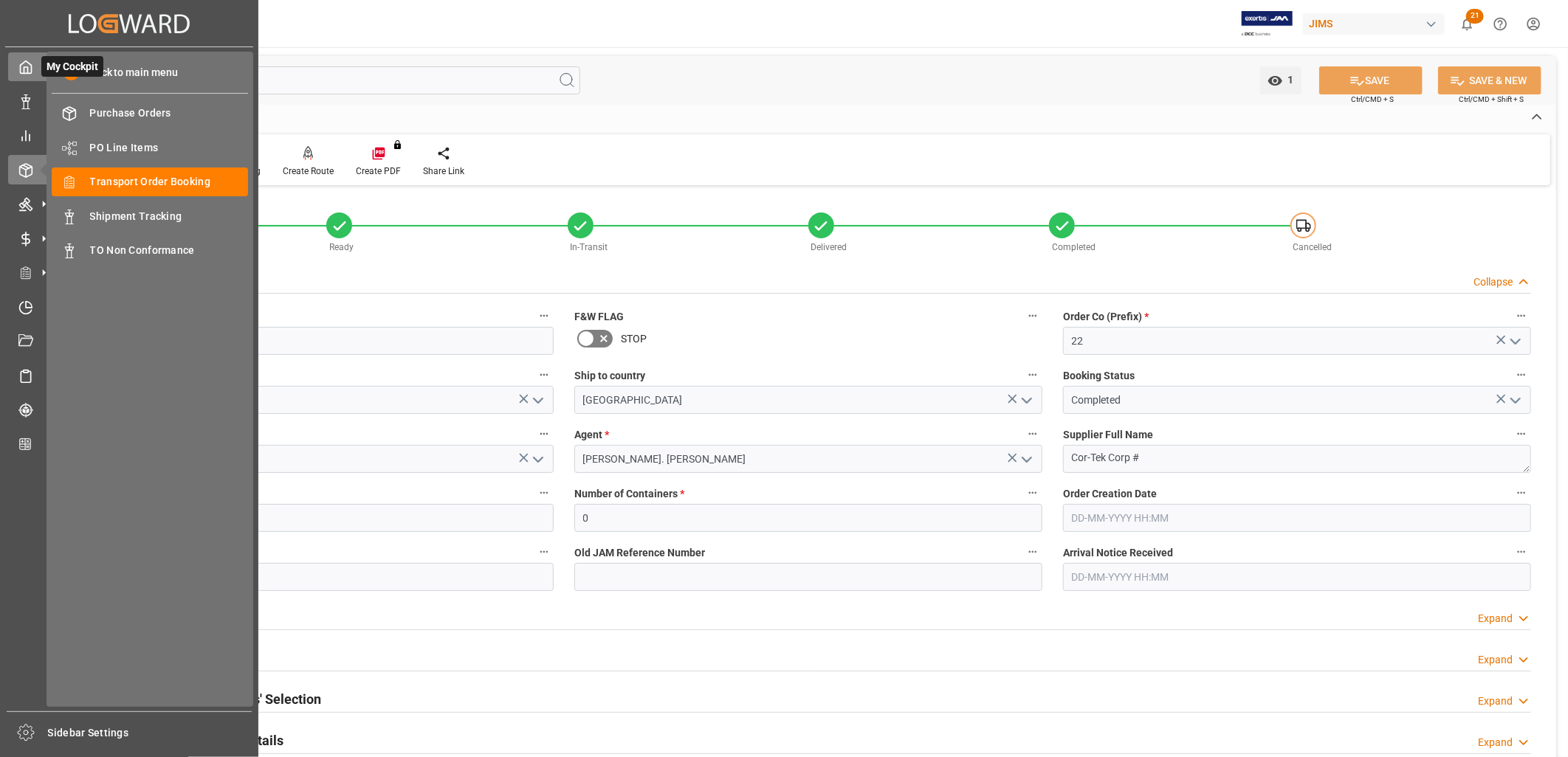
click at [28, 67] on polyline at bounding box center [26, 70] width 4 height 6
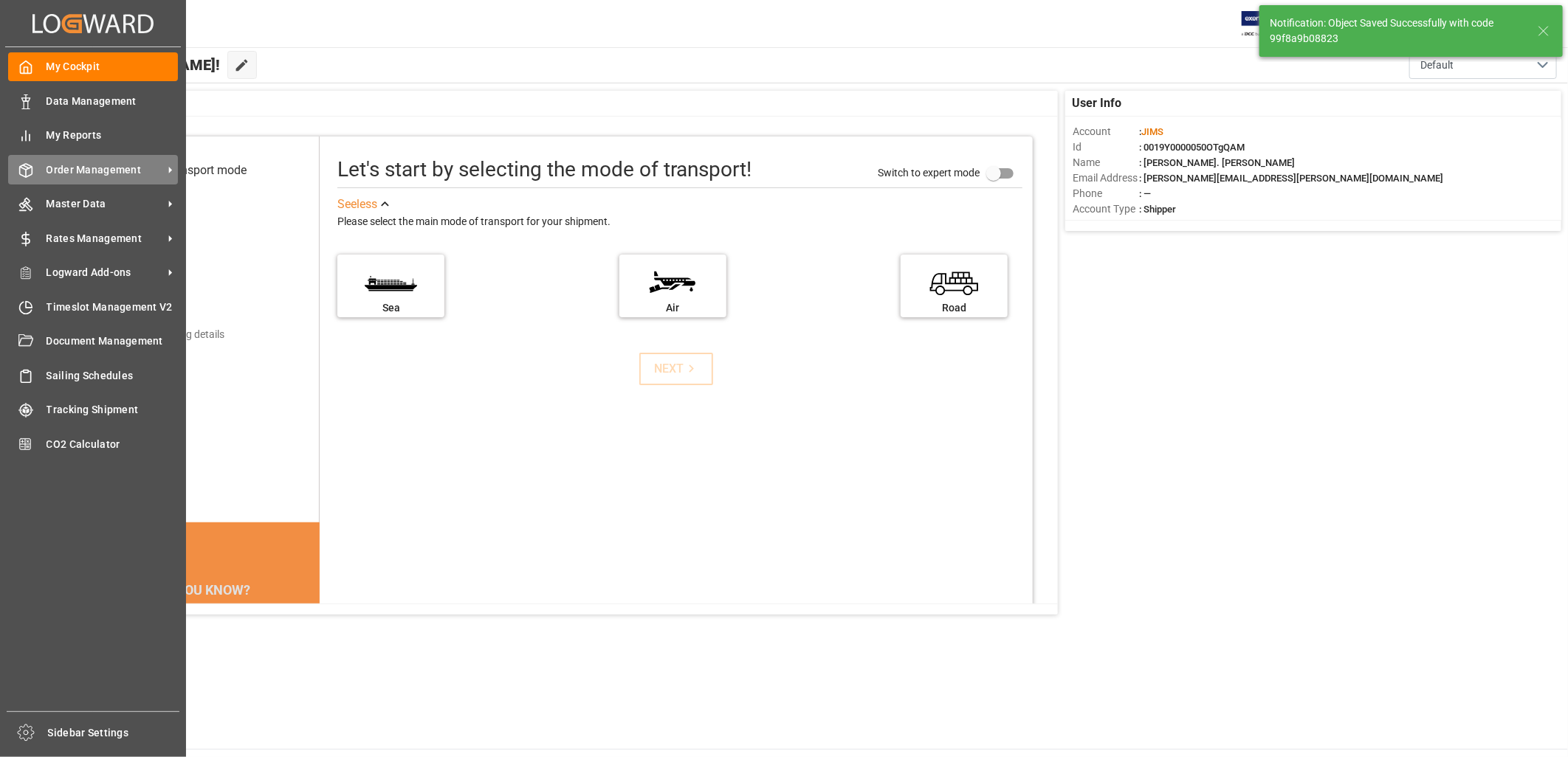
click at [110, 165] on span "Order Management" at bounding box center [104, 169] width 117 height 16
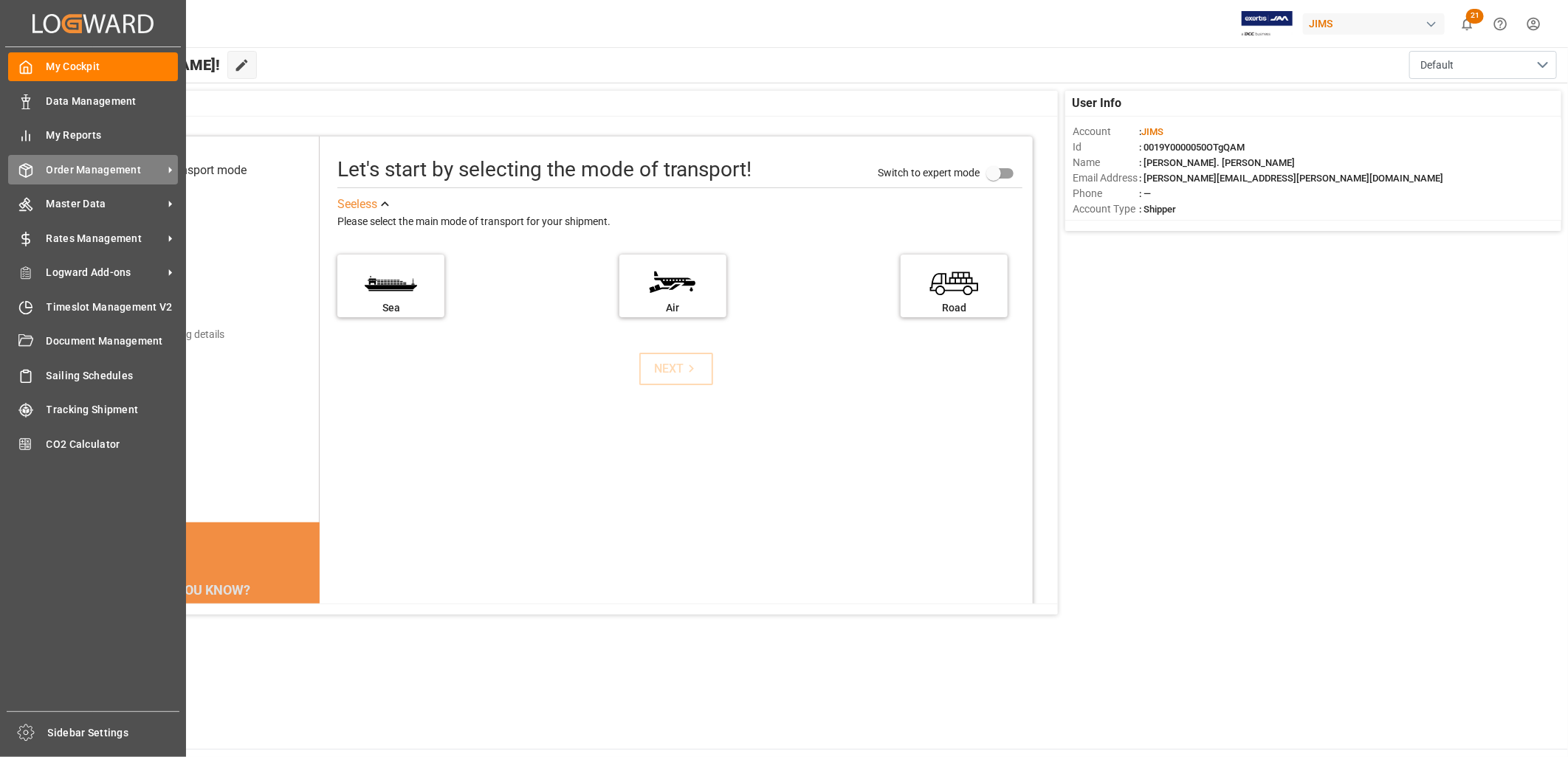
click at [124, 165] on span "Order Management" at bounding box center [104, 169] width 117 height 16
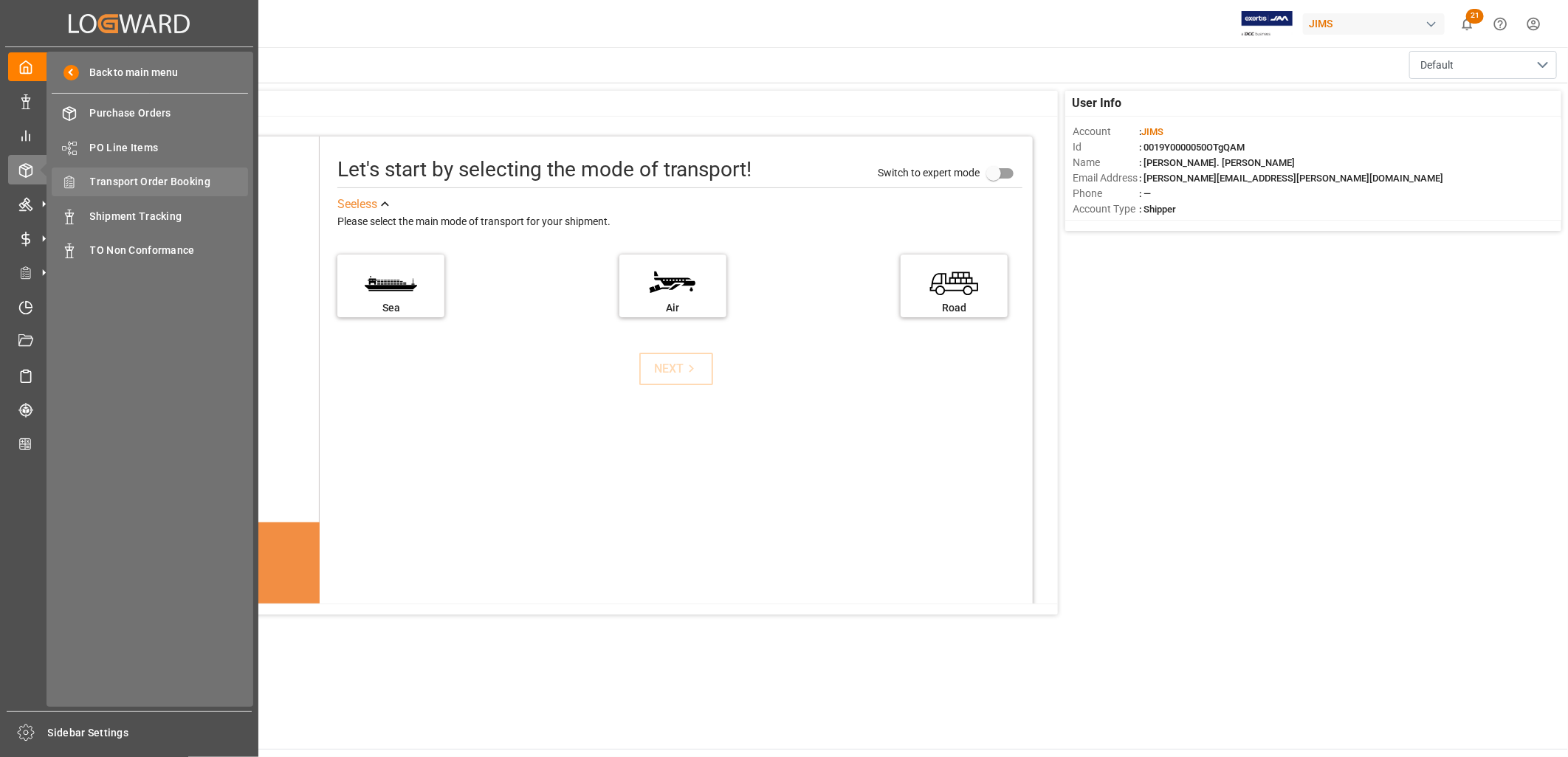
click at [187, 178] on span "Transport Order Booking" at bounding box center [170, 181] width 158 height 16
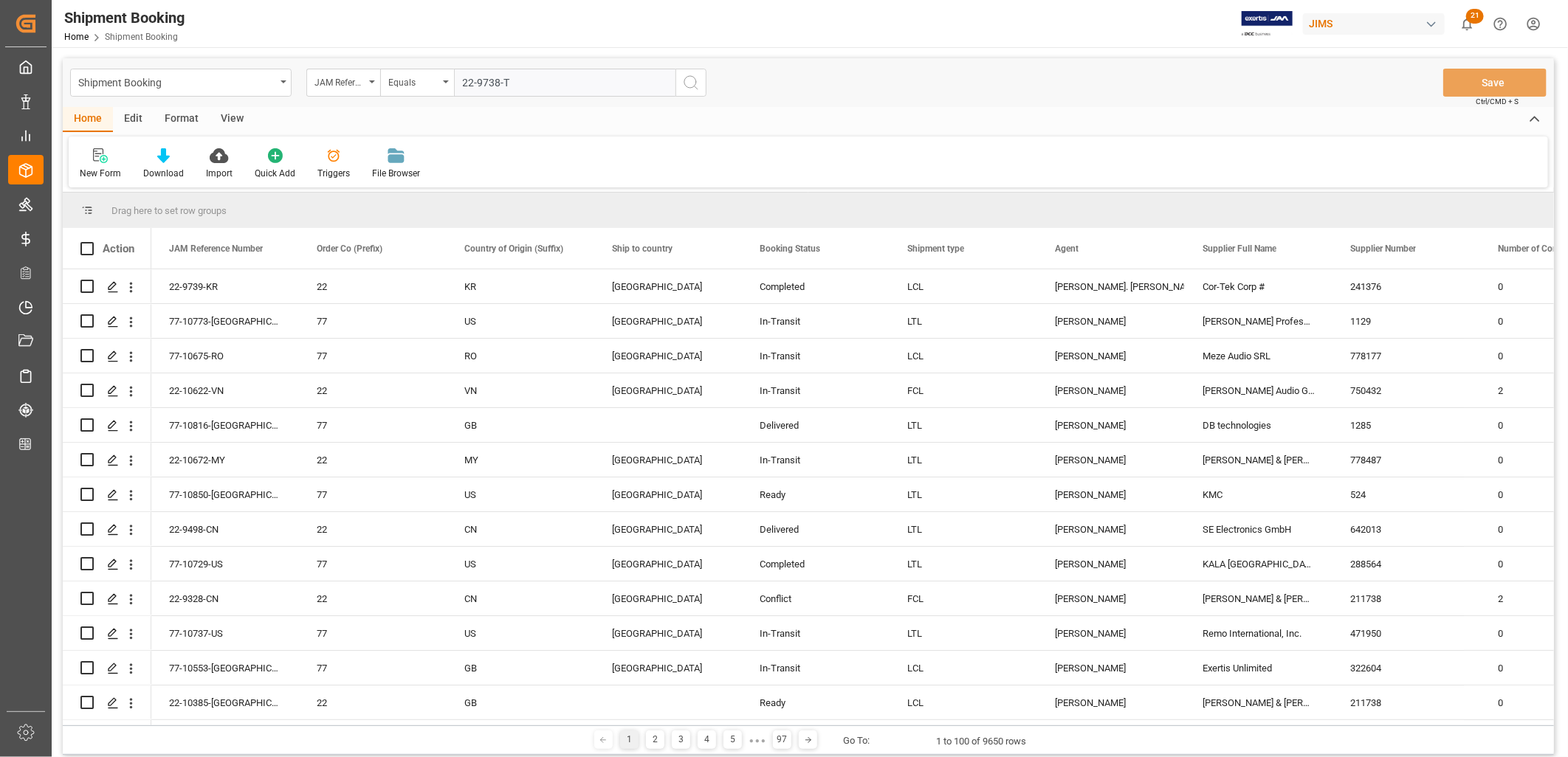
type input "22-9738-TW"
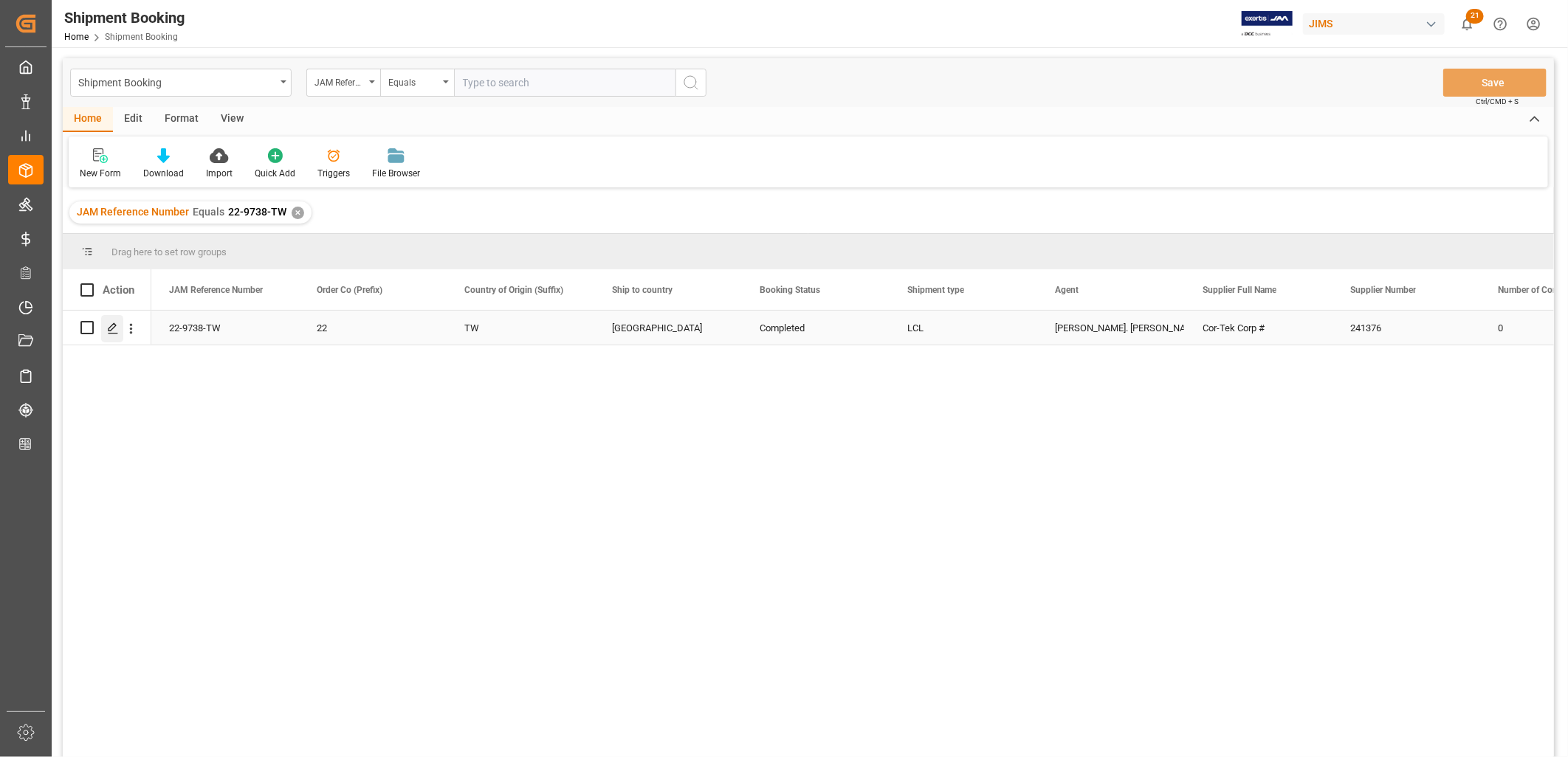
click at [114, 326] on polygon "Press SPACE to select this row." at bounding box center [112, 327] width 7 height 7
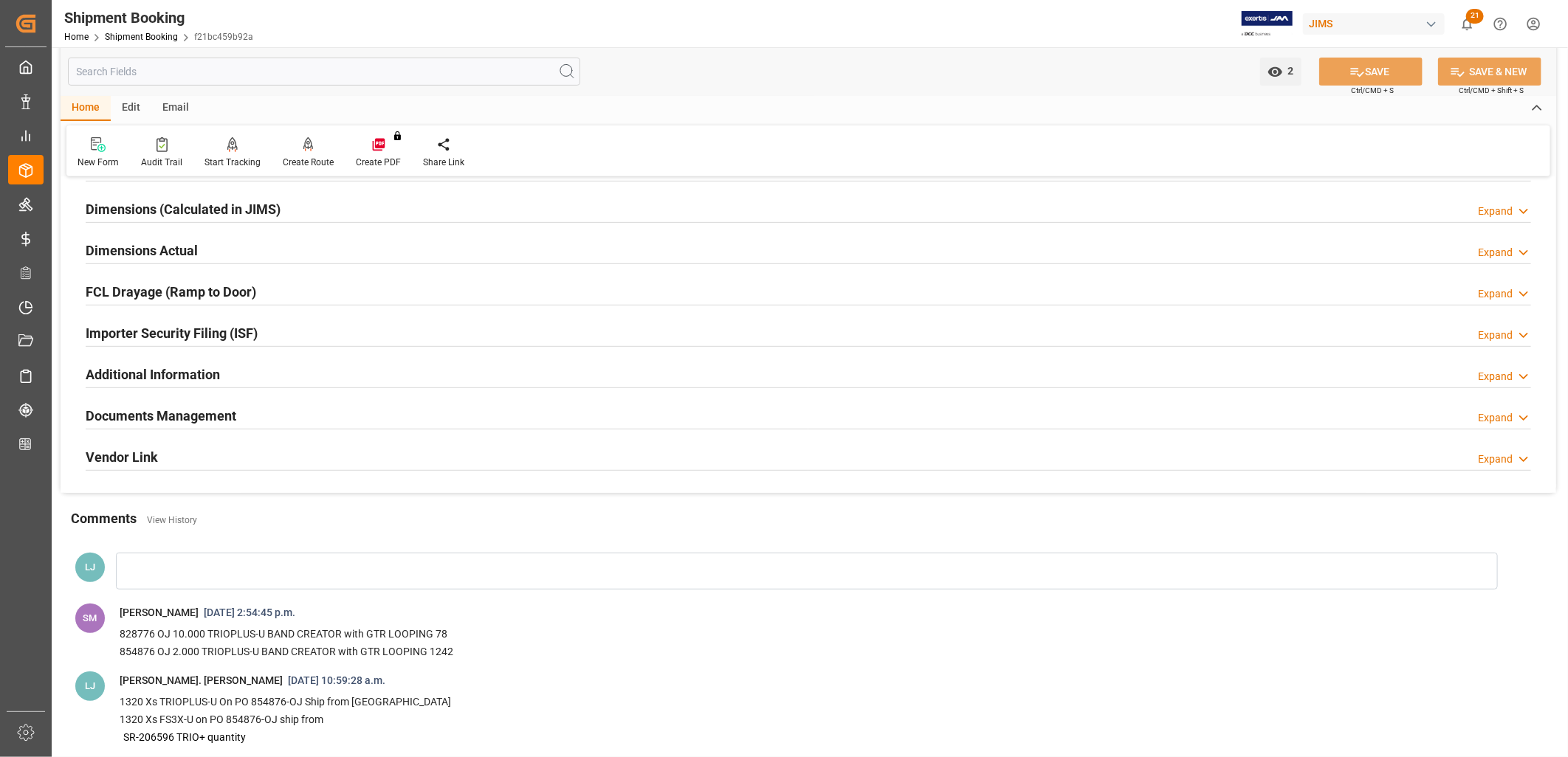
scroll to position [328, 0]
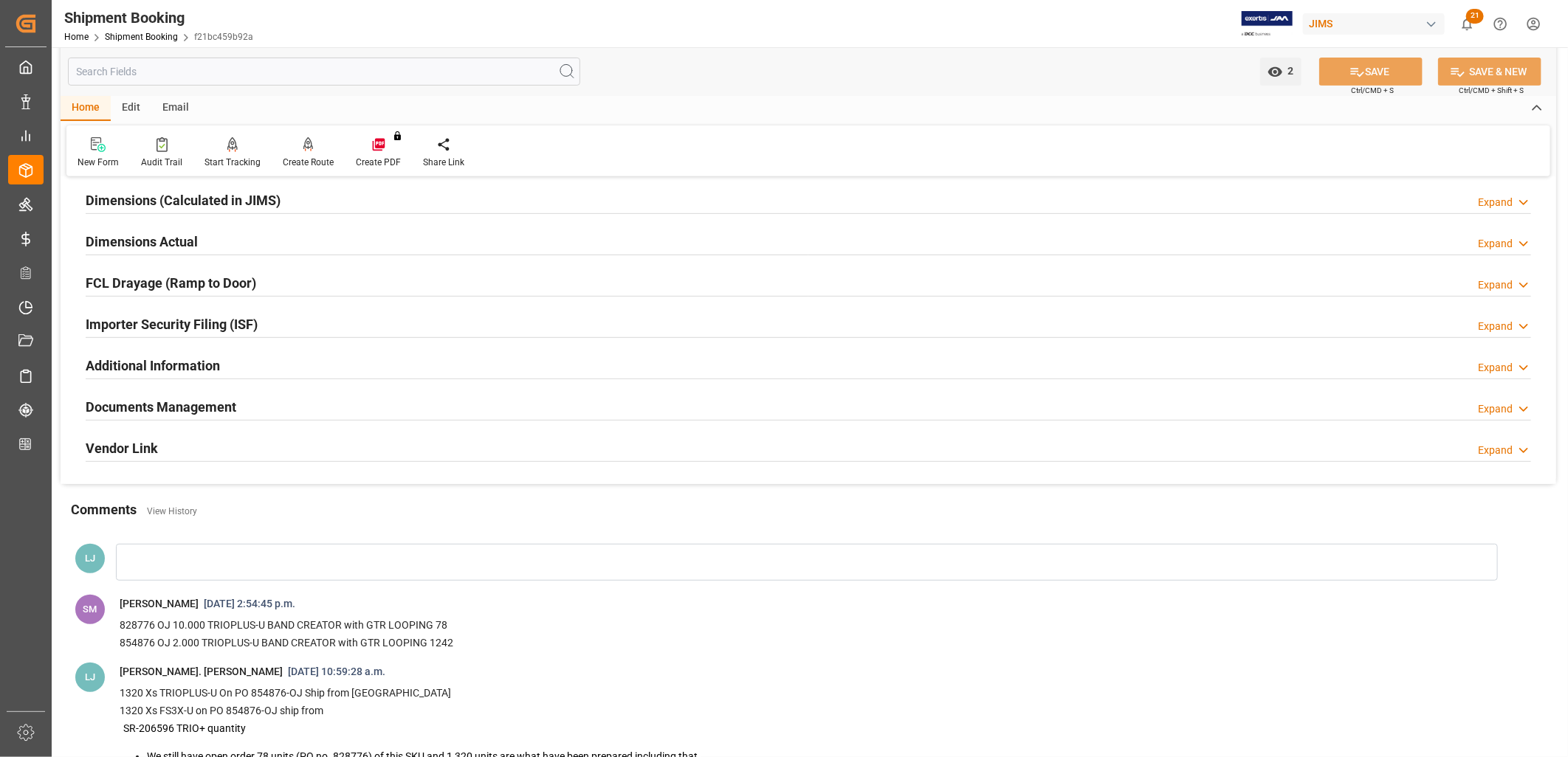
click at [185, 407] on h2 "Documents Management" at bounding box center [160, 407] width 150 height 20
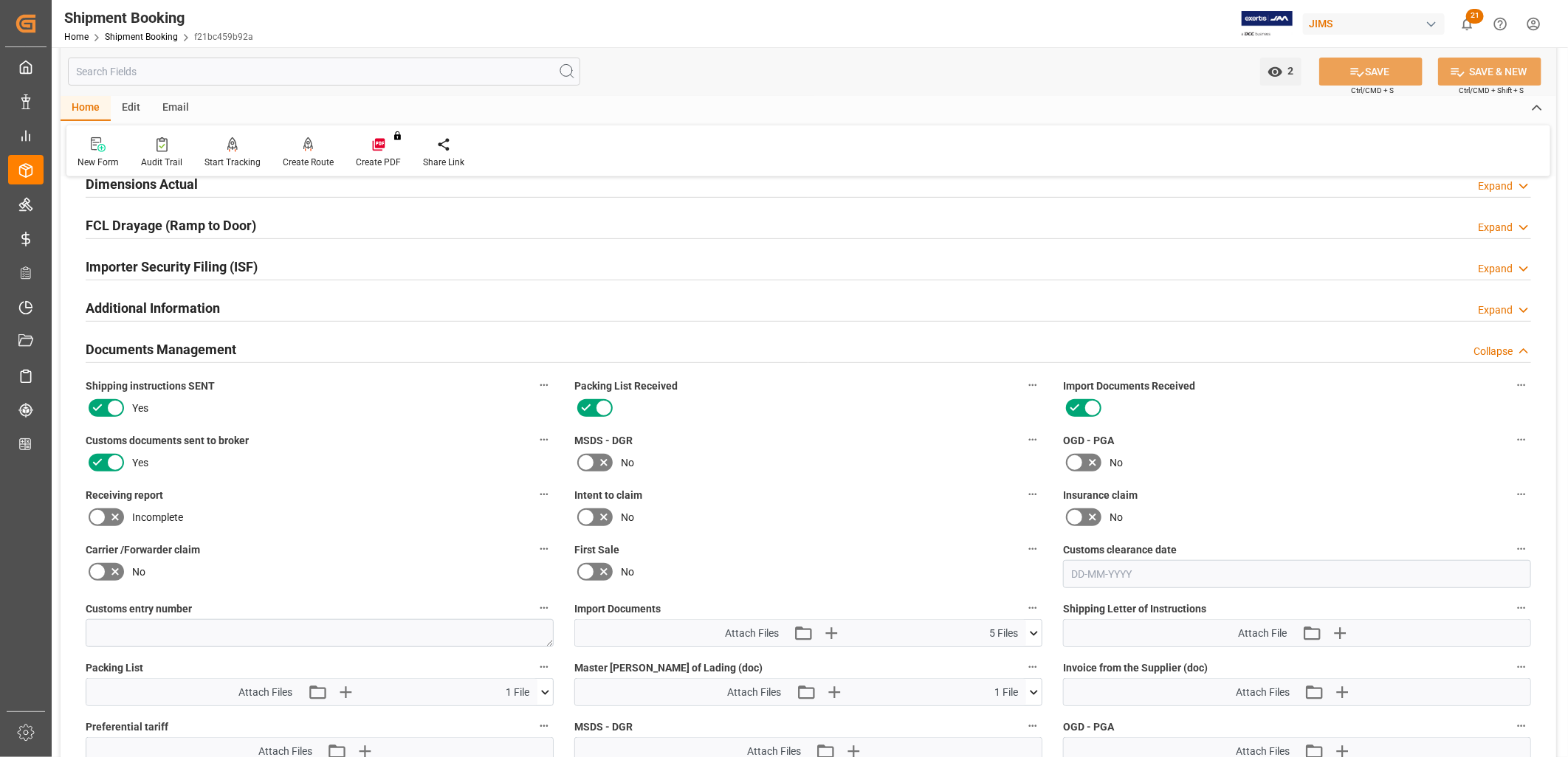
scroll to position [410, 0]
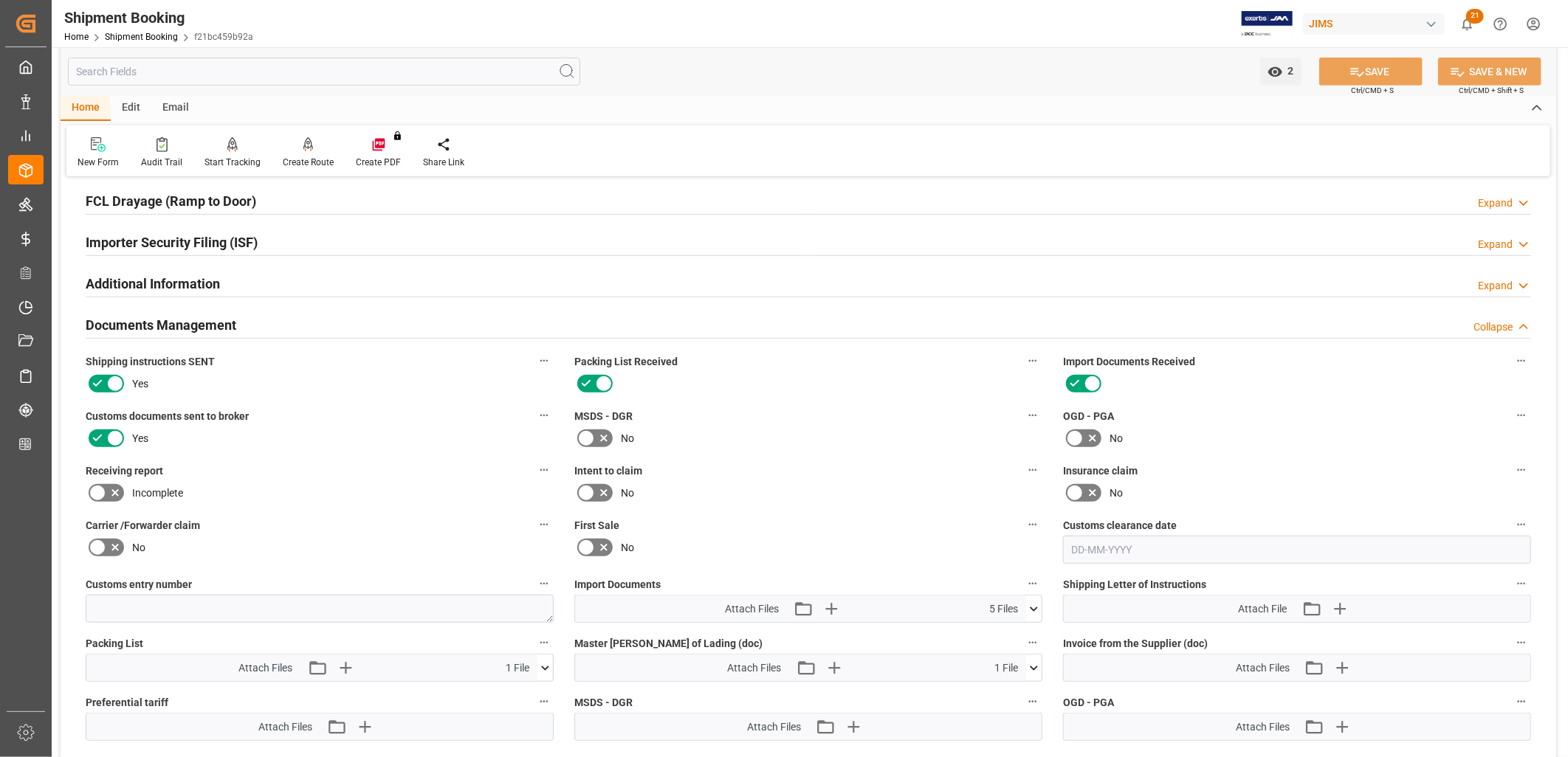
click at [1034, 603] on icon at bounding box center [1034, 609] width 16 height 16
click at [833, 603] on icon "button" at bounding box center [831, 609] width 24 height 24
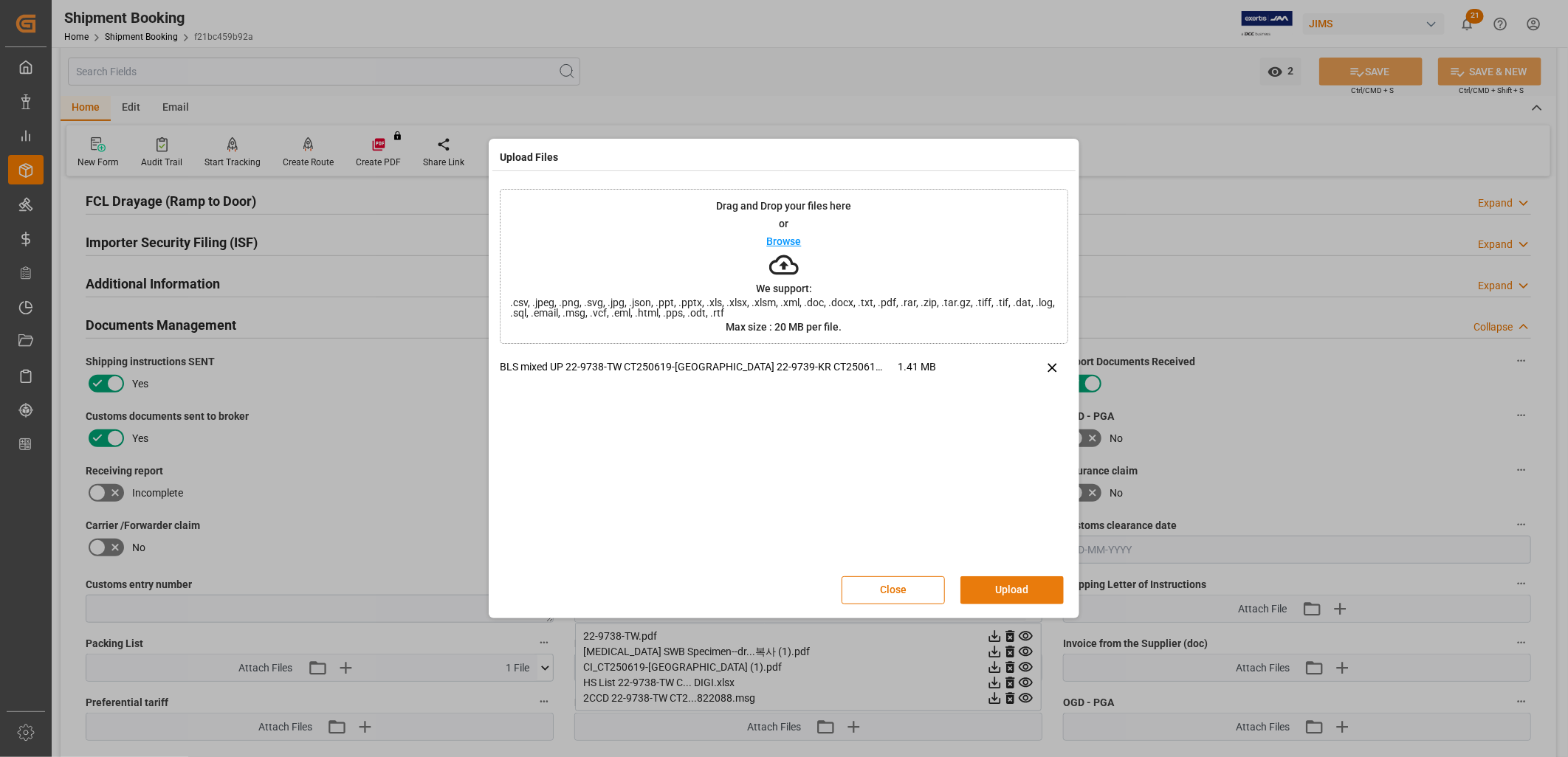
click at [1005, 592] on button "Upload" at bounding box center [1012, 590] width 103 height 28
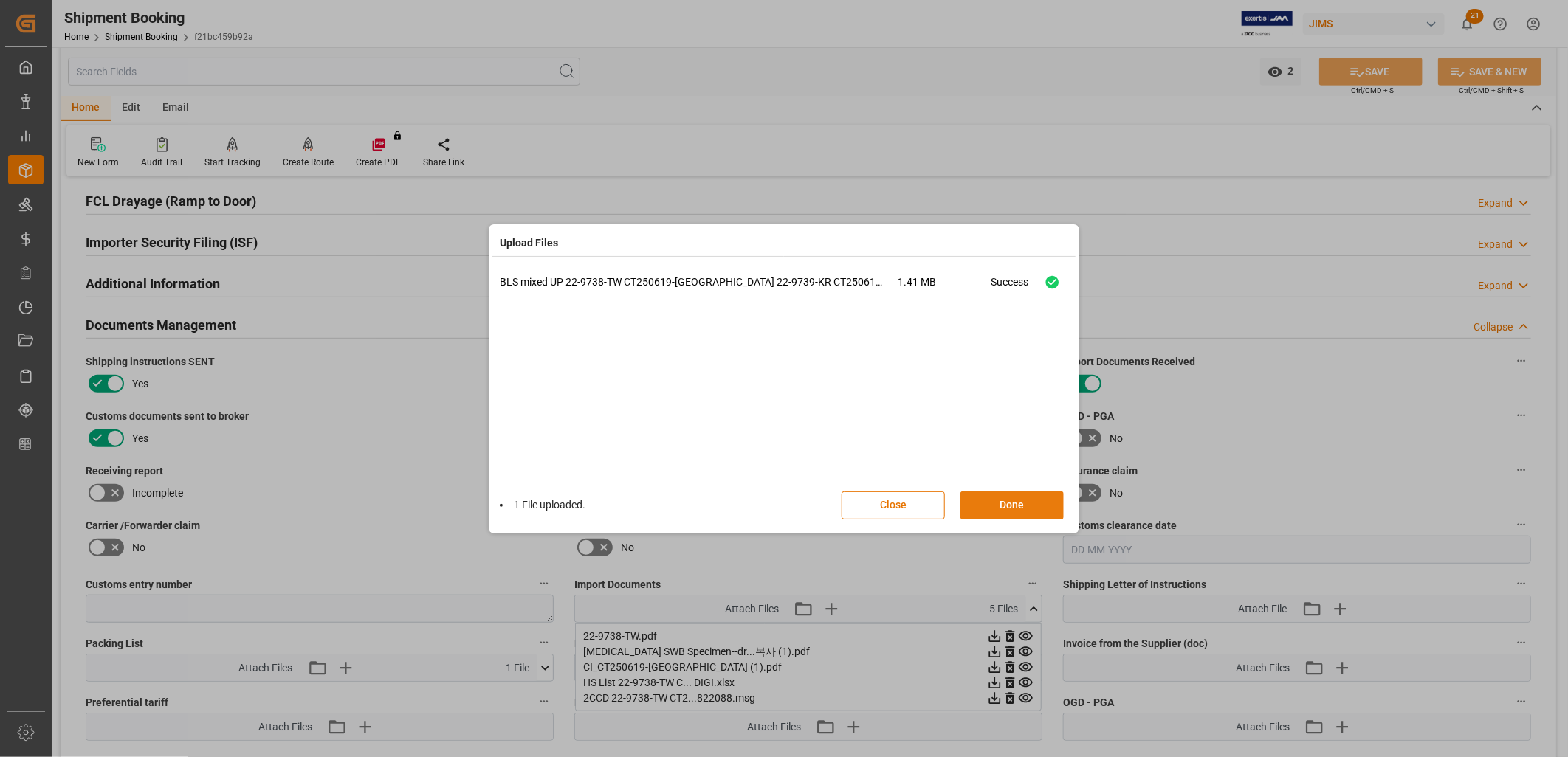
click at [1024, 500] on button "Done" at bounding box center [1012, 506] width 103 height 28
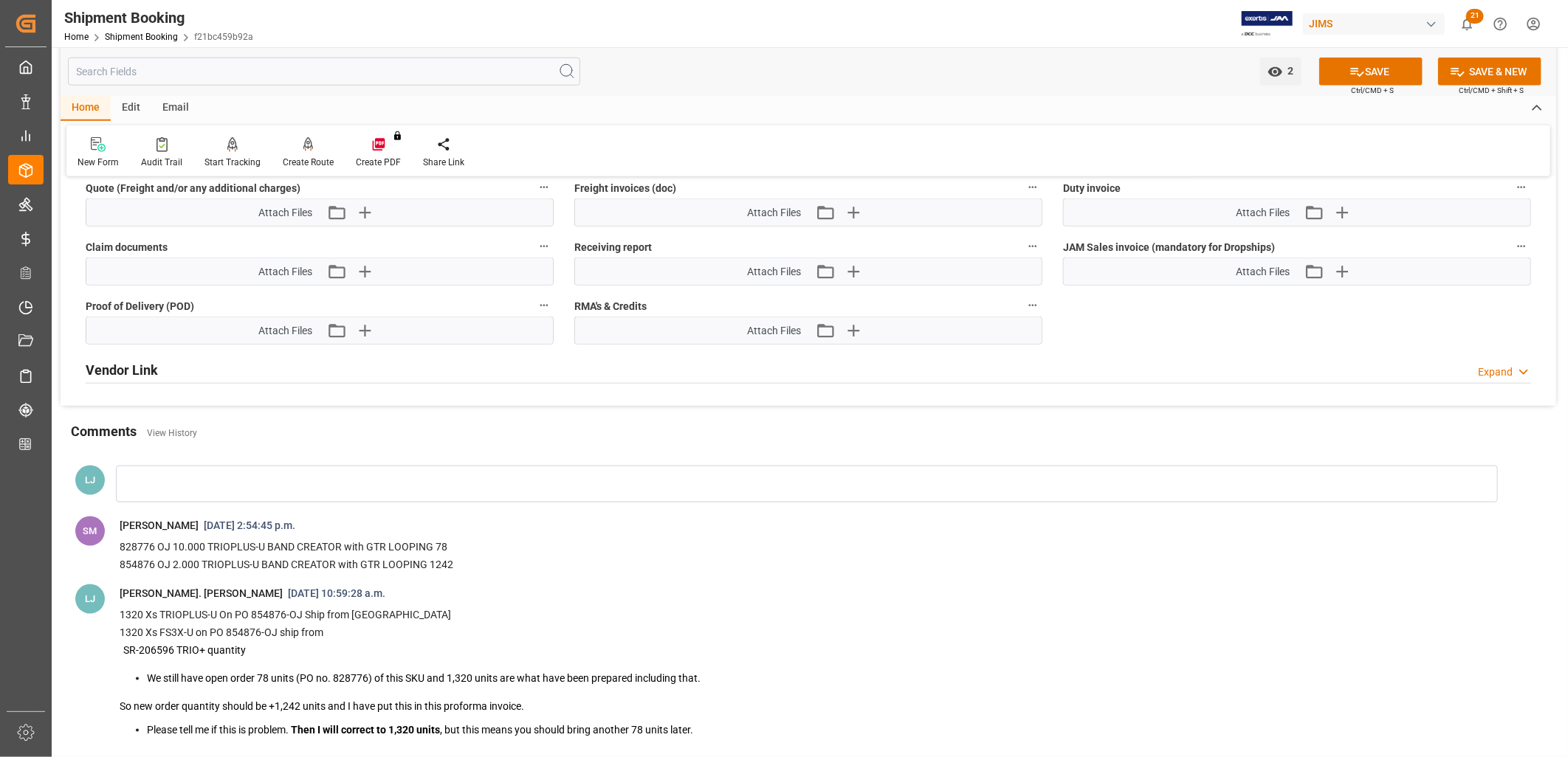
scroll to position [984, 0]
click at [165, 483] on div at bounding box center [807, 483] width 1382 height 37
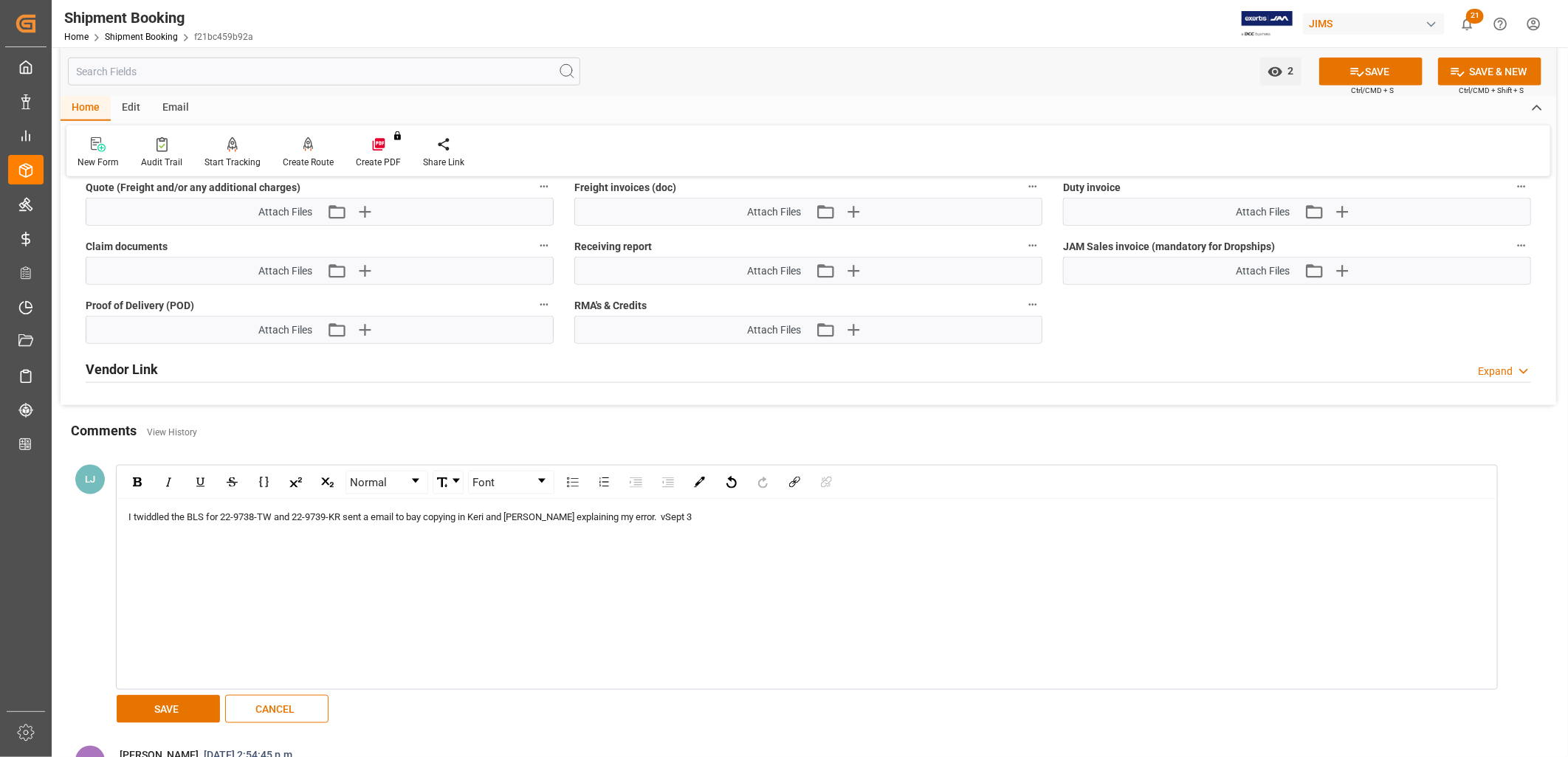
click at [630, 505] on div "I twiddled the BLS for 22-9738-TW and 22-9739-KR sent a email to bay copying in…" at bounding box center [806, 594] width 1379 height 190
click at [627, 511] on span "I twiddled the BLS for 22-9738-TW and 22-9739-KR sent a email to bay copying in…" at bounding box center [409, 517] width 563 height 11
click at [167, 704] on button "SAVE" at bounding box center [169, 709] width 103 height 28
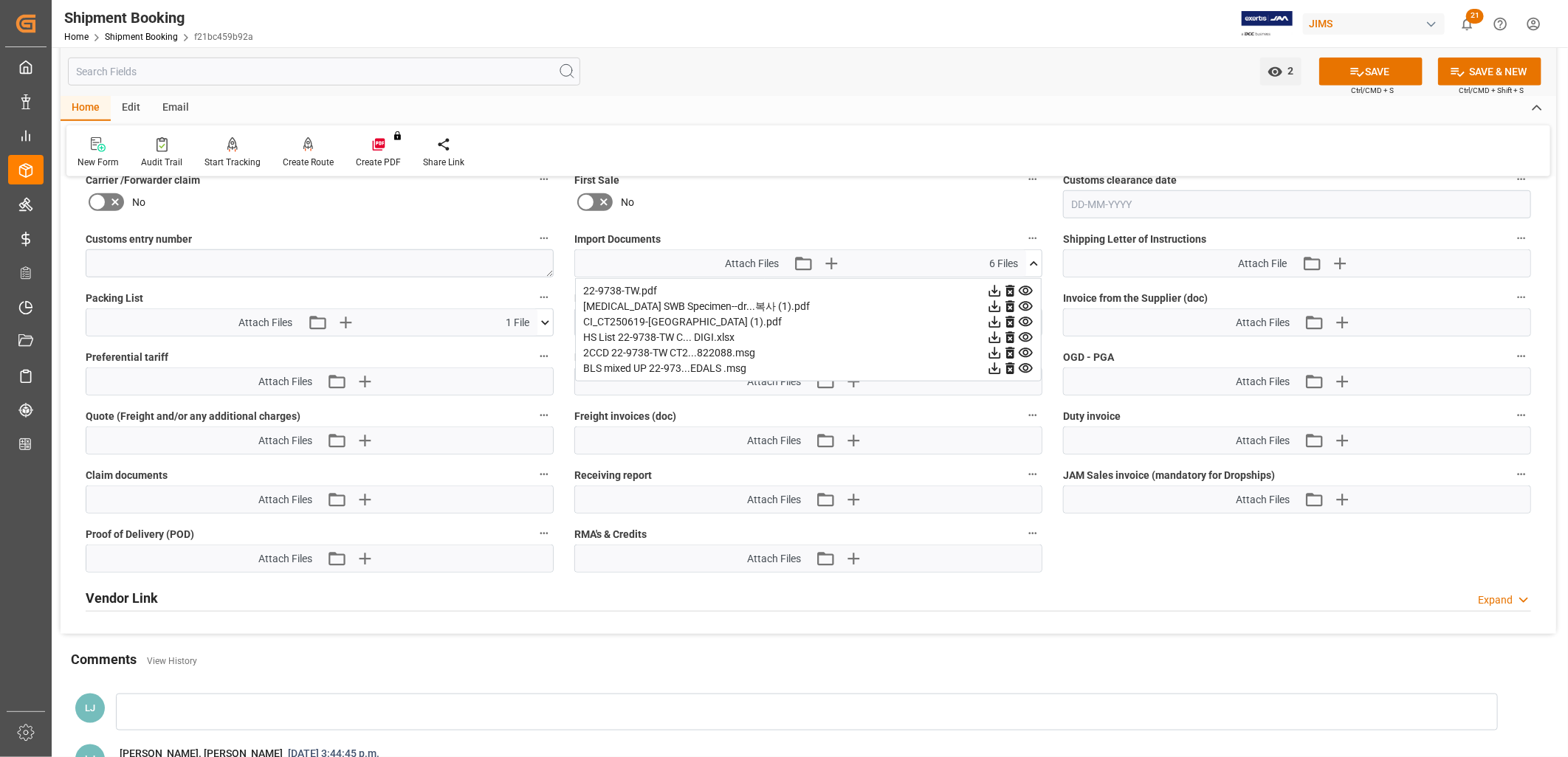
scroll to position [738, 0]
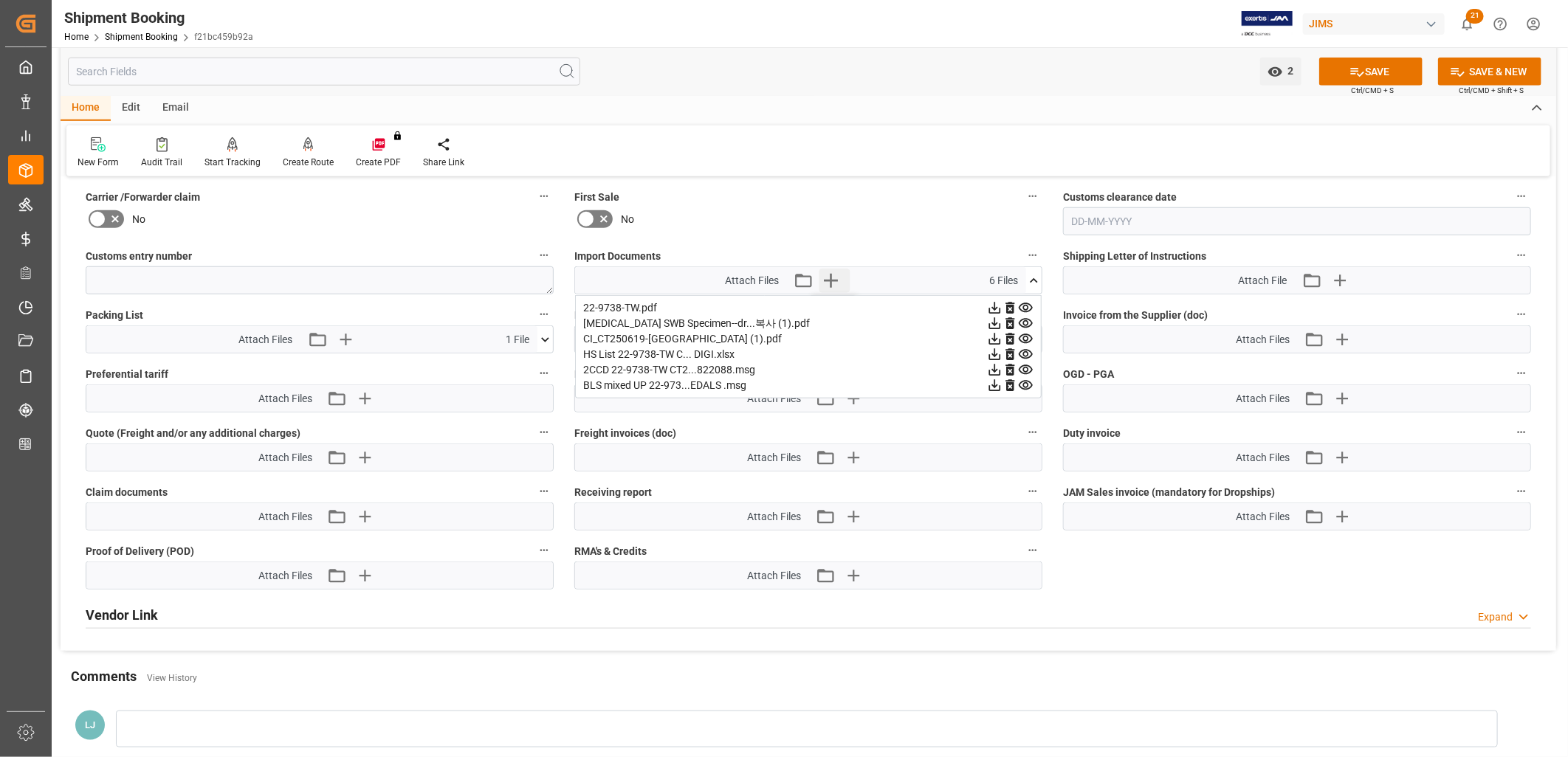
click at [831, 274] on icon "button" at bounding box center [831, 281] width 24 height 24
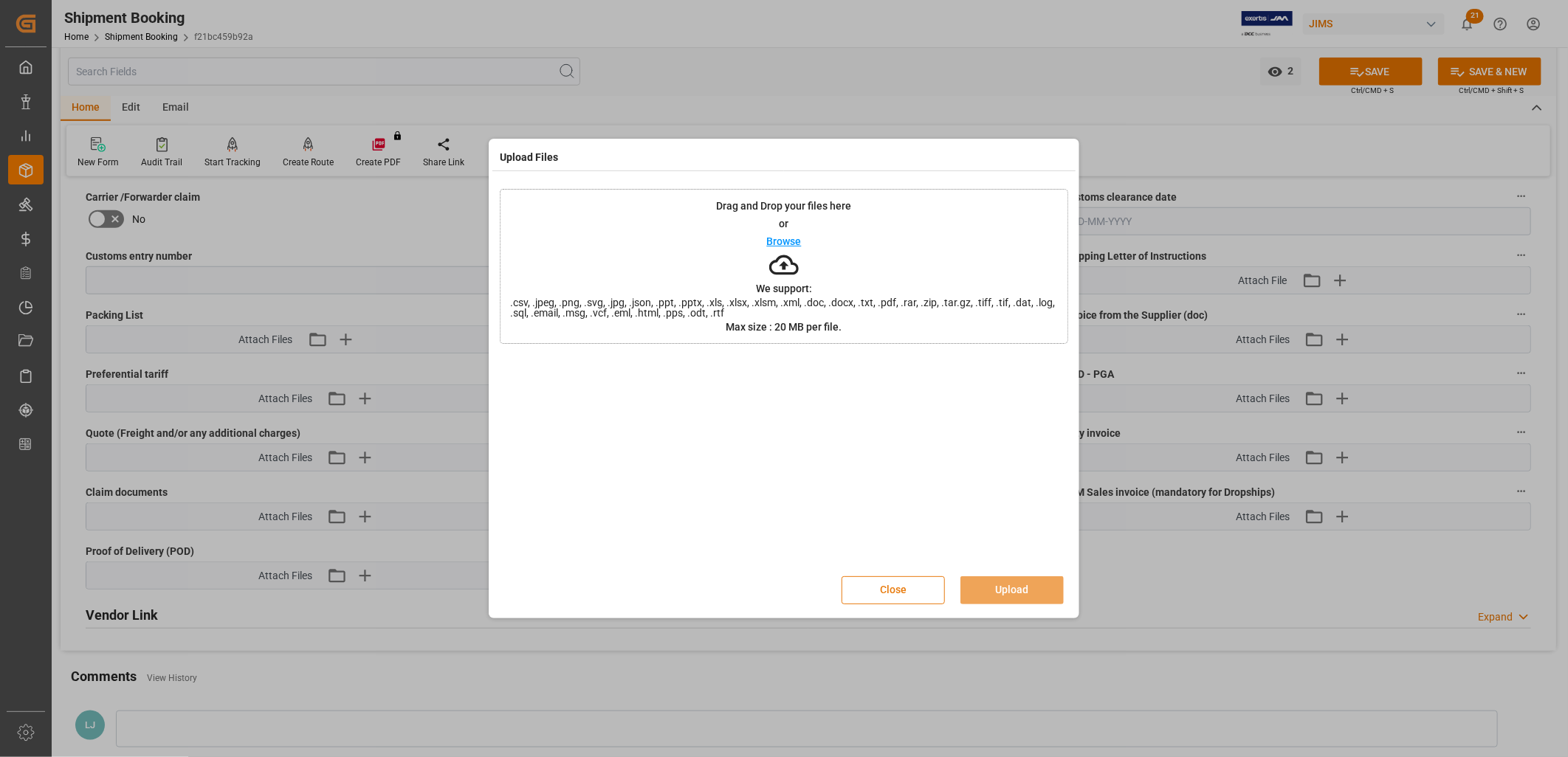
click at [906, 585] on button "Close" at bounding box center [893, 590] width 103 height 28
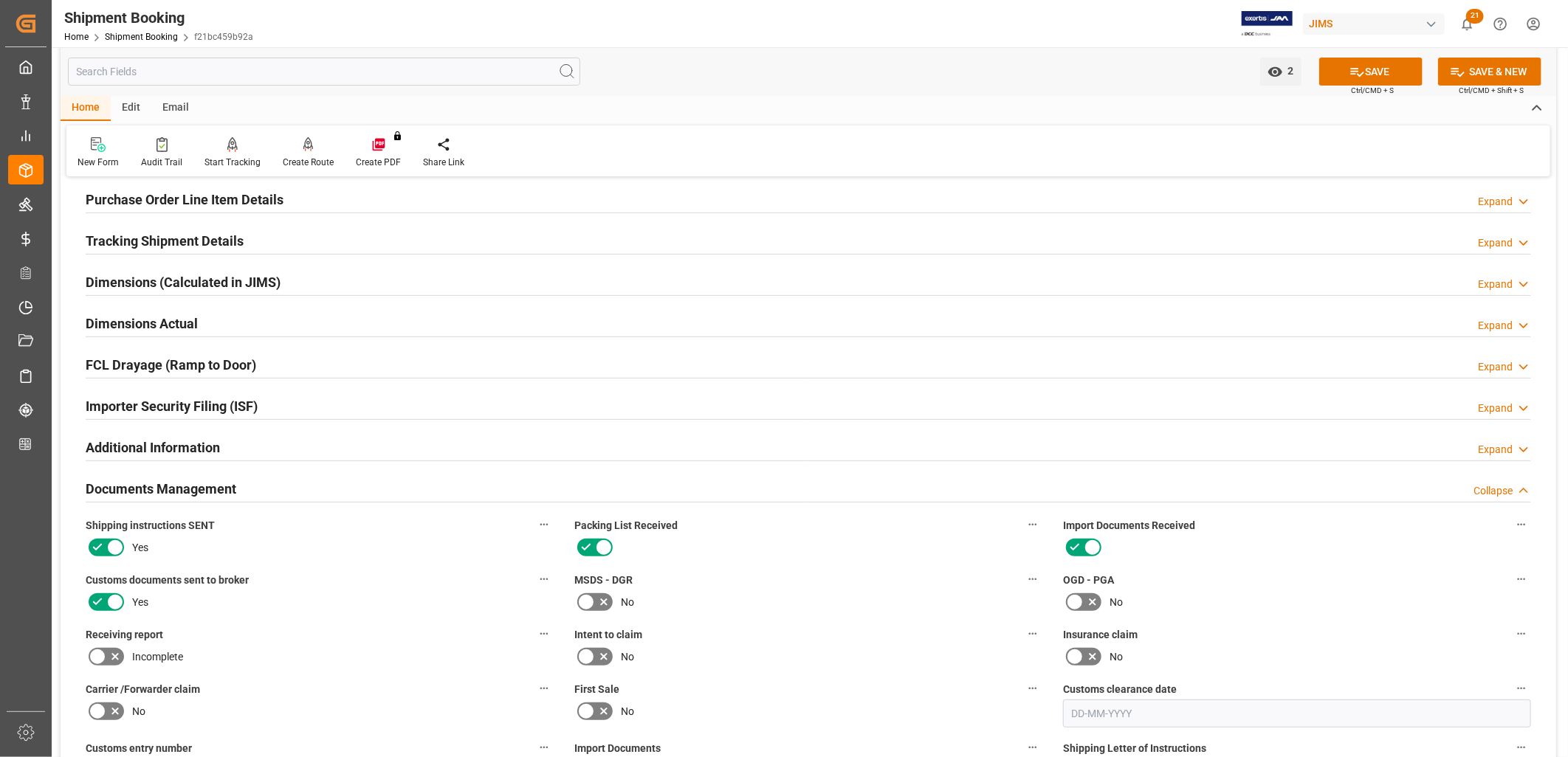
scroll to position [0, 0]
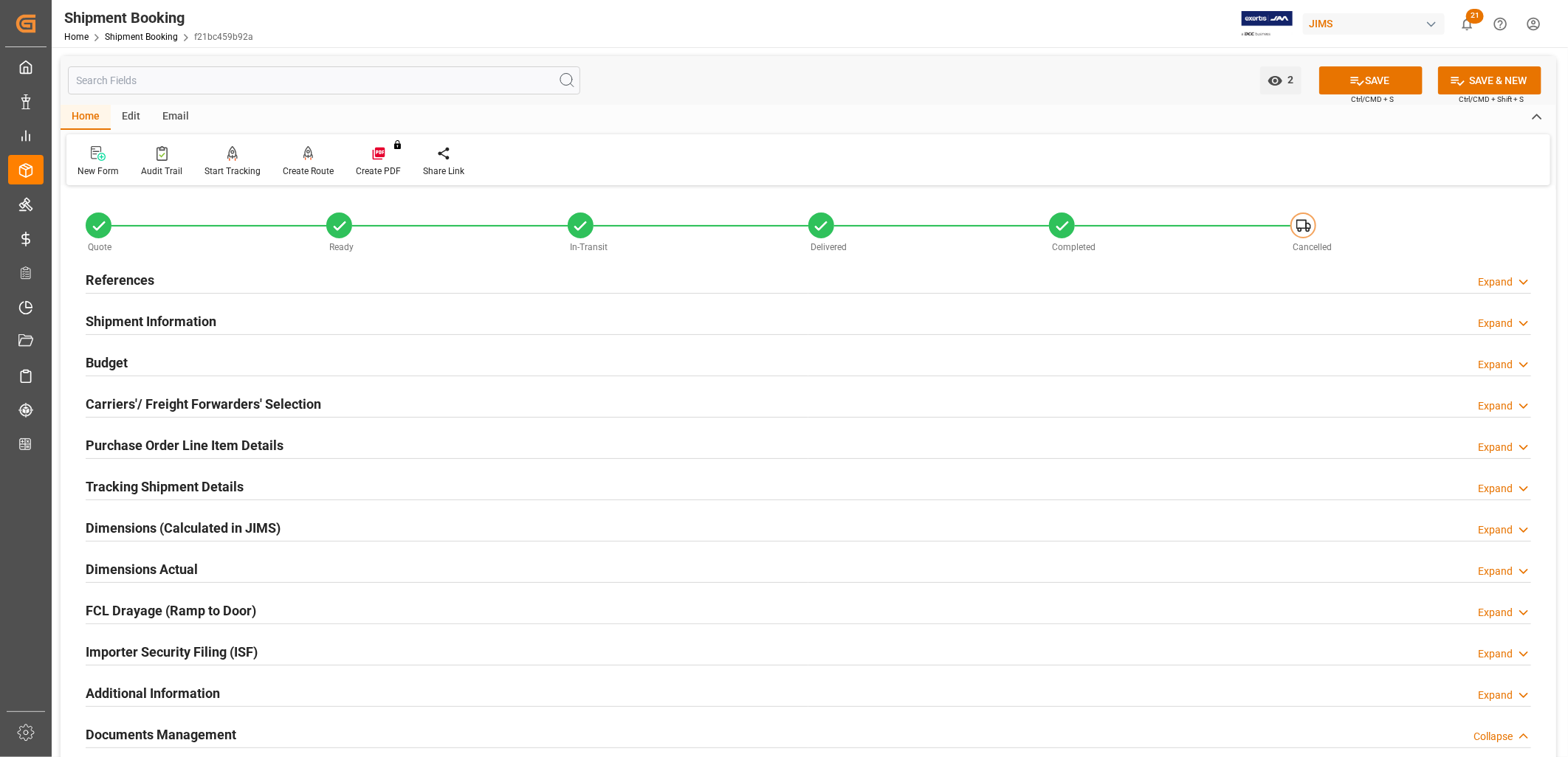
click at [113, 277] on h2 "References" at bounding box center [120, 280] width 69 height 20
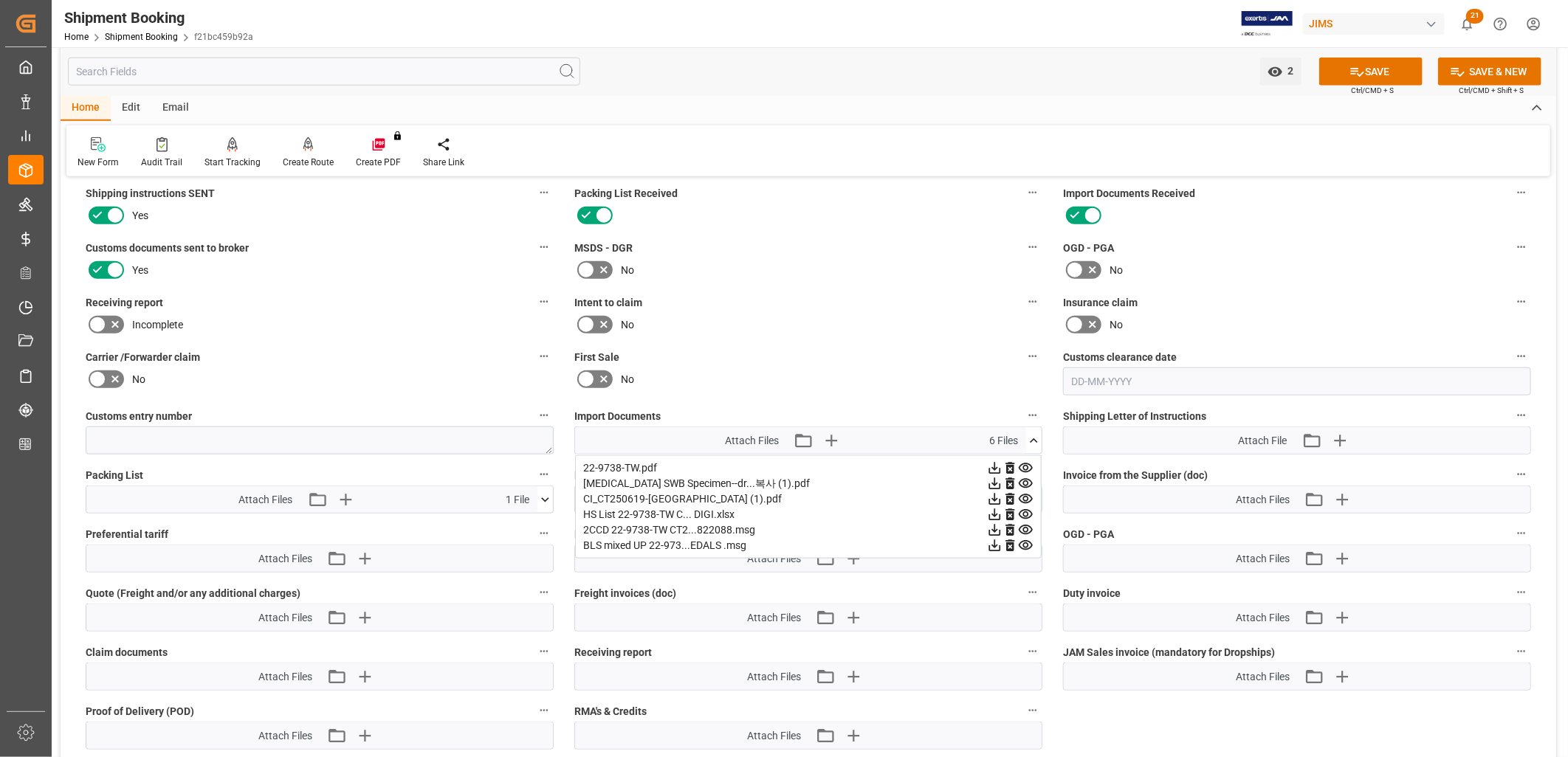
scroll to position [902, 0]
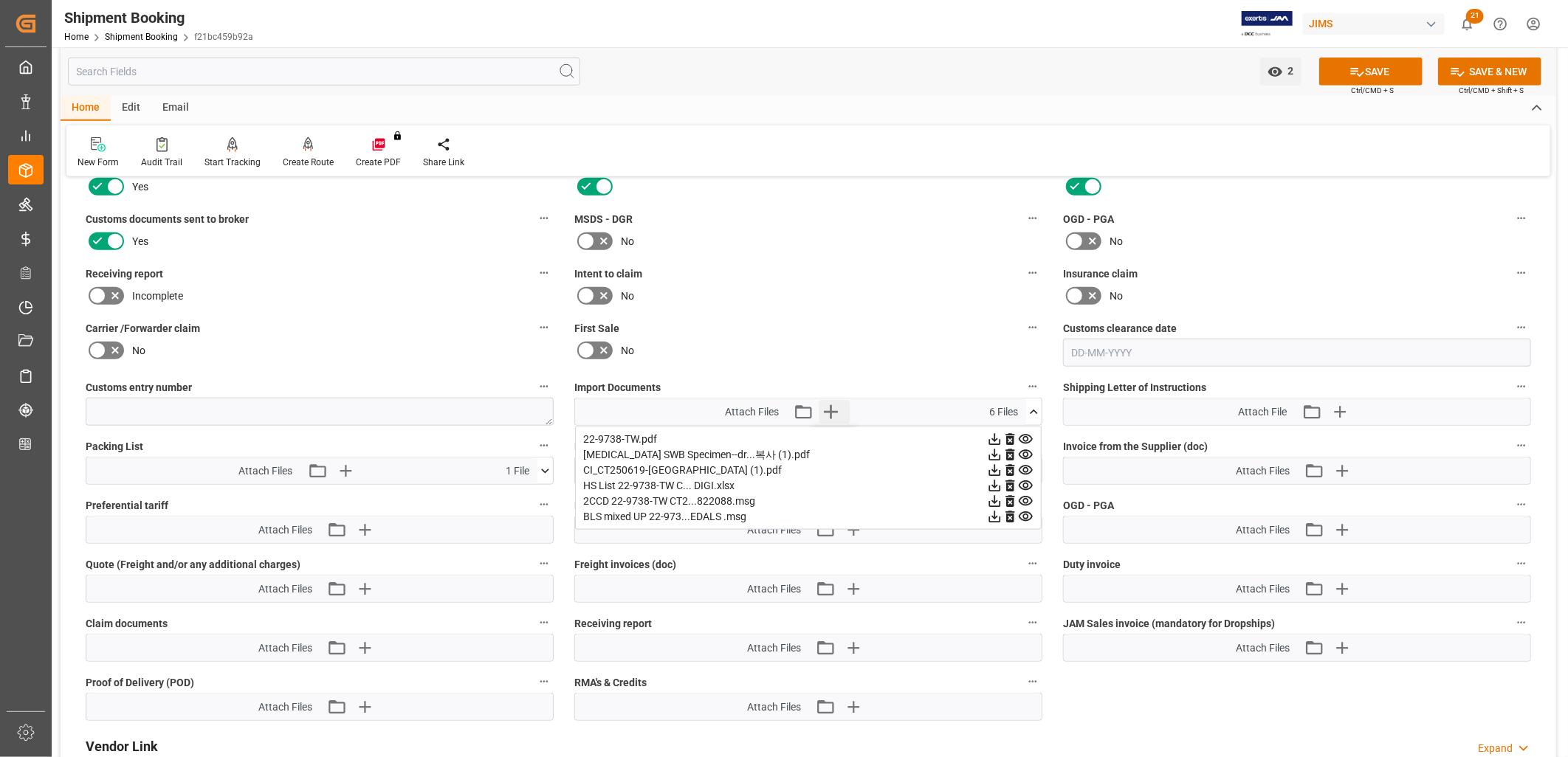
click at [830, 405] on icon "button" at bounding box center [830, 412] width 14 height 14
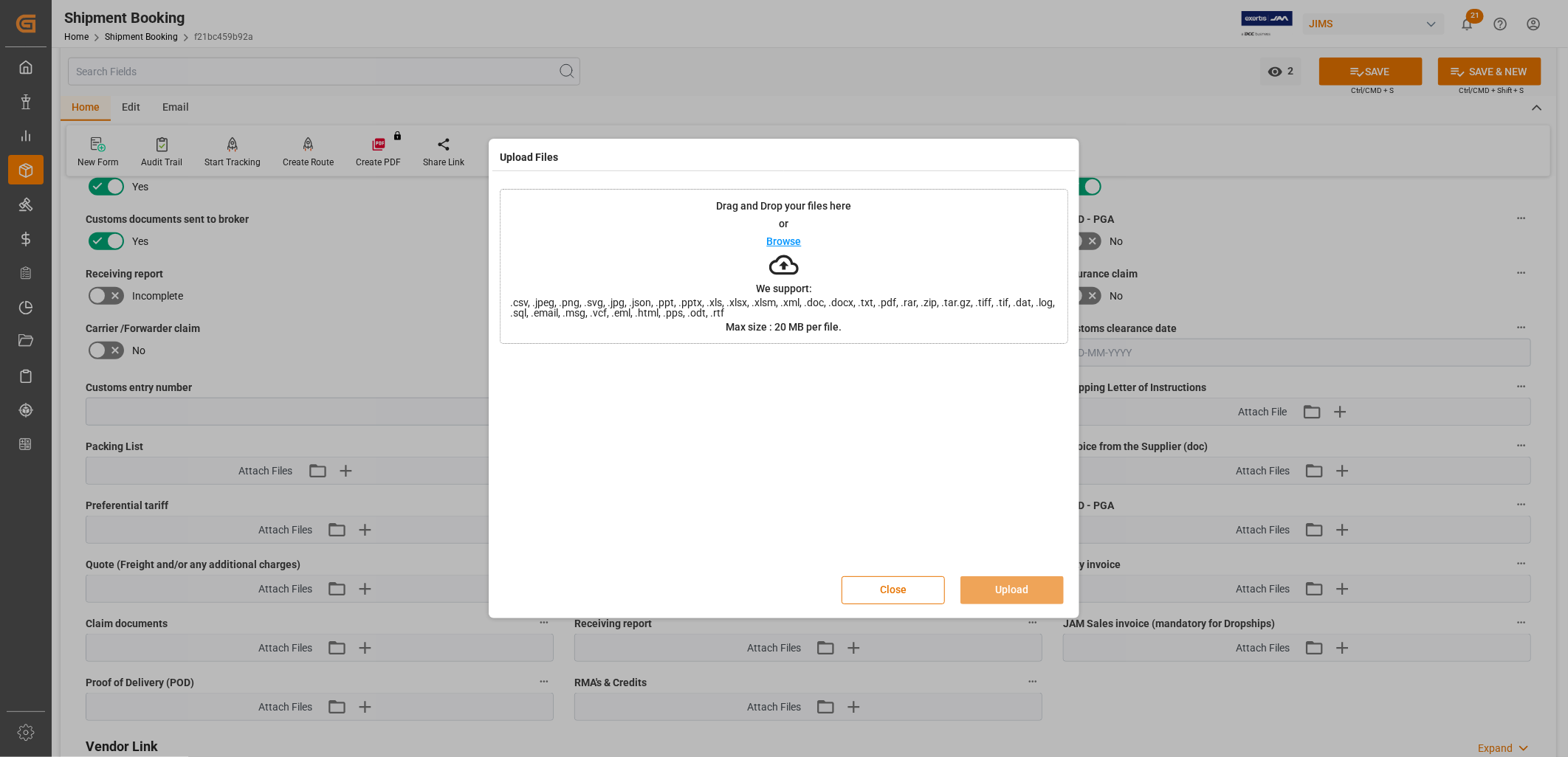
click at [793, 234] on div "Browse" at bounding box center [785, 240] width 35 height 17
click at [994, 585] on button "Upload" at bounding box center [1012, 590] width 103 height 28
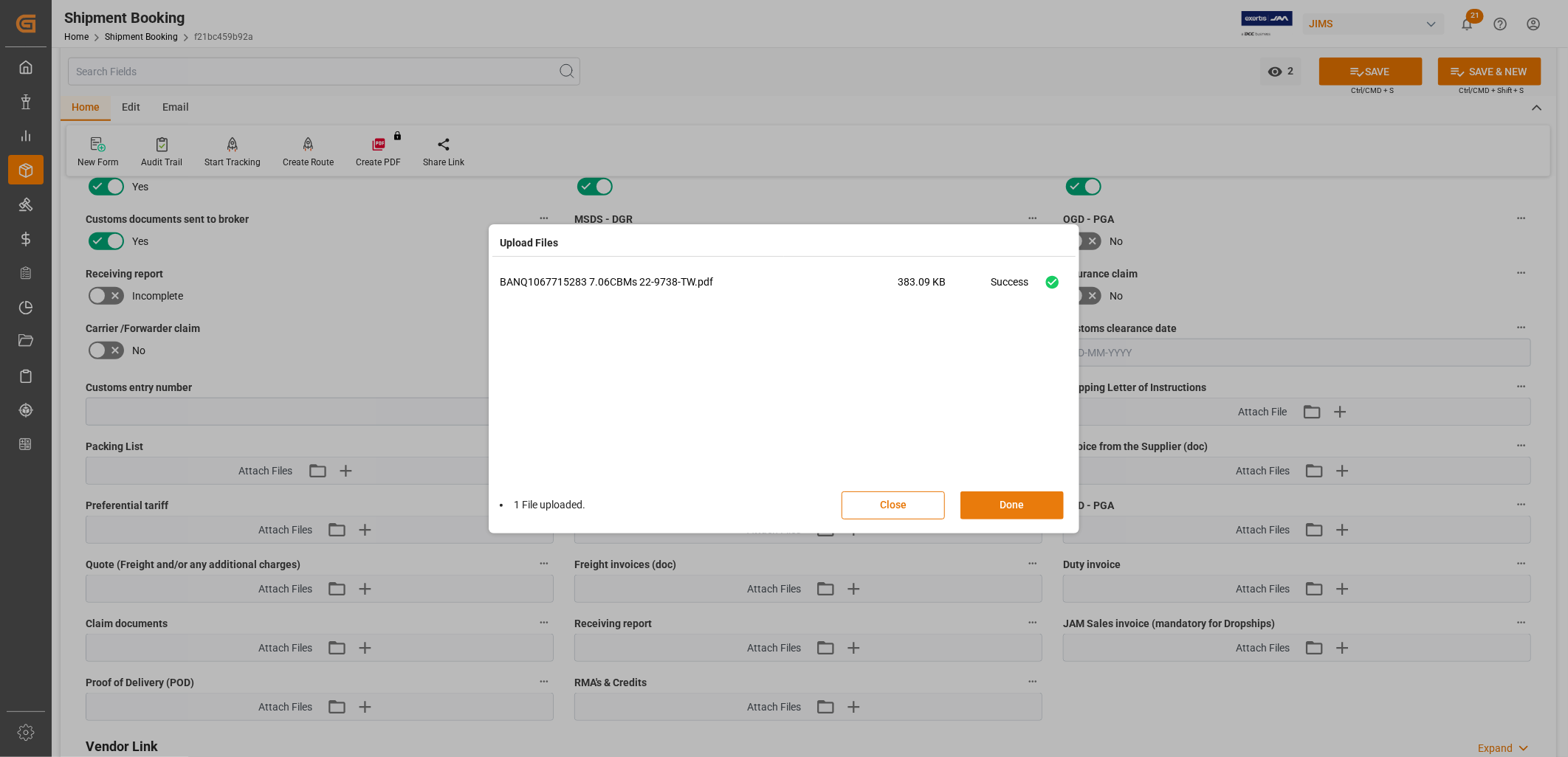
click at [1035, 500] on button "Done" at bounding box center [1012, 506] width 103 height 28
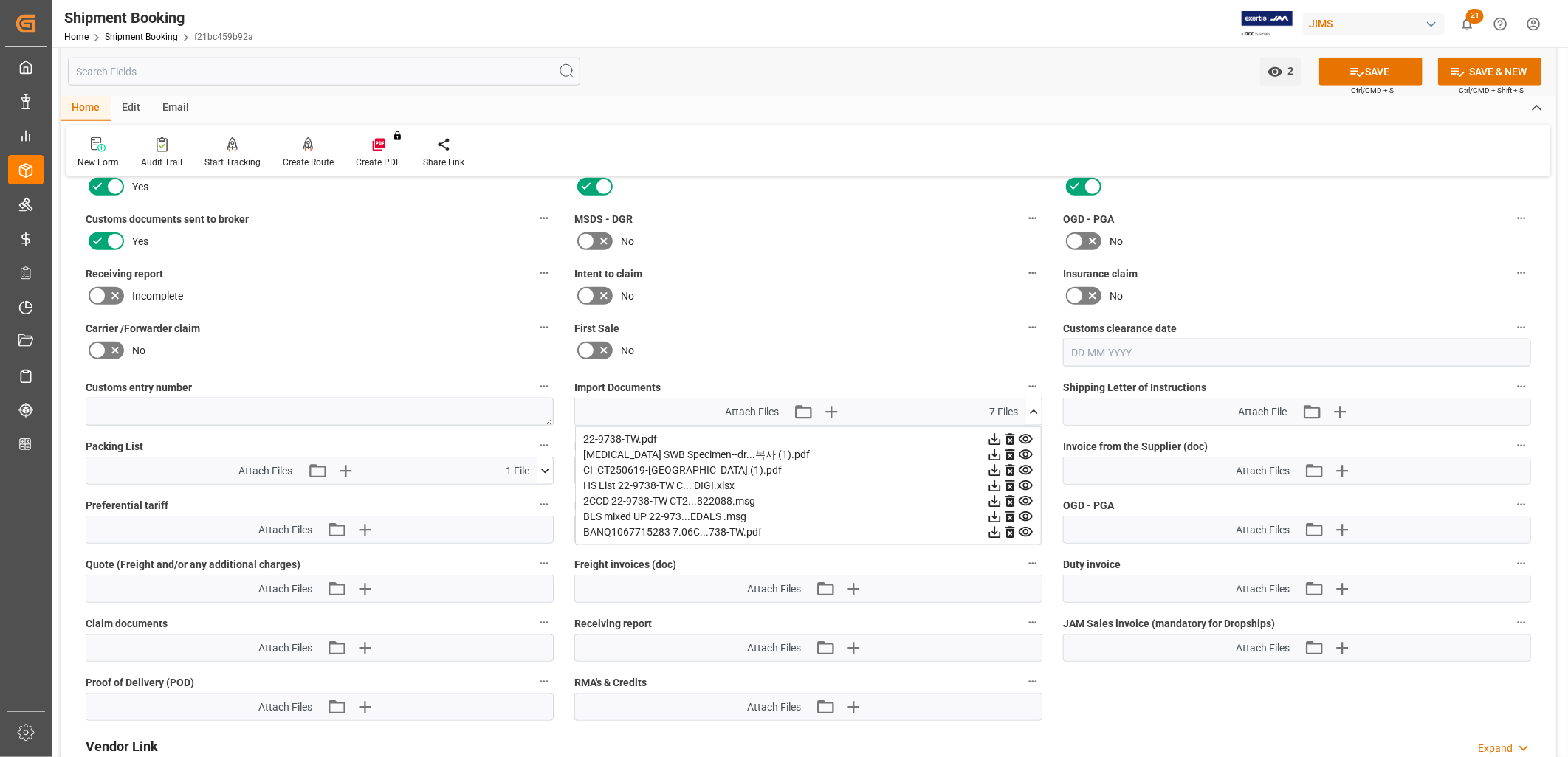
click at [1002, 451] on icon at bounding box center [994, 455] width 16 height 16
click at [1002, 497] on icon at bounding box center [994, 501] width 16 height 16
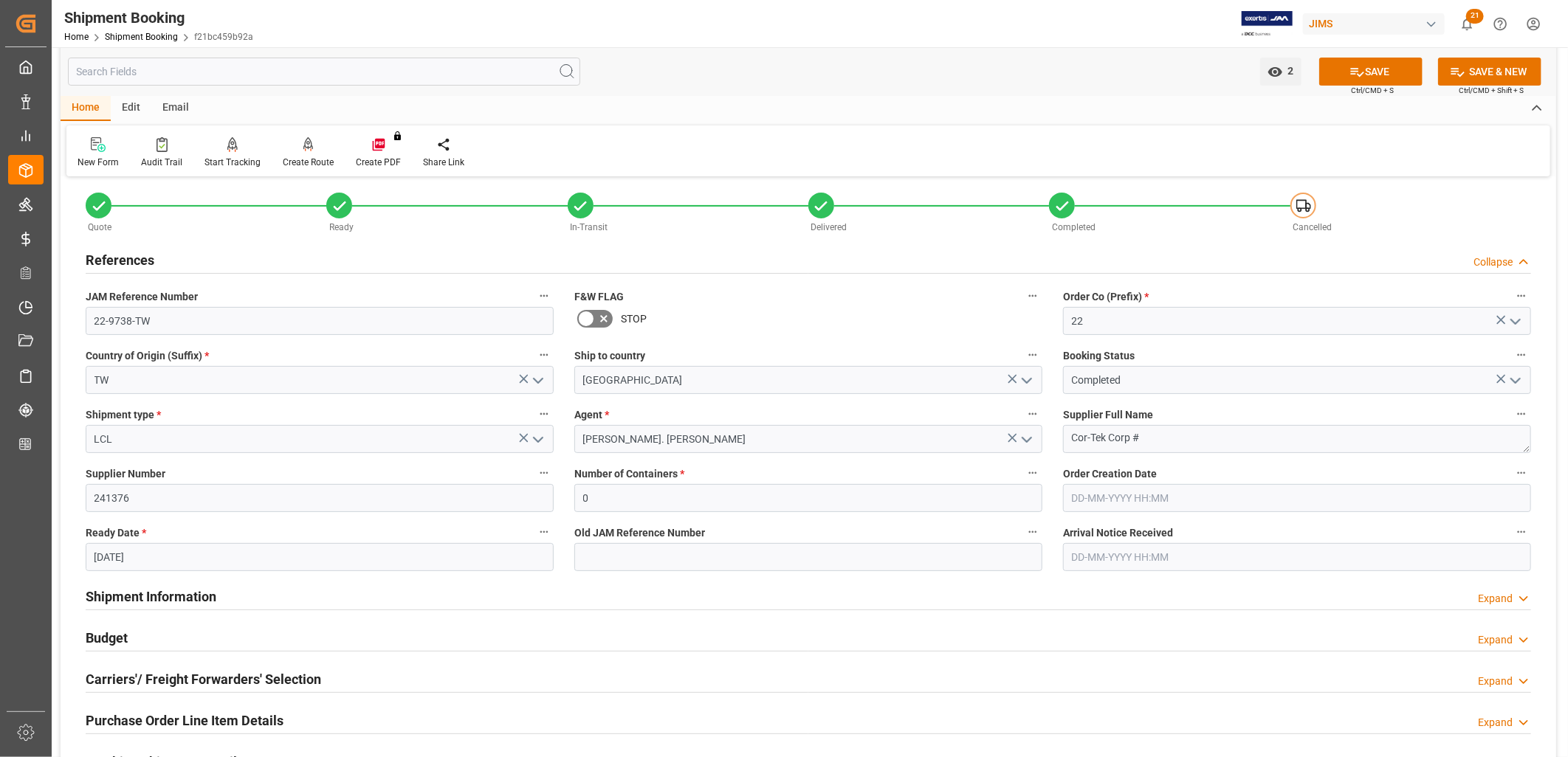
scroll to position [0, 0]
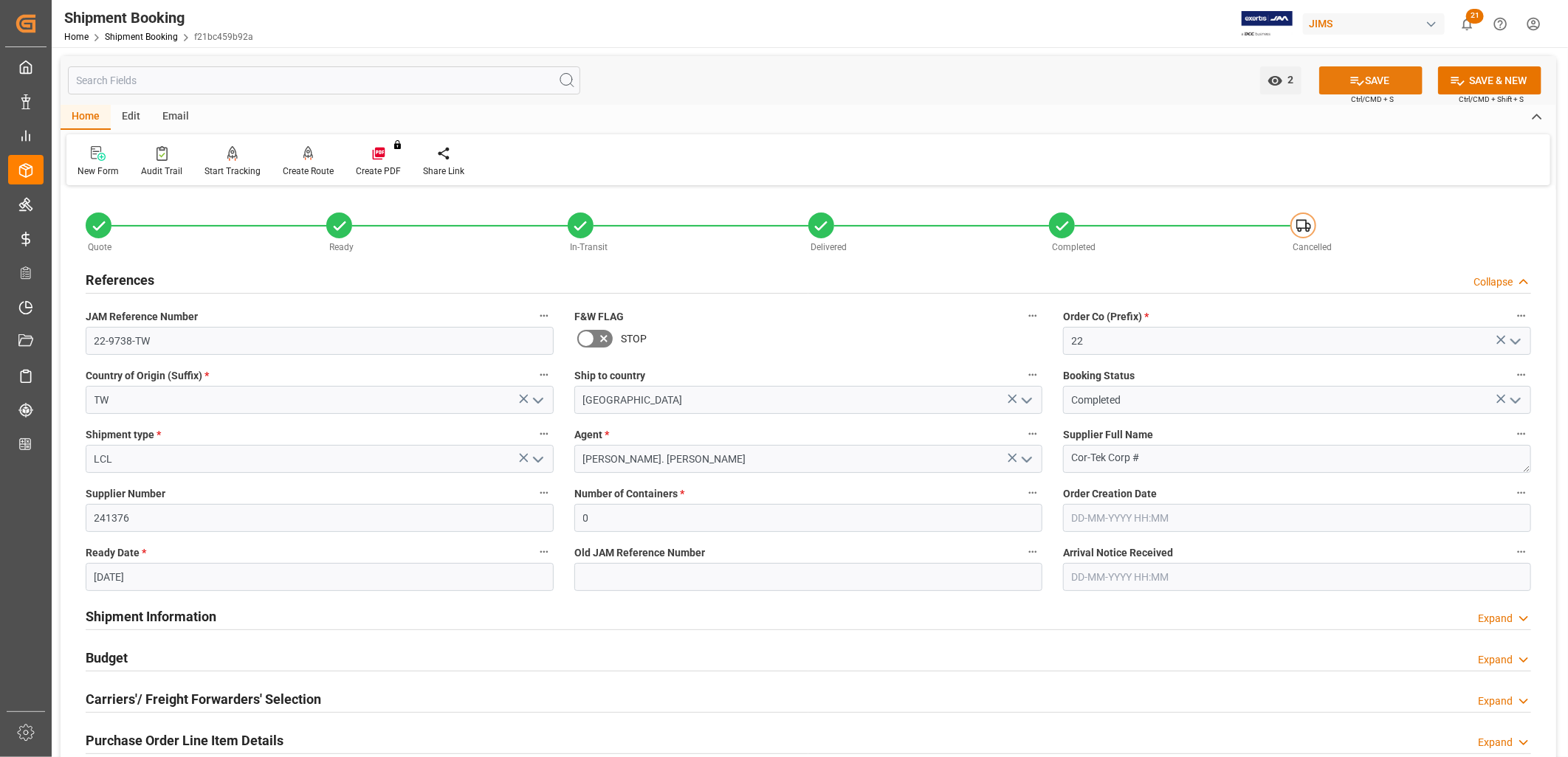
click at [1350, 82] on icon at bounding box center [1357, 80] width 16 height 16
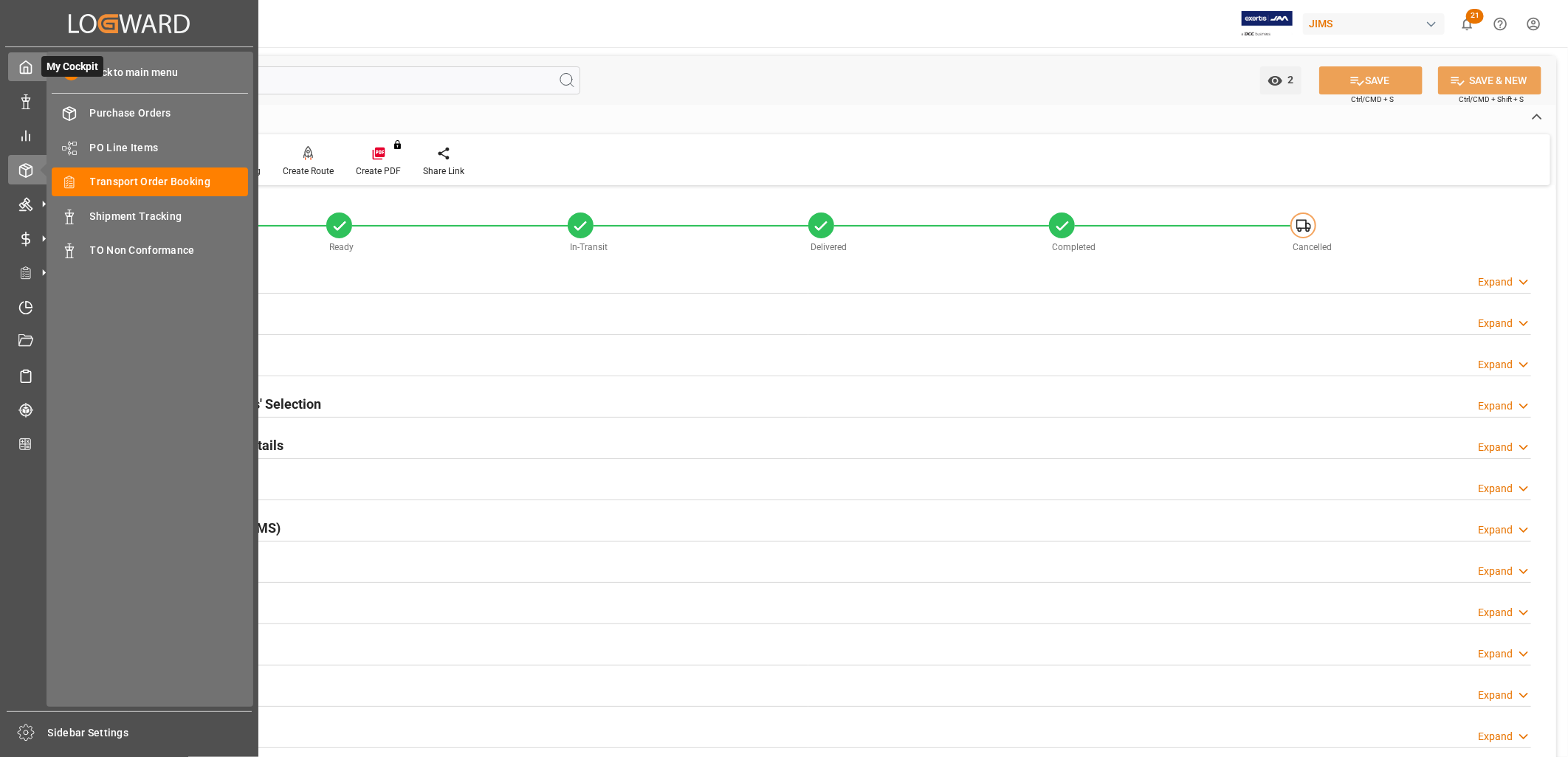
click at [27, 64] on icon at bounding box center [26, 67] width 15 height 15
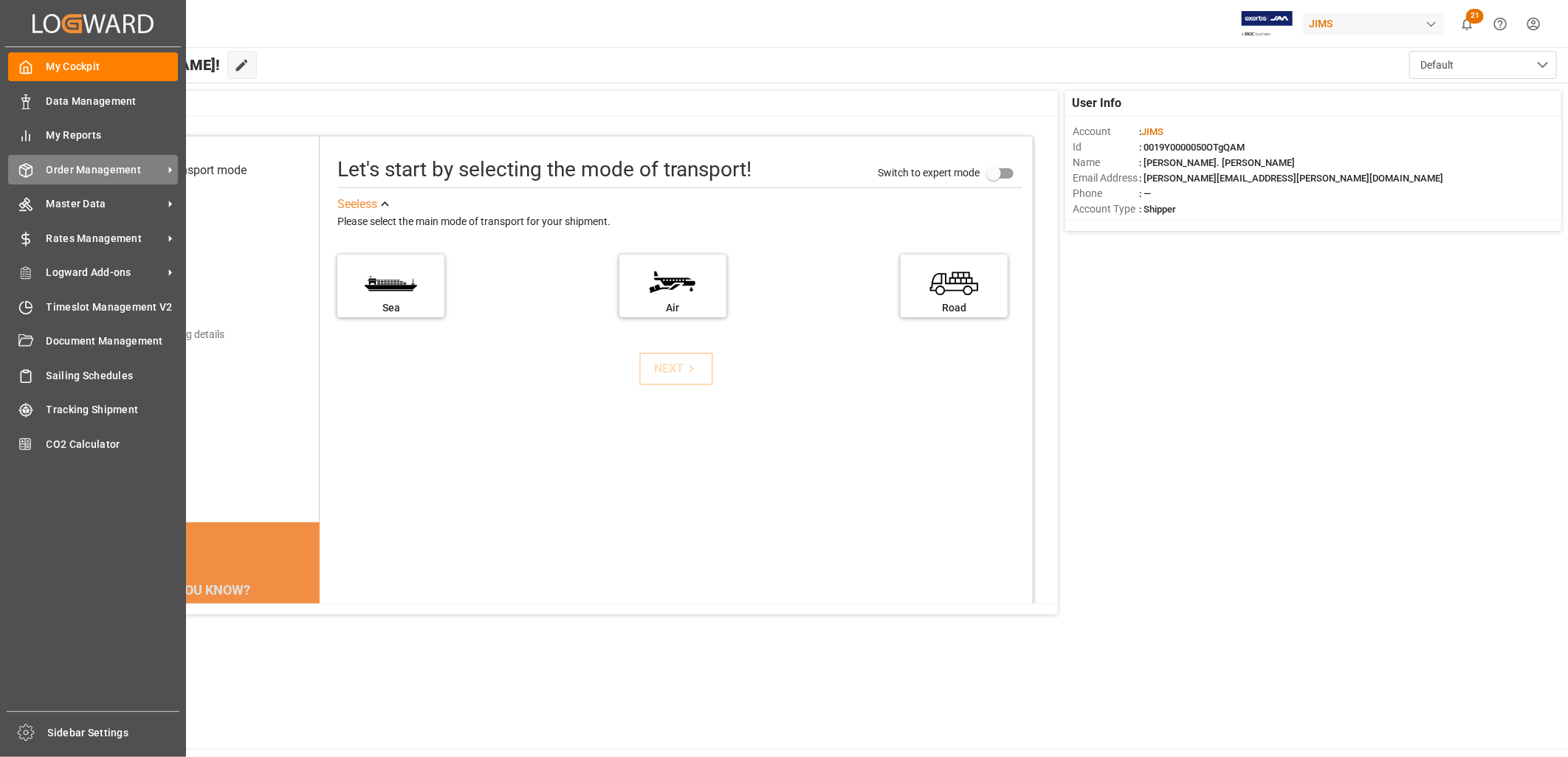
click at [88, 162] on span "Order Management" at bounding box center [104, 169] width 117 height 16
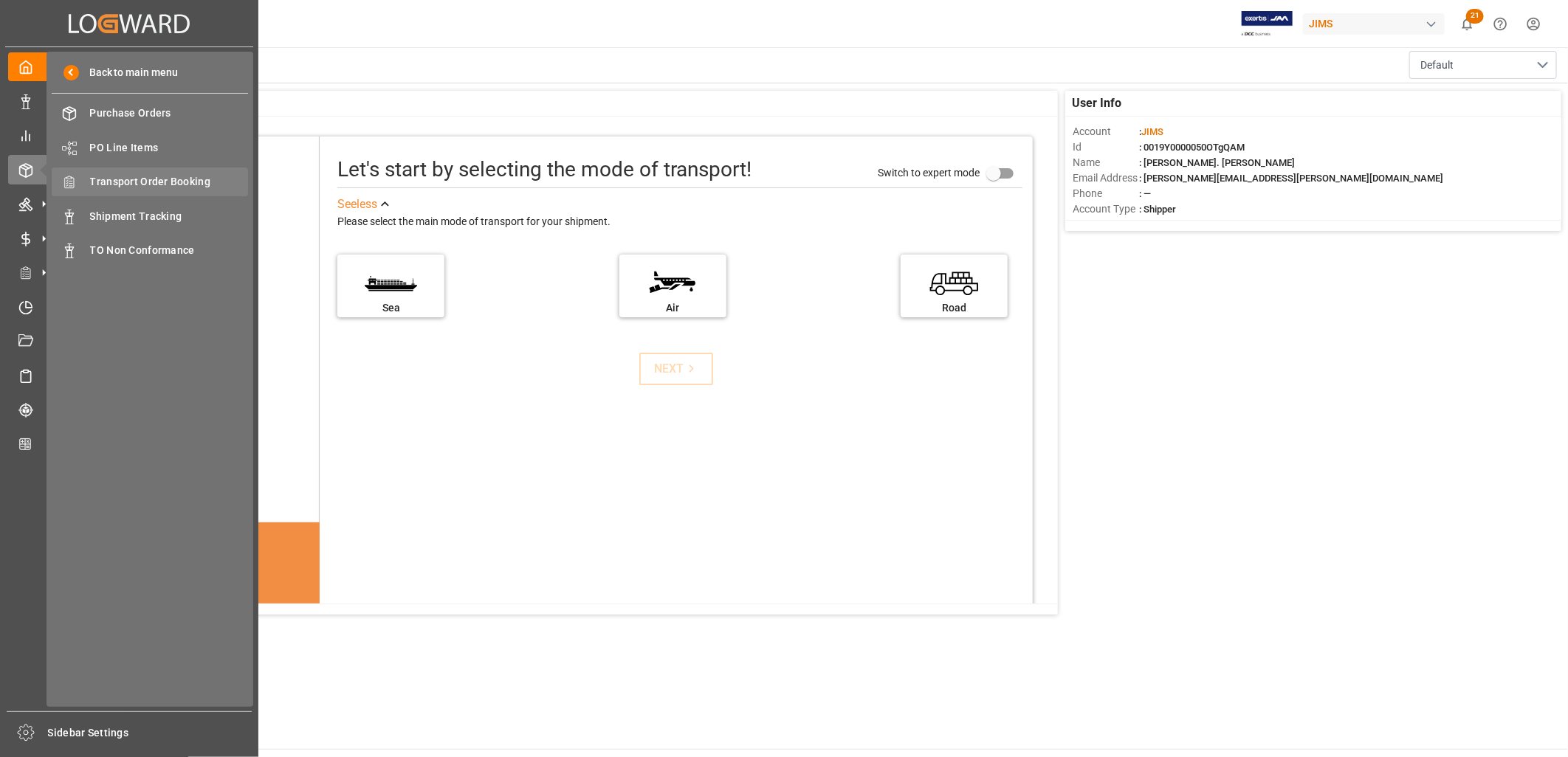
click at [175, 180] on span "Transport Order Booking" at bounding box center [170, 181] width 158 height 16
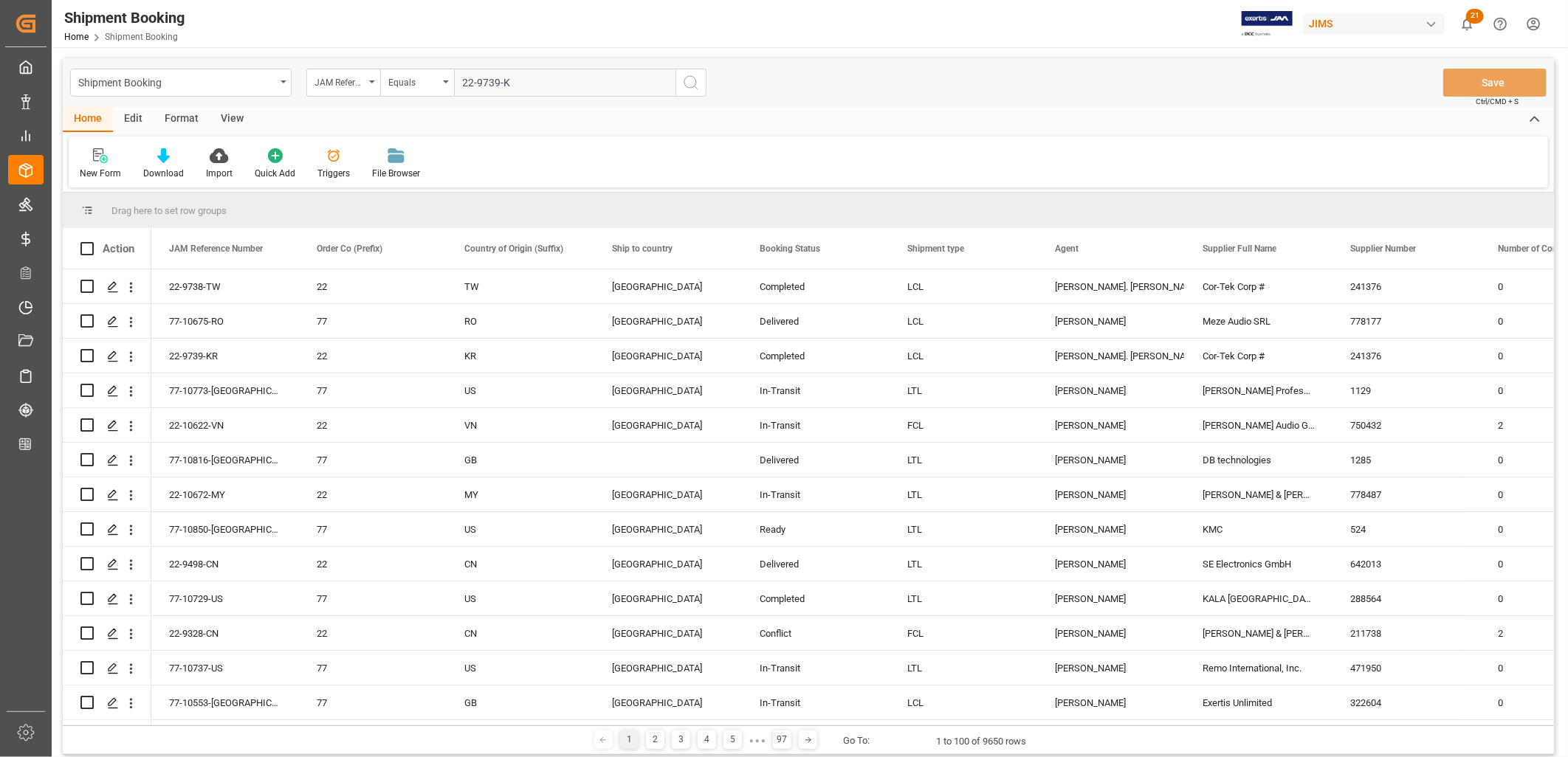
type input "22-9739-KR"
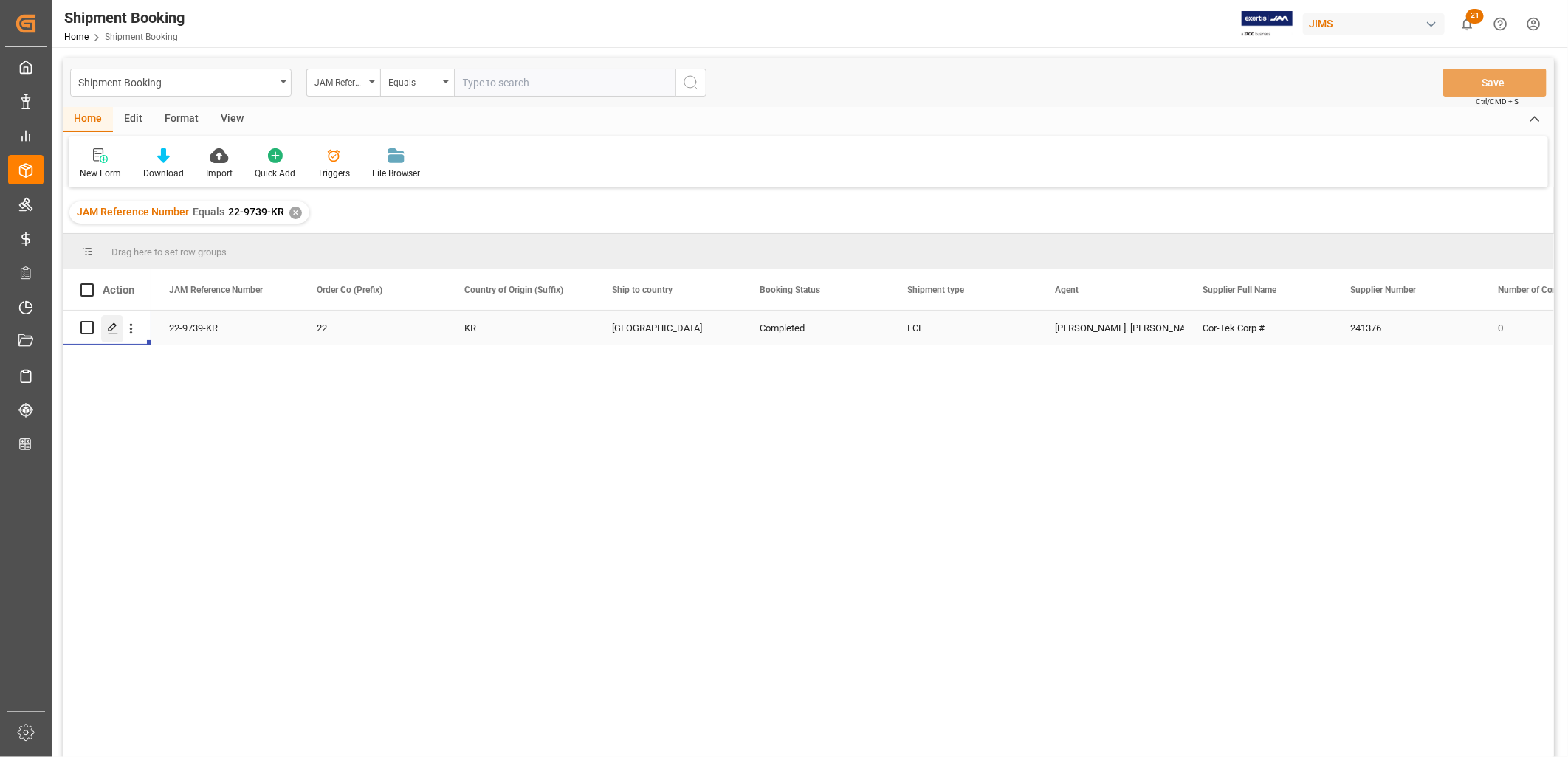
click at [113, 325] on icon "Press SPACE to select this row." at bounding box center [112, 328] width 12 height 12
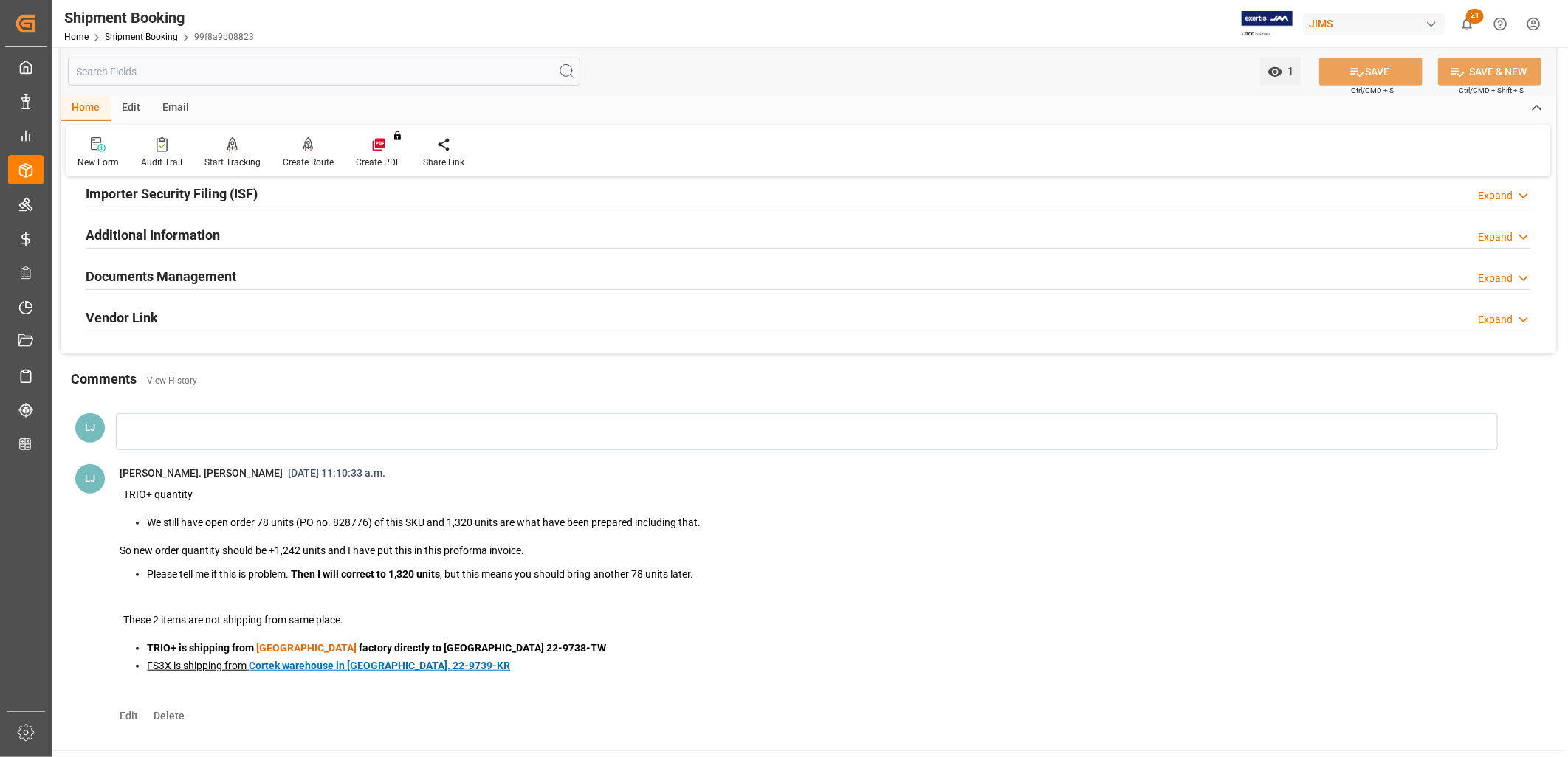
scroll to position [492, 0]
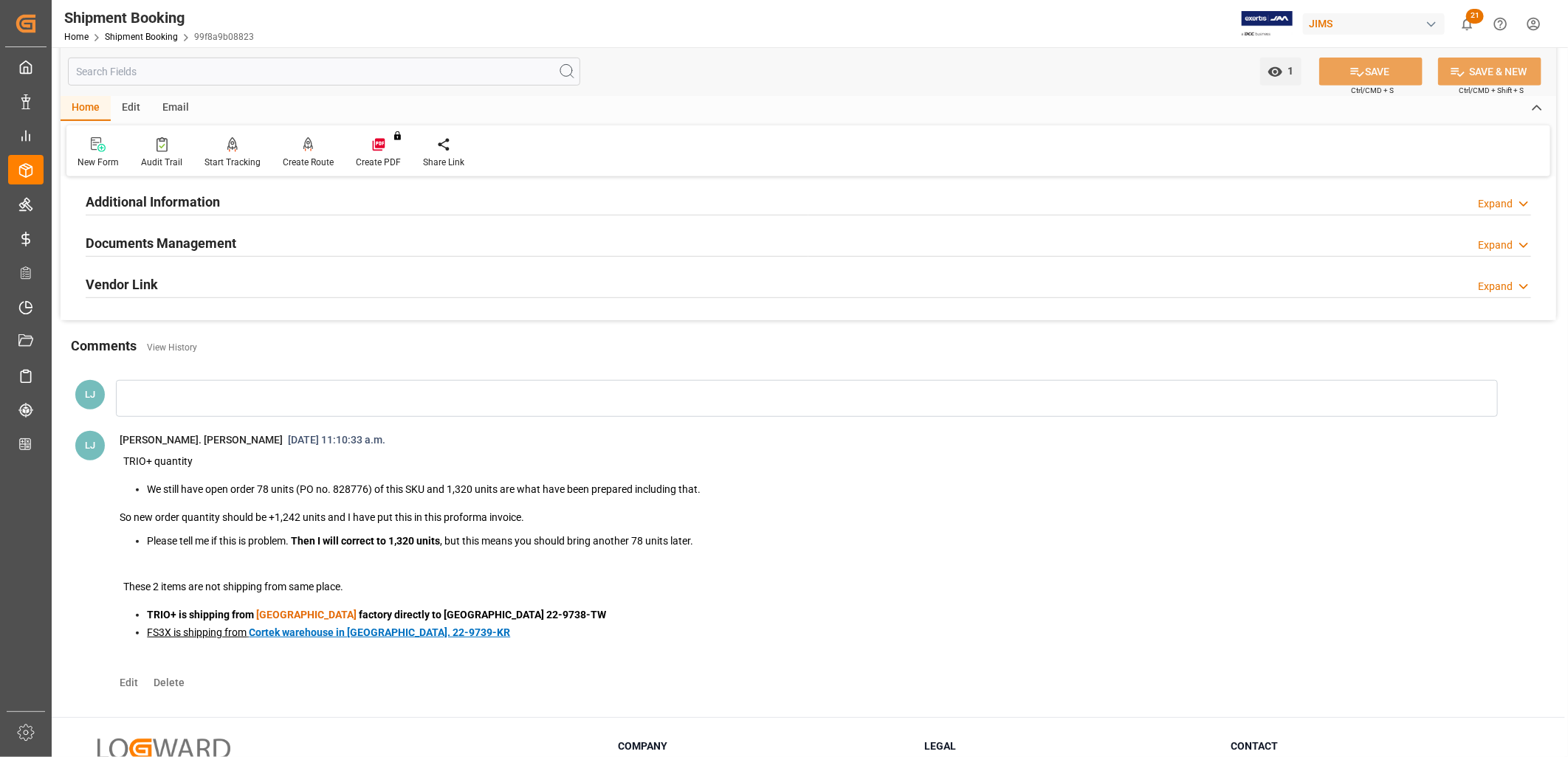
click at [193, 244] on h2 "Documents Management" at bounding box center [160, 243] width 150 height 20
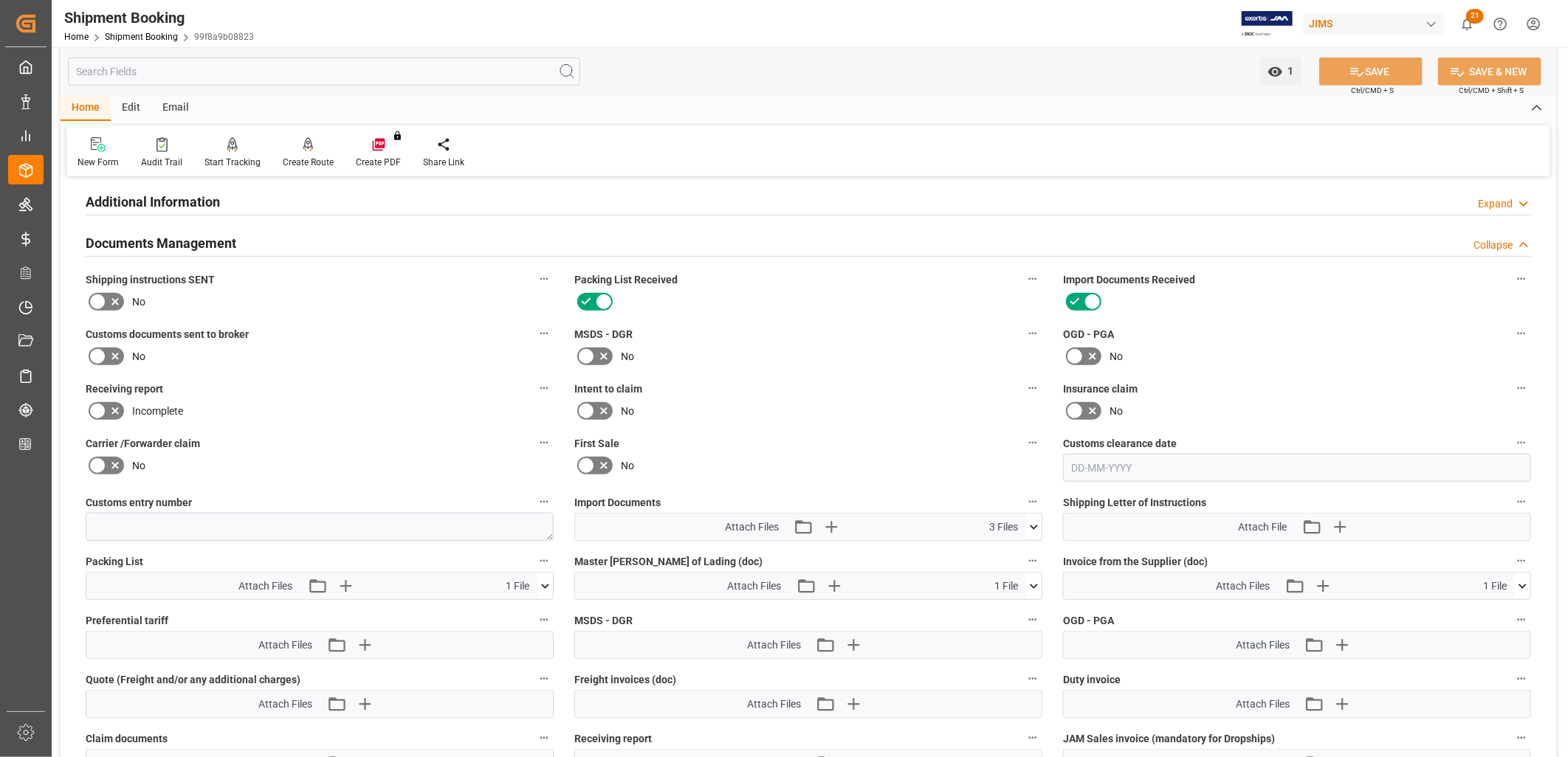
click at [1035, 519] on icon at bounding box center [1034, 527] width 16 height 16
click at [1001, 580] on icon at bounding box center [995, 586] width 12 height 12
click at [832, 518] on icon "button" at bounding box center [831, 527] width 24 height 24
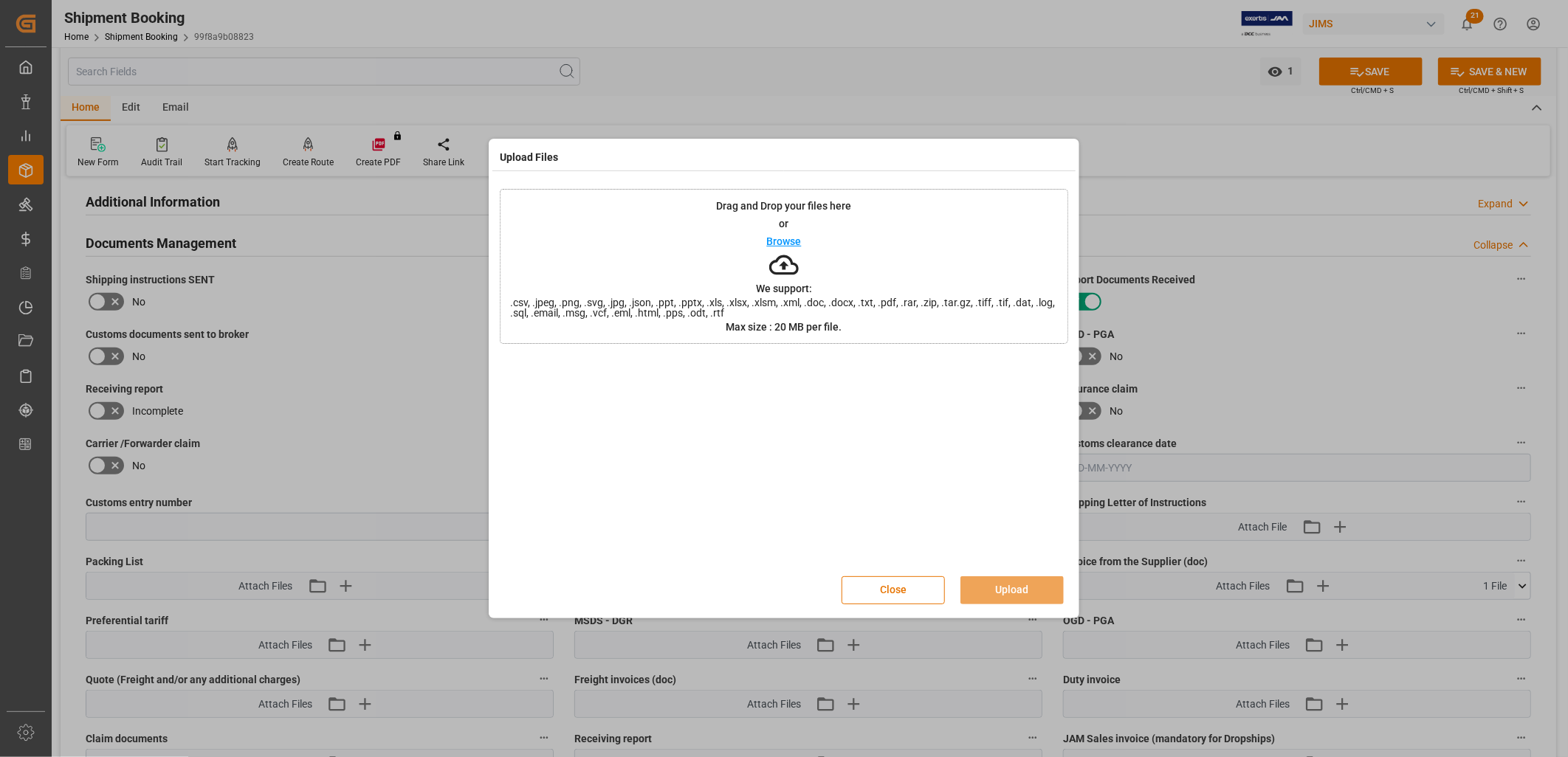
click at [786, 240] on p "Browse" at bounding box center [785, 240] width 35 height 10
click at [1034, 586] on button "Upload" at bounding box center [1012, 590] width 103 height 28
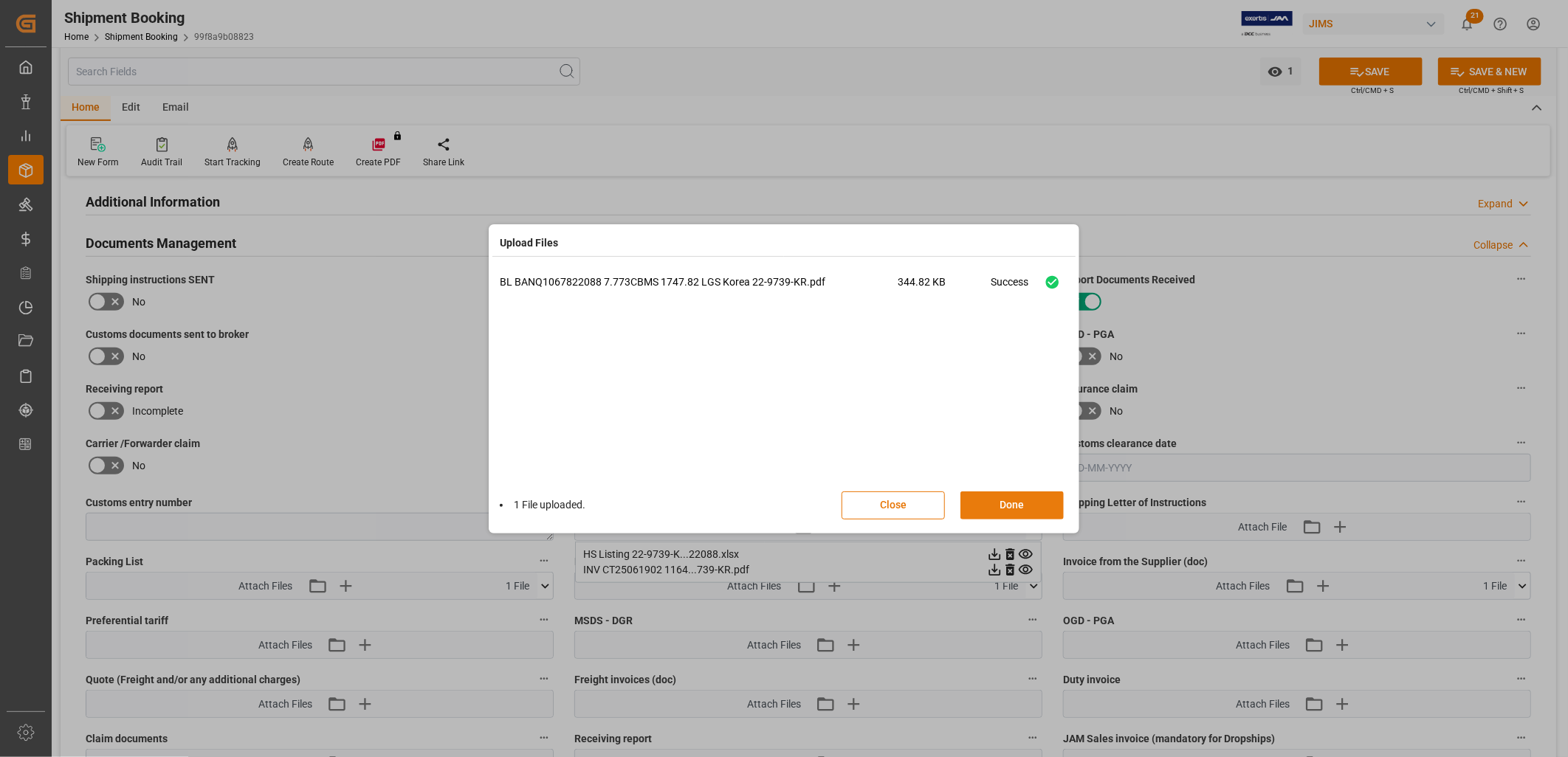
click at [1023, 510] on button "Done" at bounding box center [1012, 506] width 103 height 28
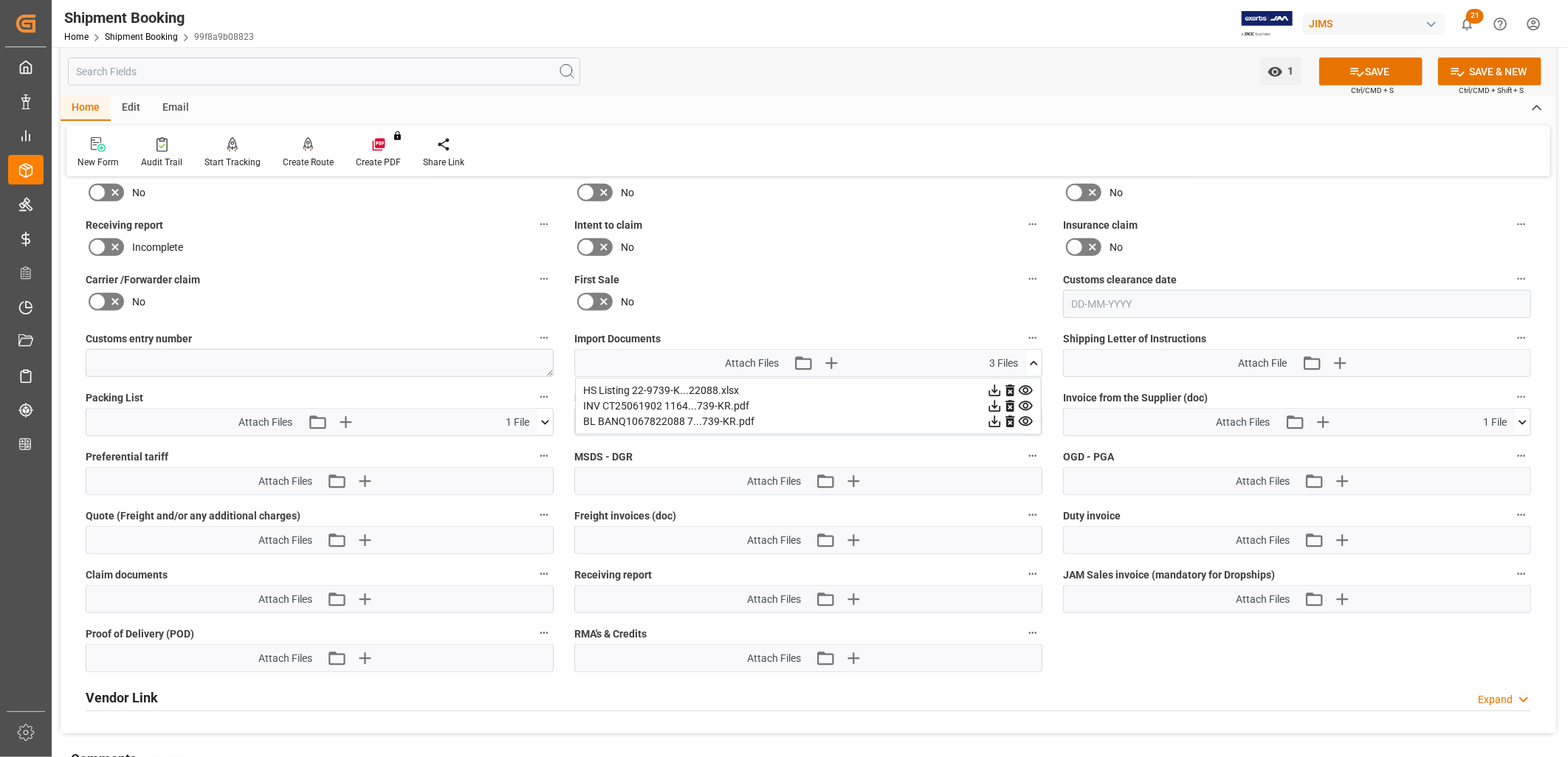
scroll to position [574, 0]
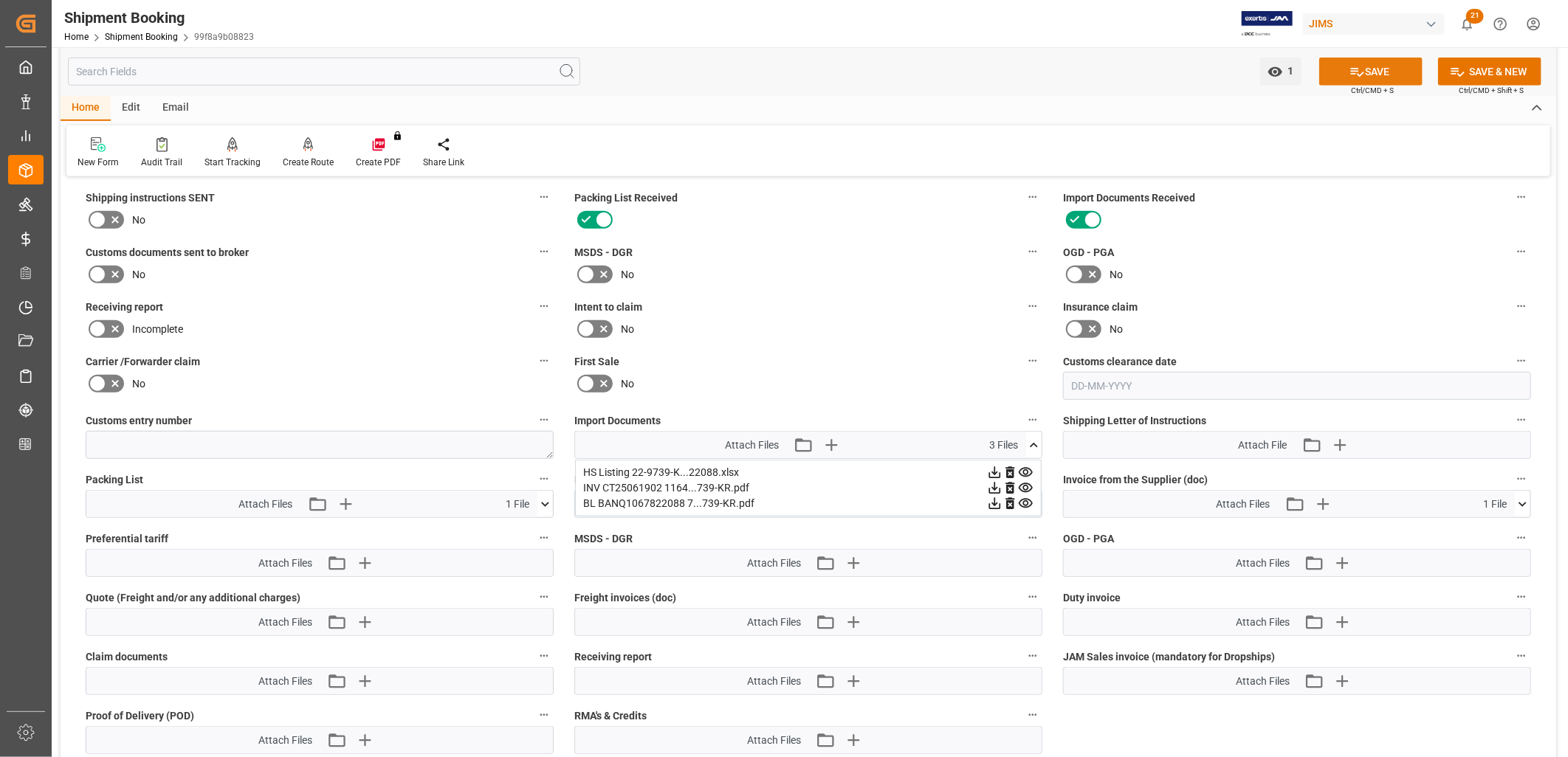
click at [1362, 72] on icon at bounding box center [1357, 73] width 13 height 9
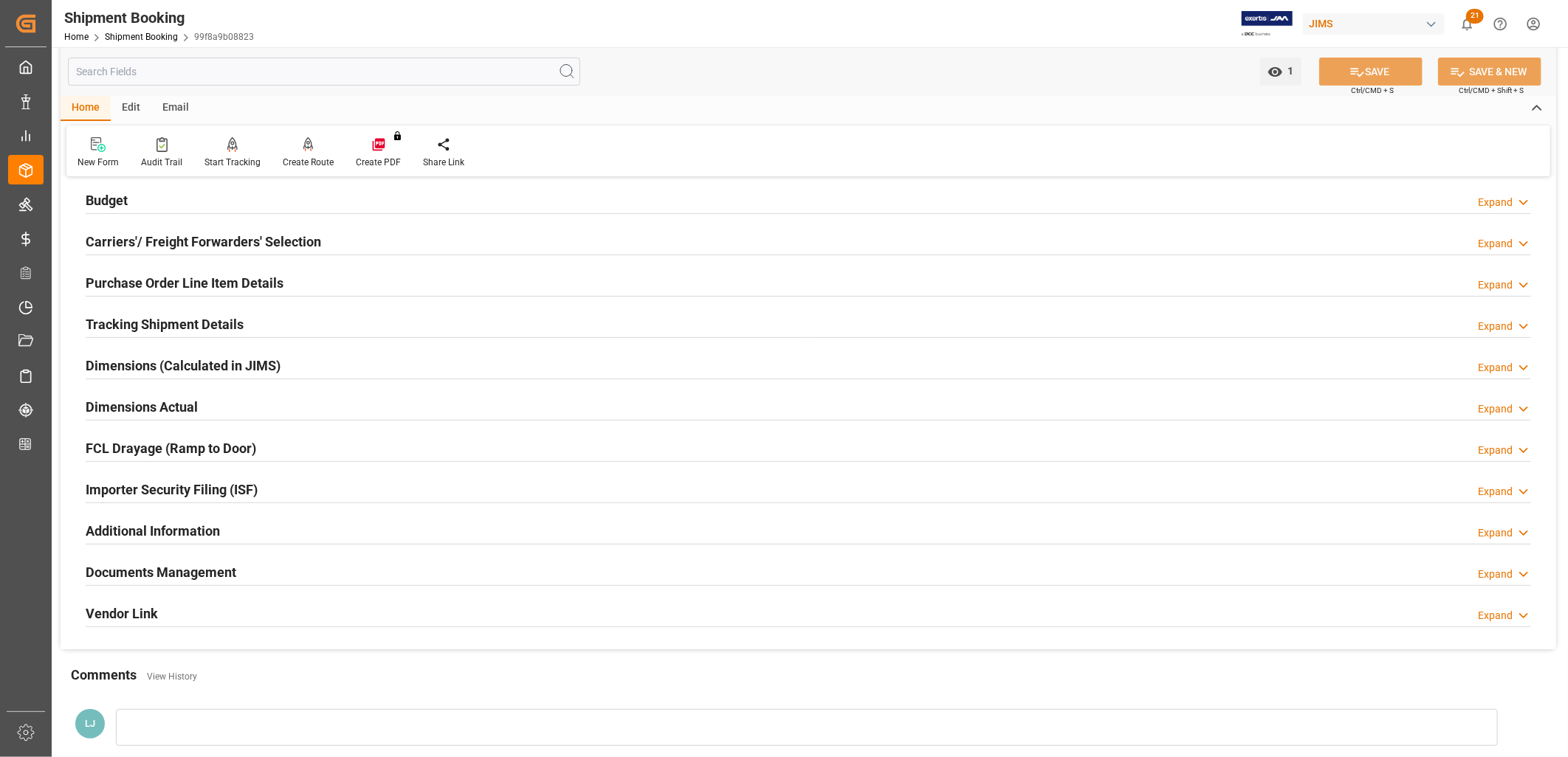
scroll to position [164, 0]
click at [166, 570] on h2 "Documents Management" at bounding box center [160, 571] width 150 height 20
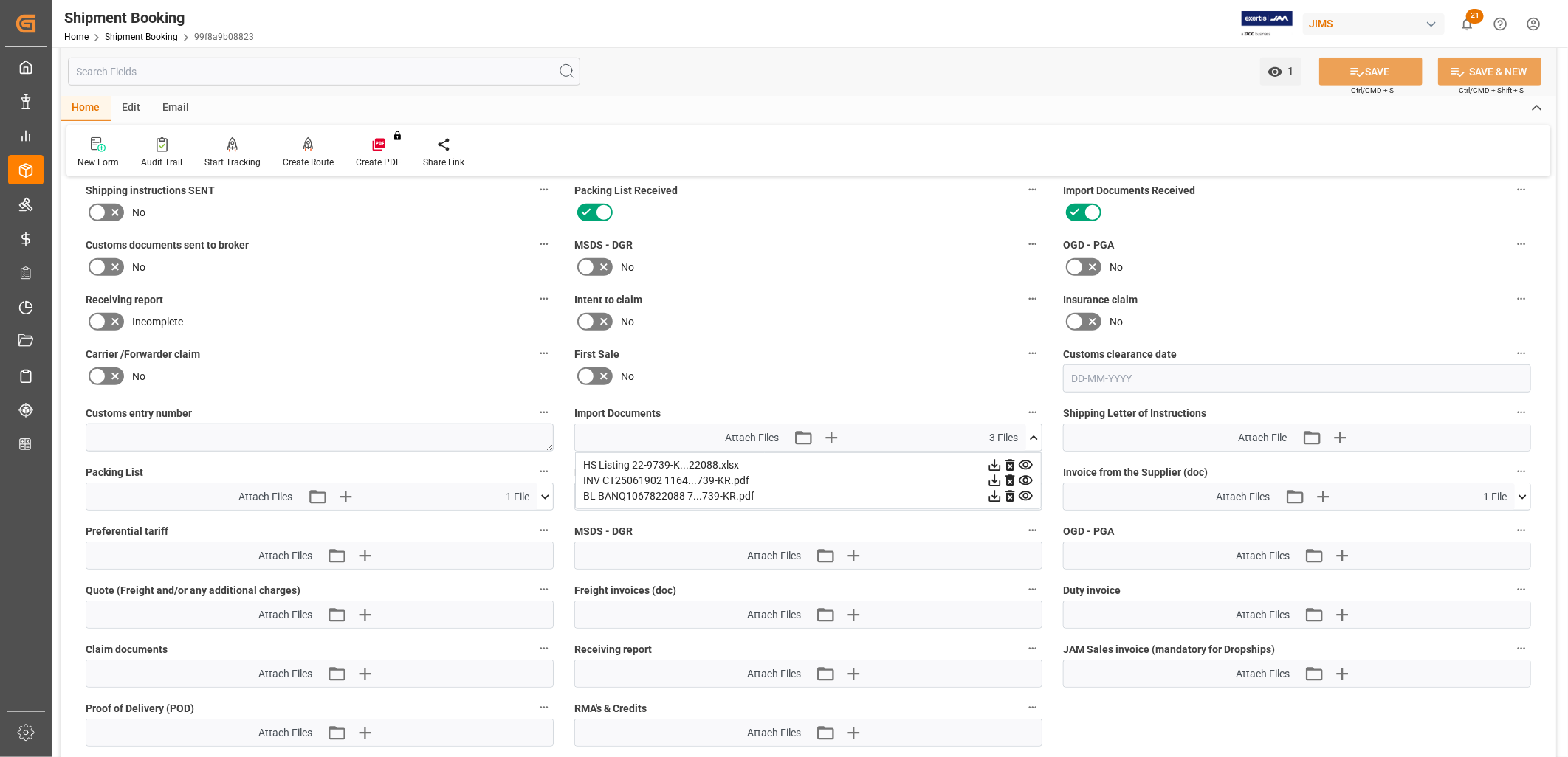
scroll to position [656, 0]
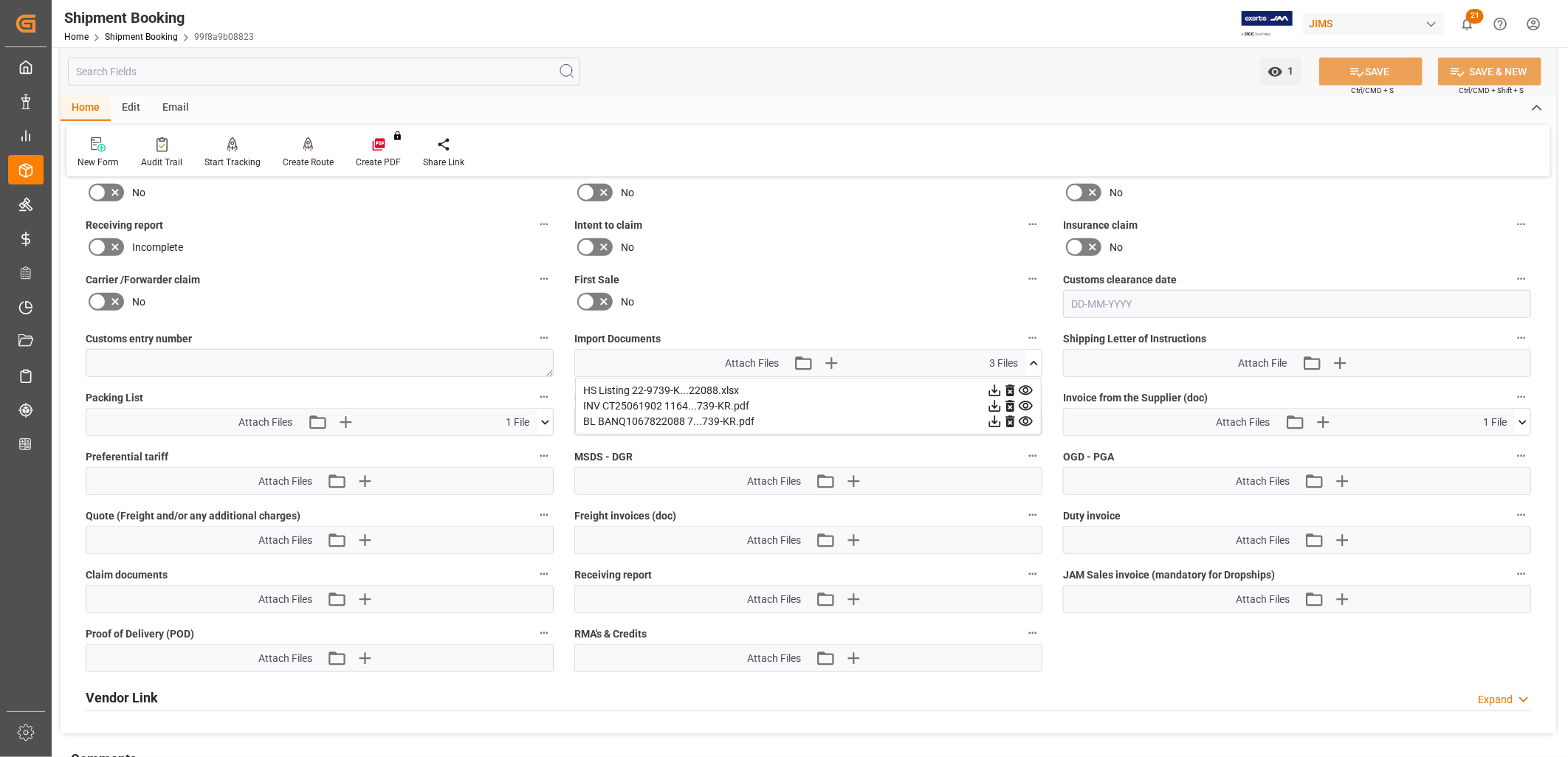
click at [1035, 361] on icon at bounding box center [1034, 363] width 8 height 5
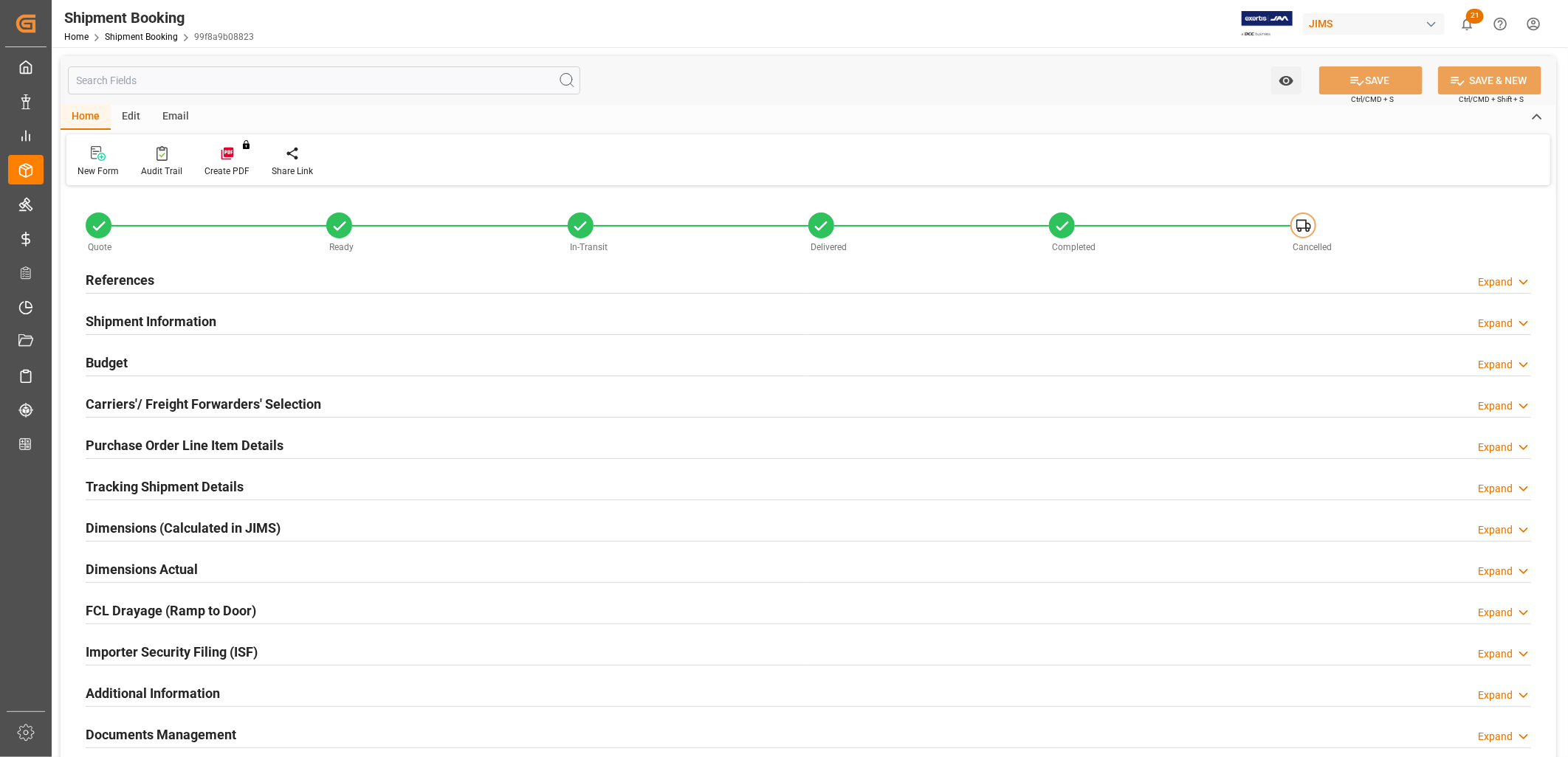
type input "0"
type input "[DATE]"
click at [137, 274] on h2 "References" at bounding box center [120, 280] width 69 height 20
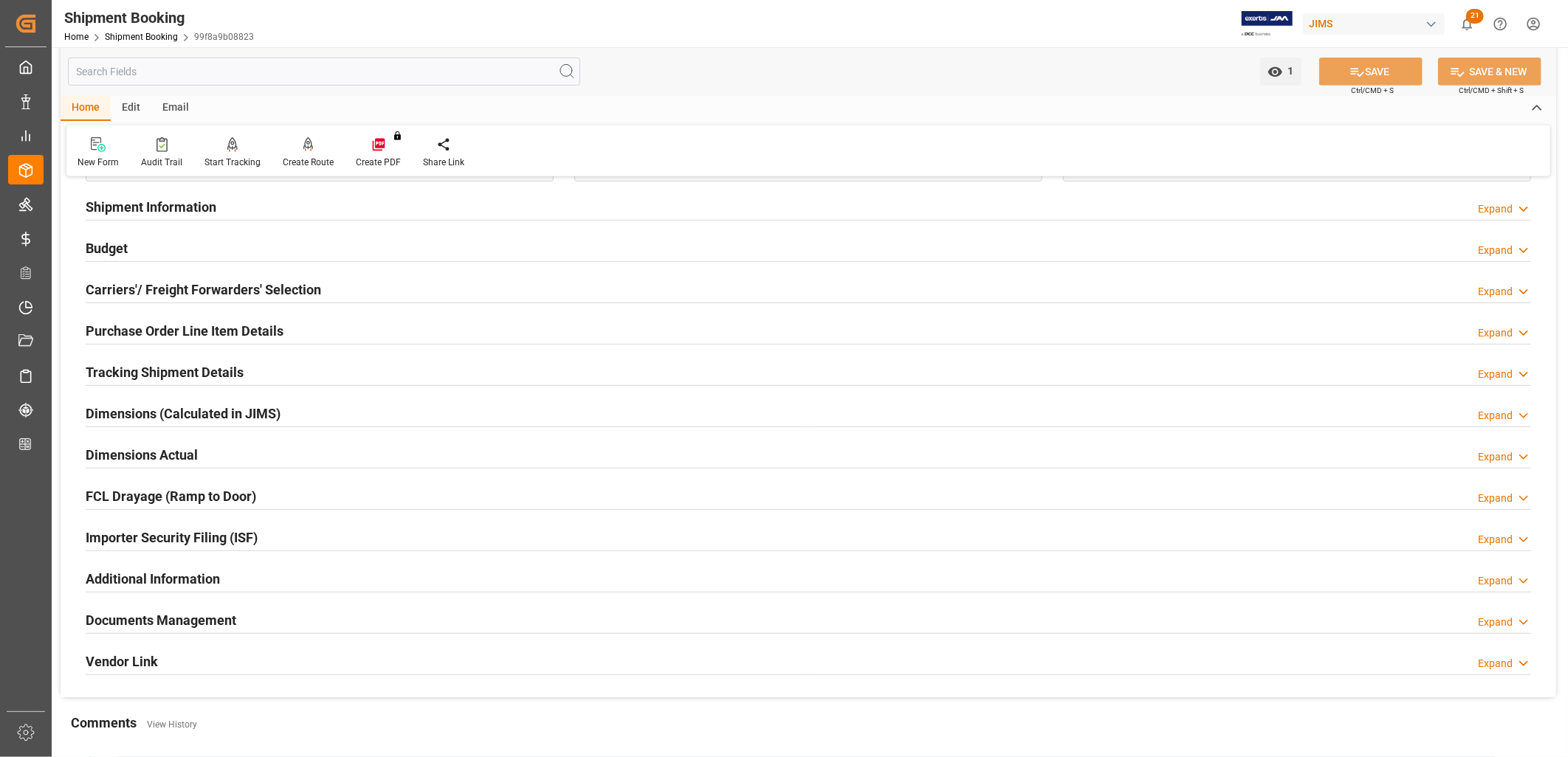
scroll to position [738, 0]
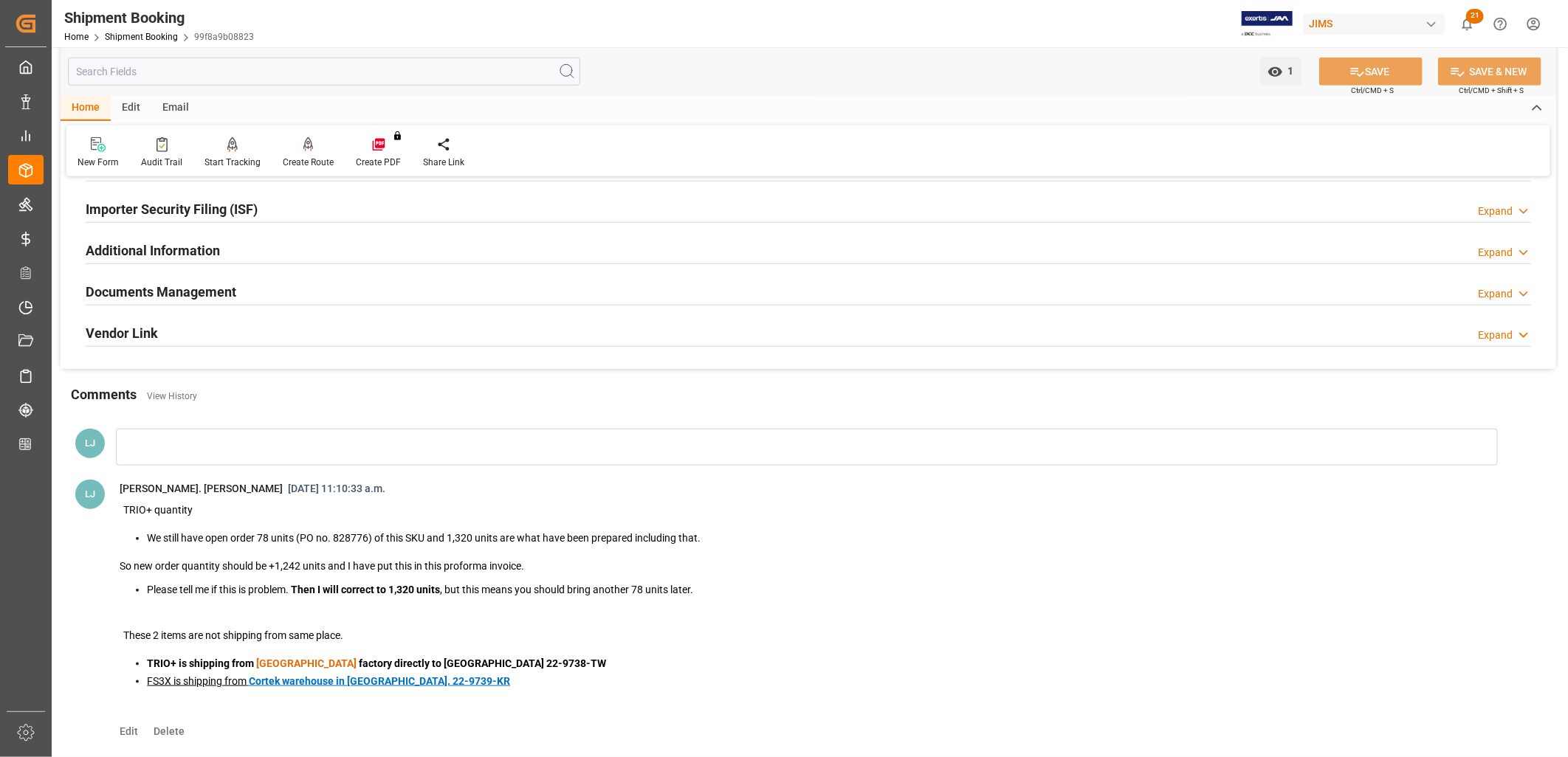
click at [157, 292] on h2 "Documents Management" at bounding box center [160, 292] width 150 height 20
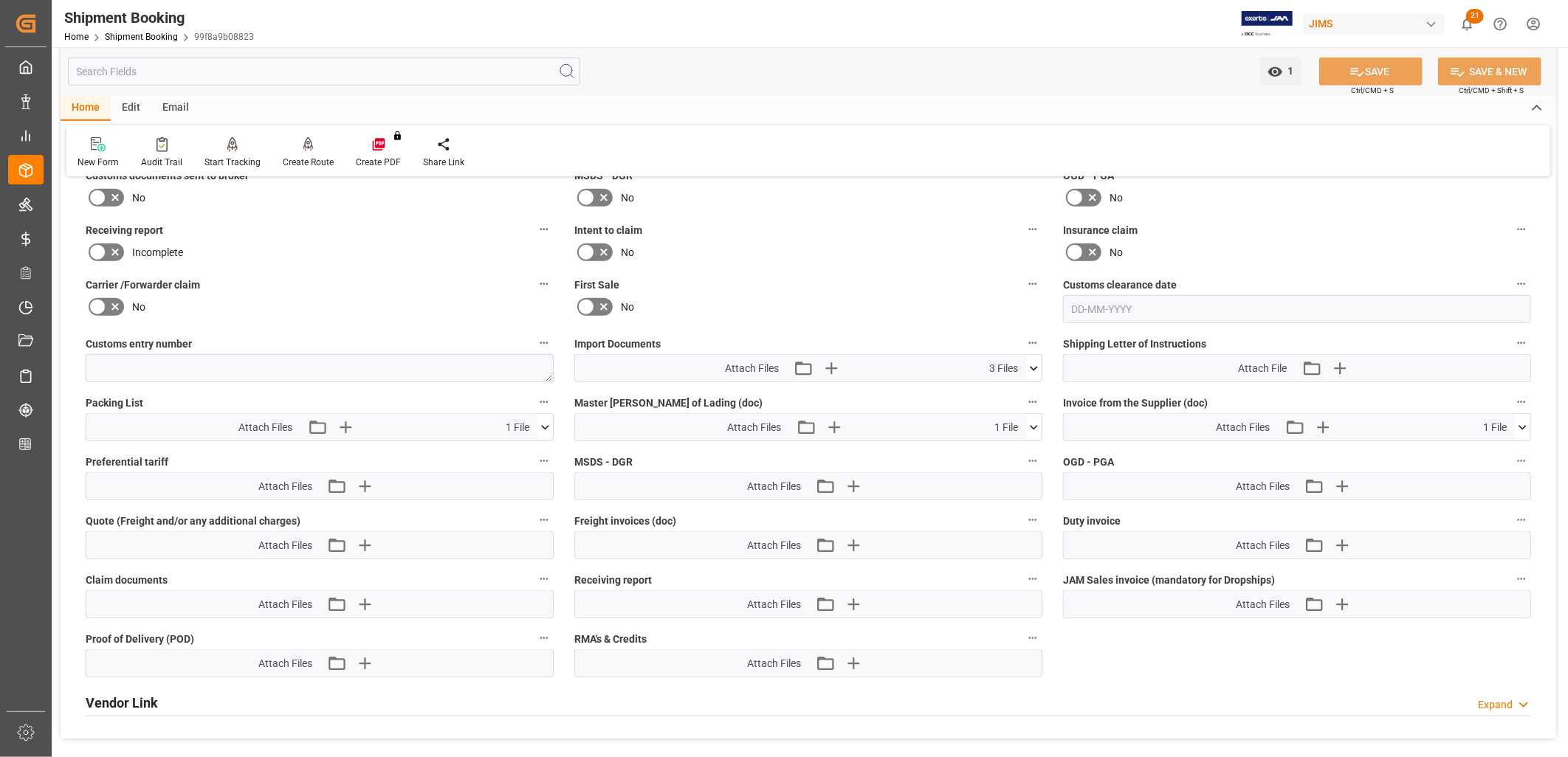
scroll to position [984, 0]
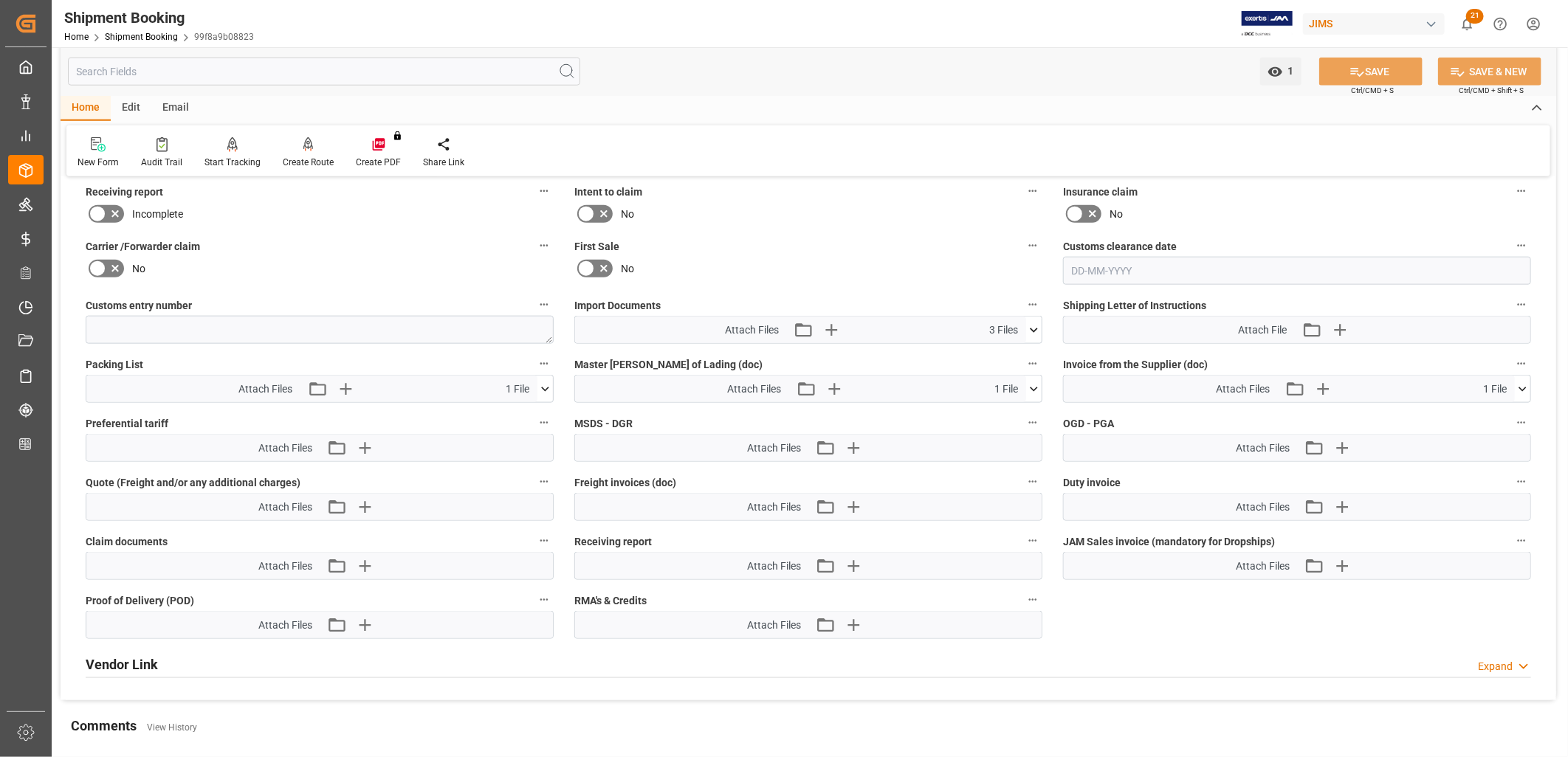
click at [1035, 322] on icon at bounding box center [1034, 330] width 16 height 16
click at [1037, 322] on icon at bounding box center [1034, 330] width 16 height 16
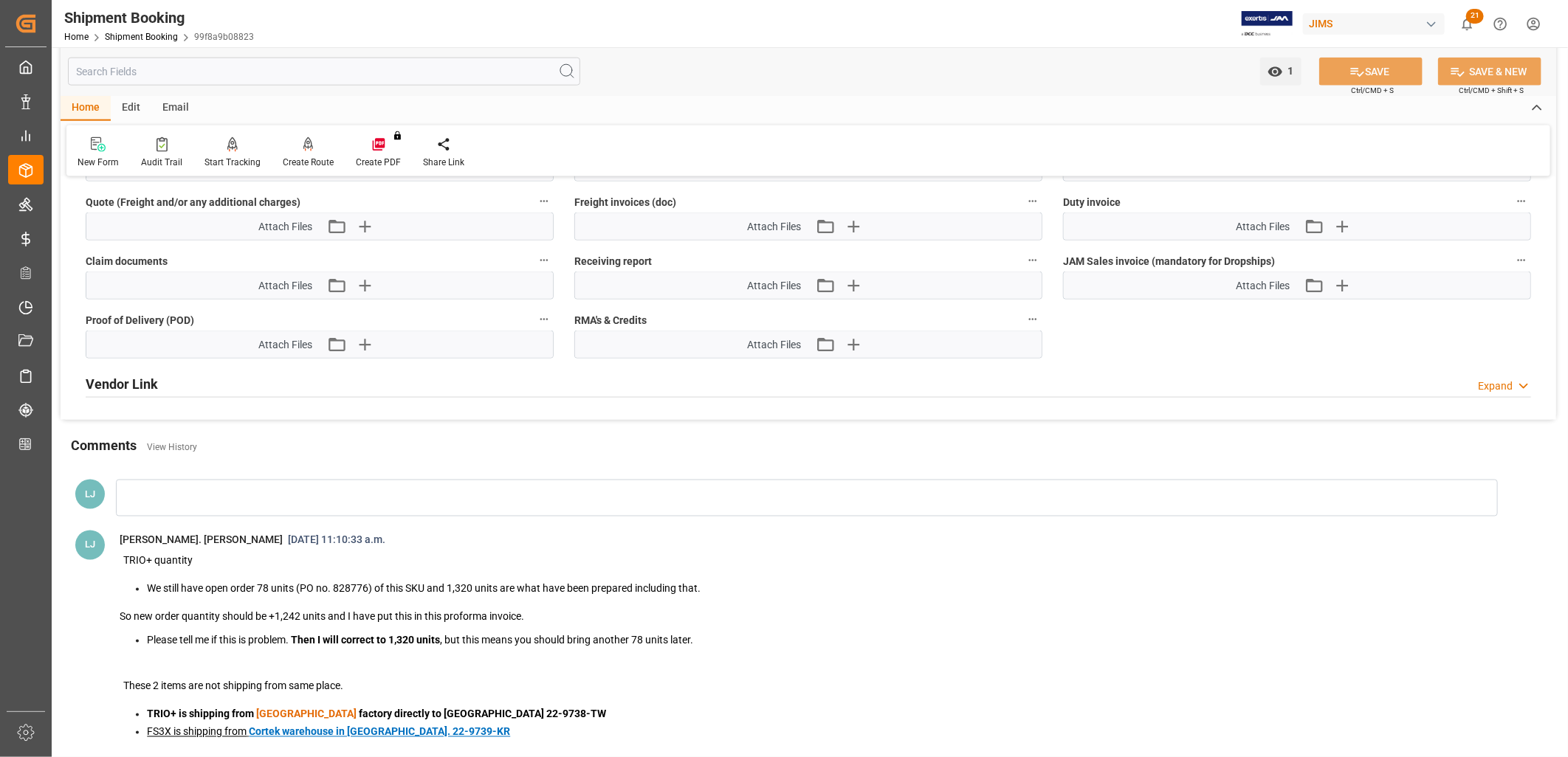
scroll to position [1487, 0]
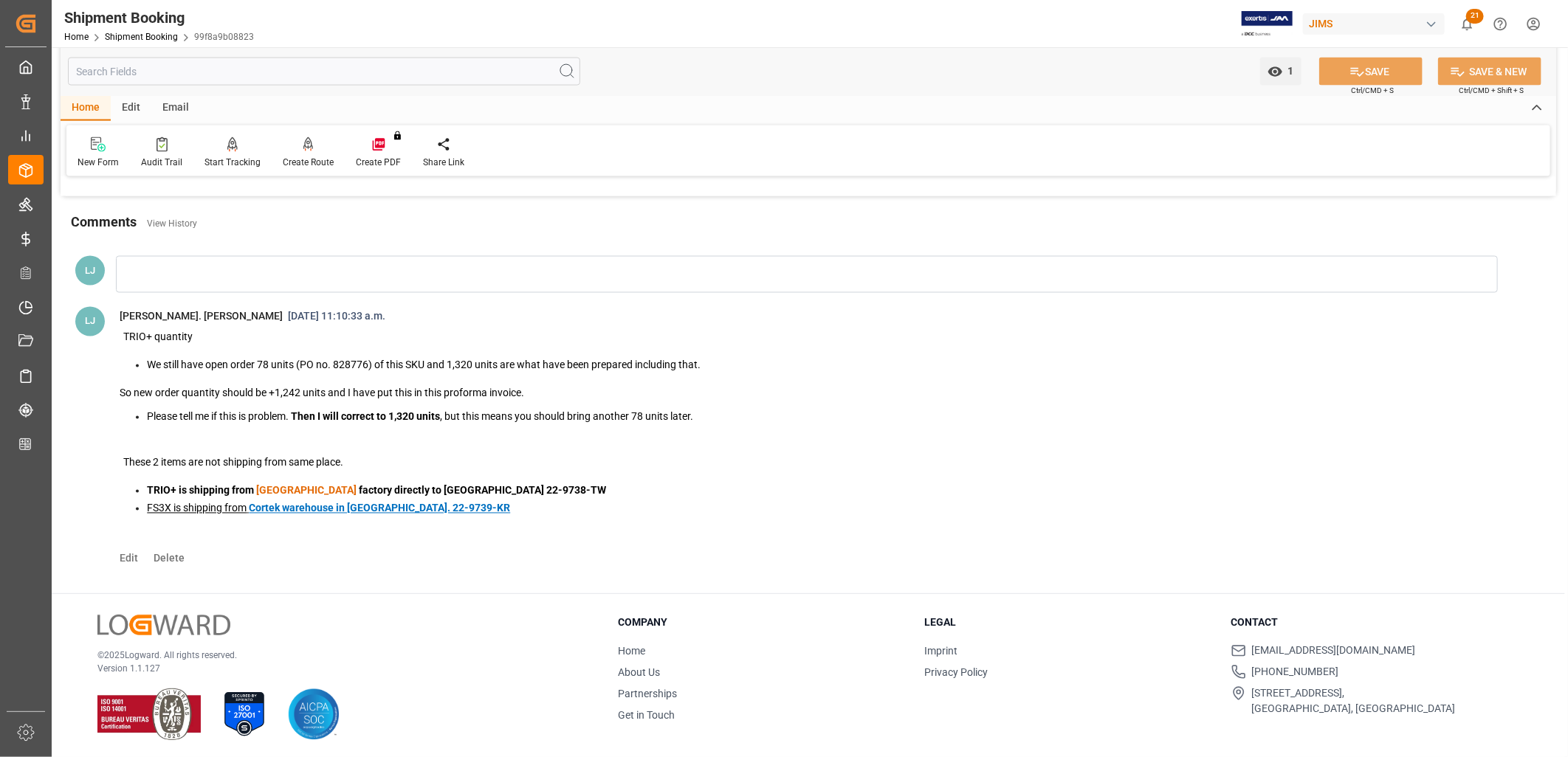
click at [140, 275] on div at bounding box center [807, 274] width 1382 height 37
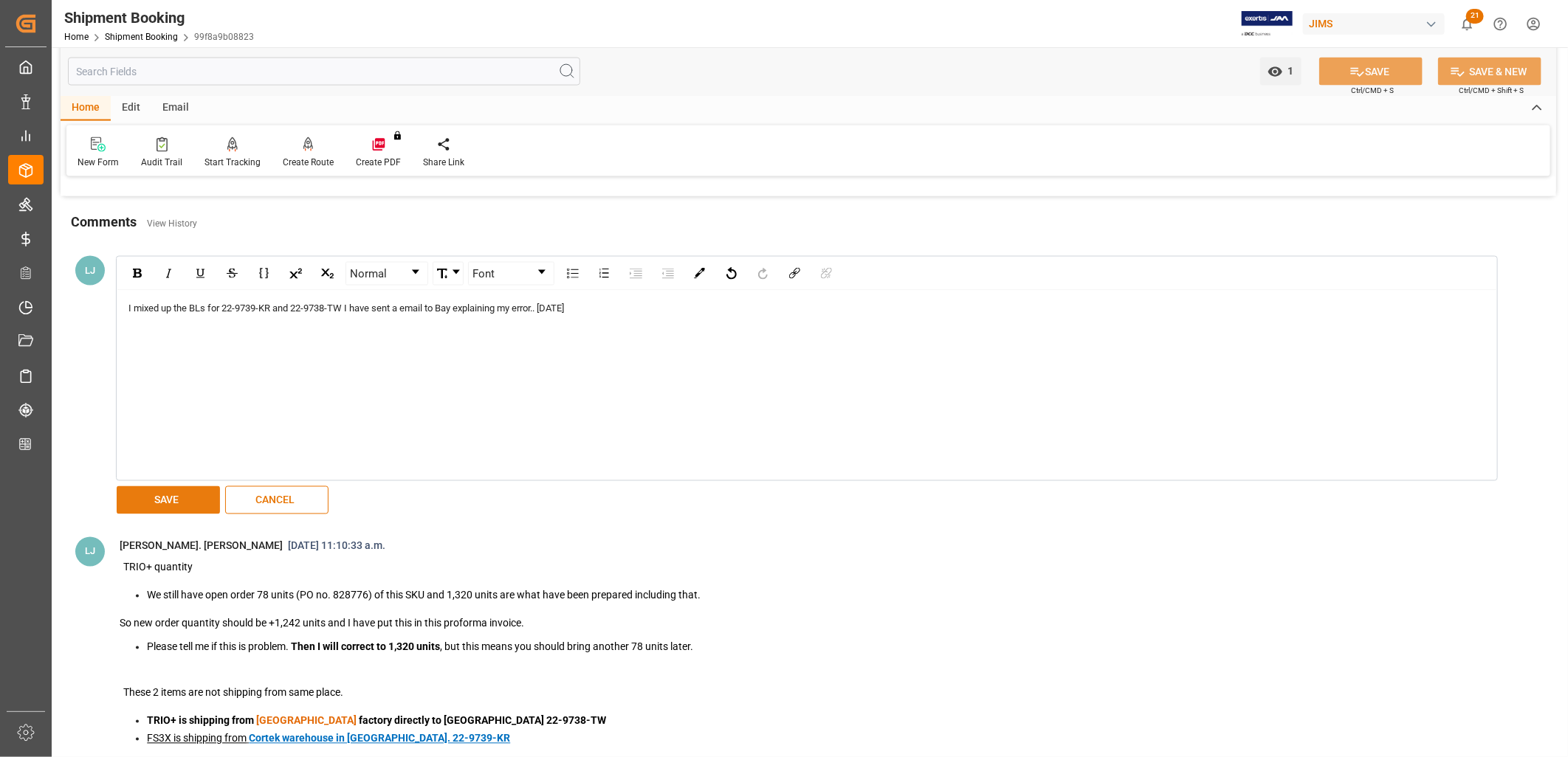
click at [172, 503] on button "SAVE" at bounding box center [169, 500] width 103 height 28
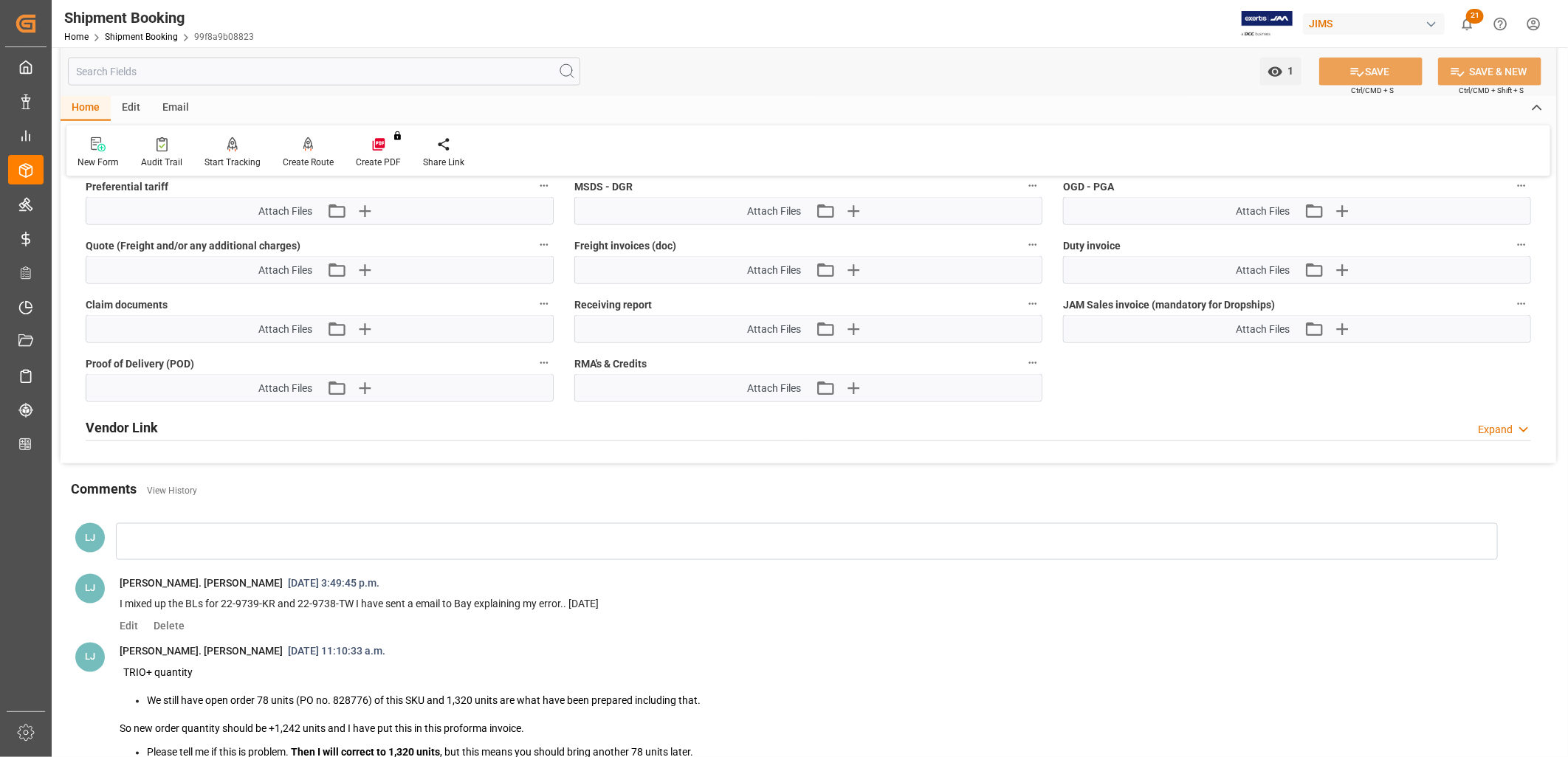
scroll to position [996, 0]
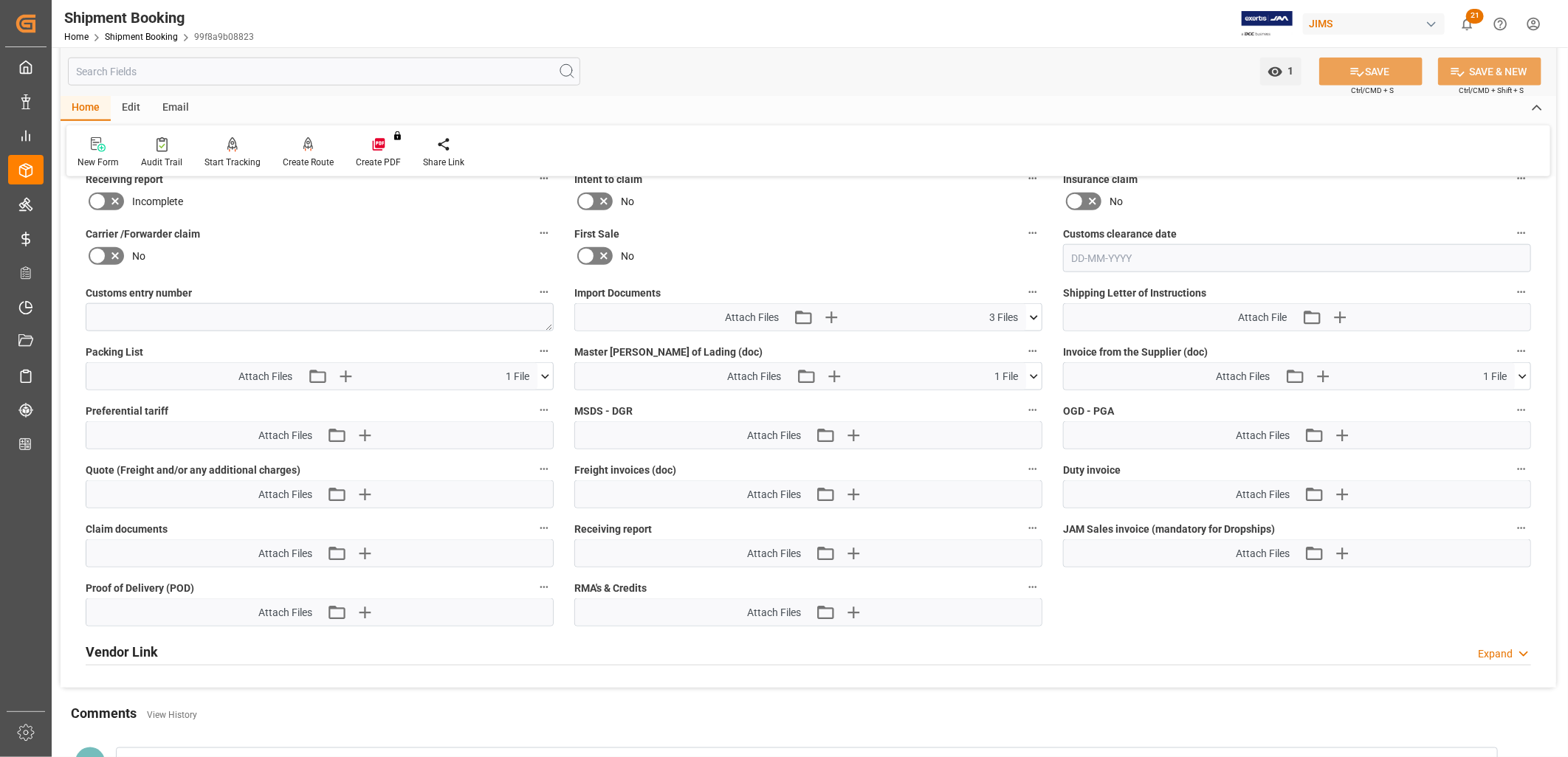
click at [1036, 310] on icon at bounding box center [1034, 318] width 16 height 16
click at [833, 314] on icon "button" at bounding box center [830, 317] width 14 height 14
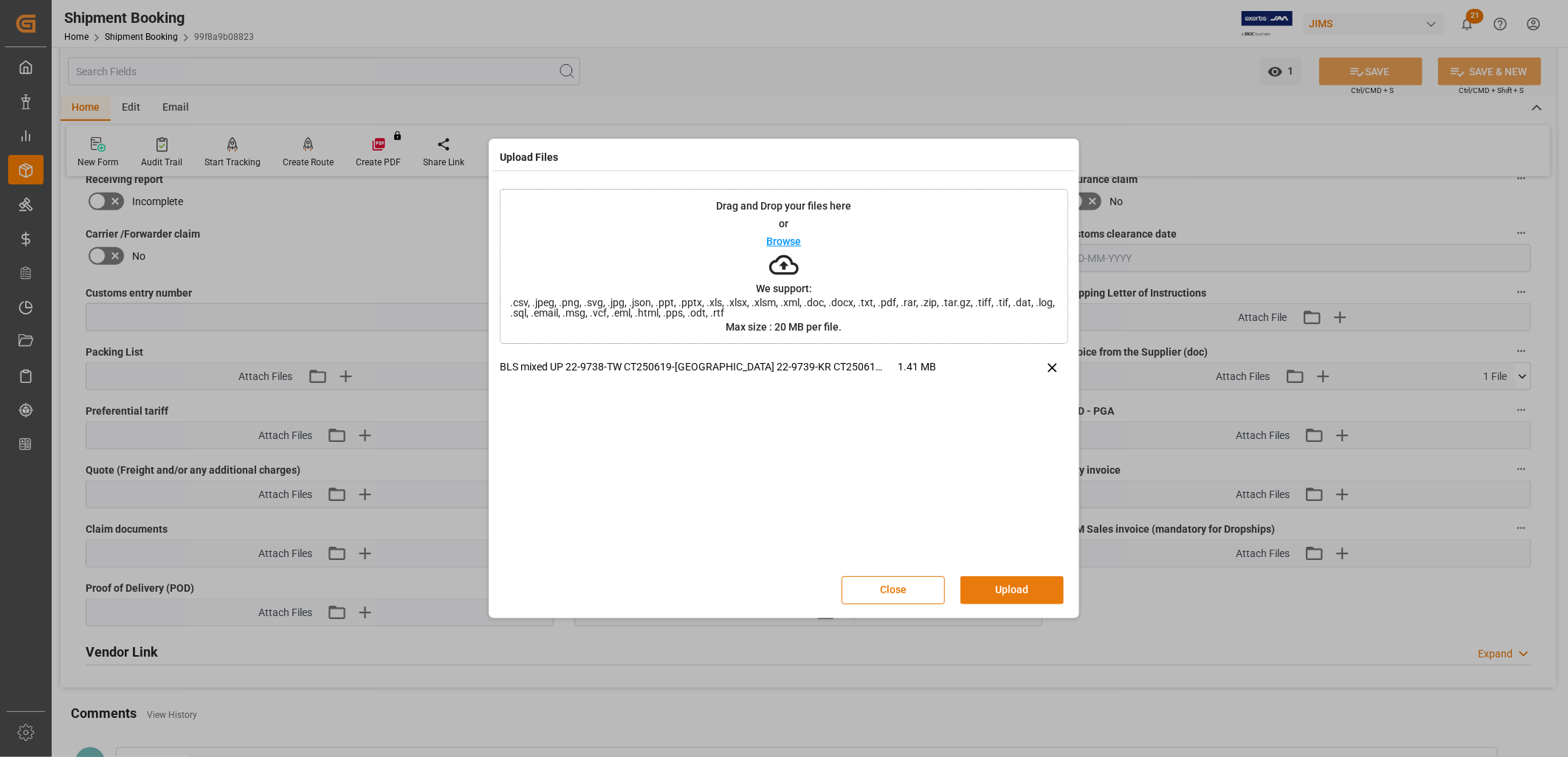
click at [1019, 583] on button "Upload" at bounding box center [1012, 590] width 103 height 28
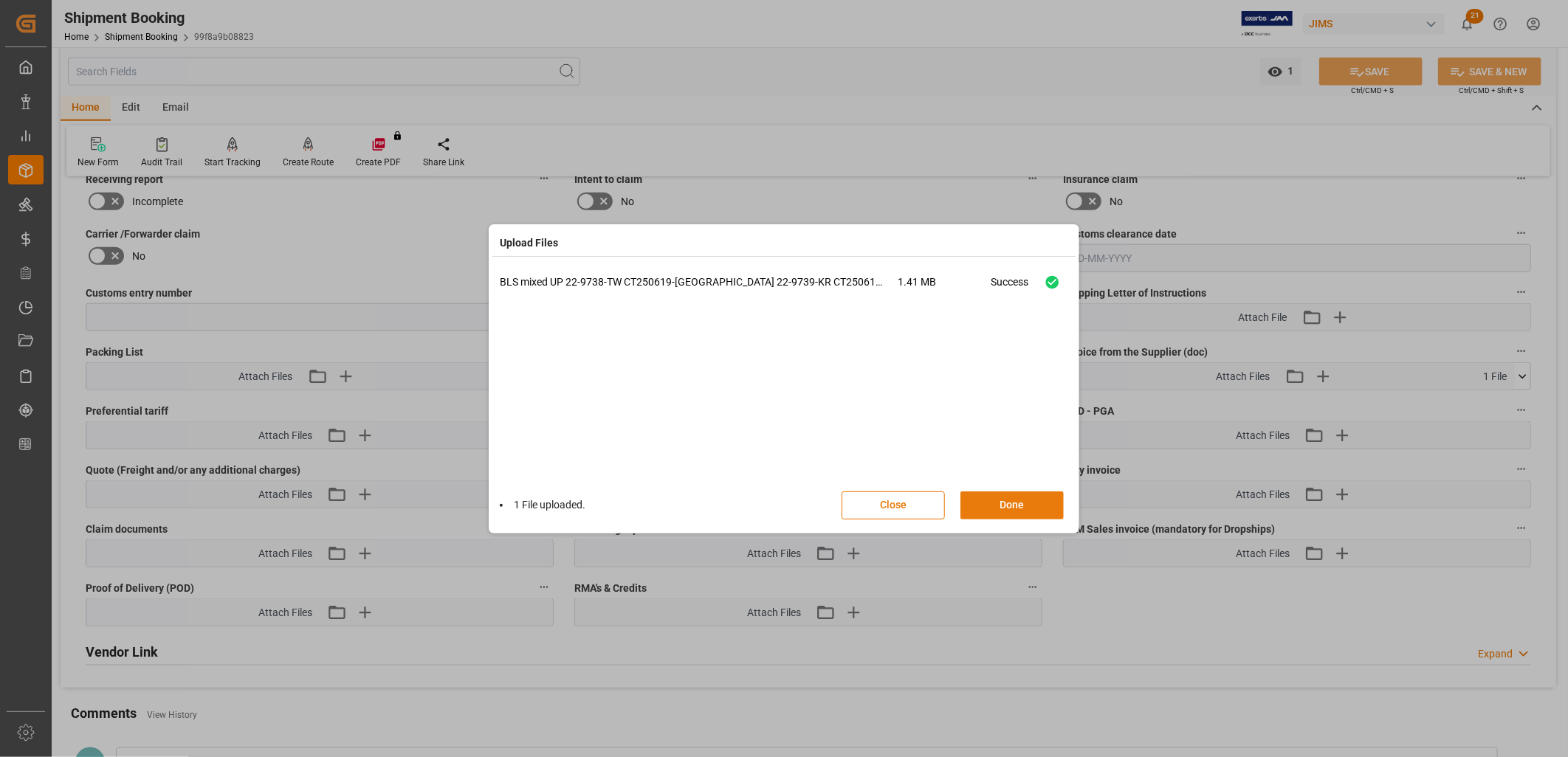
click at [1020, 499] on button "Done" at bounding box center [1012, 506] width 103 height 28
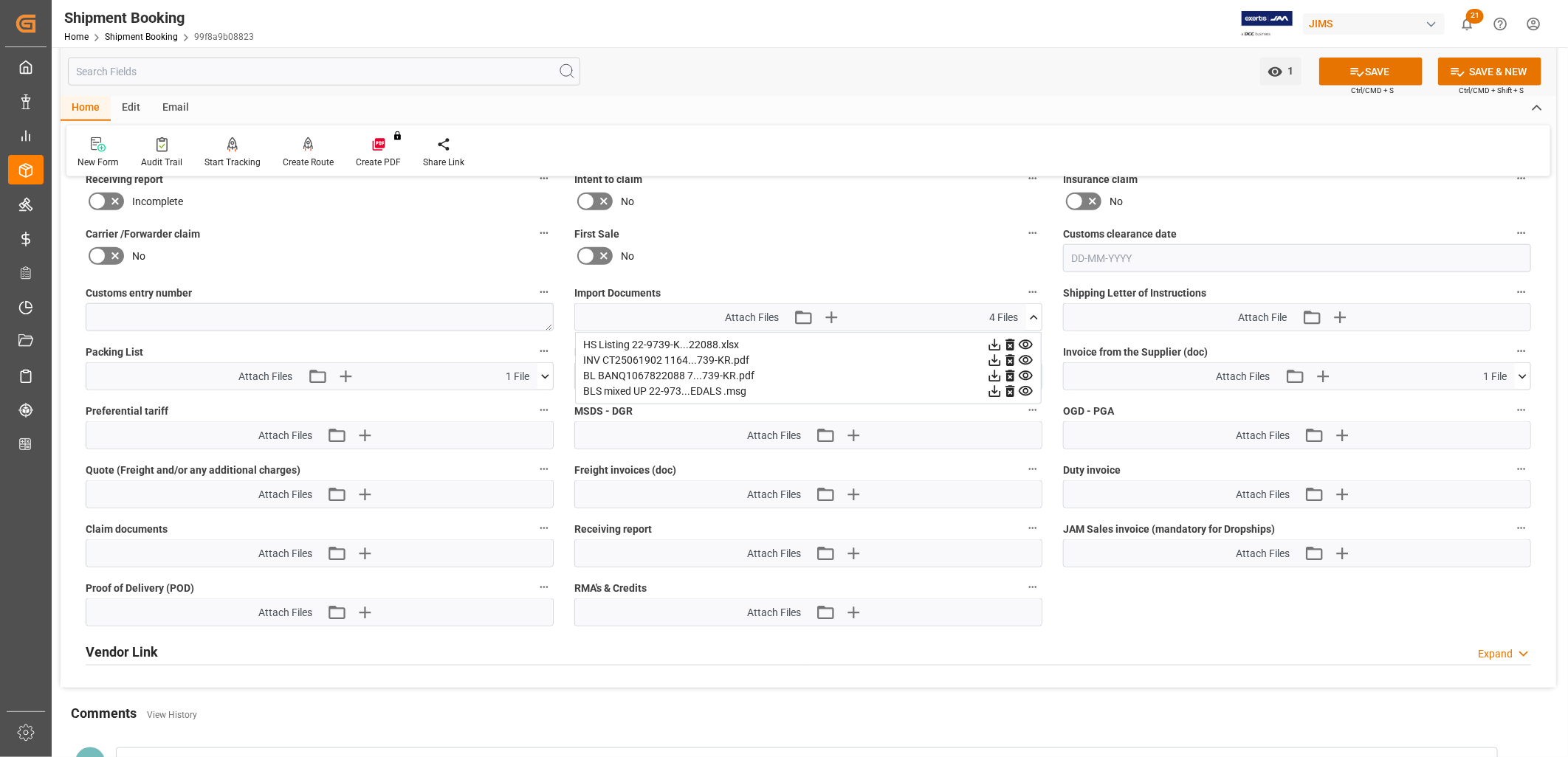
scroll to position [1078, 0]
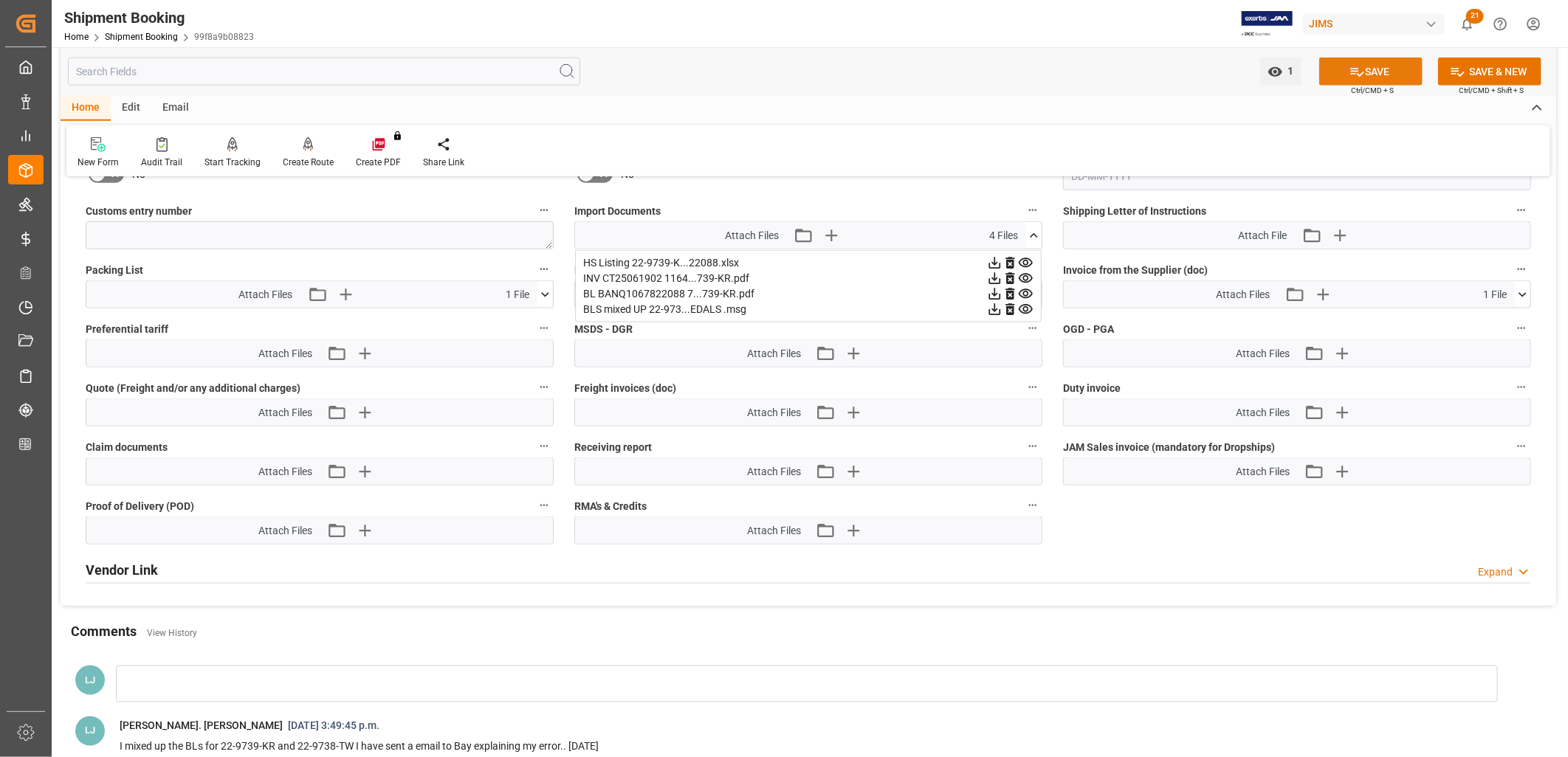
click at [1387, 73] on button "SAVE" at bounding box center [1371, 72] width 103 height 28
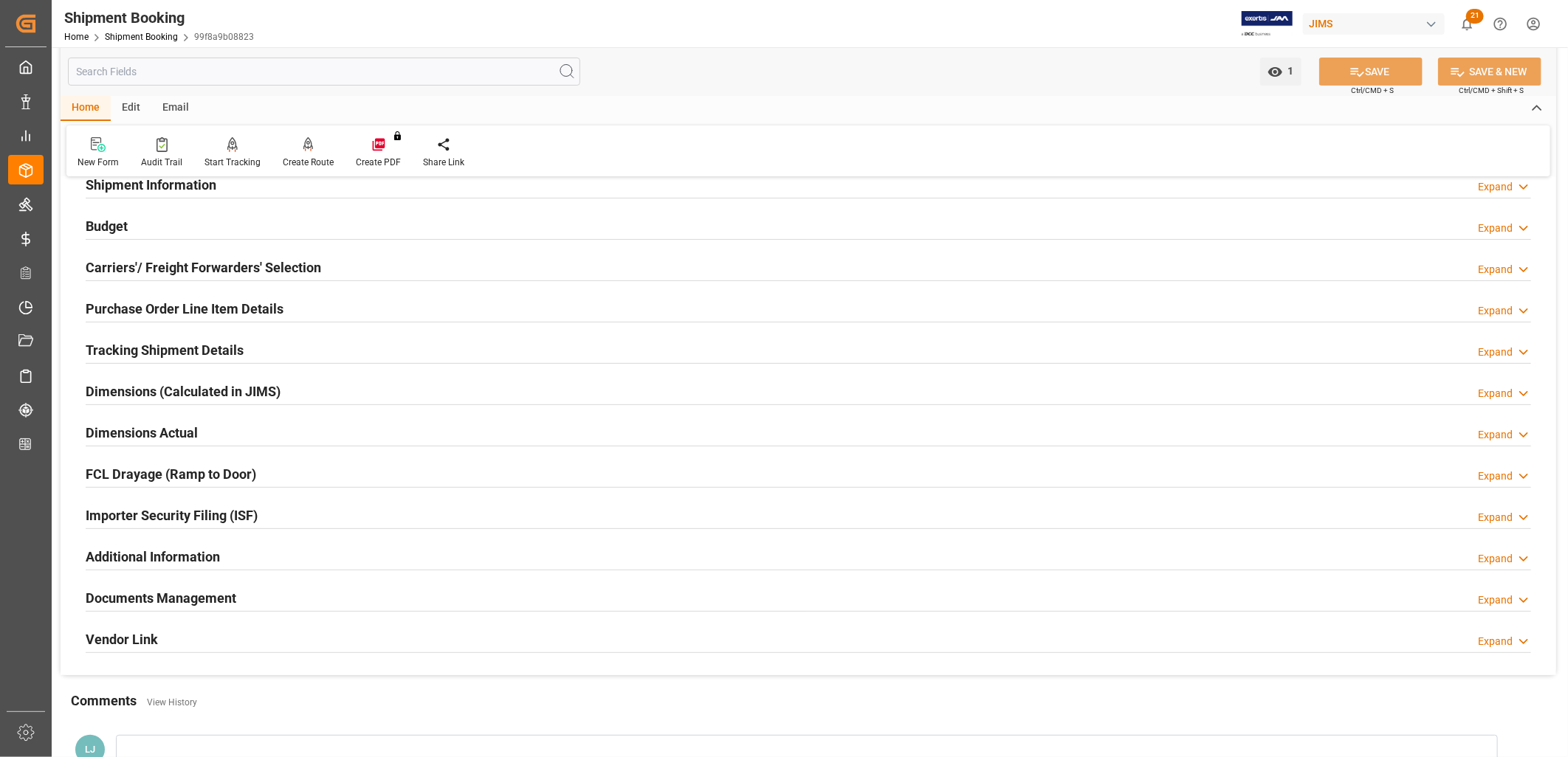
scroll to position [0, 0]
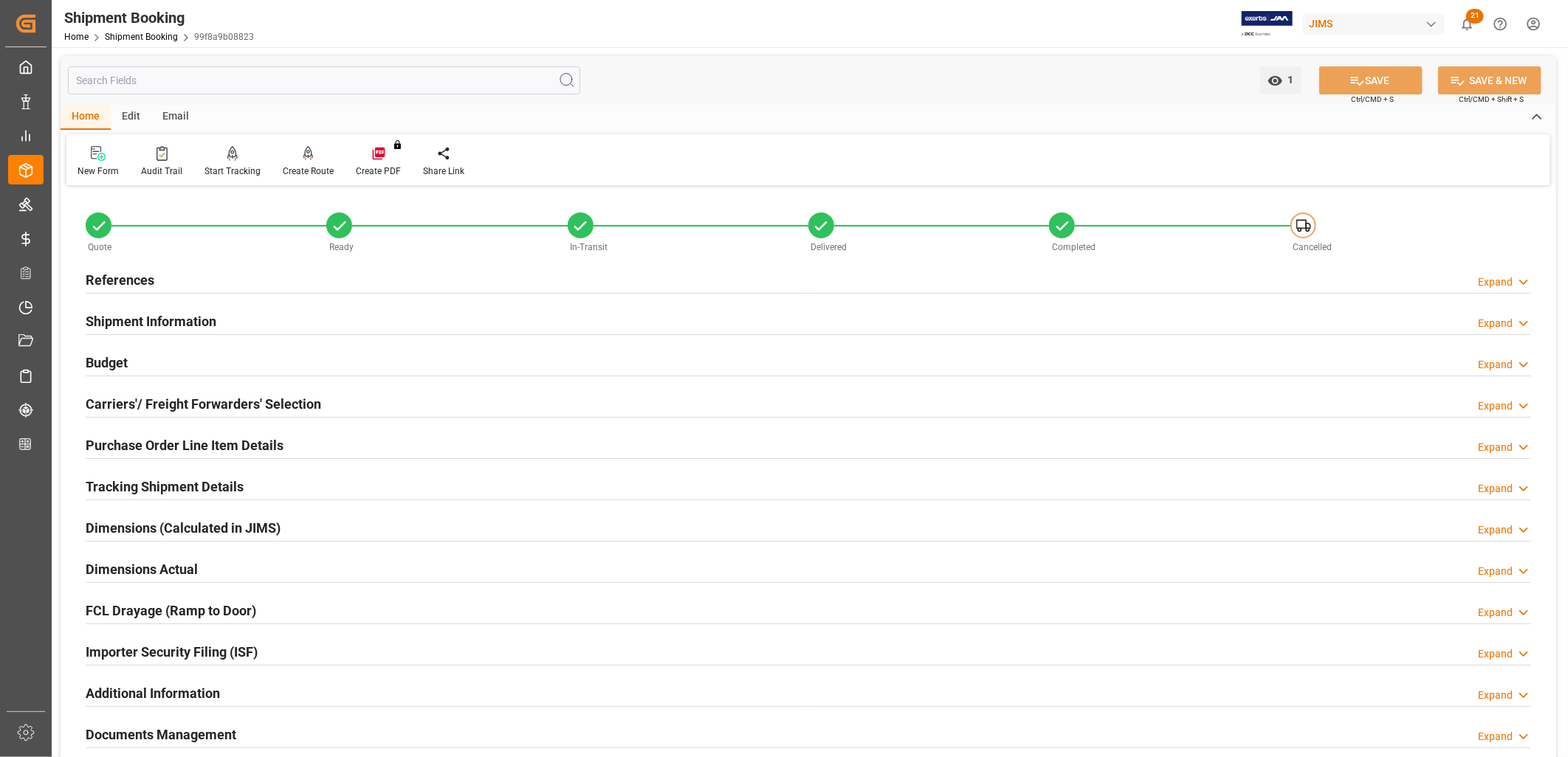
click at [131, 276] on h2 "References" at bounding box center [120, 280] width 69 height 20
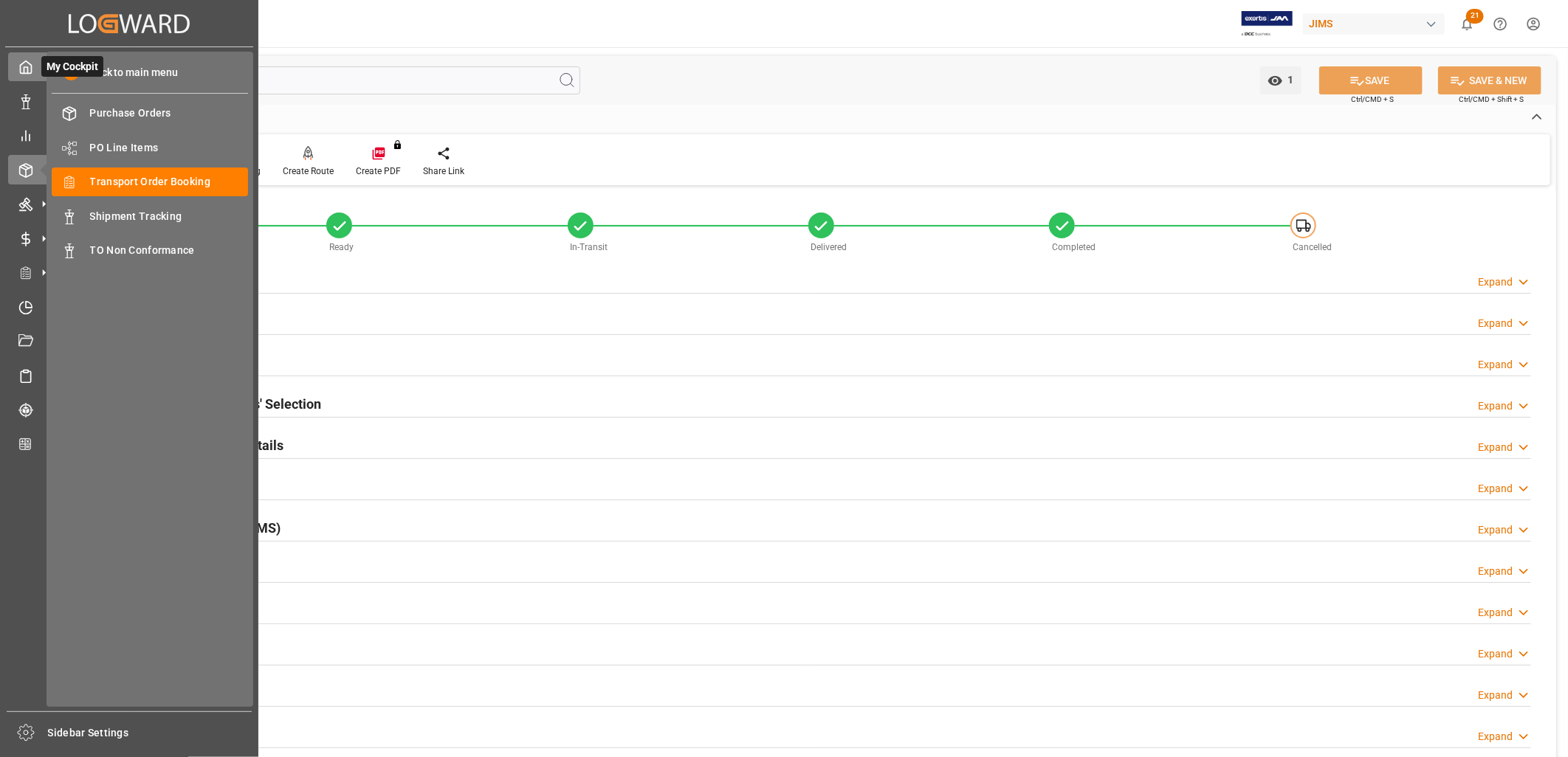
click at [28, 68] on icon at bounding box center [26, 67] width 15 height 15
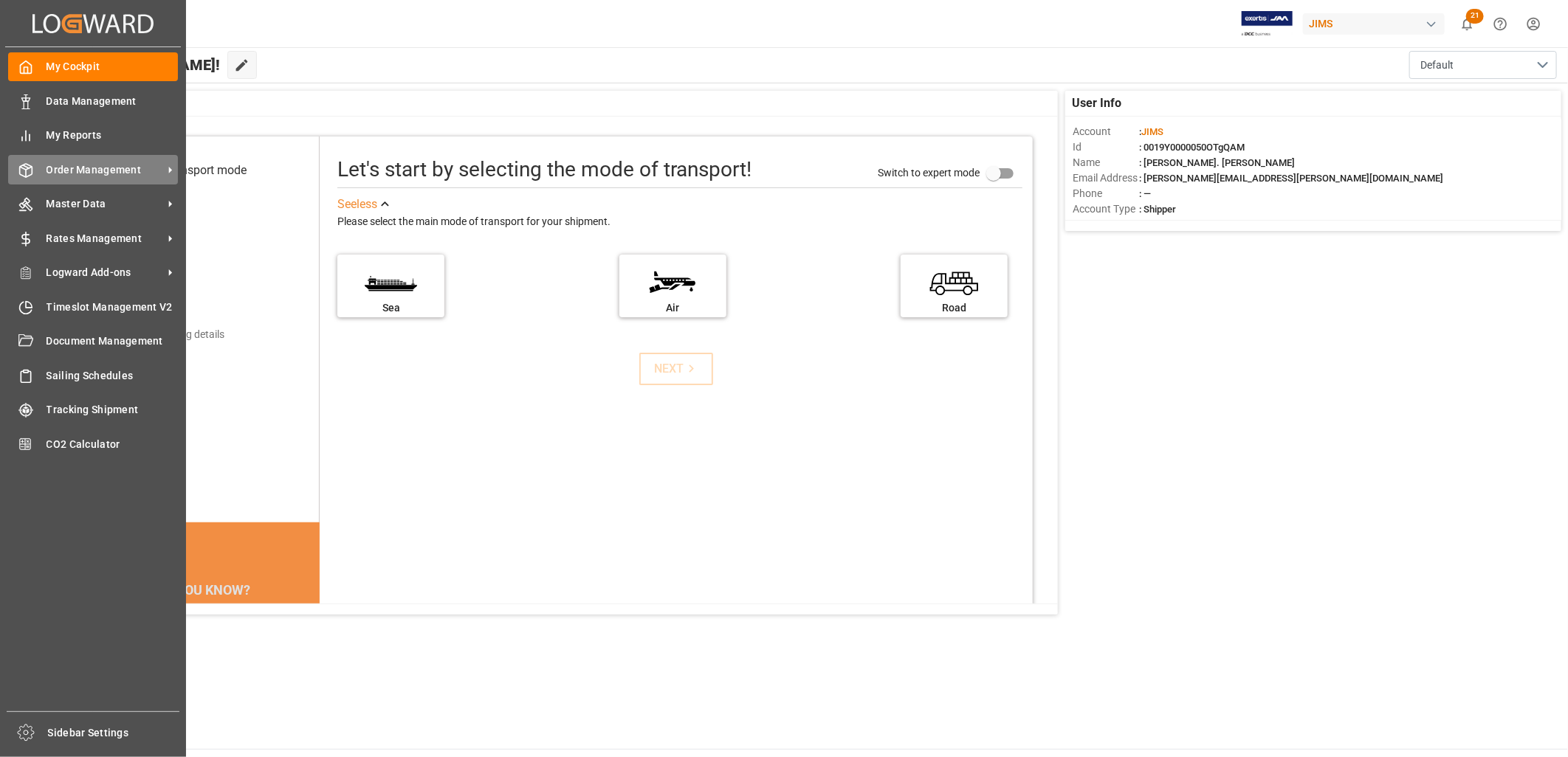
click at [121, 157] on div "Order Management Order Management" at bounding box center [93, 169] width 170 height 29
click at [113, 169] on span "Order Management" at bounding box center [104, 169] width 117 height 16
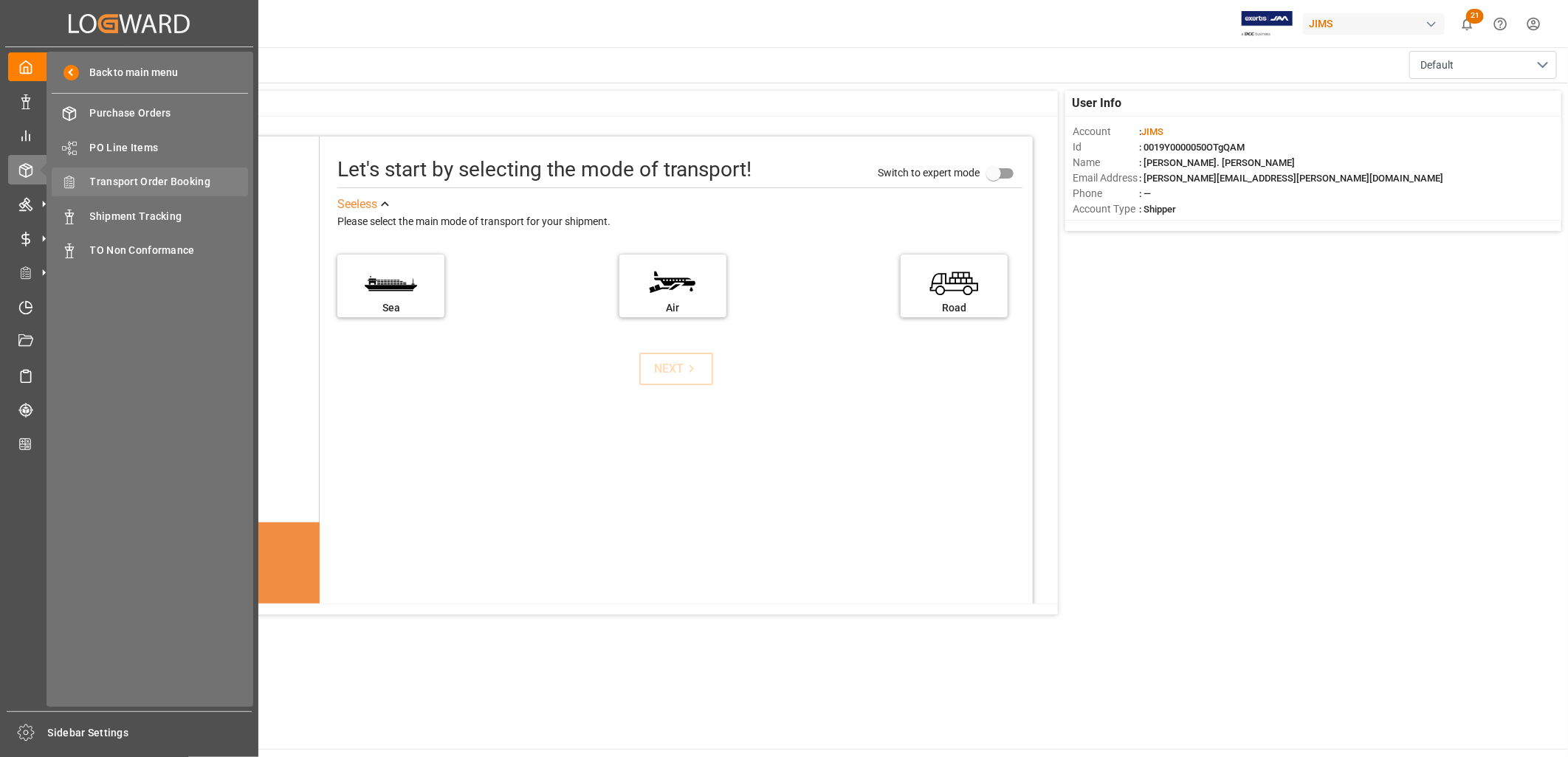
click at [193, 181] on span "Transport Order Booking" at bounding box center [170, 181] width 158 height 16
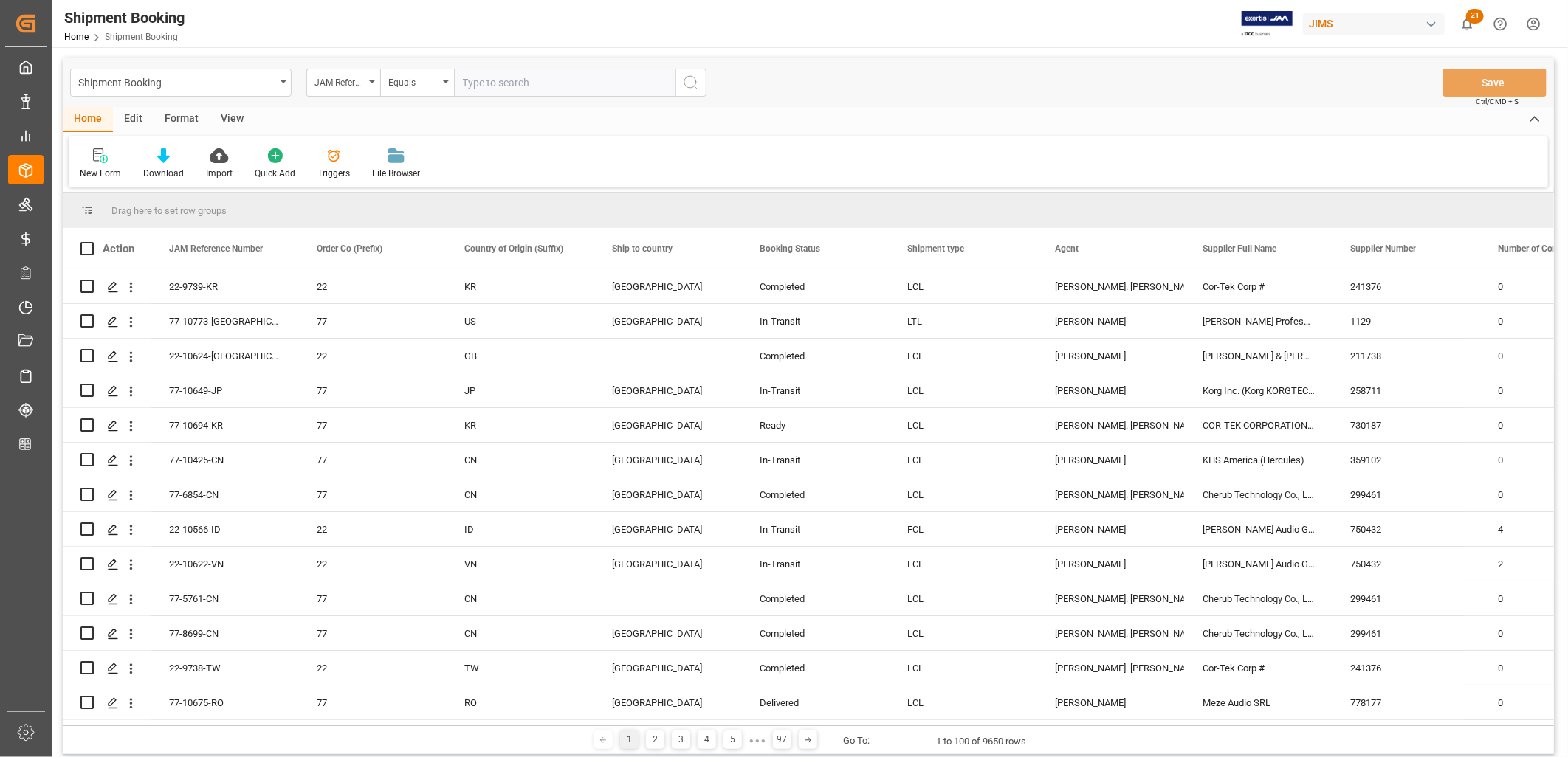
click at [515, 77] on input "text" at bounding box center [565, 83] width 221 height 28
type input "22-9738-TW"
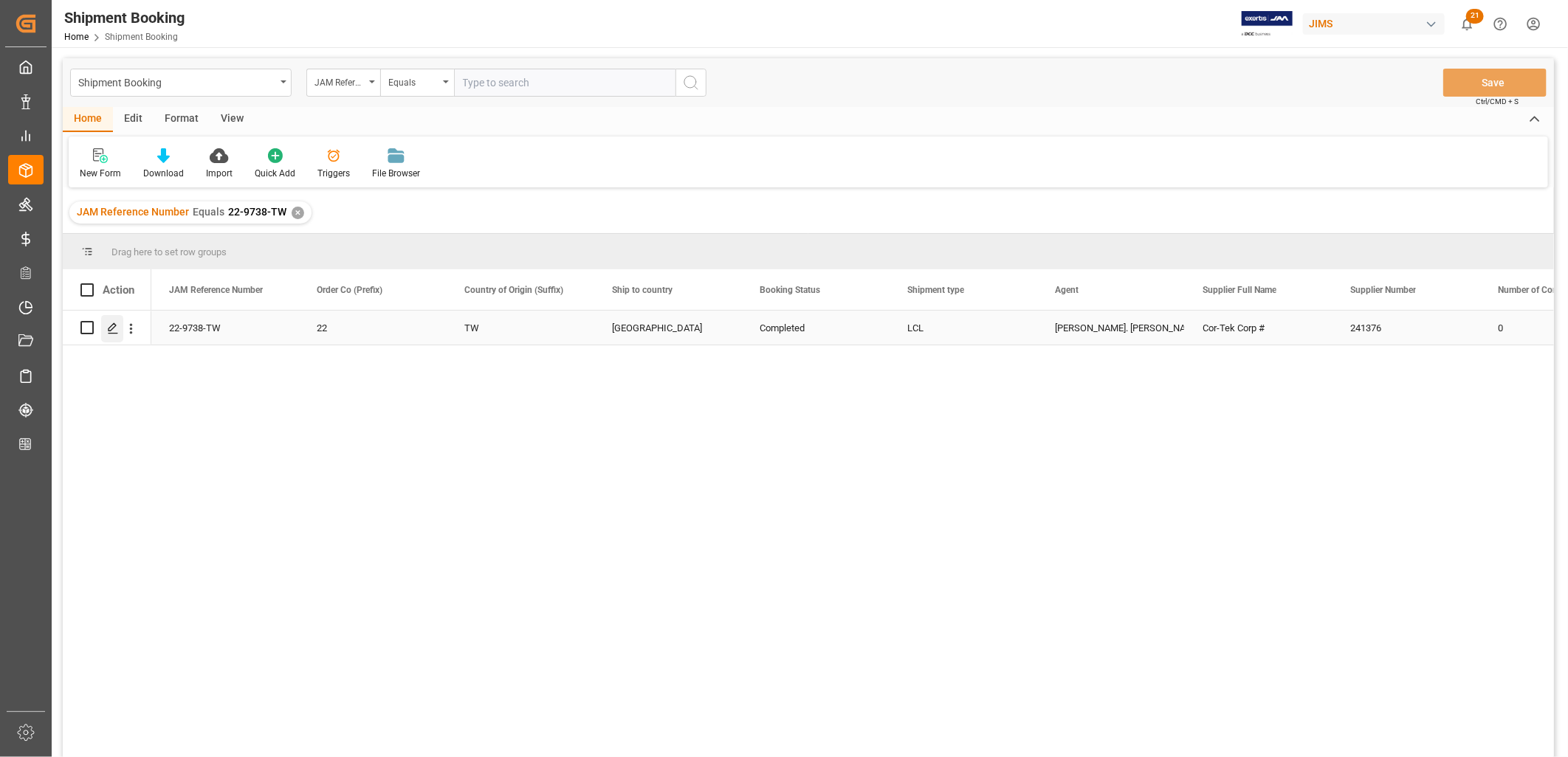
click at [112, 329] on polygon "Press SPACE to select this row." at bounding box center [112, 327] width 7 height 7
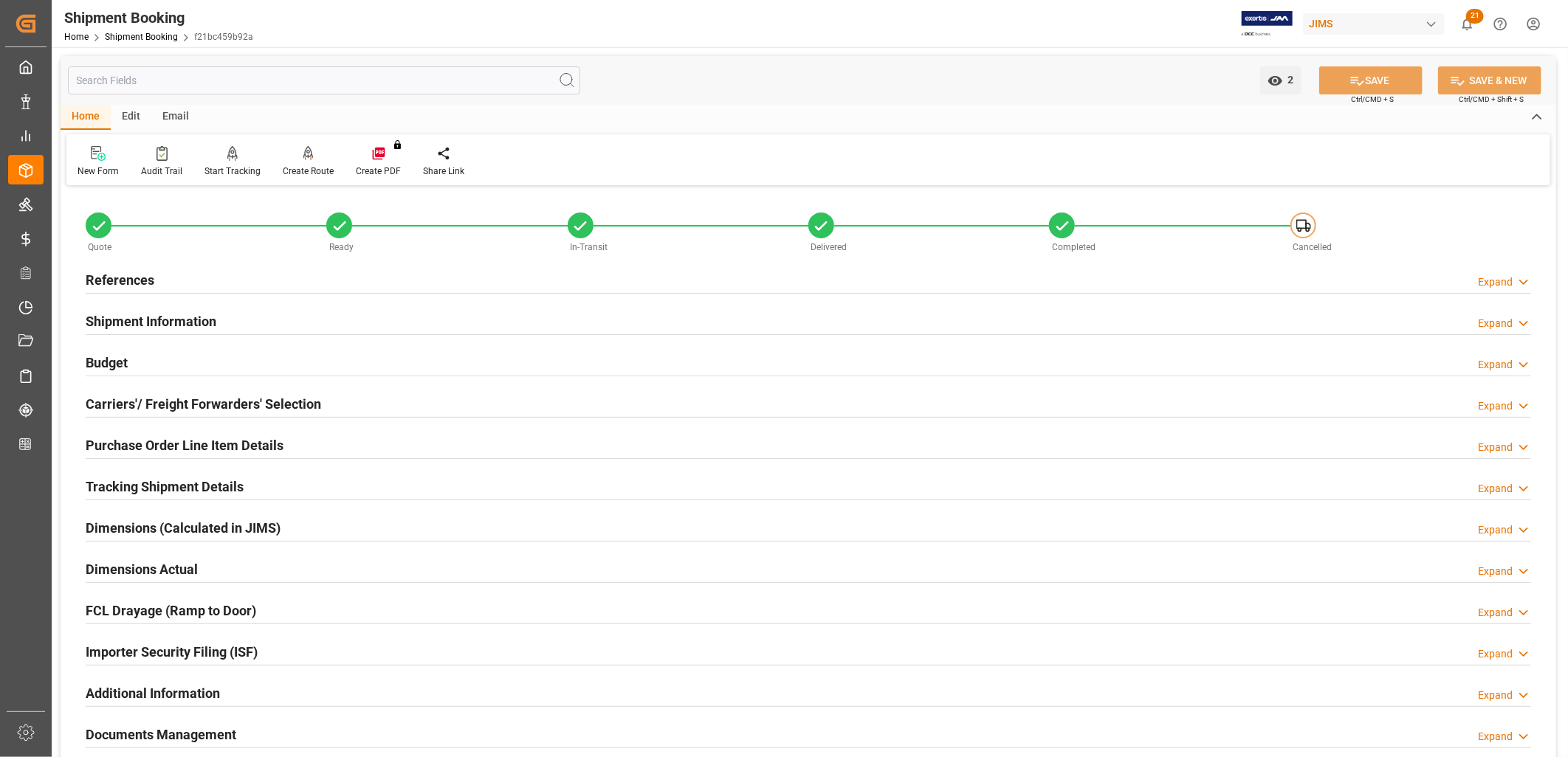
click at [141, 279] on h2 "References" at bounding box center [120, 280] width 69 height 20
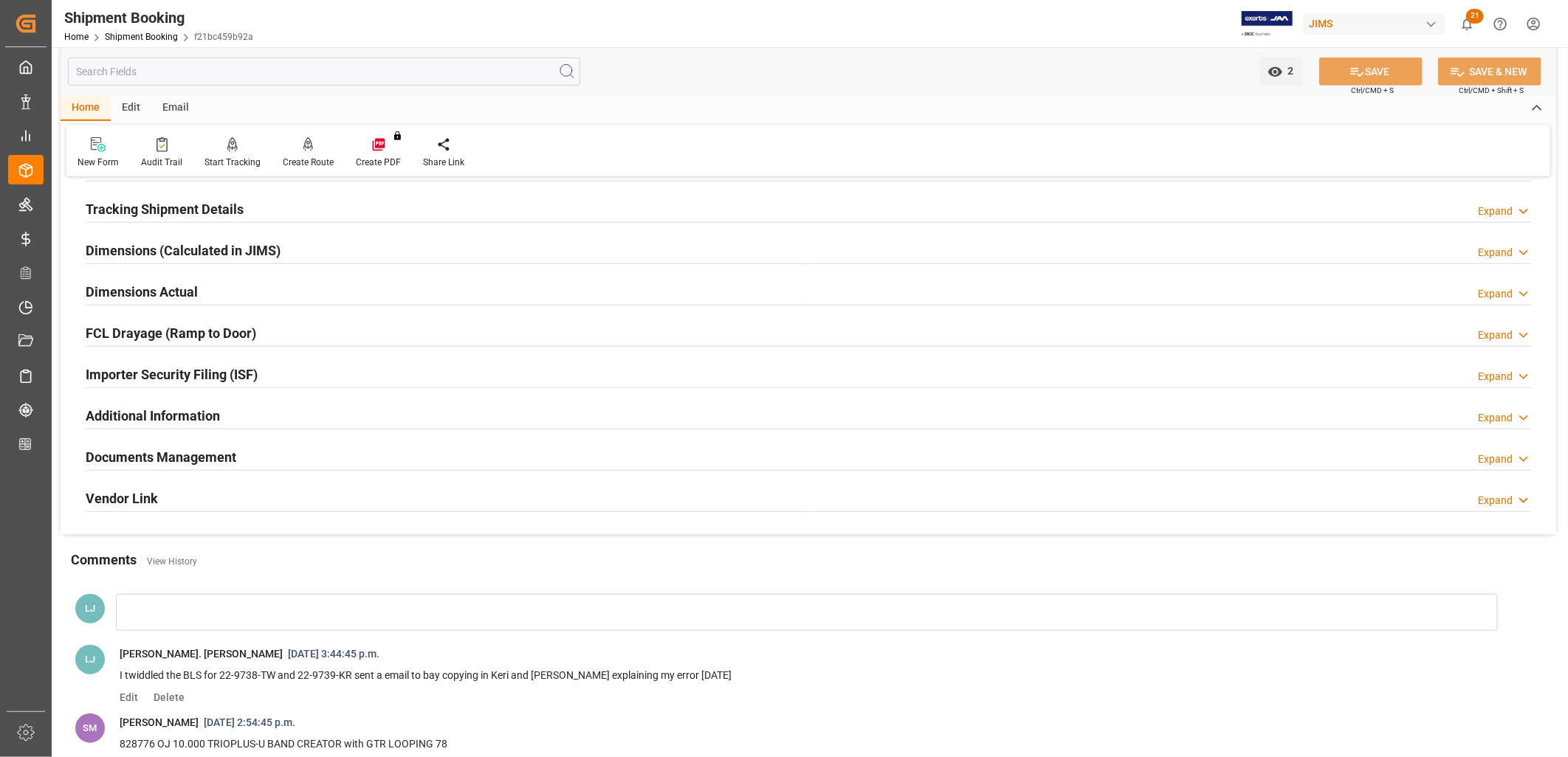
scroll to position [574, 0]
click at [198, 455] on h2 "Documents Management" at bounding box center [160, 457] width 150 height 20
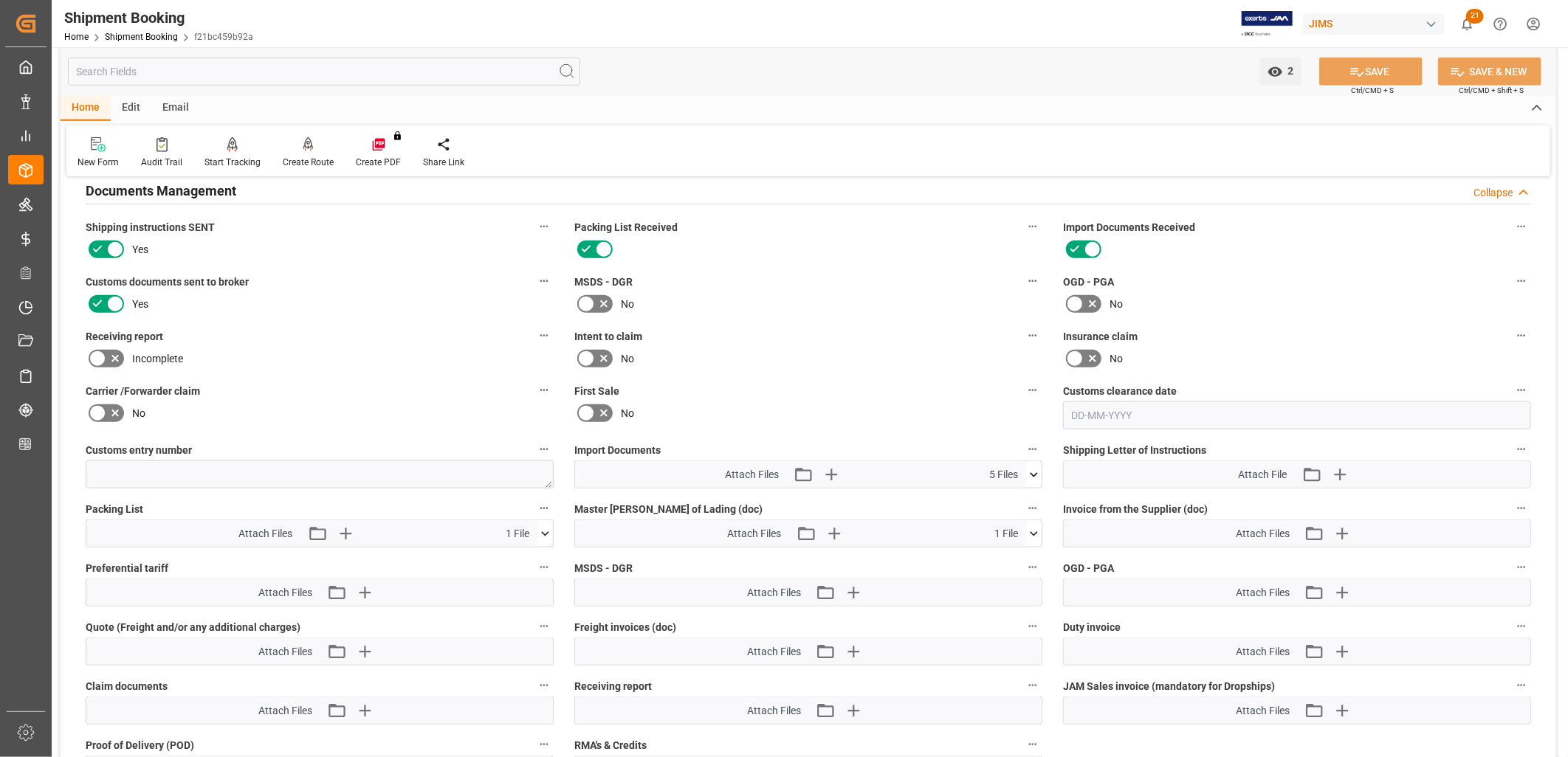
scroll to position [902, 0]
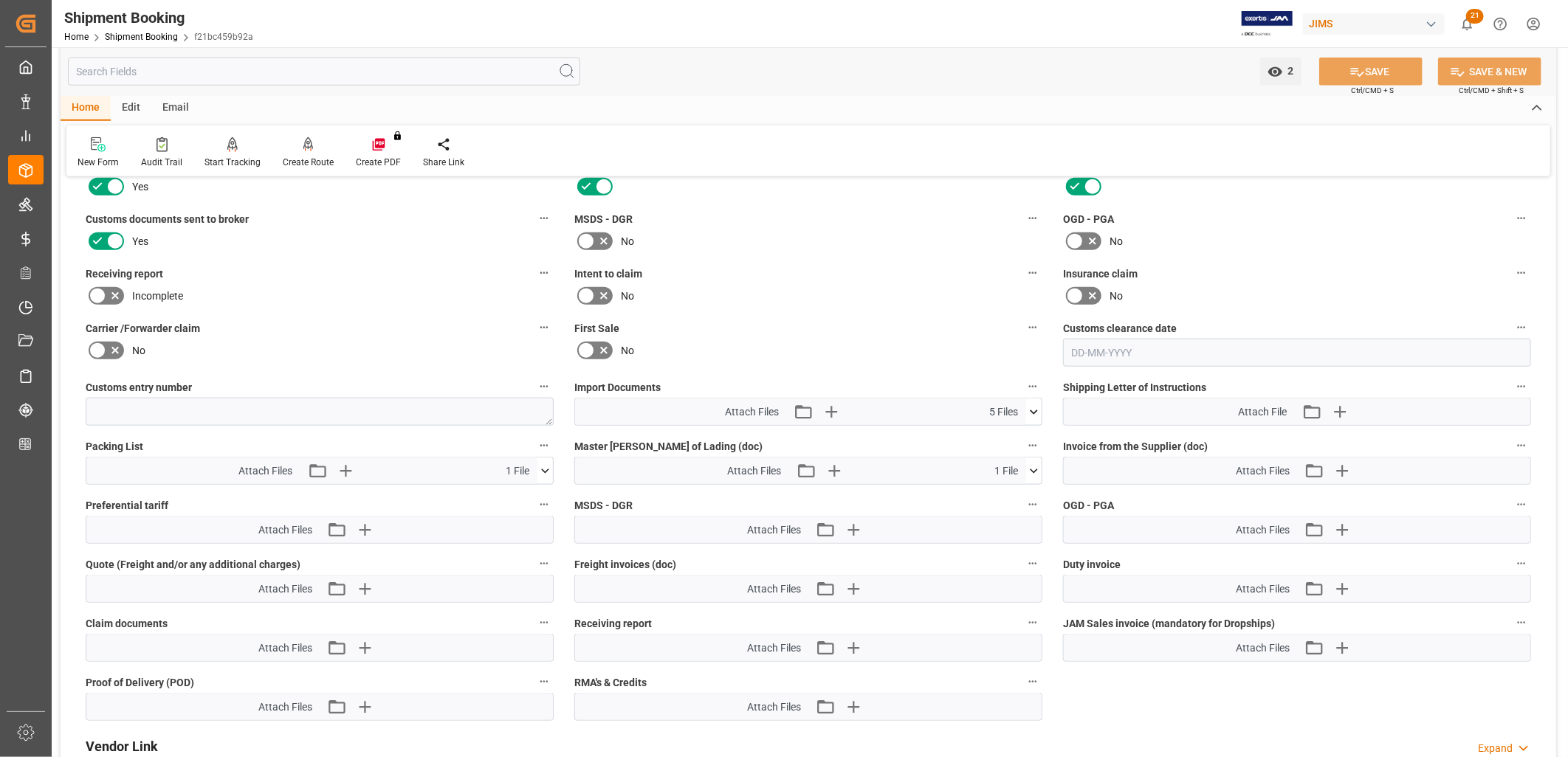
click at [1035, 407] on icon at bounding box center [1034, 412] width 16 height 16
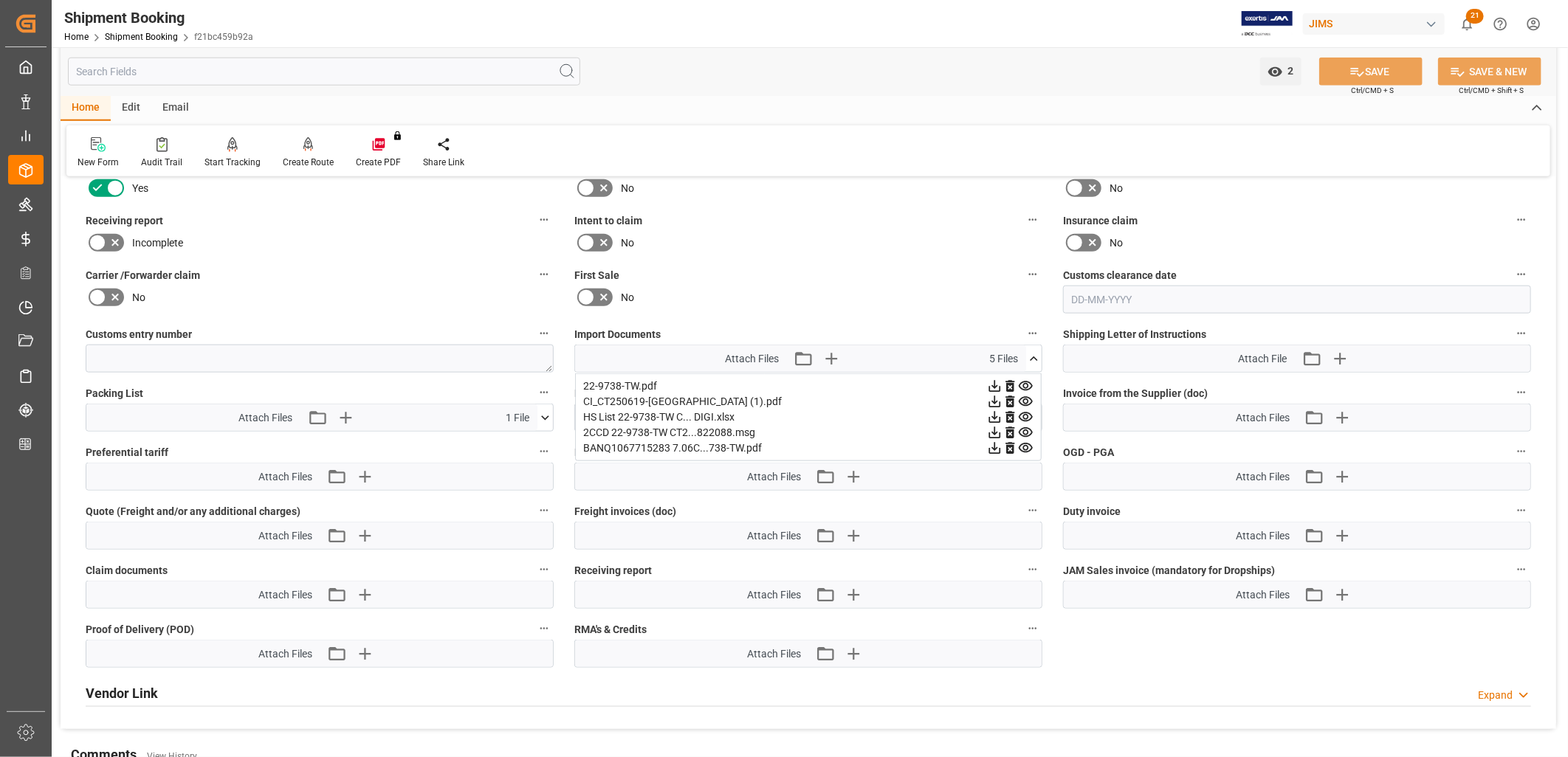
scroll to position [984, 0]
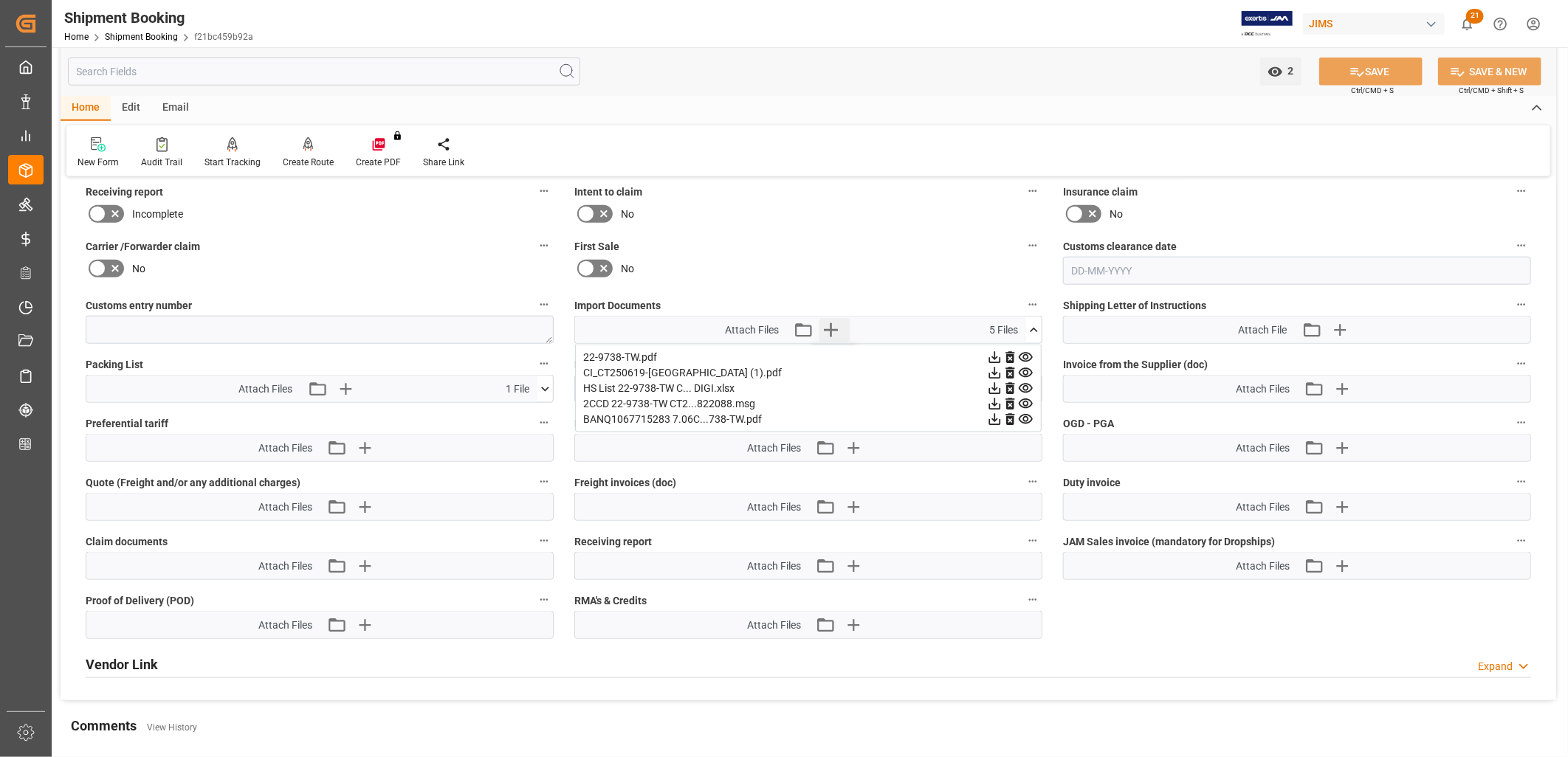
click at [834, 321] on icon "button" at bounding box center [831, 330] width 24 height 24
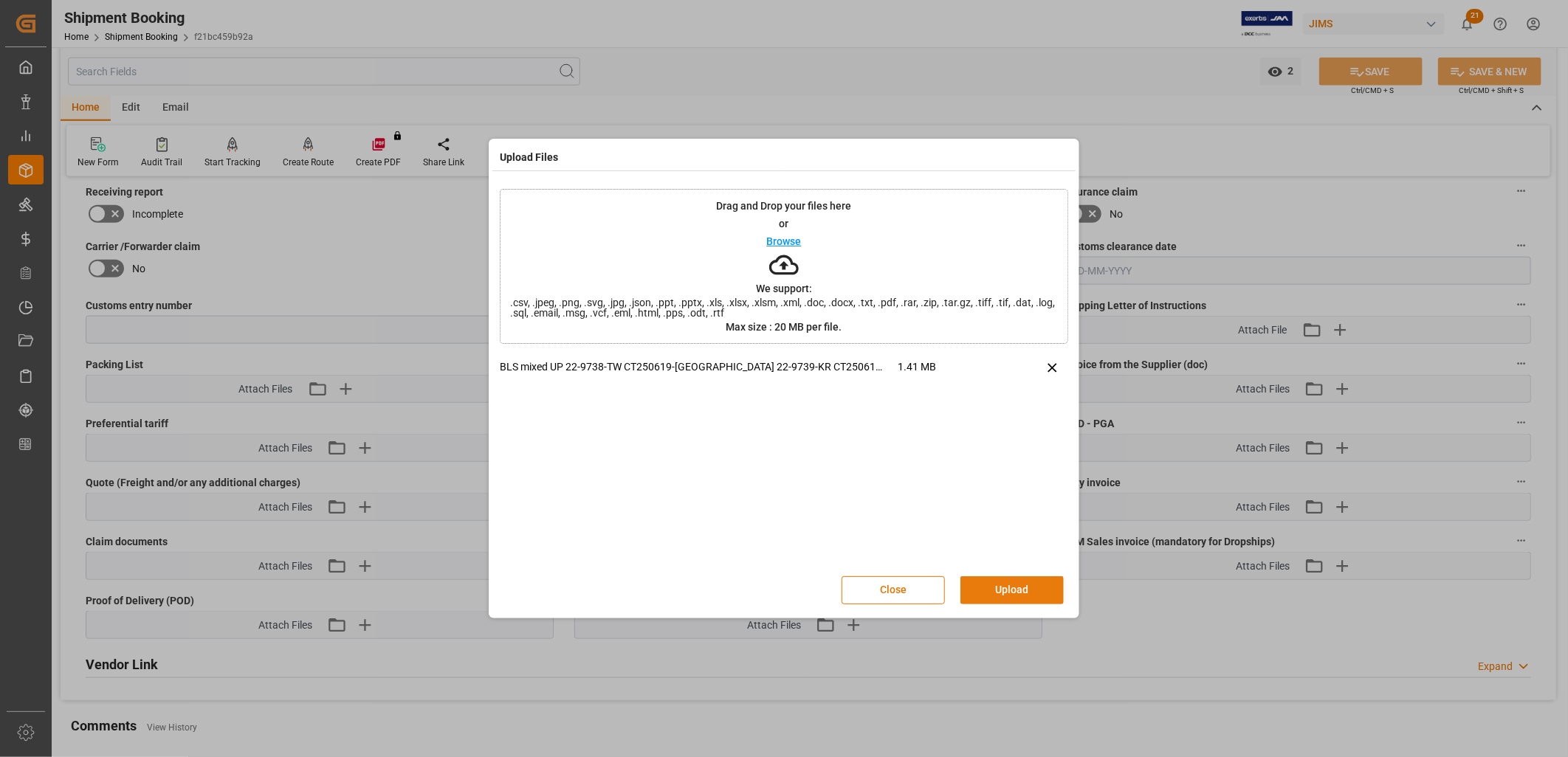
click at [1029, 591] on button "Upload" at bounding box center [1012, 590] width 103 height 28
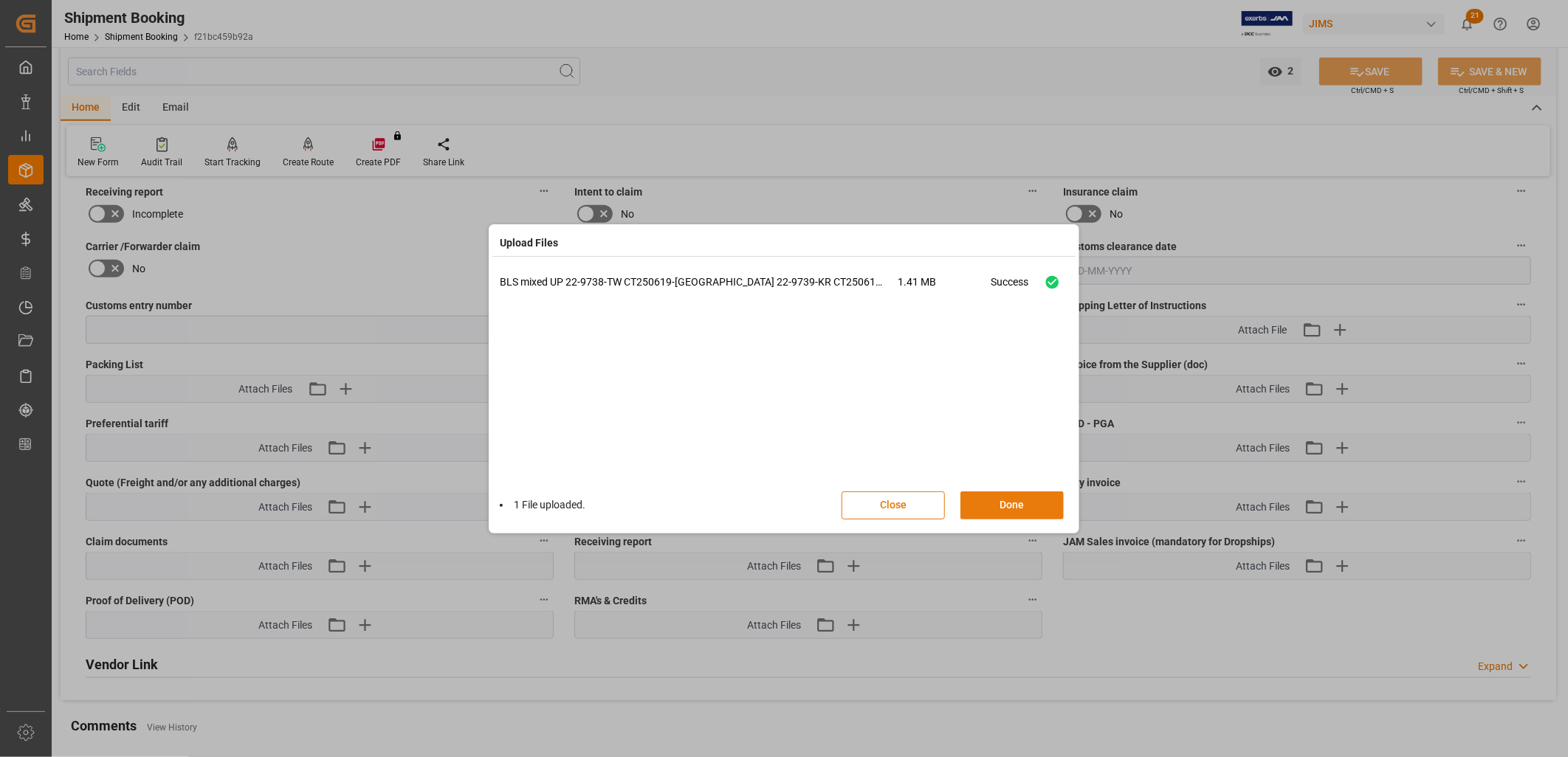
click at [1020, 506] on button "Done" at bounding box center [1012, 506] width 103 height 28
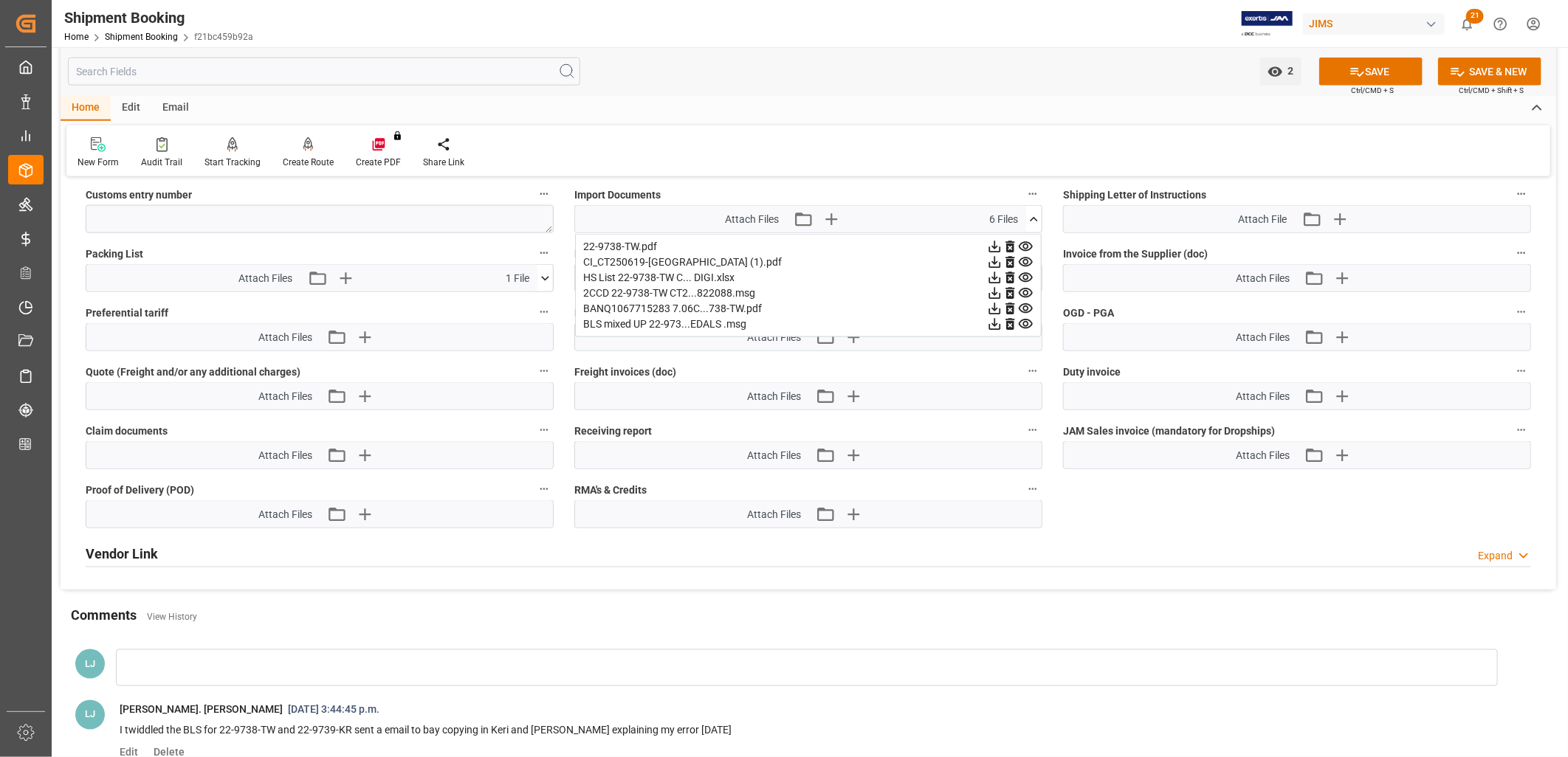
scroll to position [1066, 0]
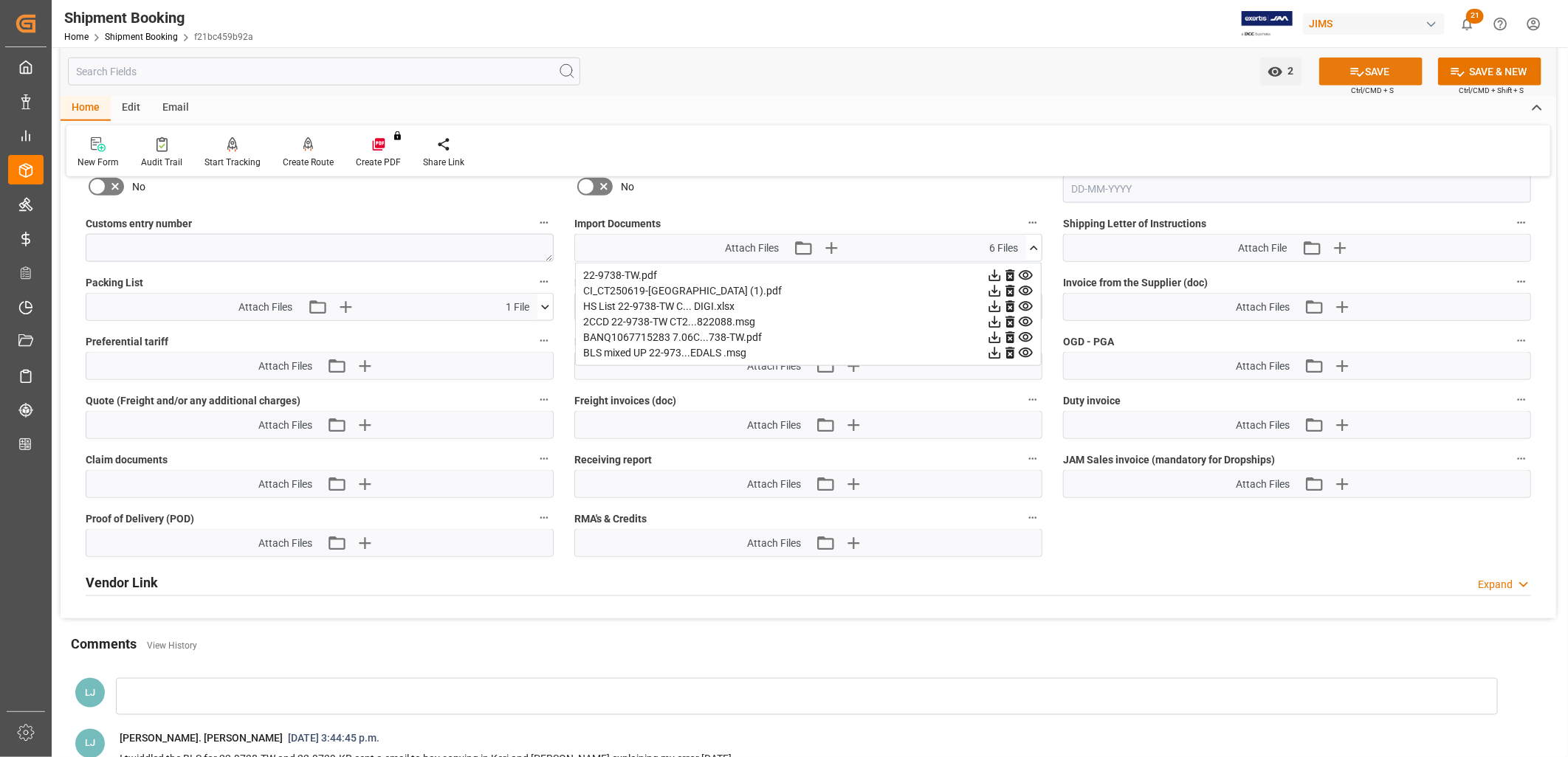
click at [1371, 69] on button "SAVE" at bounding box center [1371, 72] width 103 height 28
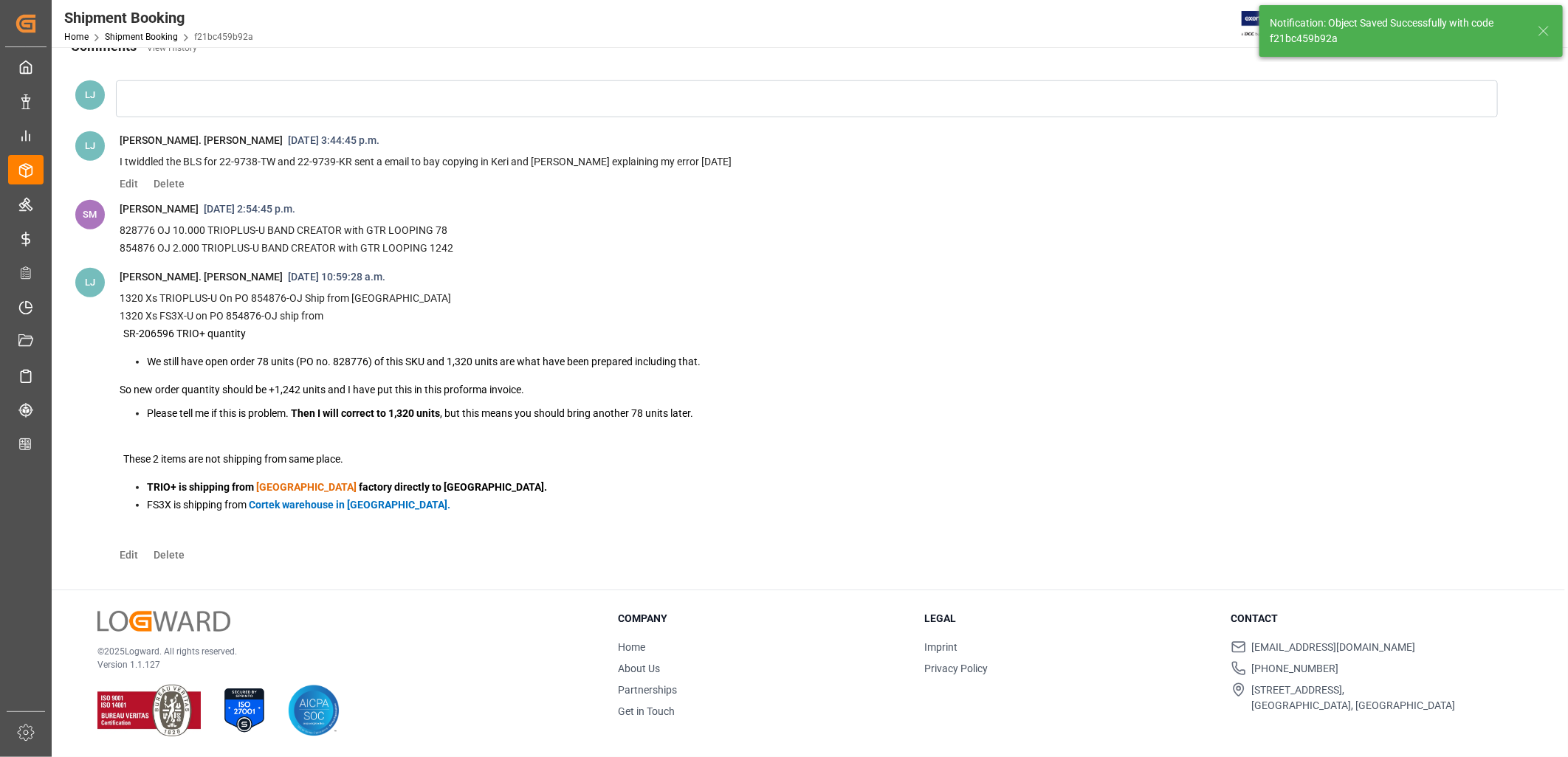
scroll to position [196, 0]
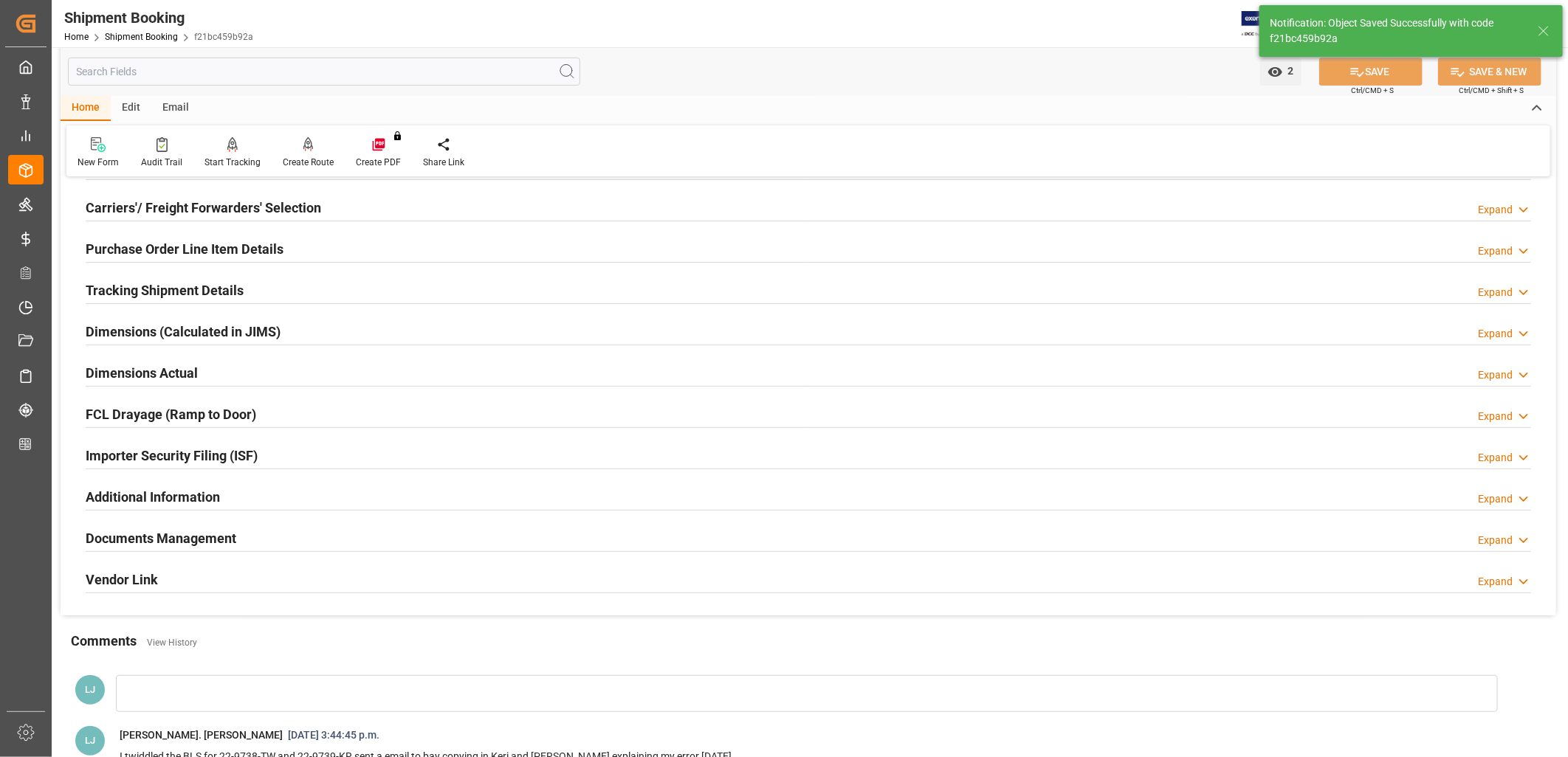
click at [174, 534] on h2 "Documents Management" at bounding box center [160, 539] width 150 height 20
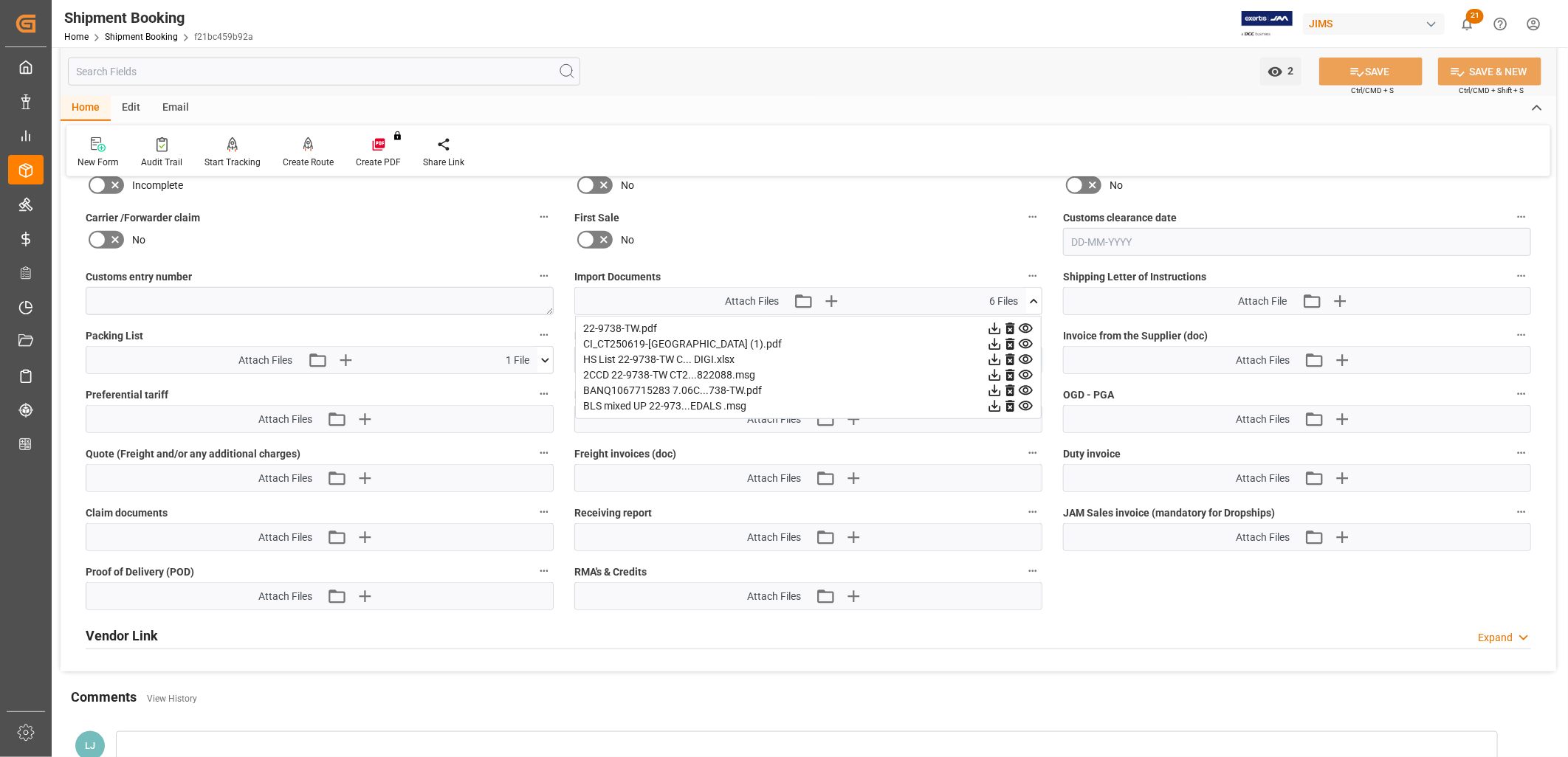
scroll to position [689, 0]
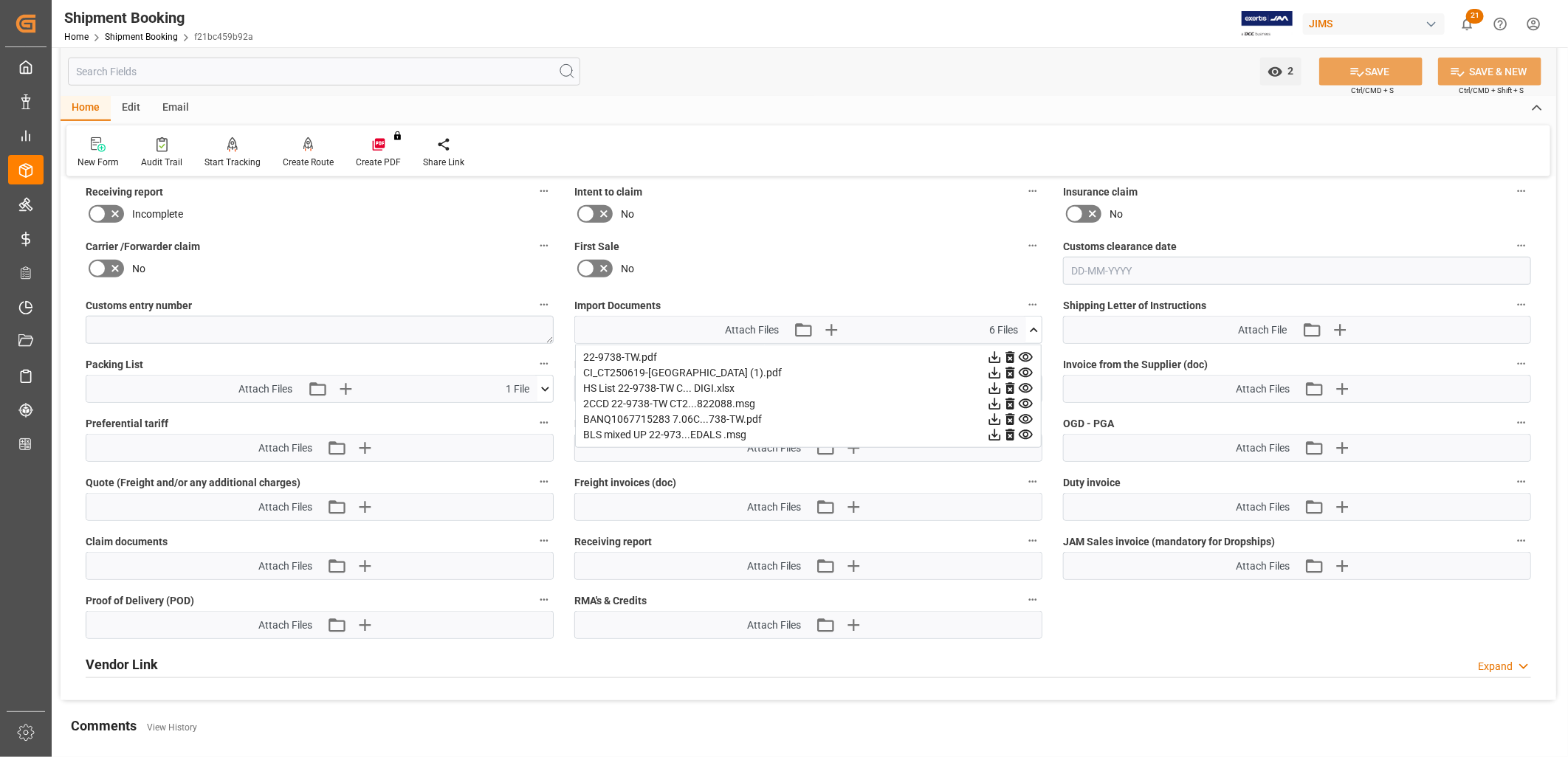
click at [1035, 322] on icon at bounding box center [1034, 330] width 16 height 16
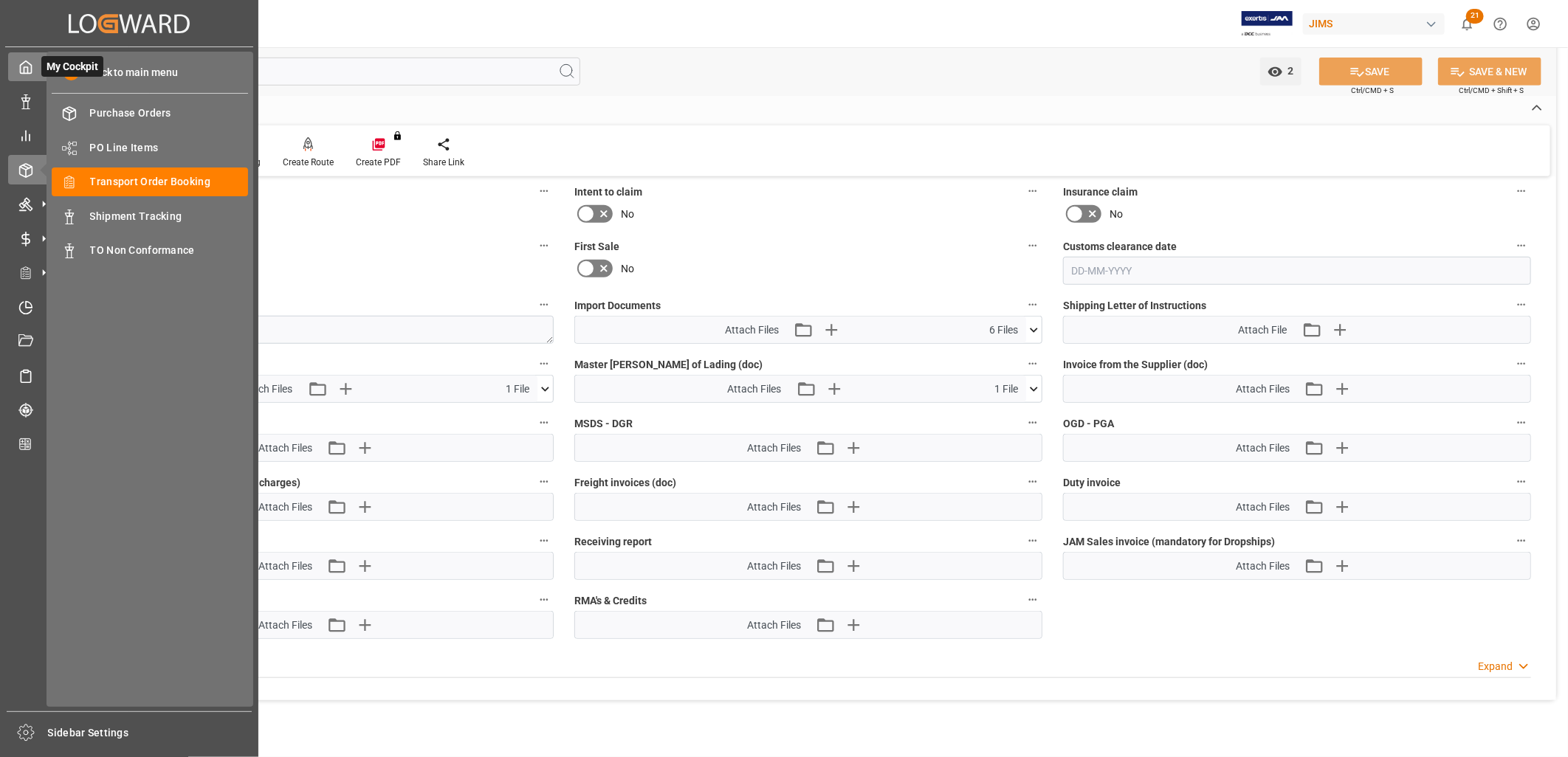
click at [24, 64] on icon at bounding box center [26, 67] width 15 height 15
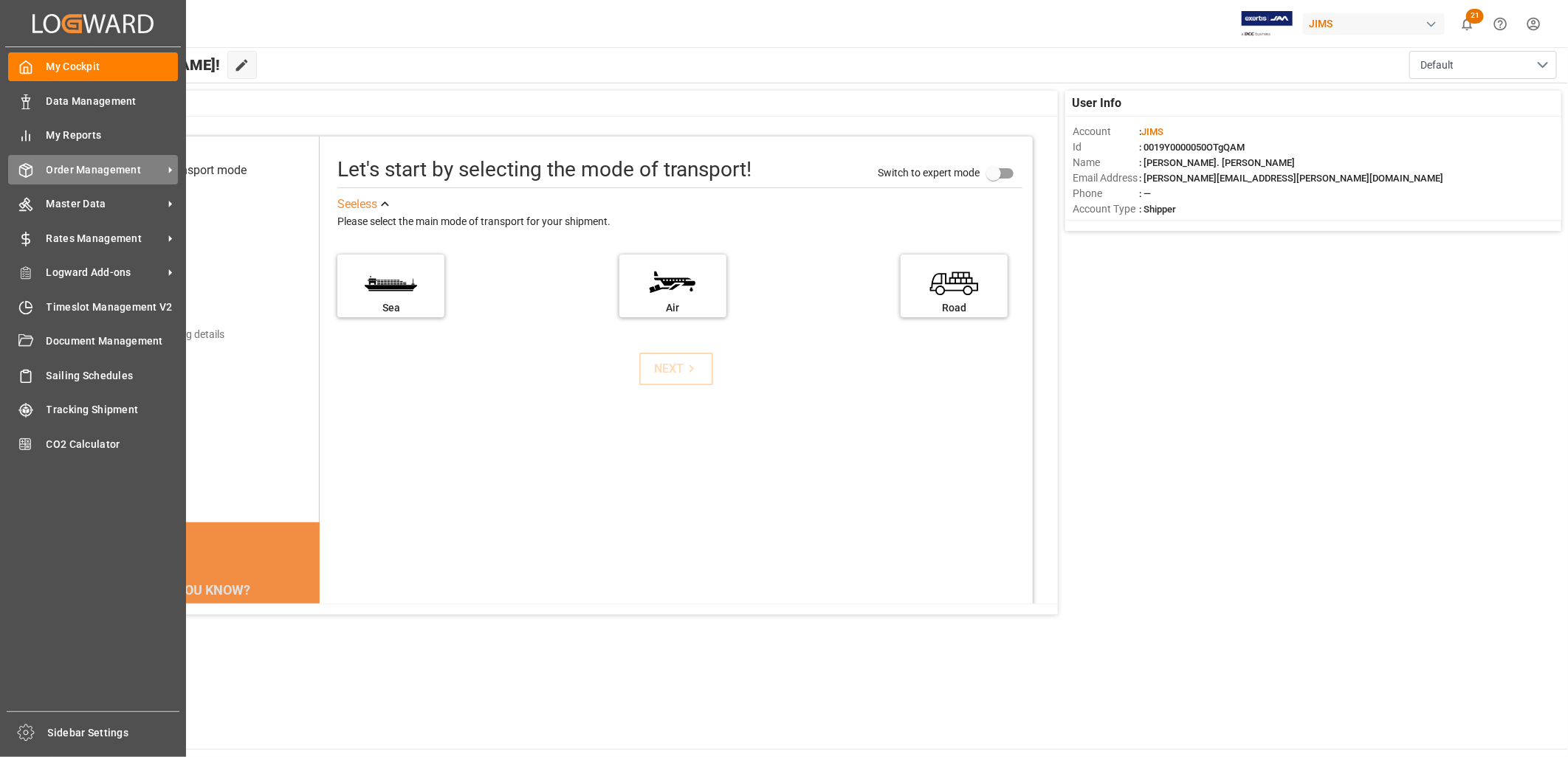
click at [124, 166] on span "Order Management" at bounding box center [104, 169] width 117 height 16
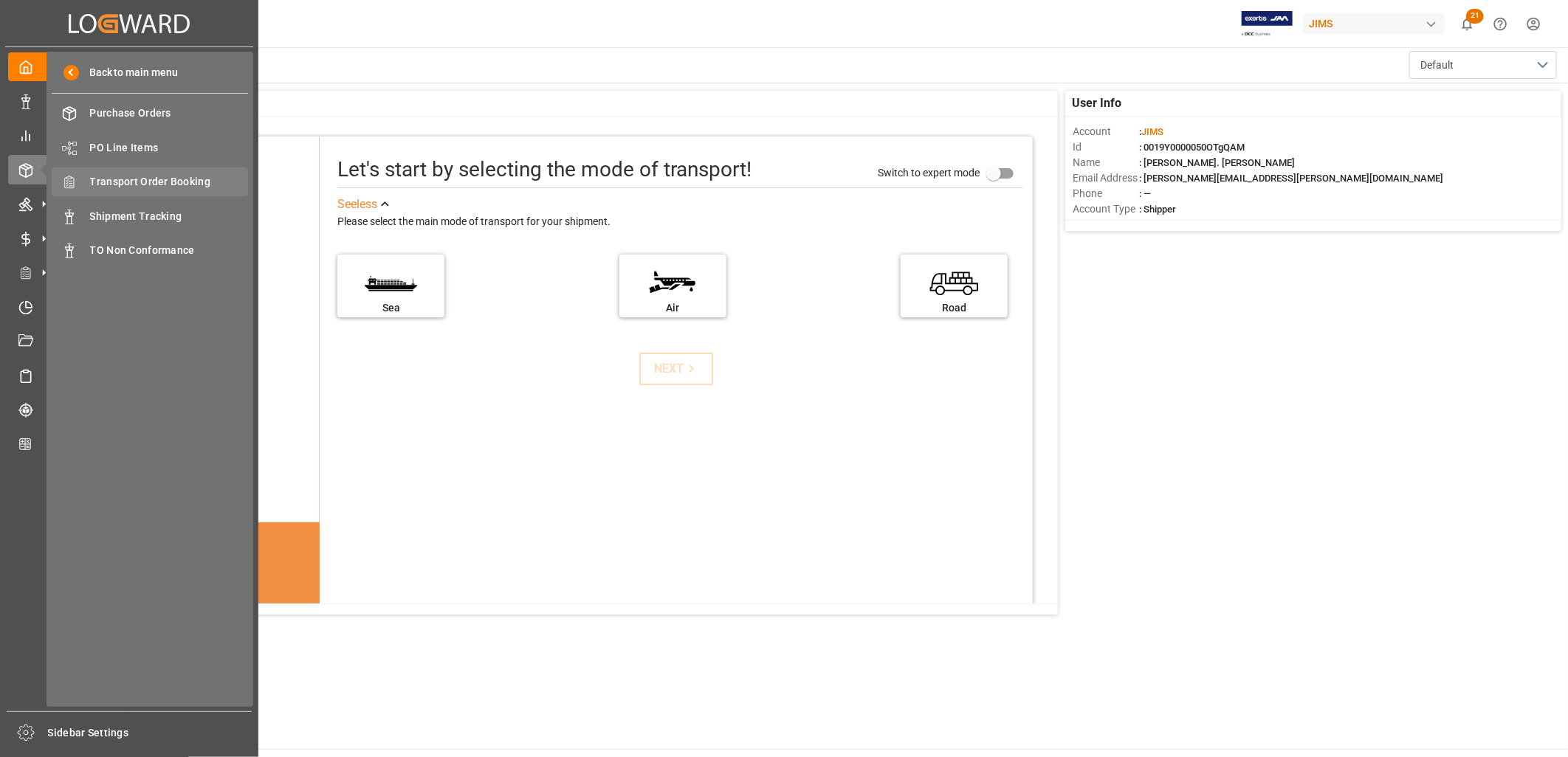
click at [166, 181] on span "Transport Order Booking" at bounding box center [170, 181] width 158 height 16
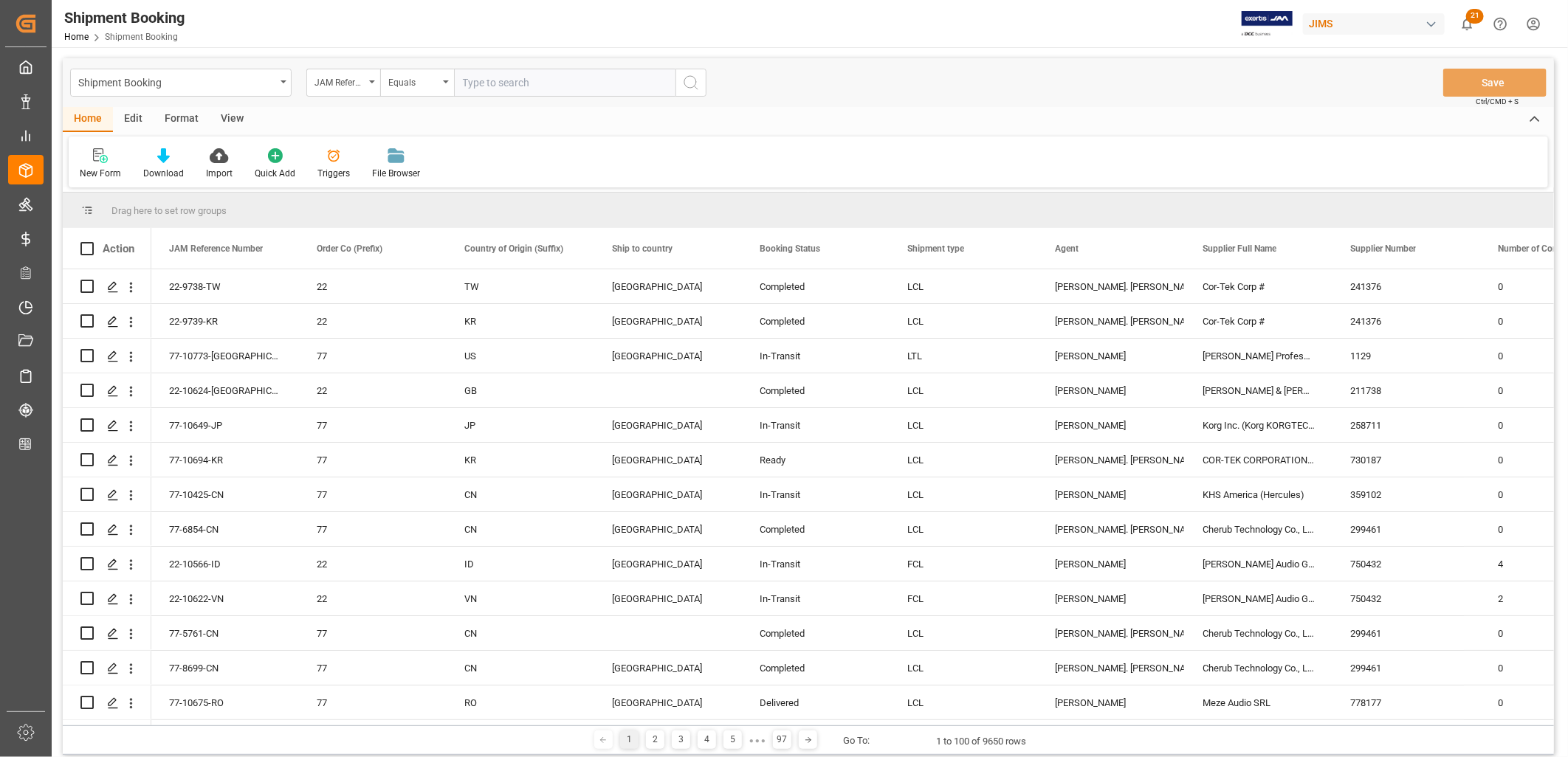
click at [466, 78] on input "text" at bounding box center [565, 83] width 221 height 28
type input "22-10788-MY"
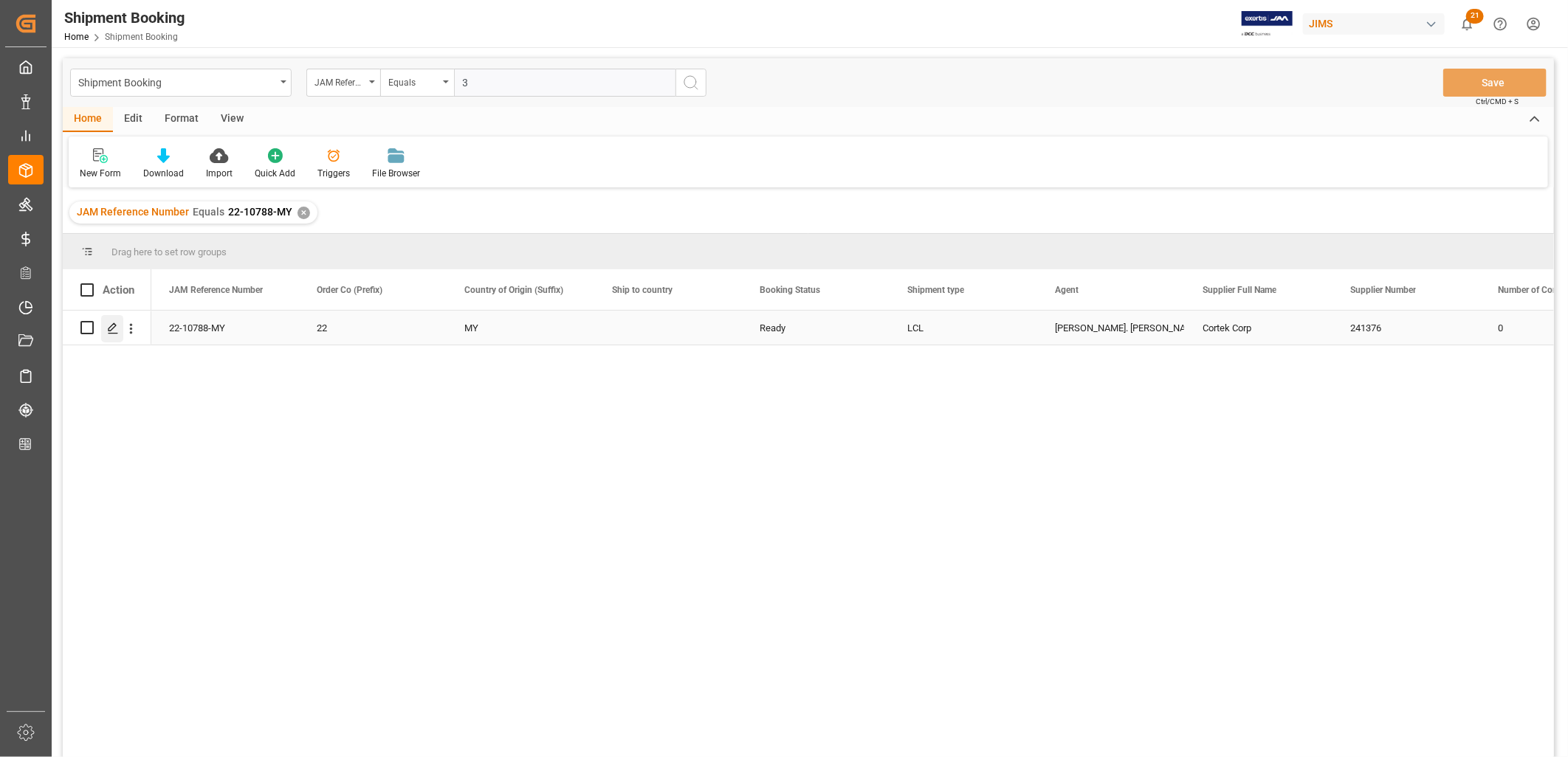
type input "3"
click at [110, 320] on div "Press SPACE to select this row." at bounding box center [112, 329] width 22 height 28
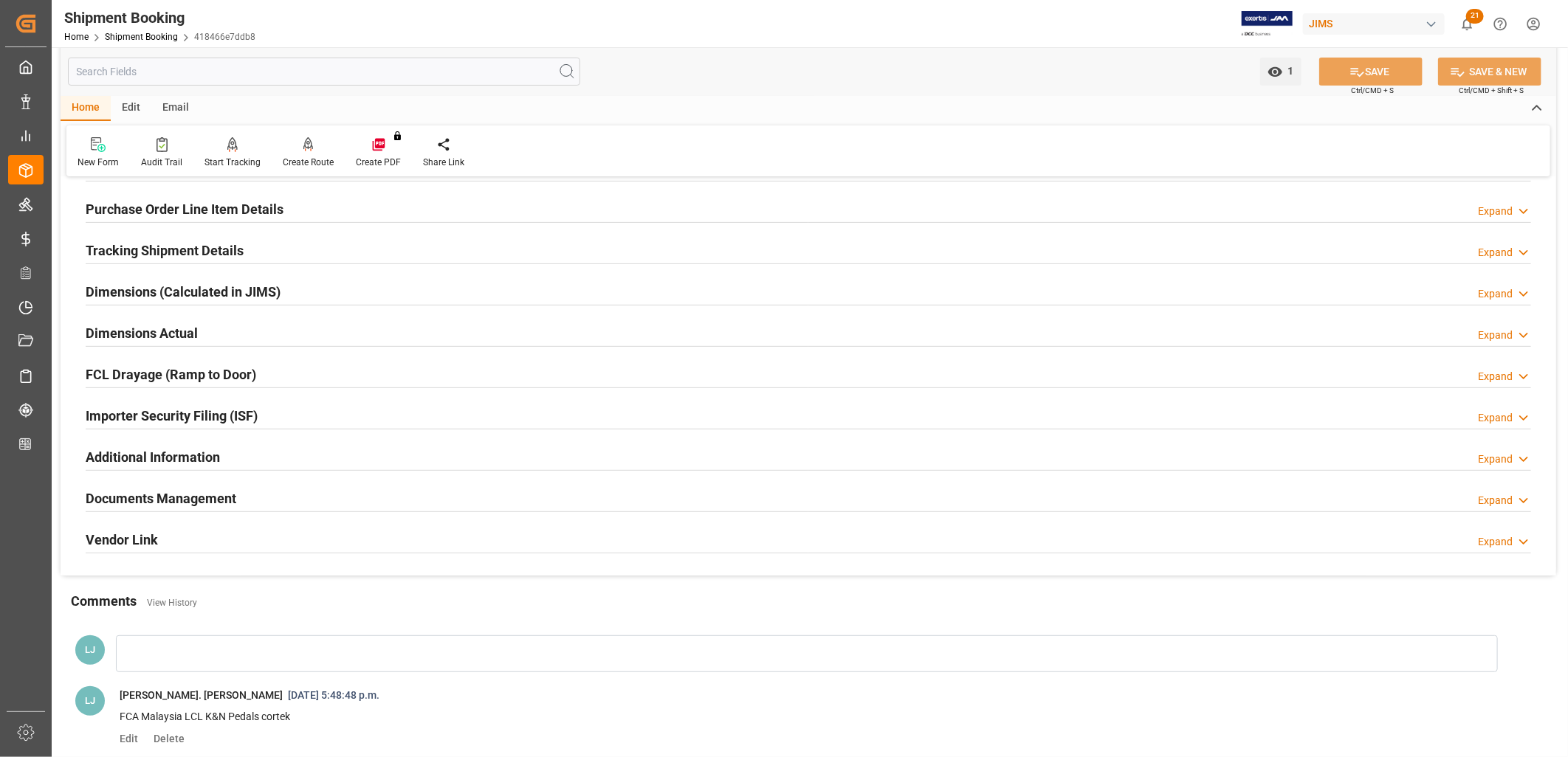
scroll to position [246, 0]
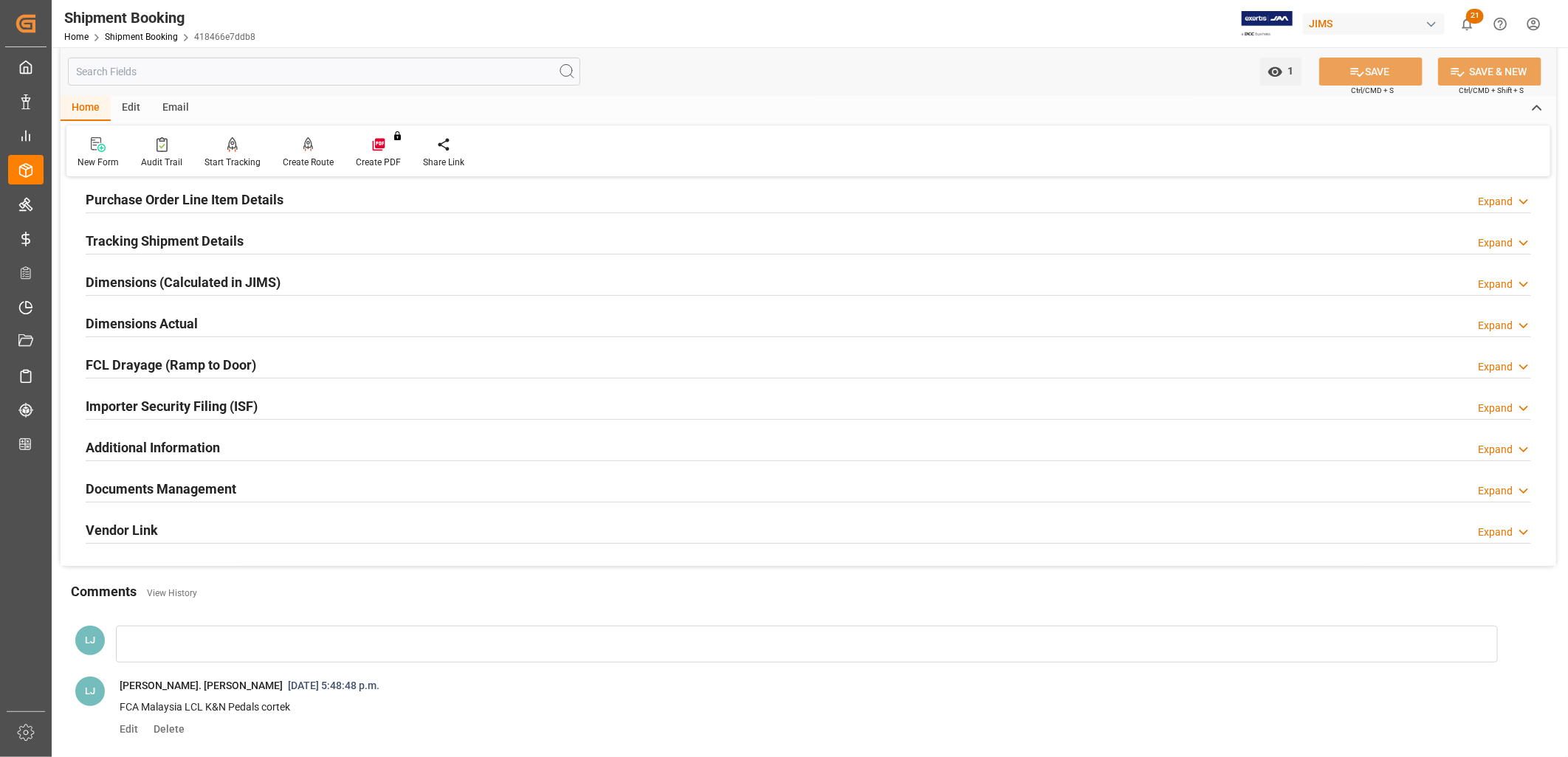
click at [195, 483] on h2 "Documents Management" at bounding box center [160, 489] width 150 height 20
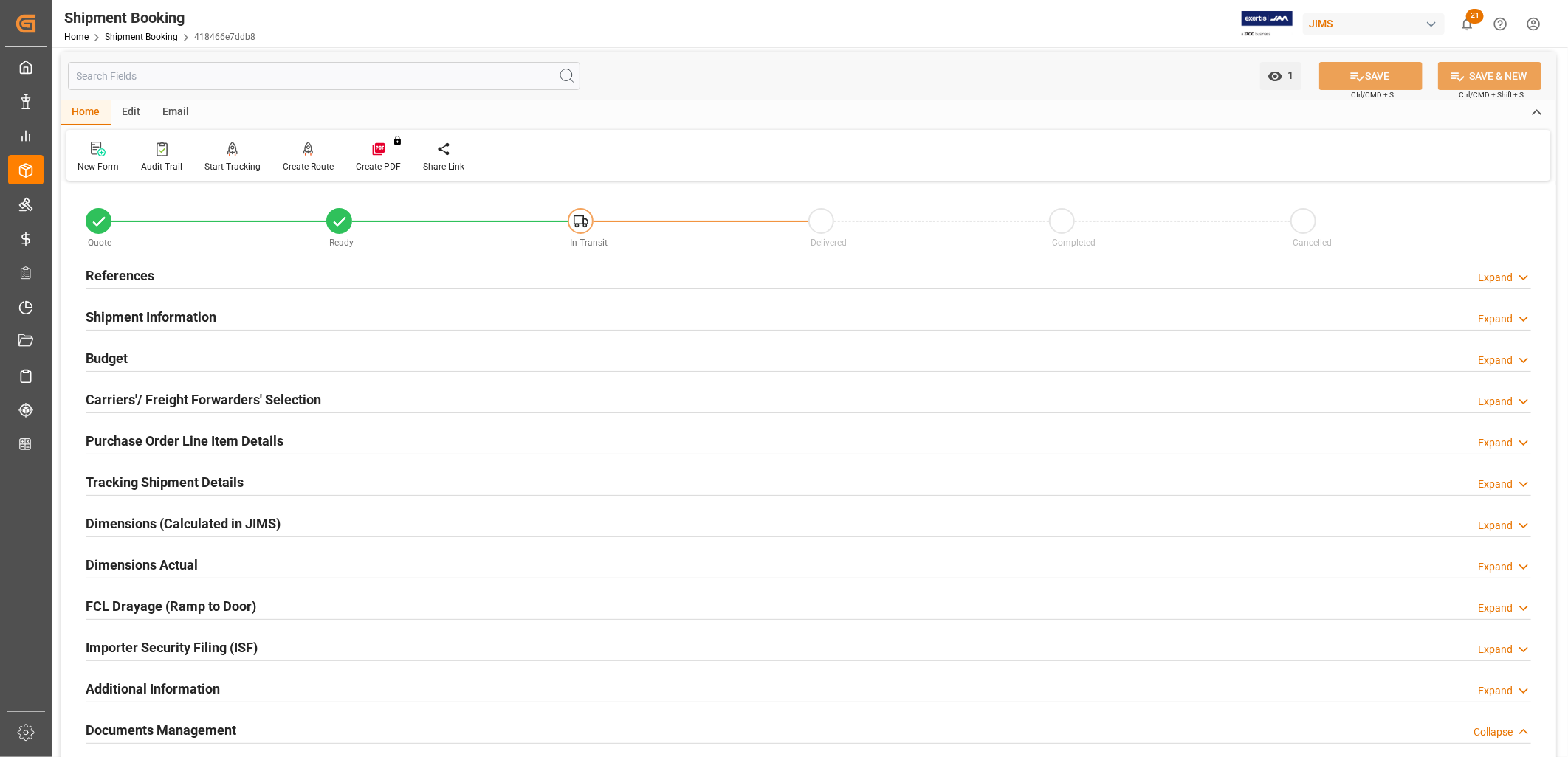
scroll to position [0, 0]
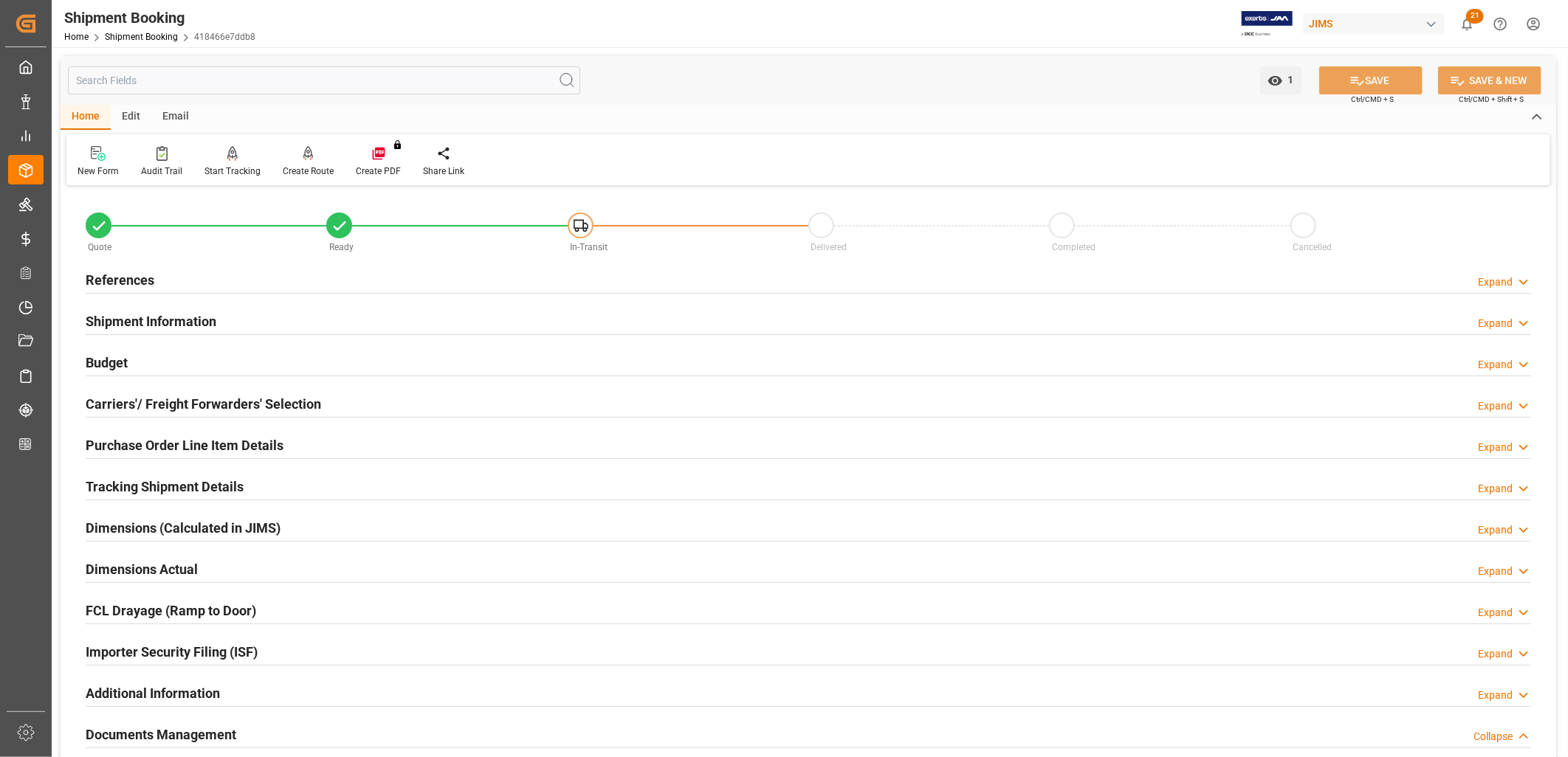
click at [128, 273] on h2 "References" at bounding box center [120, 280] width 69 height 20
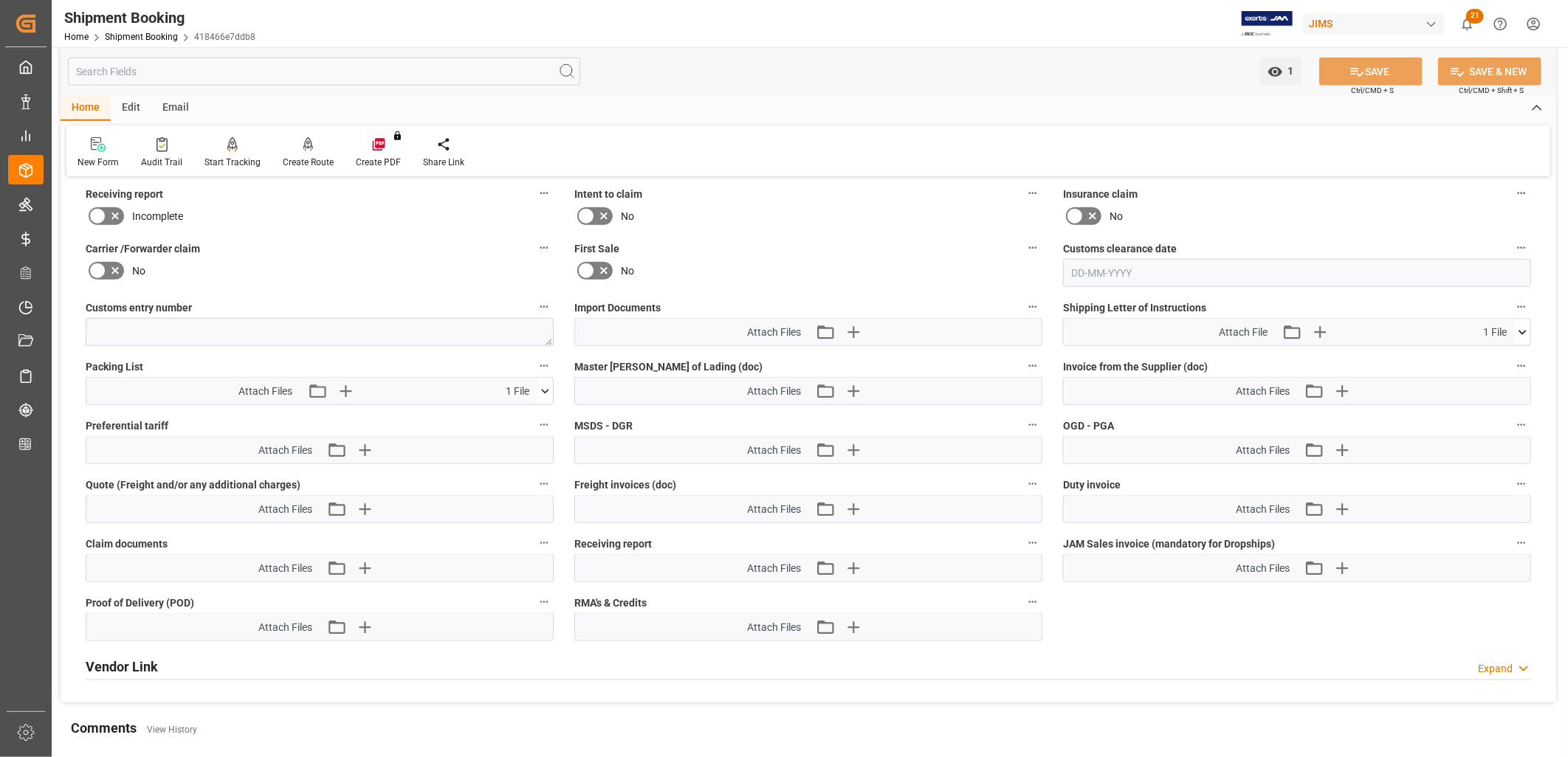
scroll to position [984, 0]
click at [1524, 323] on icon at bounding box center [1522, 330] width 16 height 16
click at [1484, 356] on icon at bounding box center [1483, 357] width 16 height 16
click at [927, 63] on div "1 Watch Option SAVE Ctrl/CMD + S SAVE & NEW Ctrl/CMD + Shift + S" at bounding box center [808, 71] width 1495 height 49
click at [853, 326] on icon "button" at bounding box center [852, 330] width 14 height 14
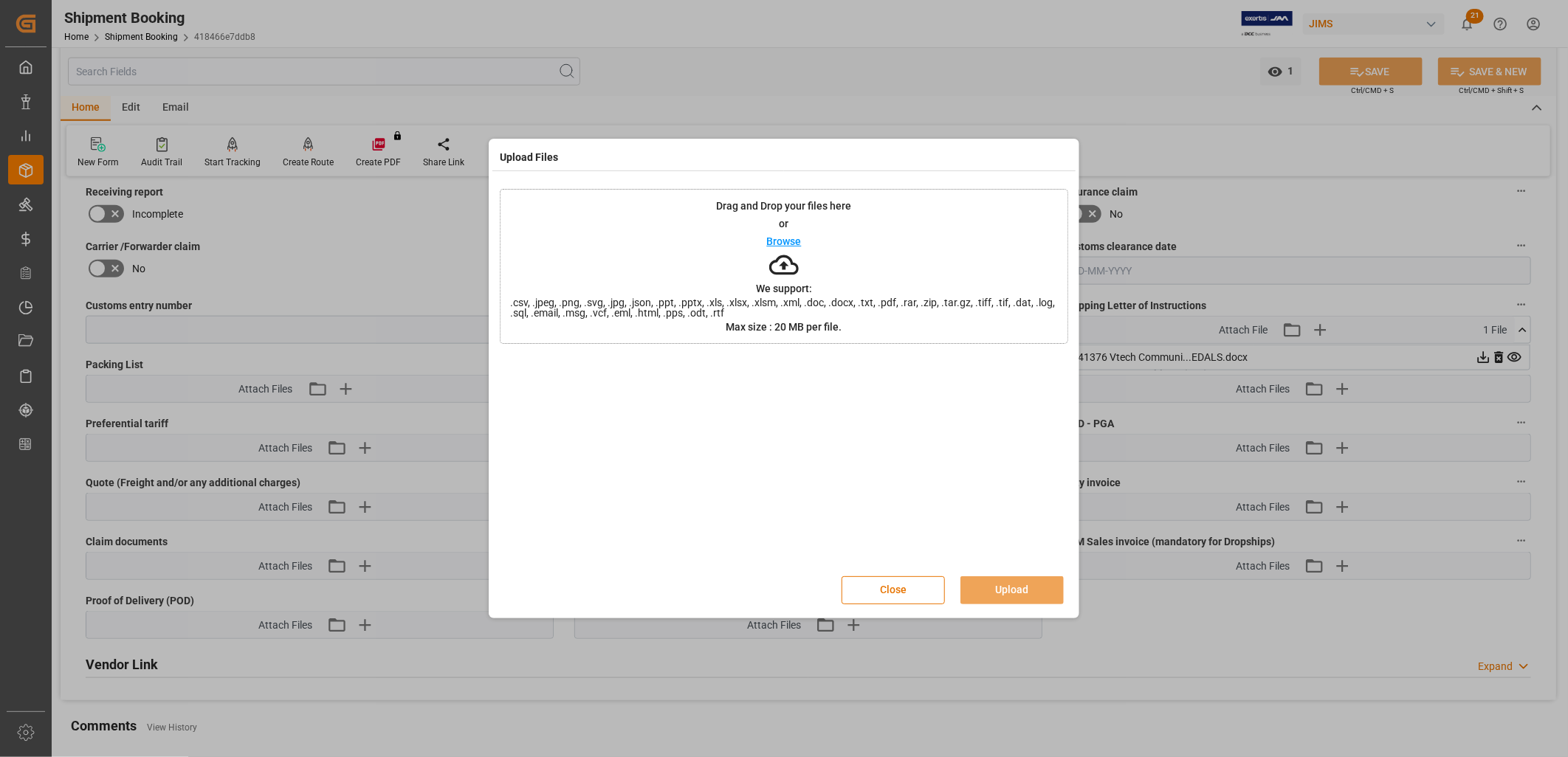
click at [789, 241] on p "Browse" at bounding box center [785, 240] width 35 height 10
click at [1009, 581] on button "Upload" at bounding box center [1012, 590] width 103 height 28
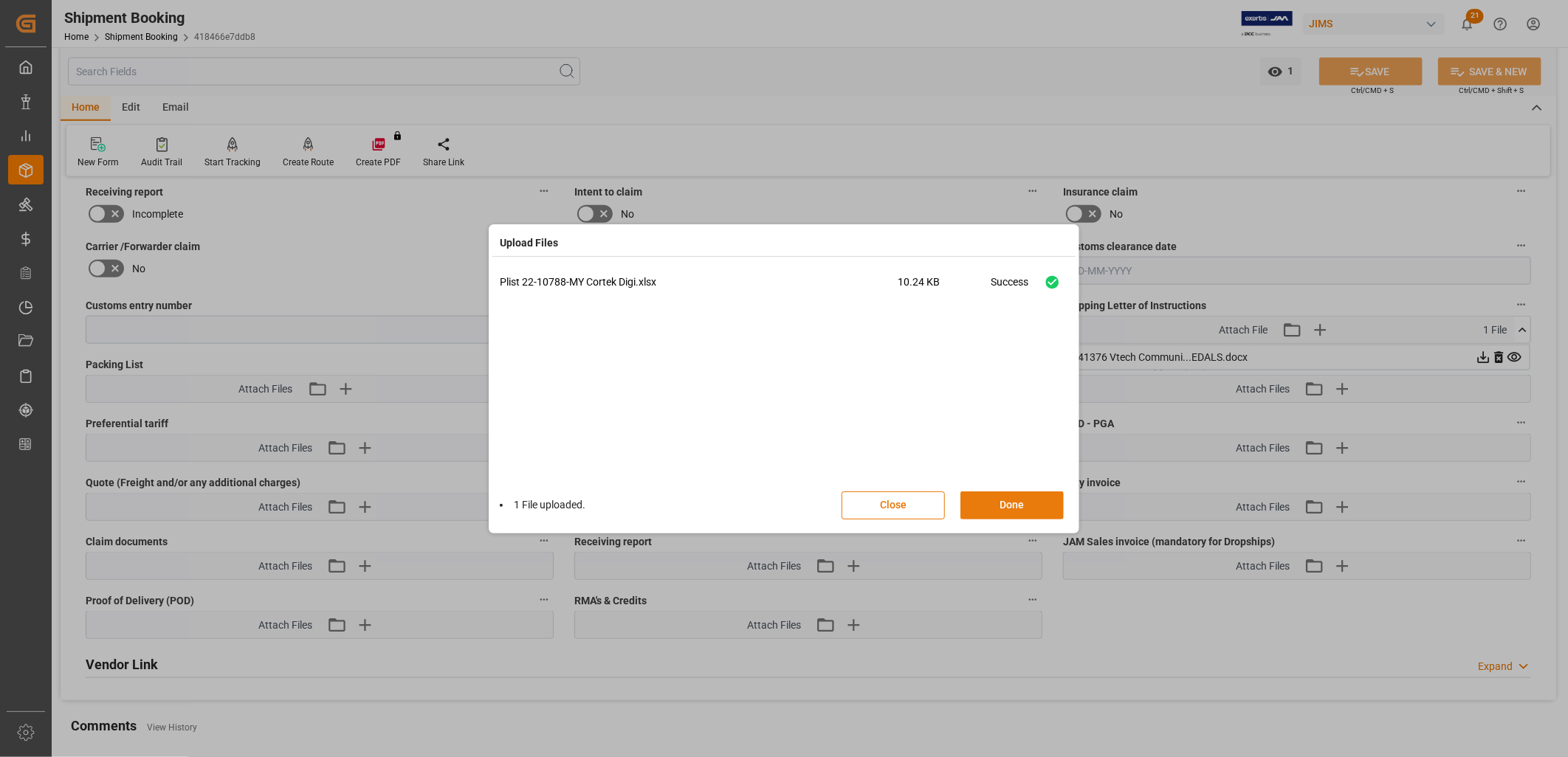
click at [1024, 499] on button "Done" at bounding box center [1012, 506] width 103 height 28
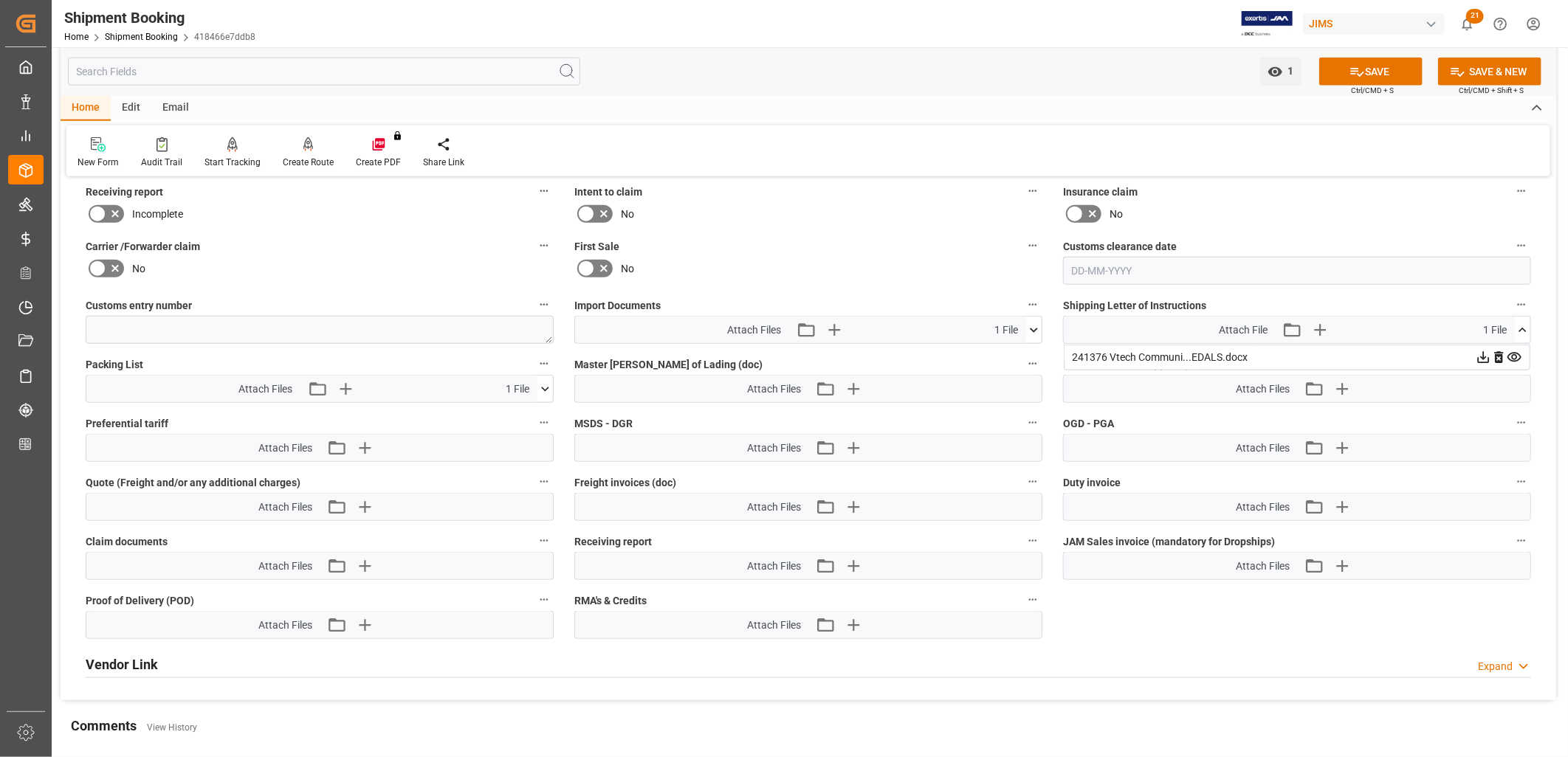
click at [1527, 323] on icon at bounding box center [1522, 330] width 16 height 16
click at [1398, 66] on button "SAVE" at bounding box center [1371, 72] width 103 height 28
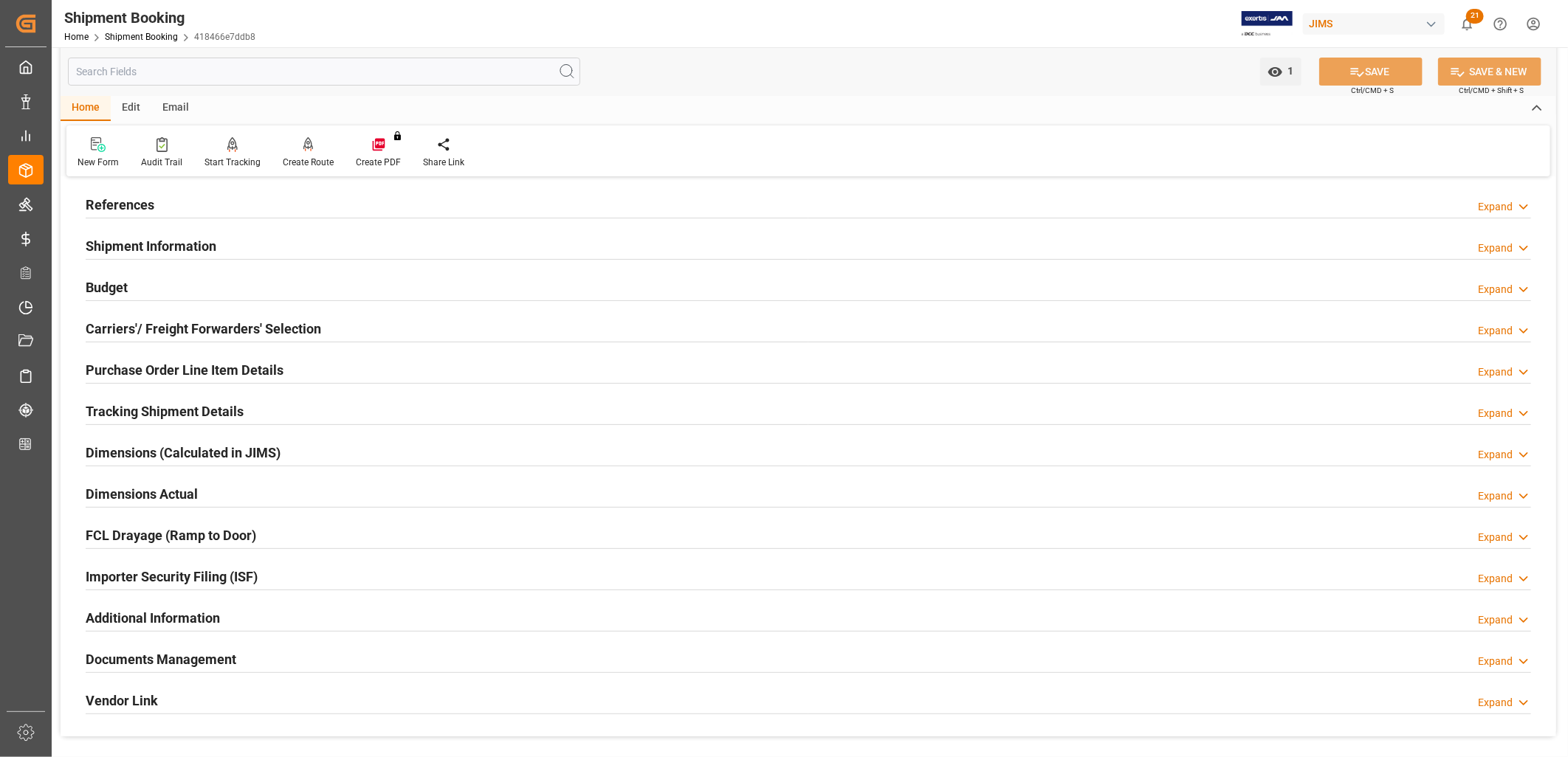
scroll to position [0, 0]
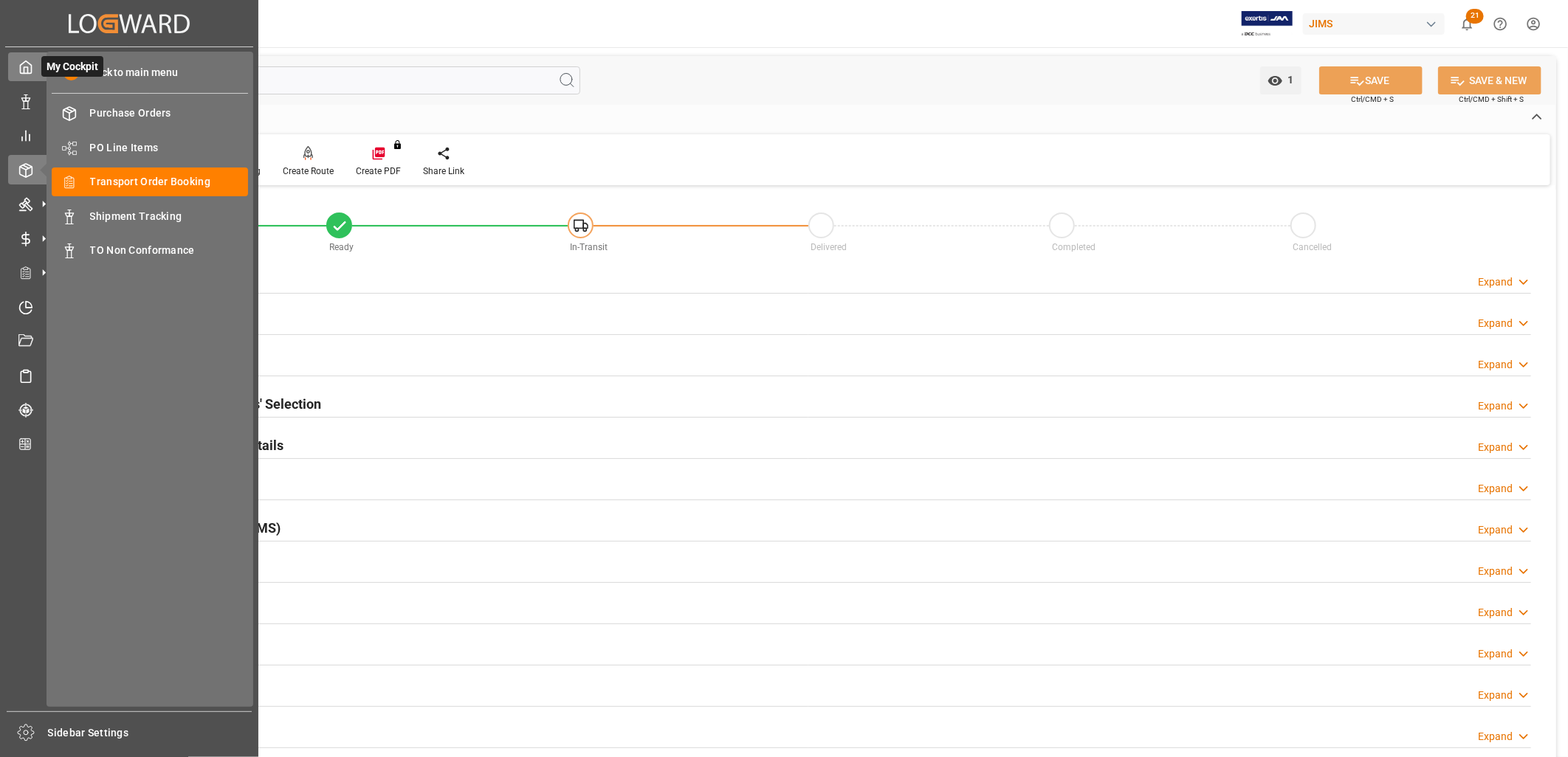
click at [24, 70] on icon at bounding box center [26, 67] width 15 height 15
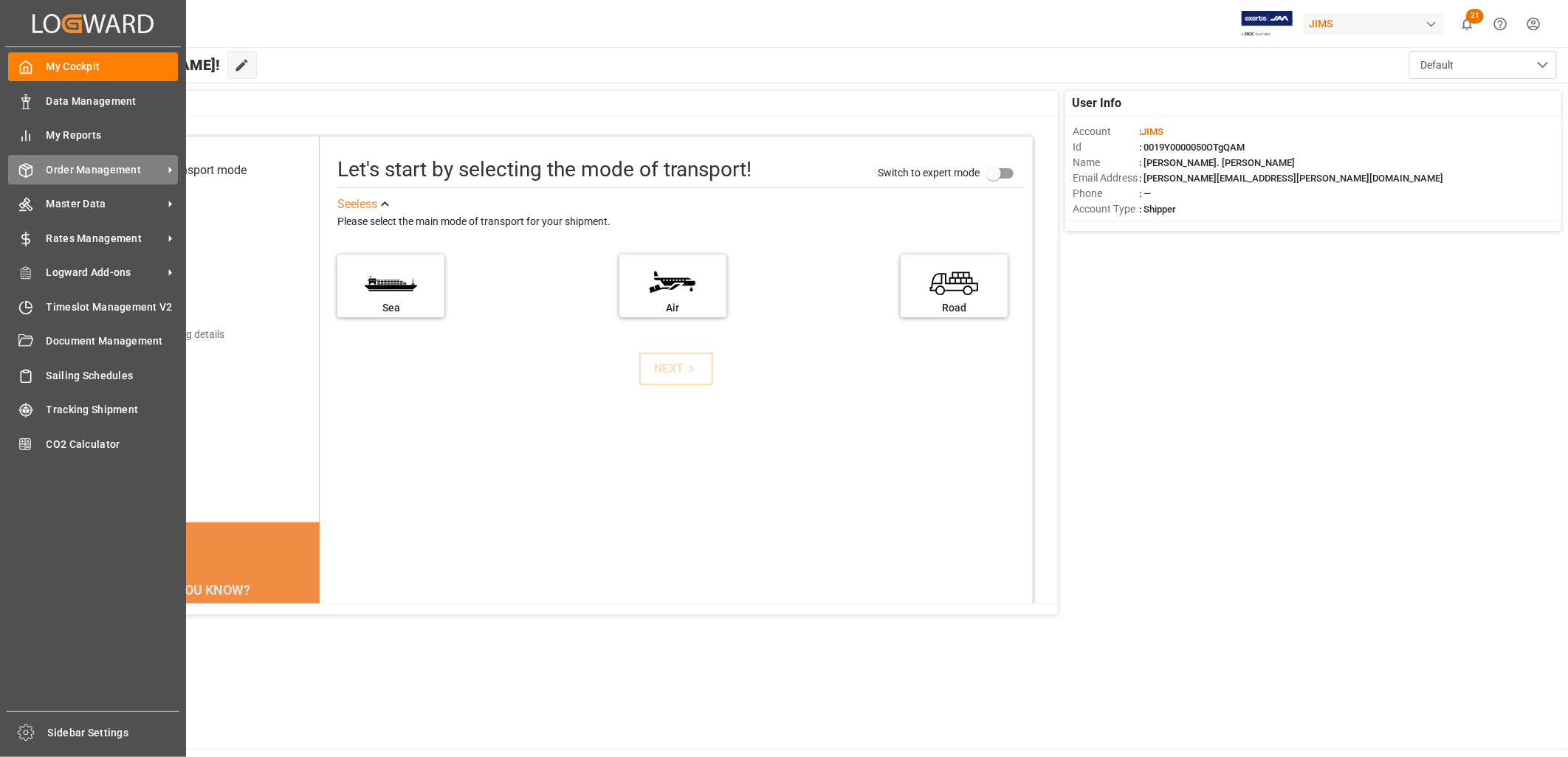
click at [109, 164] on span "Order Management" at bounding box center [104, 169] width 117 height 16
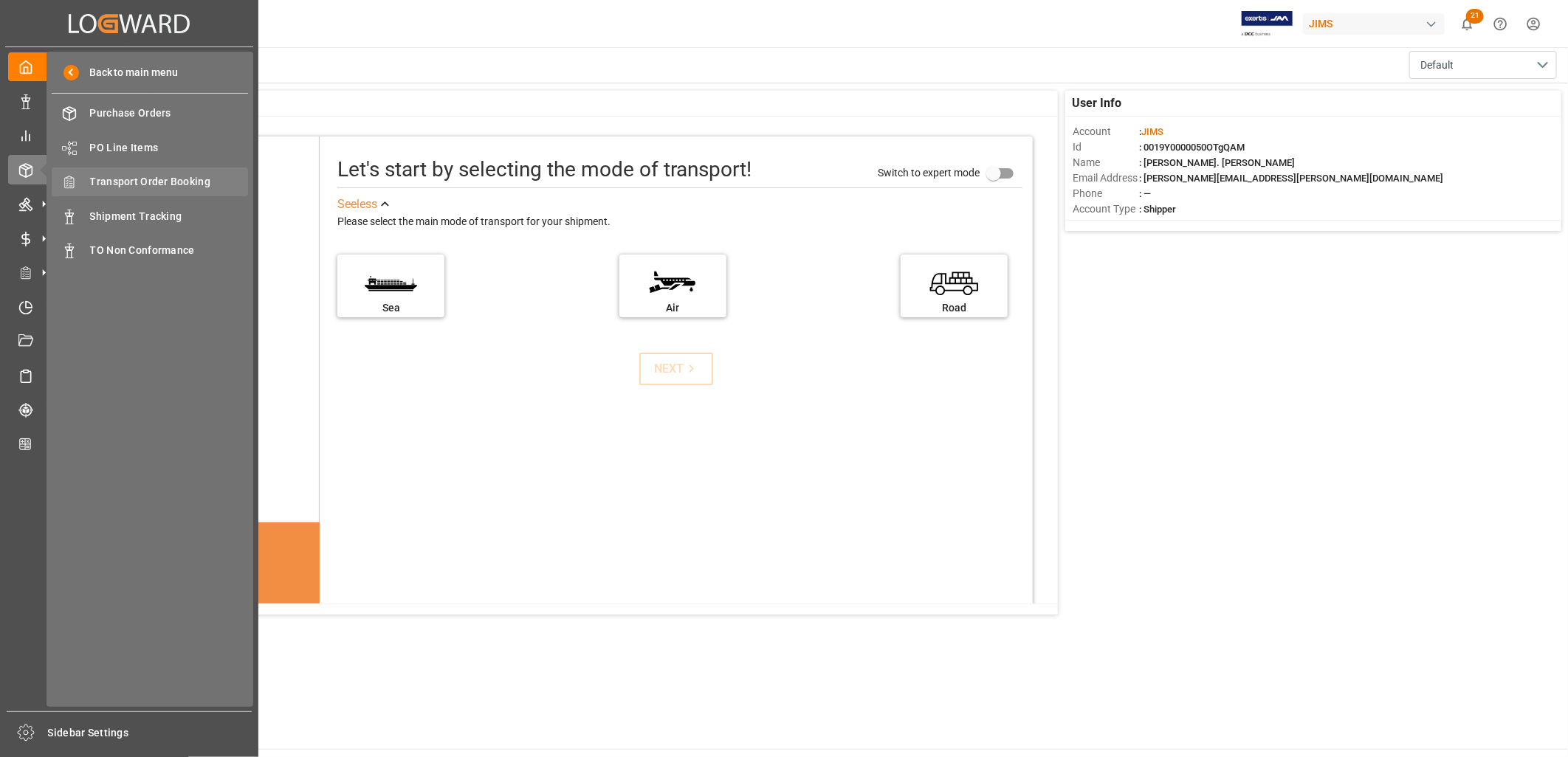
click at [162, 178] on span "Transport Order Booking" at bounding box center [170, 181] width 158 height 16
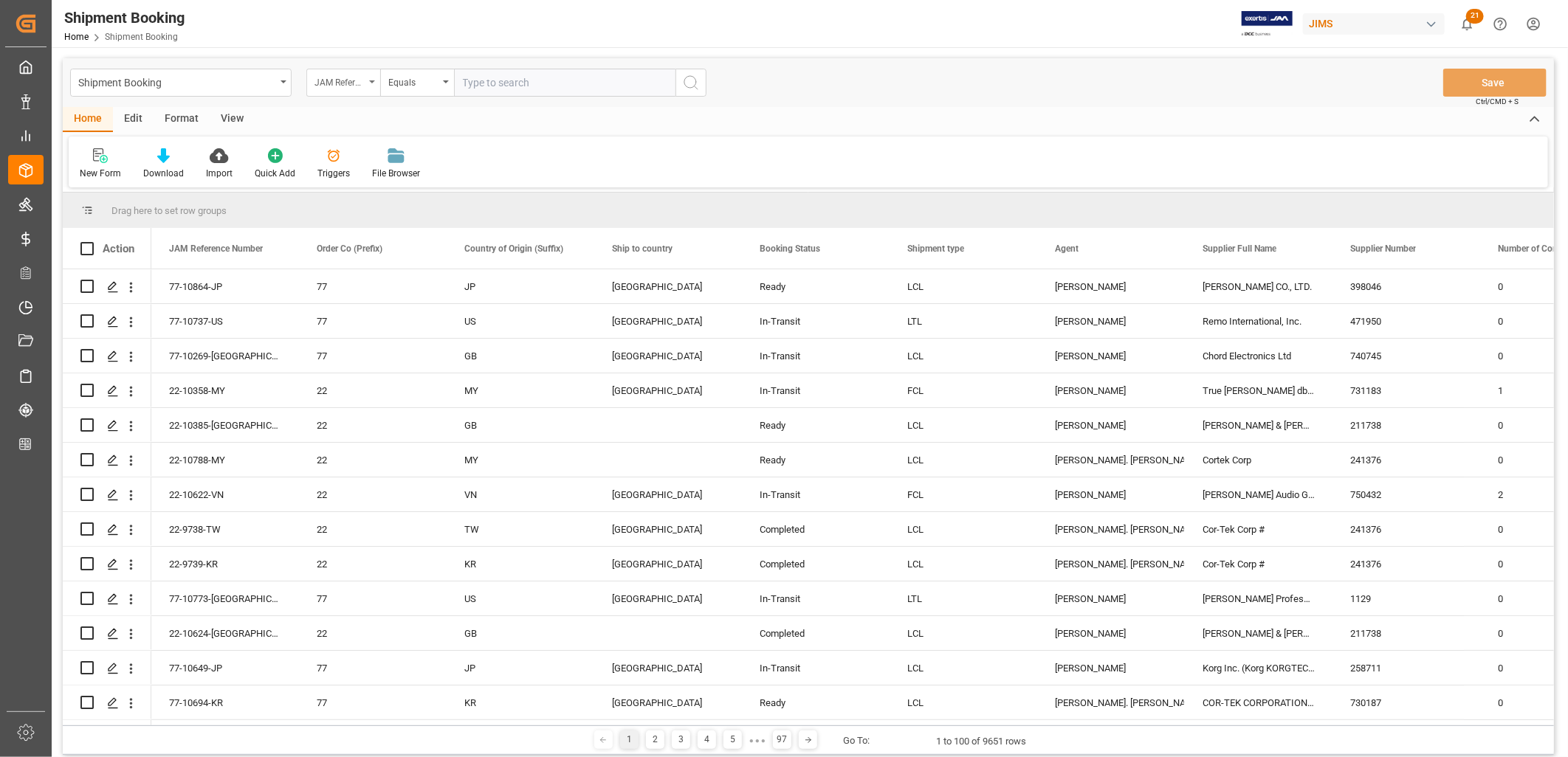
click at [373, 81] on icon "open menu" at bounding box center [372, 81] width 6 height 3
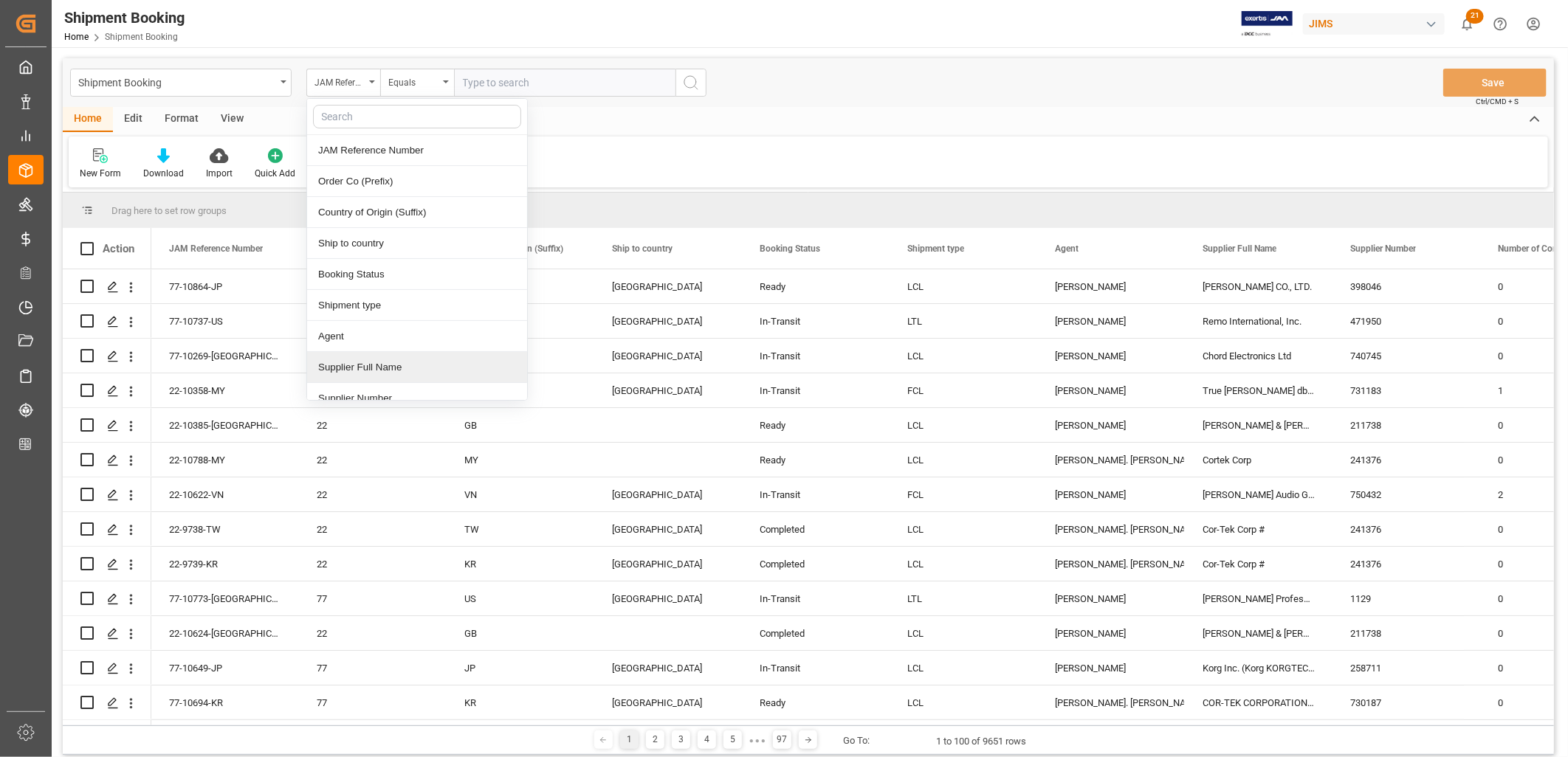
click at [395, 367] on div "Supplier Full Name" at bounding box center [416, 367] width 220 height 31
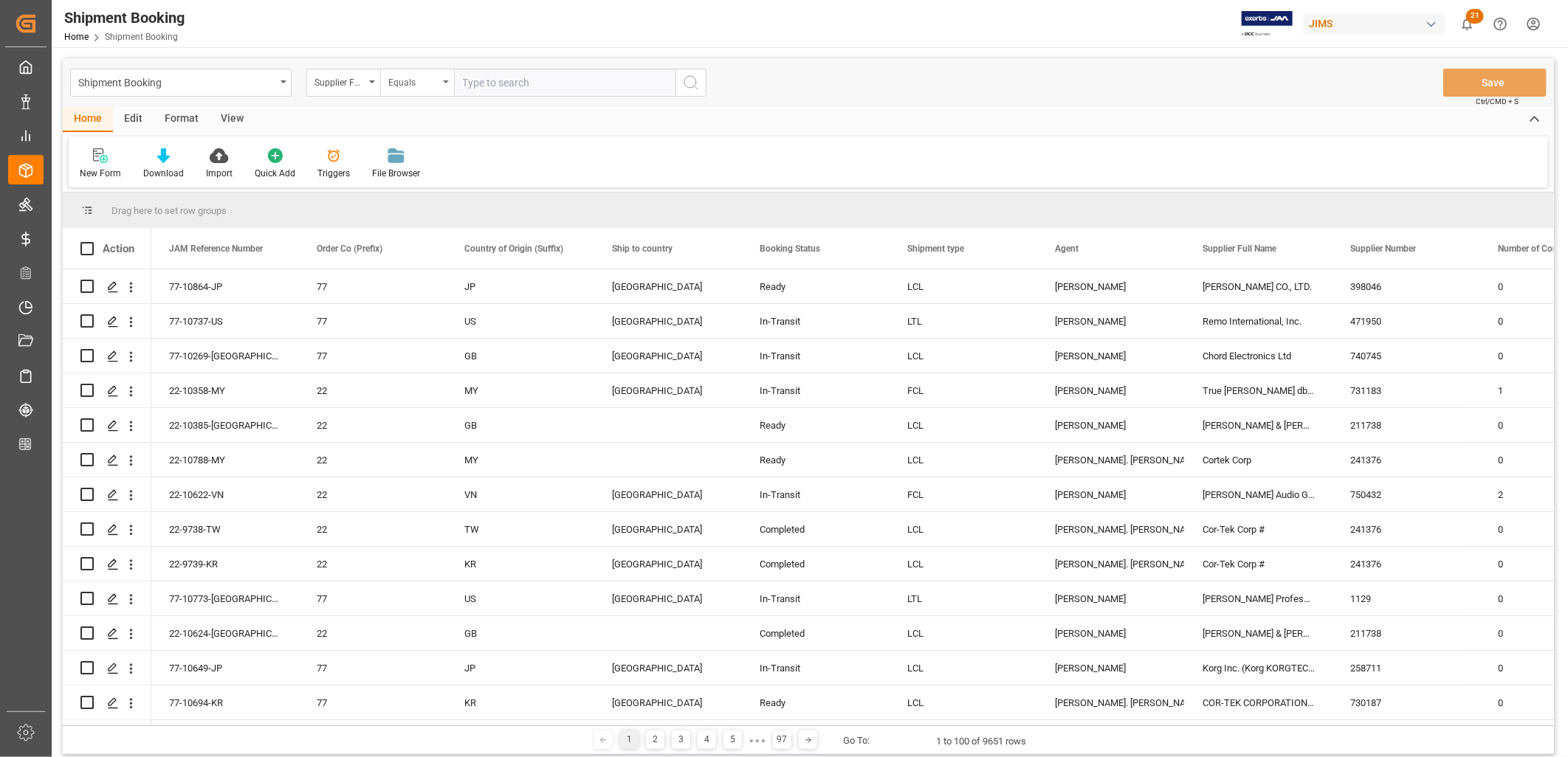
click at [447, 77] on div "Equals" at bounding box center [417, 83] width 74 height 28
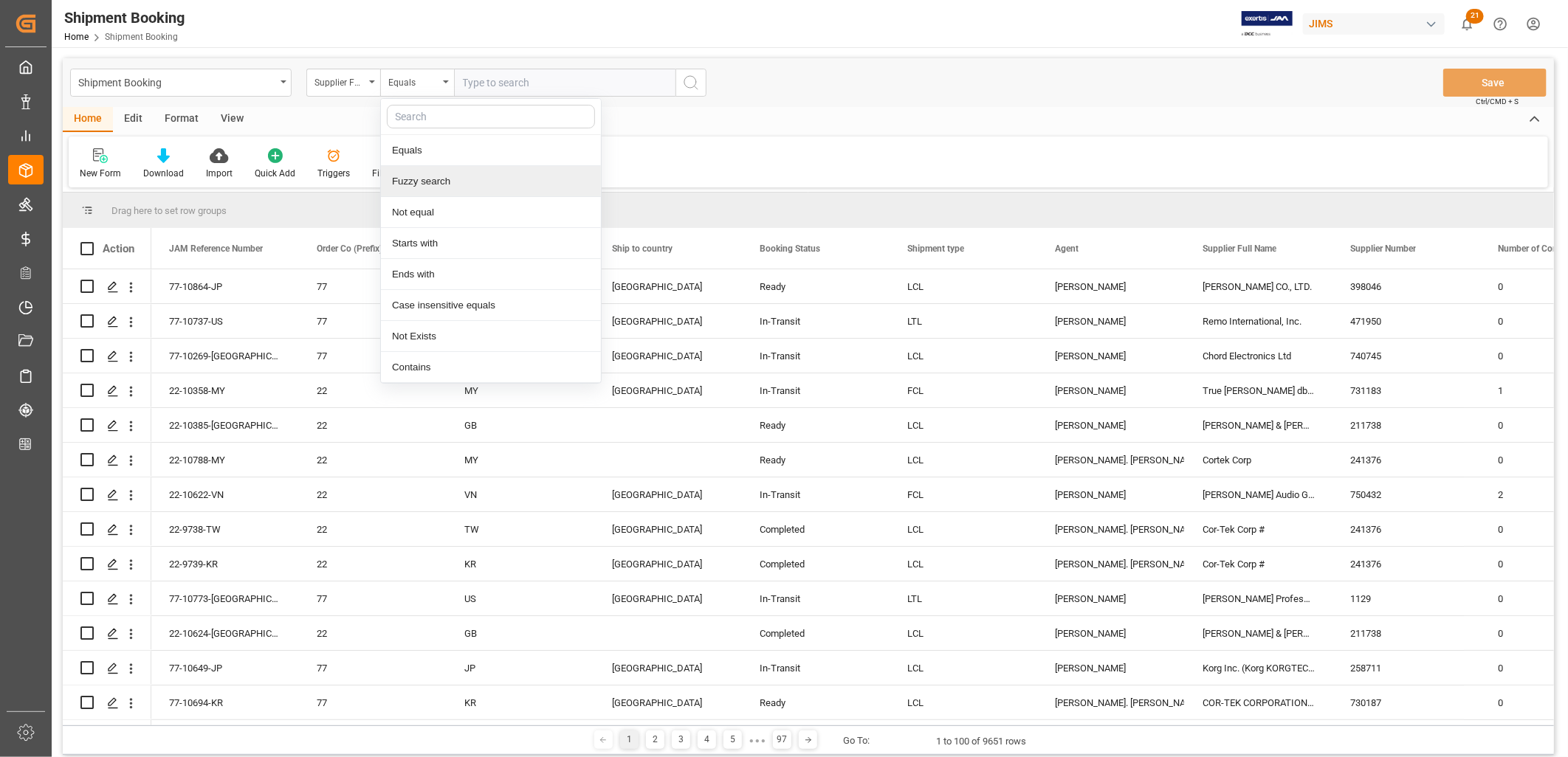
click at [440, 181] on div "Fuzzy search" at bounding box center [490, 181] width 220 height 31
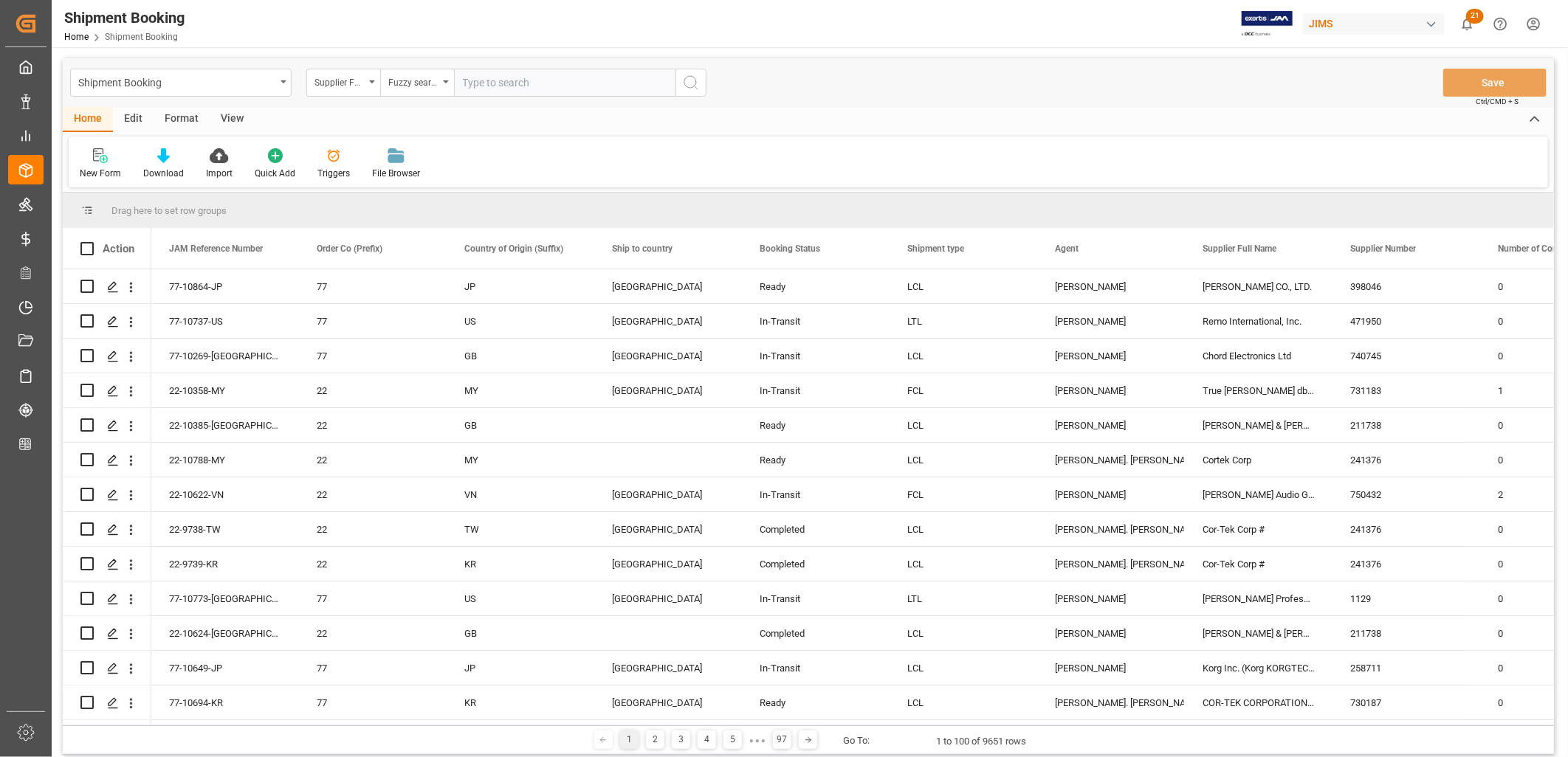
click at [495, 79] on input "text" at bounding box center [565, 83] width 221 height 28
type input "Dunlop"
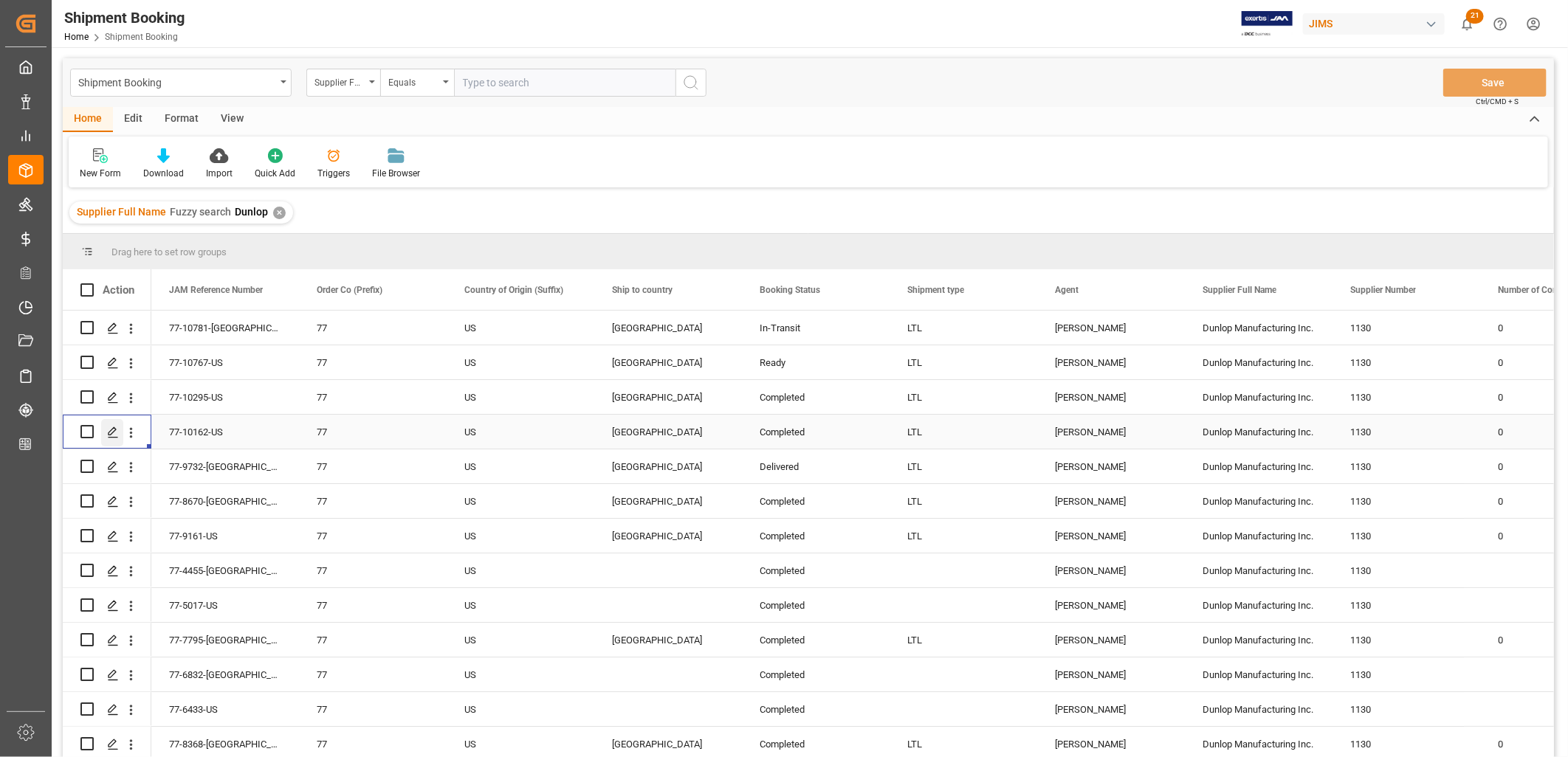
click at [111, 431] on icon "Press SPACE to select this row." at bounding box center [112, 432] width 12 height 12
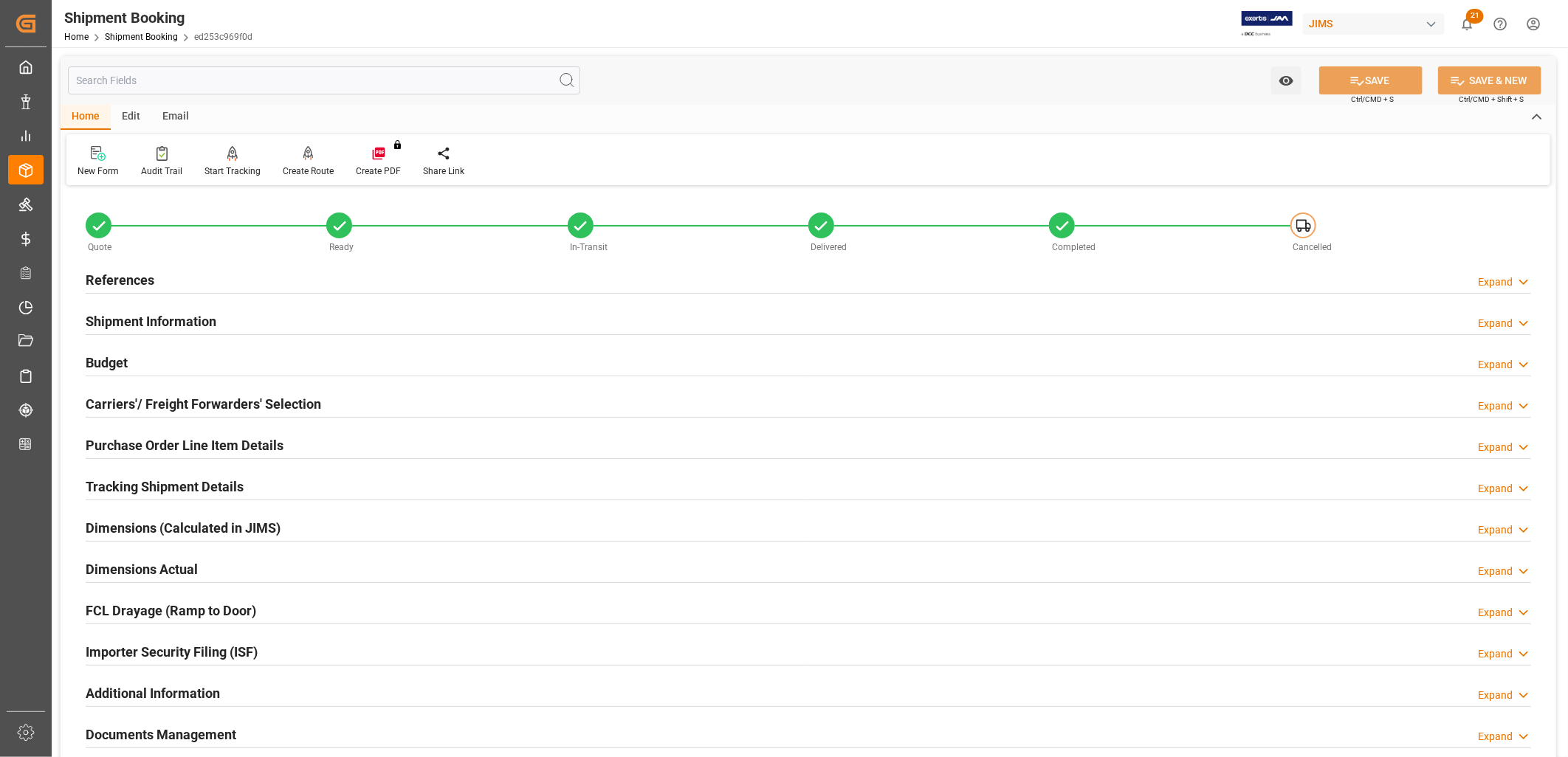
click at [159, 316] on h2 "Shipment Information" at bounding box center [151, 321] width 131 height 20
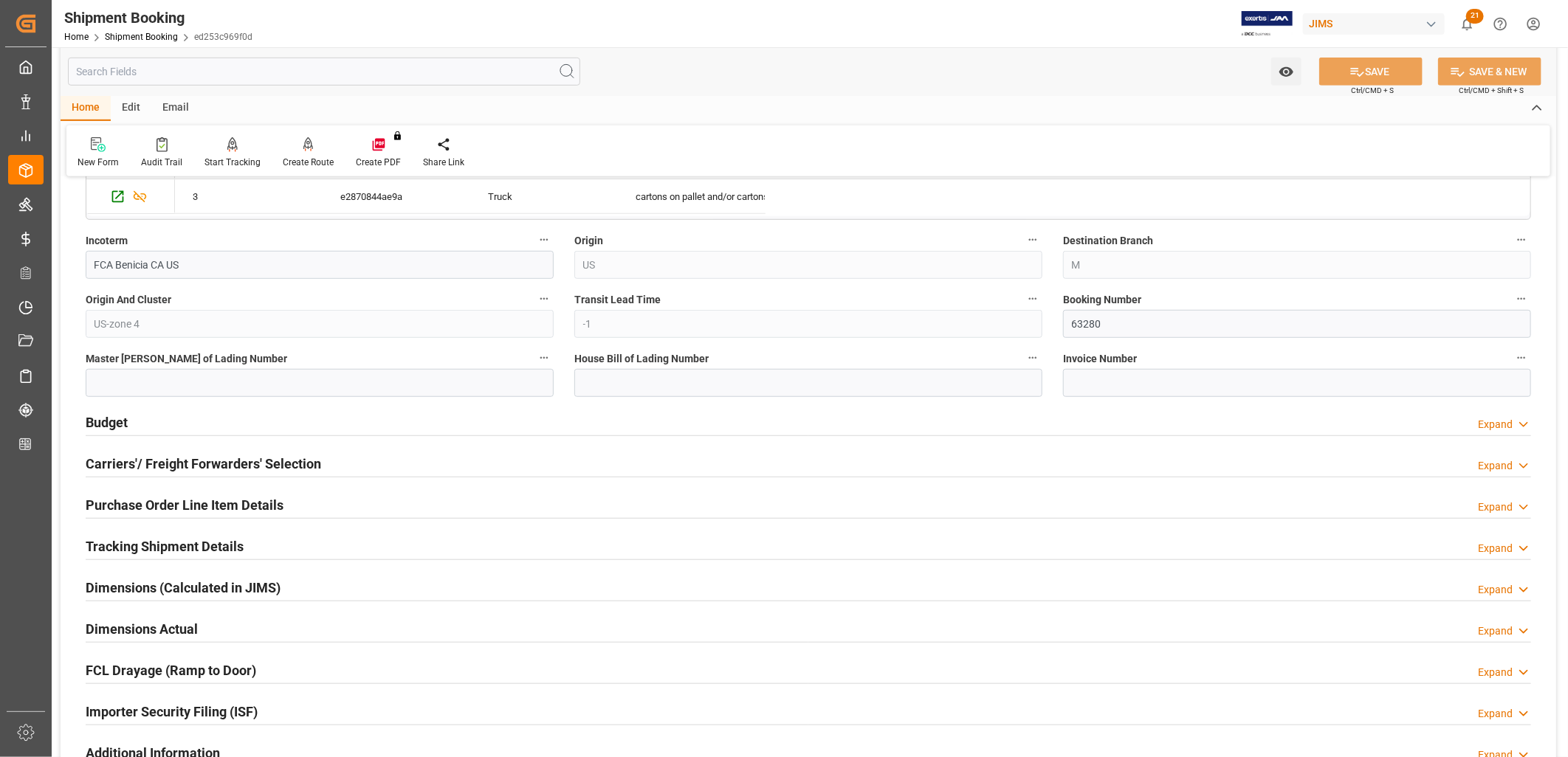
scroll to position [574, 0]
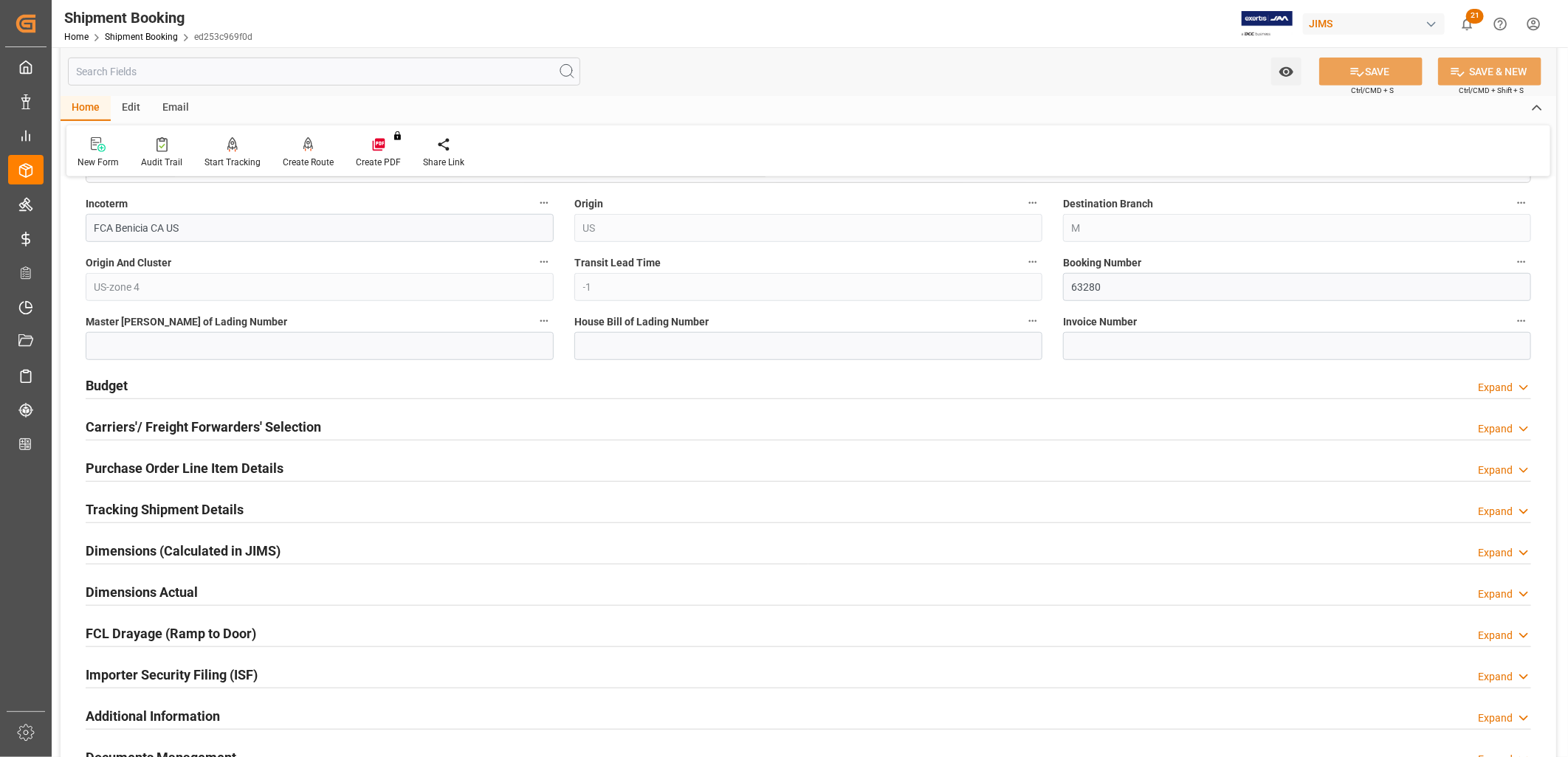
click at [255, 422] on h2 "Carriers'/ Freight Forwarders' Selection" at bounding box center [204, 427] width 236 height 20
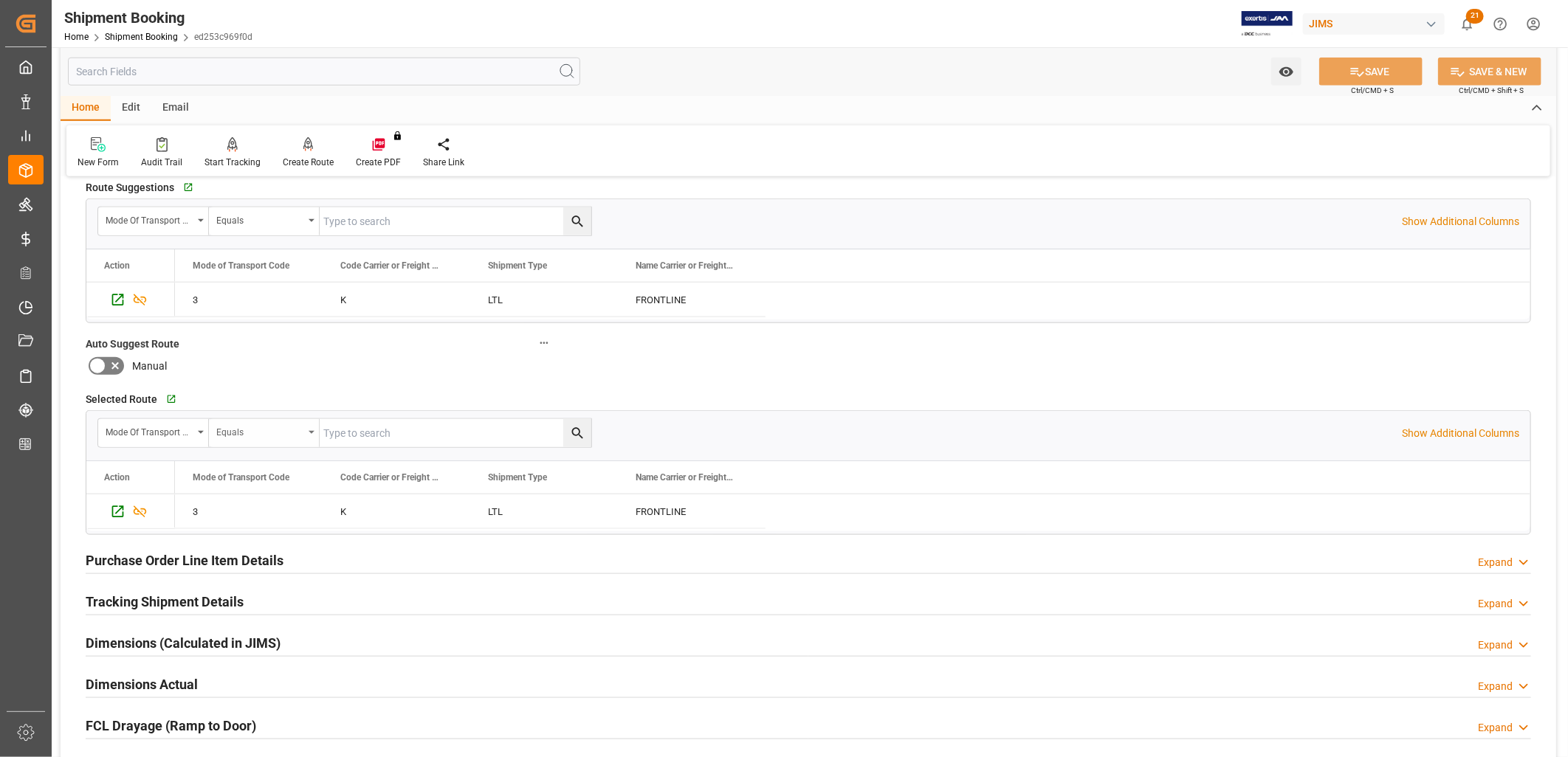
scroll to position [902, 0]
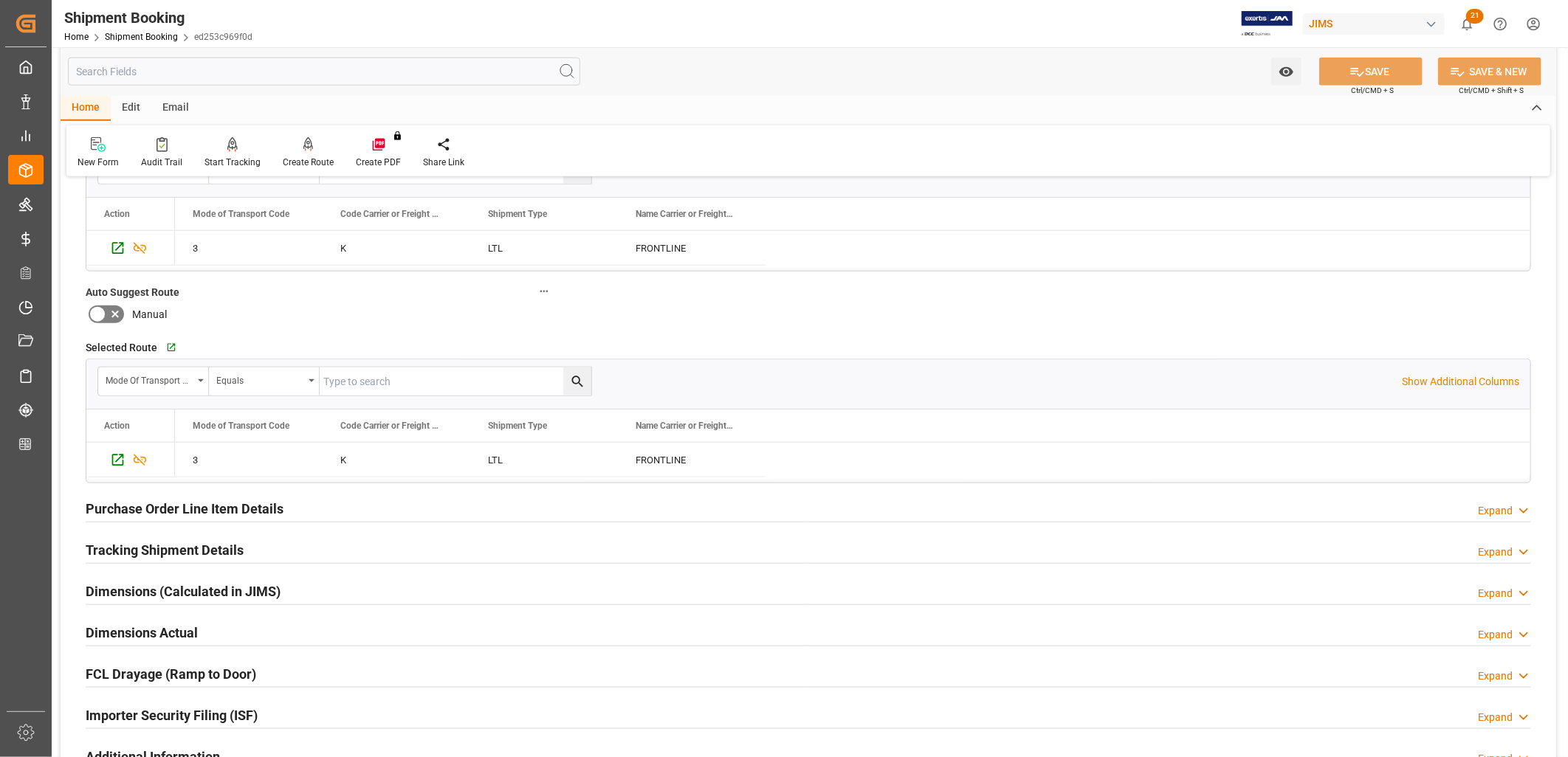
click at [210, 552] on h2 "Tracking Shipment Details" at bounding box center [164, 551] width 158 height 20
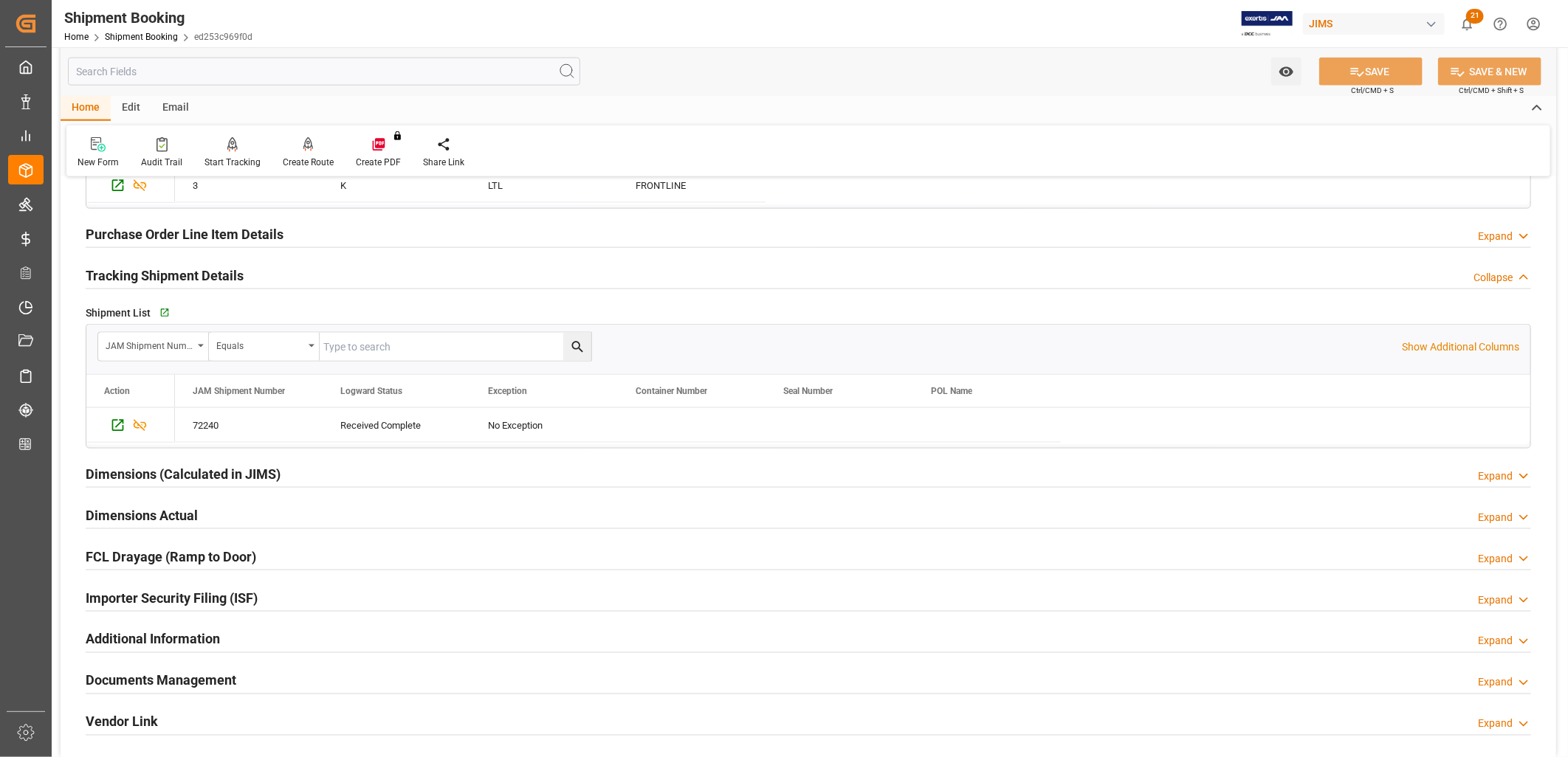
scroll to position [1147, 0]
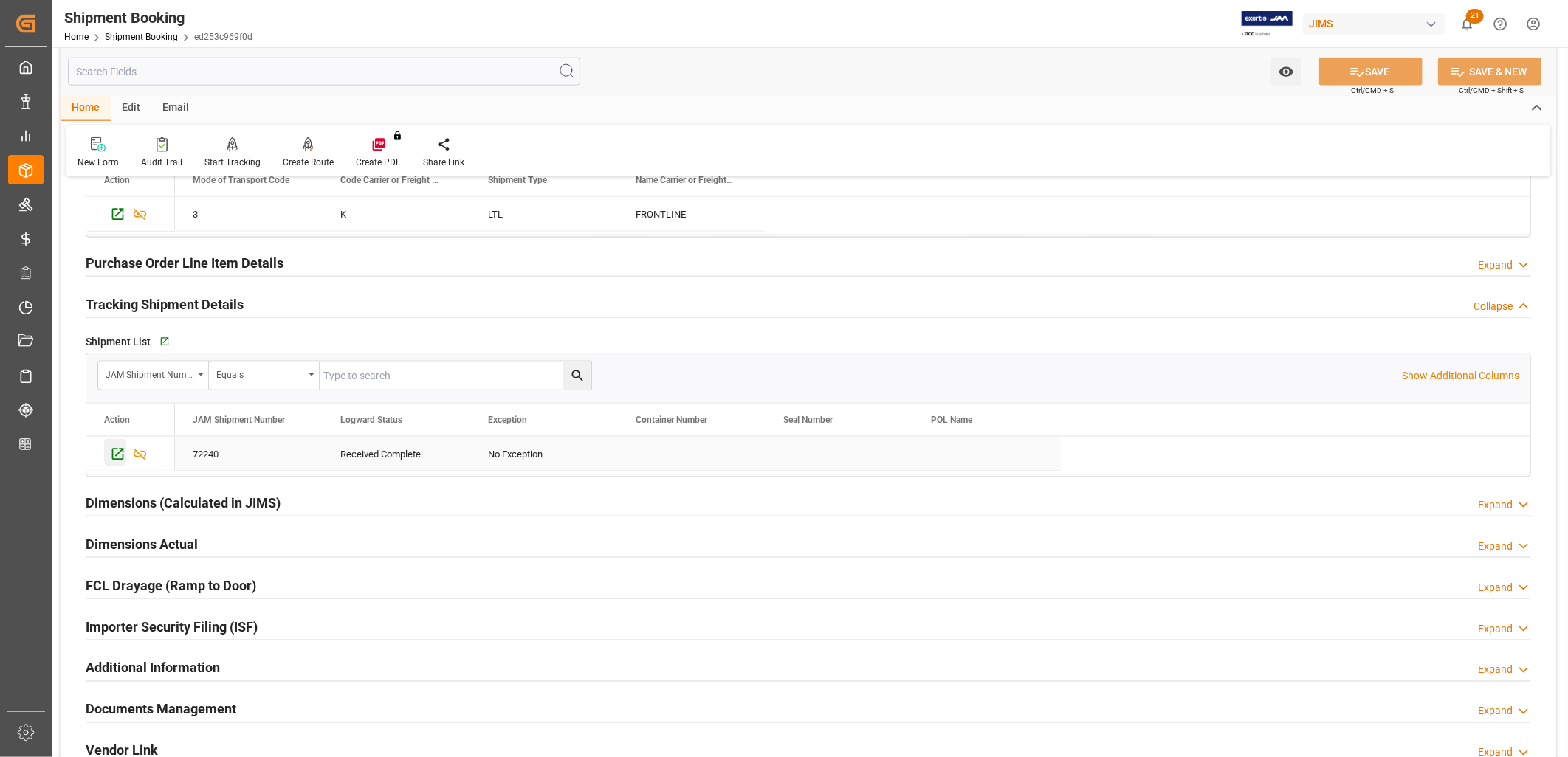
click at [117, 451] on icon "Press SPACE to select this row." at bounding box center [117, 454] width 16 height 16
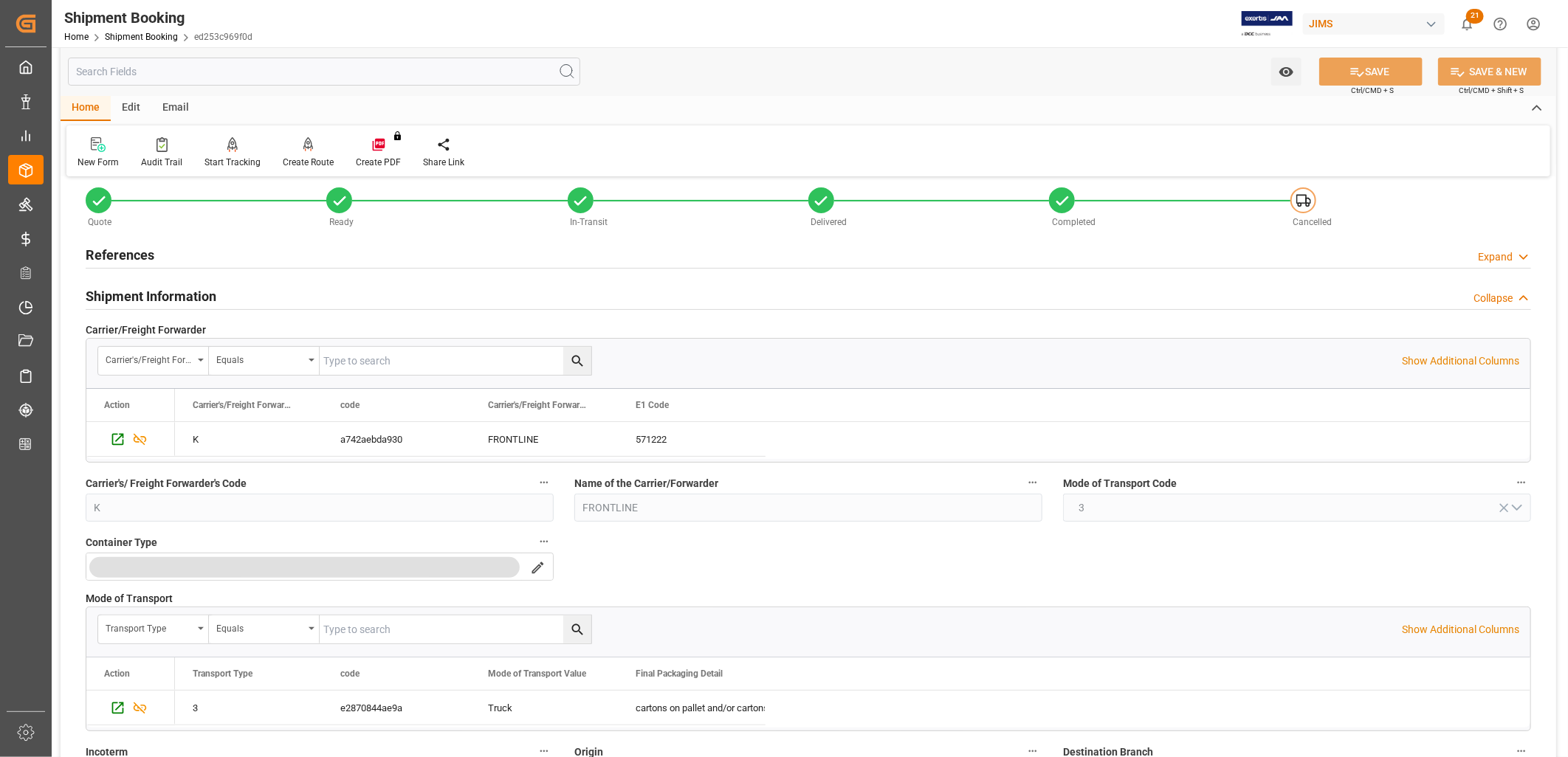
scroll to position [0, 0]
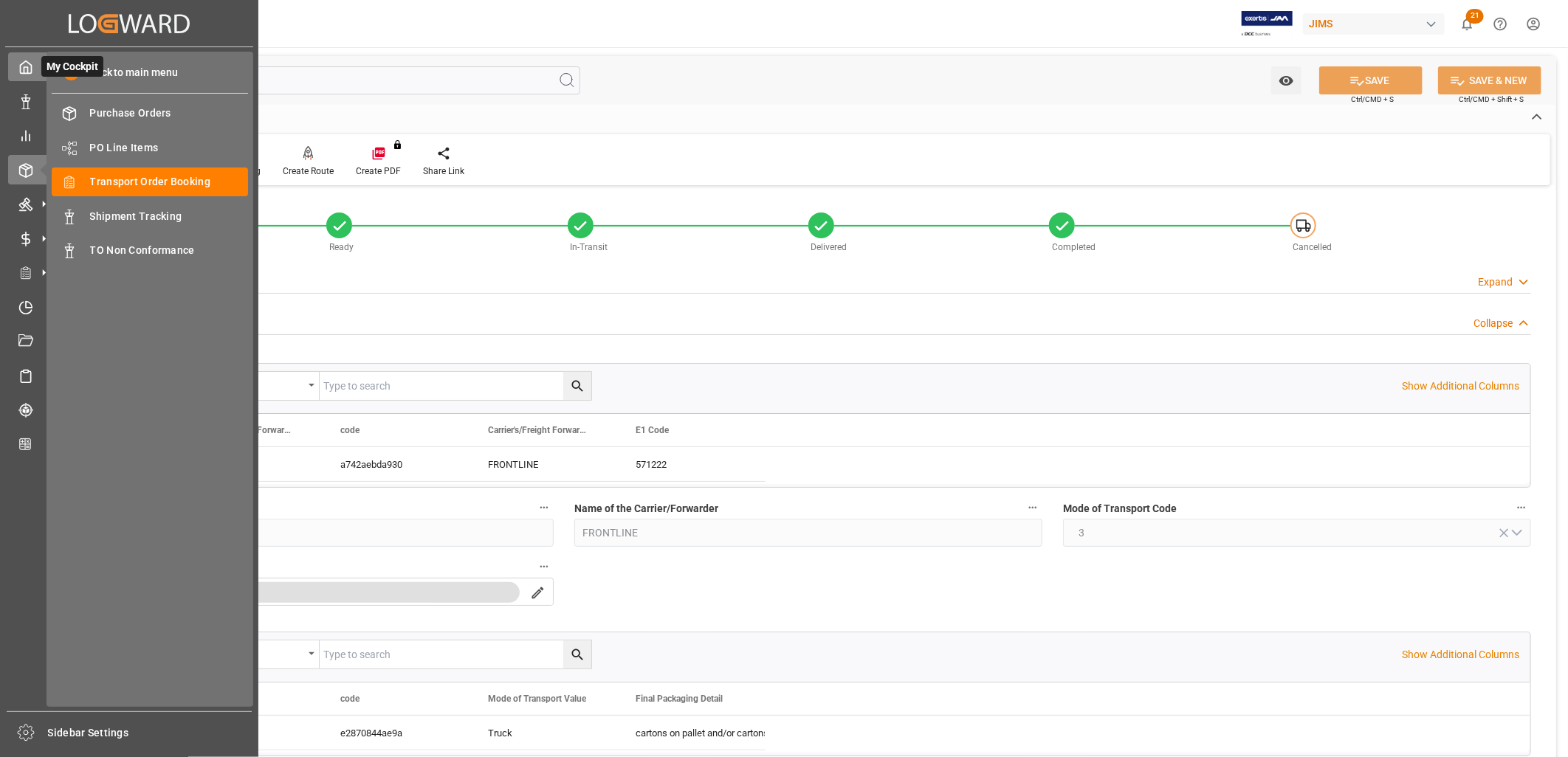
click at [20, 69] on icon at bounding box center [26, 67] width 15 height 15
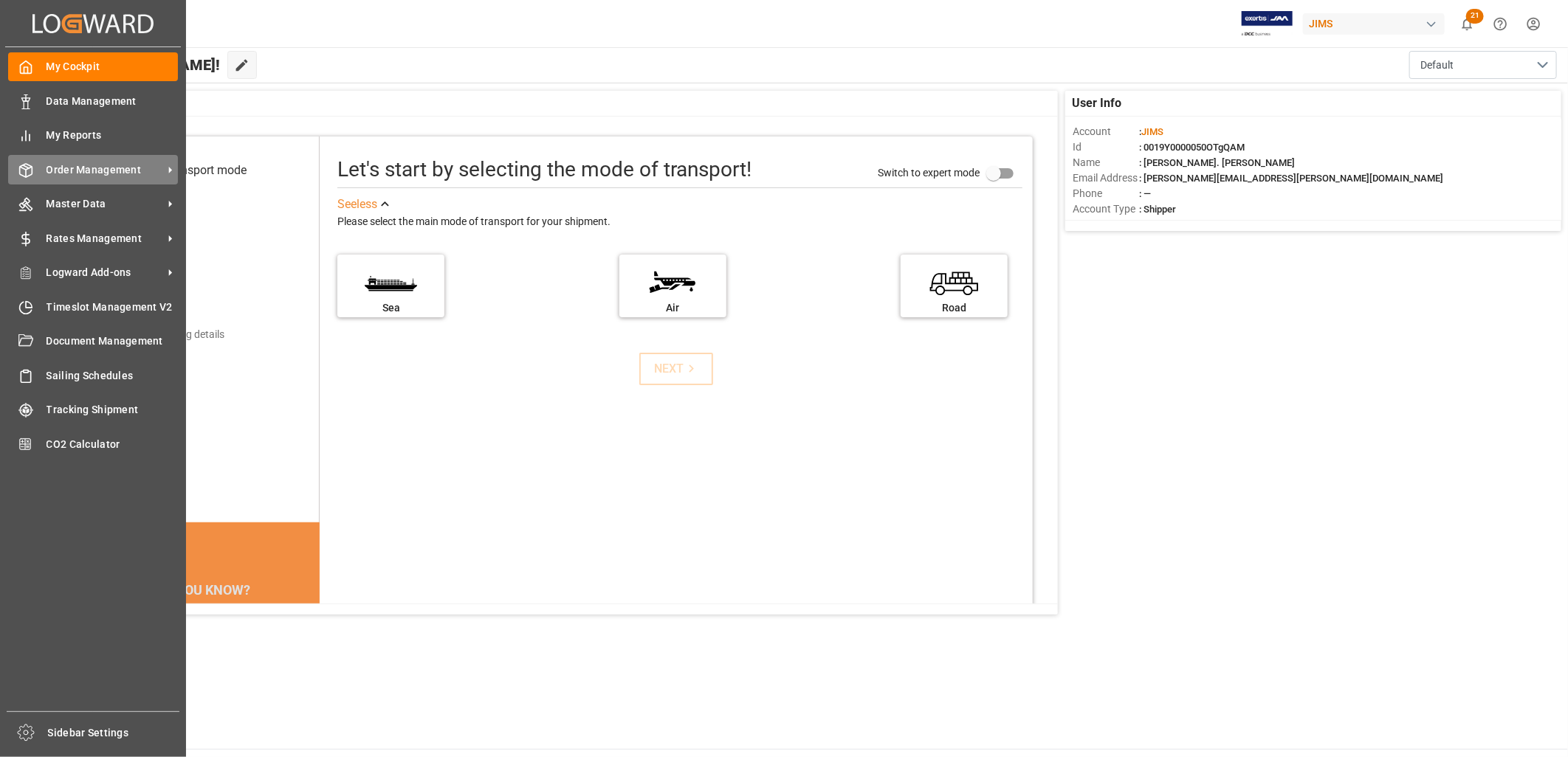
click at [117, 166] on span "Order Management" at bounding box center [104, 169] width 117 height 16
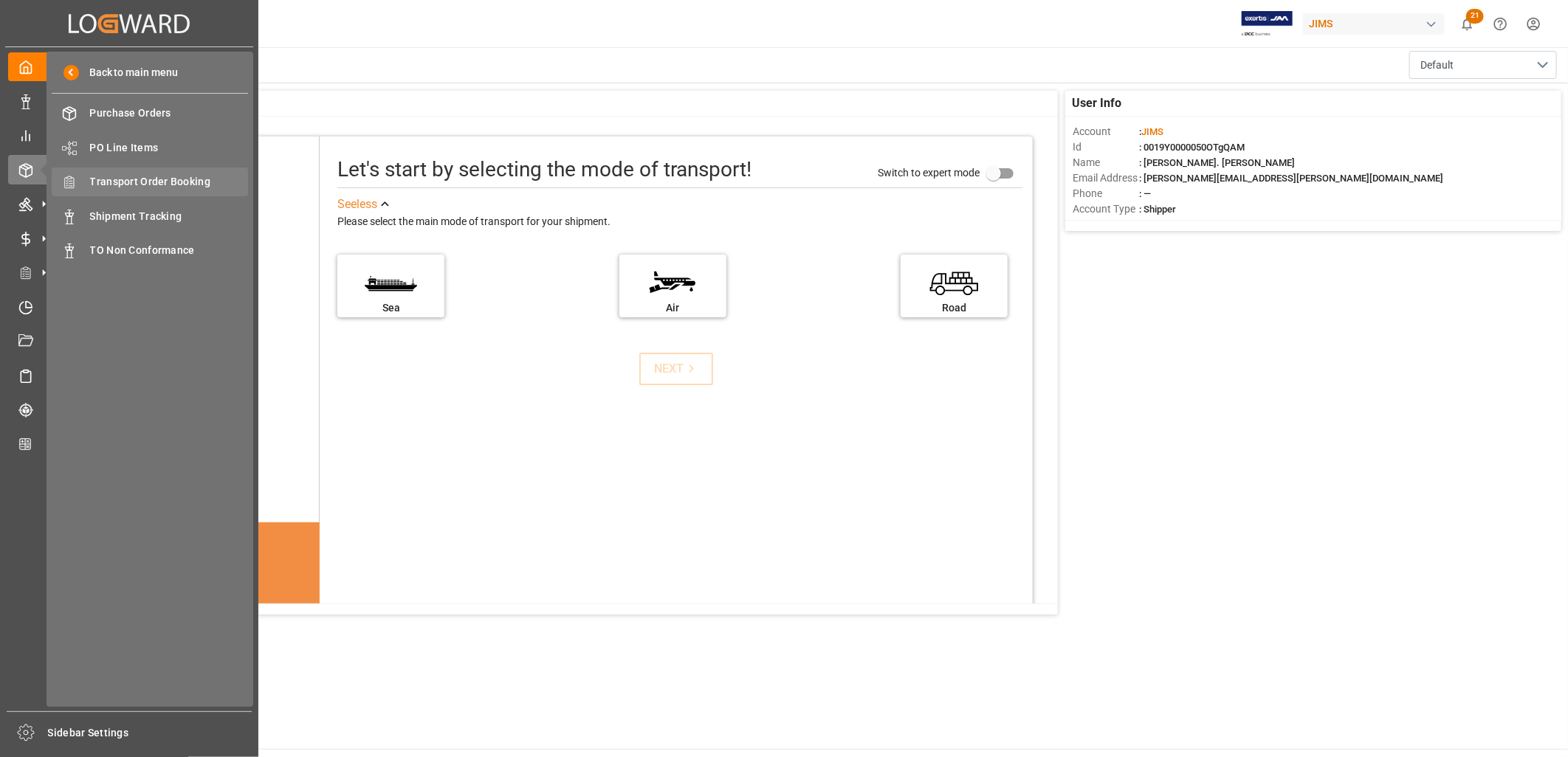
click at [183, 178] on span "Transport Order Booking" at bounding box center [170, 181] width 158 height 16
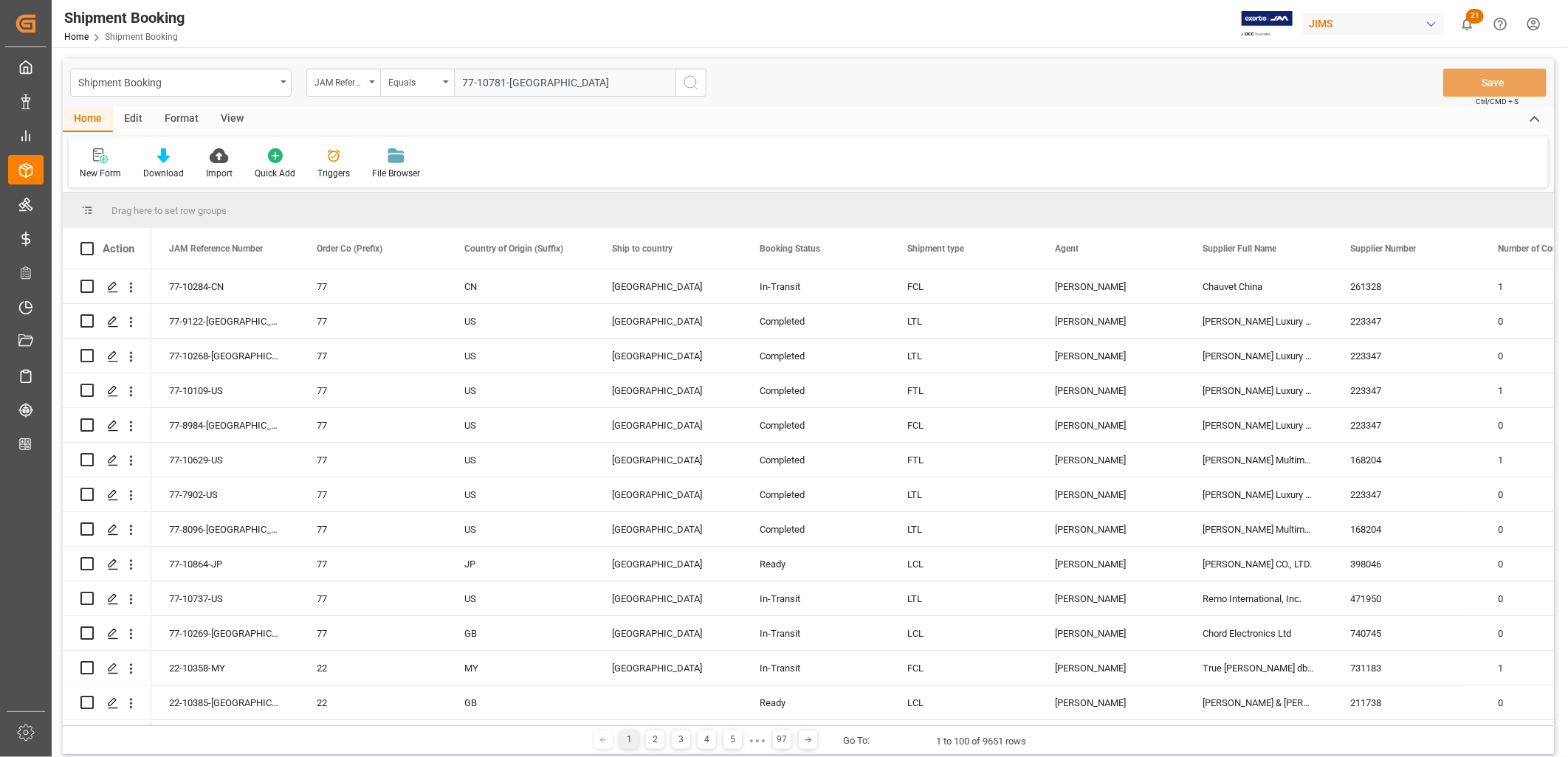
type input "77-10781-US"
click at [690, 78] on icon "search button" at bounding box center [690, 82] width 18 height 17
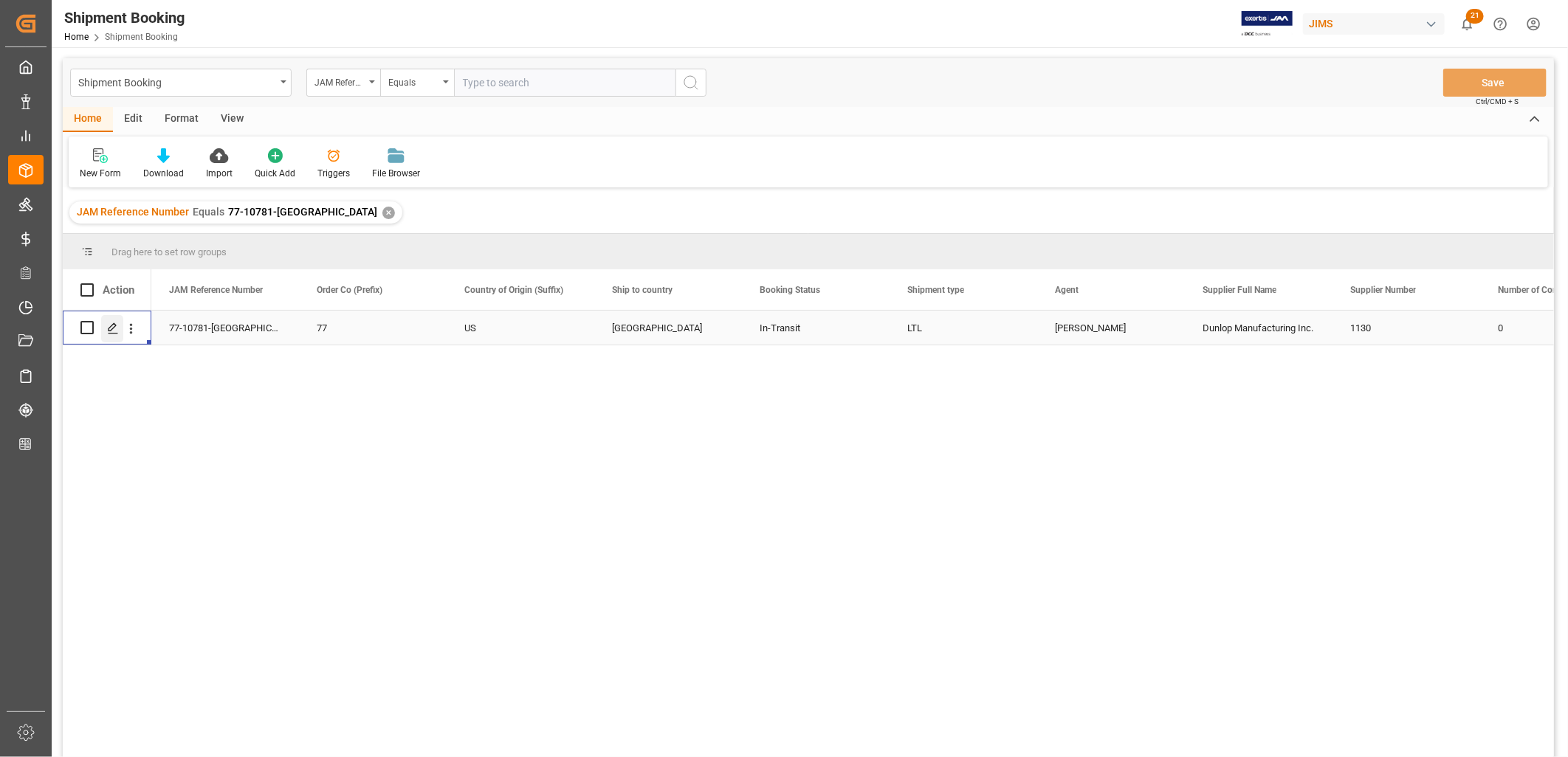
click at [113, 327] on polygon "Press SPACE to select this row." at bounding box center [112, 327] width 7 height 7
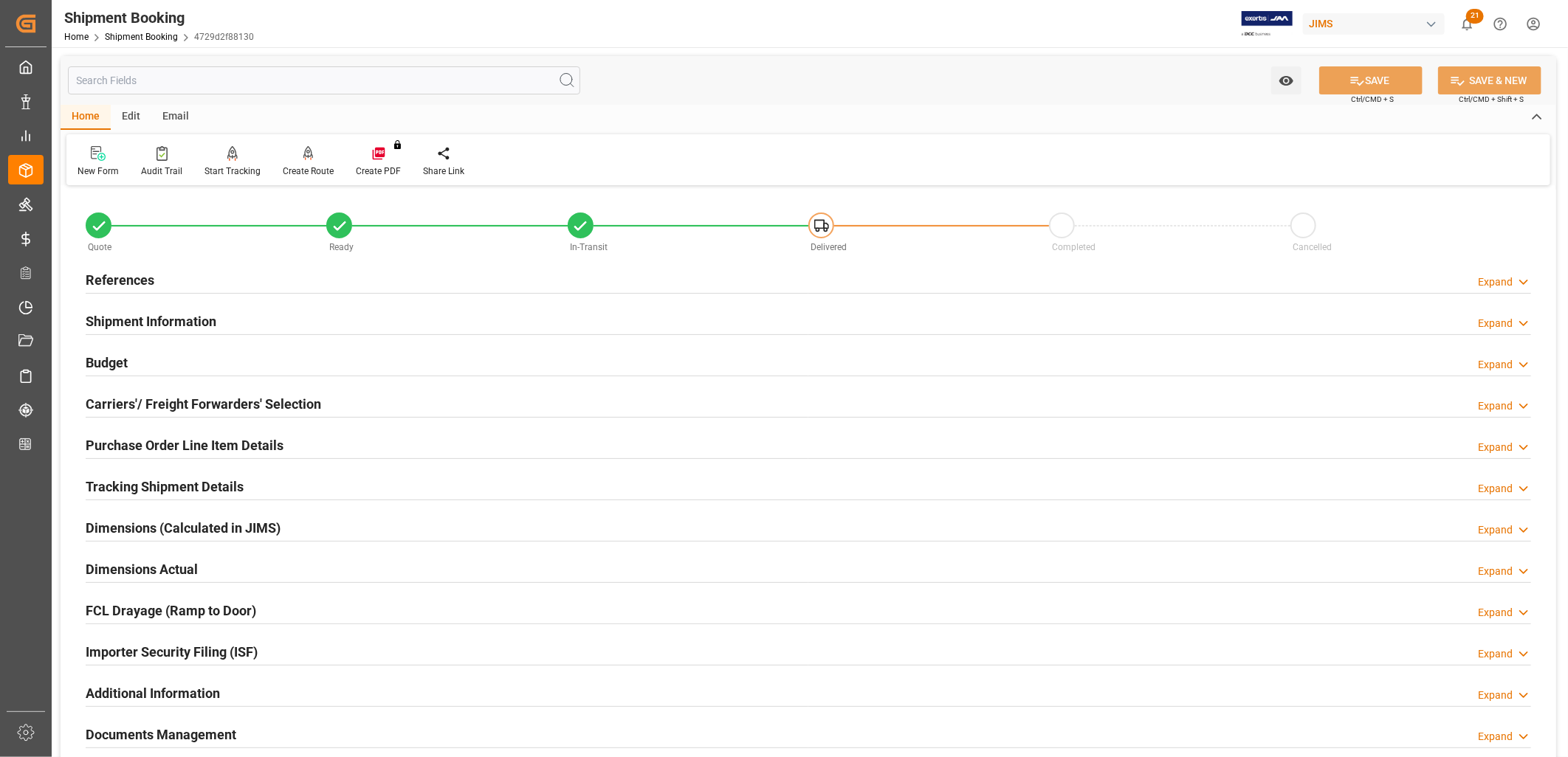
click at [193, 320] on h2 "Shipment Information" at bounding box center [151, 321] width 131 height 20
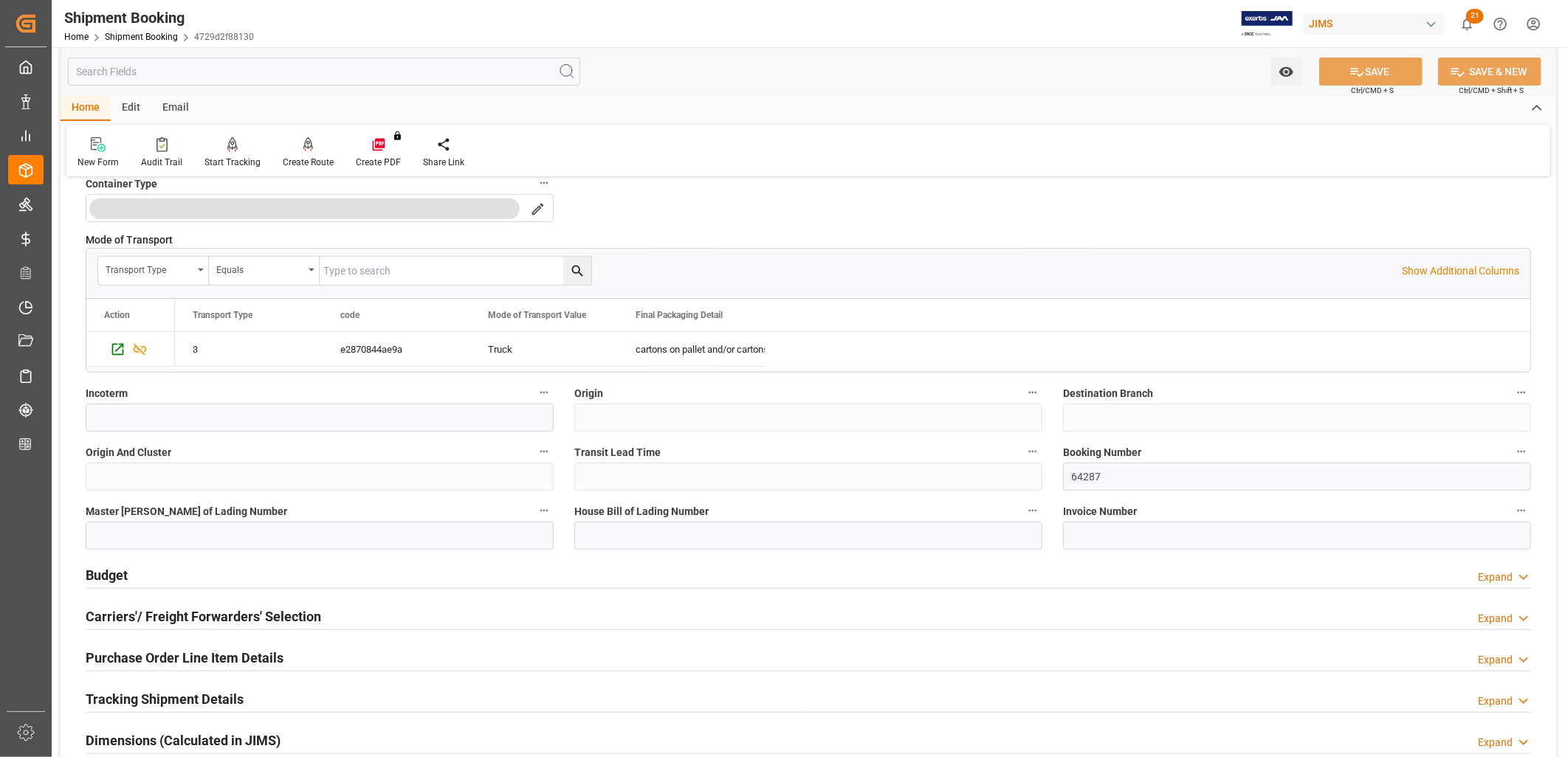
scroll to position [410, 0]
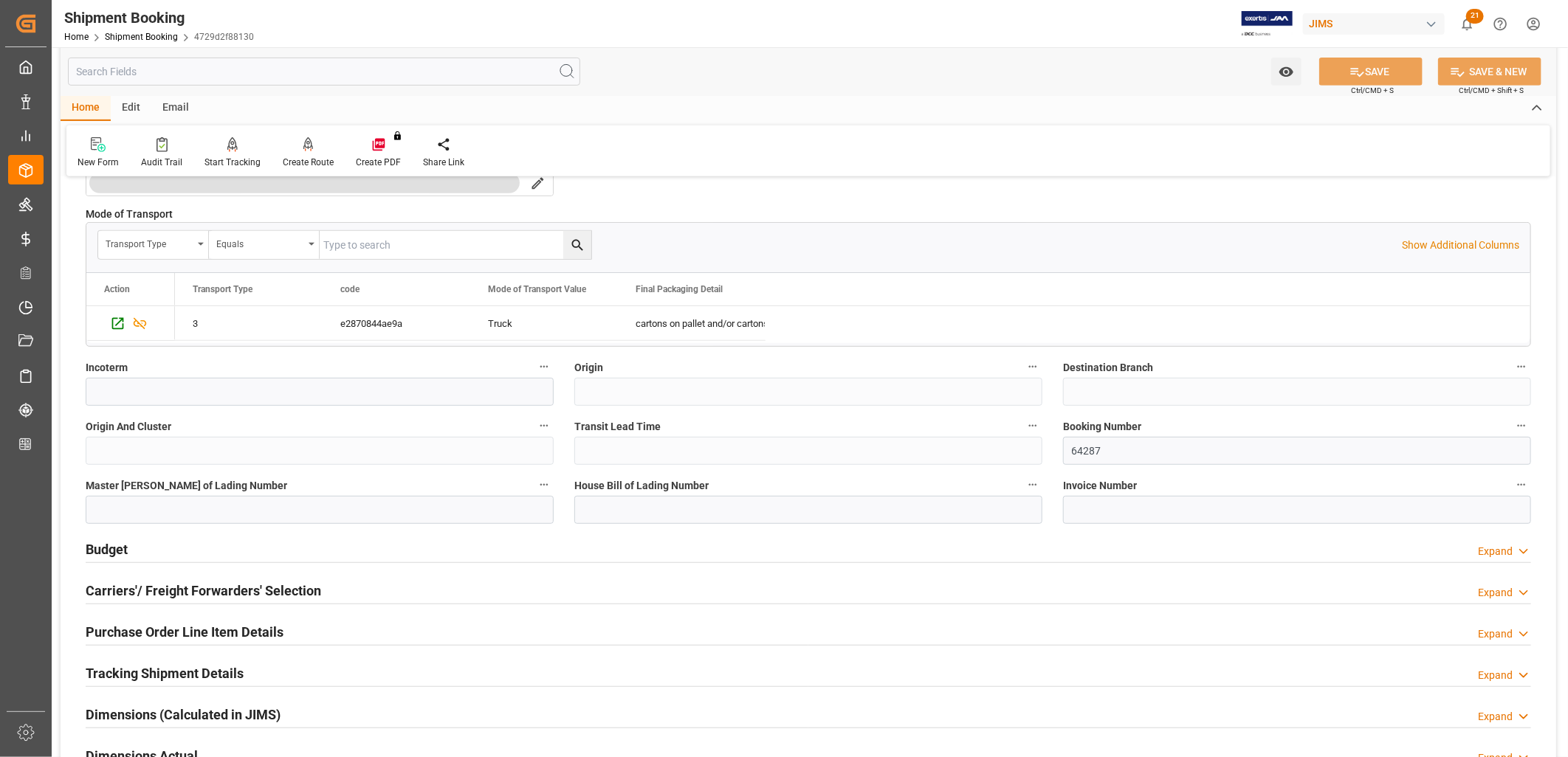
click at [233, 370] on label "Incoterm" at bounding box center [320, 367] width 468 height 20
click at [534, 370] on button "Incoterm" at bounding box center [544, 367] width 19 height 19
click at [157, 387] on div at bounding box center [784, 378] width 1568 height 757
click at [116, 392] on input at bounding box center [320, 391] width 468 height 28
paste input "77-10781-US"
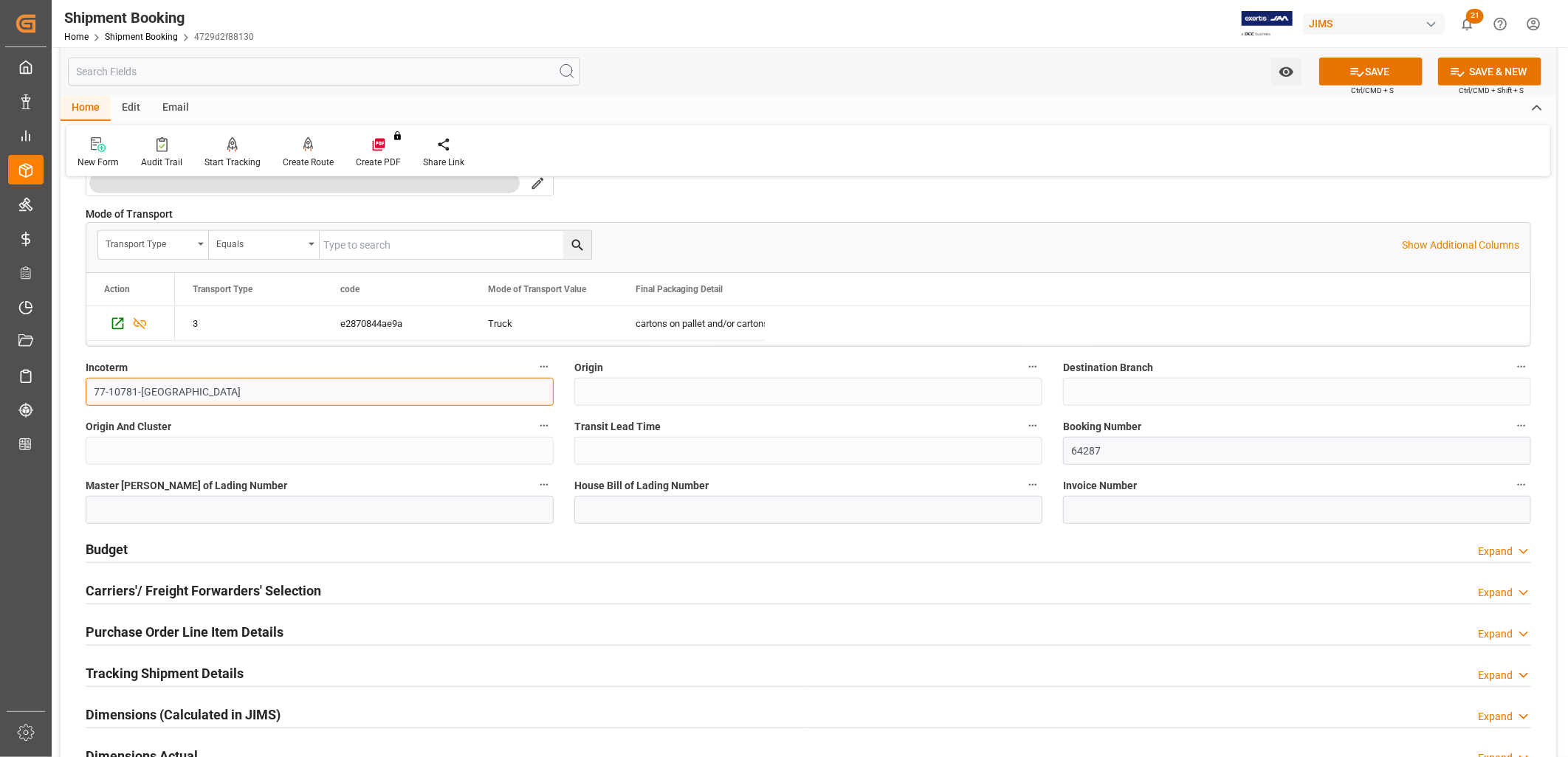
drag, startPoint x: 153, startPoint y: 393, endPoint x: 46, endPoint y: 395, distance: 107.0
click at [46, 395] on div "Created by potrace 1.15, written by Peter Selinger 2001-2017 Created by potrace…" at bounding box center [784, 378] width 1568 height 757
click at [160, 397] on input "FCA" at bounding box center [320, 391] width 468 height 28
type input "FCA Benicia CA US"
click at [1376, 71] on button "SAVE" at bounding box center [1371, 72] width 103 height 28
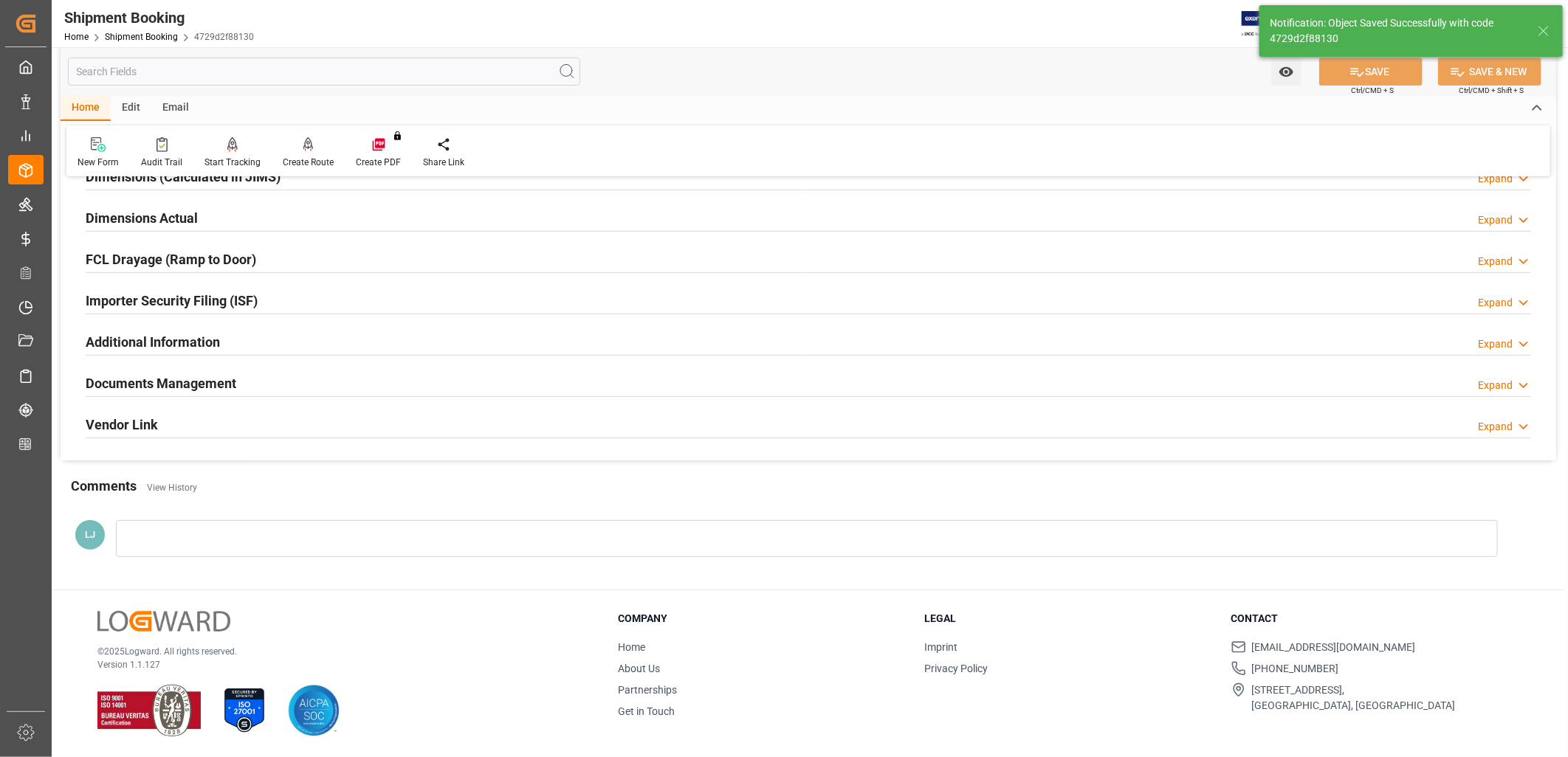
scroll to position [0, 0]
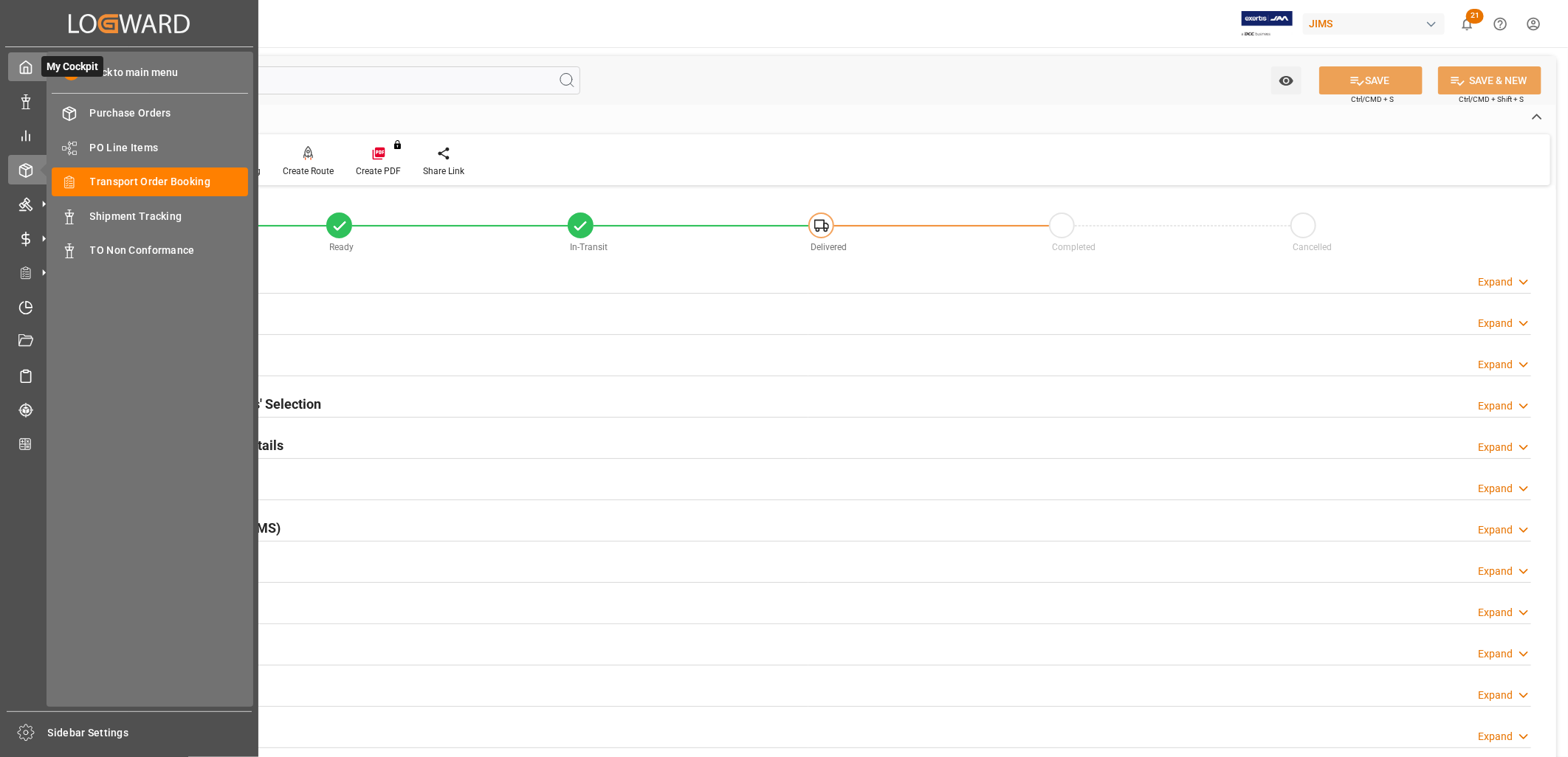
click at [23, 66] on icon at bounding box center [26, 67] width 15 height 15
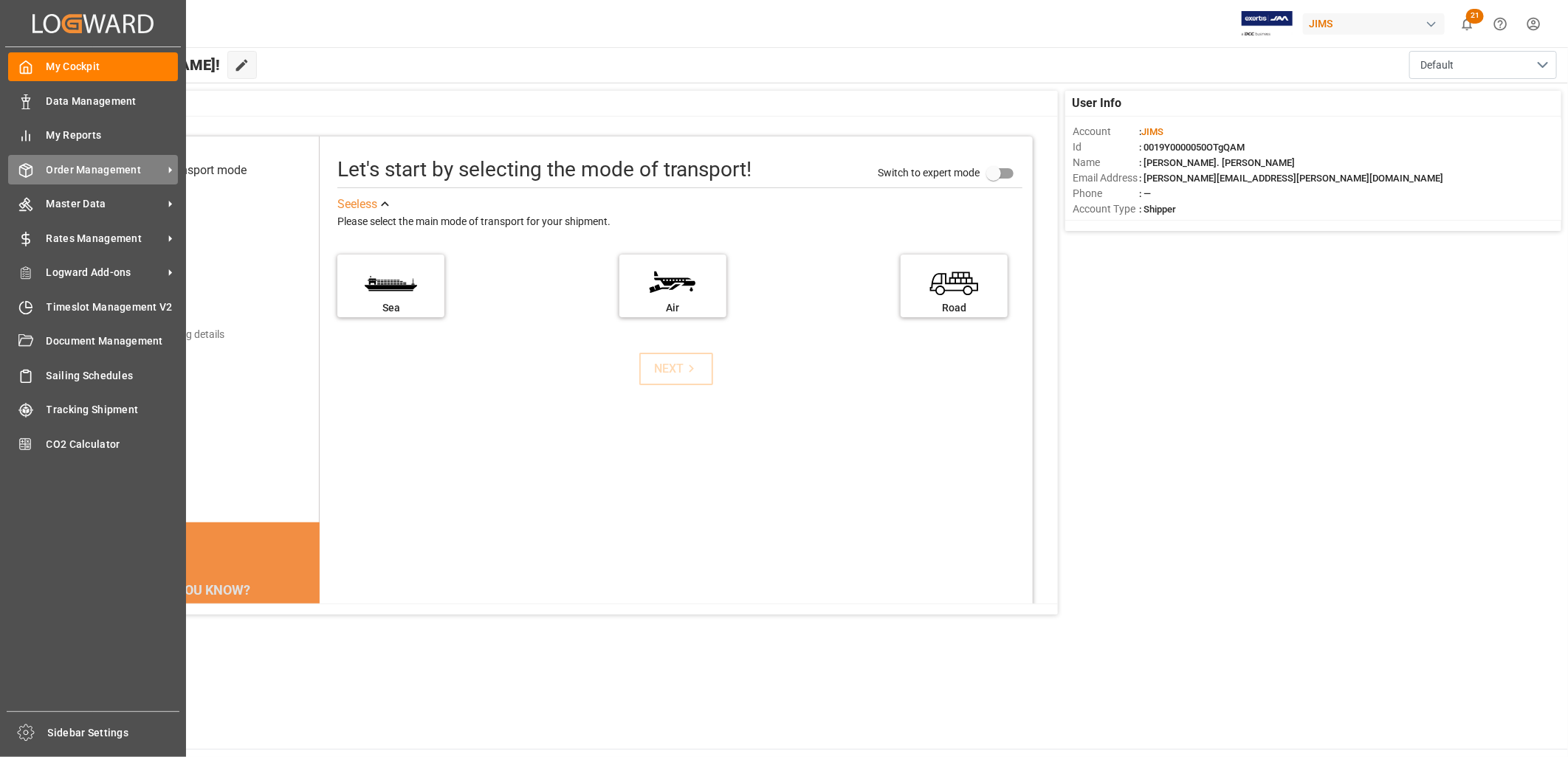
click at [54, 165] on span "Order Management" at bounding box center [104, 169] width 117 height 16
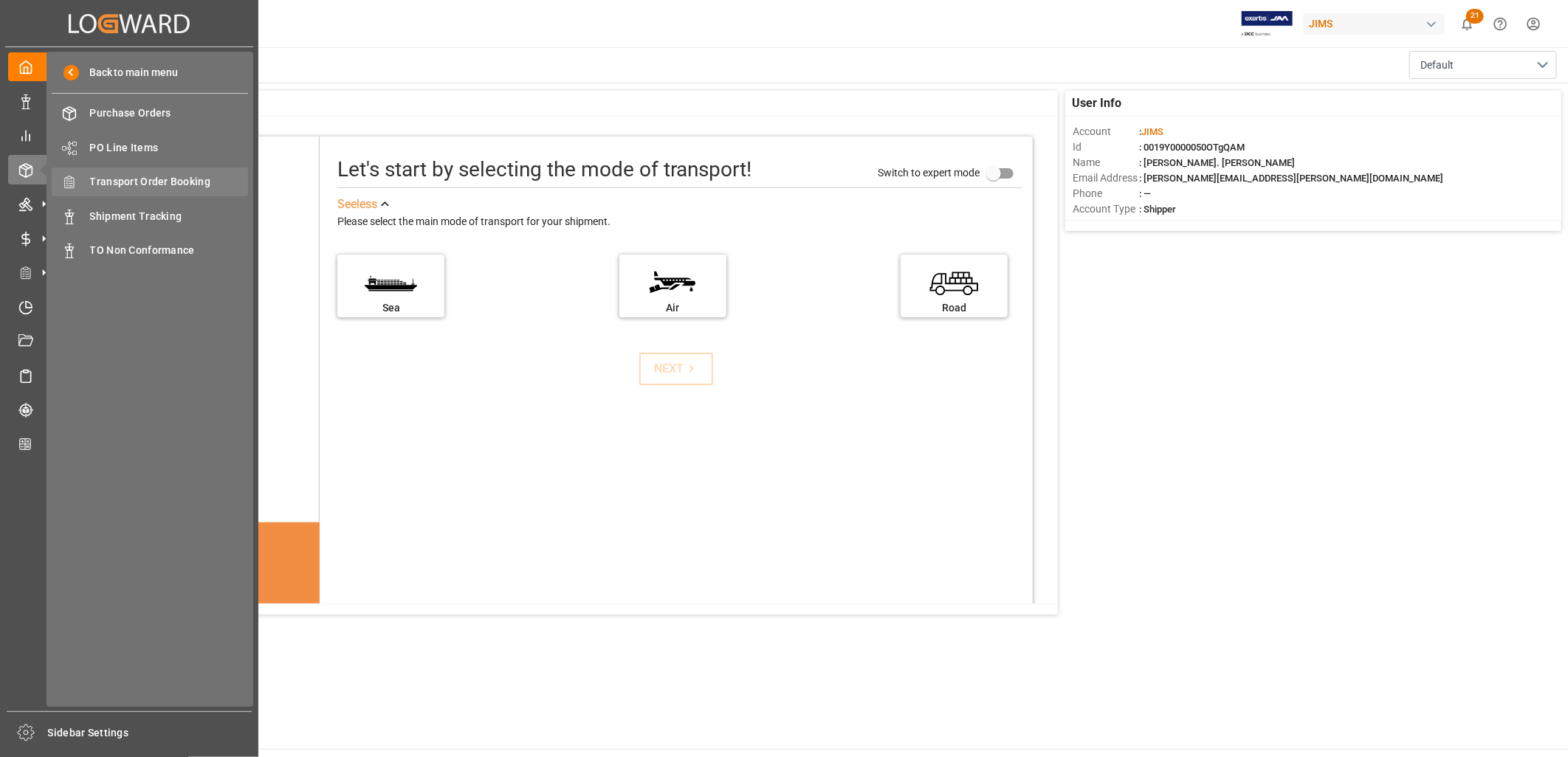
click at [148, 174] on span "Transport Order Booking" at bounding box center [170, 181] width 158 height 16
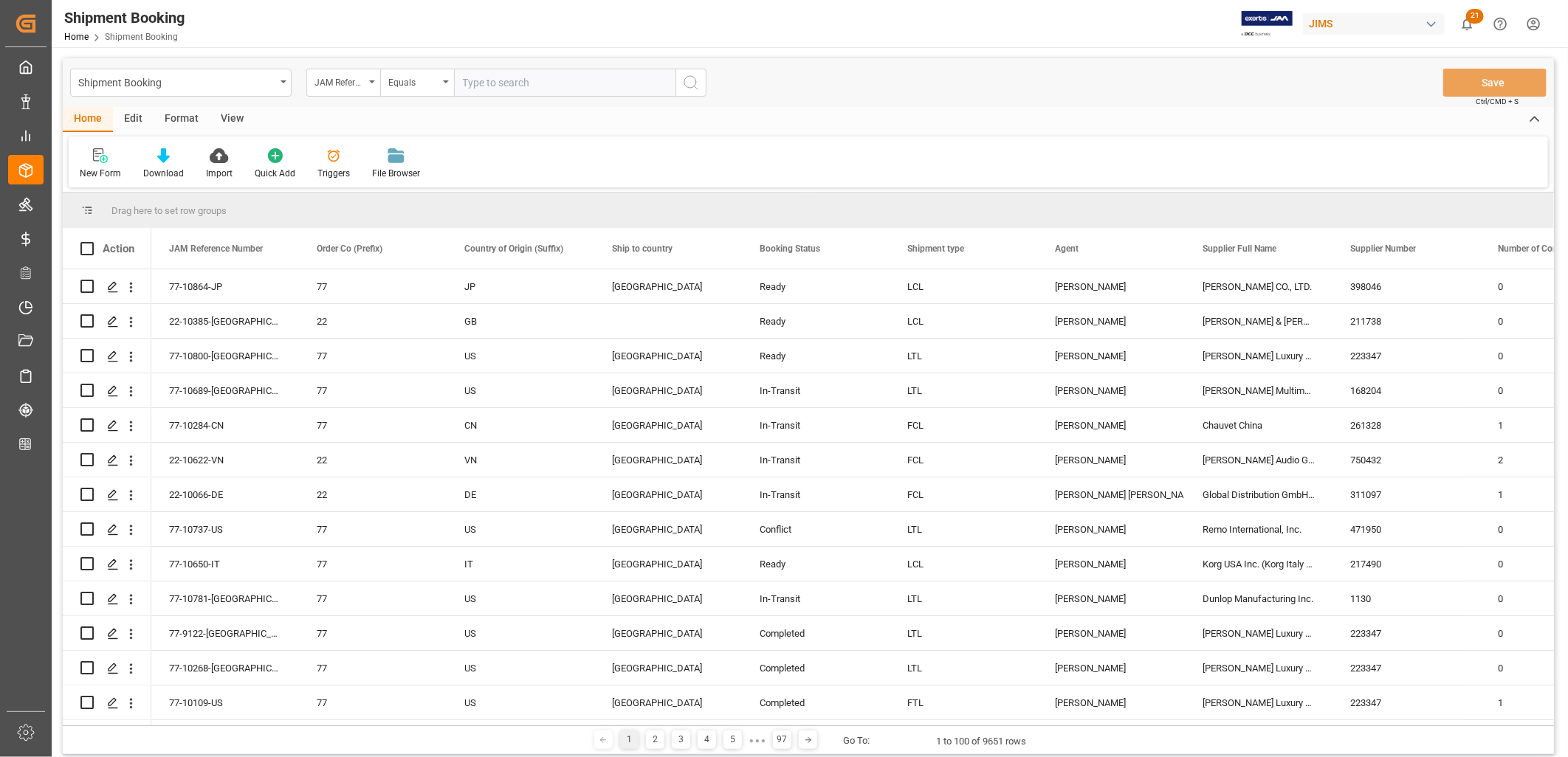
click at [483, 80] on input "text" at bounding box center [565, 83] width 221 height 28
type input "77-10648-ID"
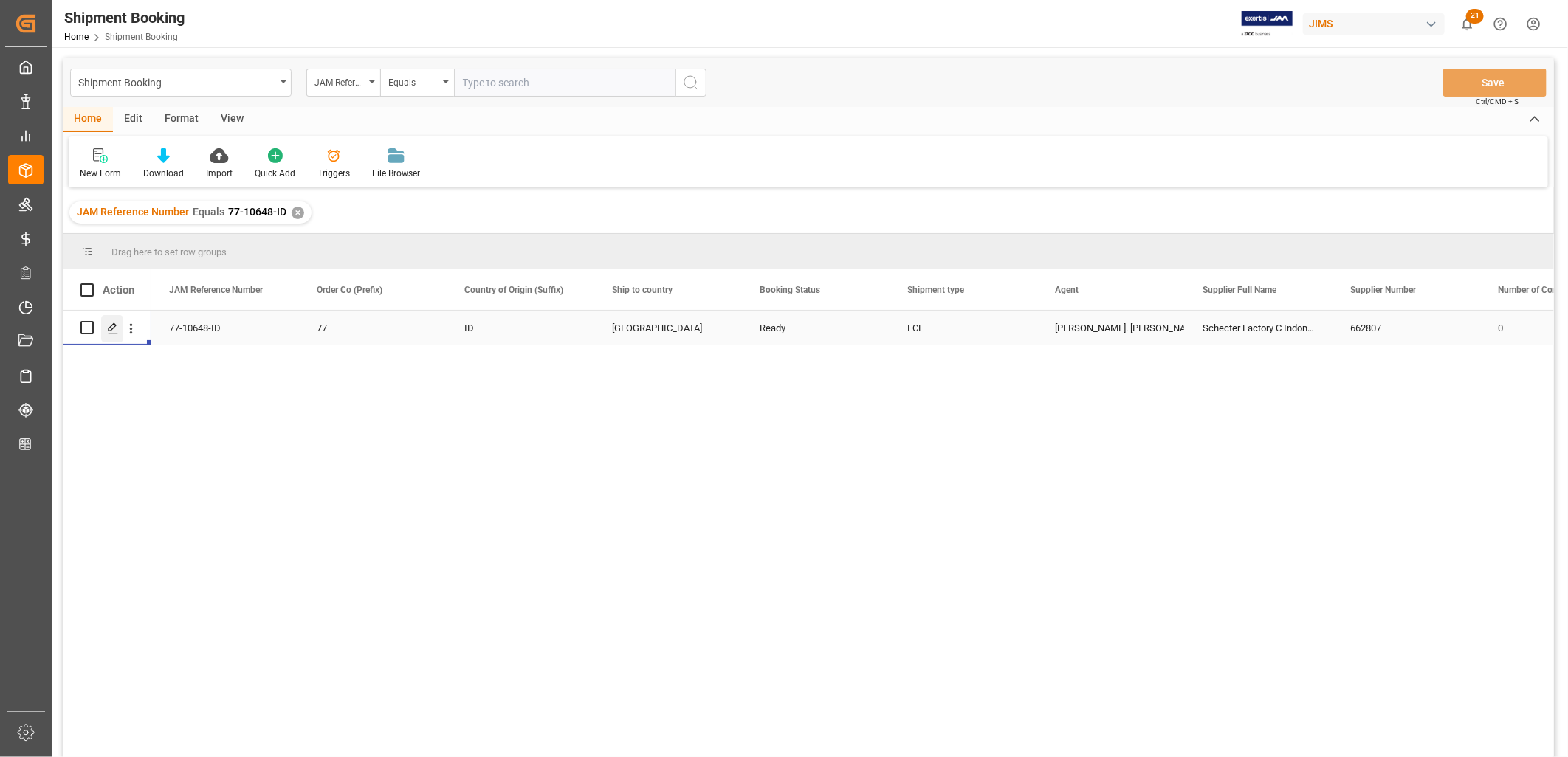
click at [115, 323] on icon "Press SPACE to select this row." at bounding box center [112, 328] width 12 height 12
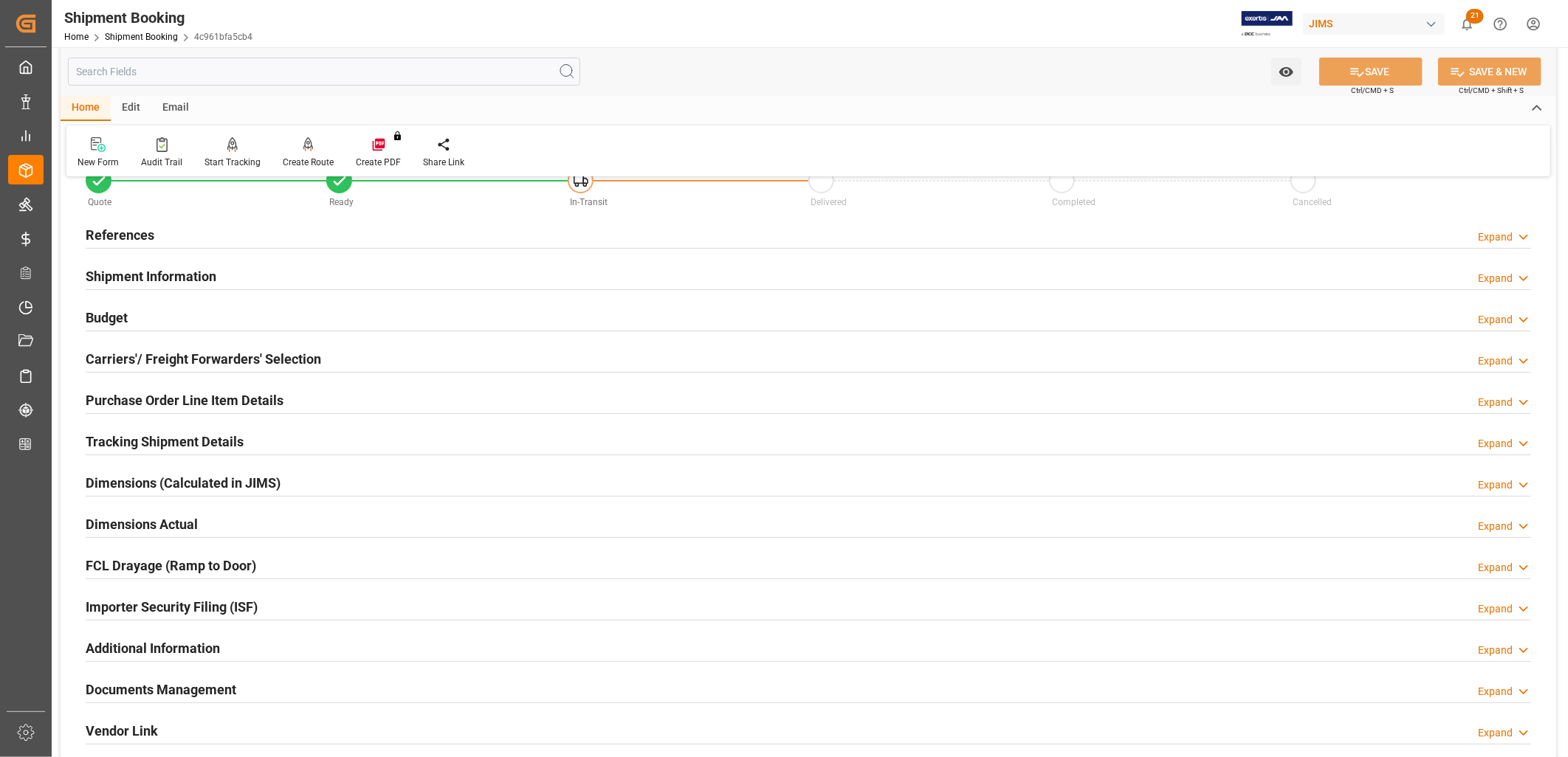
scroll to position [82, 0]
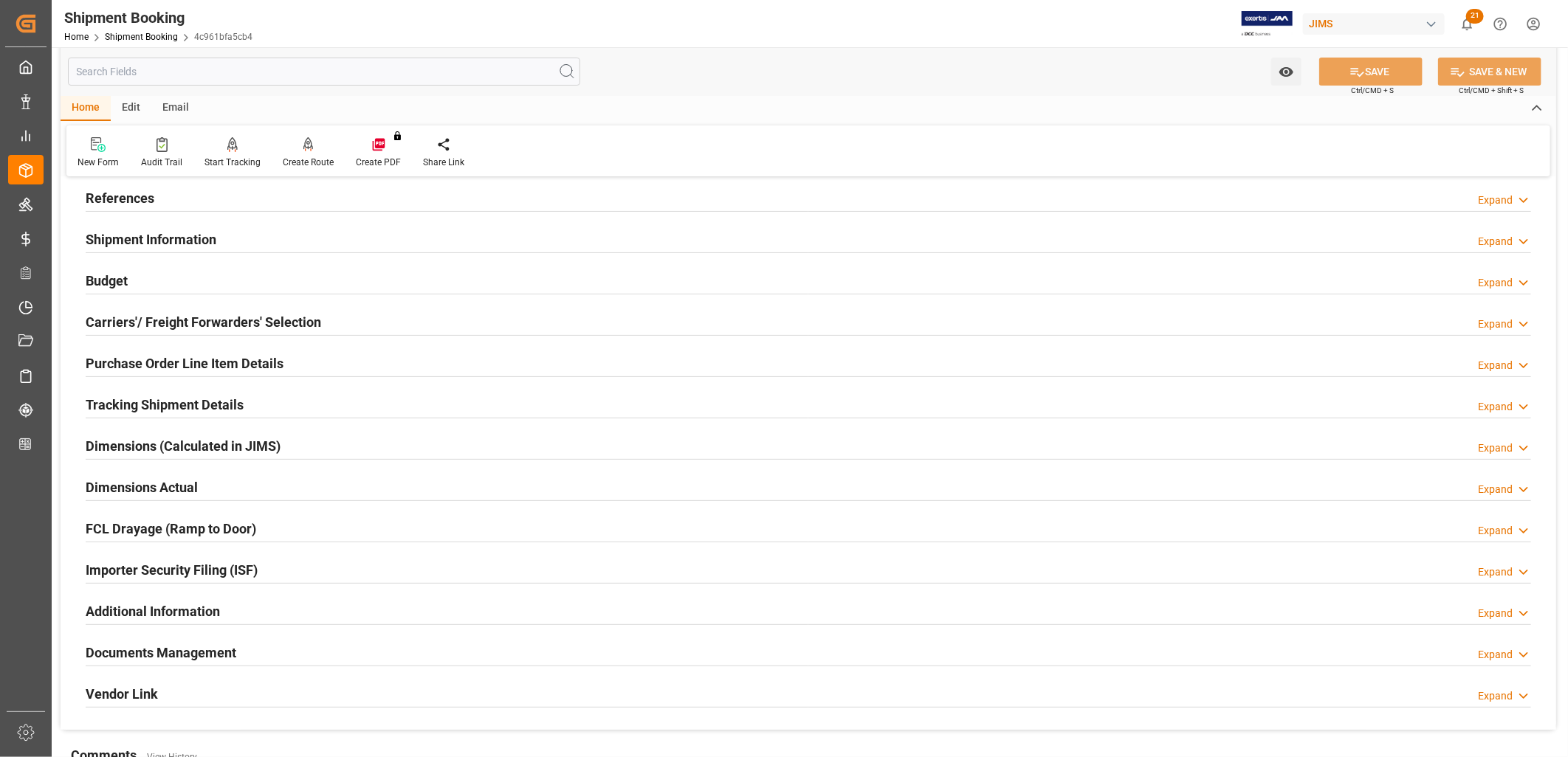
click at [207, 647] on h2 "Documents Management" at bounding box center [160, 653] width 150 height 20
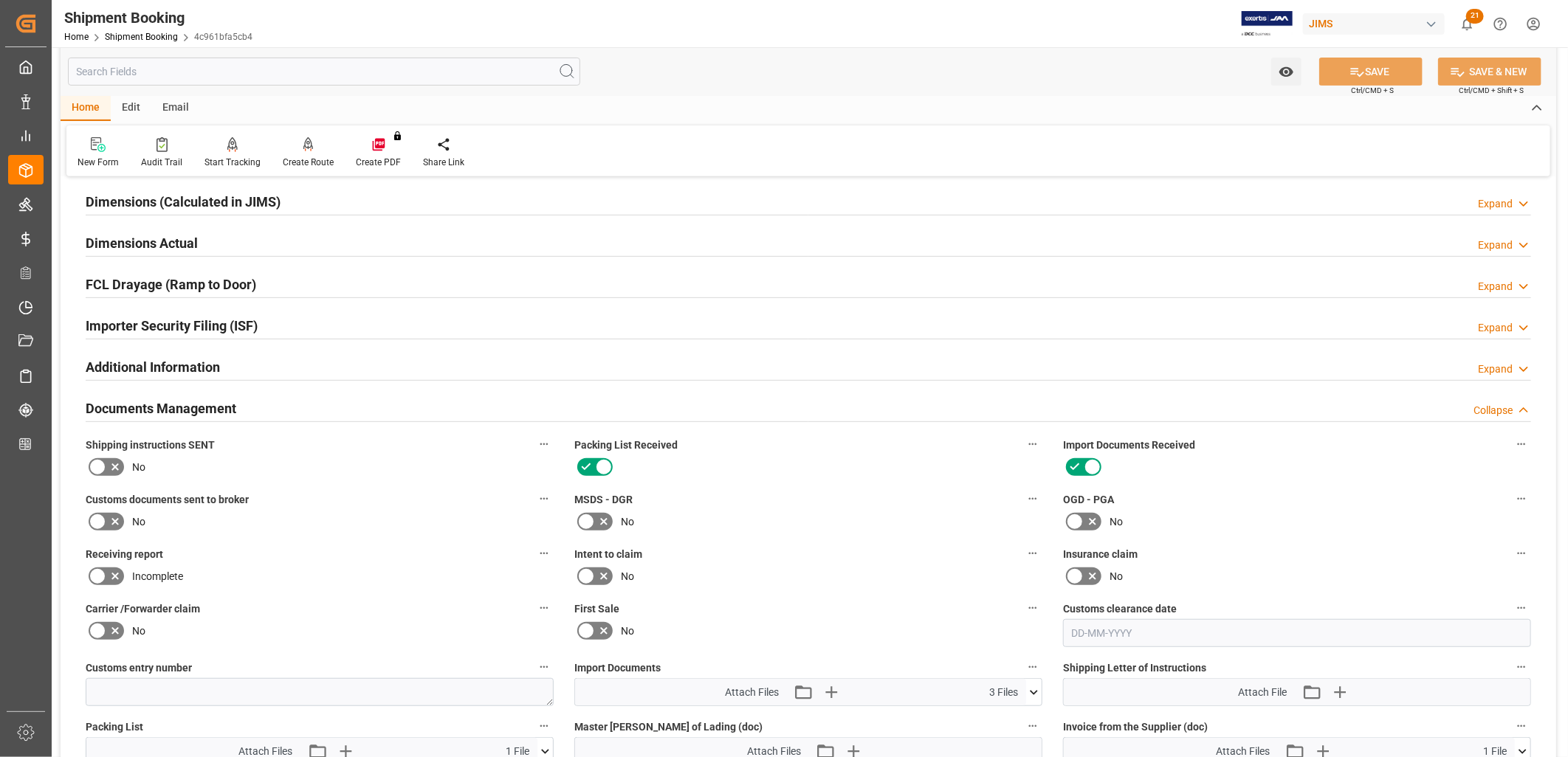
scroll to position [328, 0]
click at [1035, 689] on icon at bounding box center [1034, 691] width 8 height 5
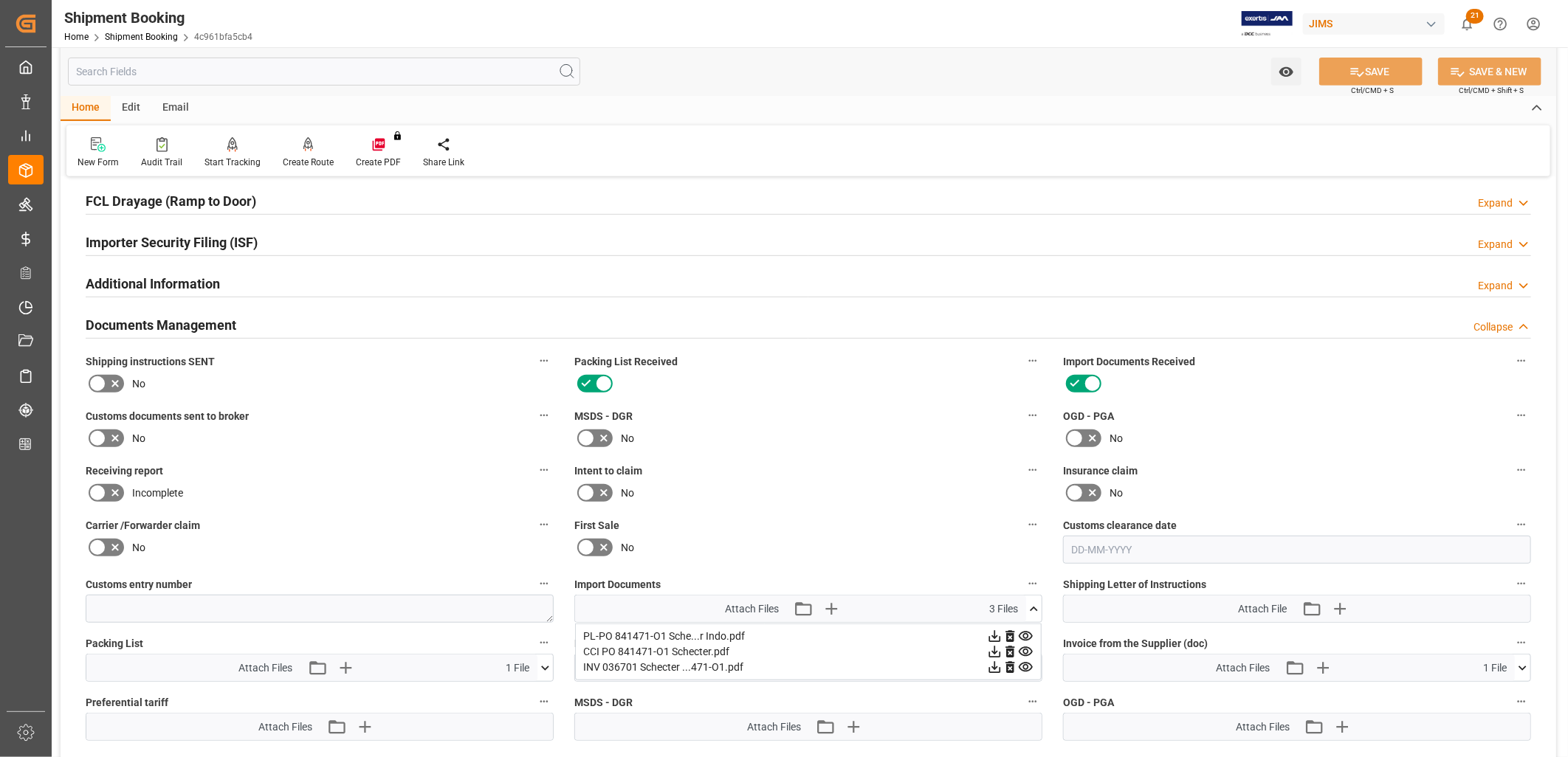
scroll to position [492, 0]
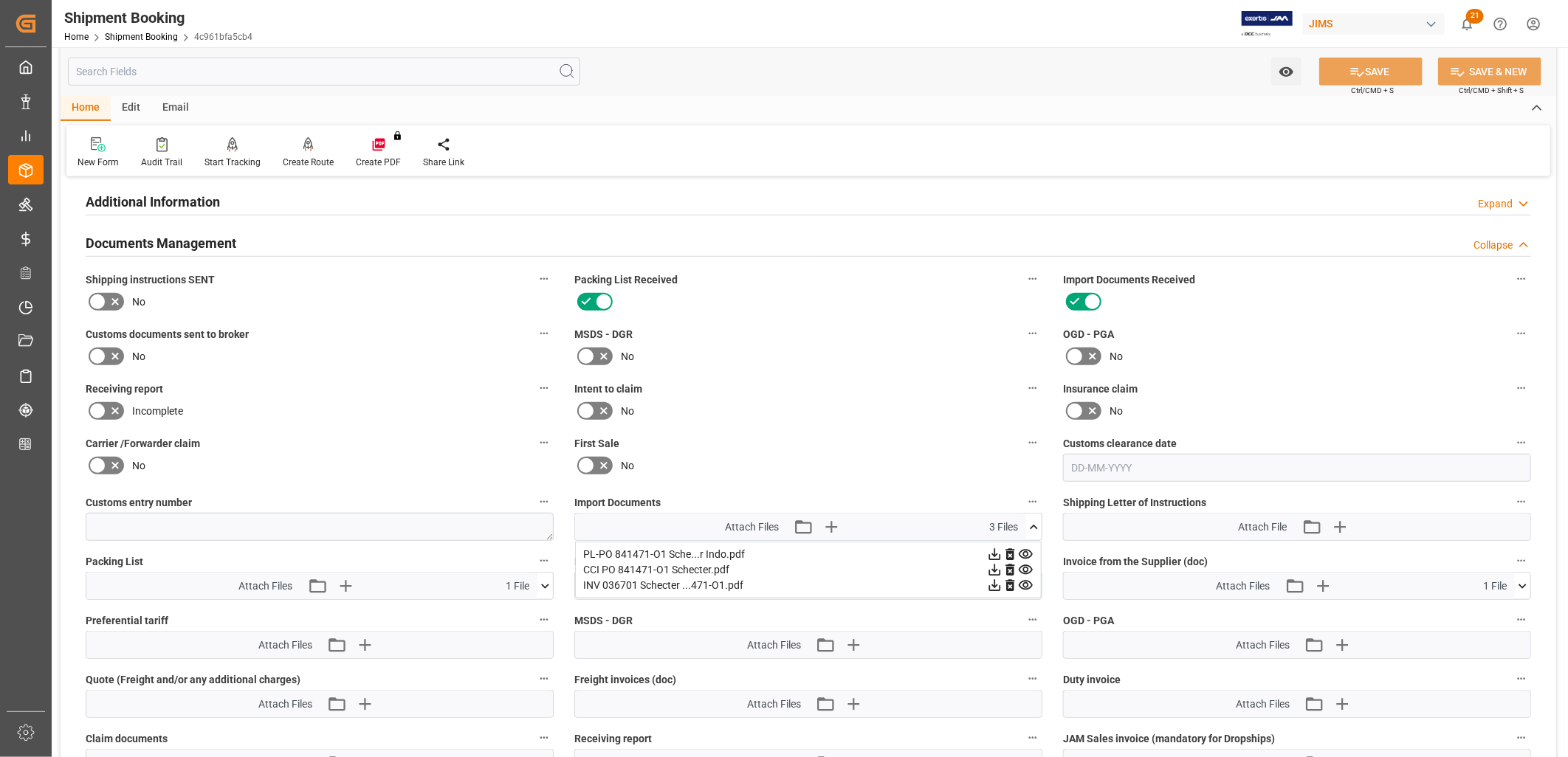
click at [1035, 519] on icon at bounding box center [1034, 527] width 16 height 16
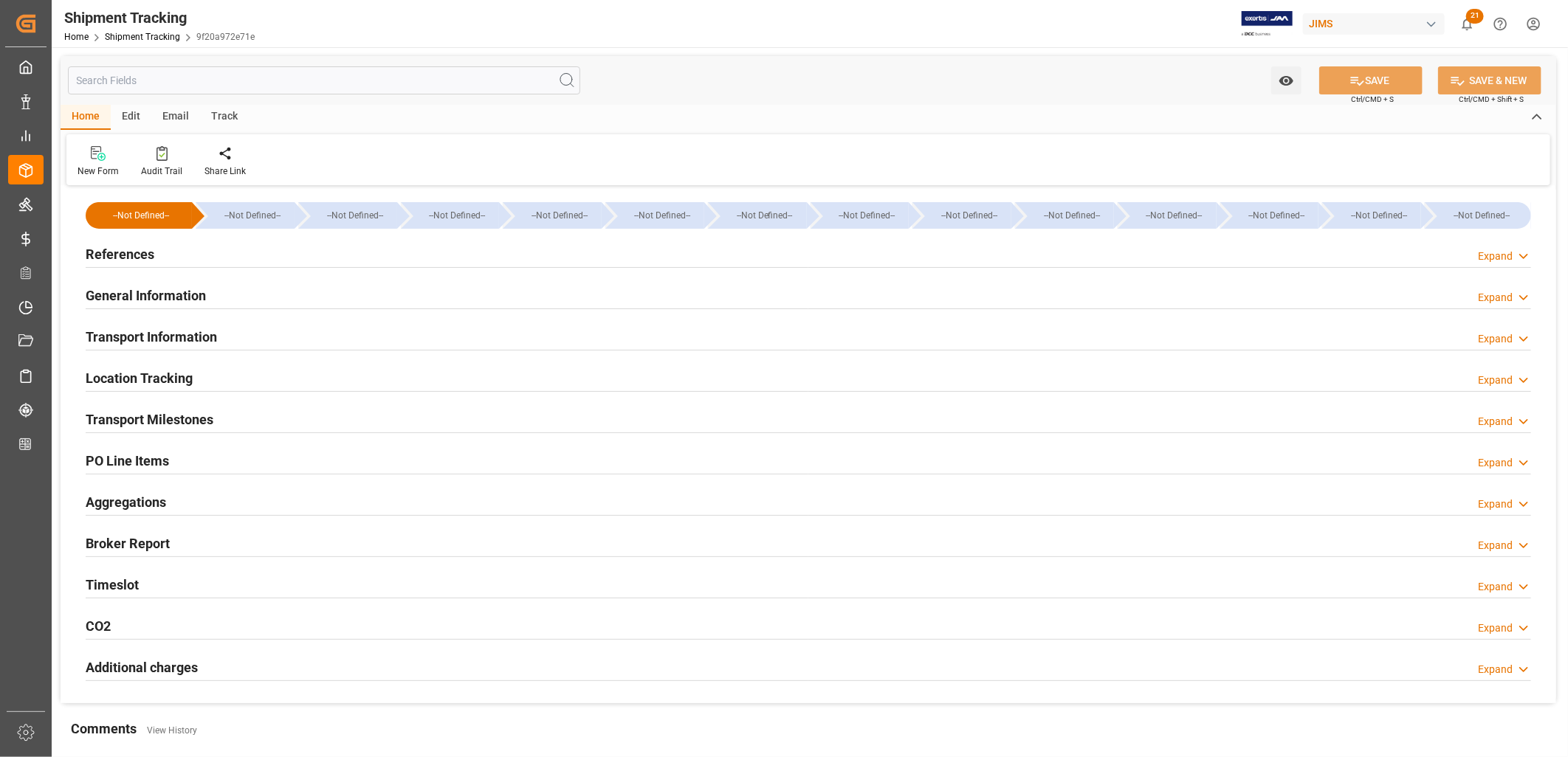
type input "158901.9172"
click at [179, 335] on h2 "Transport Information" at bounding box center [151, 337] width 132 height 20
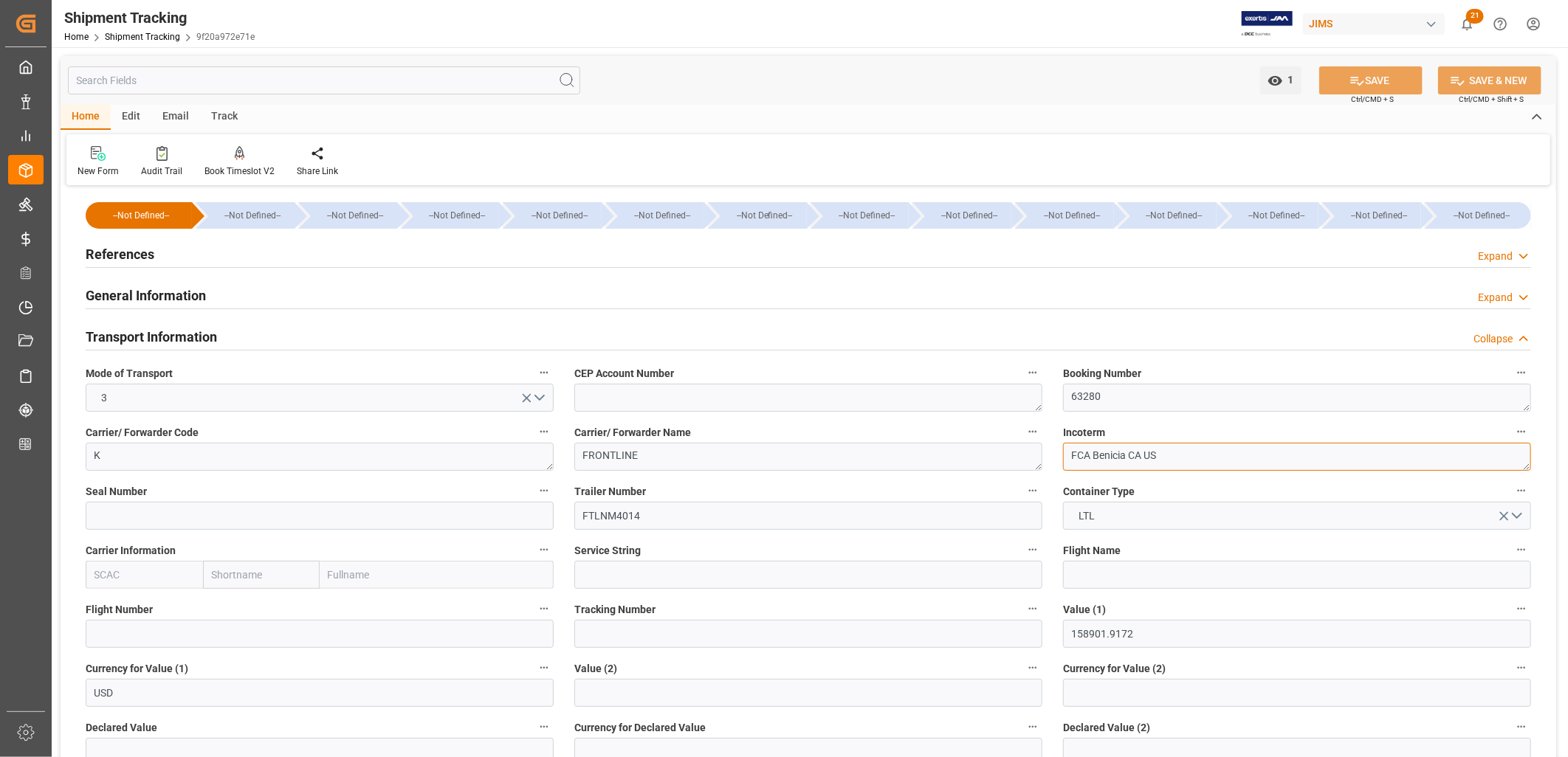
drag, startPoint x: 1161, startPoint y: 458, endPoint x: 1065, endPoint y: 456, distance: 96.0
click at [1065, 456] on textarea "FCA Benicia CA US" at bounding box center [1297, 457] width 468 height 28
